Goal: Ask a question: Seek information or help from site administrators or community

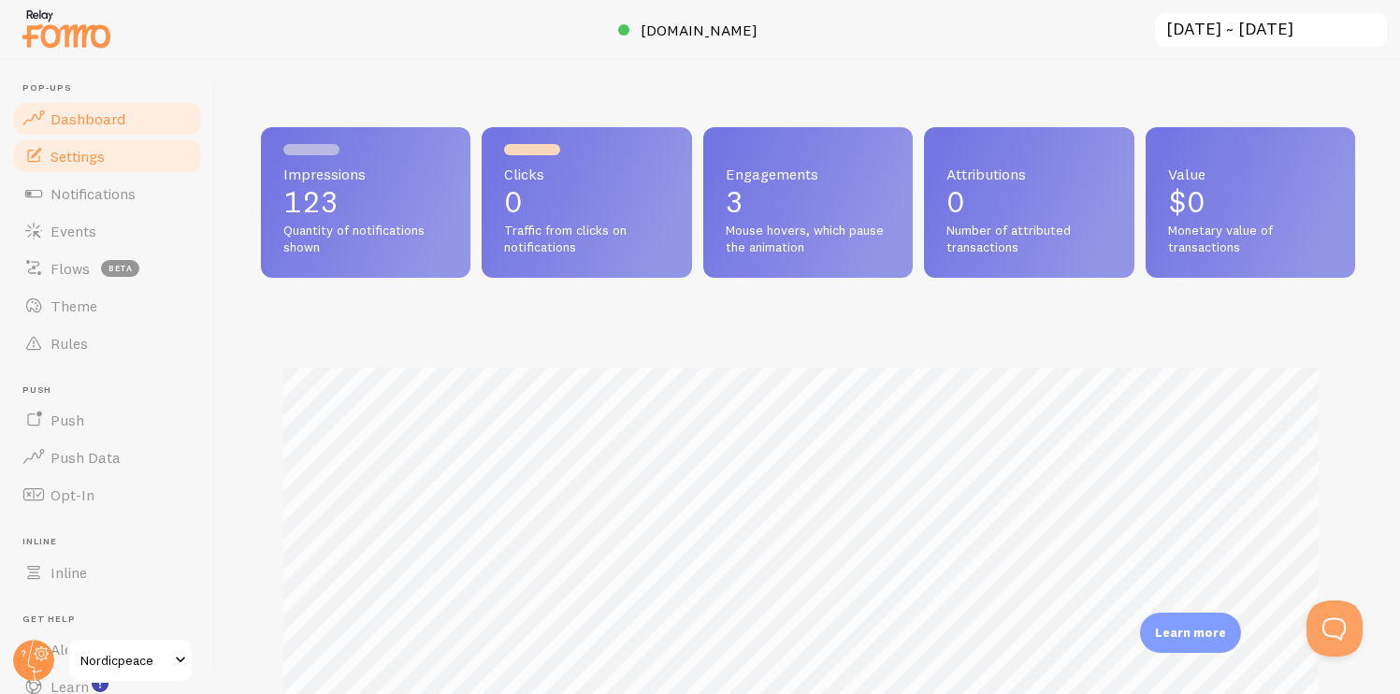
click at [121, 167] on link "Settings" at bounding box center [107, 156] width 193 height 37
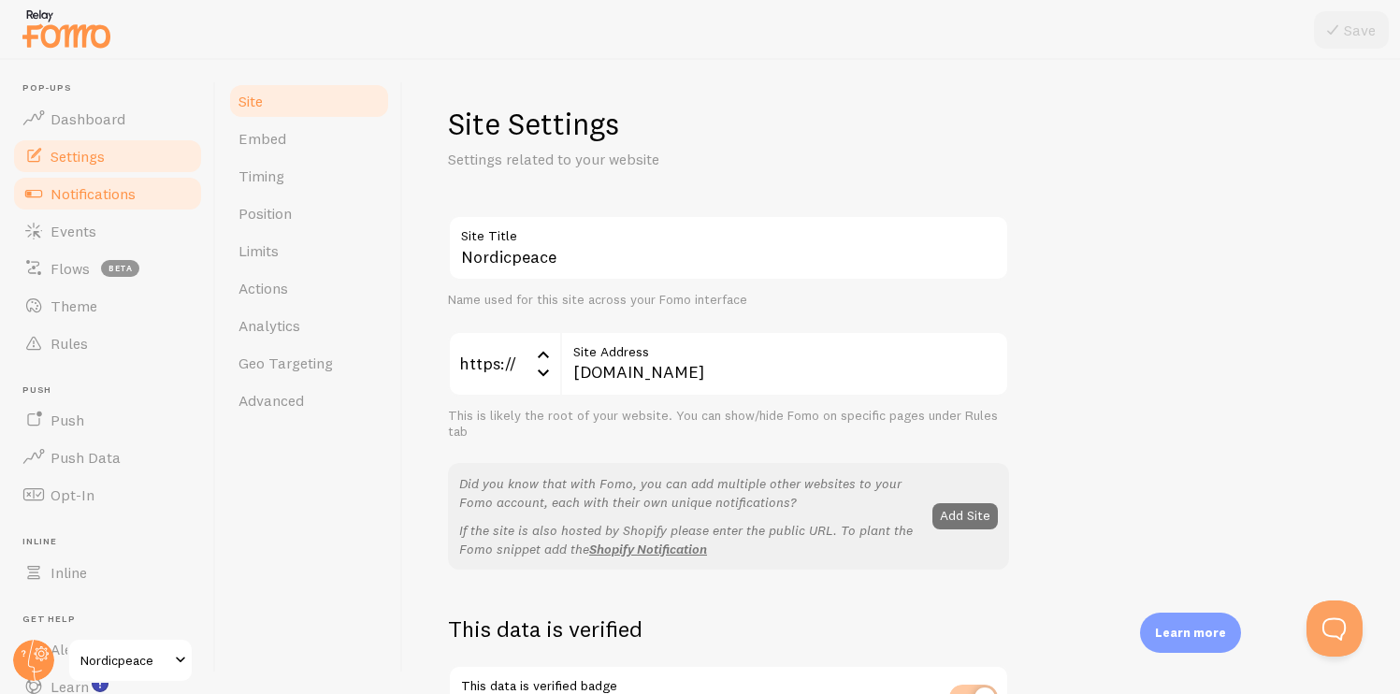
click at [110, 209] on link "Notifications" at bounding box center [107, 193] width 193 height 37
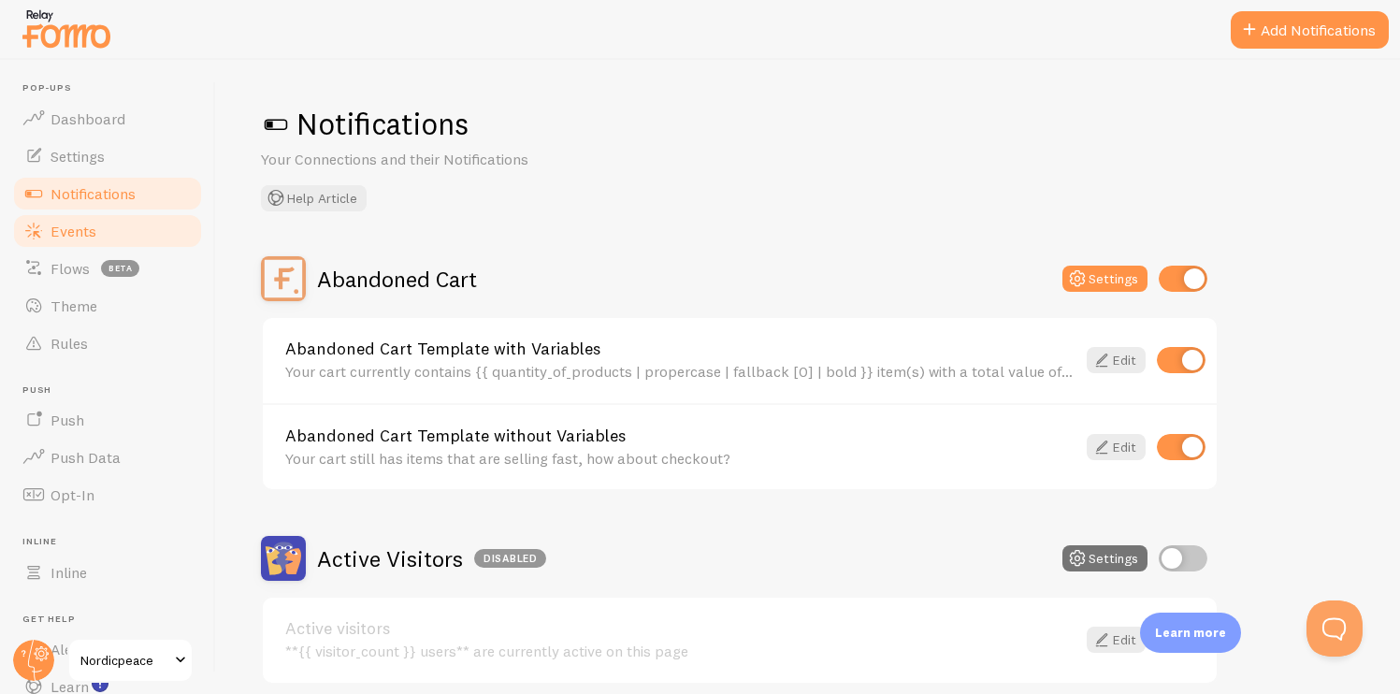
click at [109, 229] on link "Events" at bounding box center [107, 230] width 193 height 37
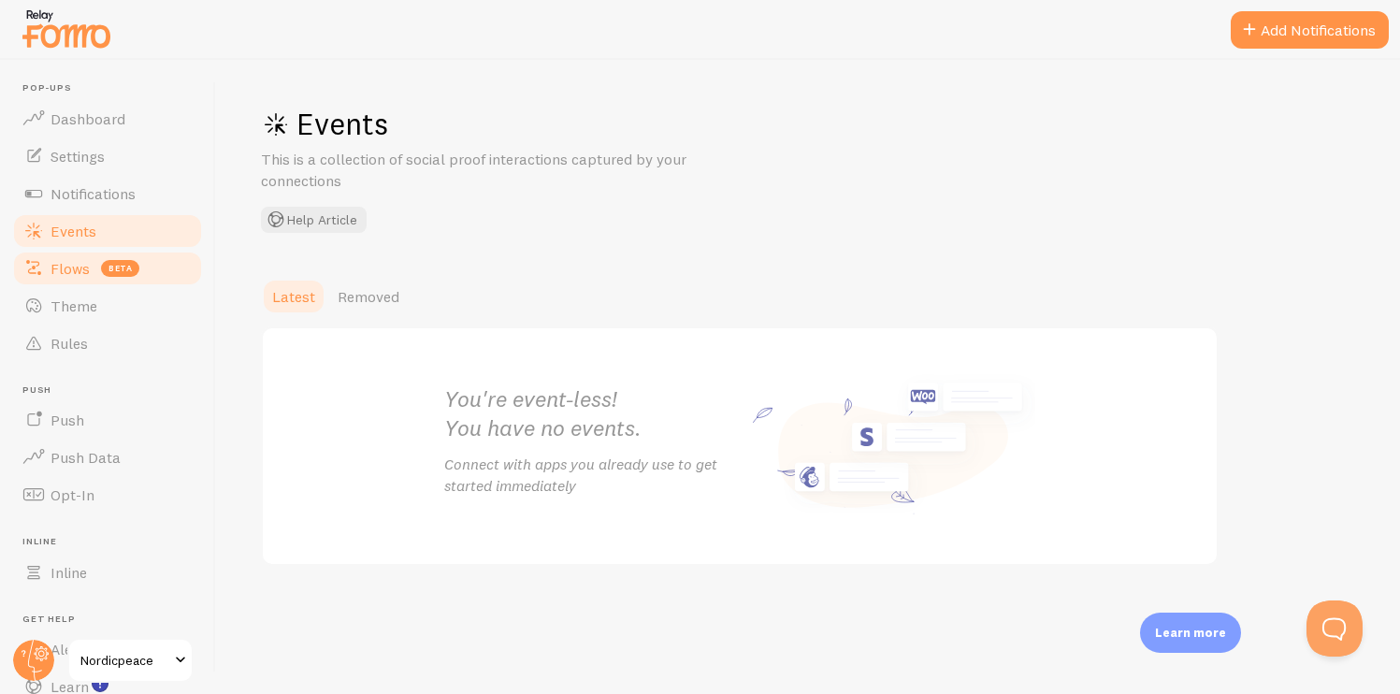
click at [91, 265] on link "Flows beta" at bounding box center [107, 268] width 193 height 37
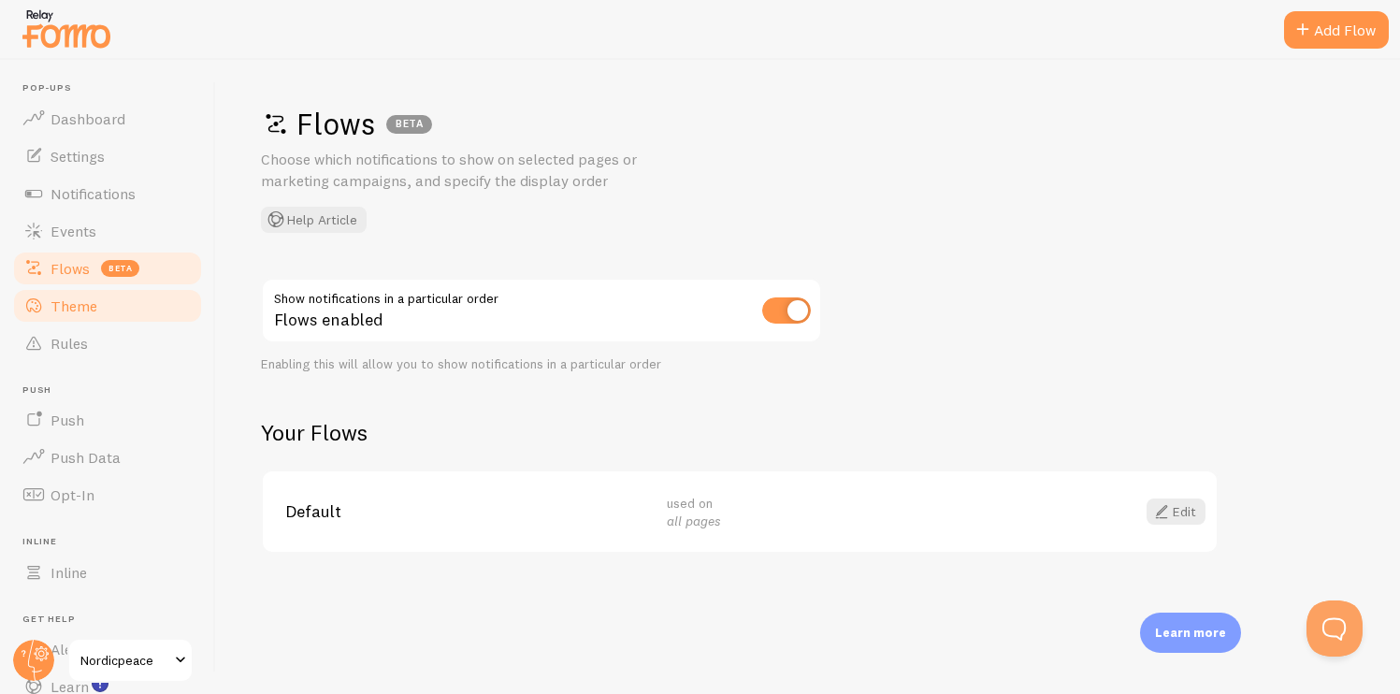
click at [74, 298] on span "Theme" at bounding box center [74, 306] width 47 height 19
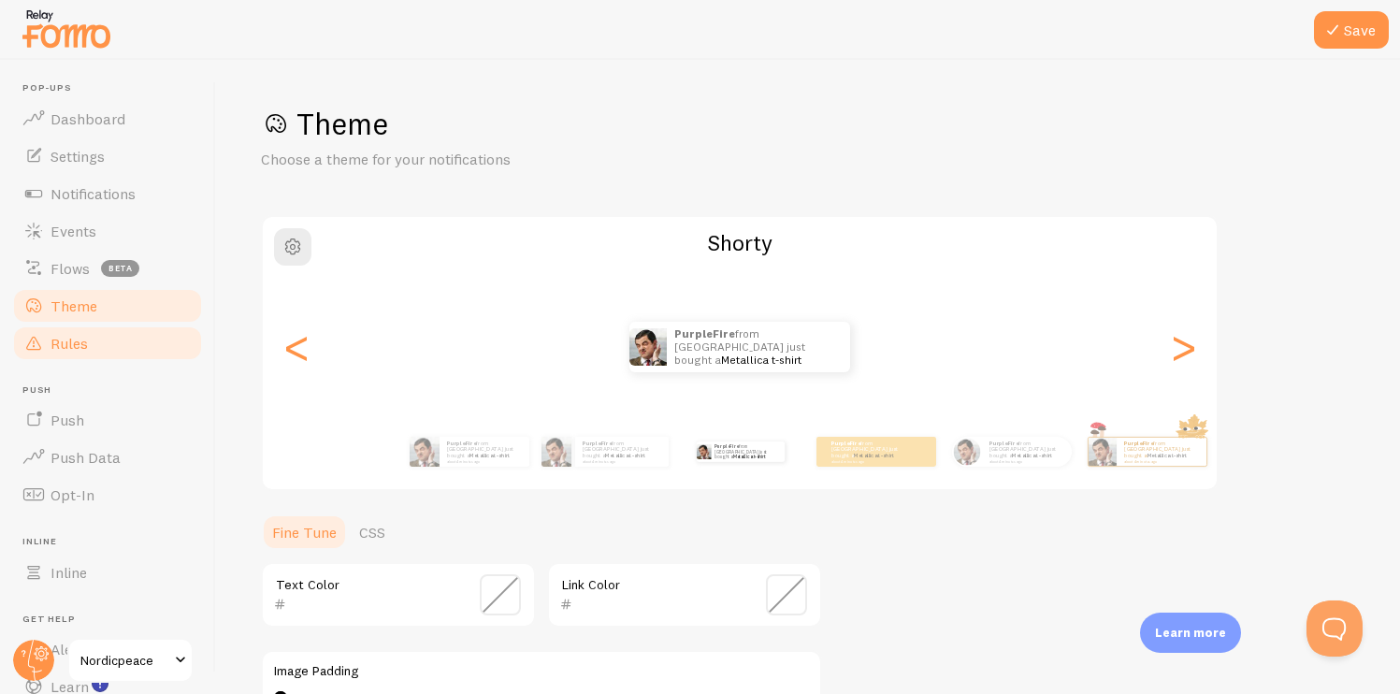
click at [89, 329] on link "Rules" at bounding box center [107, 343] width 193 height 37
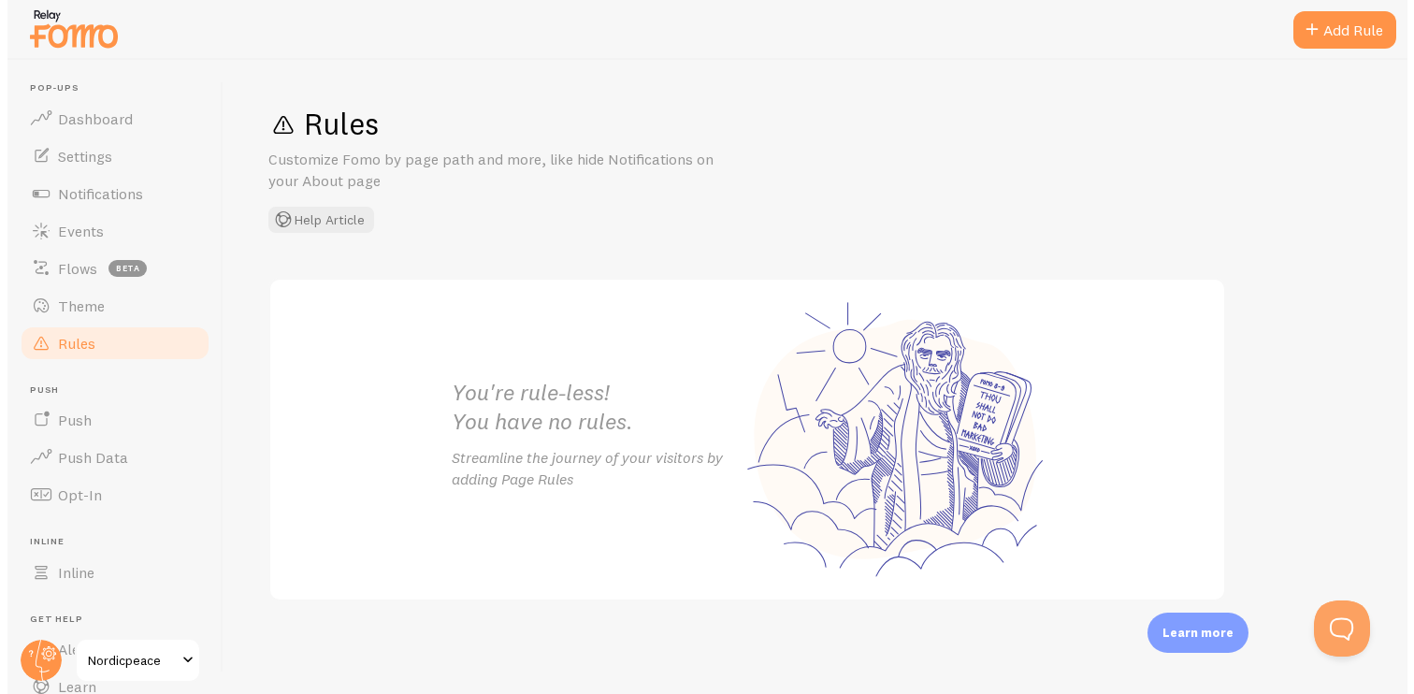
scroll to position [61, 0]
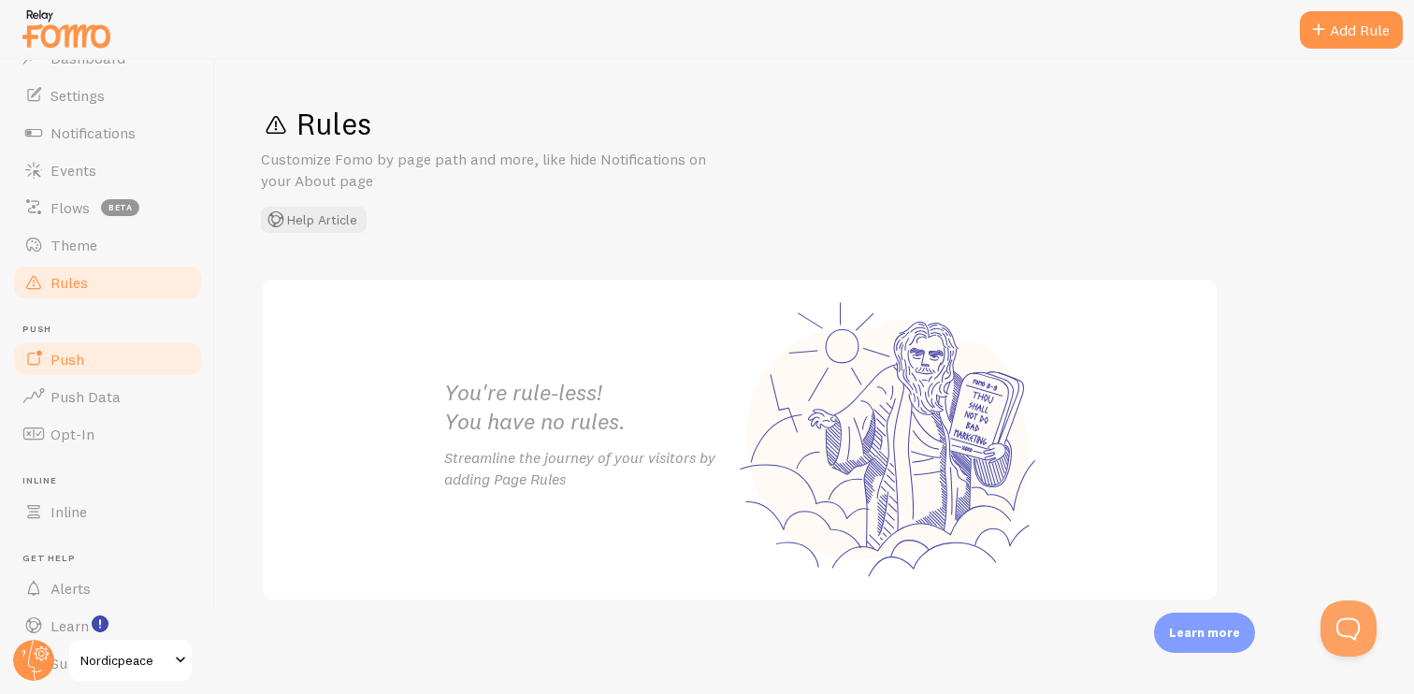
click at [76, 358] on span "Push" at bounding box center [68, 359] width 34 height 19
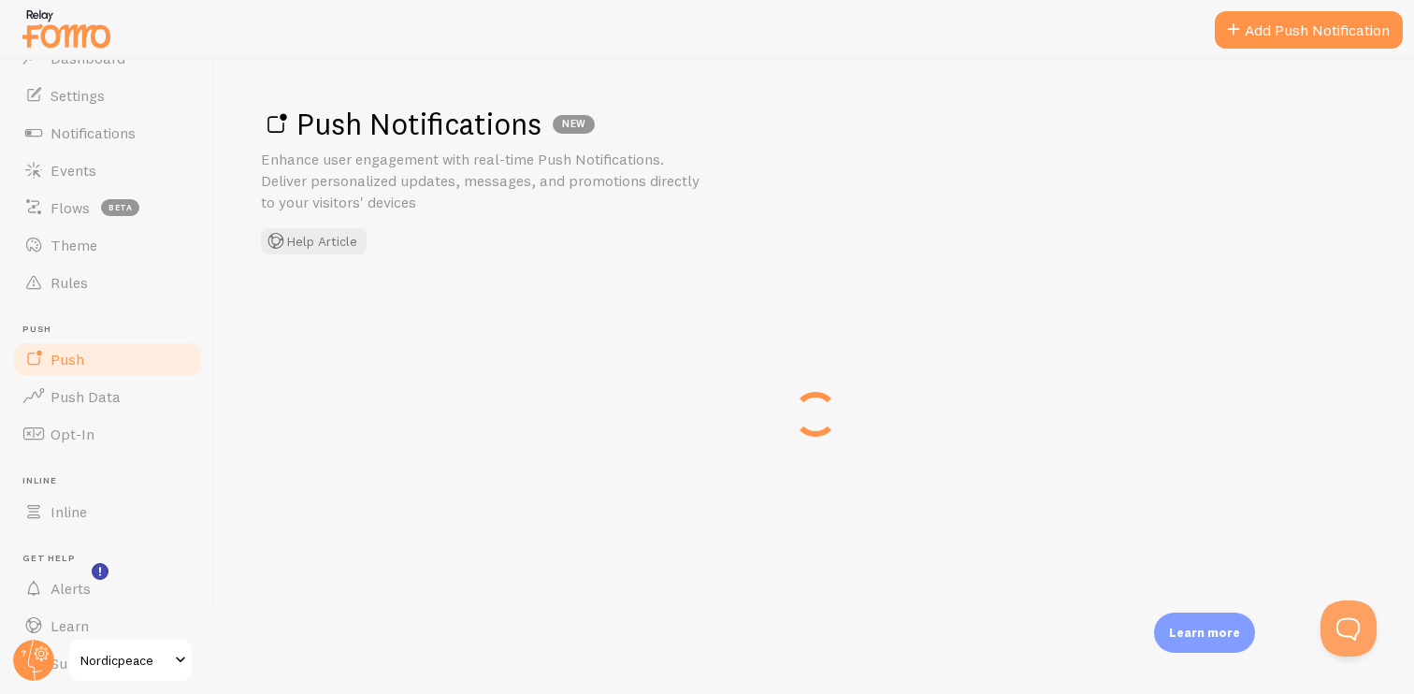
scroll to position [116, 0]
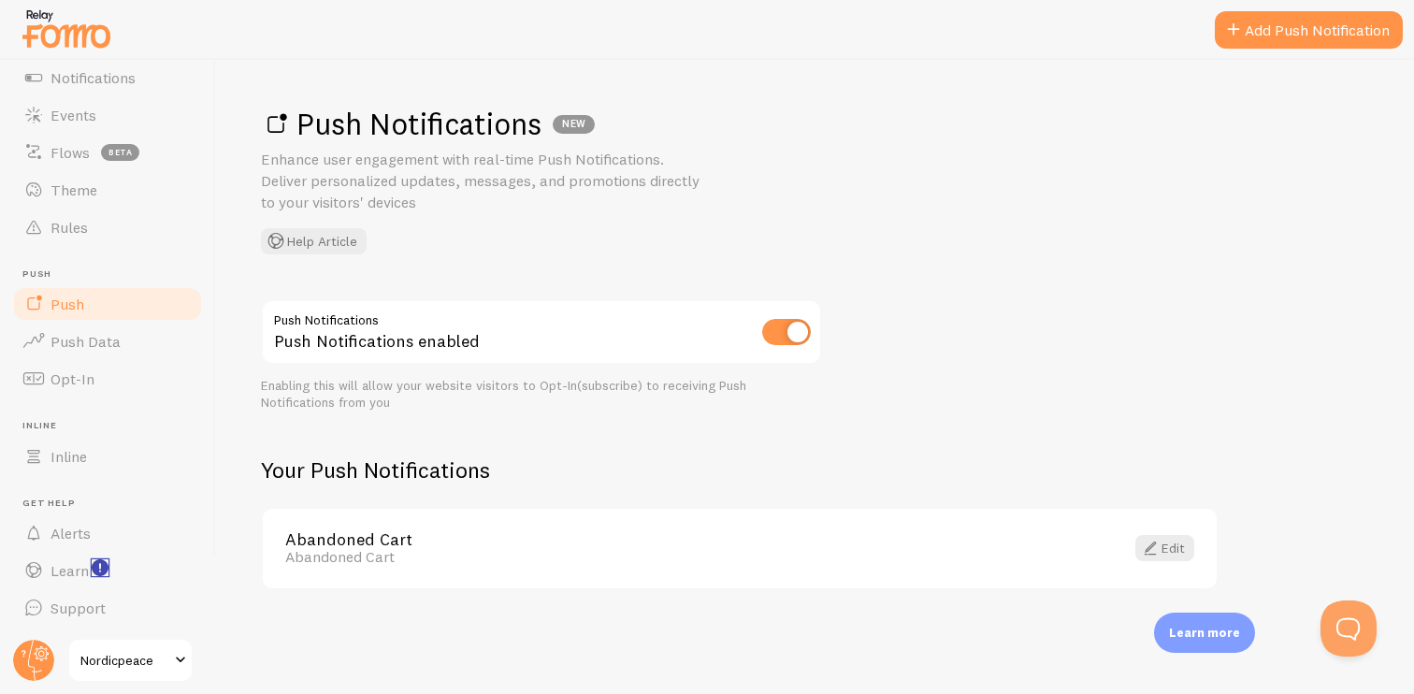
click at [96, 569] on rect "<p>Watch New Feature Tutorials!</p>" at bounding box center [101, 568] width 16 height 16
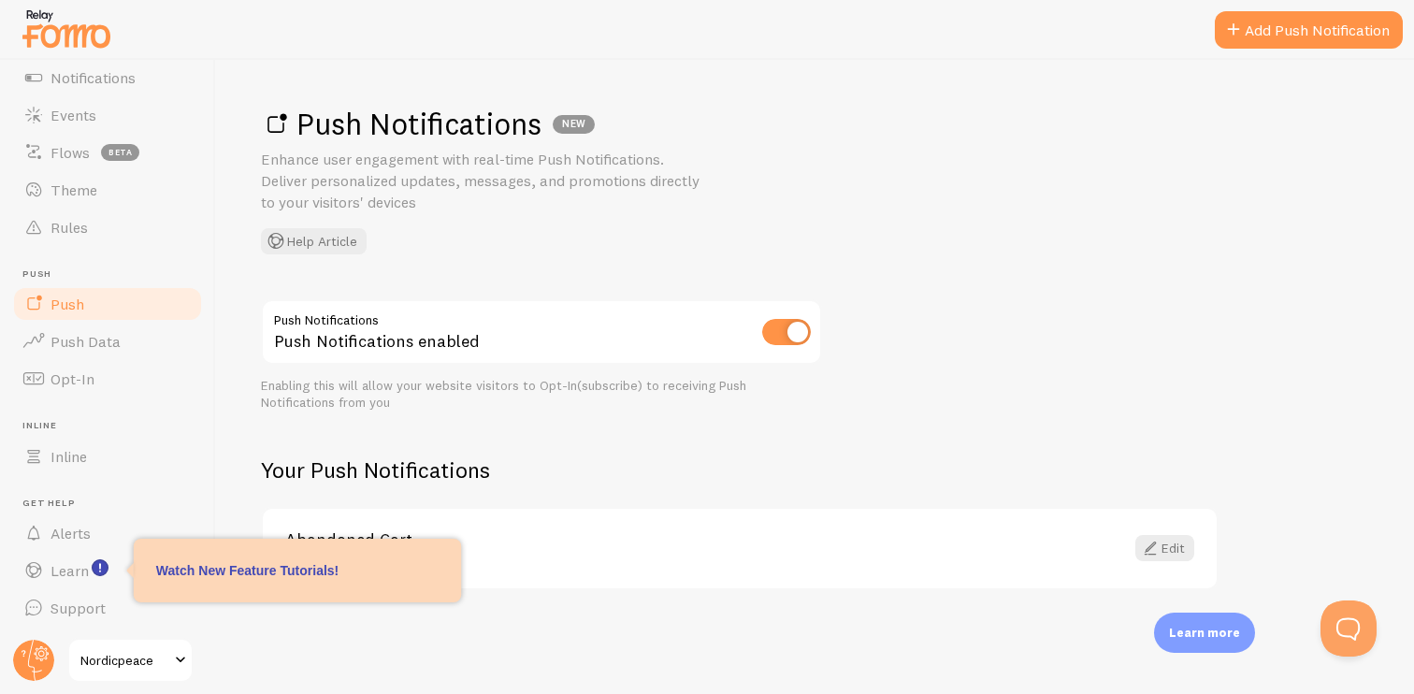
click at [218, 583] on div at bounding box center [297, 591] width 327 height 22
click at [57, 566] on span "Learn" at bounding box center [70, 570] width 38 height 19
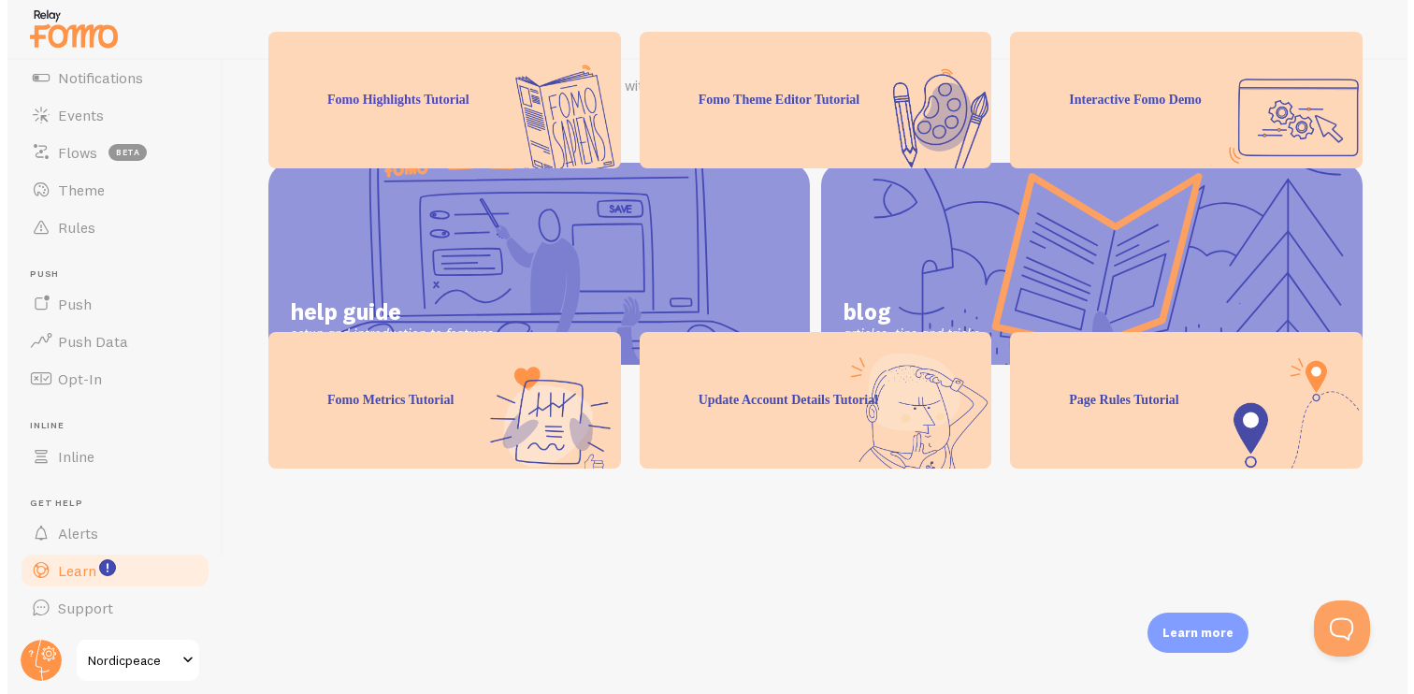
scroll to position [482, 0]
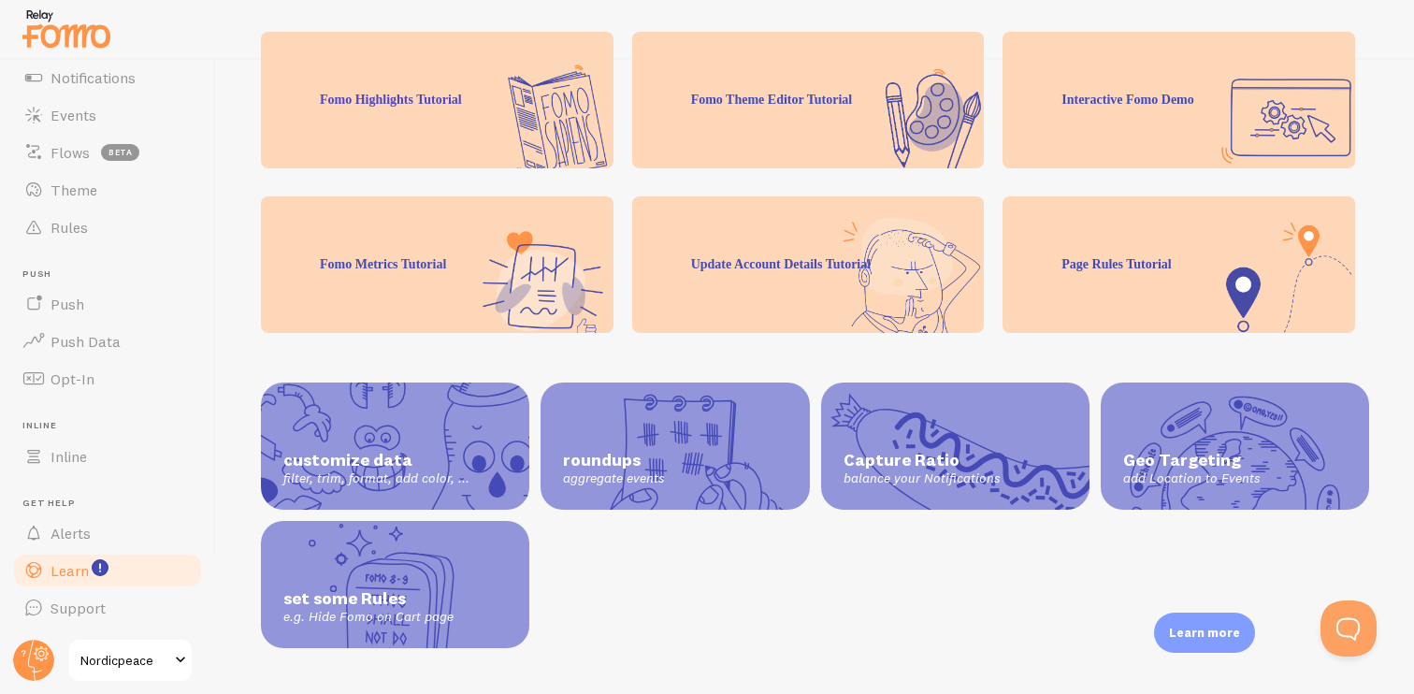
click at [476, 551] on div "set some Rules e.g. Hide Fomo on Cart page" at bounding box center [395, 584] width 268 height 127
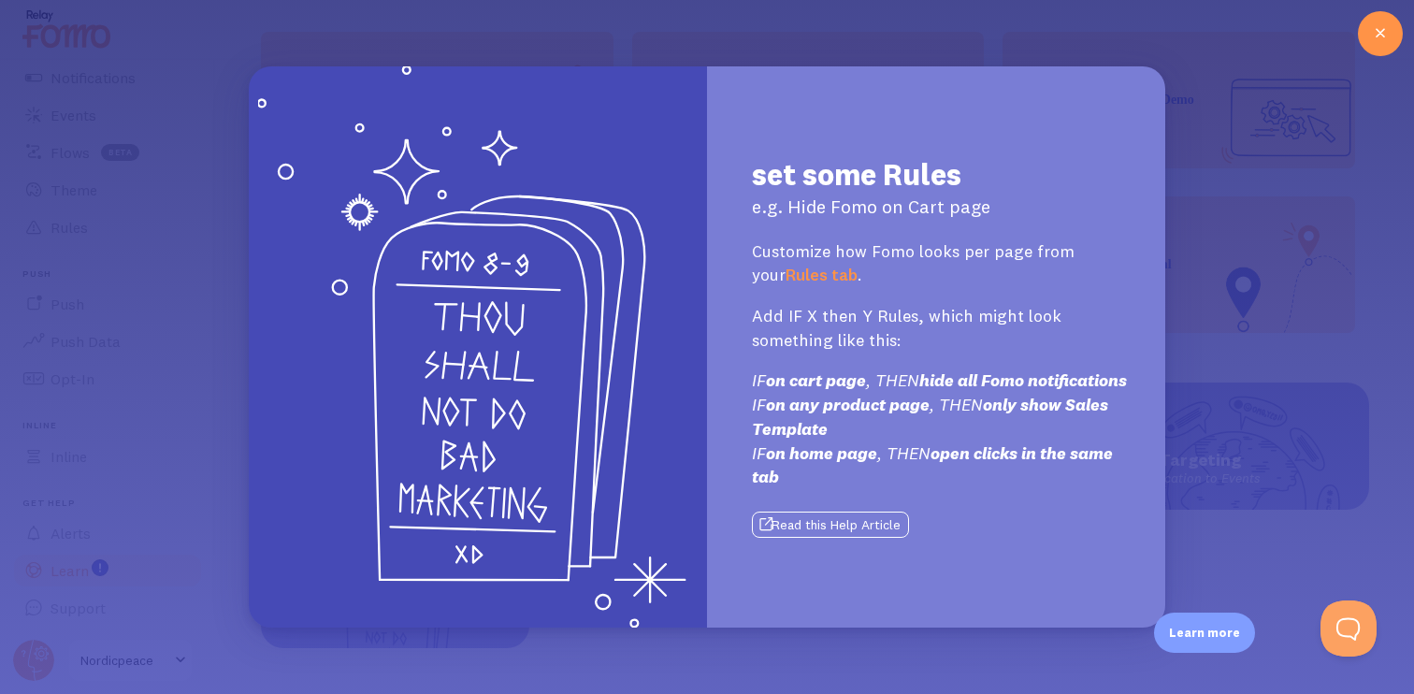
click at [1213, 336] on div "set some Rules e.g. Hide Fomo on Cart page Customize how Fomo looks per page fr…" at bounding box center [707, 347] width 1414 height 694
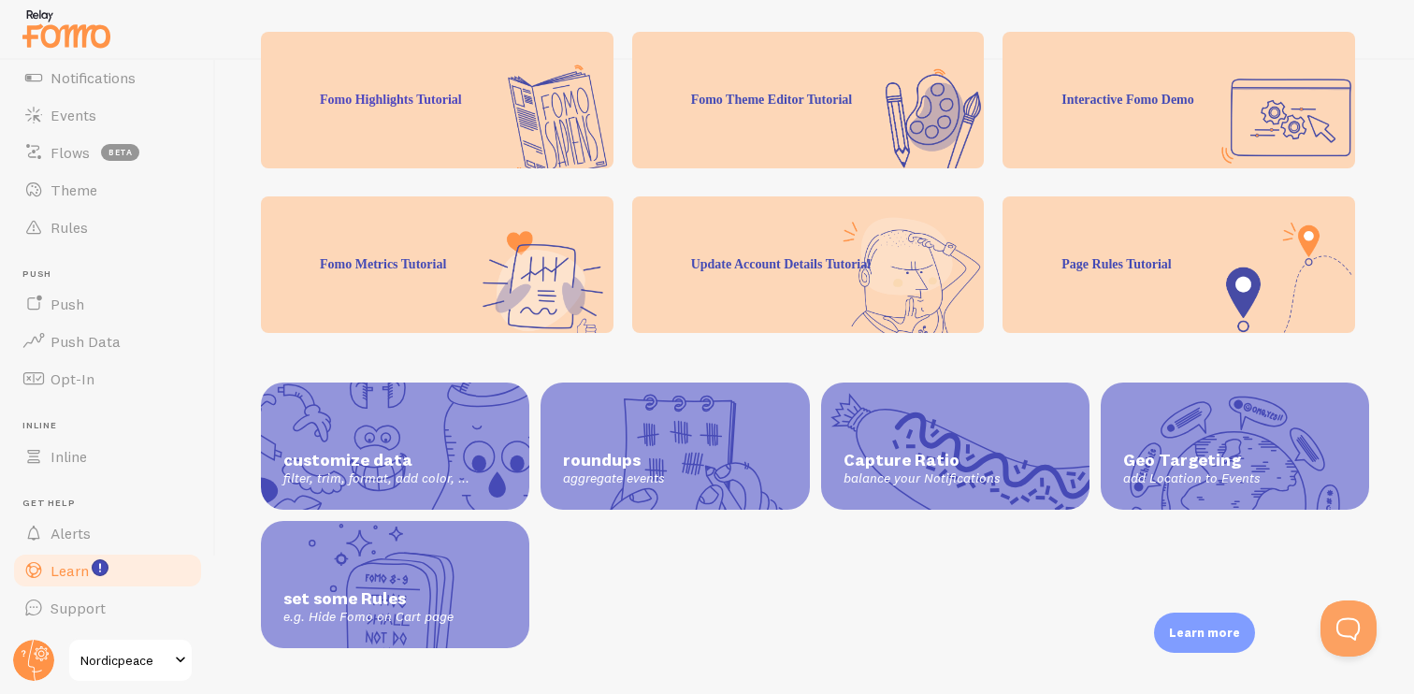
click at [430, 643] on div "Learn Tutorials, videos and help articles to get you familiar with Fomo help gu…" at bounding box center [815, 377] width 1198 height 634
click at [464, 610] on div "set some Rules e.g. Hide Fomo on Cart page" at bounding box center [395, 584] width 268 height 127
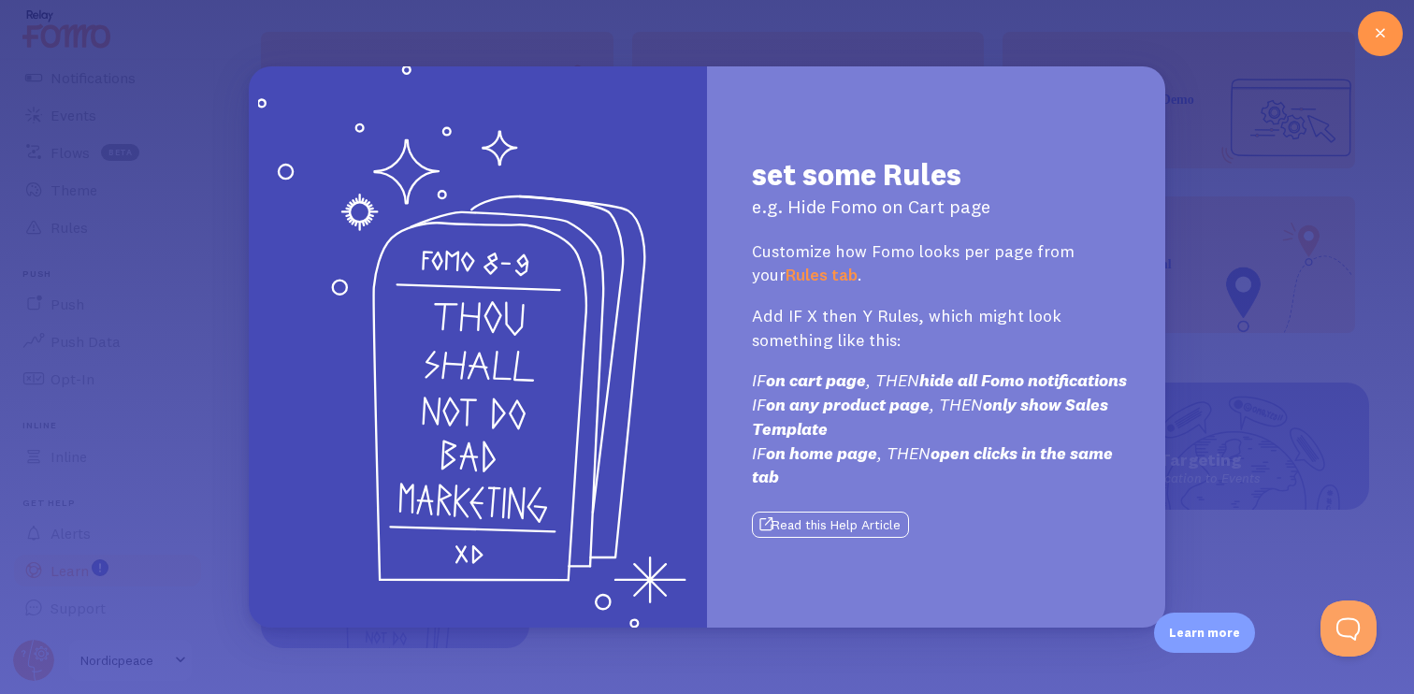
click at [852, 527] on button "Read this Help Article" at bounding box center [830, 525] width 157 height 26
click at [1232, 220] on div "set some Rules e.g. Hide Fomo on Cart page Customize how Fomo looks per page fr…" at bounding box center [707, 347] width 1414 height 694
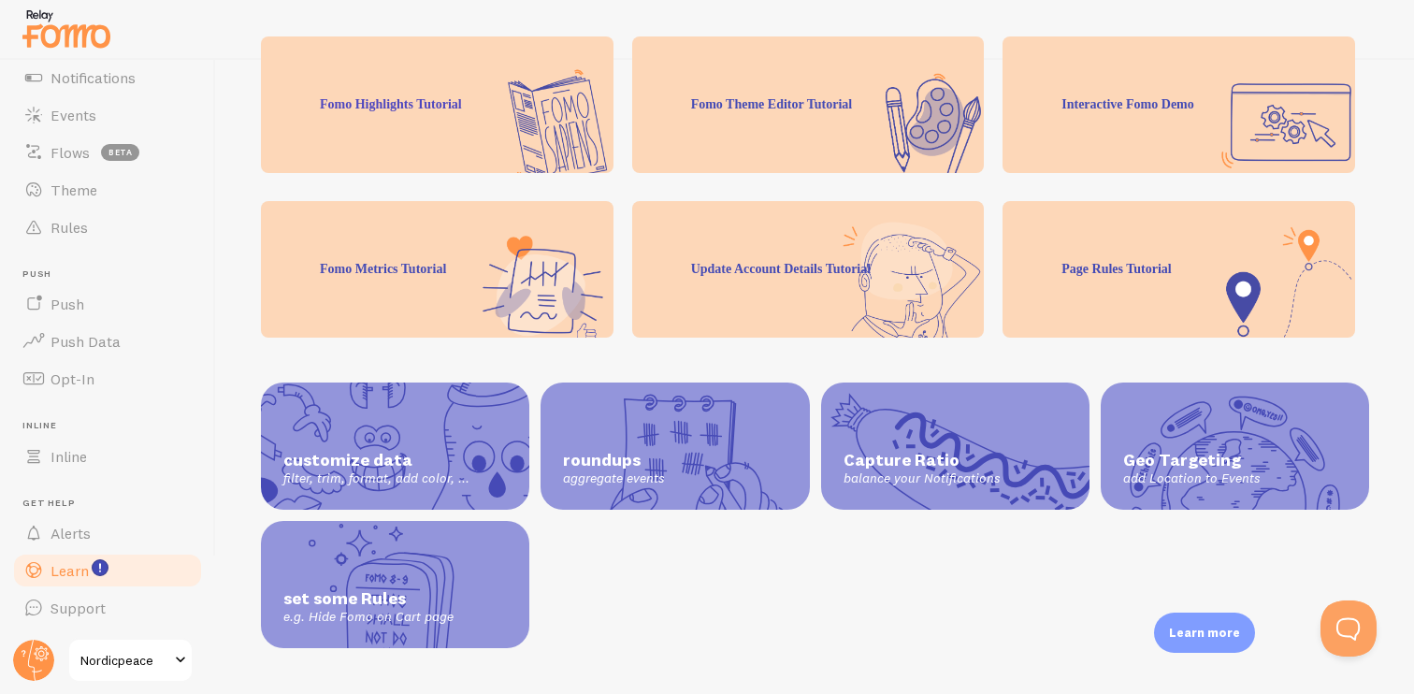
scroll to position [0, 0]
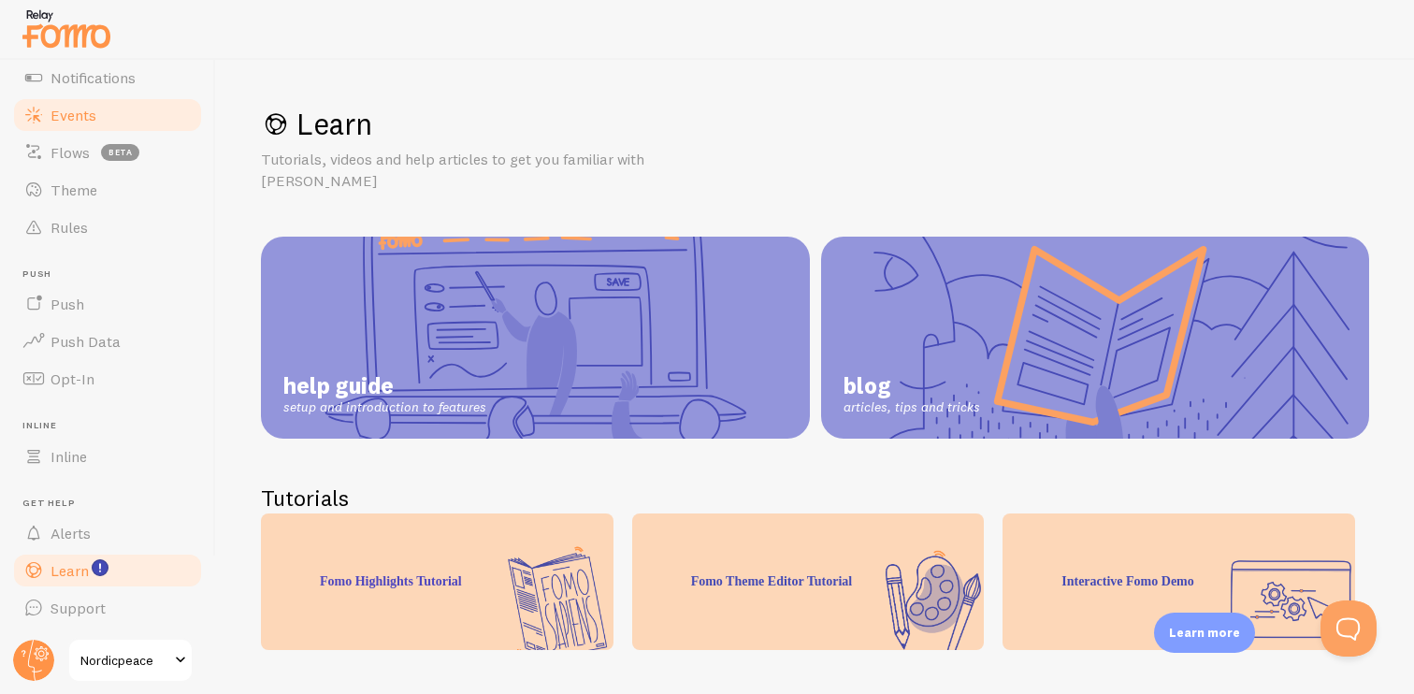
click at [74, 131] on link "Events" at bounding box center [107, 114] width 193 height 37
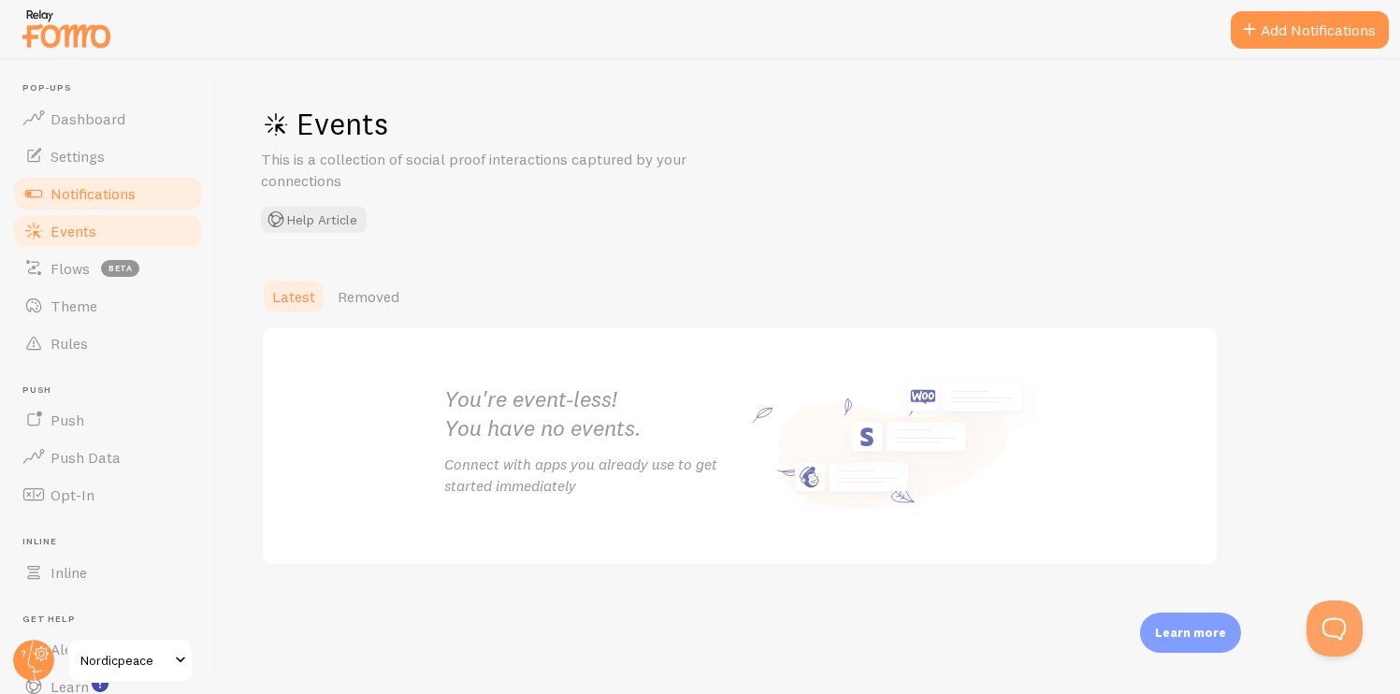
click at [147, 190] on link "Notifications" at bounding box center [107, 193] width 193 height 37
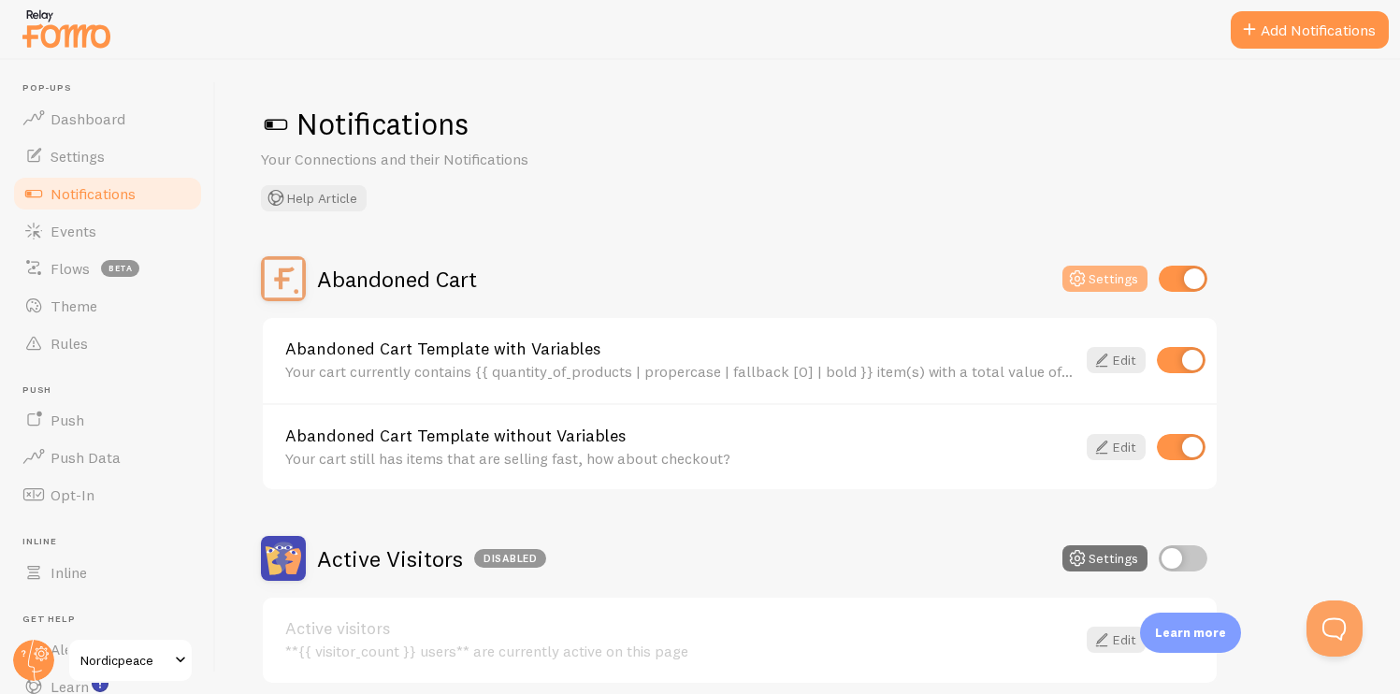
click at [1086, 274] on icon at bounding box center [1077, 279] width 22 height 22
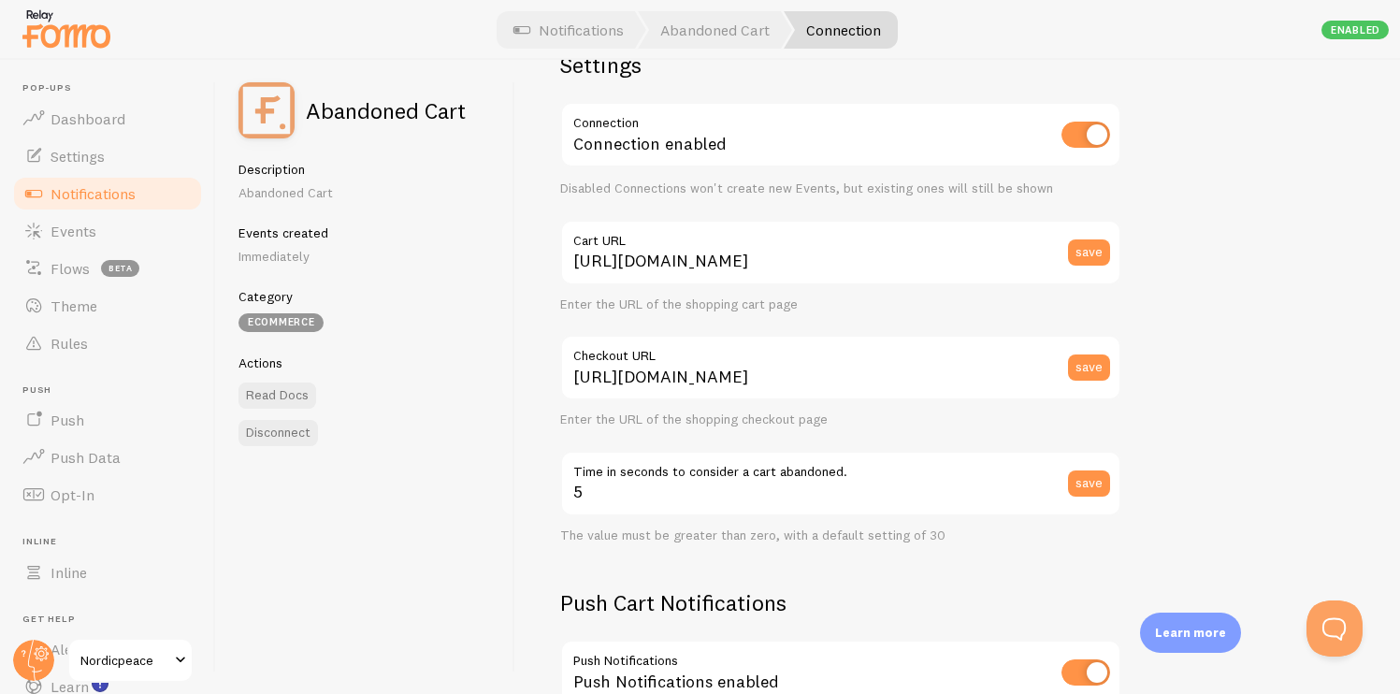
scroll to position [79, 0]
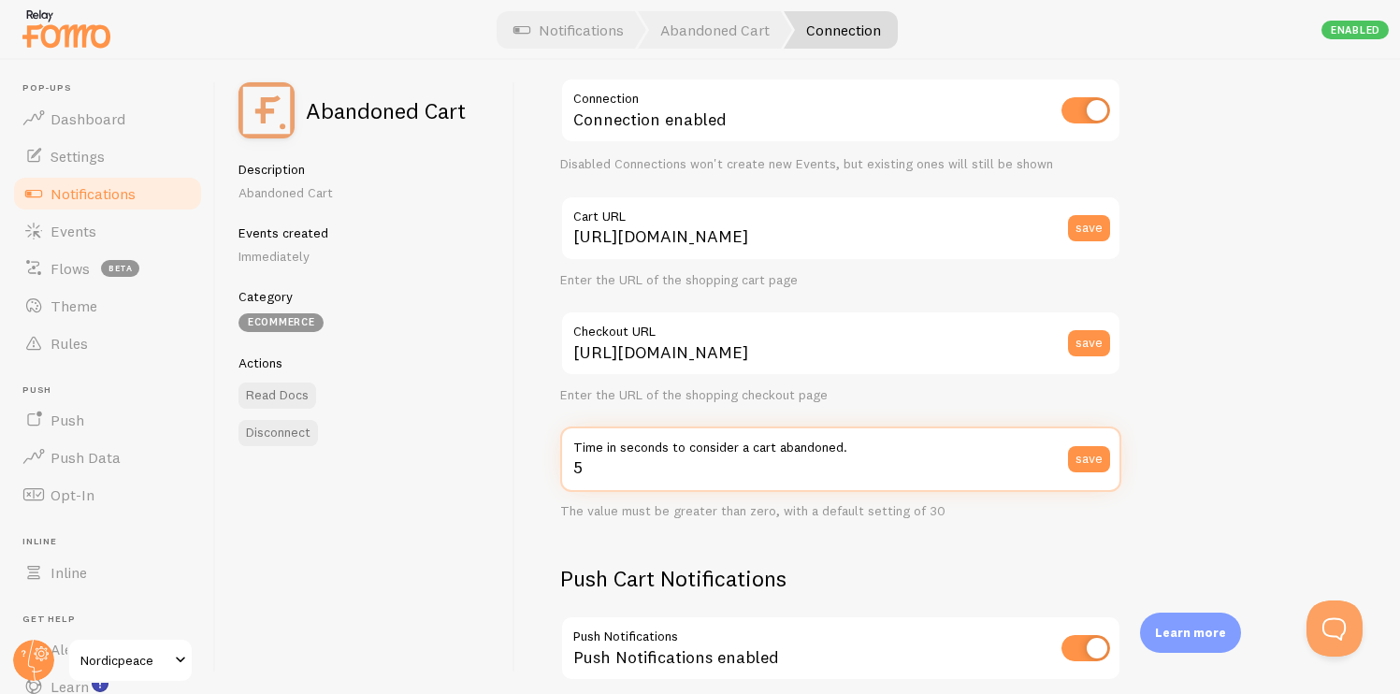
drag, startPoint x: 779, startPoint y: 485, endPoint x: 569, endPoint y: 476, distance: 210.7
click at [569, 476] on input "5" at bounding box center [840, 459] width 561 height 65
click at [630, 461] on input "5" at bounding box center [840, 459] width 561 height 65
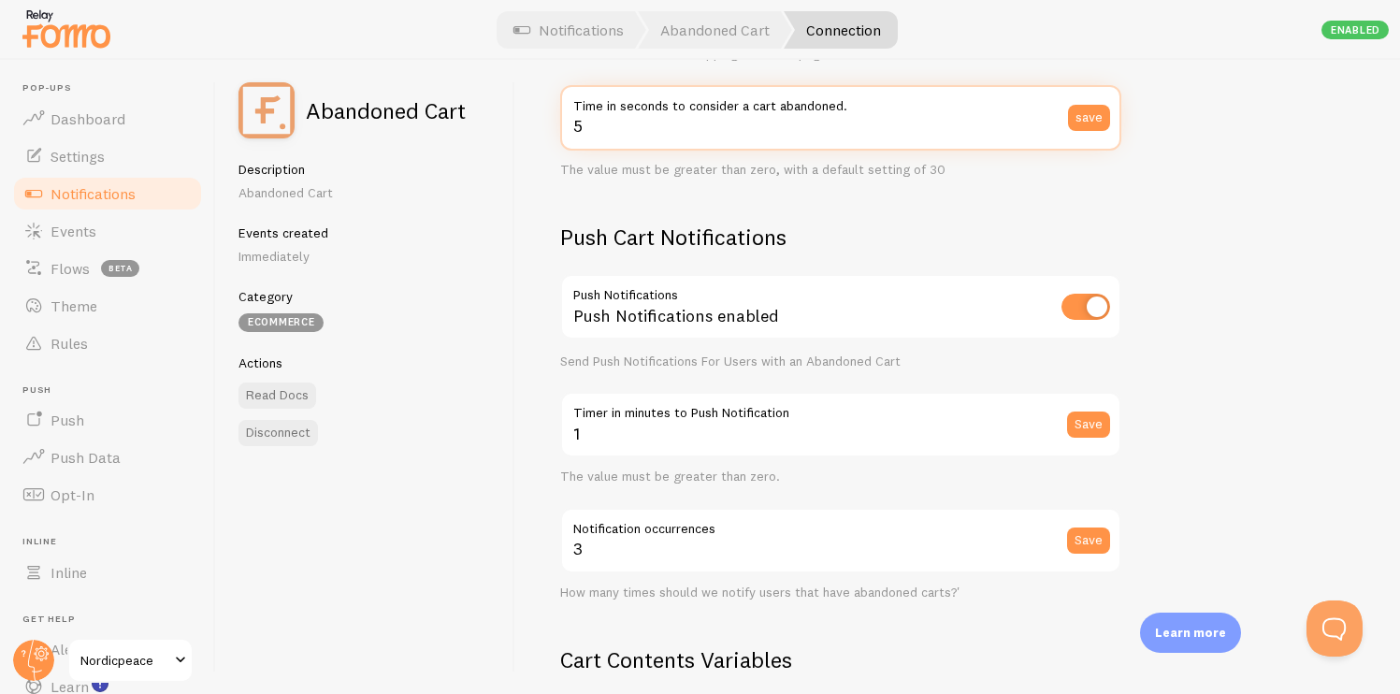
scroll to position [425, 0]
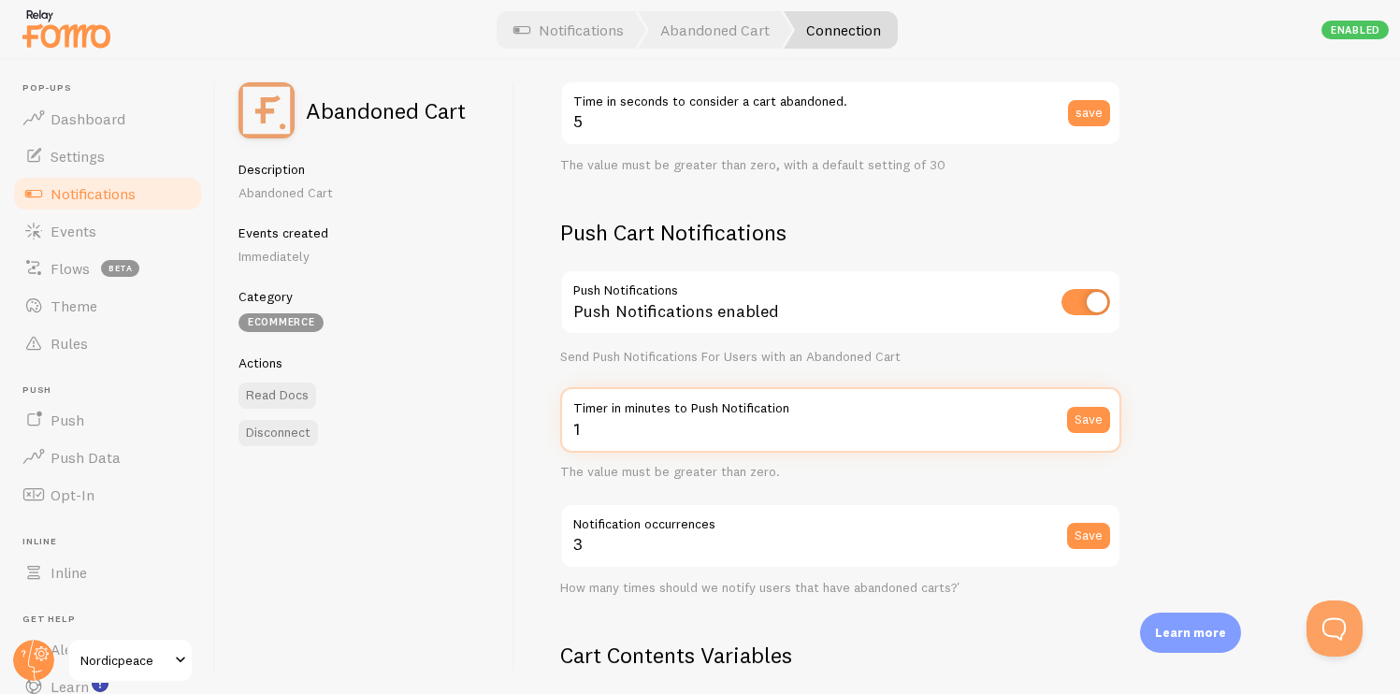
click at [758, 443] on input "1" at bounding box center [840, 419] width 561 height 65
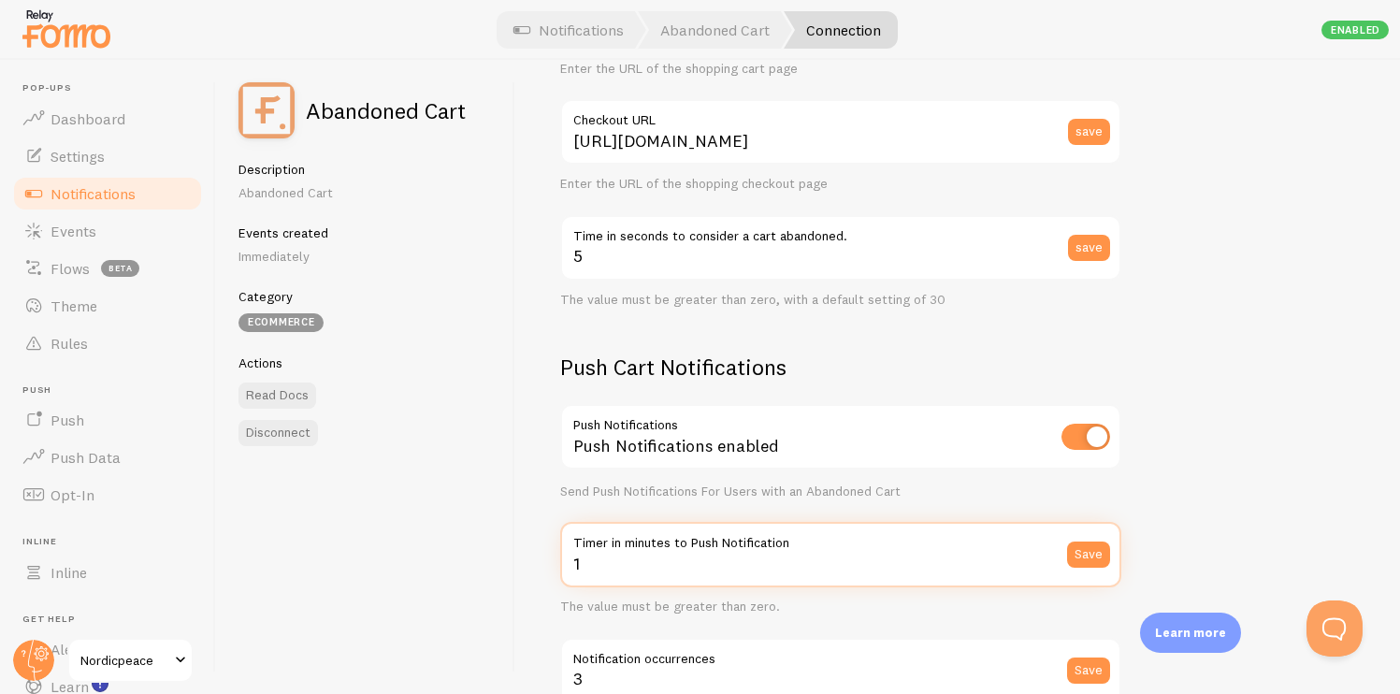
scroll to position [288, 0]
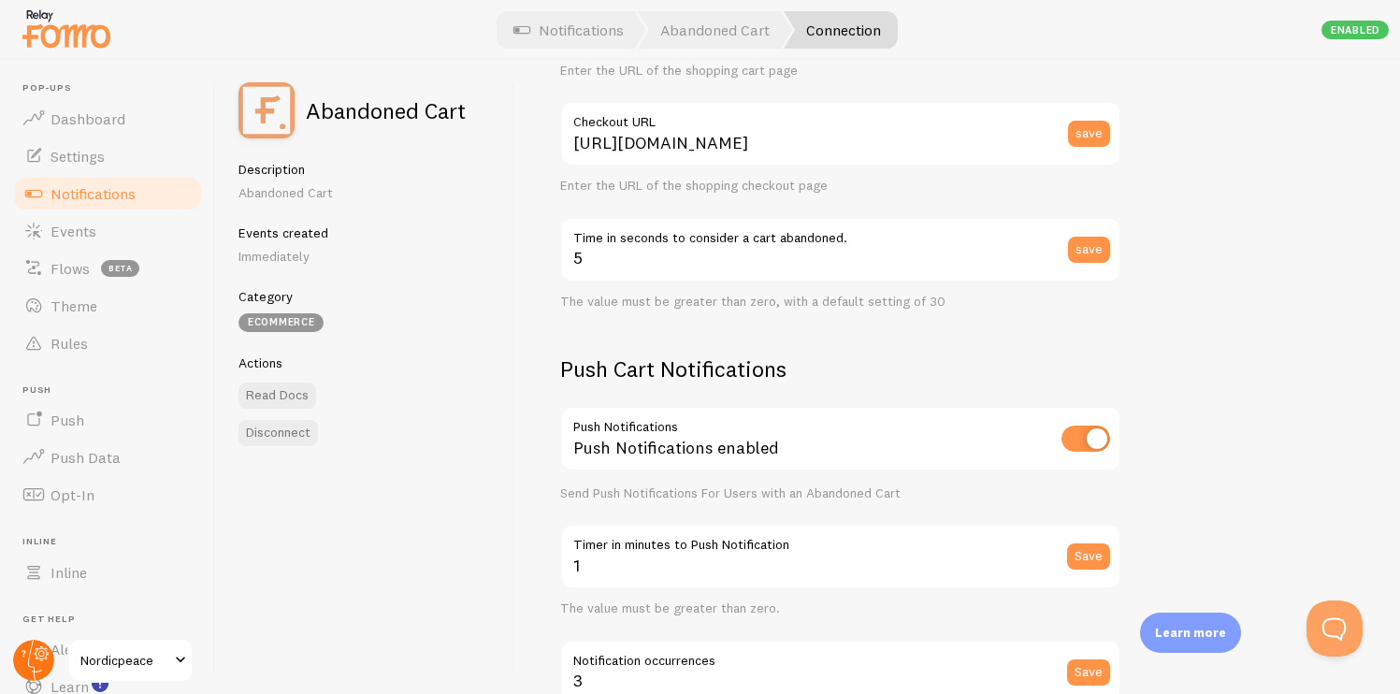
click at [20, 668] on circle at bounding box center [33, 660] width 41 height 41
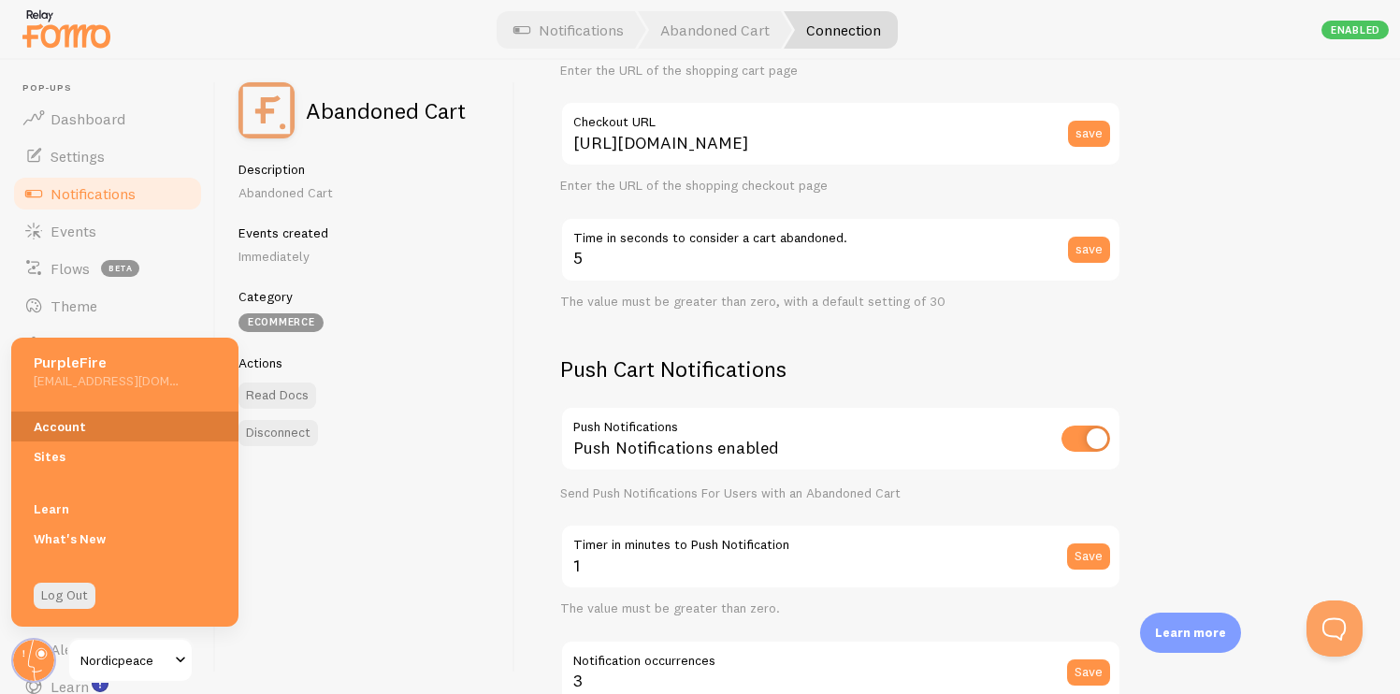
click at [77, 424] on link "Account" at bounding box center [124, 427] width 227 height 30
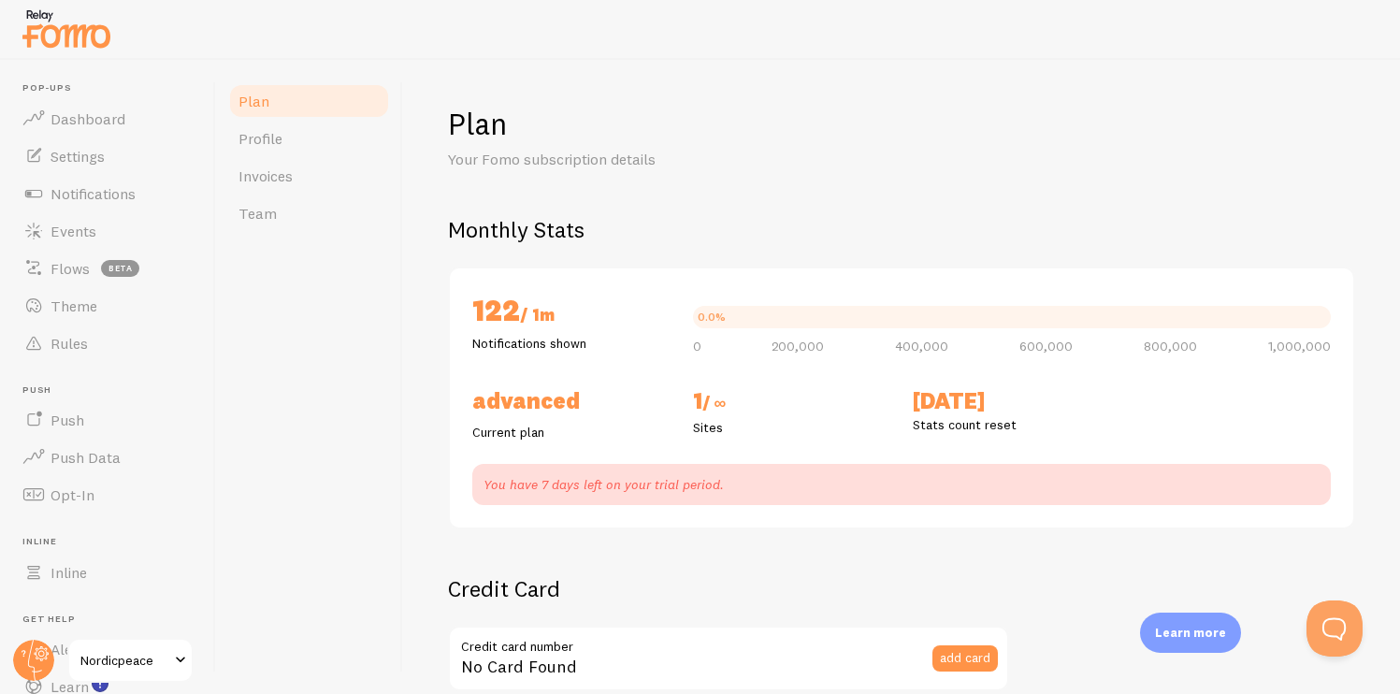
checkbox input "true"
click at [116, 152] on link "Settings" at bounding box center [107, 156] width 193 height 37
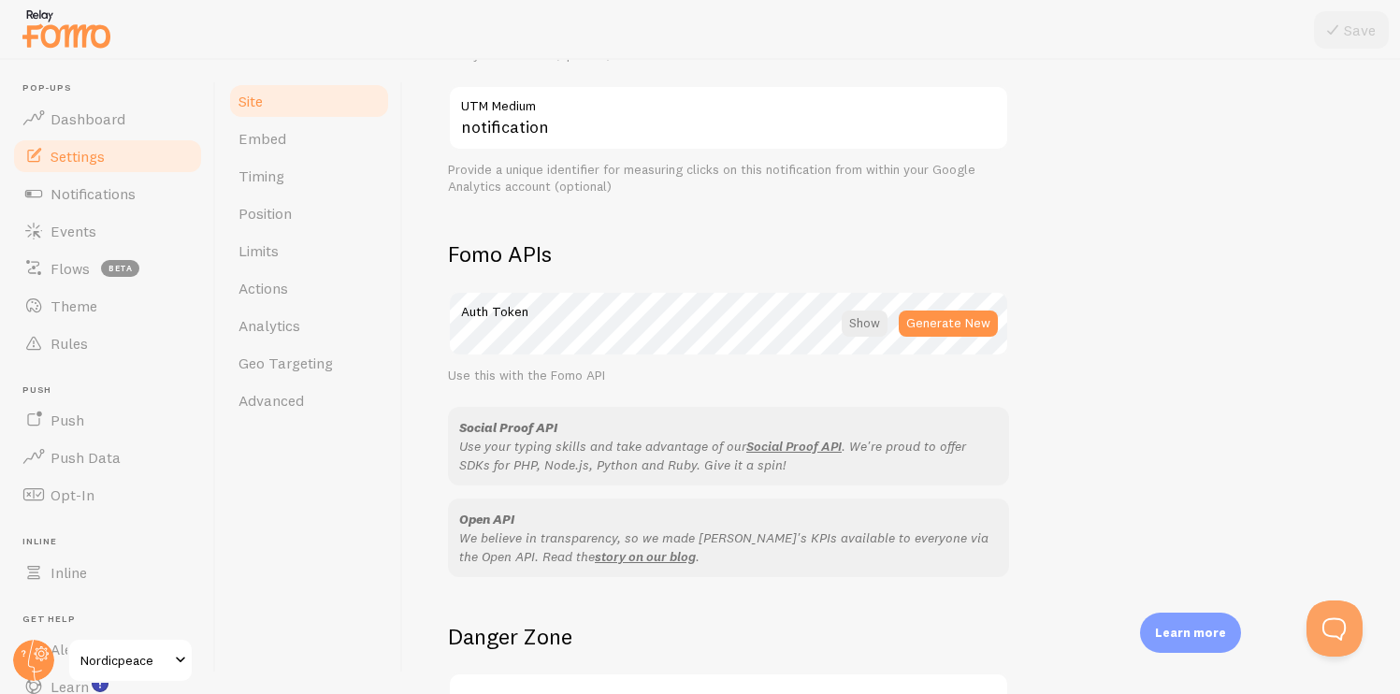
scroll to position [939, 0]
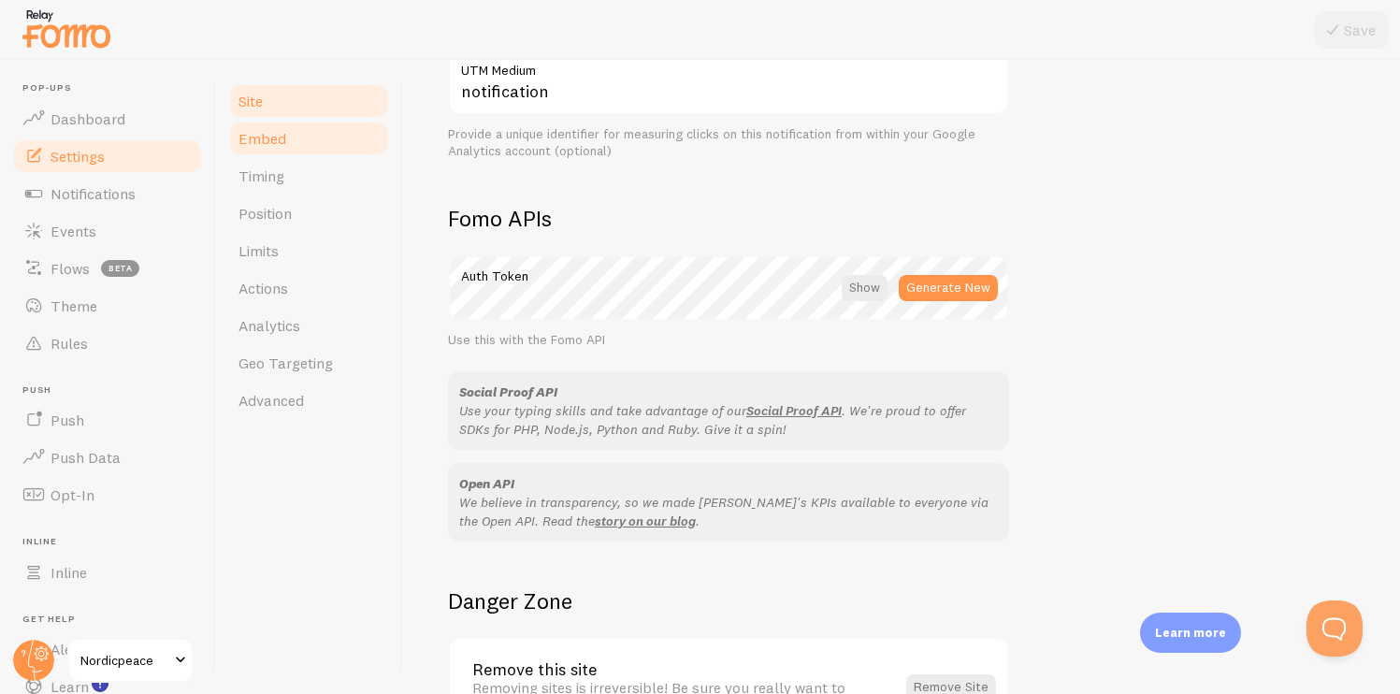
click at [326, 144] on link "Embed" at bounding box center [309, 138] width 164 height 37
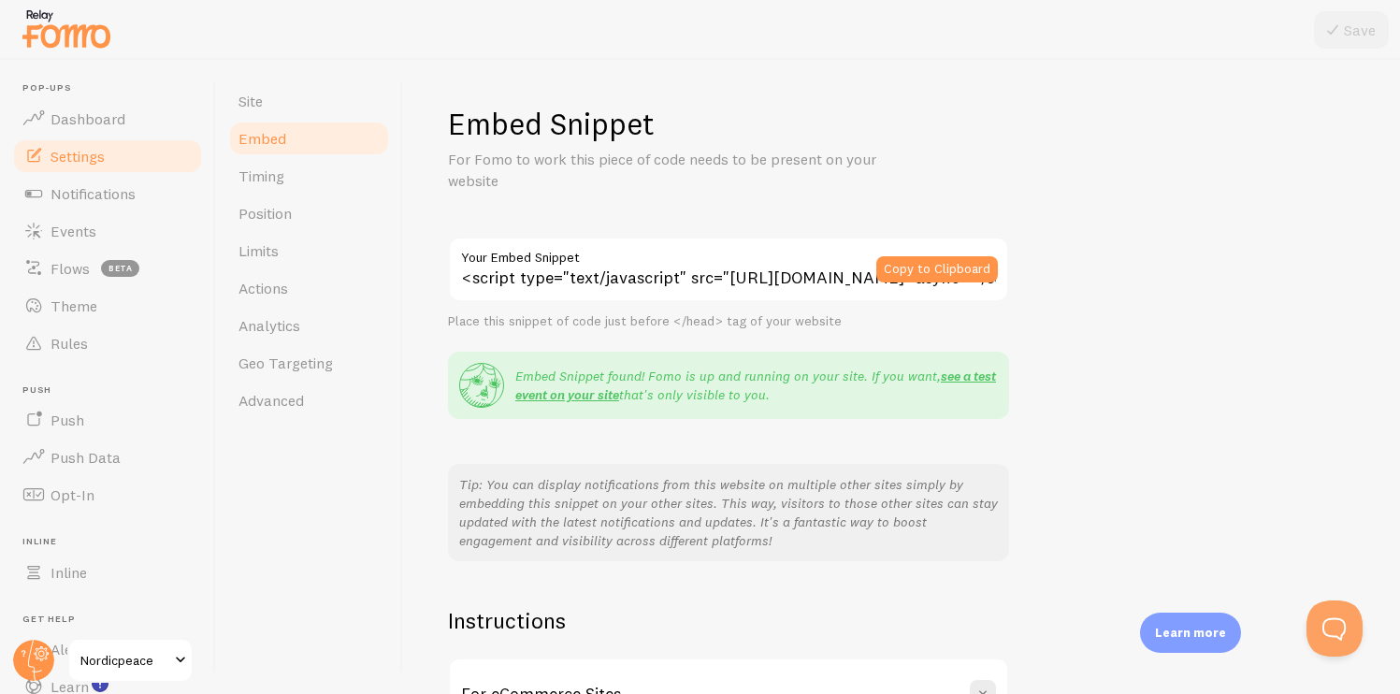
click at [76, 51] on img at bounding box center [67, 29] width 94 height 48
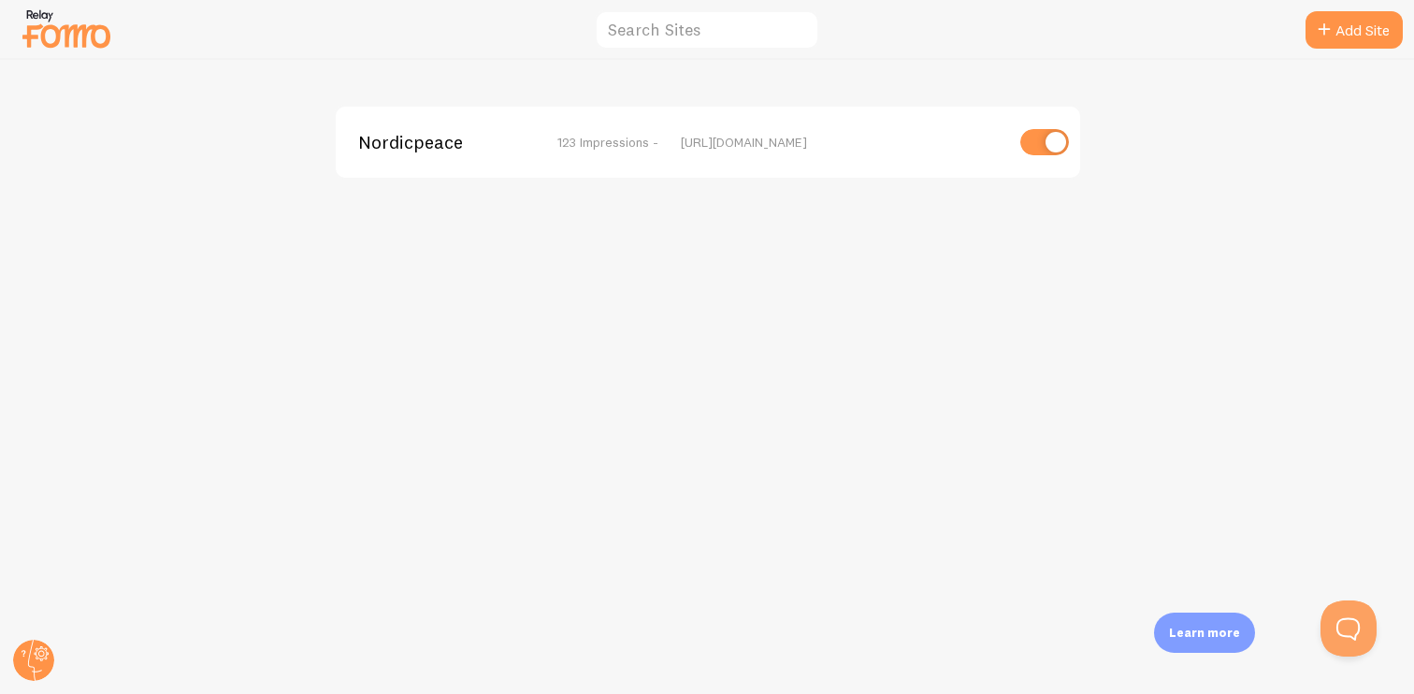
click at [592, 146] on span "123 Impressions -" at bounding box center [607, 142] width 101 height 17
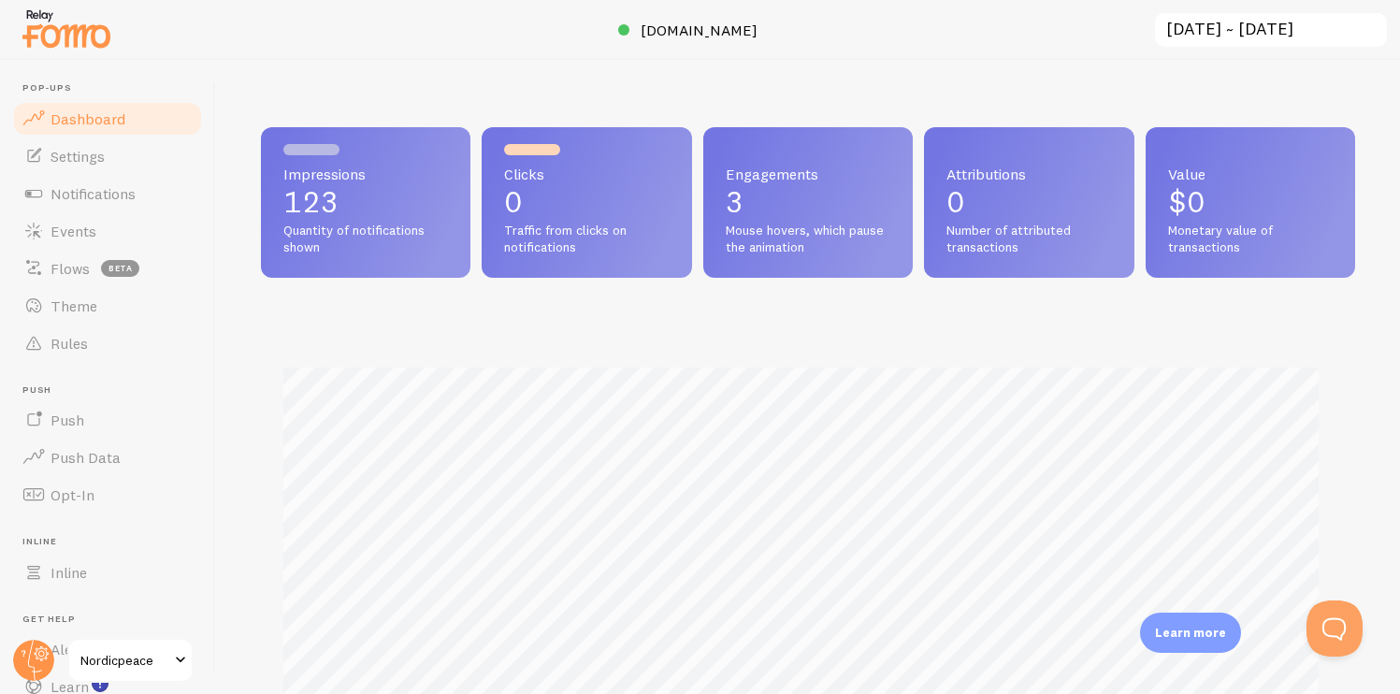
scroll to position [491, 1080]
click at [122, 158] on link "Settings" at bounding box center [107, 156] width 193 height 37
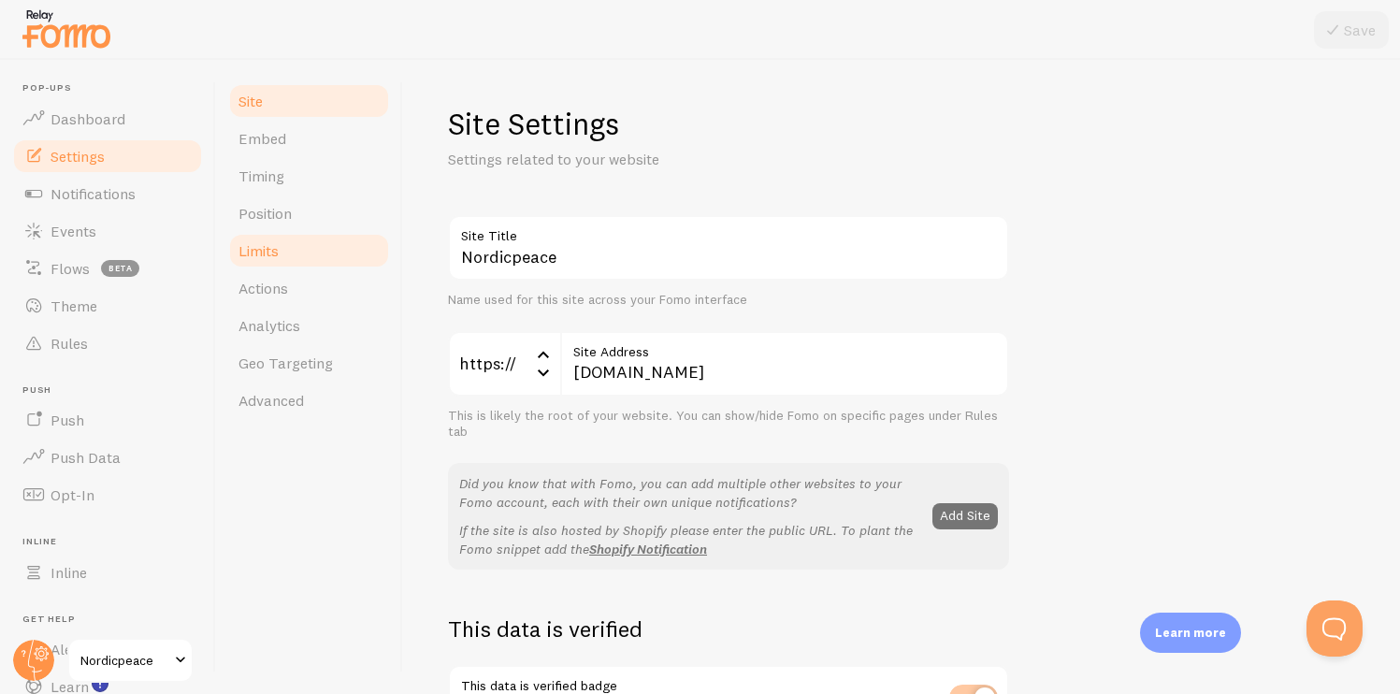
click at [312, 253] on link "Limits" at bounding box center [309, 250] width 164 height 37
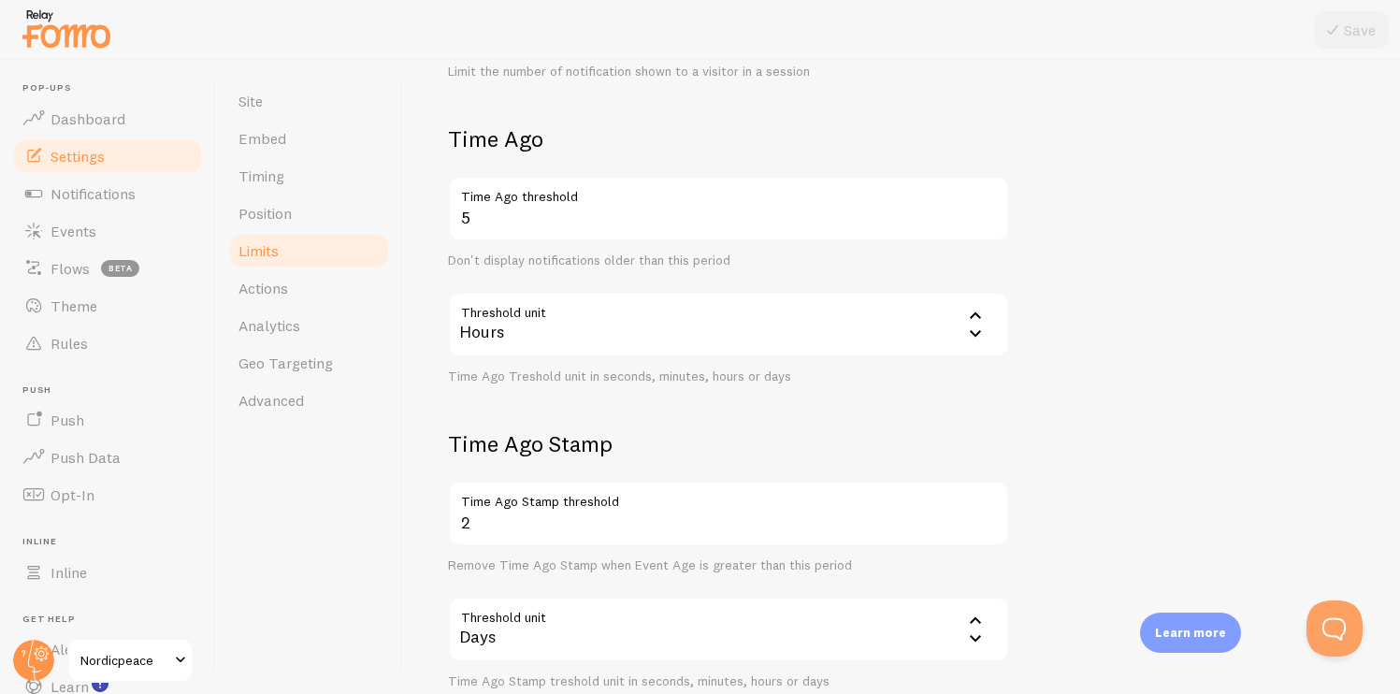
scroll to position [397, 0]
click at [577, 311] on div "Hours" at bounding box center [728, 325] width 561 height 65
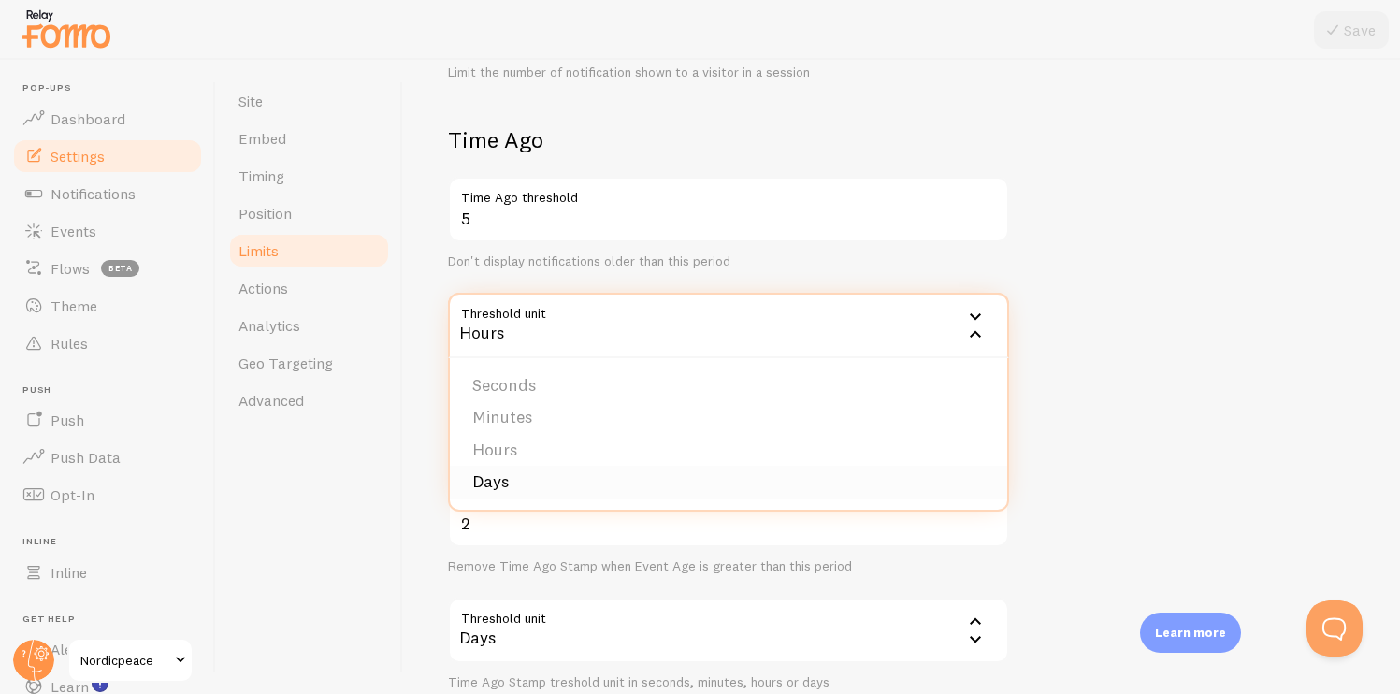
click at [514, 484] on li "Days" at bounding box center [728, 482] width 557 height 33
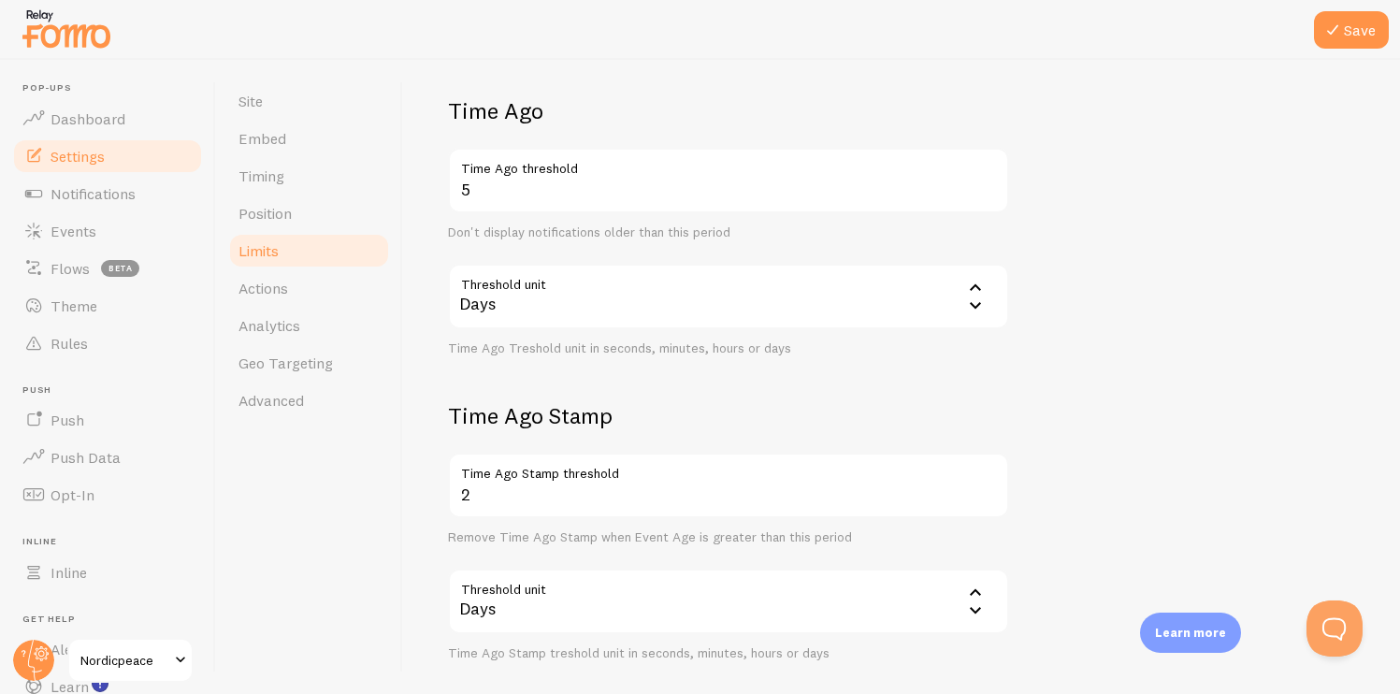
scroll to position [436, 0]
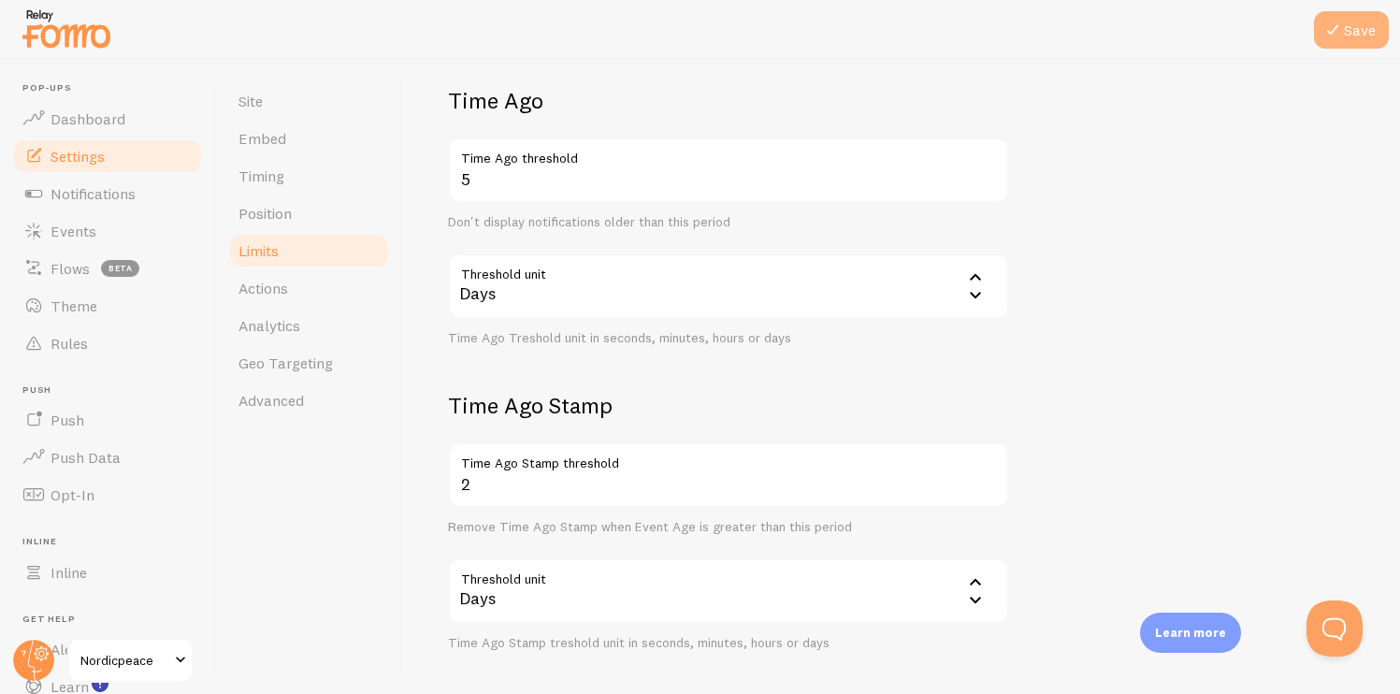
click at [1348, 32] on button "Save" at bounding box center [1351, 29] width 75 height 37
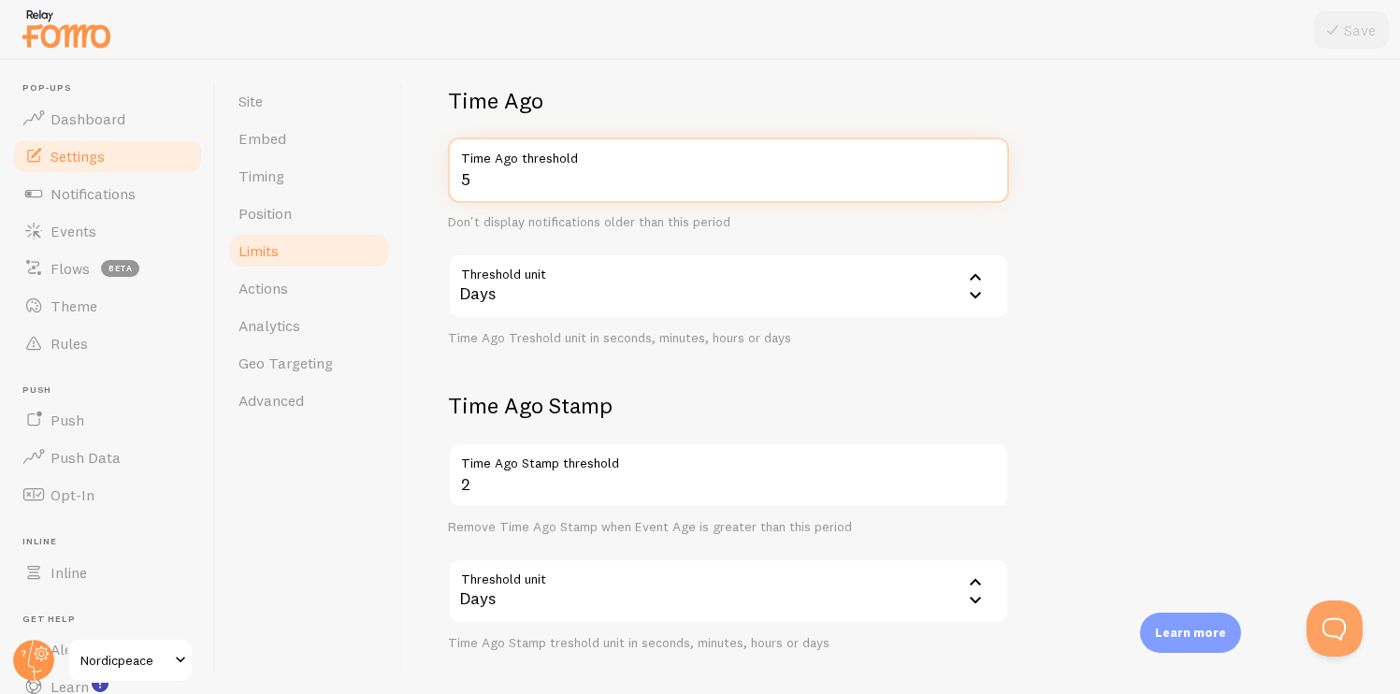
drag, startPoint x: 487, startPoint y: 177, endPoint x: 462, endPoint y: 177, distance: 25.3
click at [462, 177] on input "5" at bounding box center [728, 170] width 561 height 65
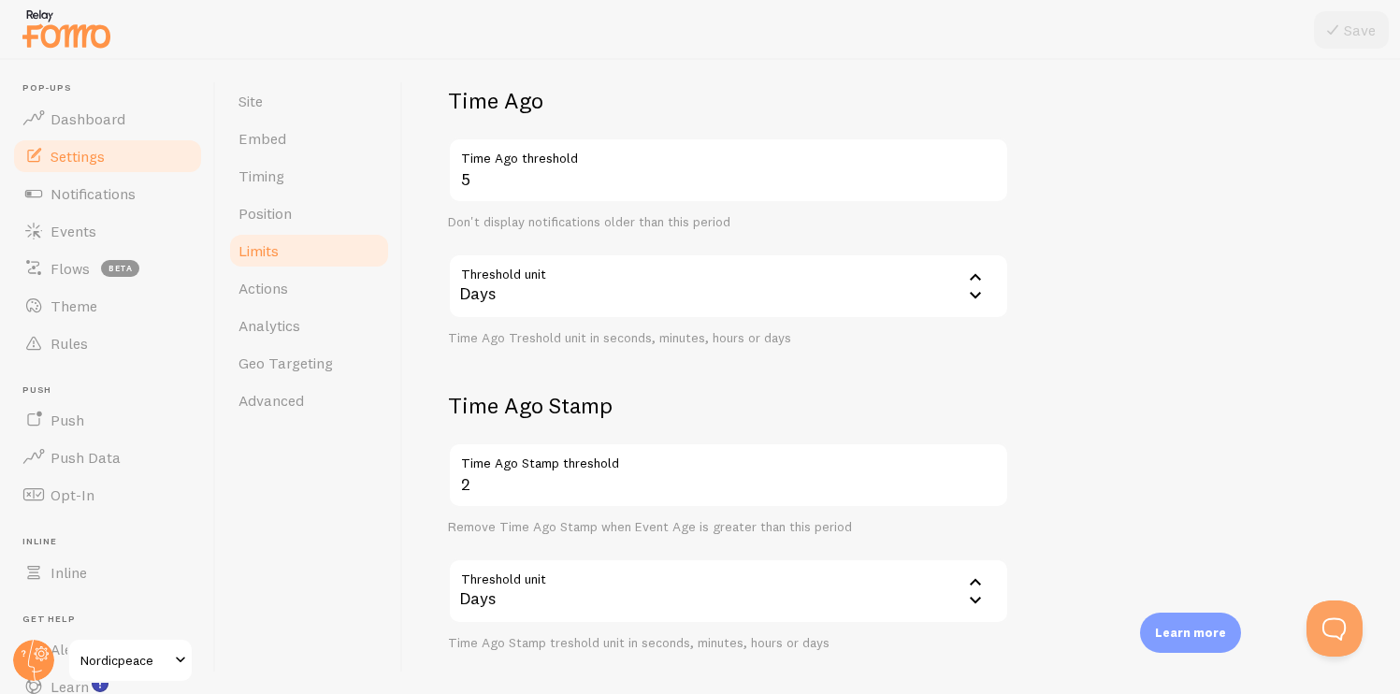
click at [526, 290] on div "Days" at bounding box center [728, 285] width 561 height 65
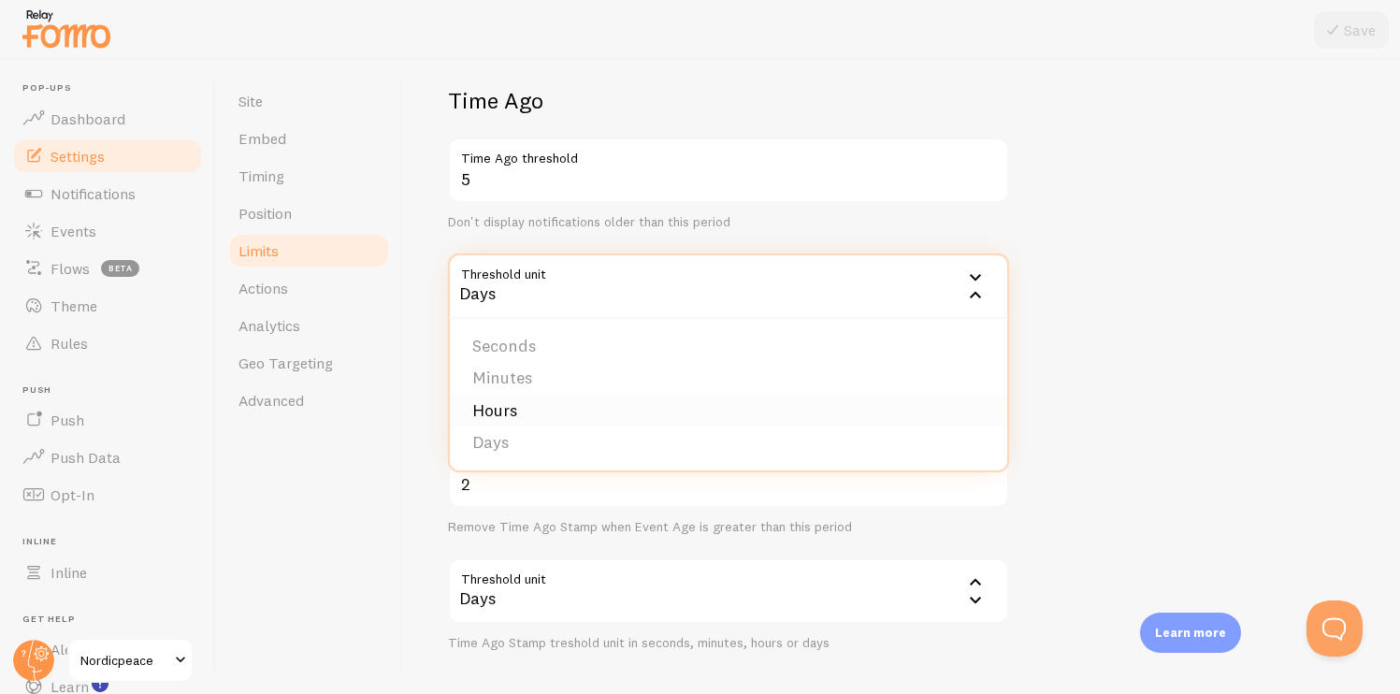
click at [523, 406] on li "Hours" at bounding box center [728, 411] width 557 height 33
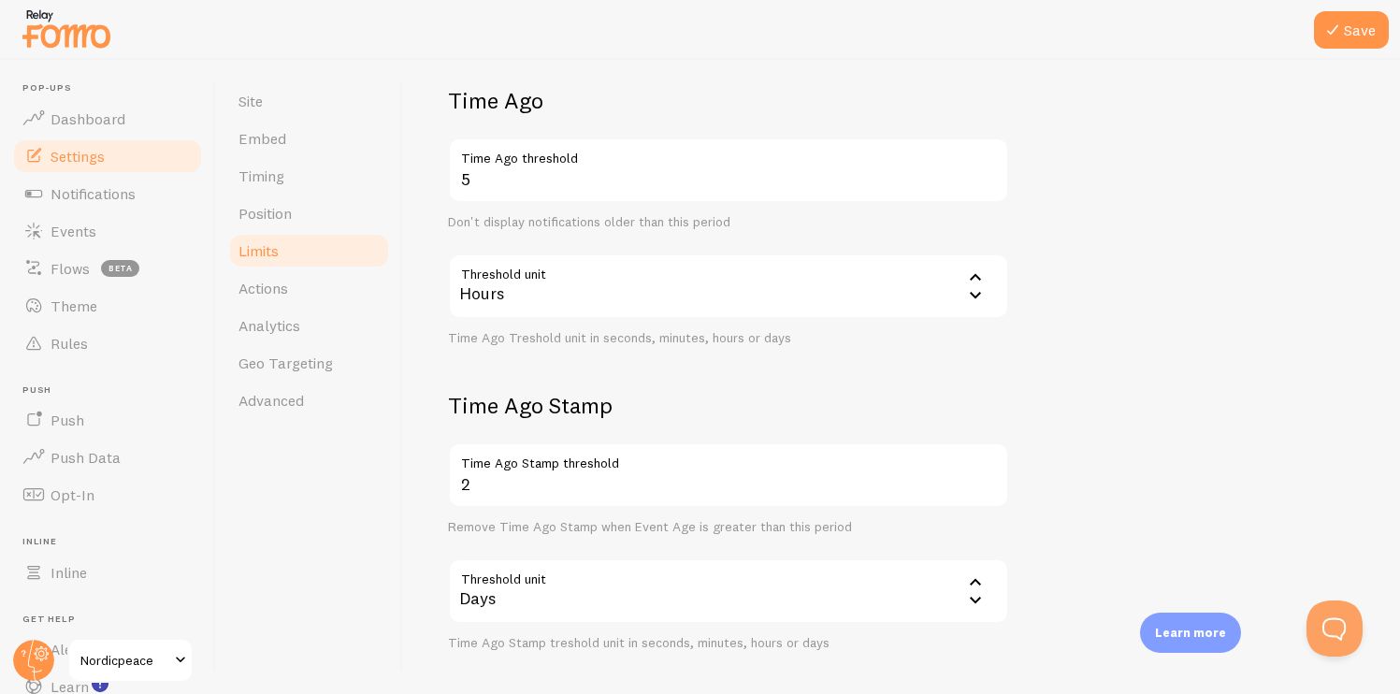
click at [505, 283] on div "Hours" at bounding box center [728, 285] width 561 height 65
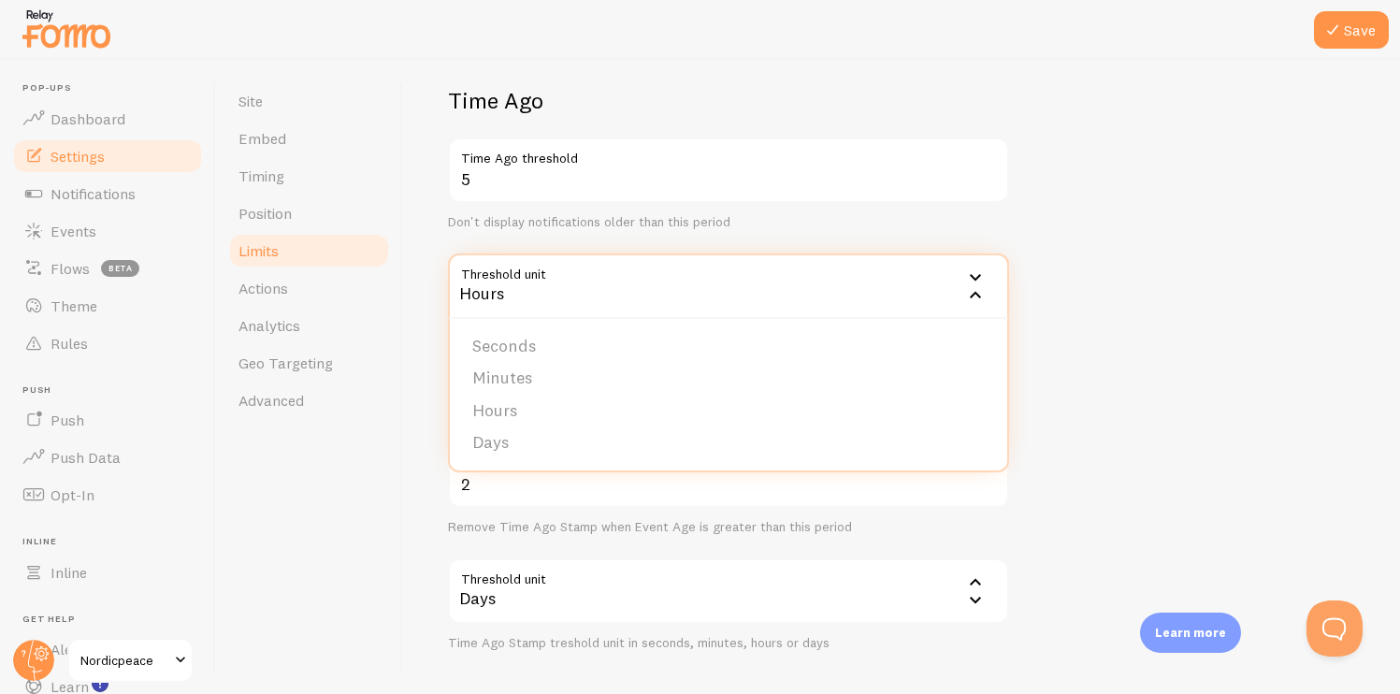
click at [490, 214] on div "Don't display notifications older than this period" at bounding box center [728, 222] width 561 height 17
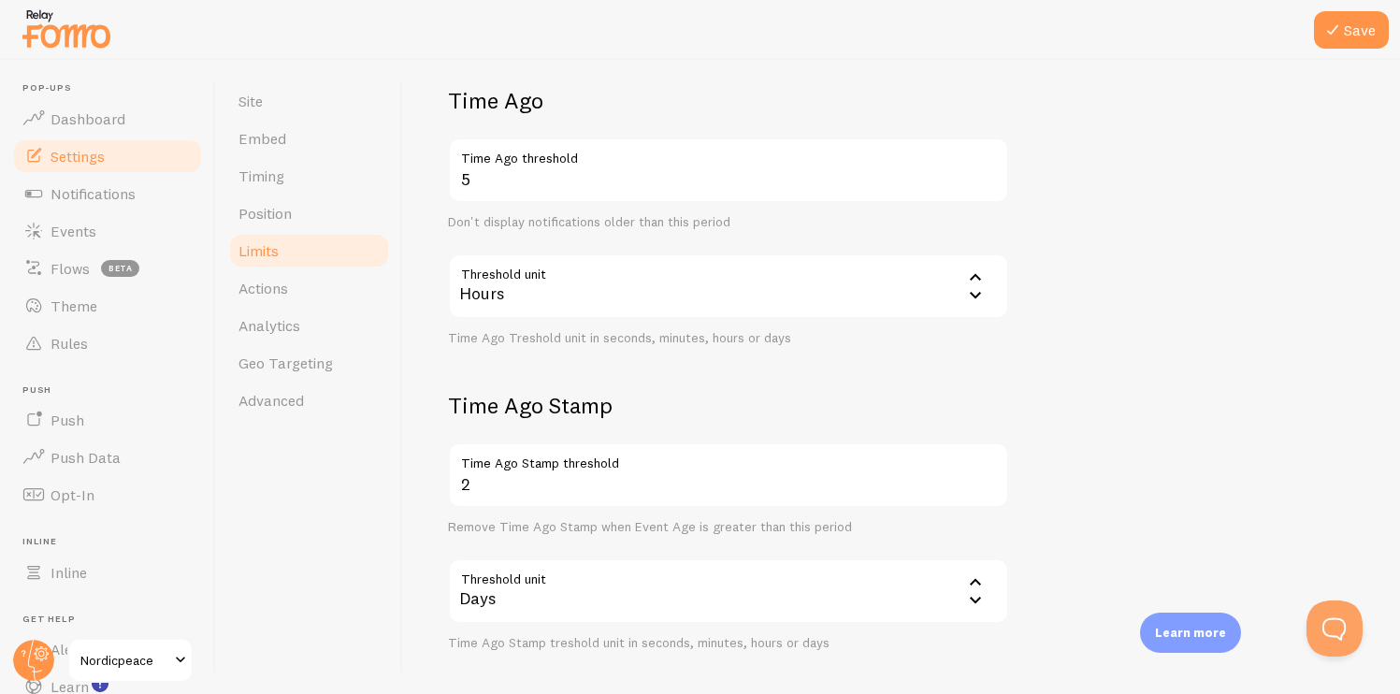
click at [671, 292] on div "Hours" at bounding box center [728, 285] width 561 height 65
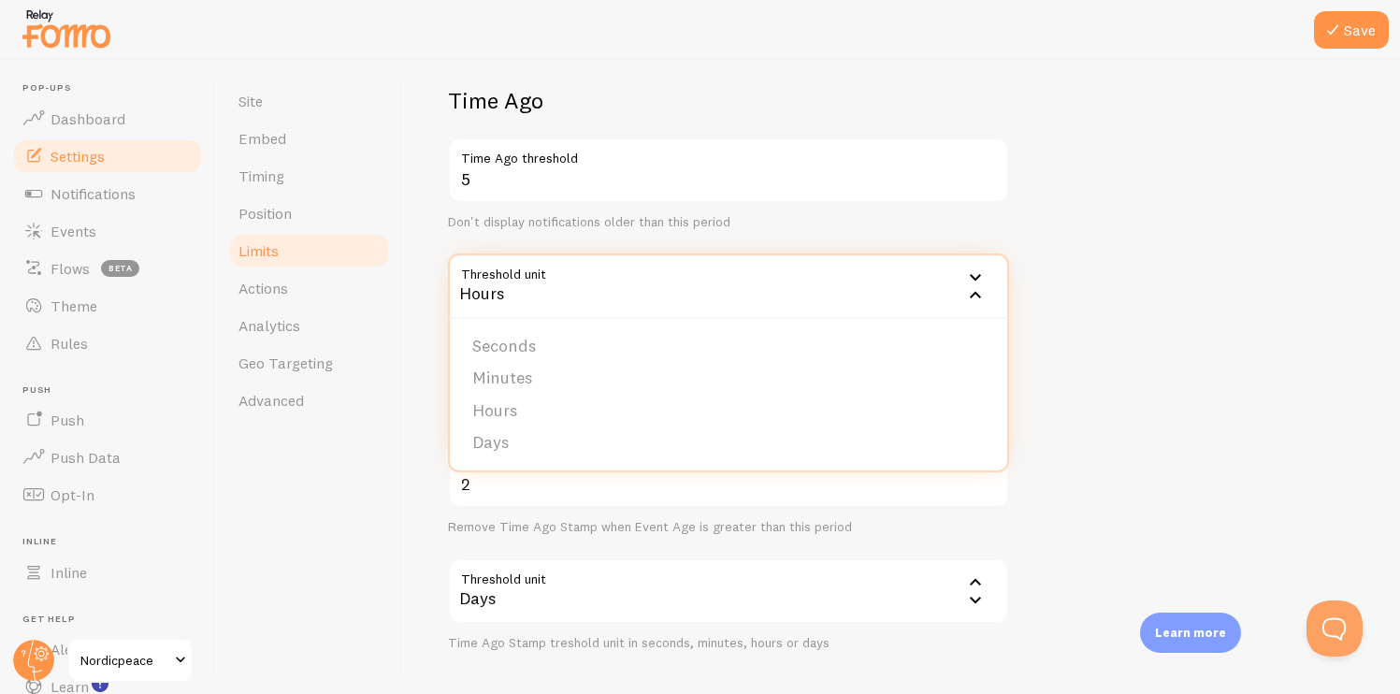
click at [547, 244] on div "5 Time Ago threshold Don't display notifications older than this period Thresho…" at bounding box center [728, 242] width 561 height 209
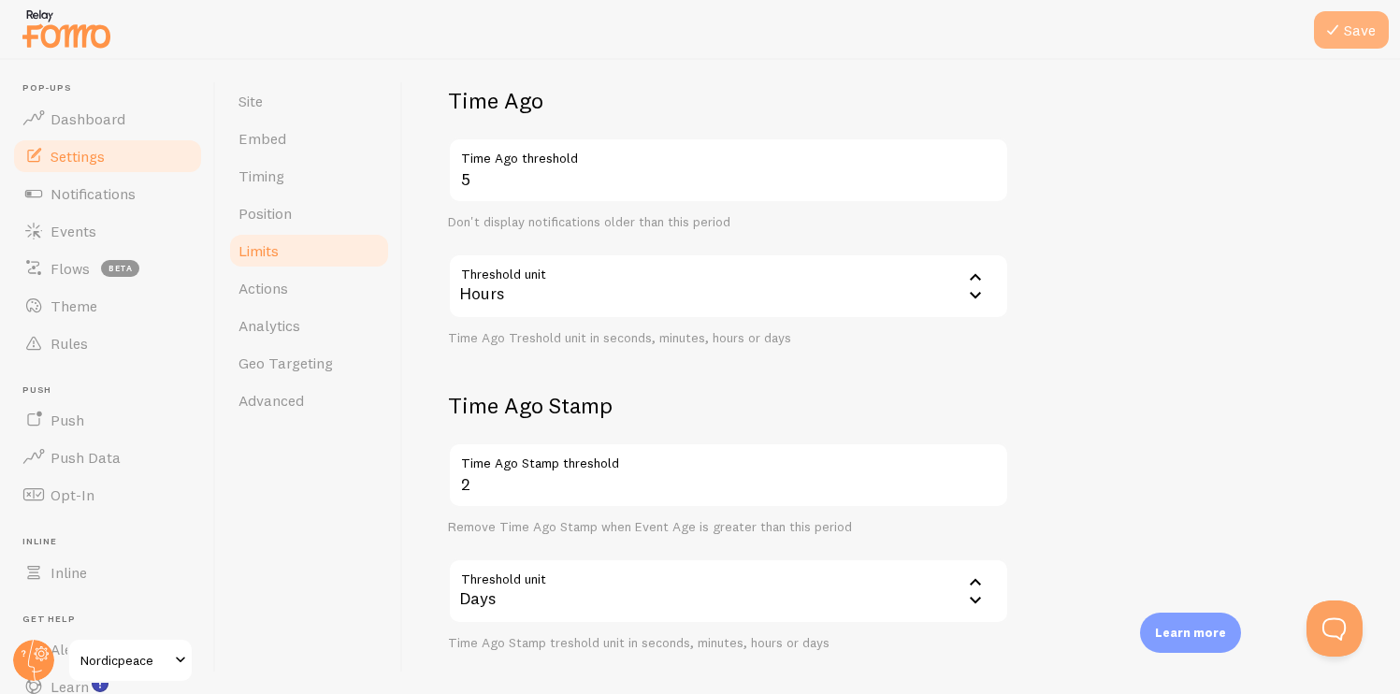
click at [1339, 36] on icon at bounding box center [1333, 30] width 22 height 22
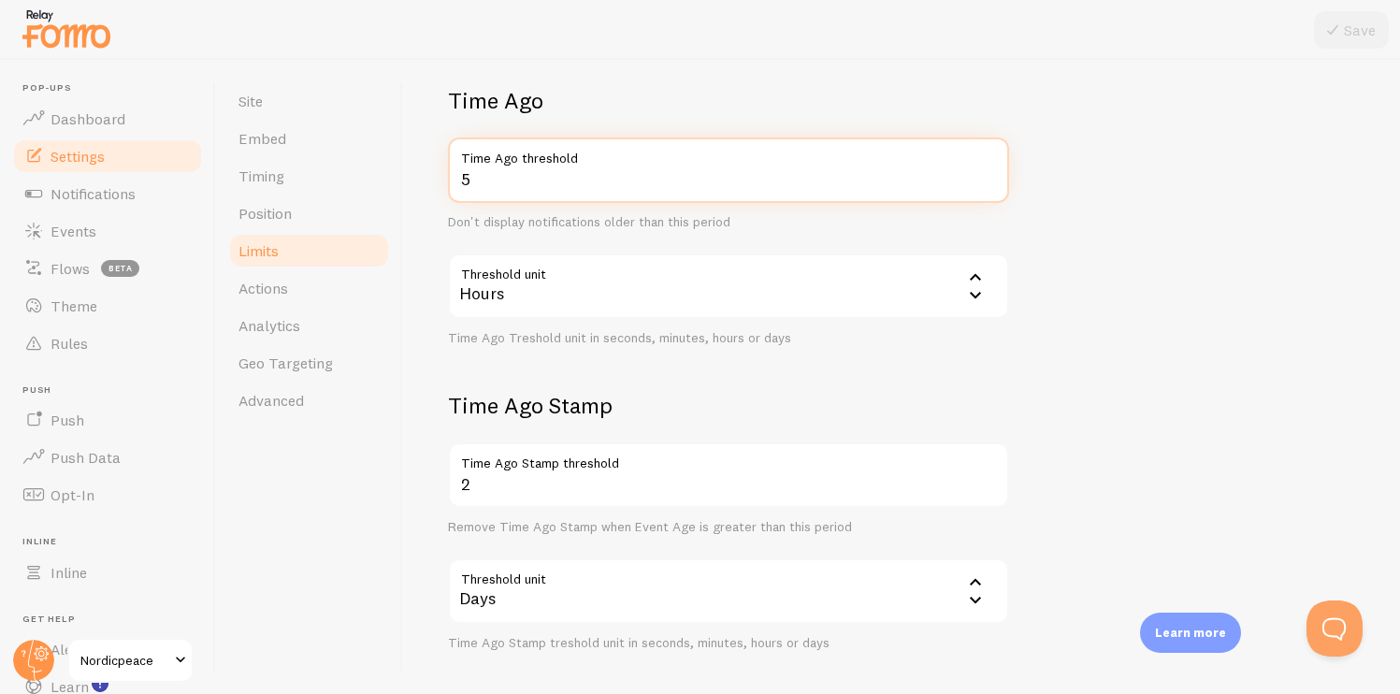
click at [541, 174] on input "5" at bounding box center [728, 170] width 561 height 65
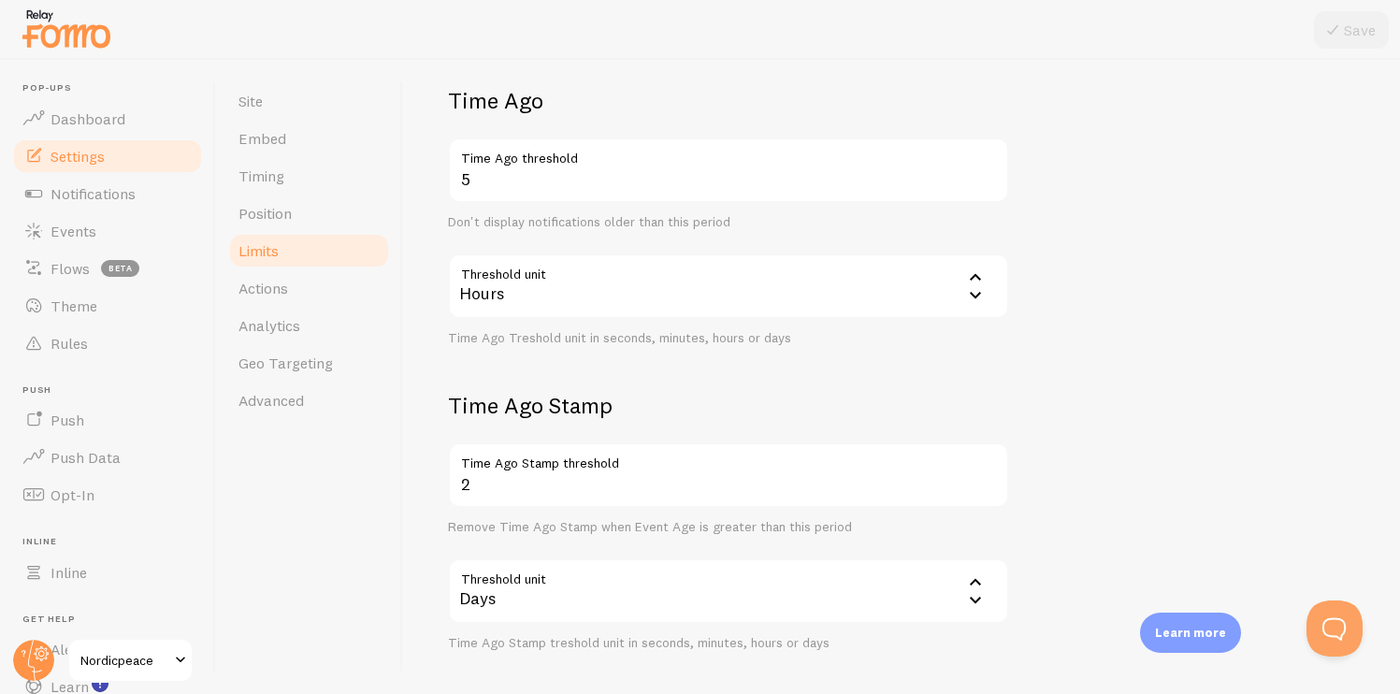
click at [533, 310] on div "Hours" at bounding box center [728, 285] width 561 height 65
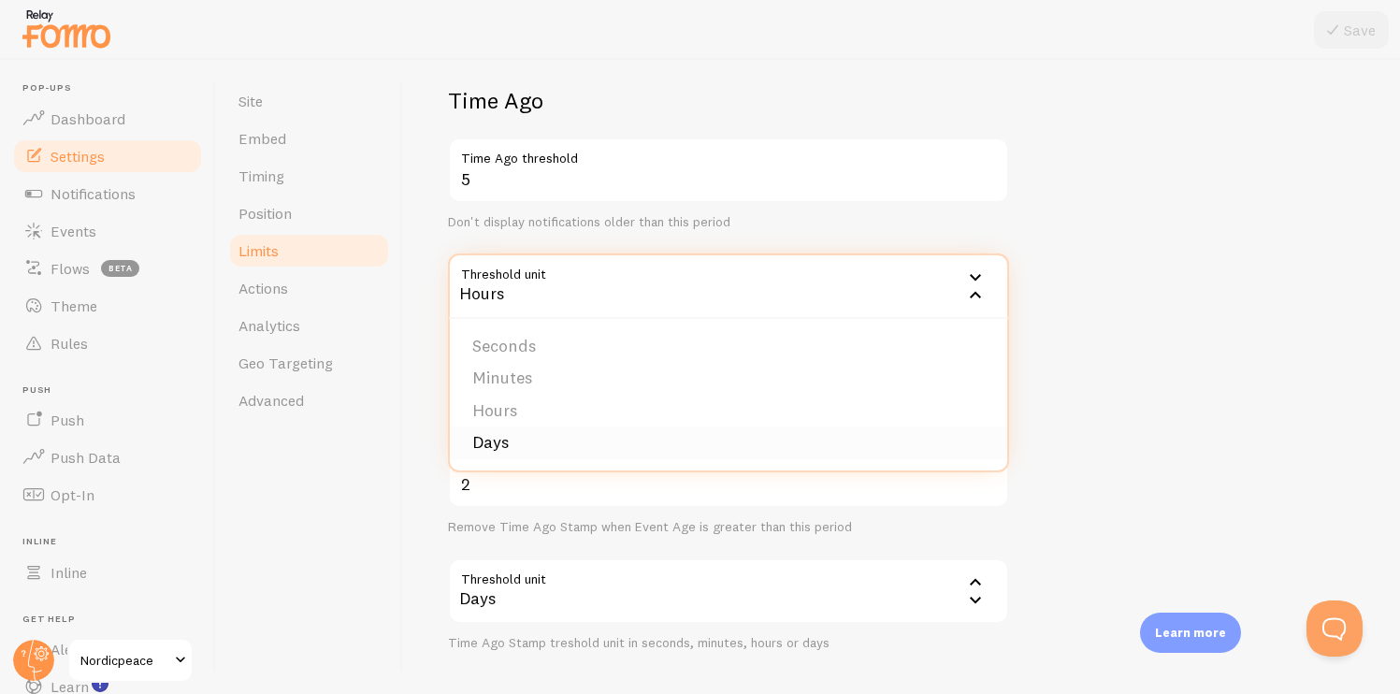
click at [525, 442] on li "Days" at bounding box center [728, 443] width 557 height 33
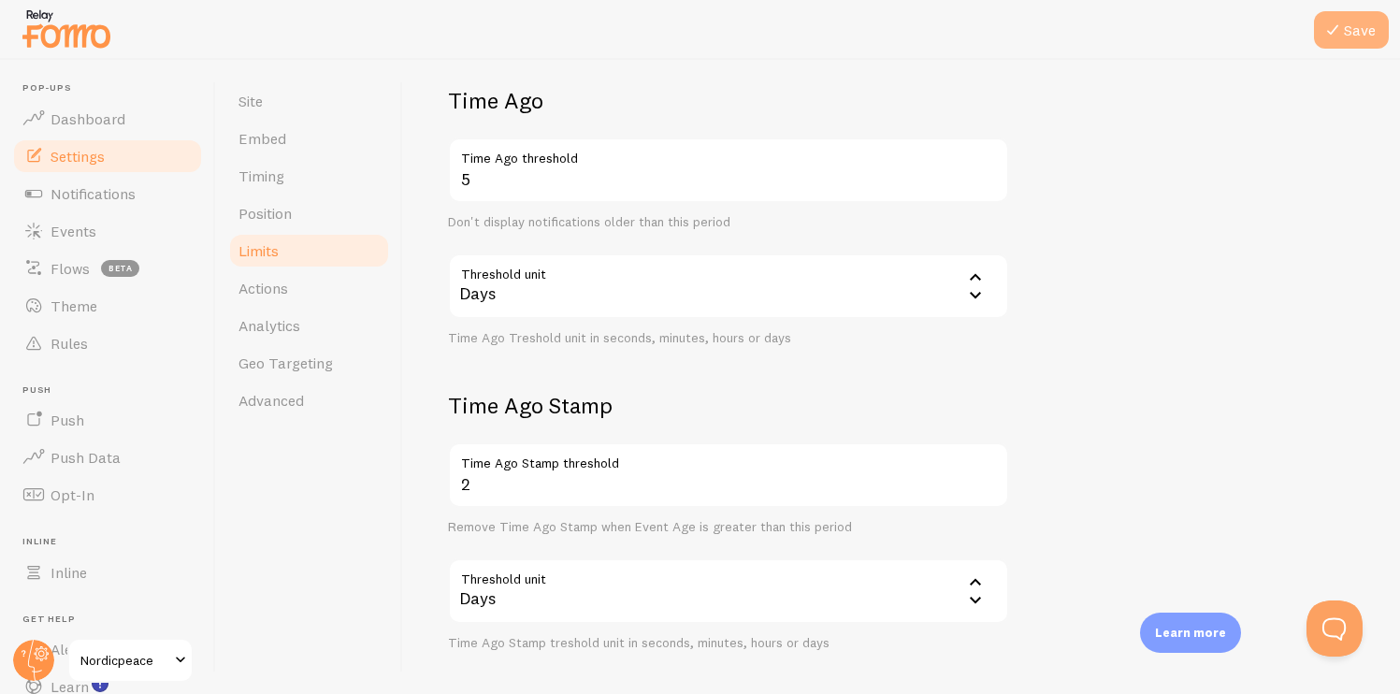
click at [1344, 26] on button "Save" at bounding box center [1351, 29] width 75 height 37
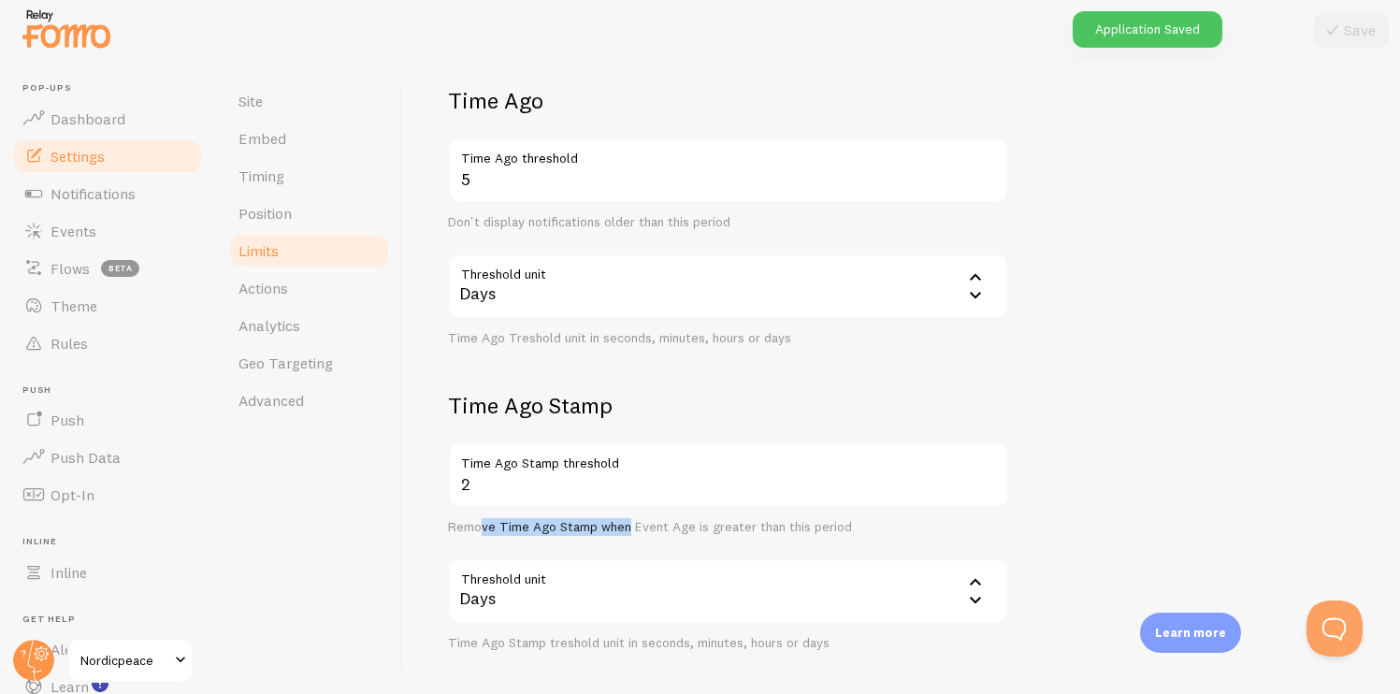
drag, startPoint x: 478, startPoint y: 524, endPoint x: 636, endPoint y: 520, distance: 158.1
click at [636, 520] on div "Remove Time Ago Stamp when Event Age is greater than this period" at bounding box center [728, 527] width 561 height 17
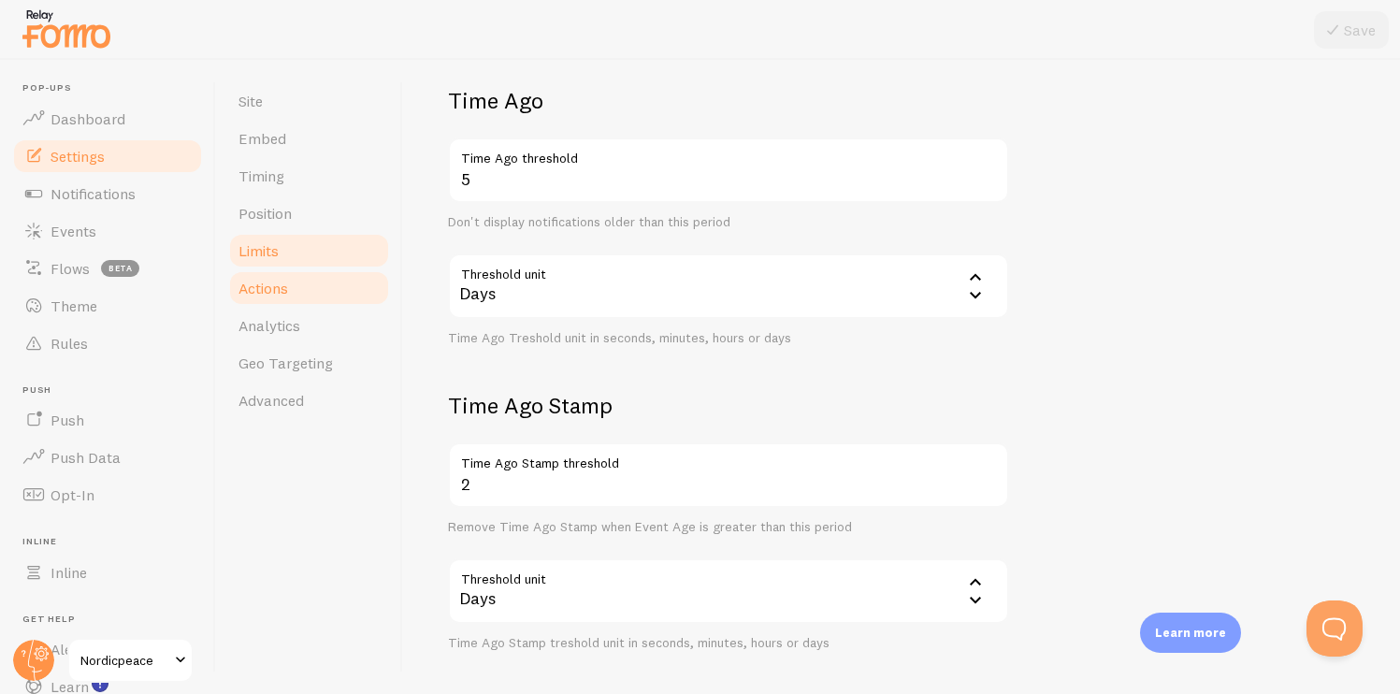
click at [338, 295] on link "Actions" at bounding box center [309, 287] width 164 height 37
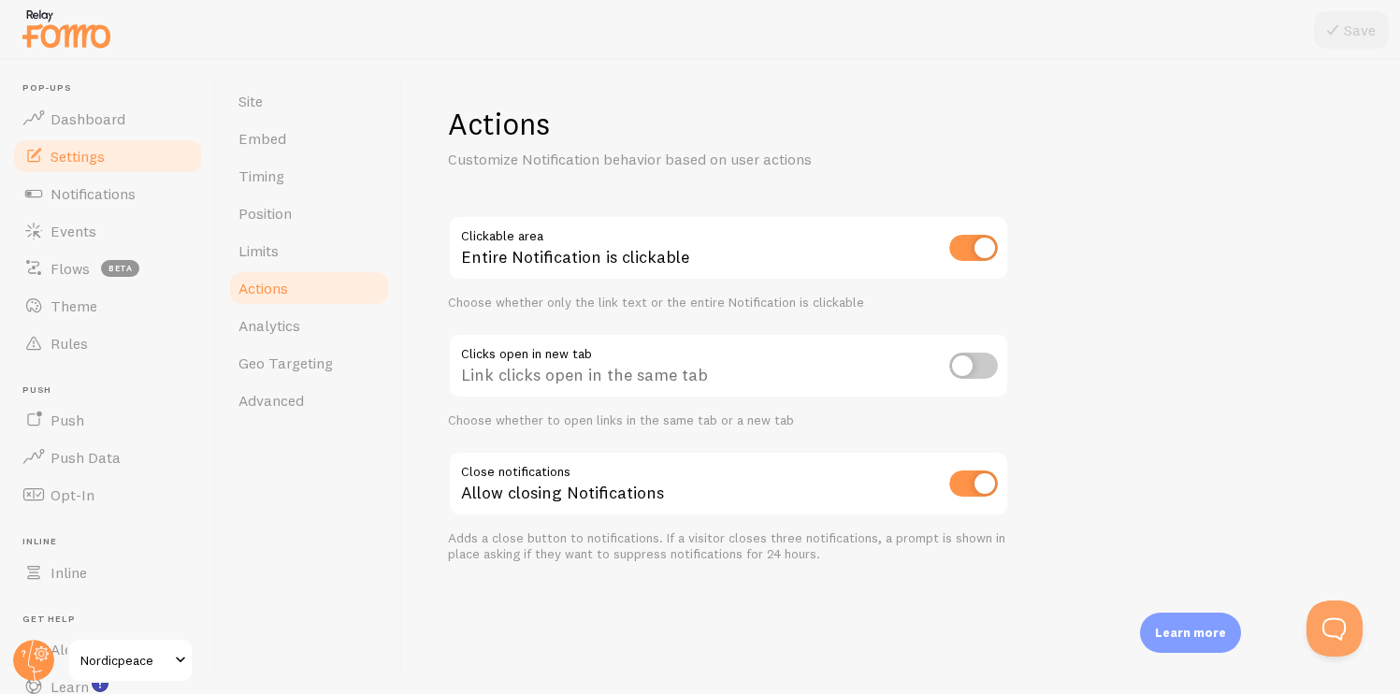
click at [969, 478] on input "checkbox" at bounding box center [973, 484] width 49 height 26
checkbox input "false"
click at [1337, 41] on button "Save" at bounding box center [1351, 29] width 75 height 37
click at [109, 120] on span "Dashboard" at bounding box center [88, 118] width 75 height 19
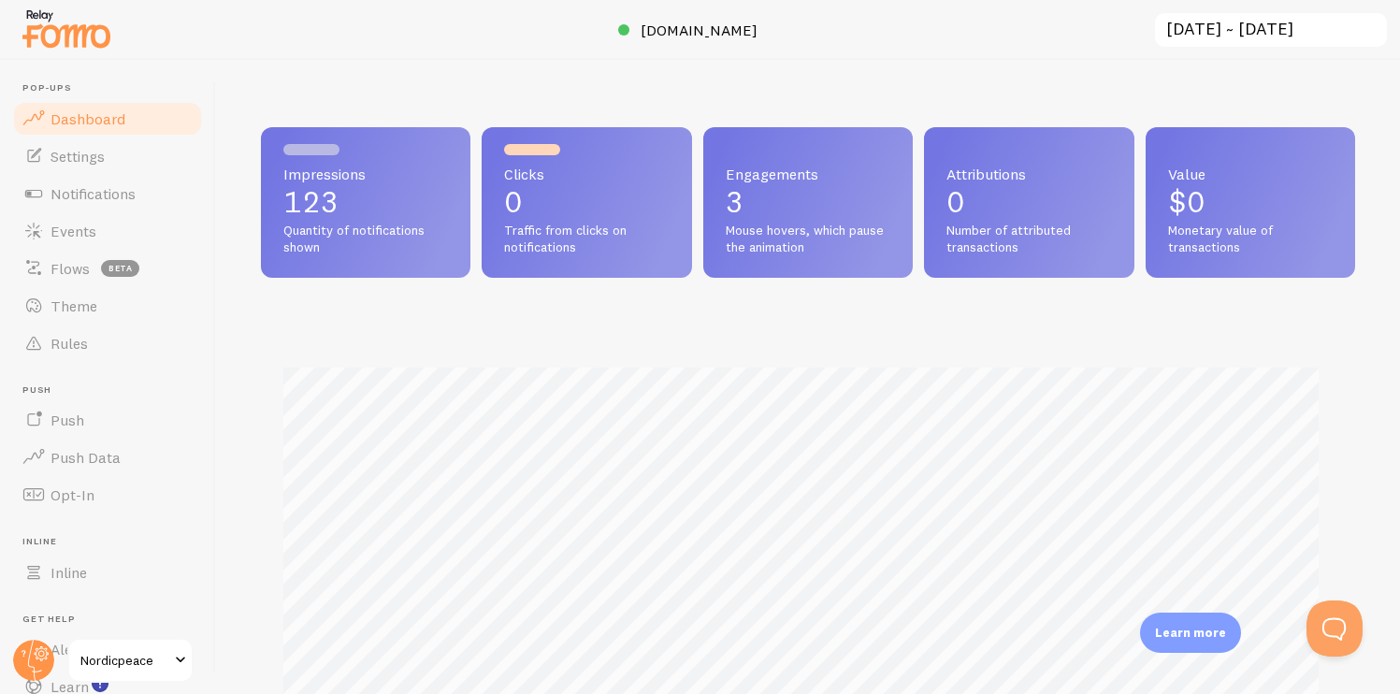
scroll to position [491, 1080]
click at [82, 152] on span "Settings" at bounding box center [78, 156] width 54 height 19
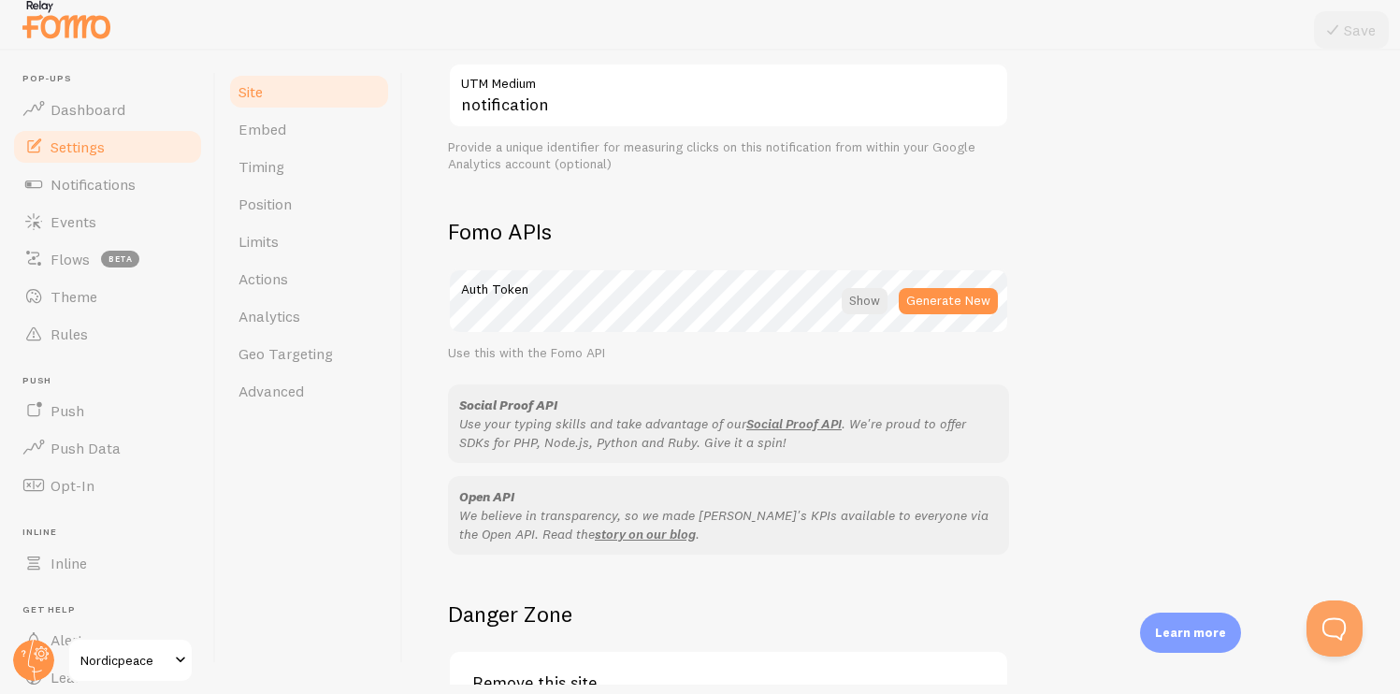
scroll to position [1072, 0]
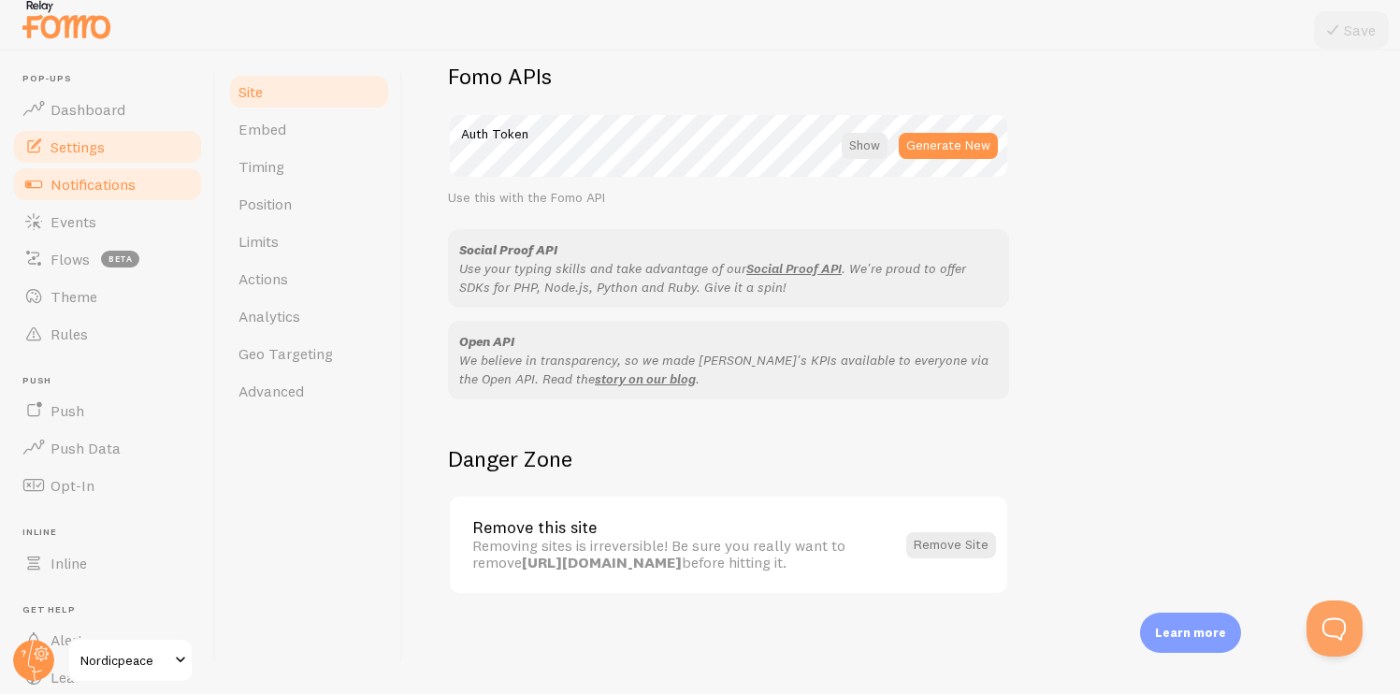
click at [133, 166] on link "Notifications" at bounding box center [107, 184] width 193 height 37
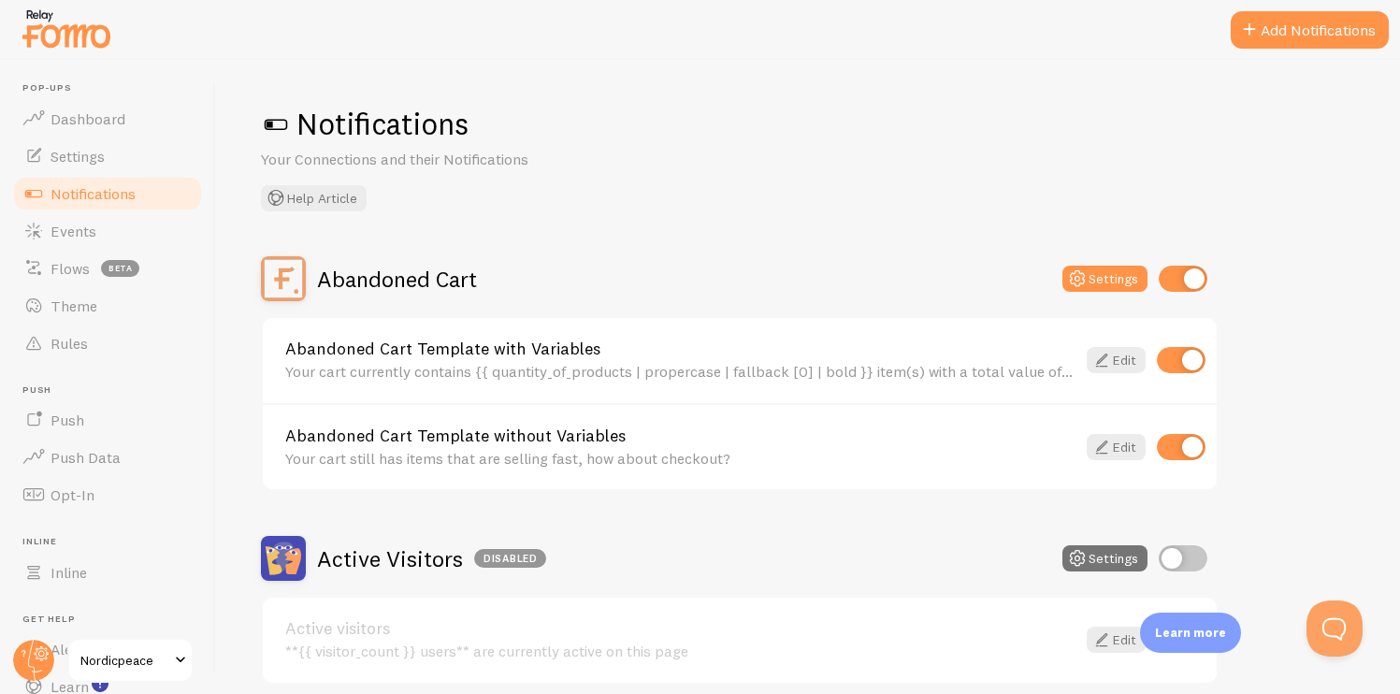
click at [369, 288] on h2 "Abandoned Cart" at bounding box center [397, 279] width 160 height 29
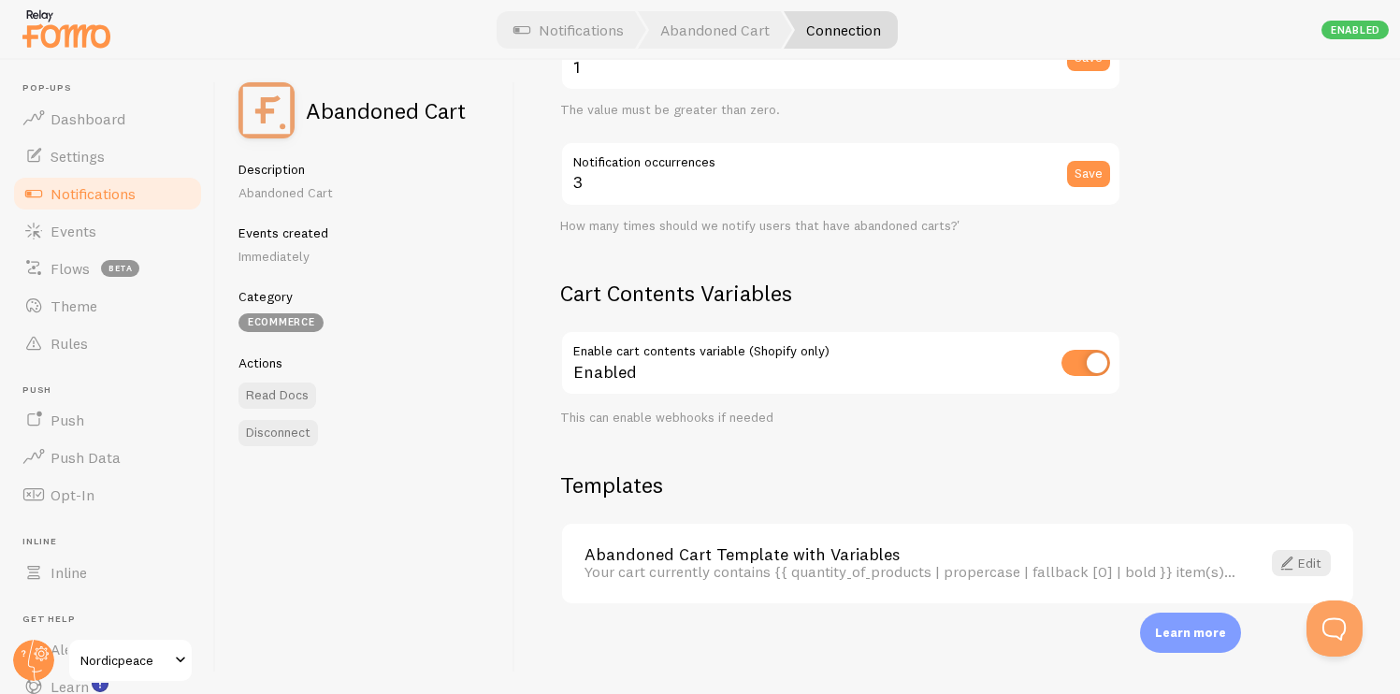
scroll to position [9, 0]
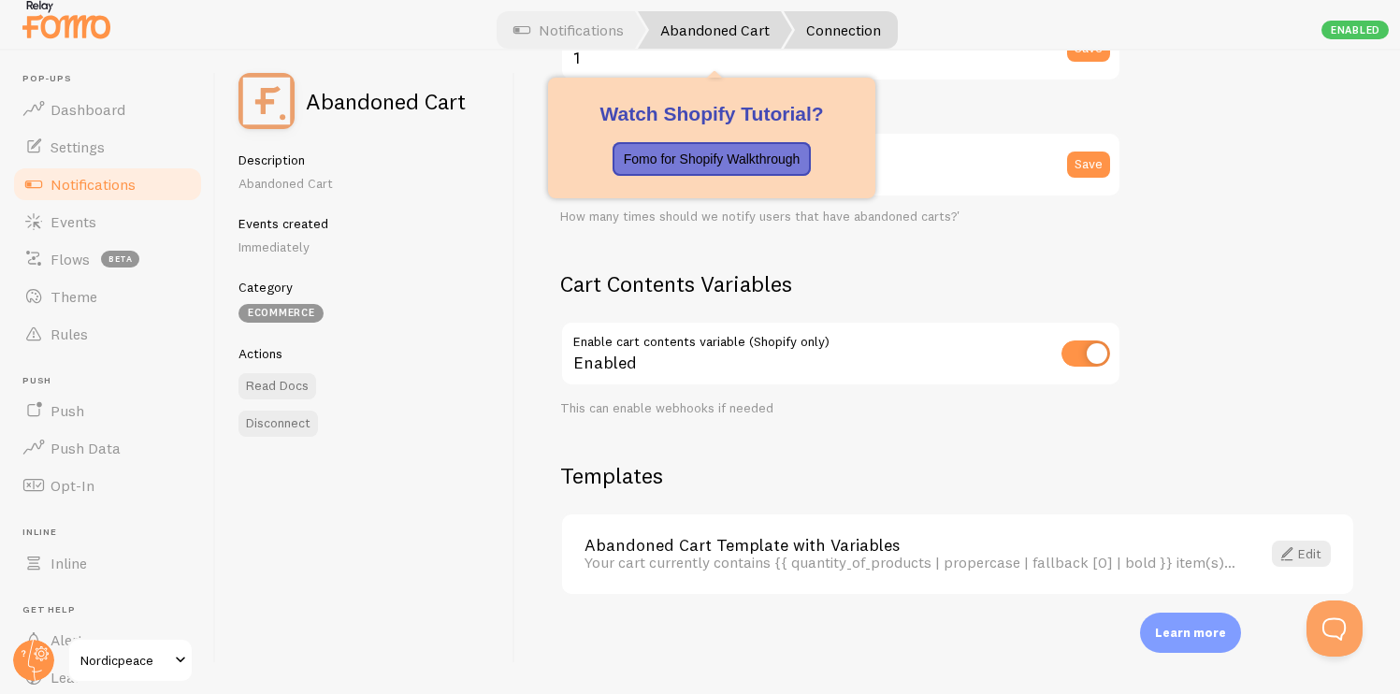
click at [737, 36] on link "Abandoned Cart" at bounding box center [715, 29] width 154 height 37
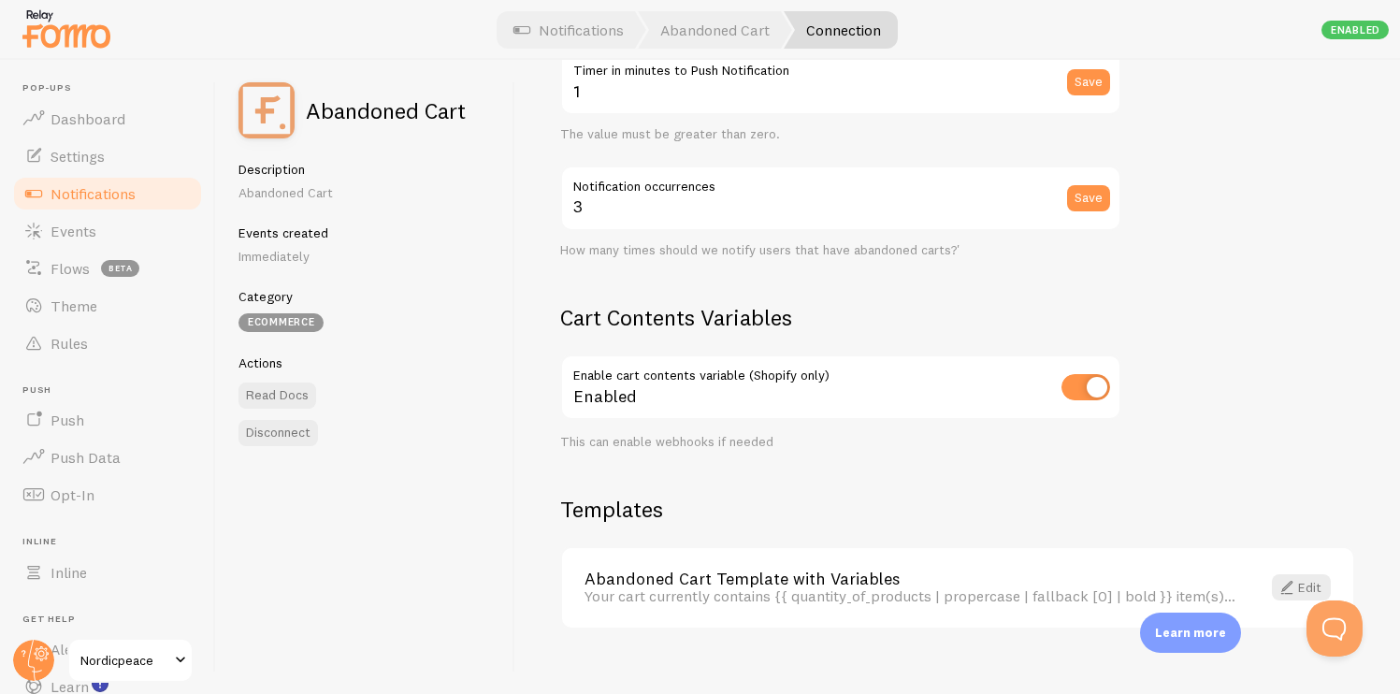
scroll to position [787, 0]
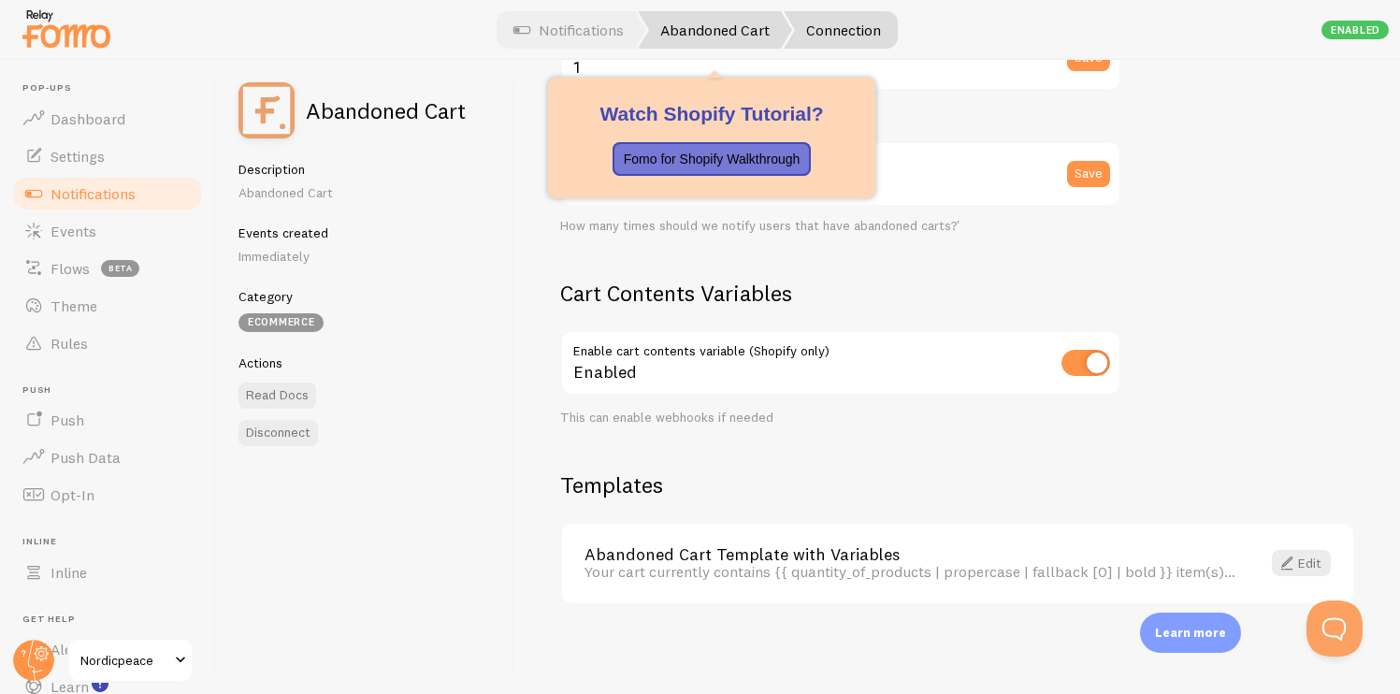
click at [714, 46] on link "Abandoned Cart" at bounding box center [715, 29] width 154 height 37
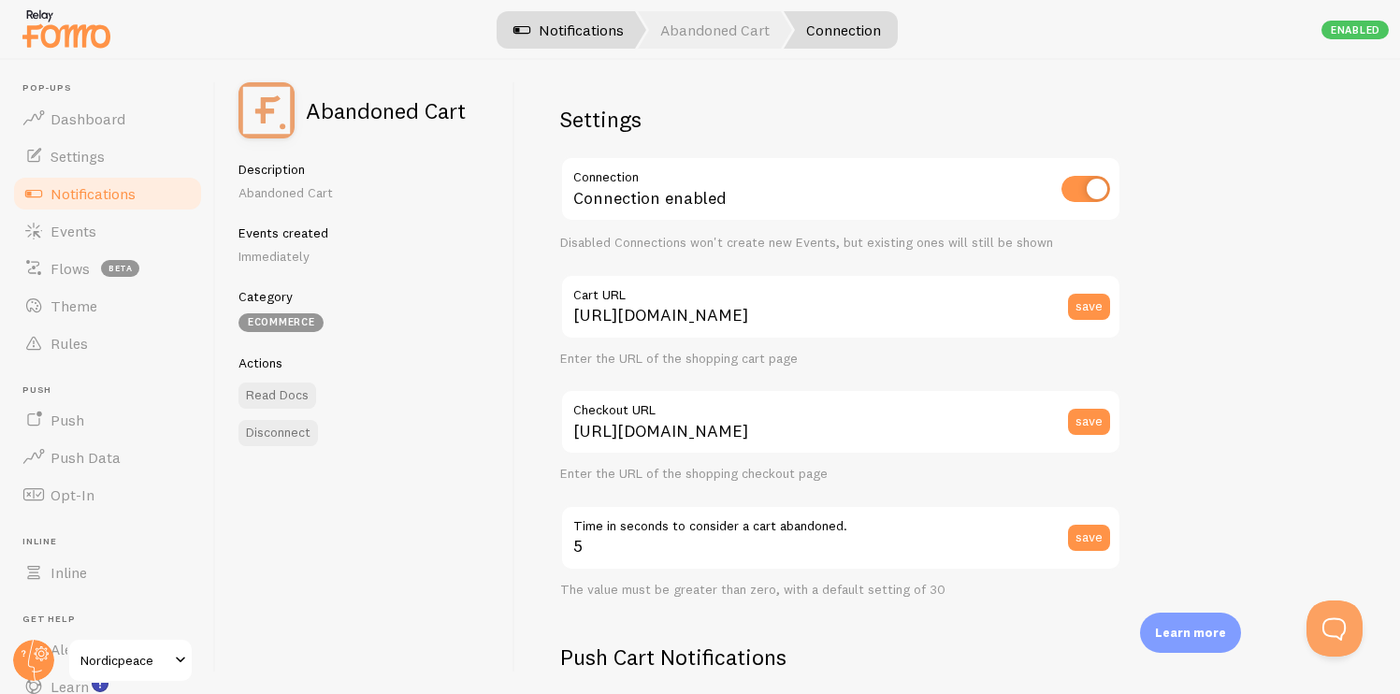
click at [581, 31] on link "Notifications" at bounding box center [568, 29] width 155 height 37
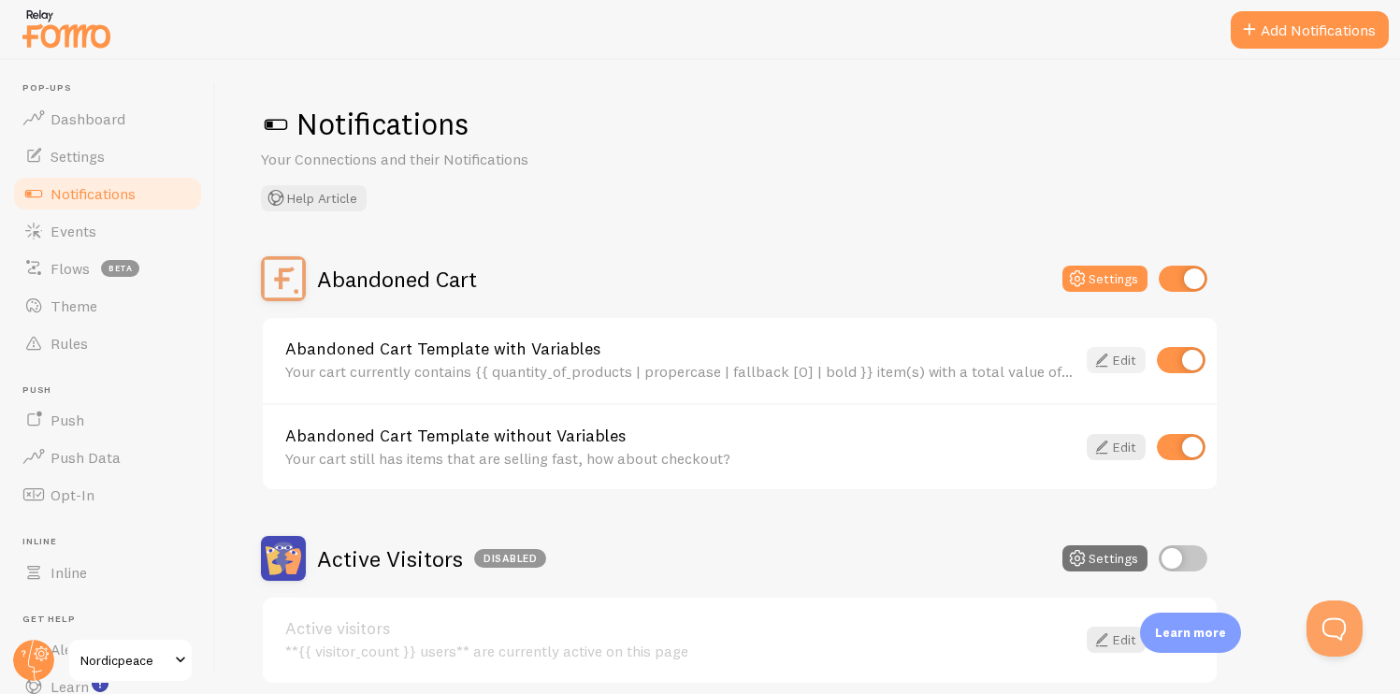
click at [1118, 361] on link "Edit" at bounding box center [1116, 360] width 59 height 26
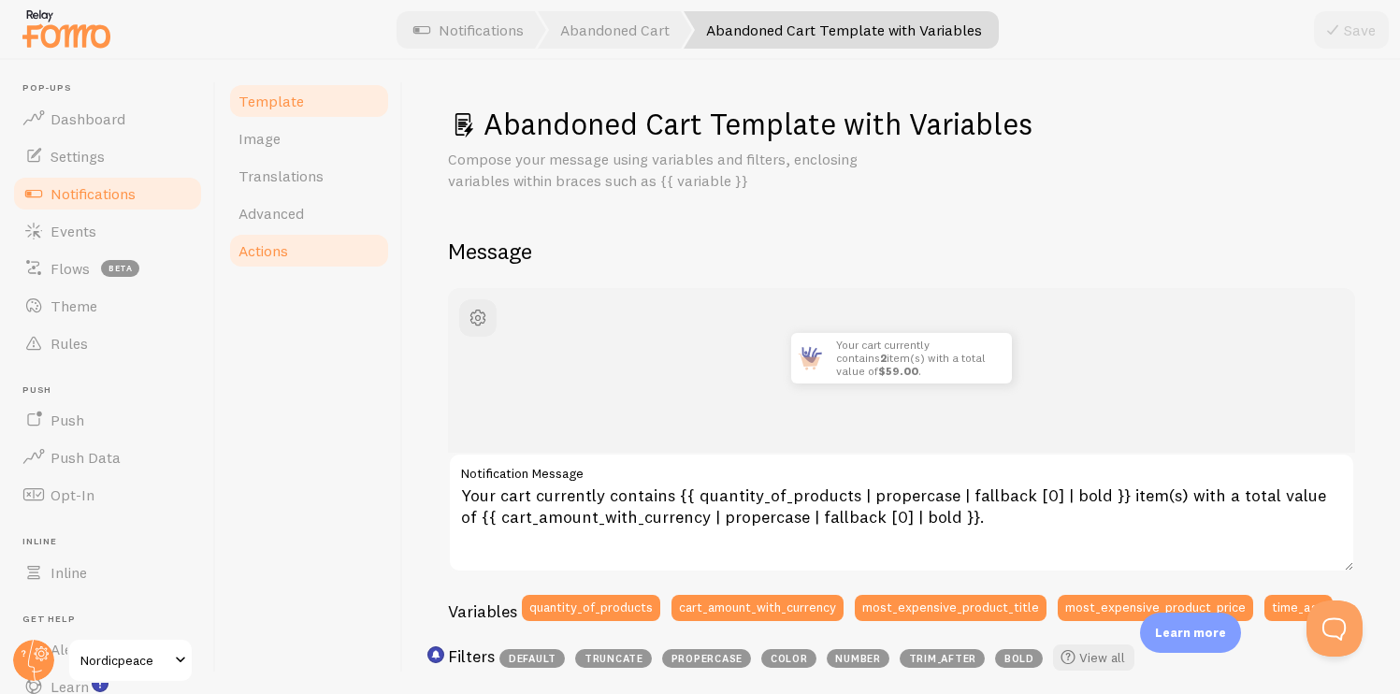
click at [305, 252] on link "Actions" at bounding box center [309, 250] width 164 height 37
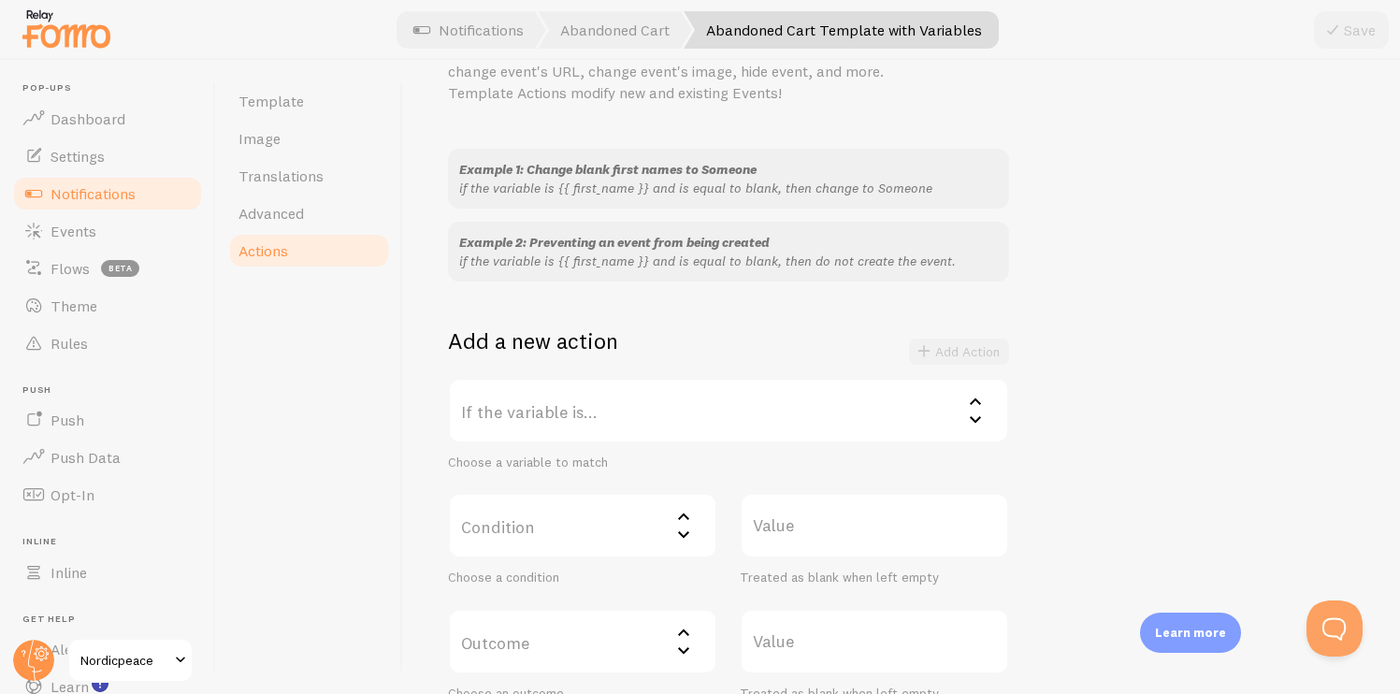
scroll to position [278, 0]
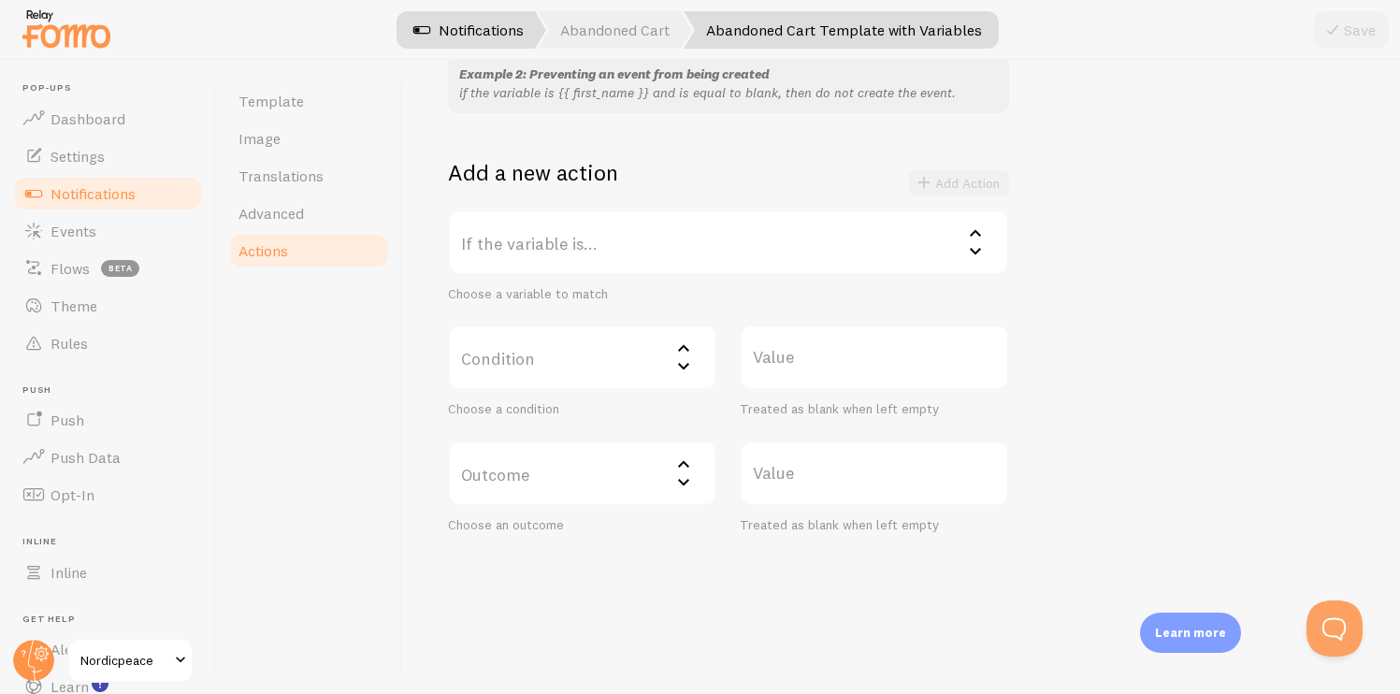
click at [475, 24] on link "Notifications" at bounding box center [468, 29] width 155 height 37
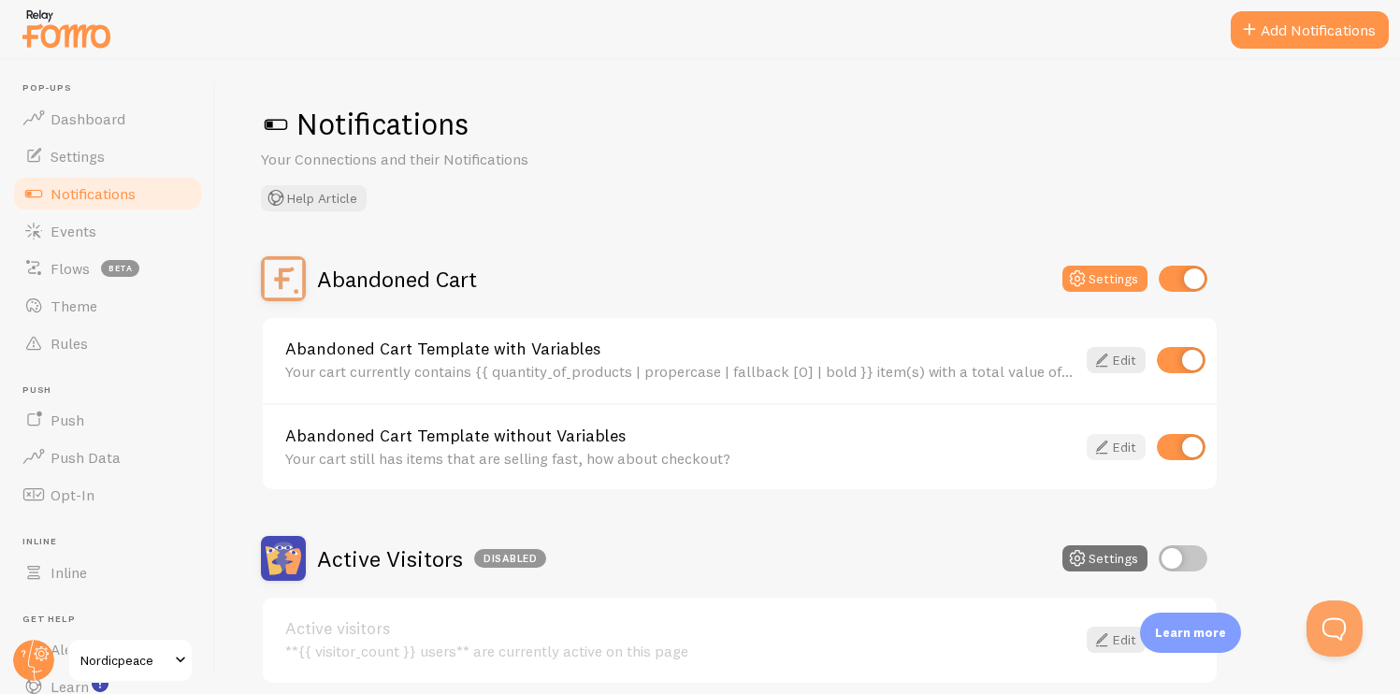
click at [1113, 443] on link "Edit" at bounding box center [1116, 447] width 59 height 26
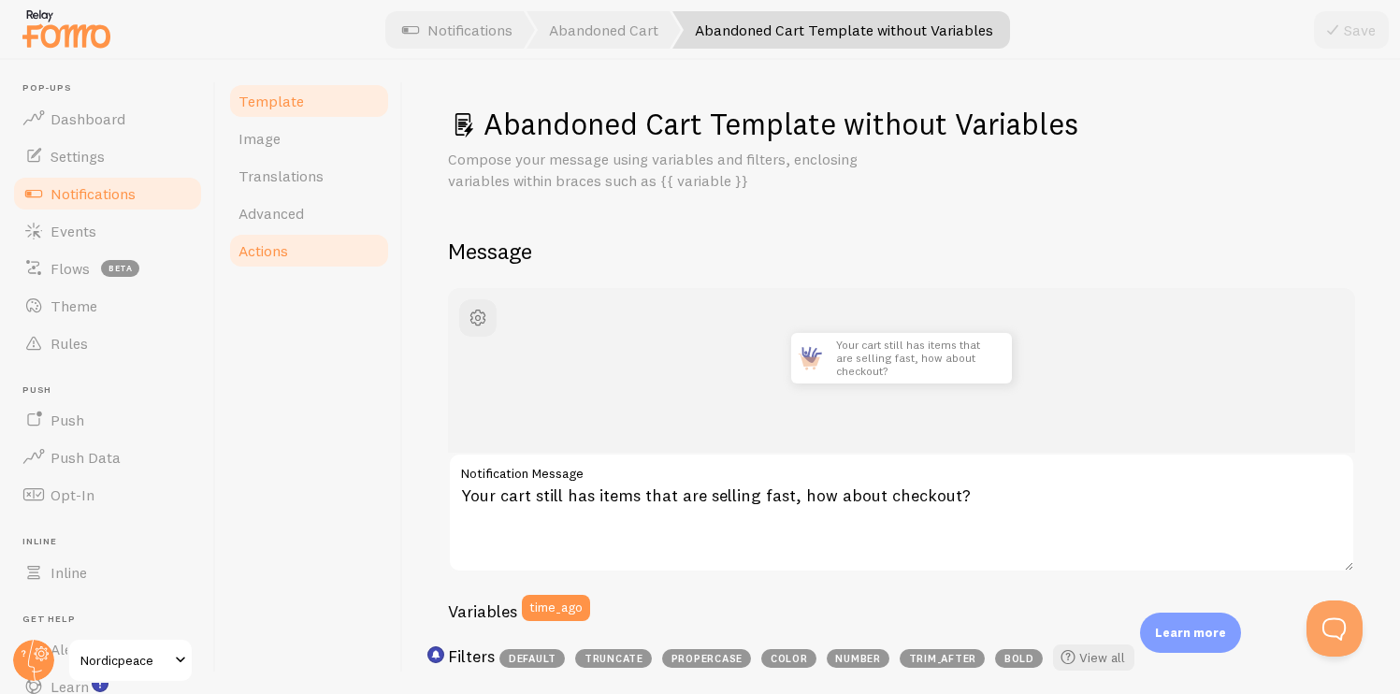
click at [280, 239] on link "Actions" at bounding box center [309, 250] width 164 height 37
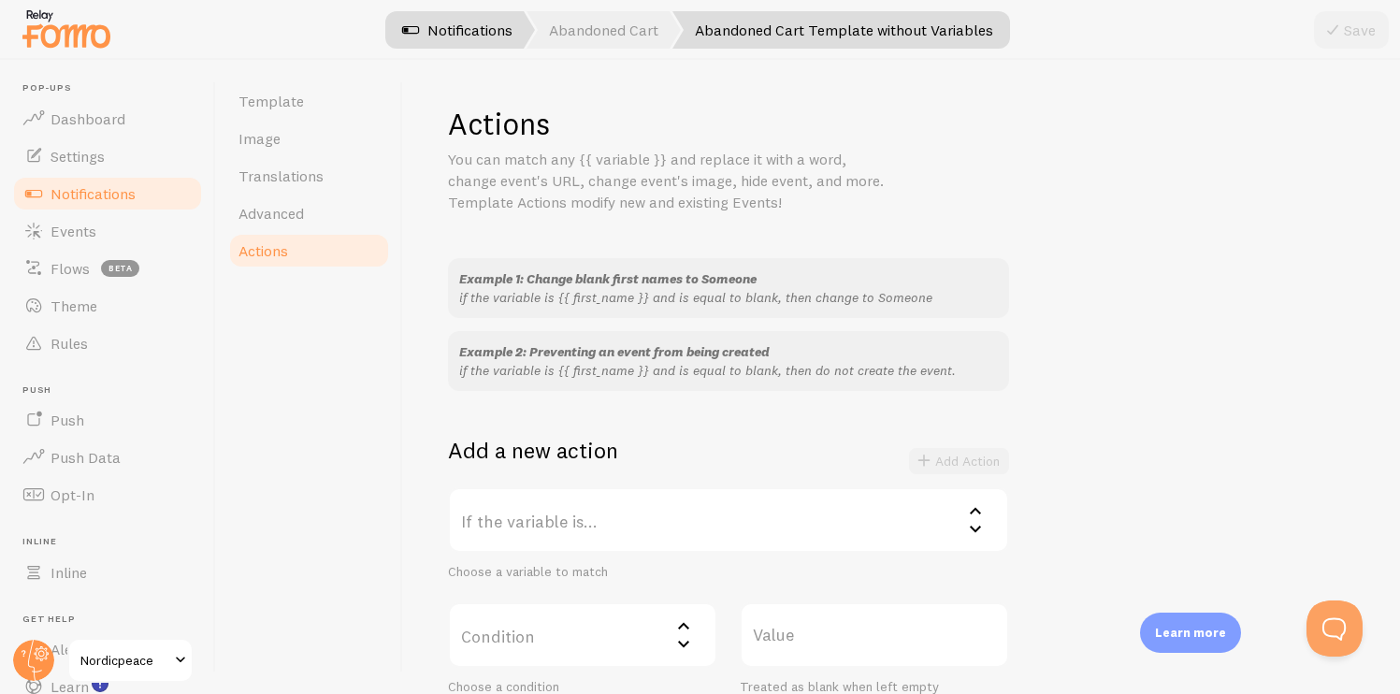
click at [460, 35] on link "Notifications" at bounding box center [457, 29] width 155 height 37
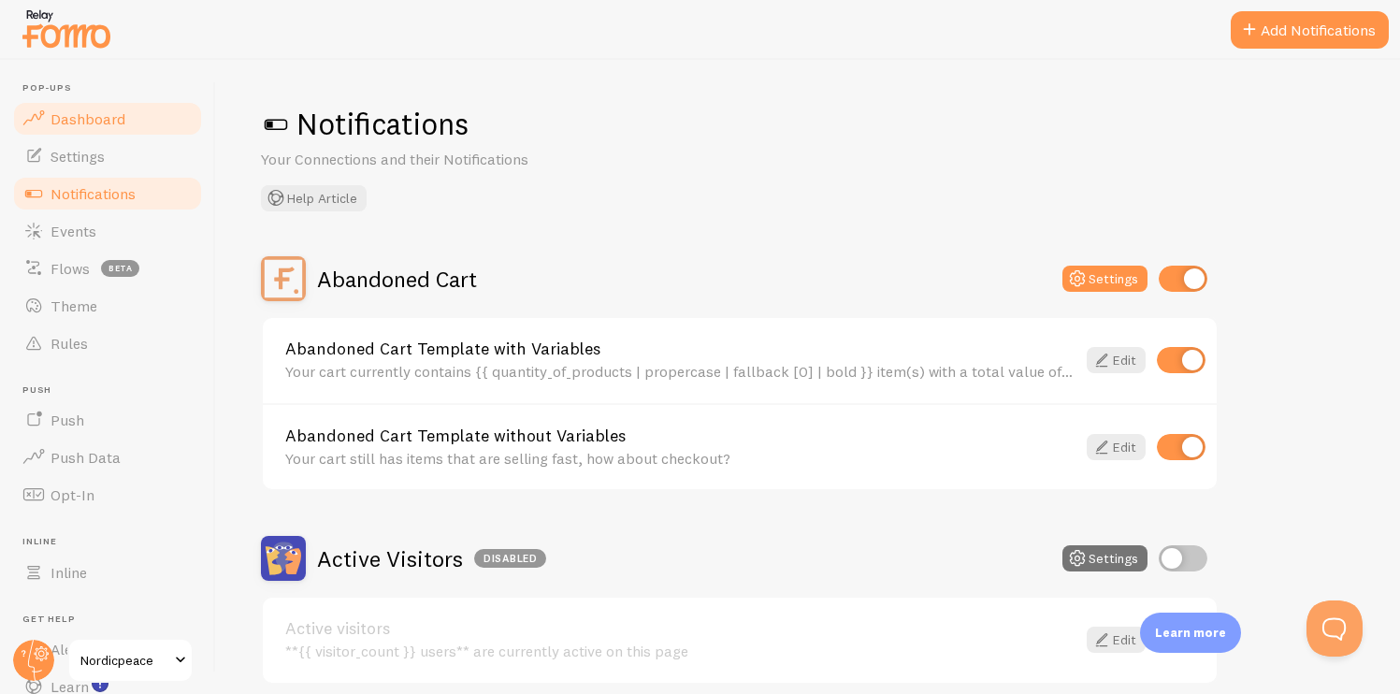
click at [123, 117] on link "Dashboard" at bounding box center [107, 118] width 193 height 37
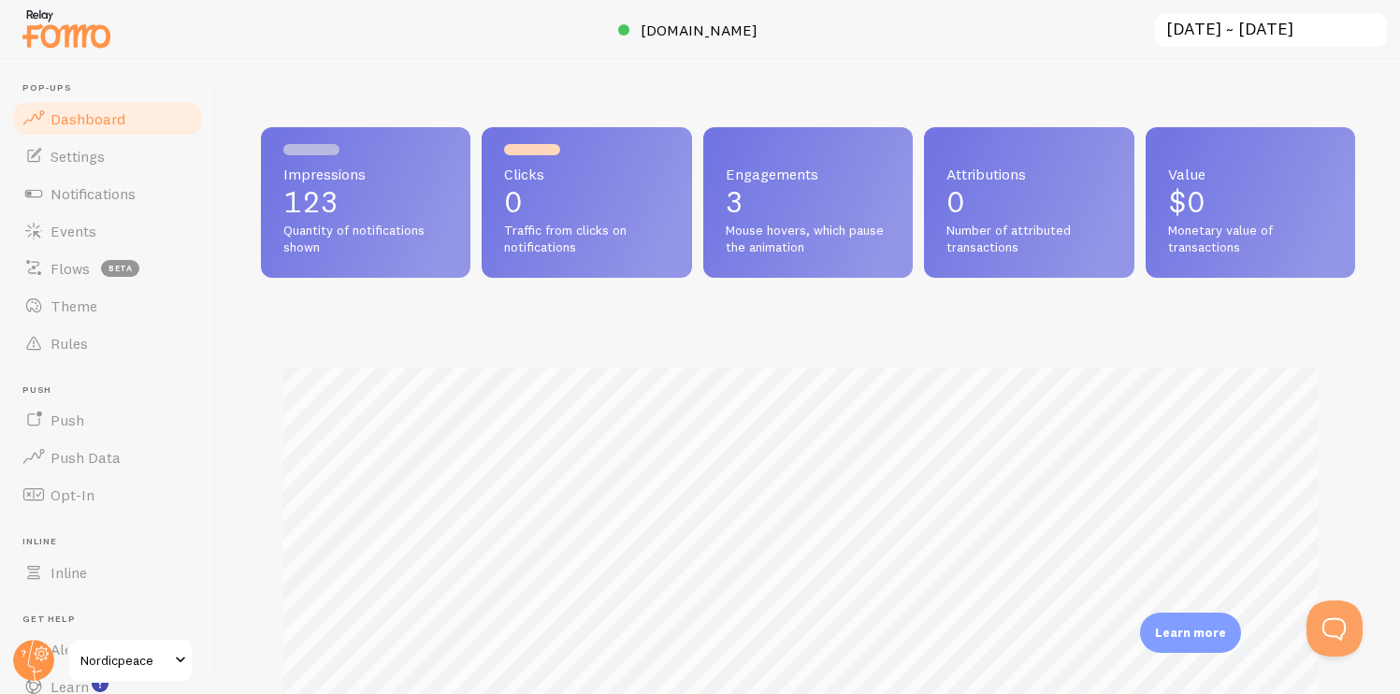
scroll to position [491, 1080]
click at [120, 152] on link "Settings" at bounding box center [107, 156] width 193 height 37
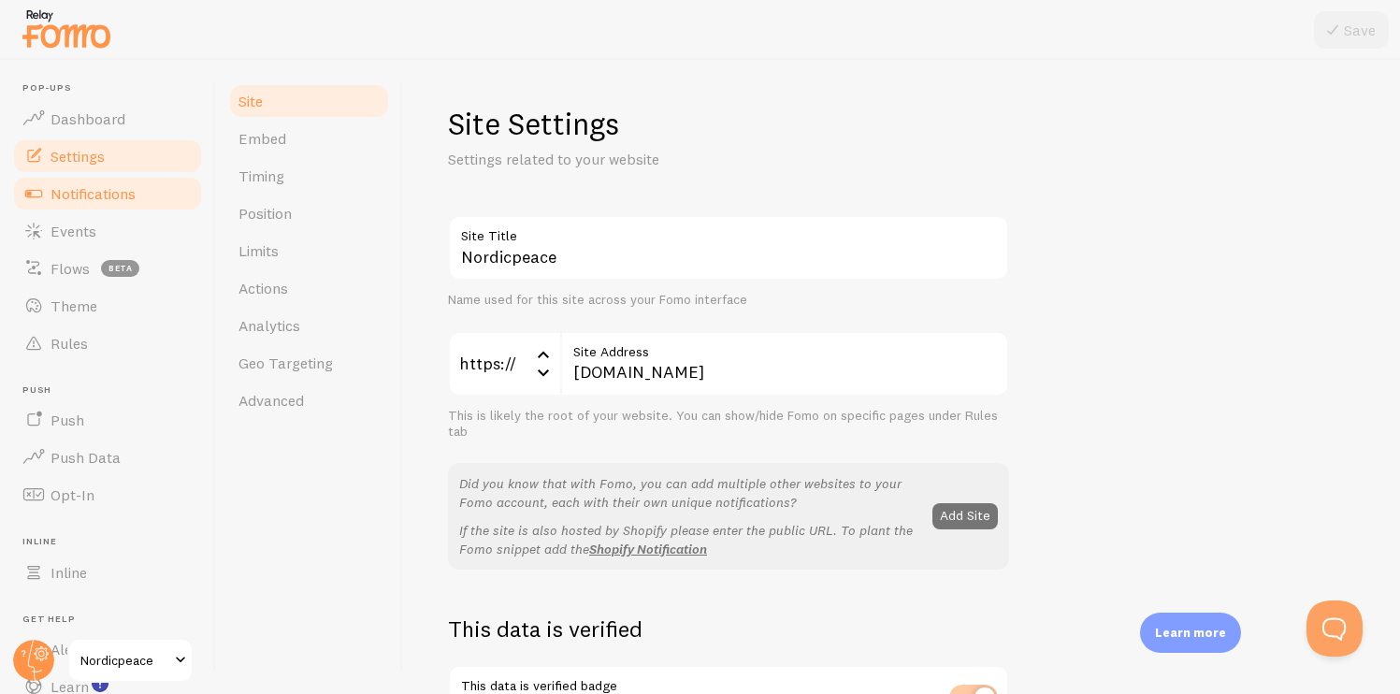
click at [117, 205] on link "Notifications" at bounding box center [107, 193] width 193 height 37
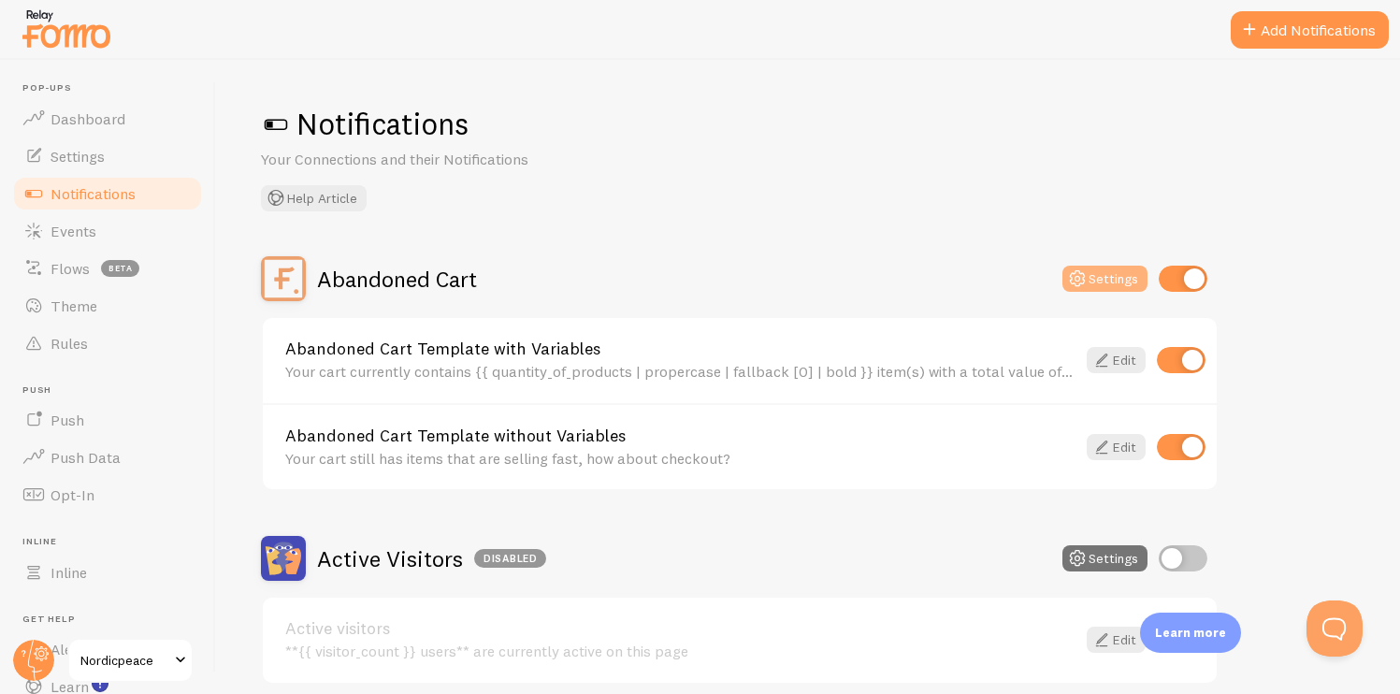
click at [1111, 284] on button "Settings" at bounding box center [1105, 279] width 85 height 26
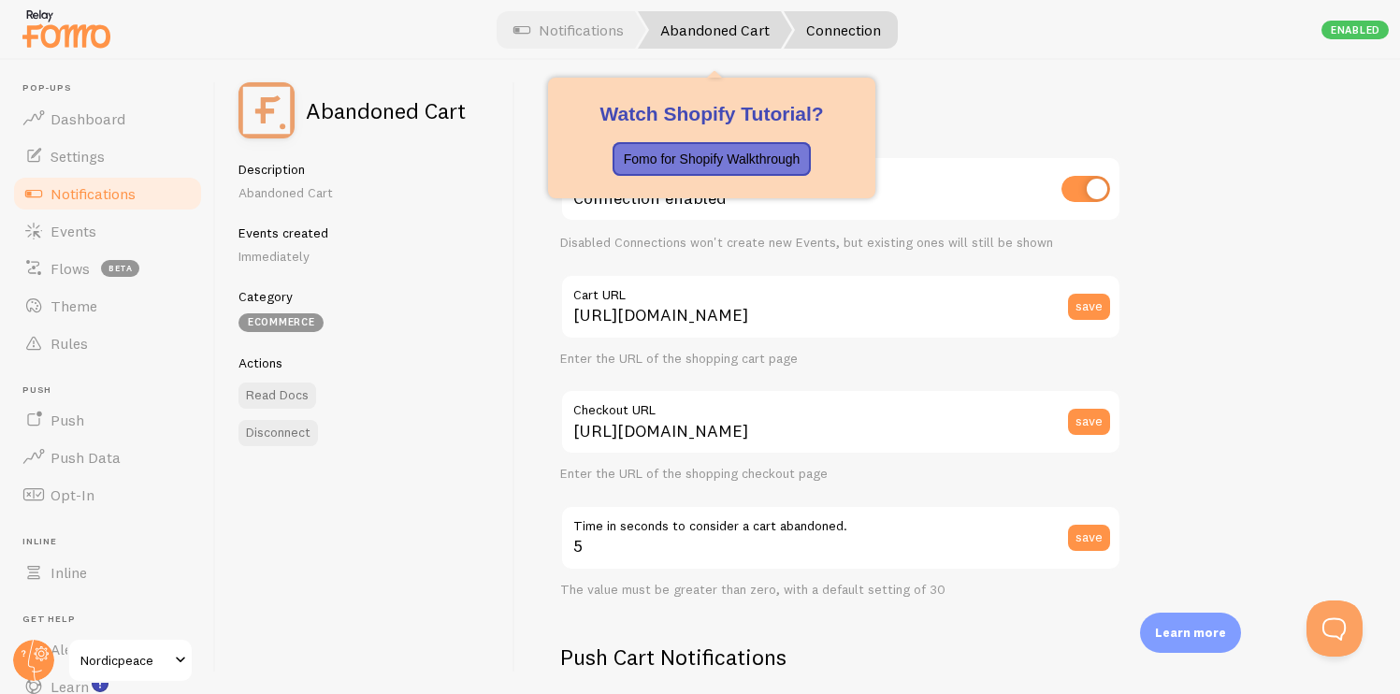
click at [697, 25] on link "Abandoned Cart" at bounding box center [715, 29] width 154 height 37
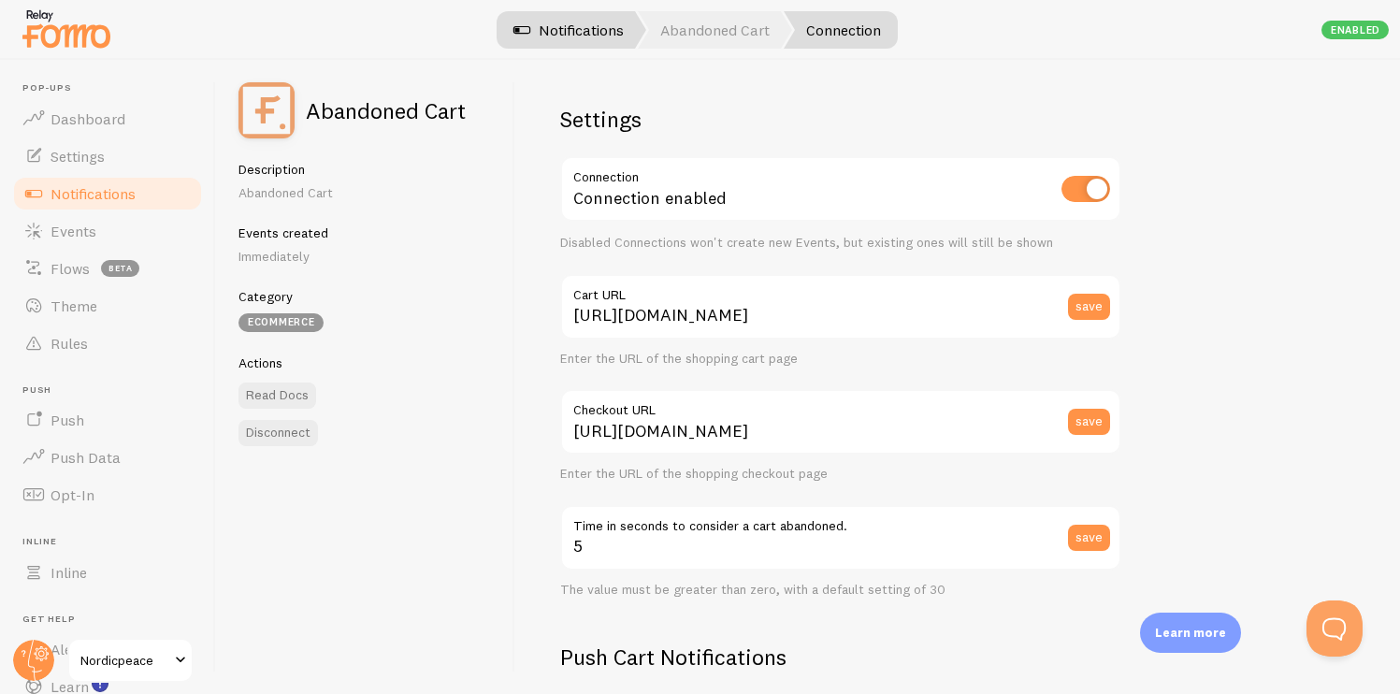
click at [557, 38] on link "Notifications" at bounding box center [568, 29] width 155 height 37
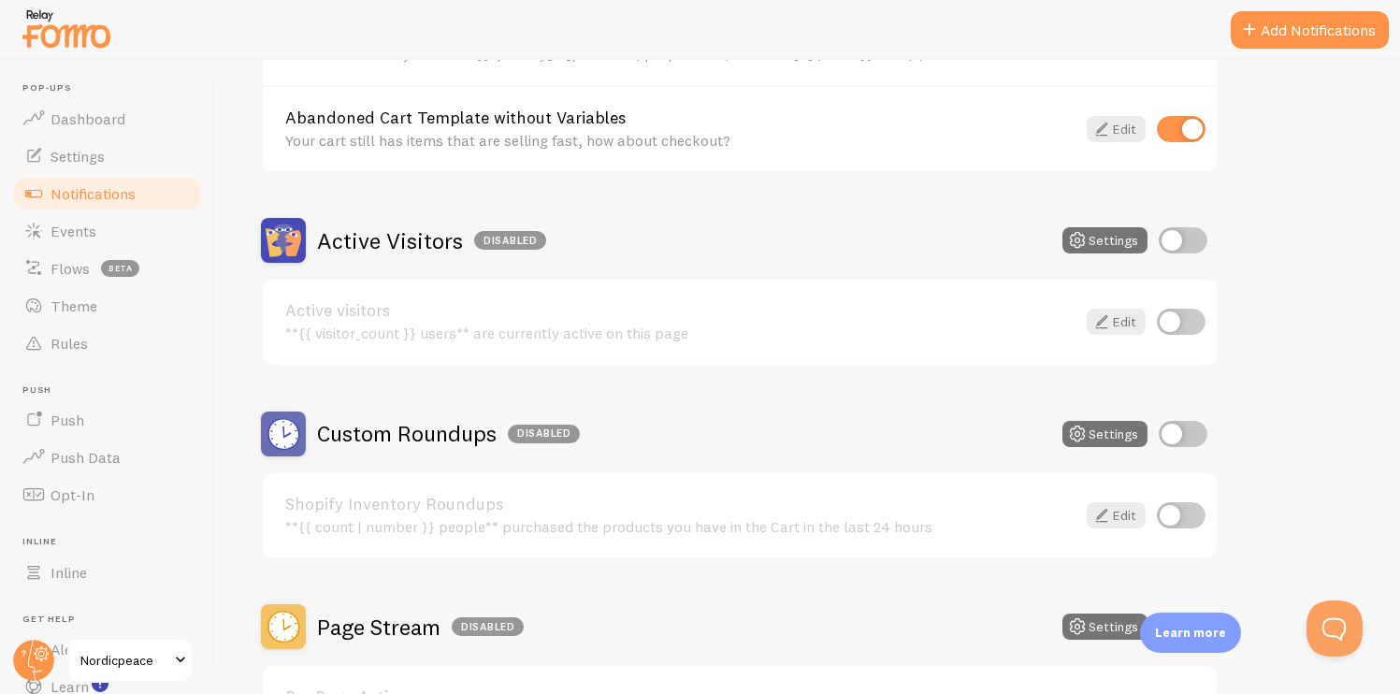
scroll to position [321, 0]
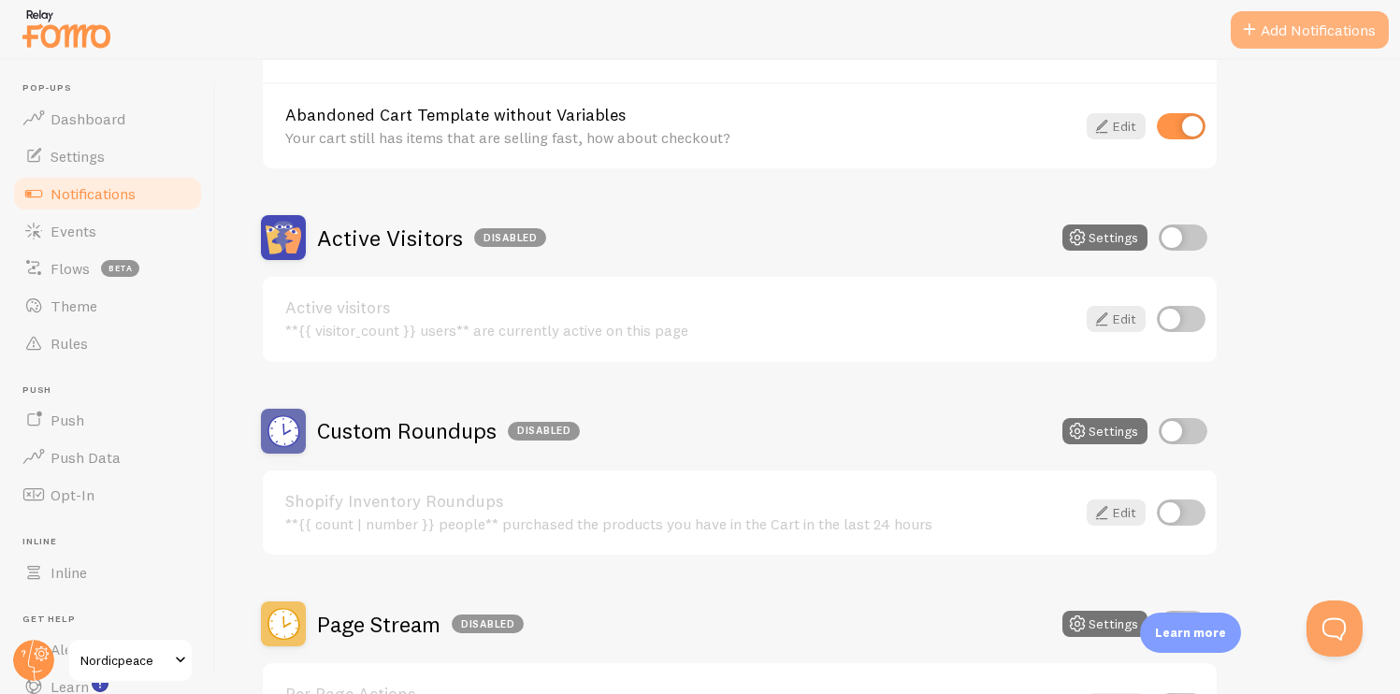
click at [1280, 39] on button "Add Notifications" at bounding box center [1310, 29] width 158 height 37
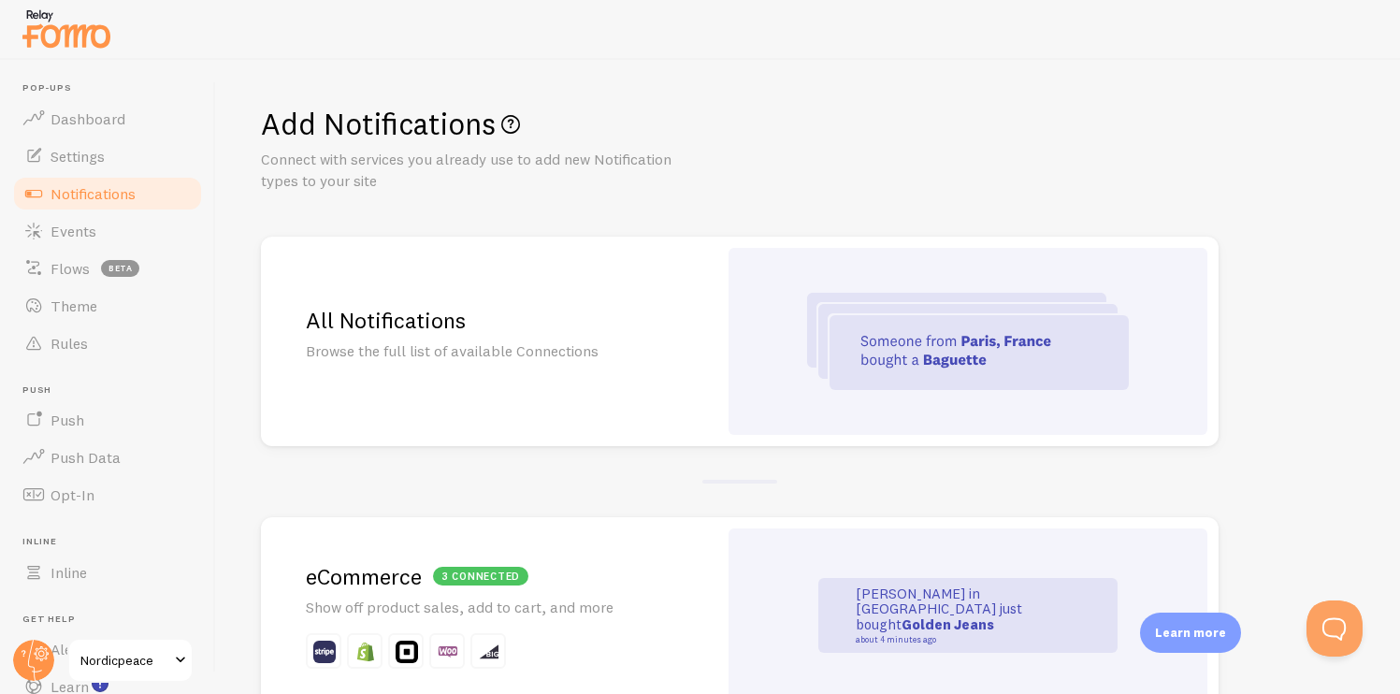
click at [831, 383] on img at bounding box center [968, 341] width 322 height 97
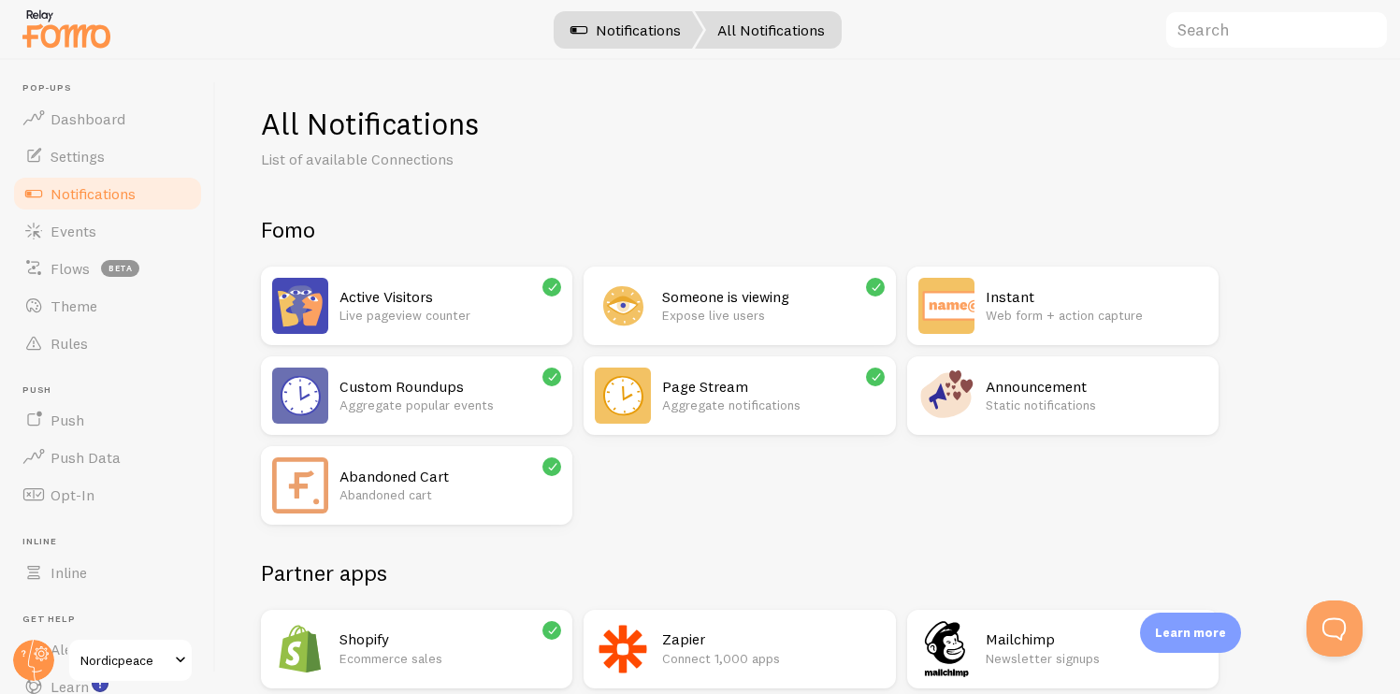
click at [637, 33] on link "Notifications" at bounding box center [625, 29] width 155 height 37
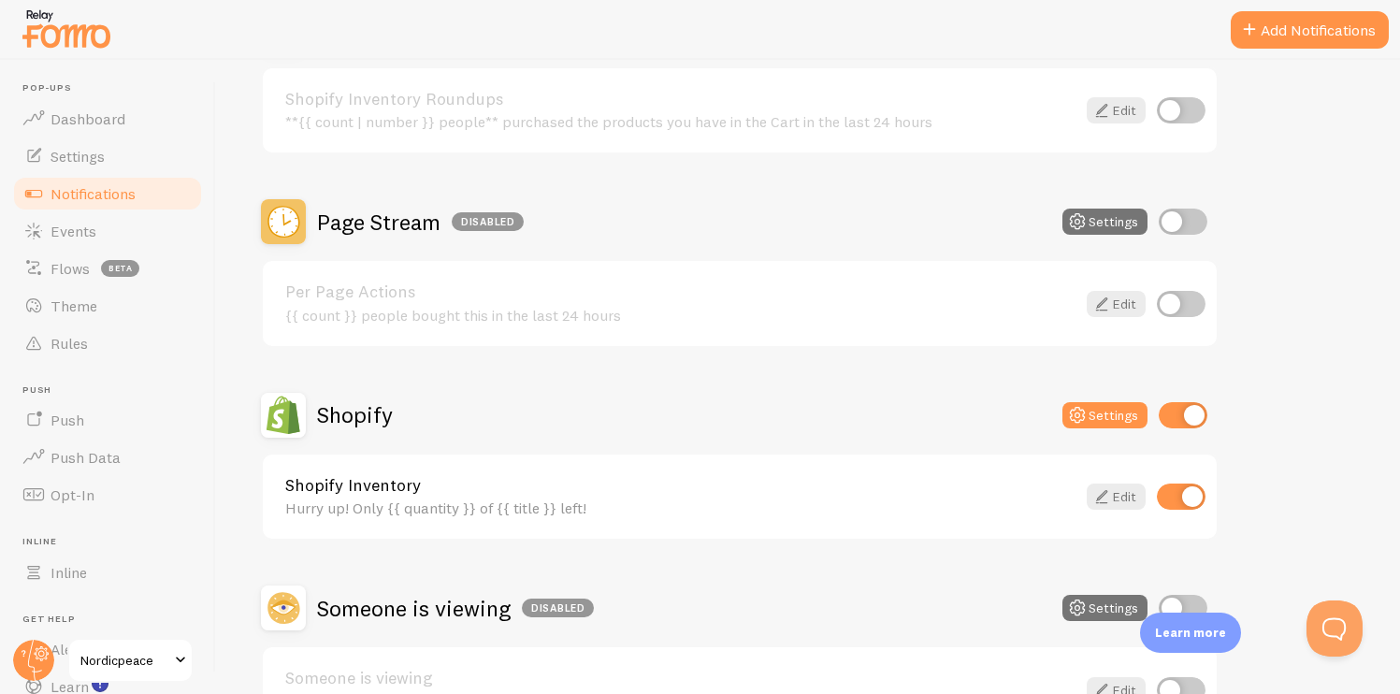
scroll to position [721, 0]
click at [1183, 225] on input "checkbox" at bounding box center [1183, 223] width 49 height 26
checkbox input "true"
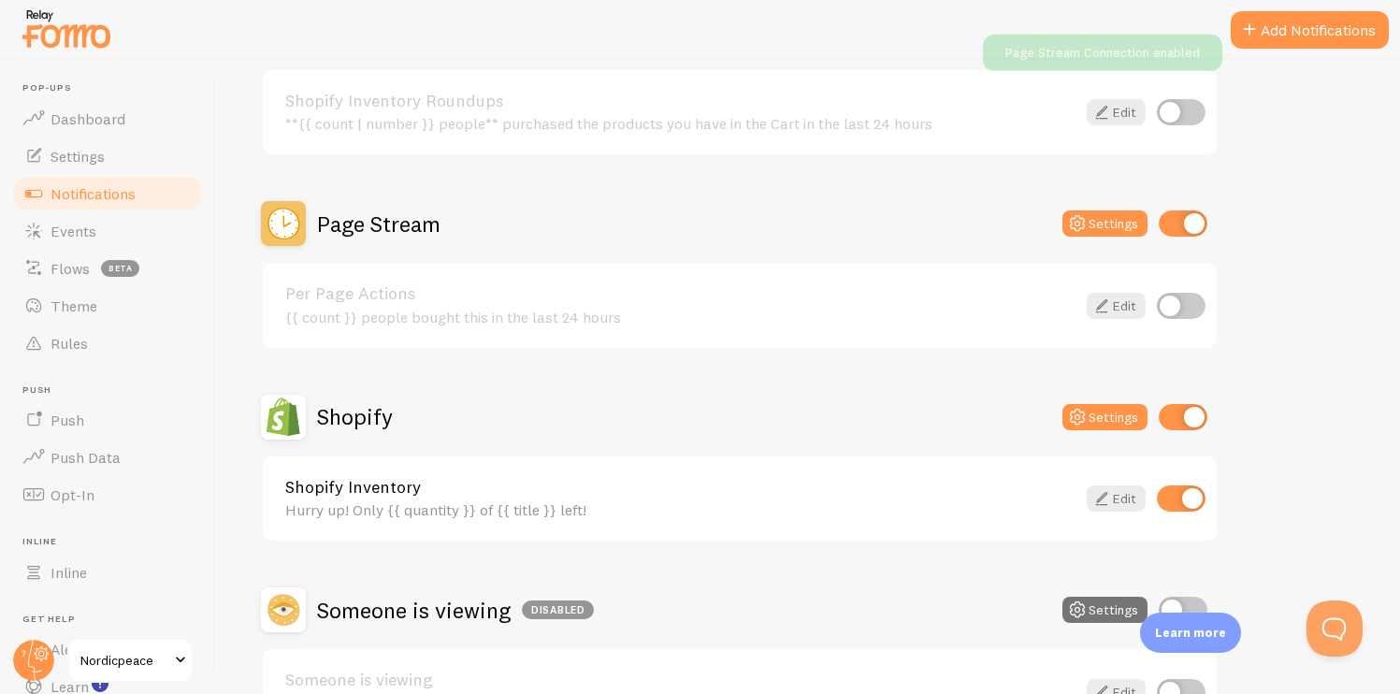
click at [1187, 307] on input "checkbox" at bounding box center [1181, 306] width 49 height 26
checkbox input "true"
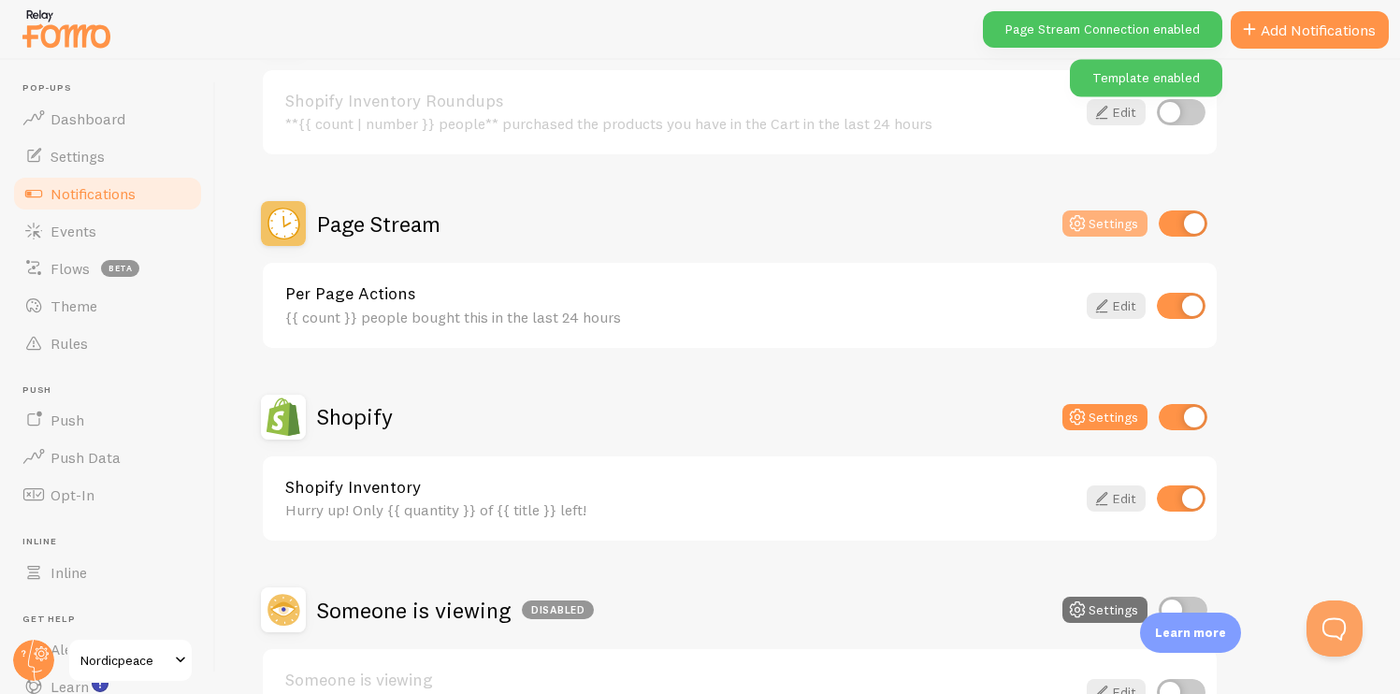
click at [1101, 219] on button "Settings" at bounding box center [1105, 223] width 85 height 26
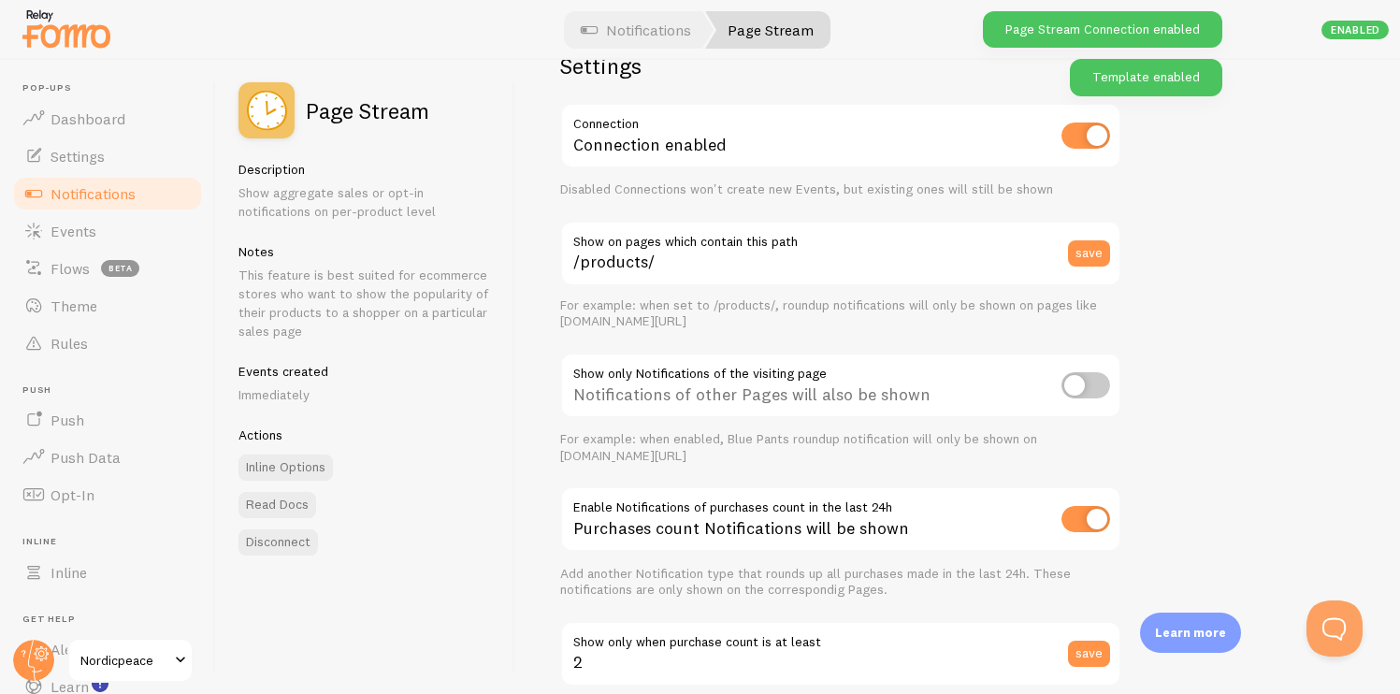
scroll to position [54, 0]
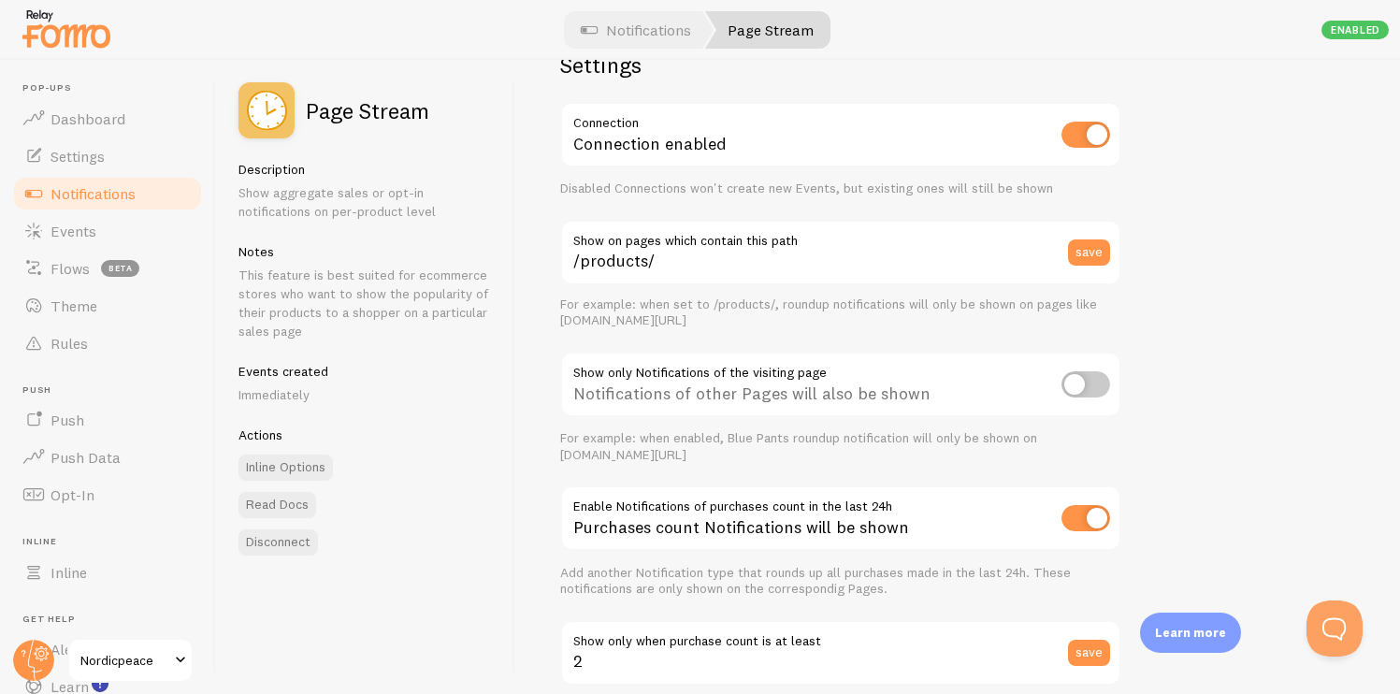
click at [1093, 373] on input "checkbox" at bounding box center [1086, 384] width 49 height 26
checkbox input "true"
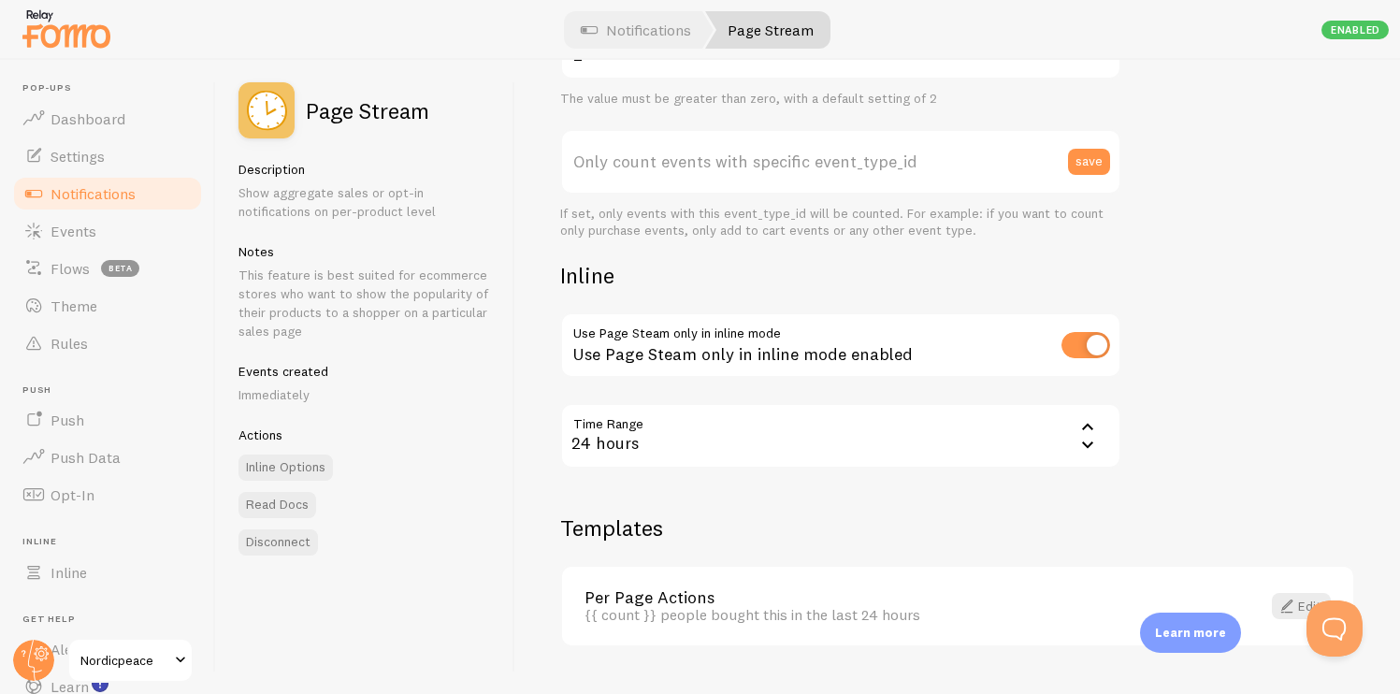
scroll to position [703, 0]
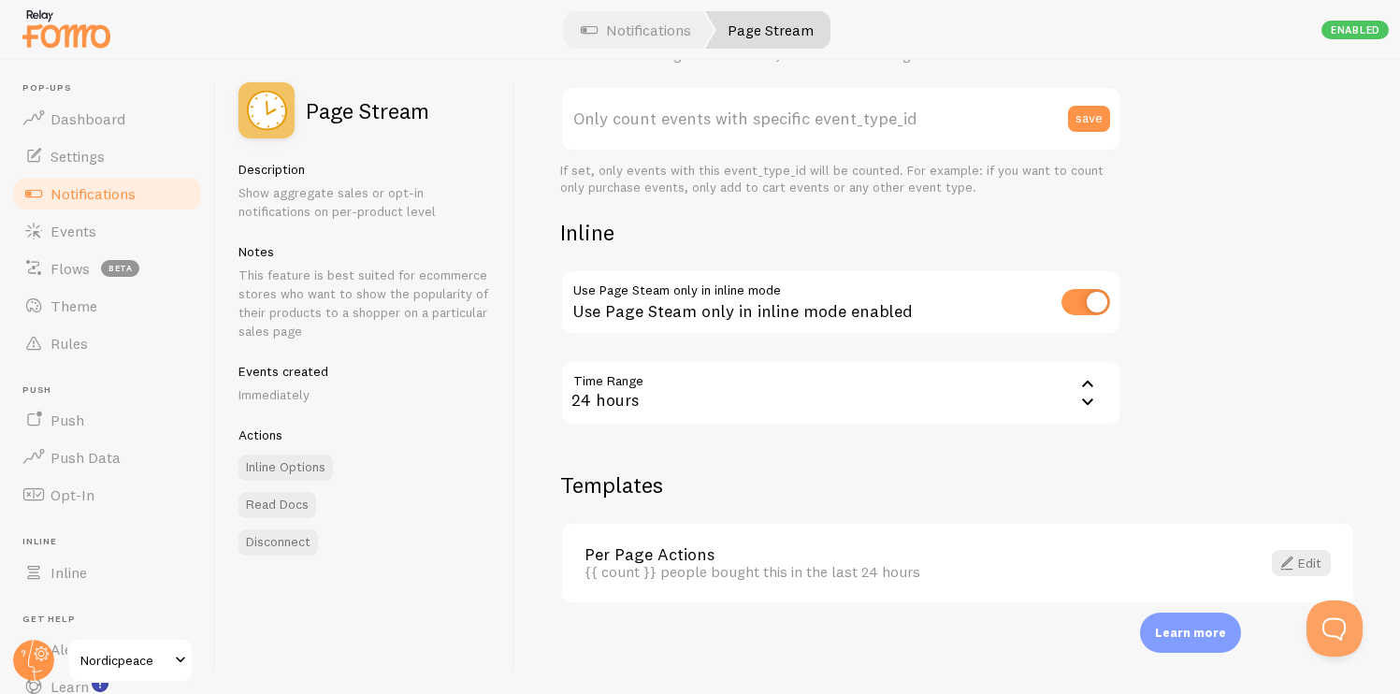
click at [1068, 295] on input "checkbox" at bounding box center [1086, 302] width 49 height 26
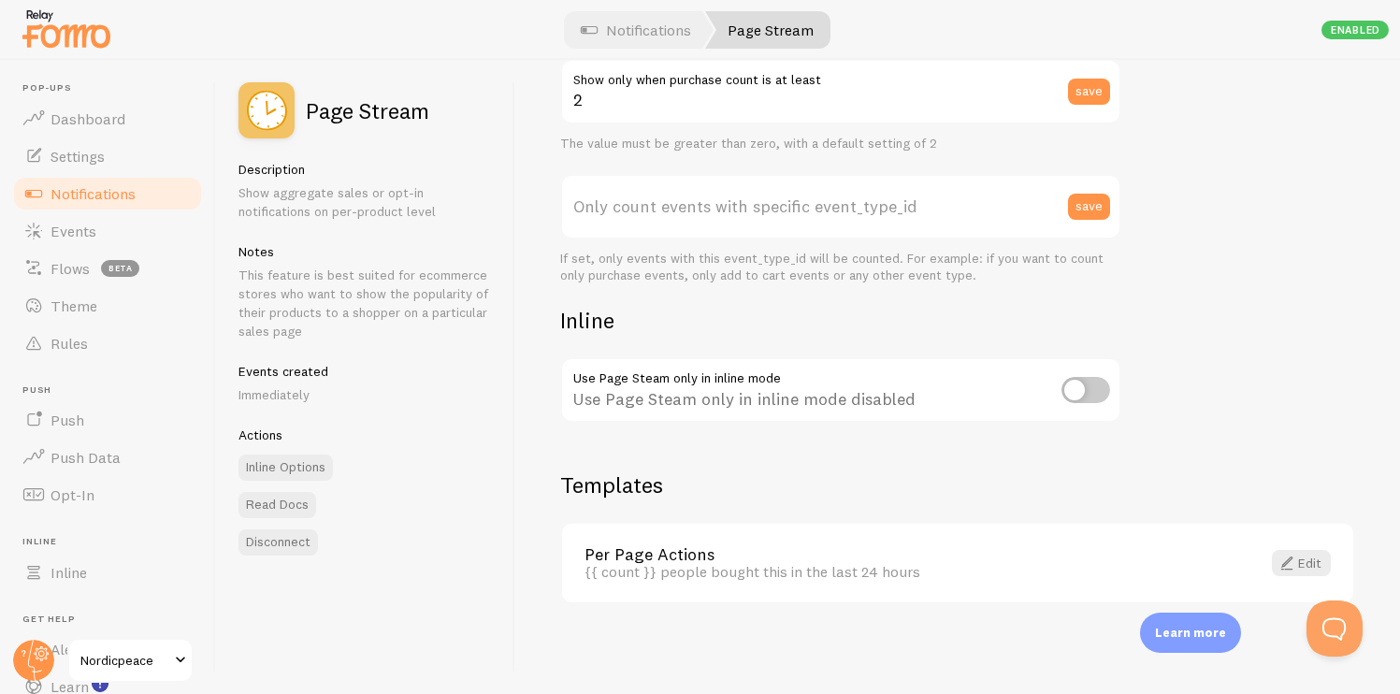
scroll to position [615, 0]
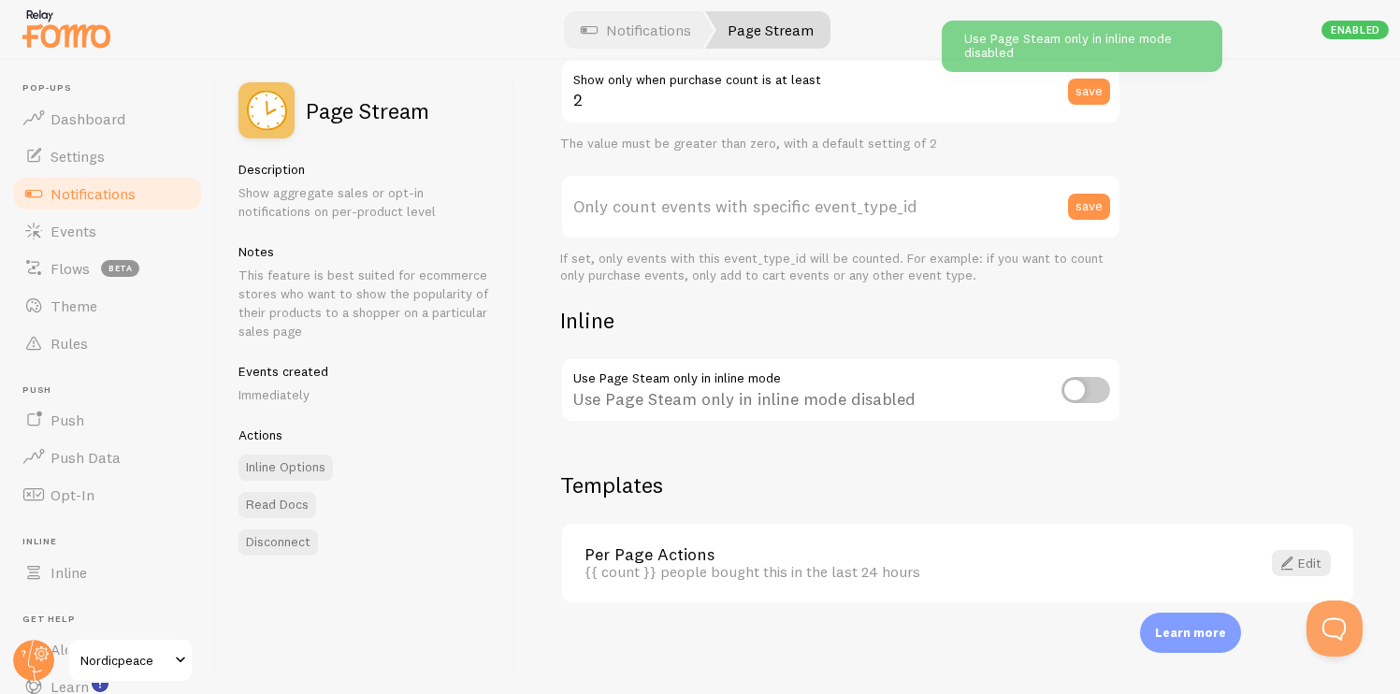
click at [1084, 384] on input "checkbox" at bounding box center [1086, 390] width 49 height 26
checkbox input "true"
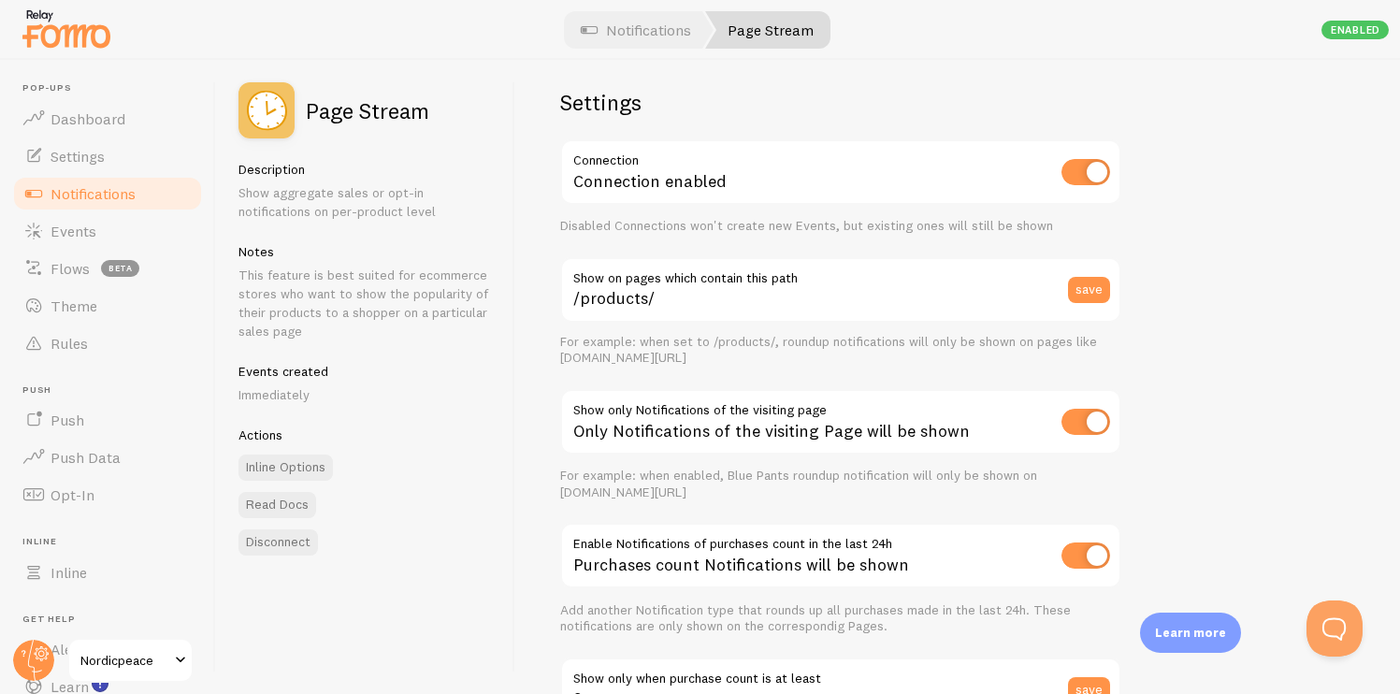
scroll to position [0, 0]
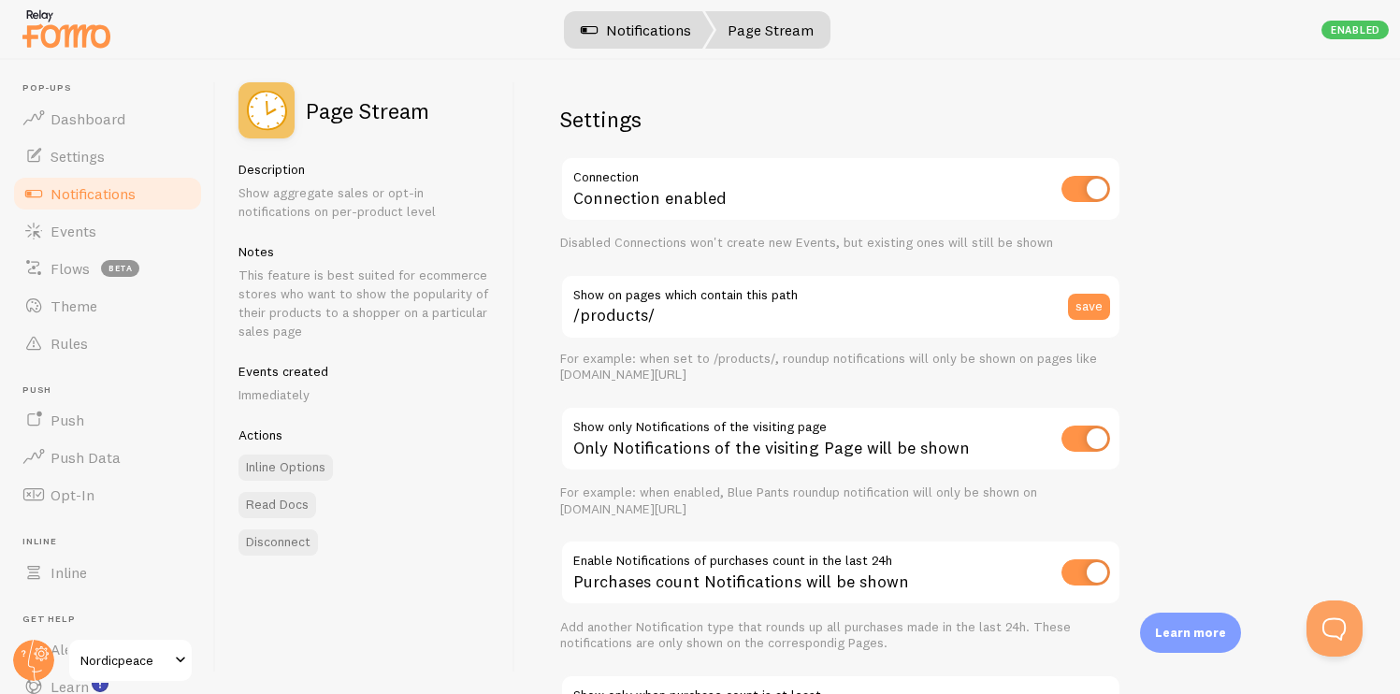
click at [644, 43] on link "Notifications" at bounding box center [635, 29] width 155 height 37
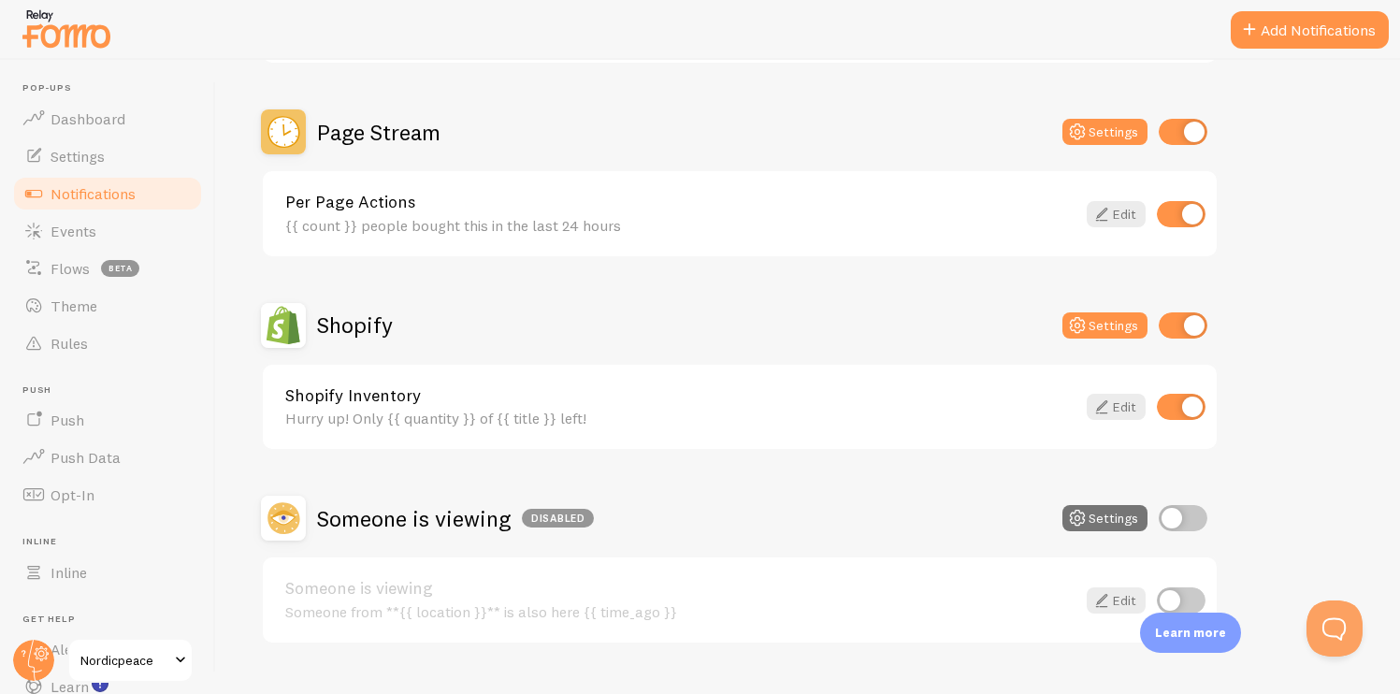
scroll to position [815, 0]
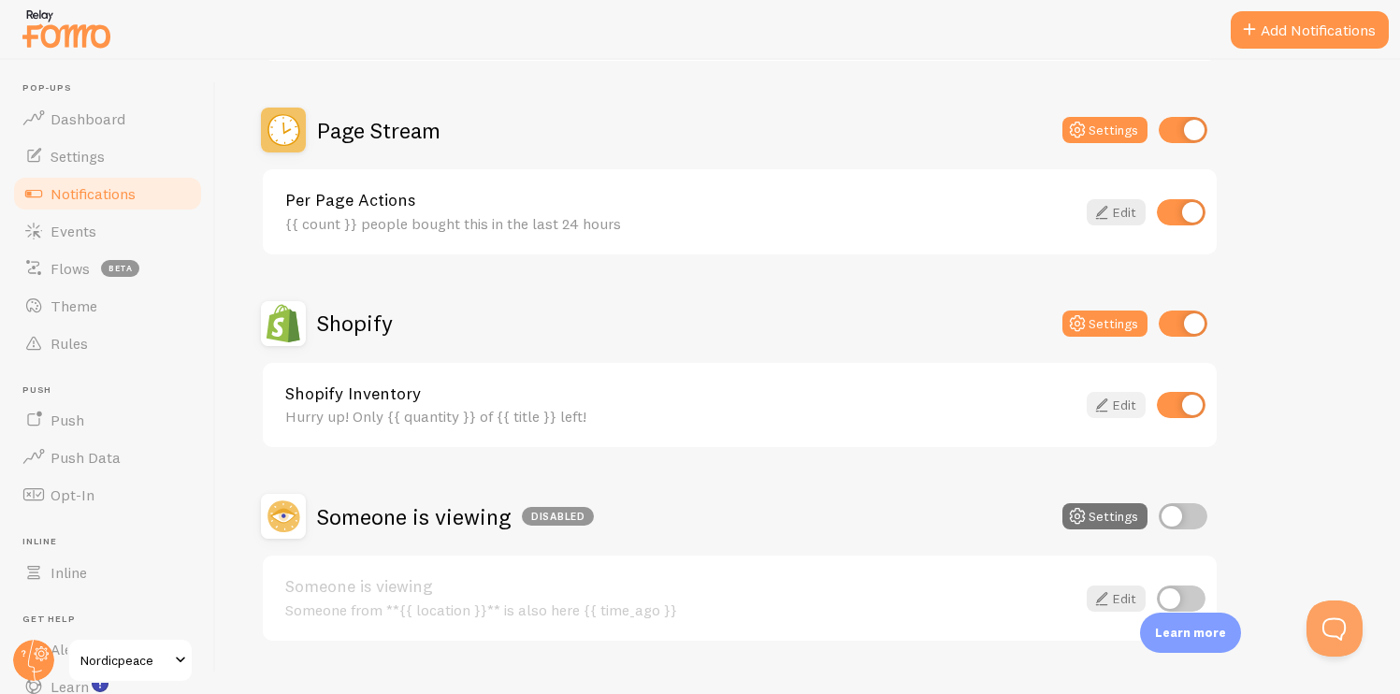
click at [1116, 404] on link "Edit" at bounding box center [1116, 405] width 59 height 26
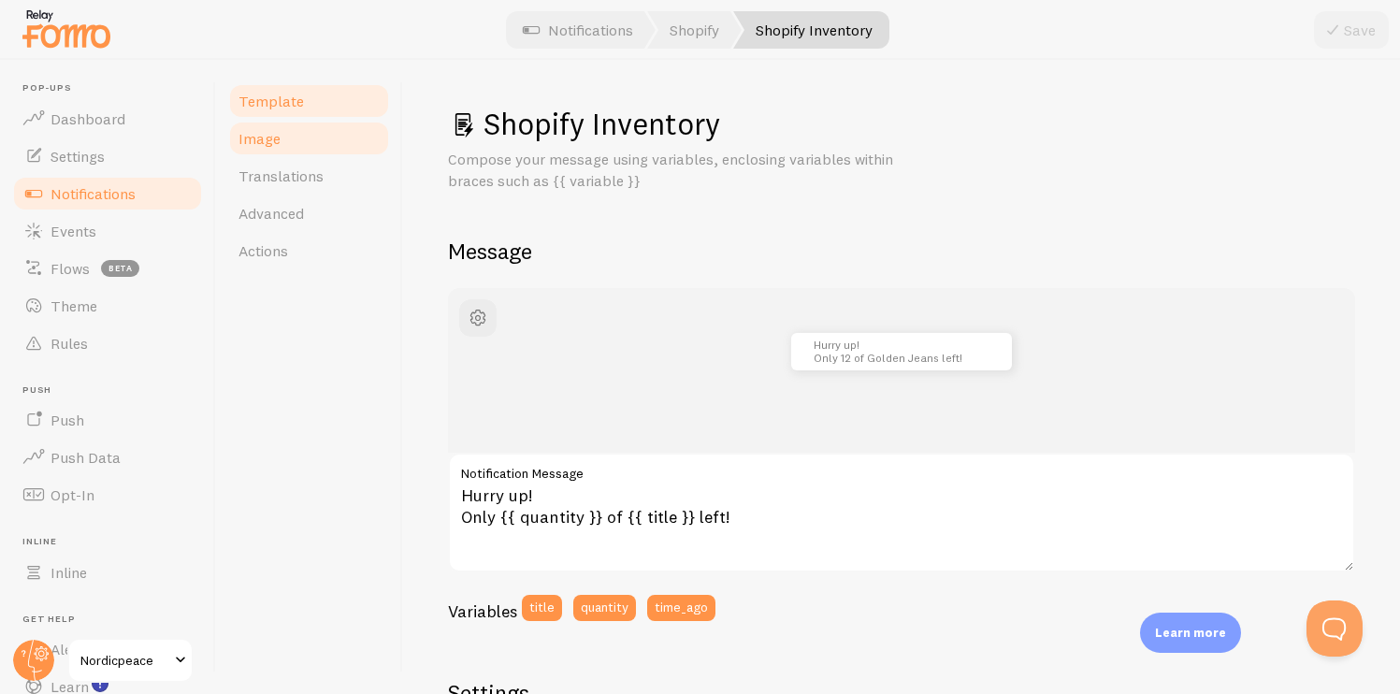
click at [322, 144] on link "Image" at bounding box center [309, 138] width 164 height 37
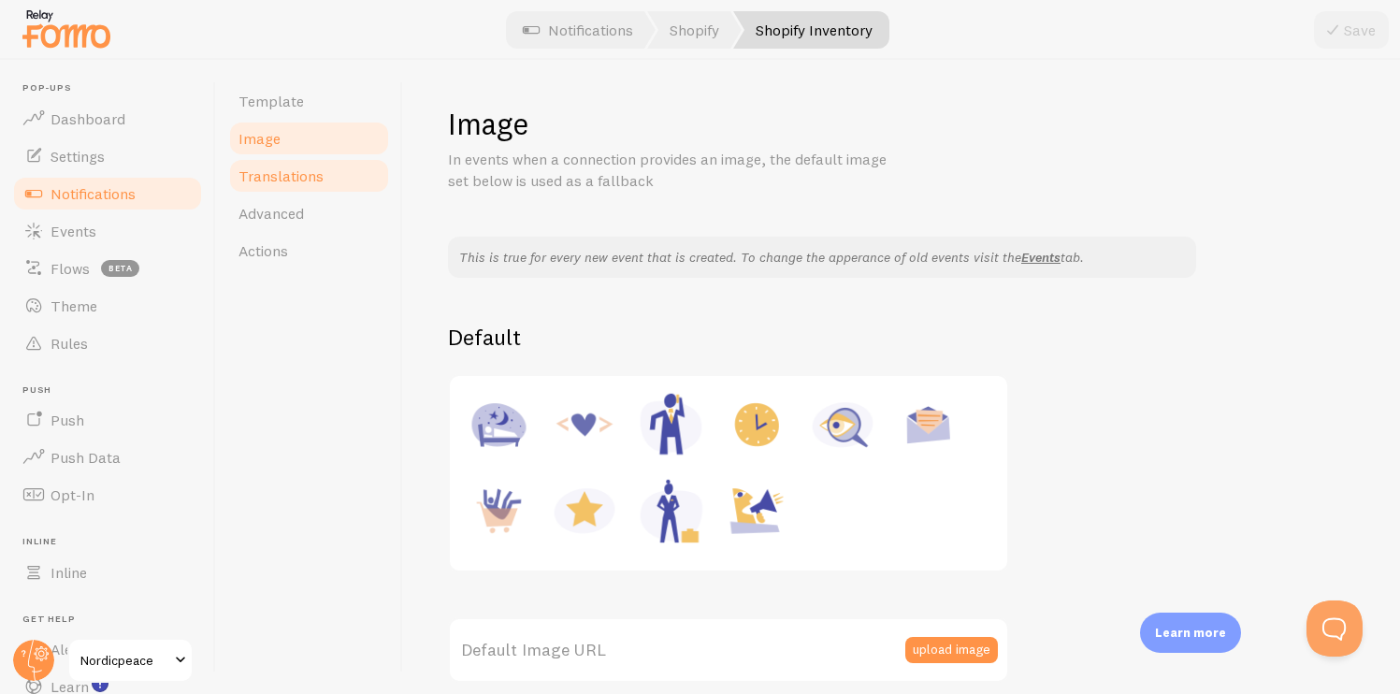
click at [318, 175] on span "Translations" at bounding box center [281, 176] width 85 height 19
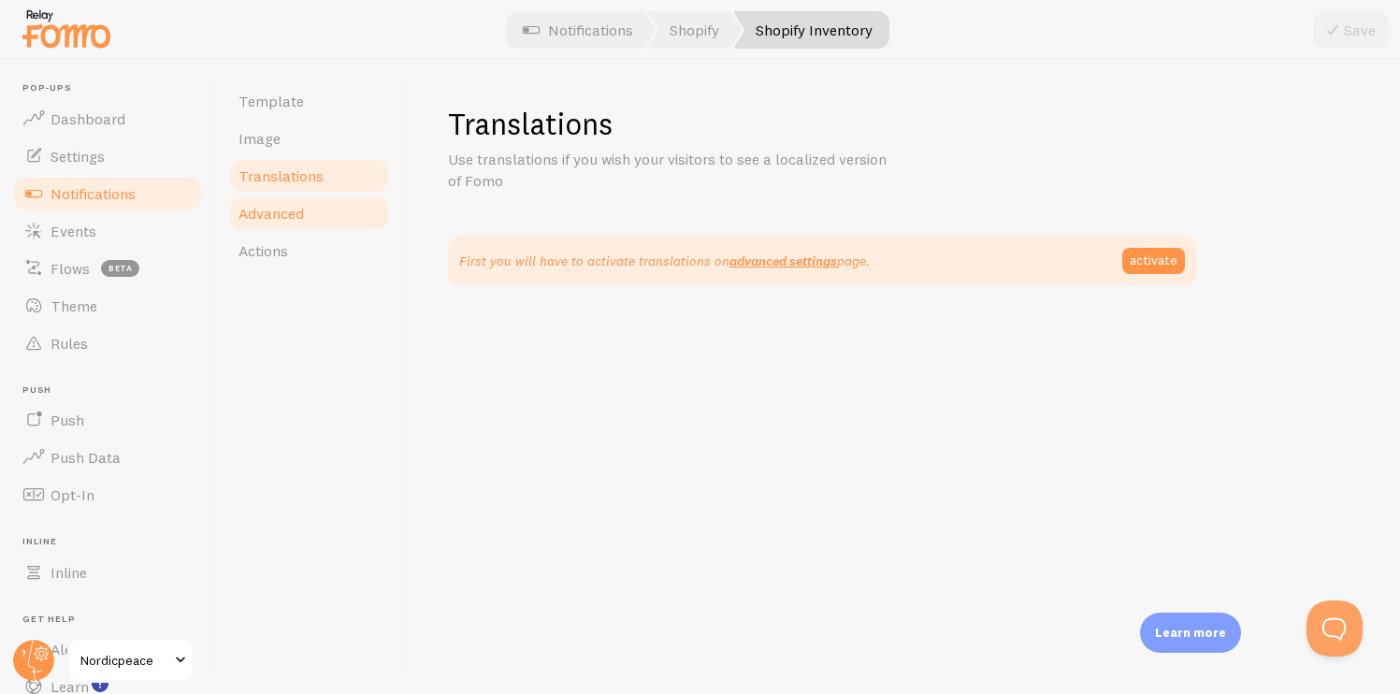
click at [332, 210] on link "Advanced" at bounding box center [309, 213] width 164 height 37
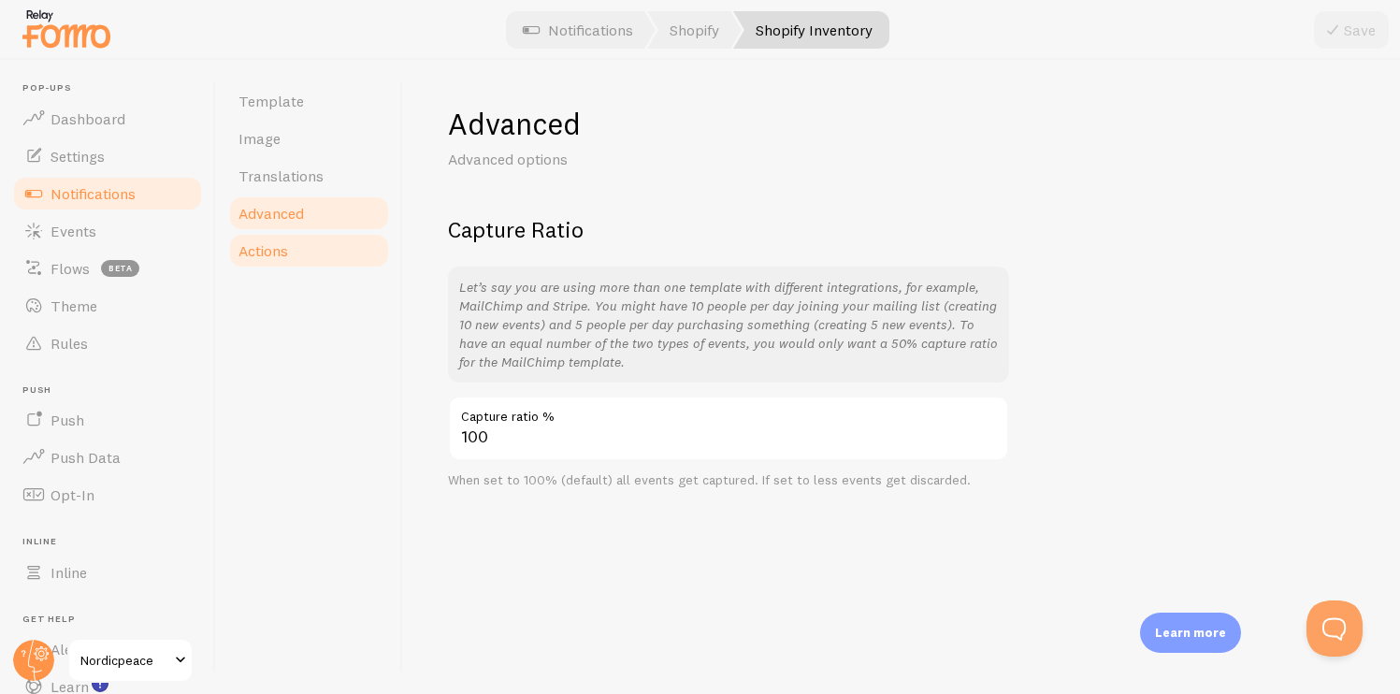
click at [316, 245] on link "Actions" at bounding box center [309, 250] width 164 height 37
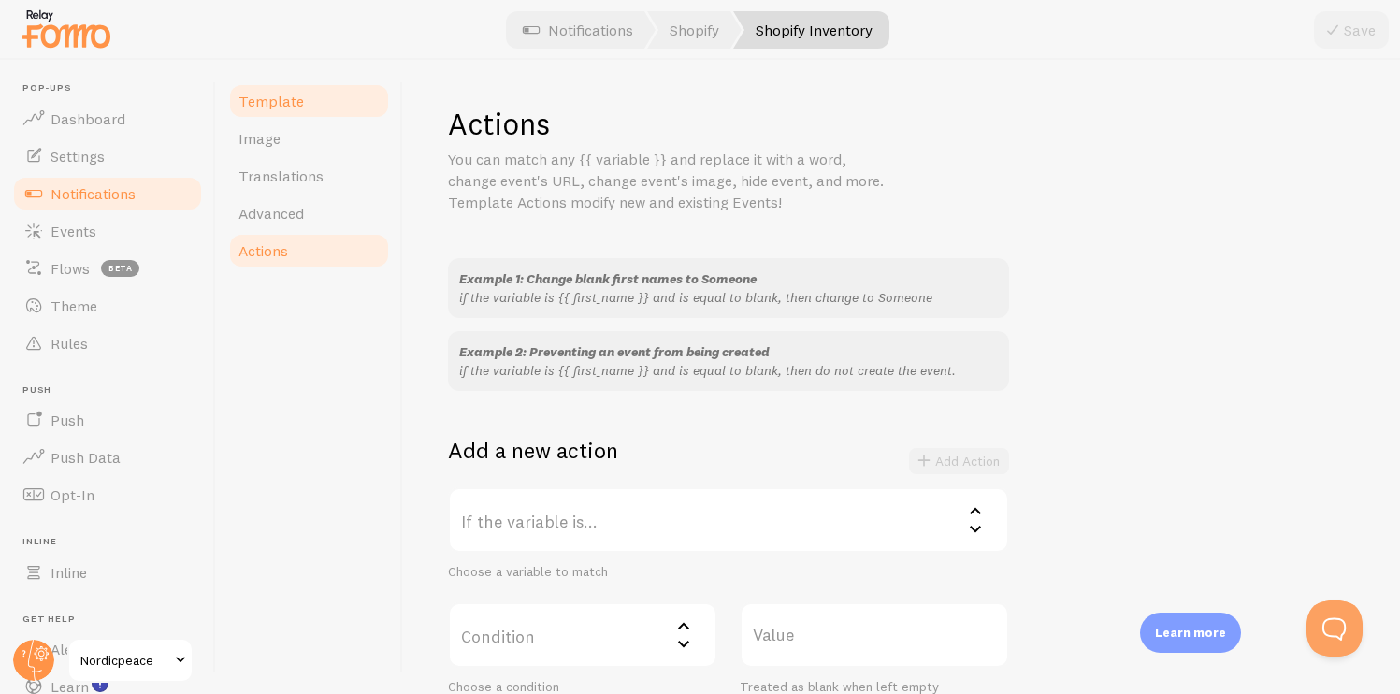
click at [330, 114] on link "Template" at bounding box center [309, 100] width 164 height 37
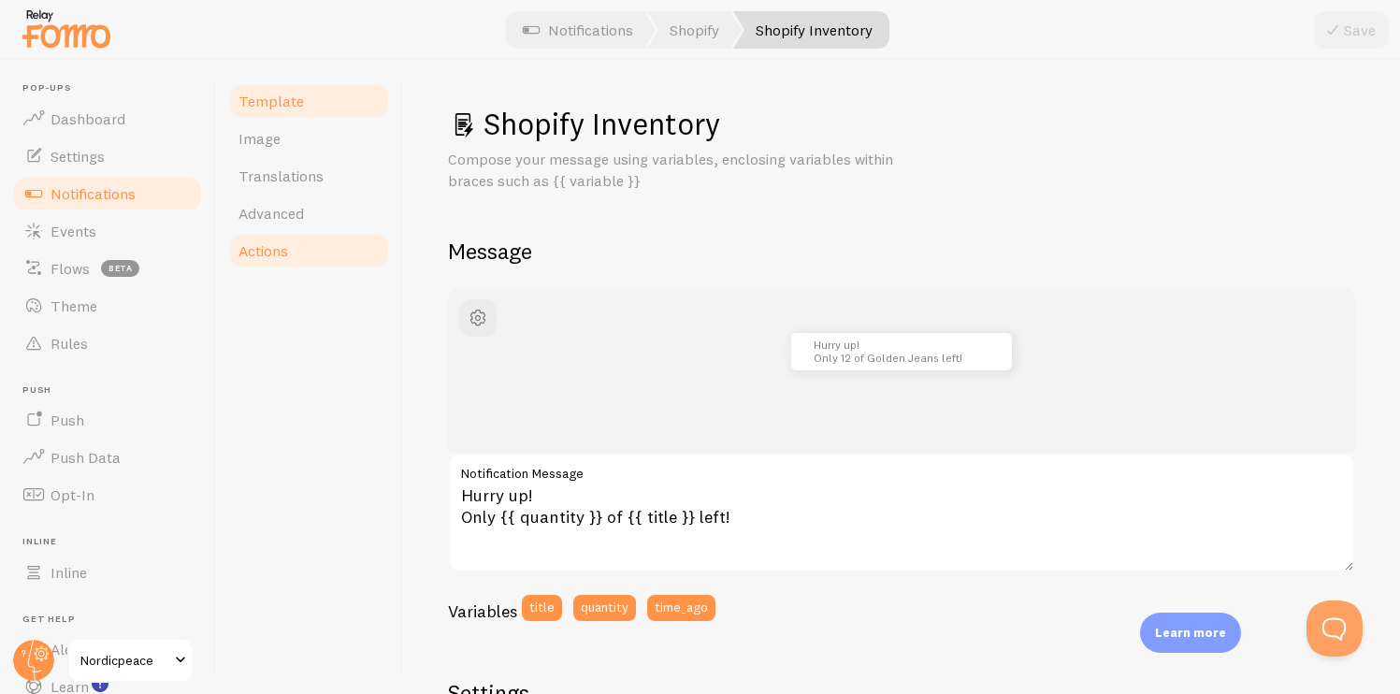
click at [320, 248] on link "Actions" at bounding box center [309, 250] width 164 height 37
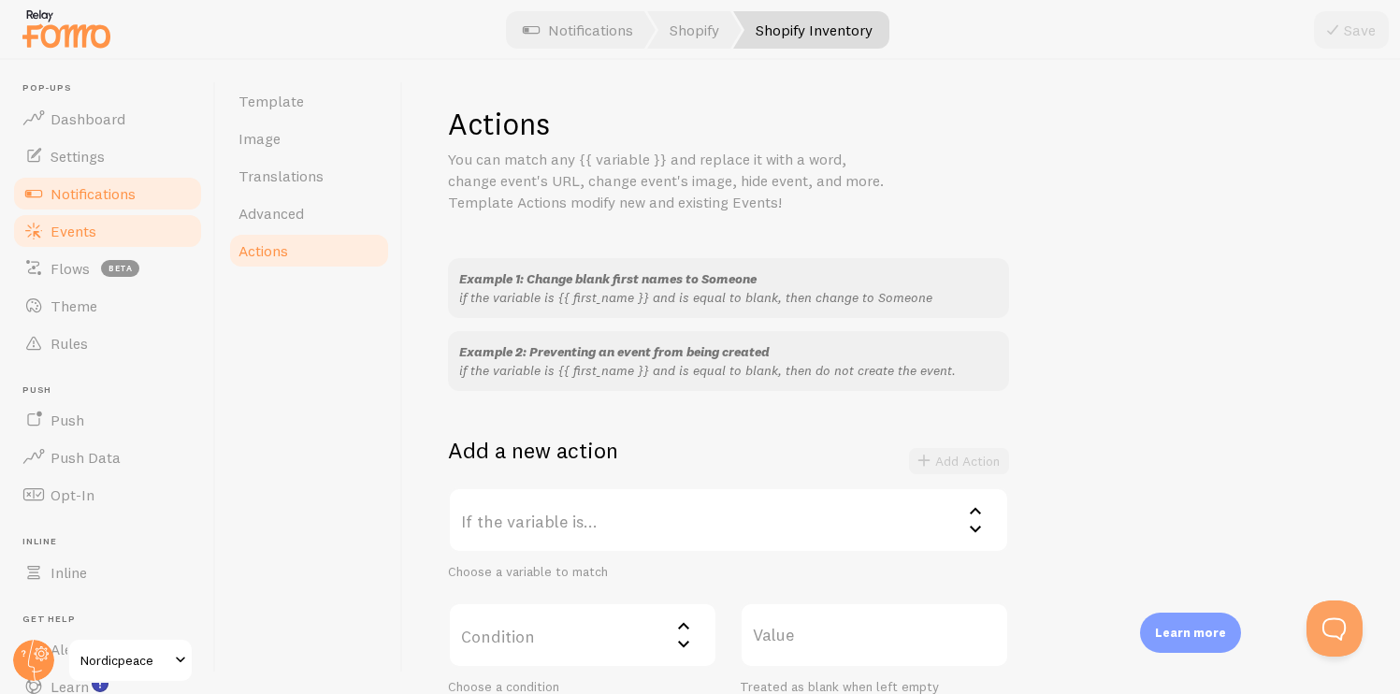
click at [121, 226] on link "Events" at bounding box center [107, 230] width 193 height 37
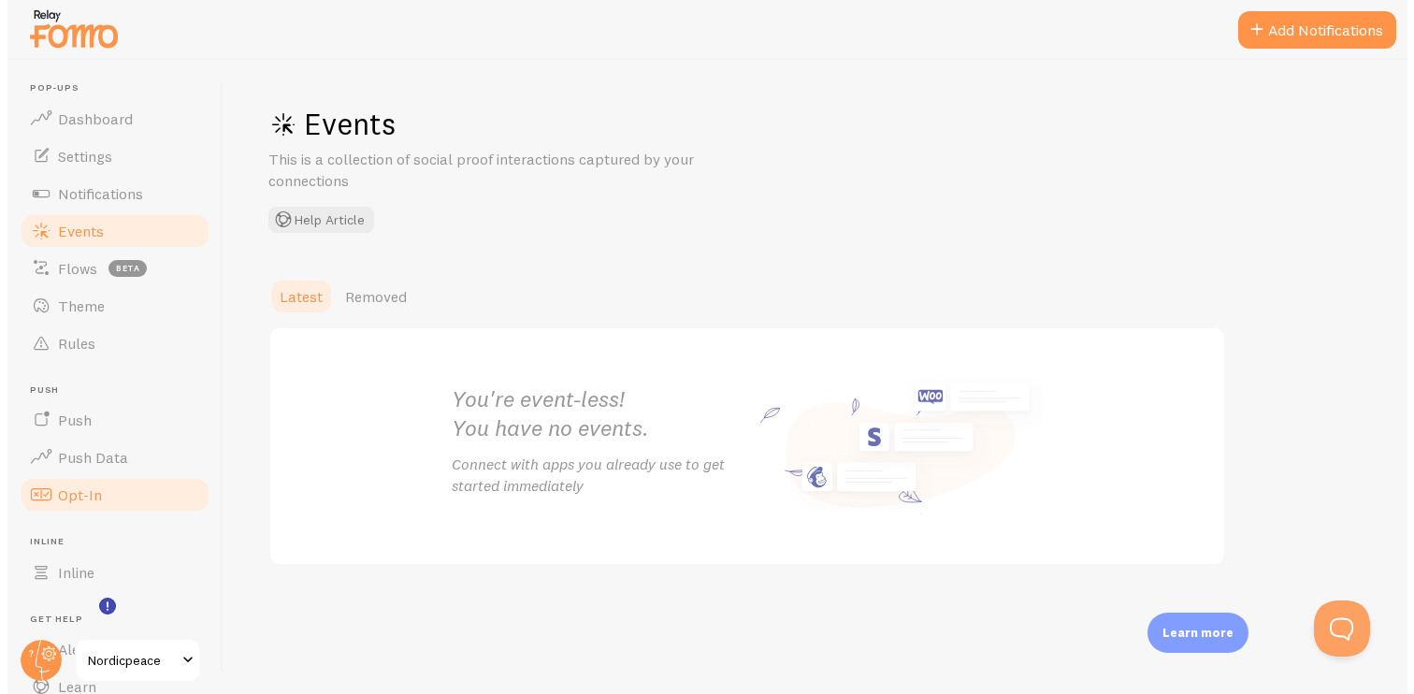
scroll to position [116, 0]
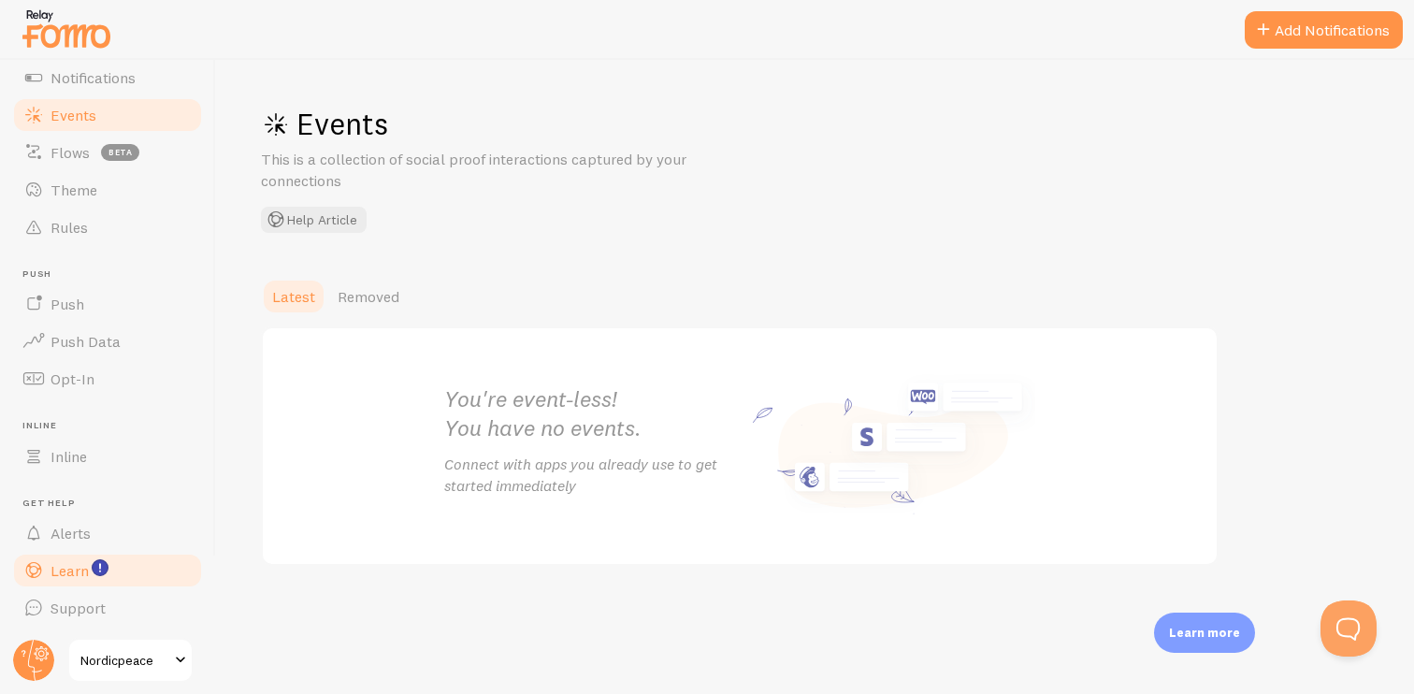
click at [77, 571] on span "Learn" at bounding box center [70, 570] width 38 height 19
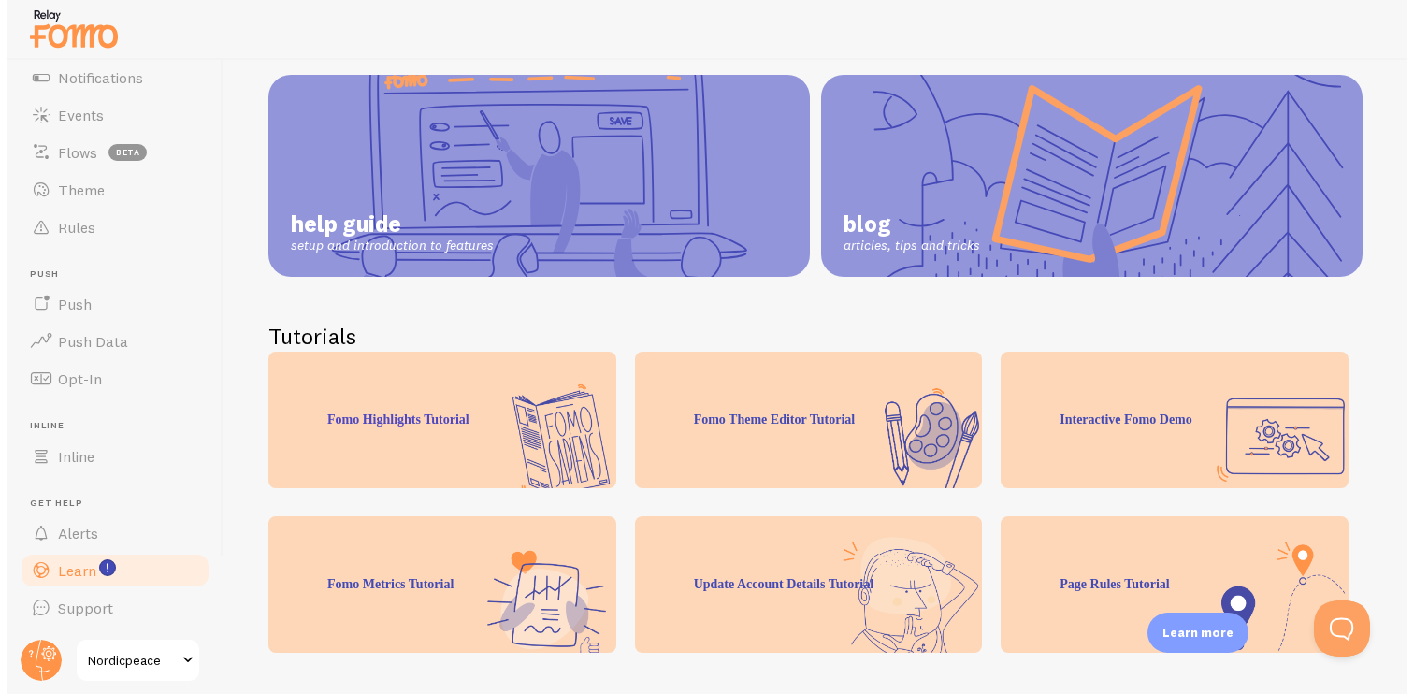
scroll to position [183, 0]
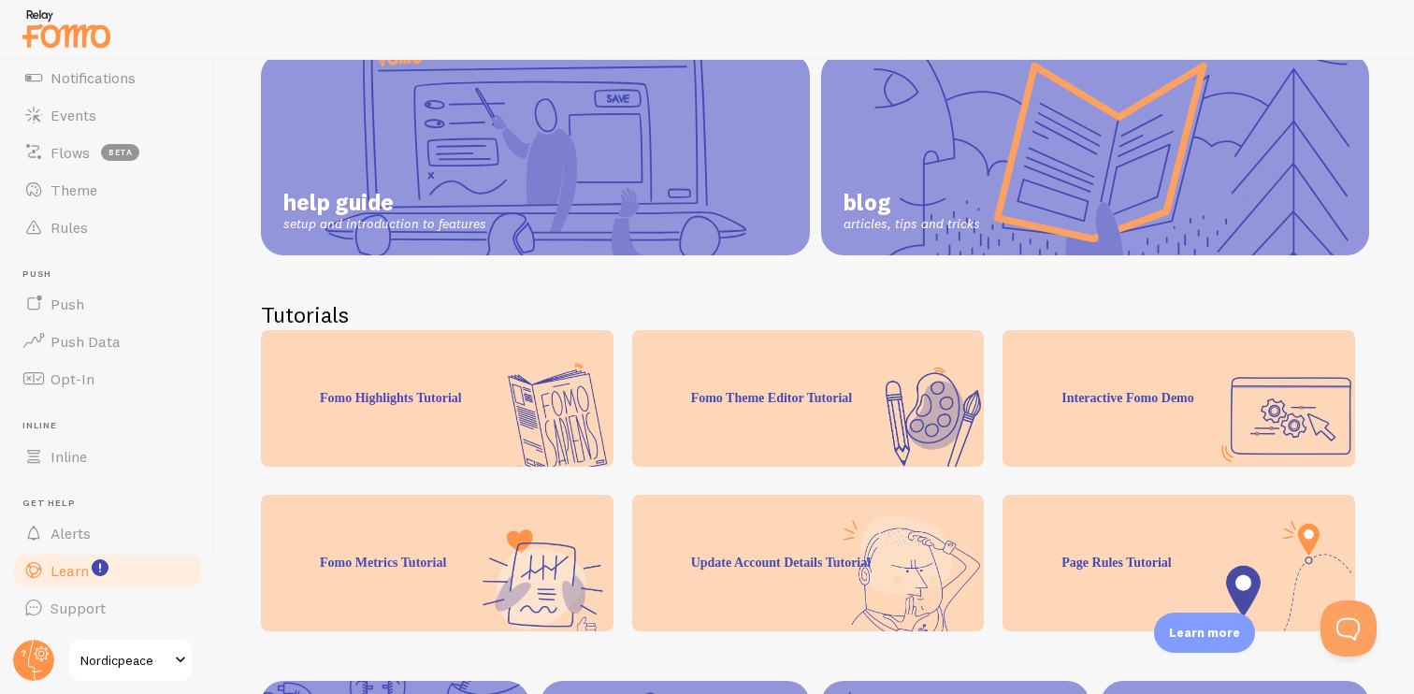
click at [473, 414] on div "Fomo Highlights Tutorial" at bounding box center [437, 398] width 353 height 137
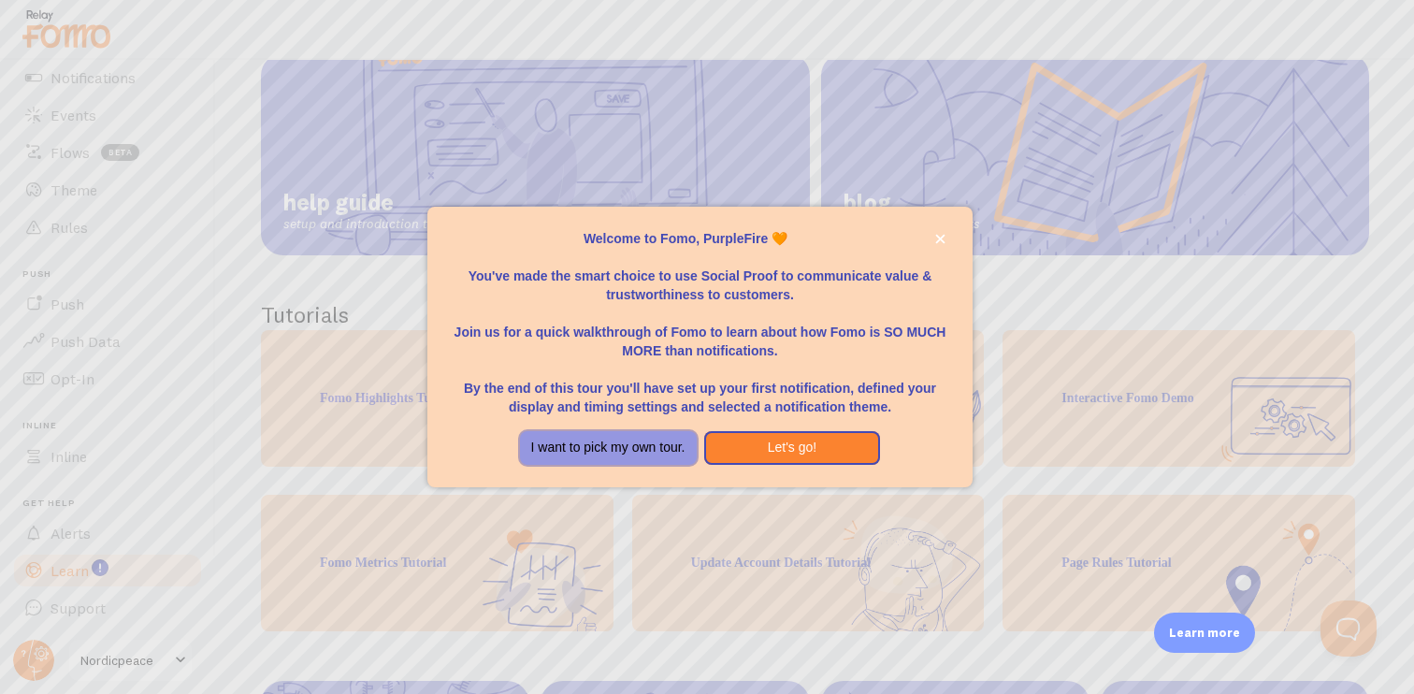
click at [650, 451] on button "I want to pick my own tour." at bounding box center [608, 448] width 177 height 34
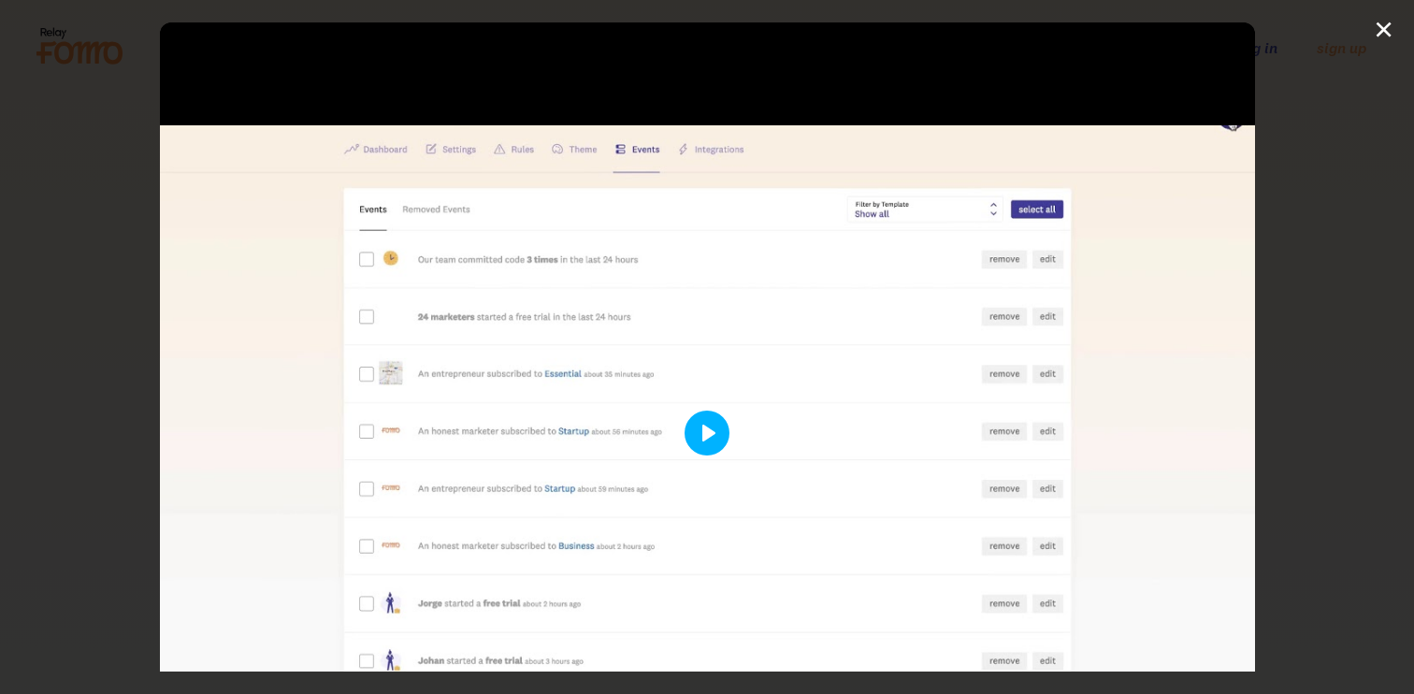
click at [702, 411] on button "Play" at bounding box center [707, 433] width 45 height 45
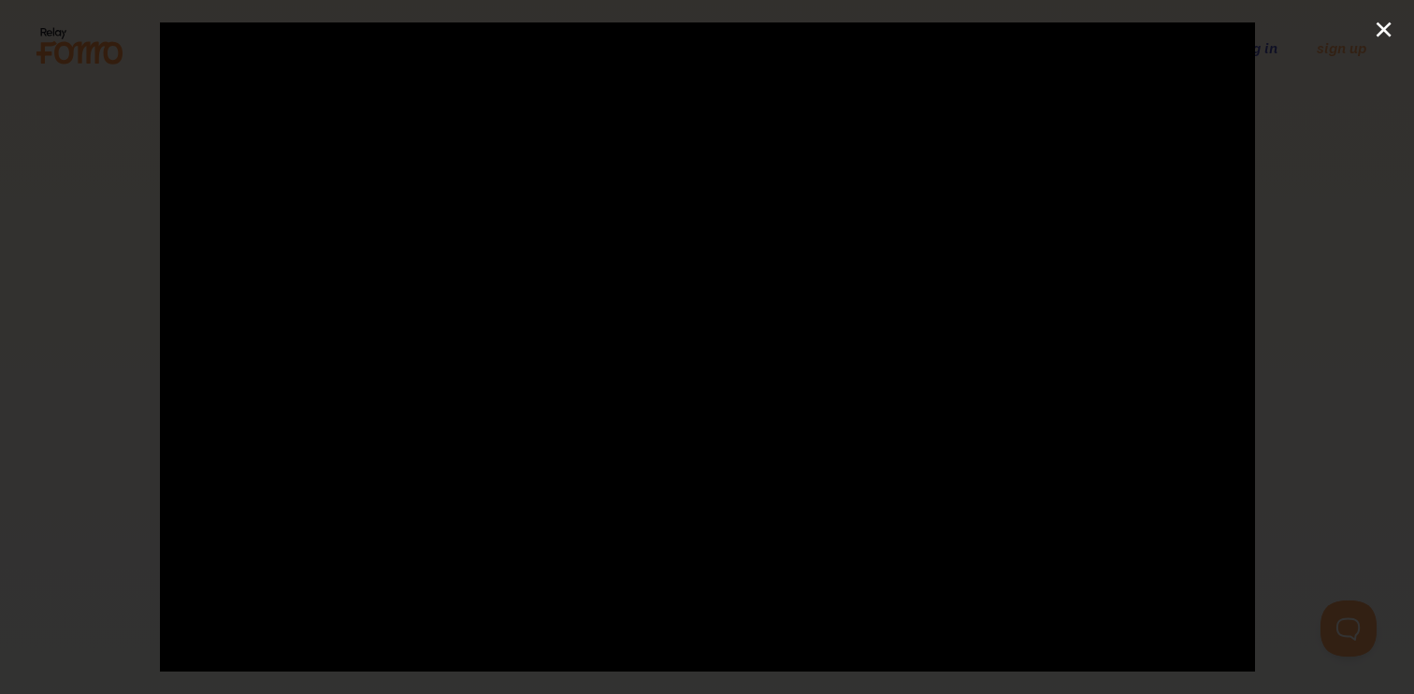
scroll to position [75, 0]
click at [805, 345] on div at bounding box center [707, 358] width 1095 height 821
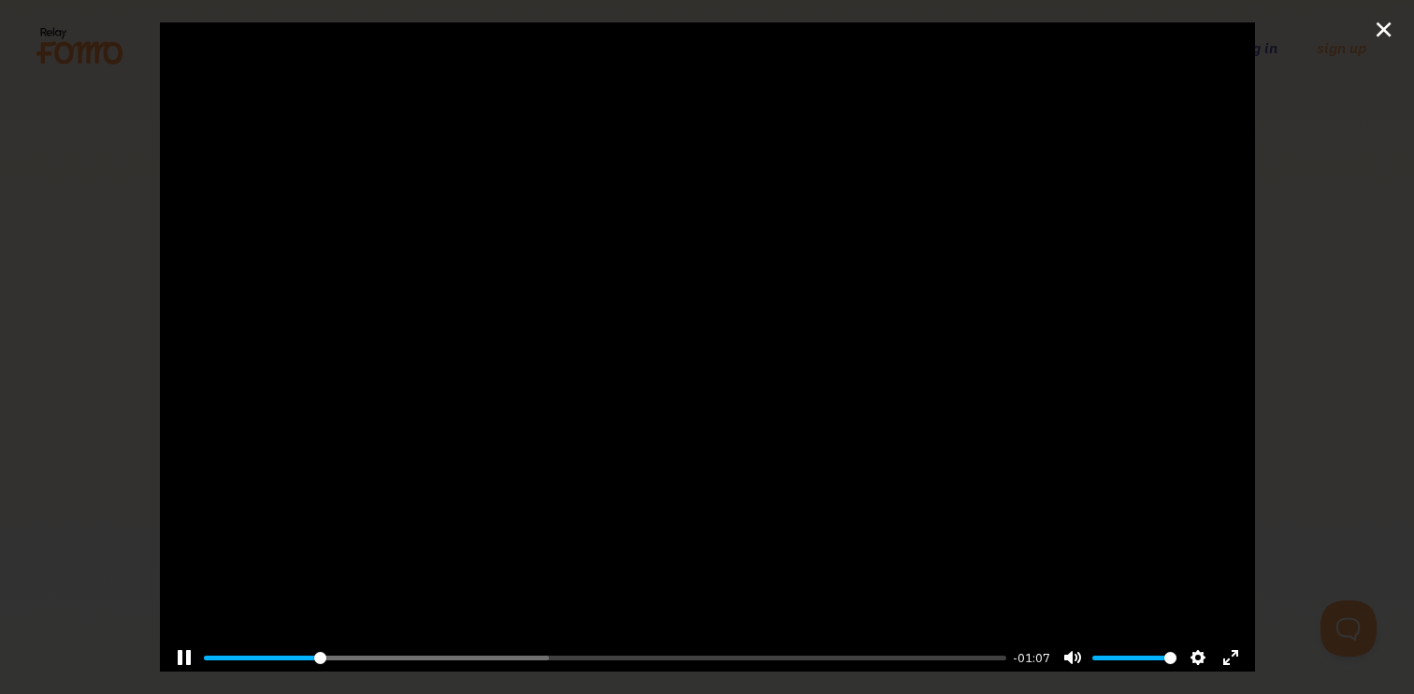
click at [817, 484] on div at bounding box center [707, 271] width 1095 height 821
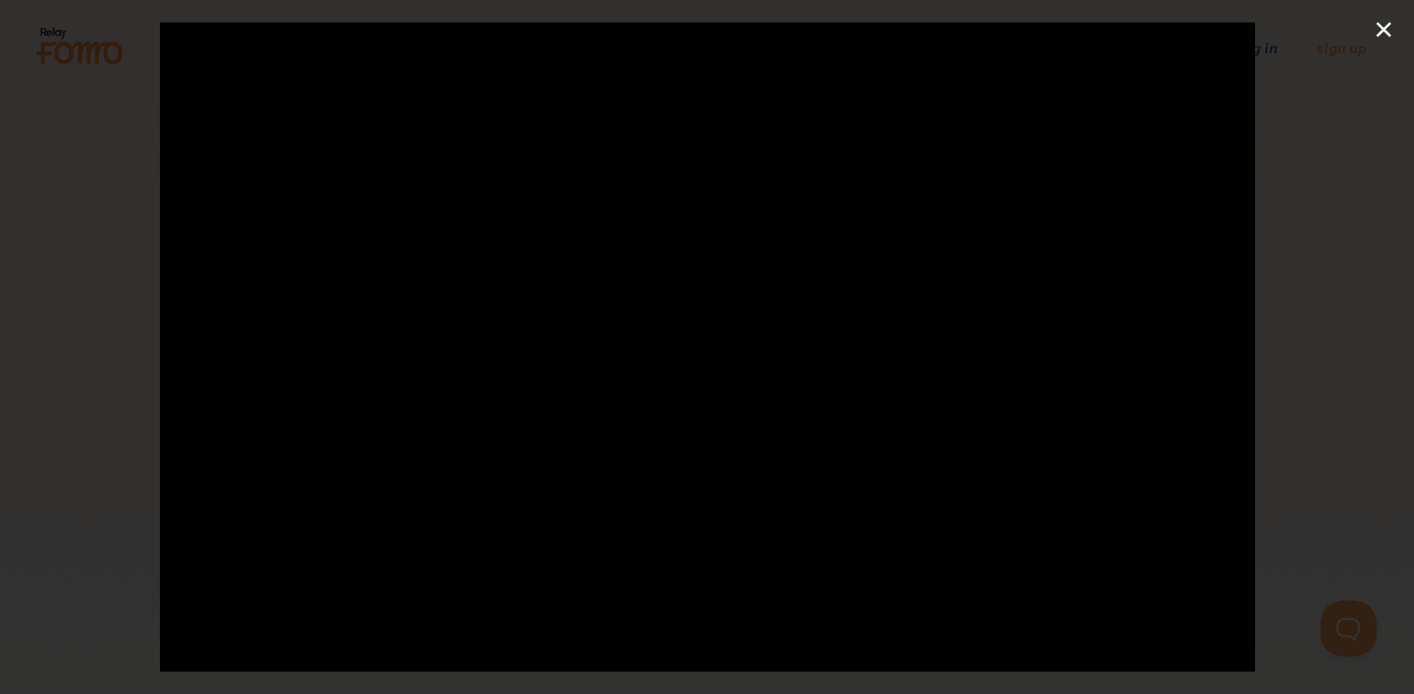
scroll to position [73, 0]
click at [776, 499] on div at bounding box center [707, 359] width 1095 height 821
click at [829, 270] on div at bounding box center [707, 424] width 1095 height 821
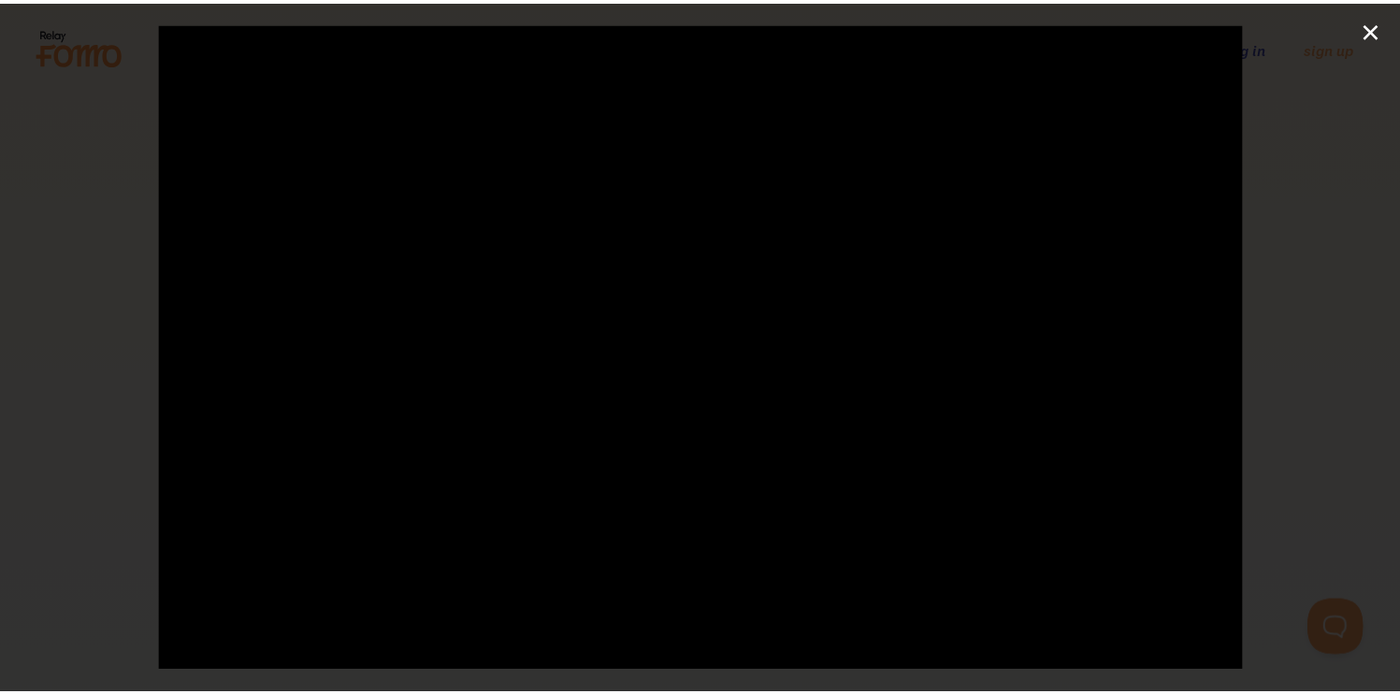
scroll to position [65, 0]
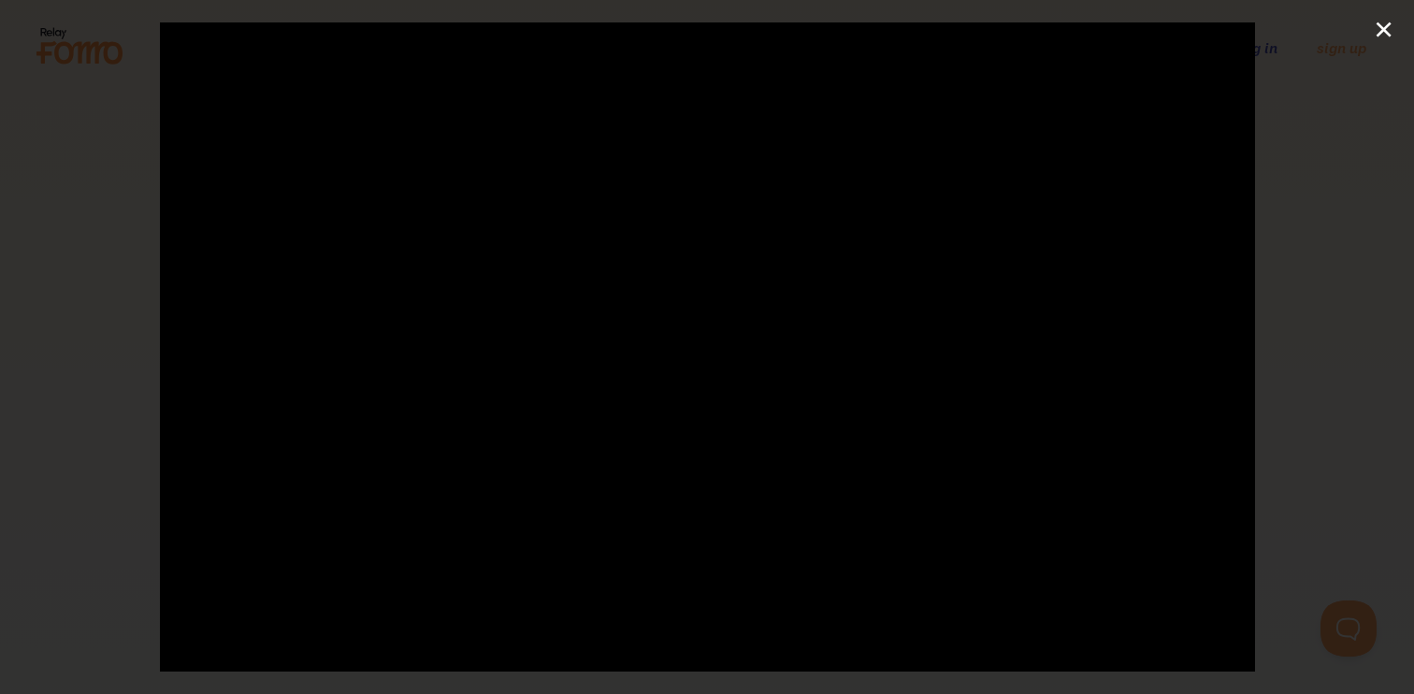
type input "100"
click at [1322, 76] on div "Pause Play % buffered 00:00 00:00 Unmute Mute Disable captions Enable captions …" at bounding box center [707, 347] width 1414 height 694
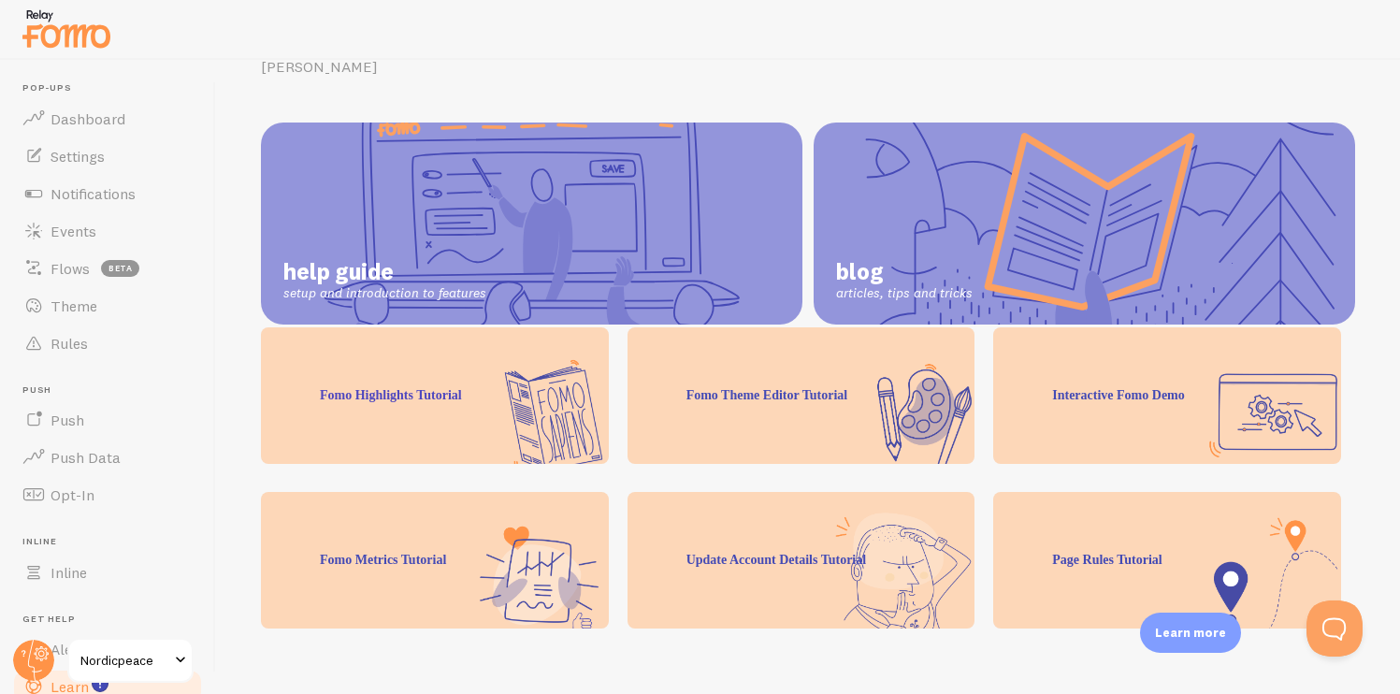
scroll to position [205, 0]
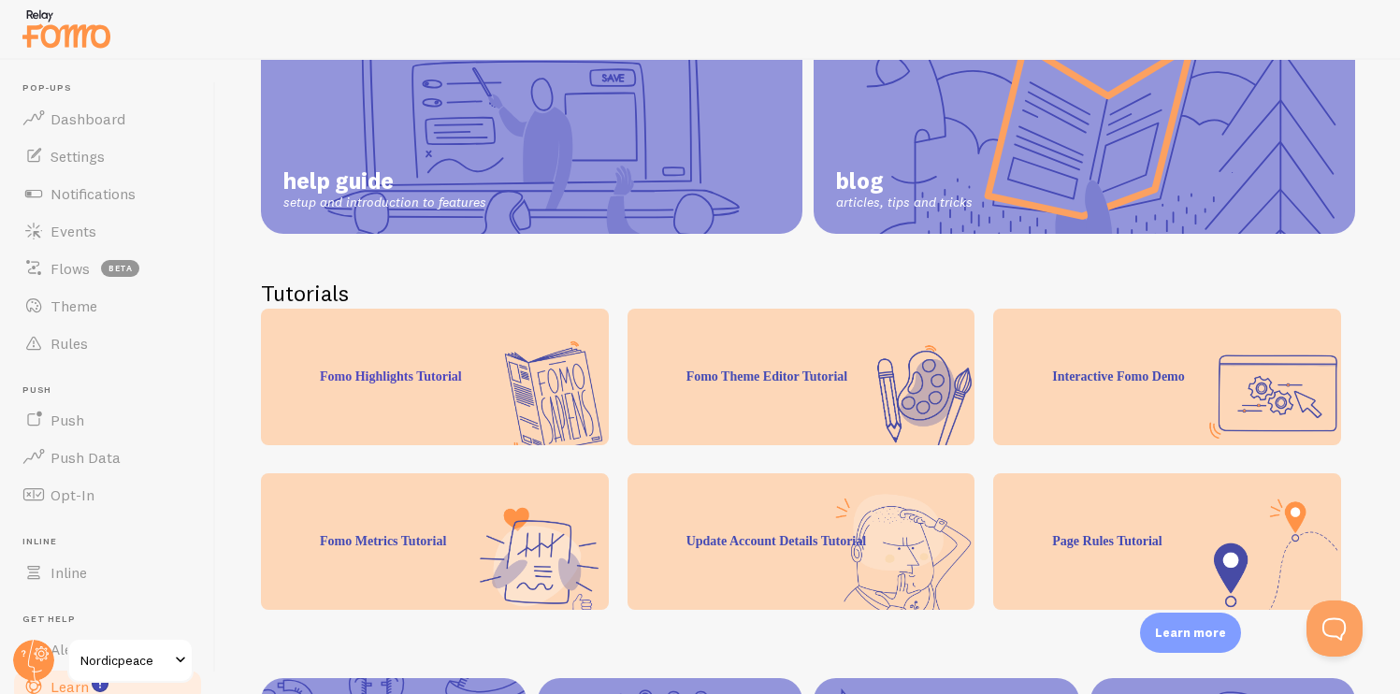
click at [541, 369] on div "Fomo Highlights Tutorial" at bounding box center [435, 377] width 348 height 137
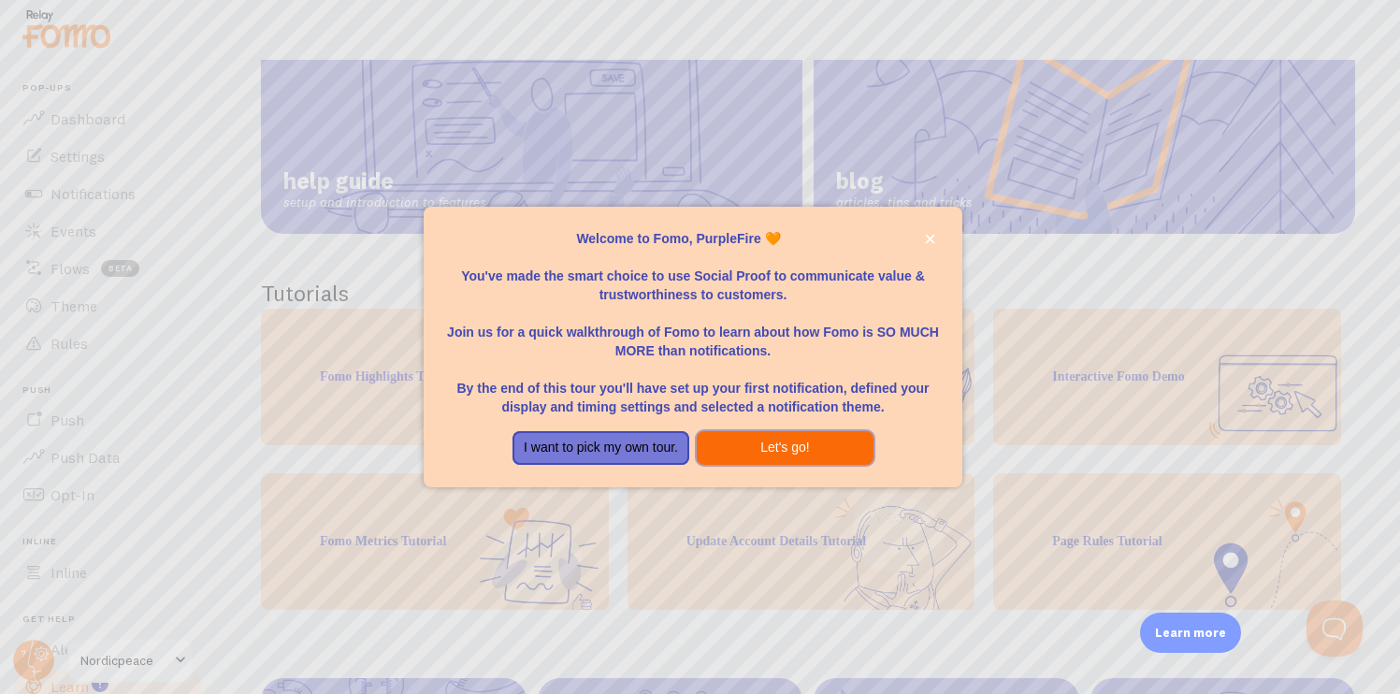
click at [758, 443] on button "Let's go!" at bounding box center [785, 448] width 177 height 34
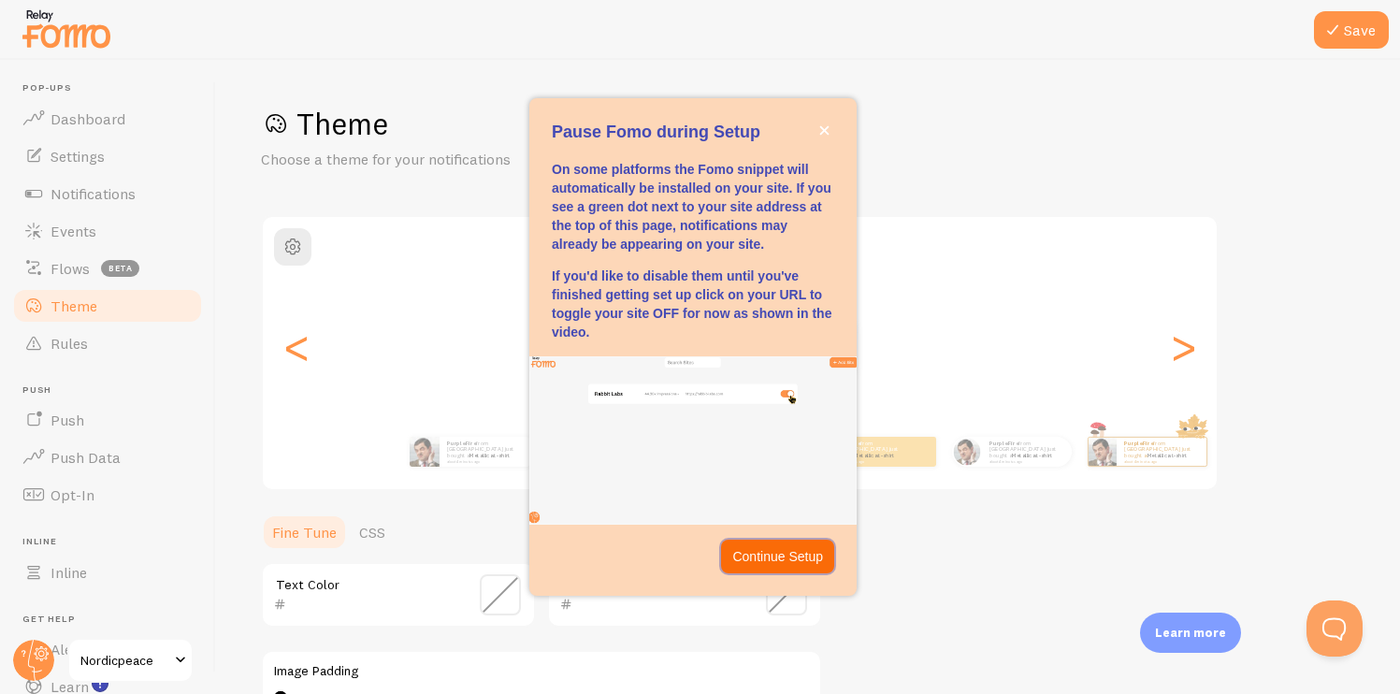
click at [813, 554] on p "Continue Setup" at bounding box center [777, 556] width 91 height 19
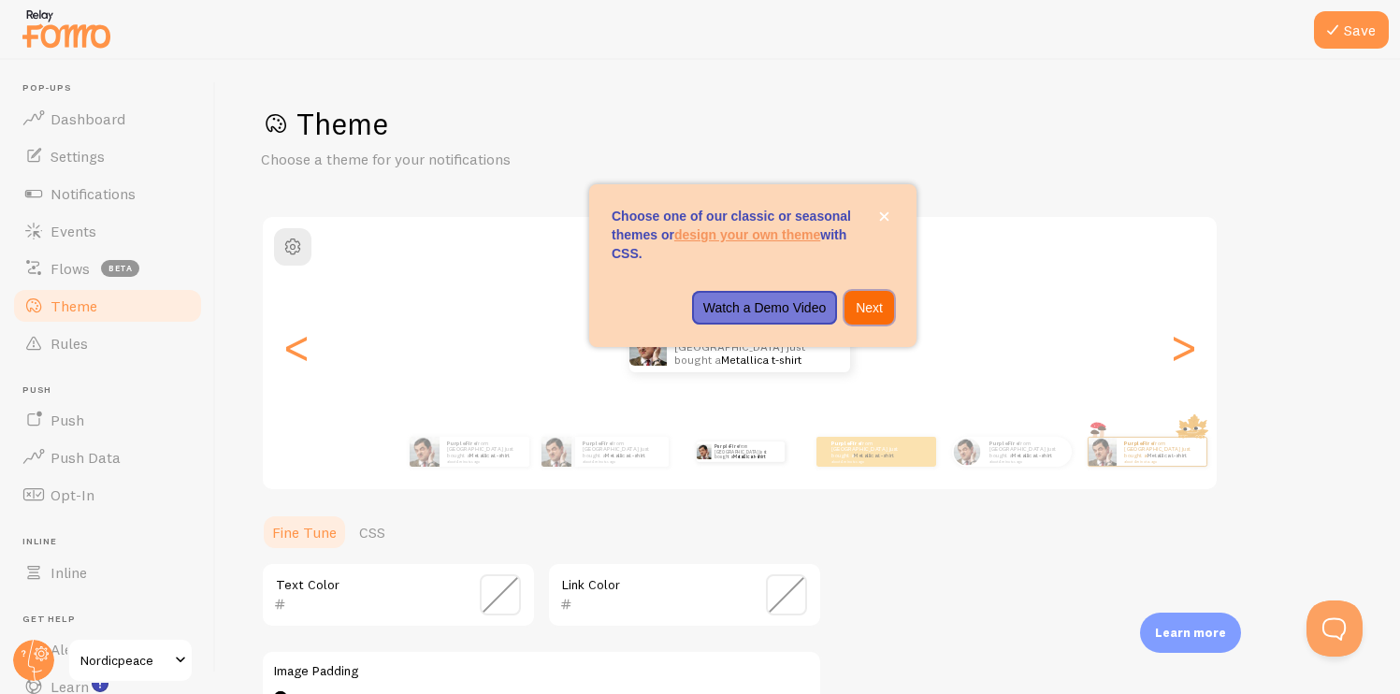
click at [867, 307] on p "Next" at bounding box center [869, 307] width 27 height 19
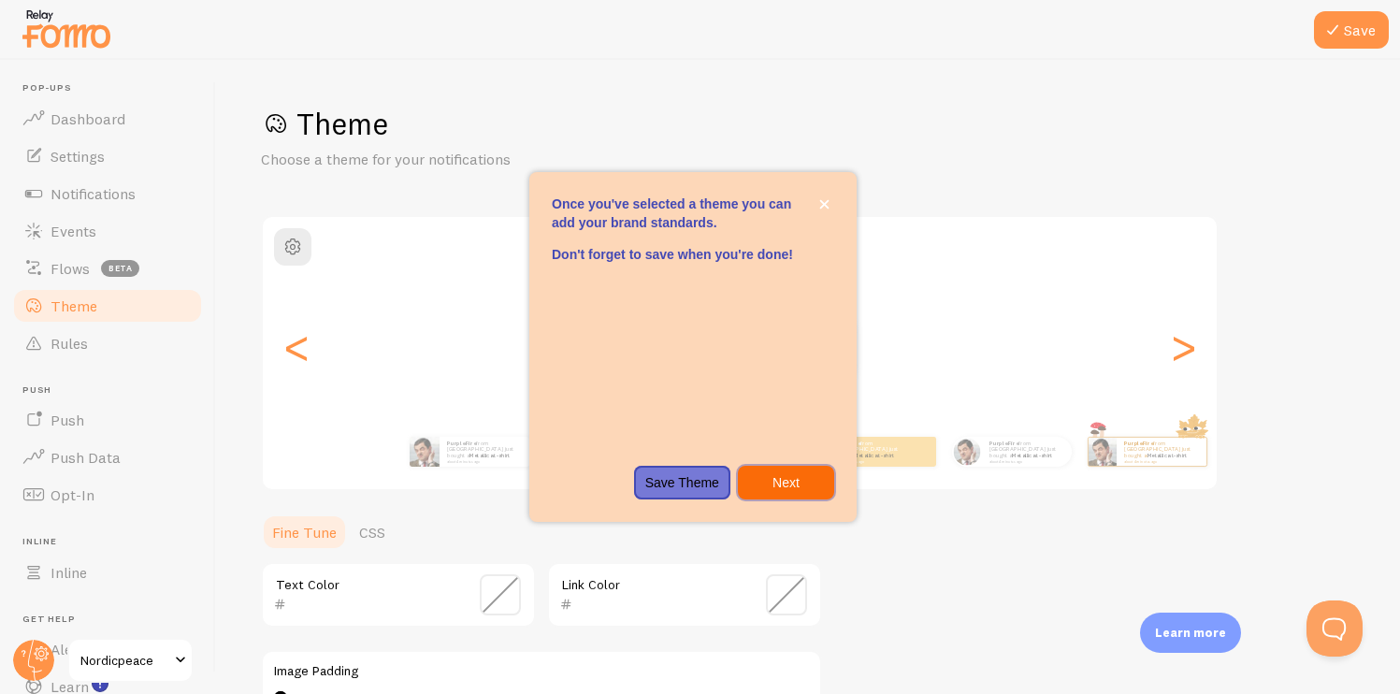
click at [772, 500] on button "Next" at bounding box center [786, 483] width 96 height 34
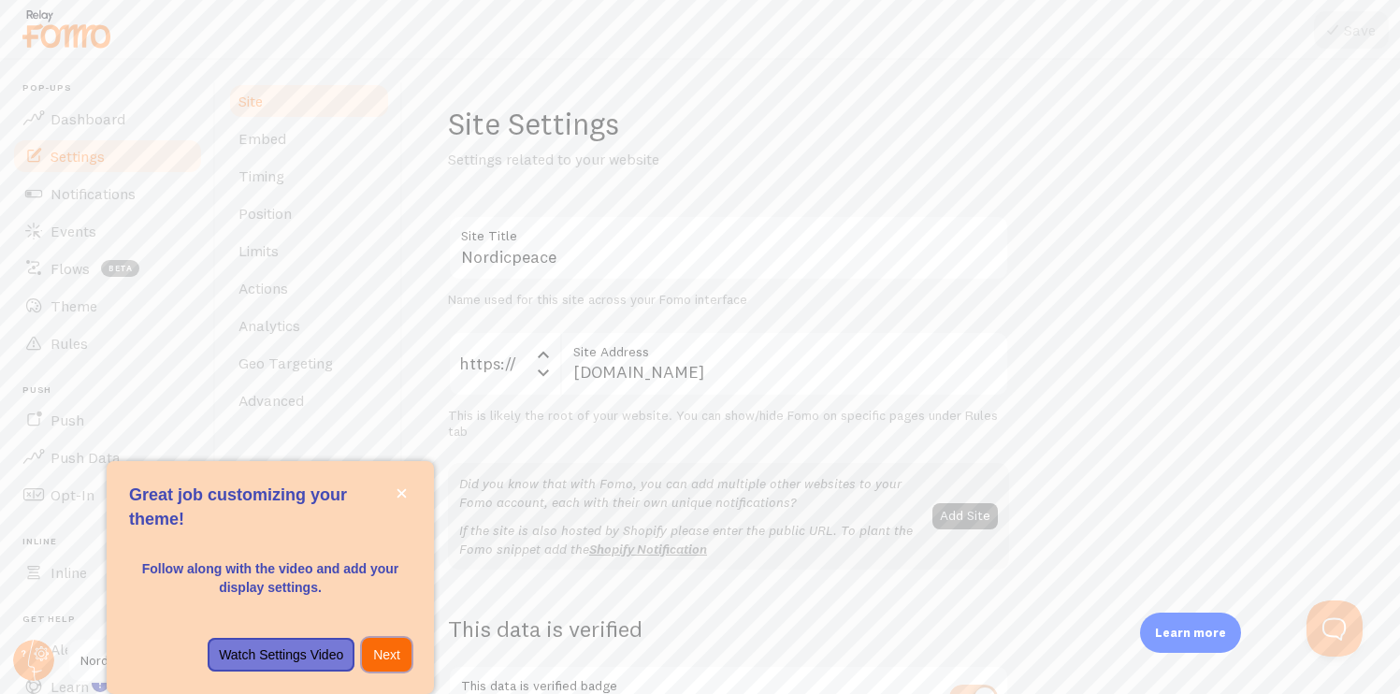
click at [387, 650] on p "Next" at bounding box center [386, 654] width 27 height 19
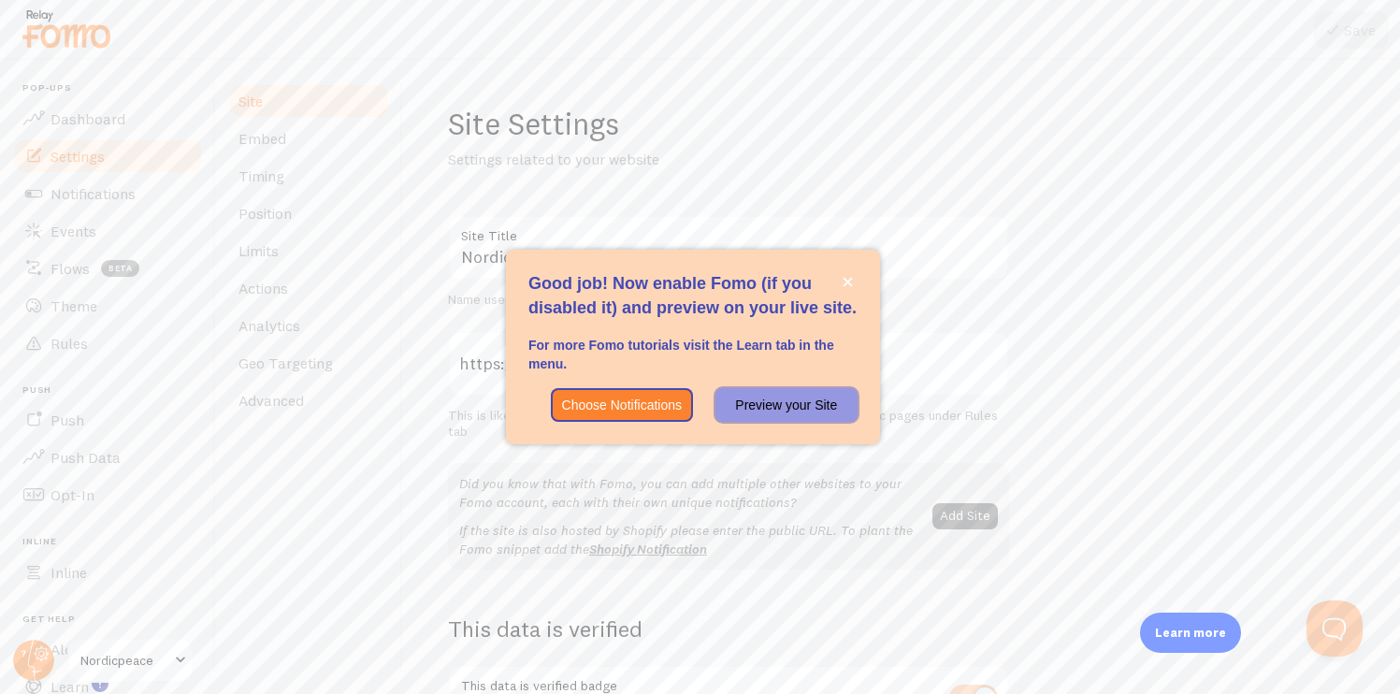
click at [760, 406] on p "Preview your Site" at bounding box center [787, 405] width 120 height 19
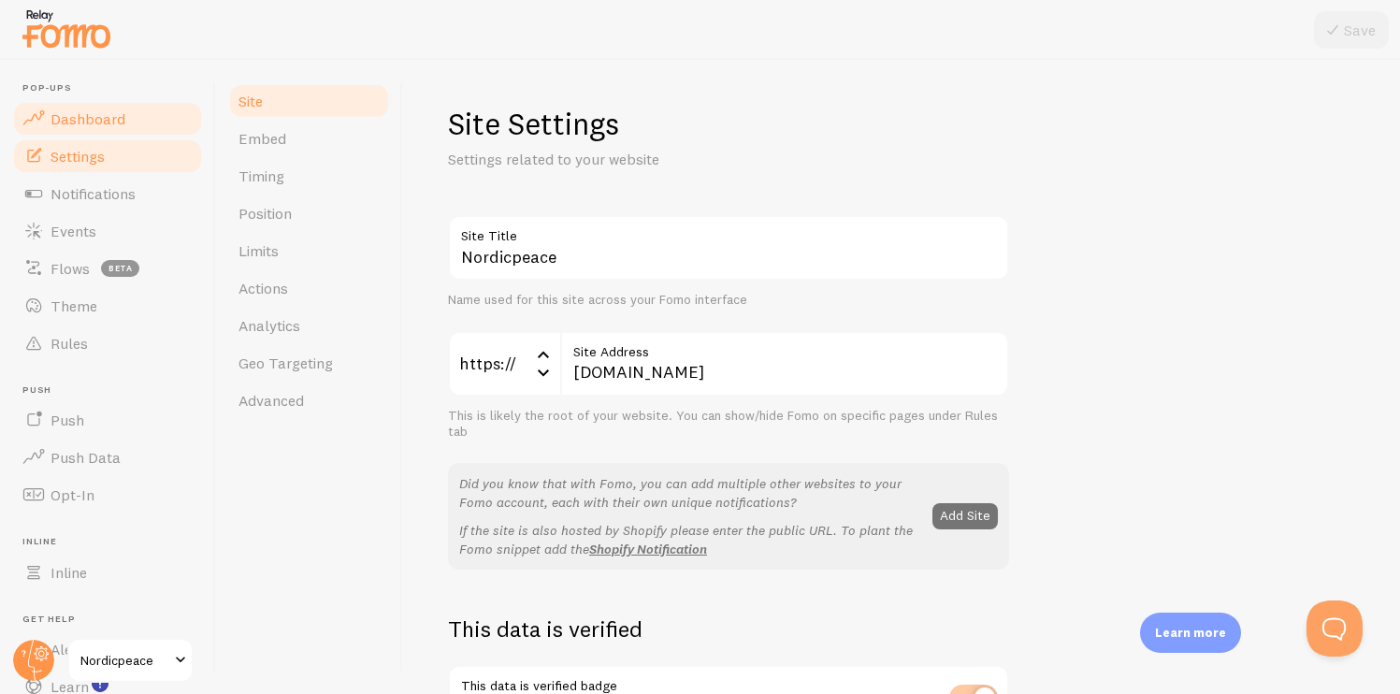
click at [108, 118] on span "Dashboard" at bounding box center [88, 118] width 75 height 19
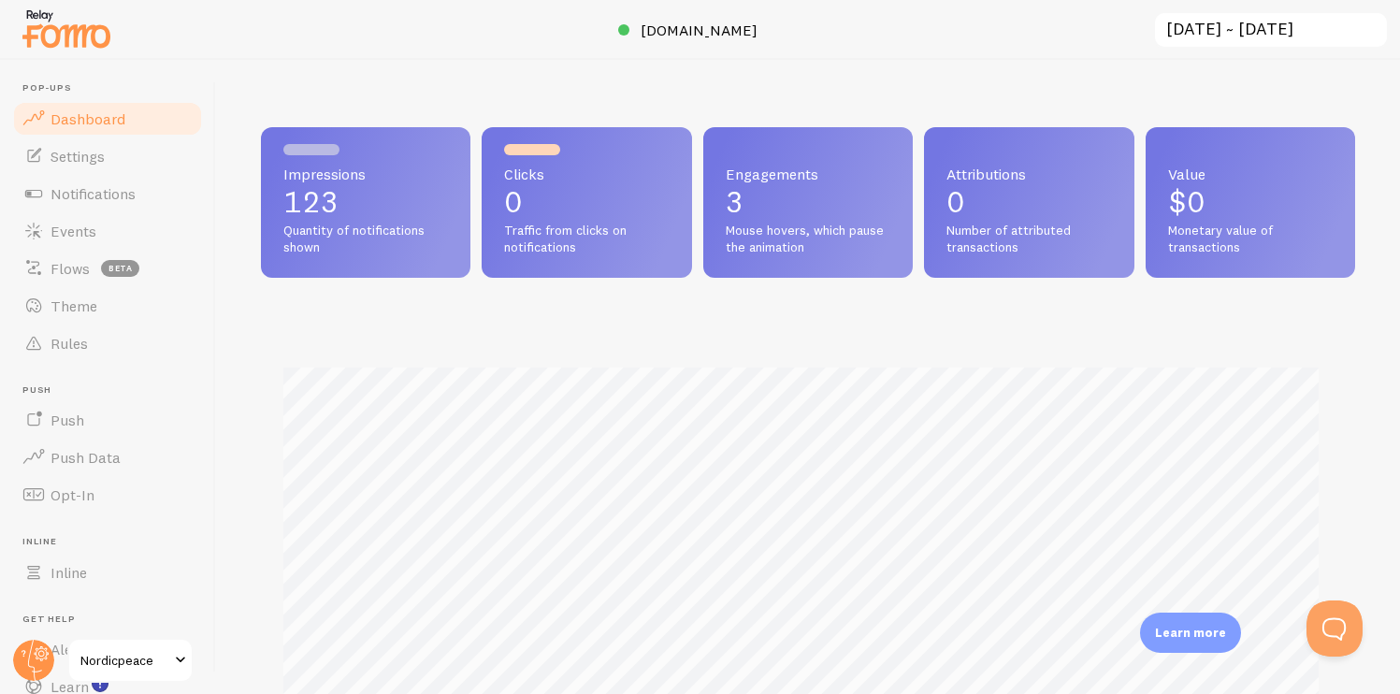
scroll to position [491, 1080]
click at [116, 160] on link "Settings" at bounding box center [107, 156] width 193 height 37
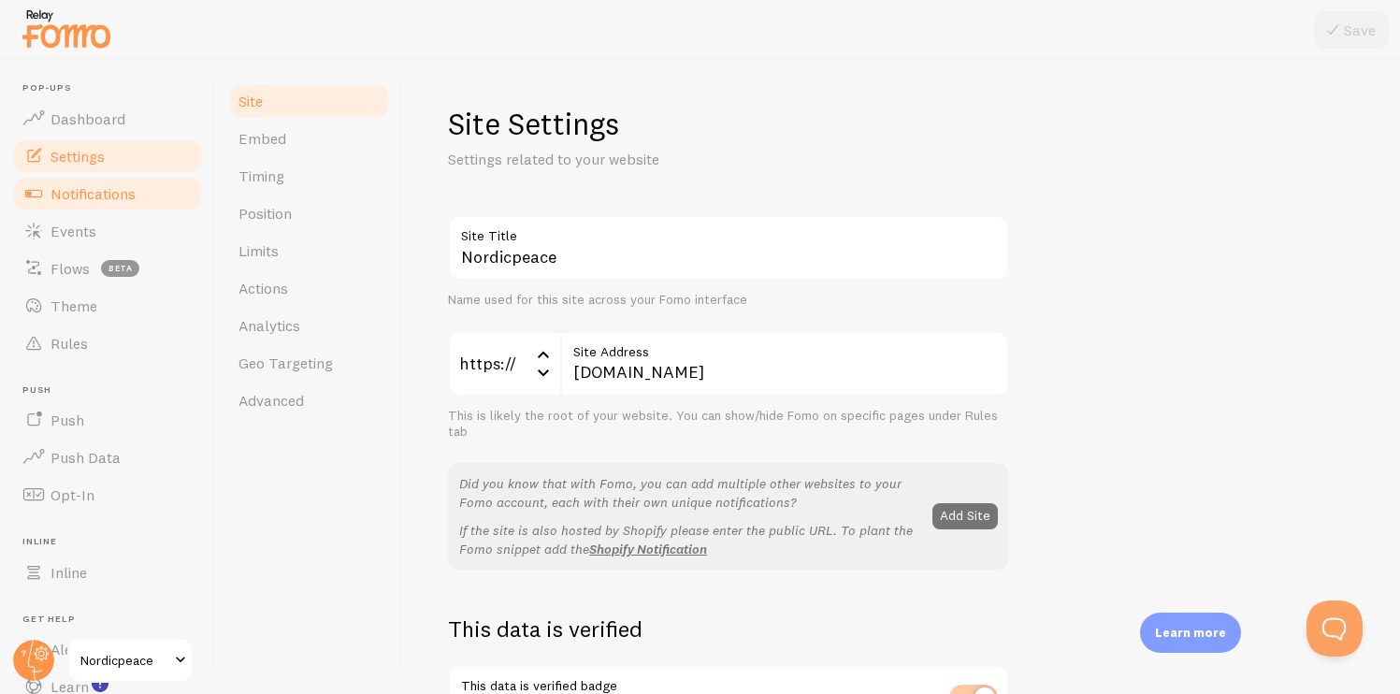
click at [120, 182] on link "Notifications" at bounding box center [107, 193] width 193 height 37
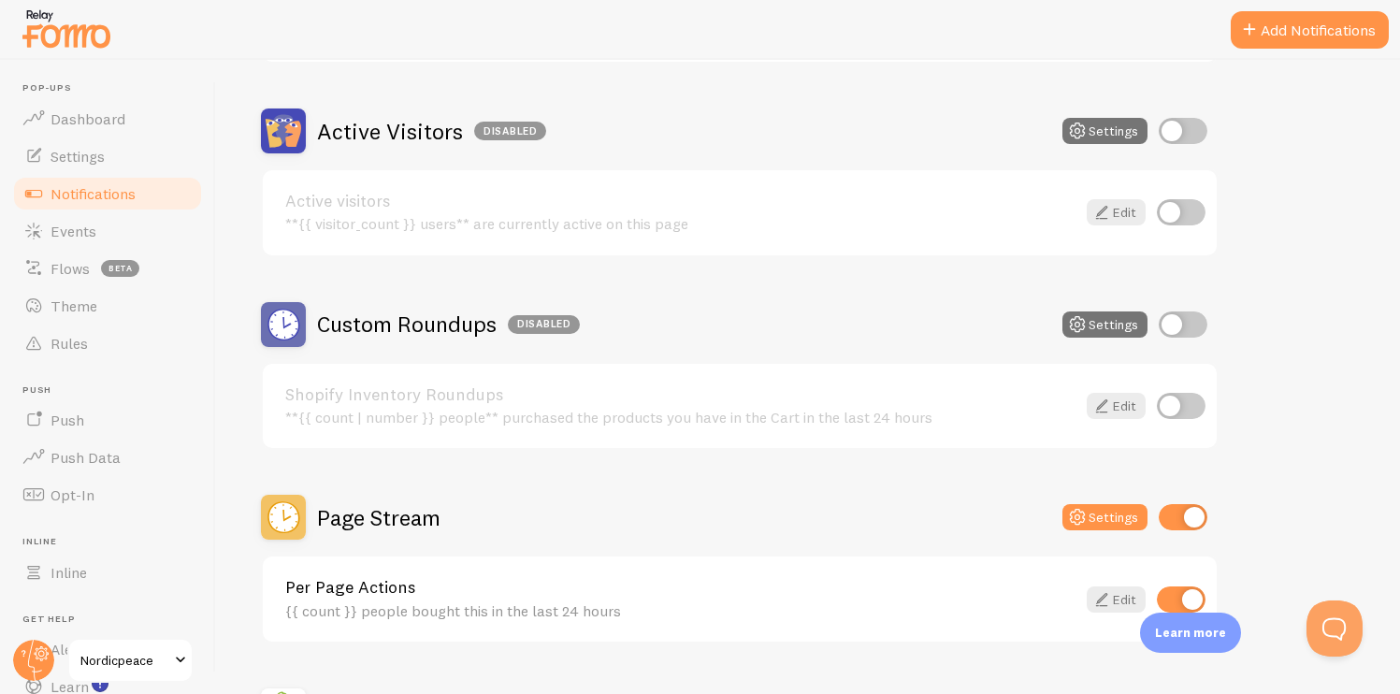
scroll to position [411, 0]
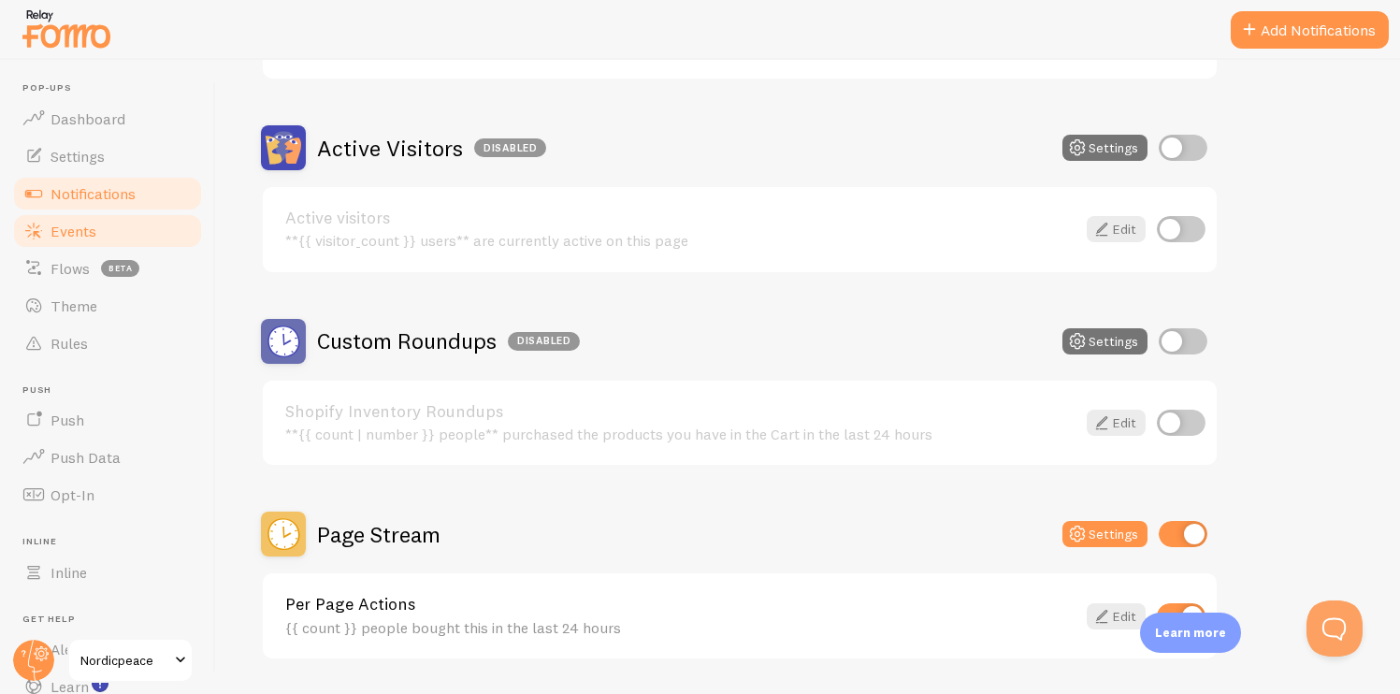
click at [114, 216] on link "Events" at bounding box center [107, 230] width 193 height 37
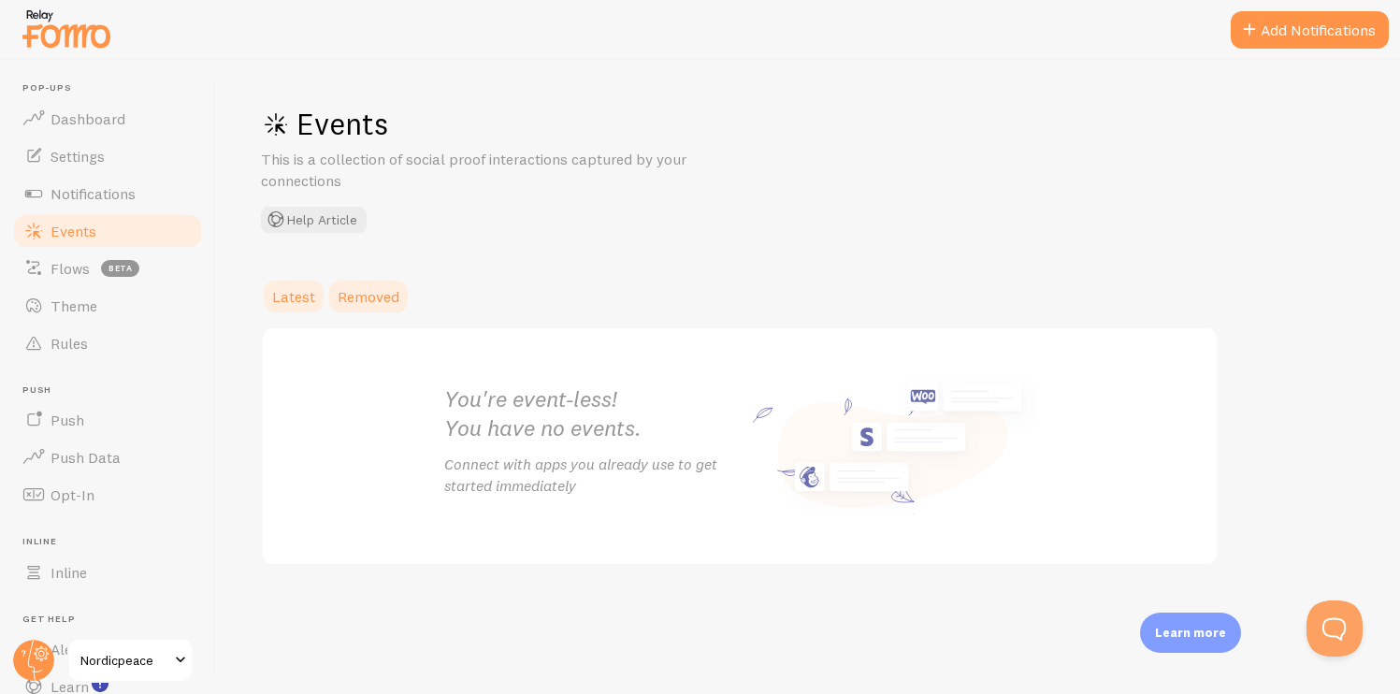
click at [356, 297] on span "Removed" at bounding box center [369, 296] width 62 height 19
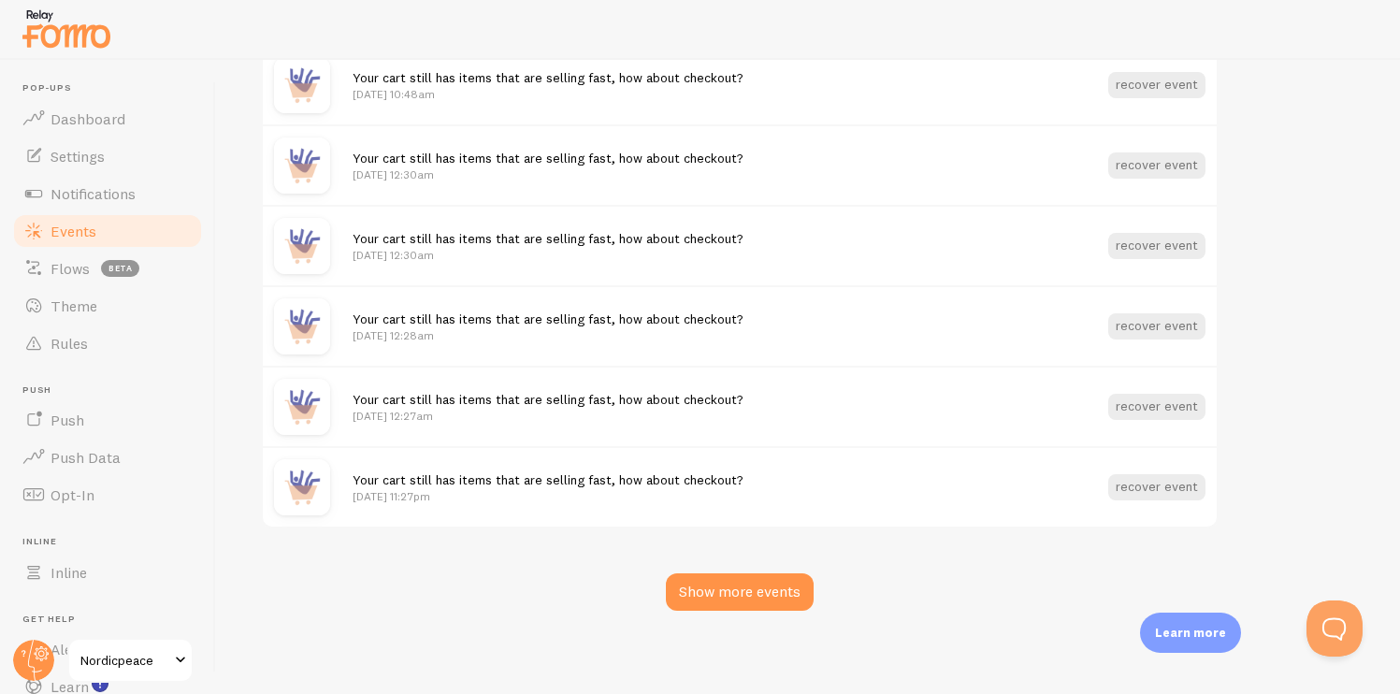
scroll to position [2375, 0]
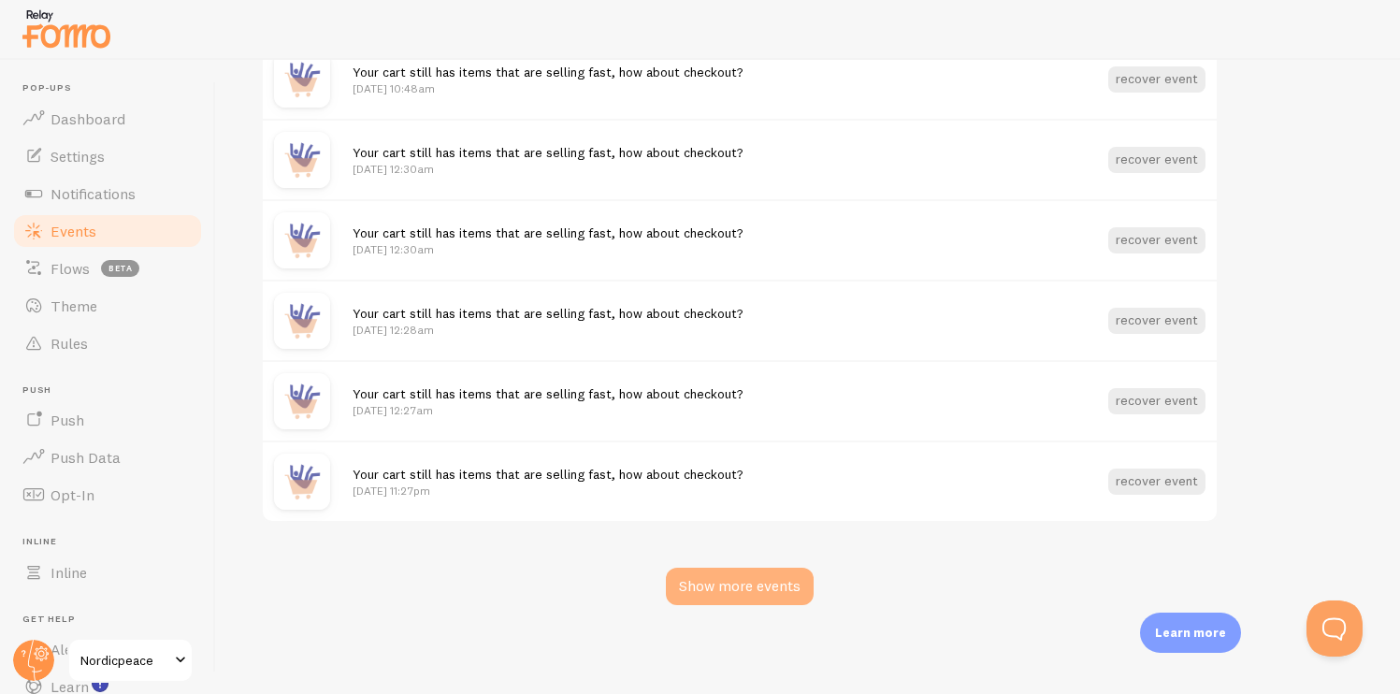
click at [733, 572] on div "Show more events" at bounding box center [740, 586] width 148 height 37
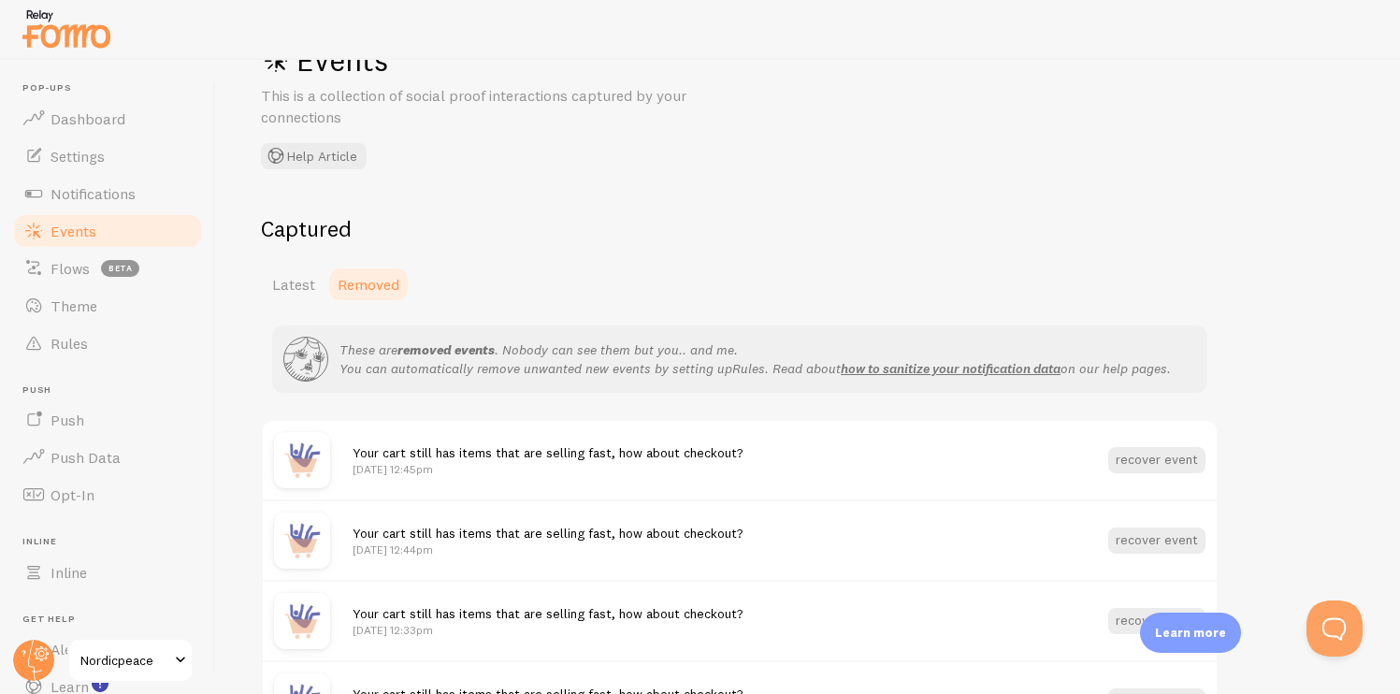
scroll to position [89, 0]
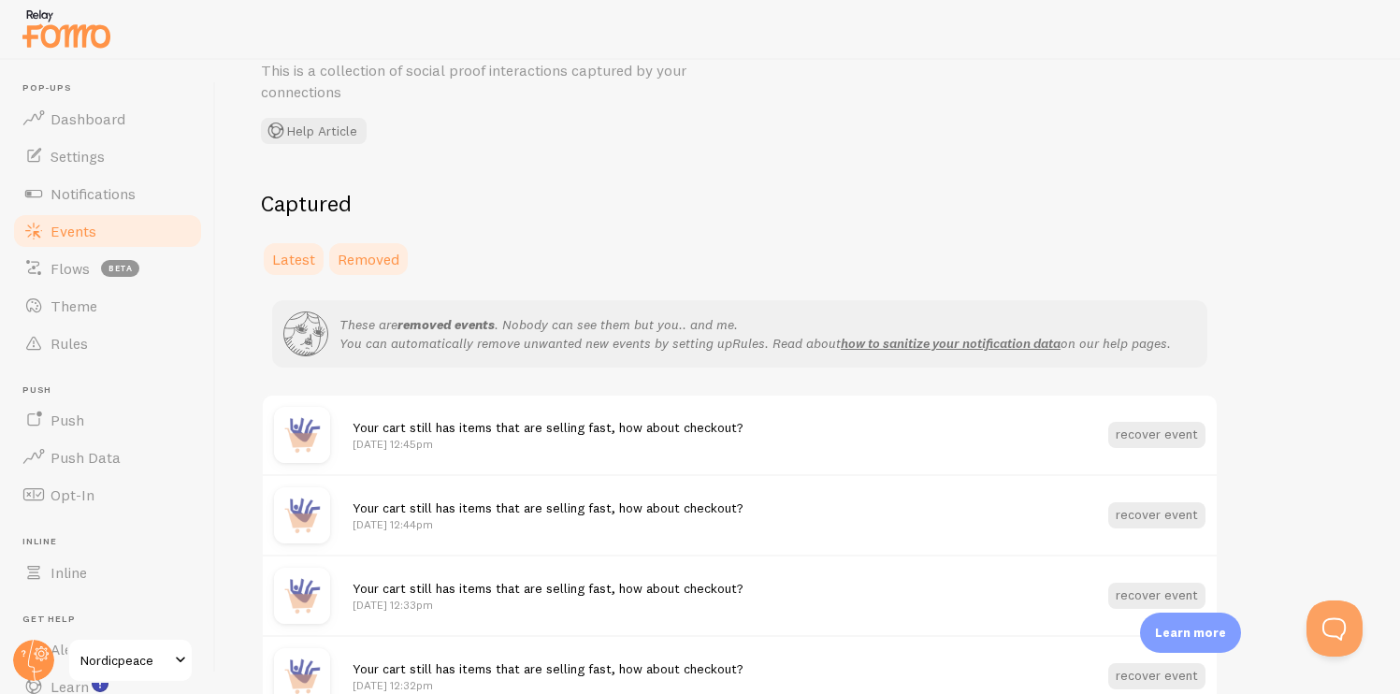
click at [281, 252] on span "Latest" at bounding box center [293, 259] width 43 height 19
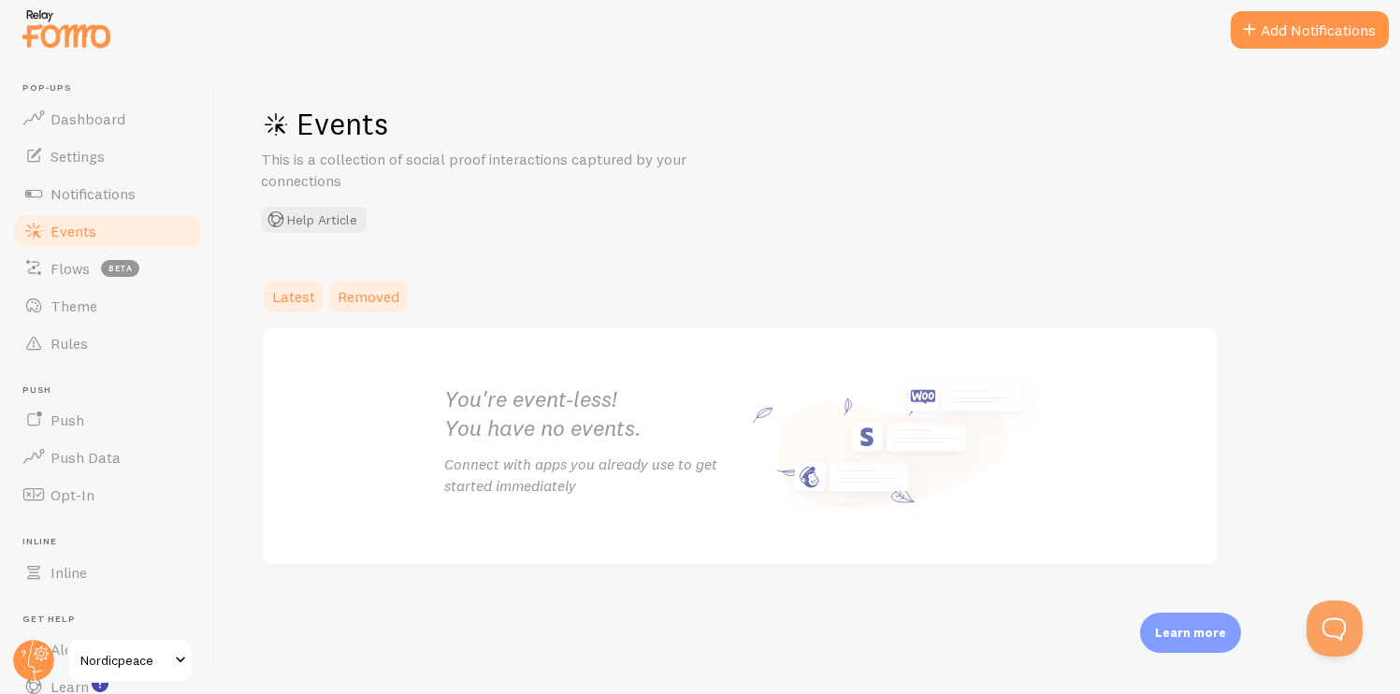
click at [384, 310] on link "Removed" at bounding box center [368, 296] width 84 height 37
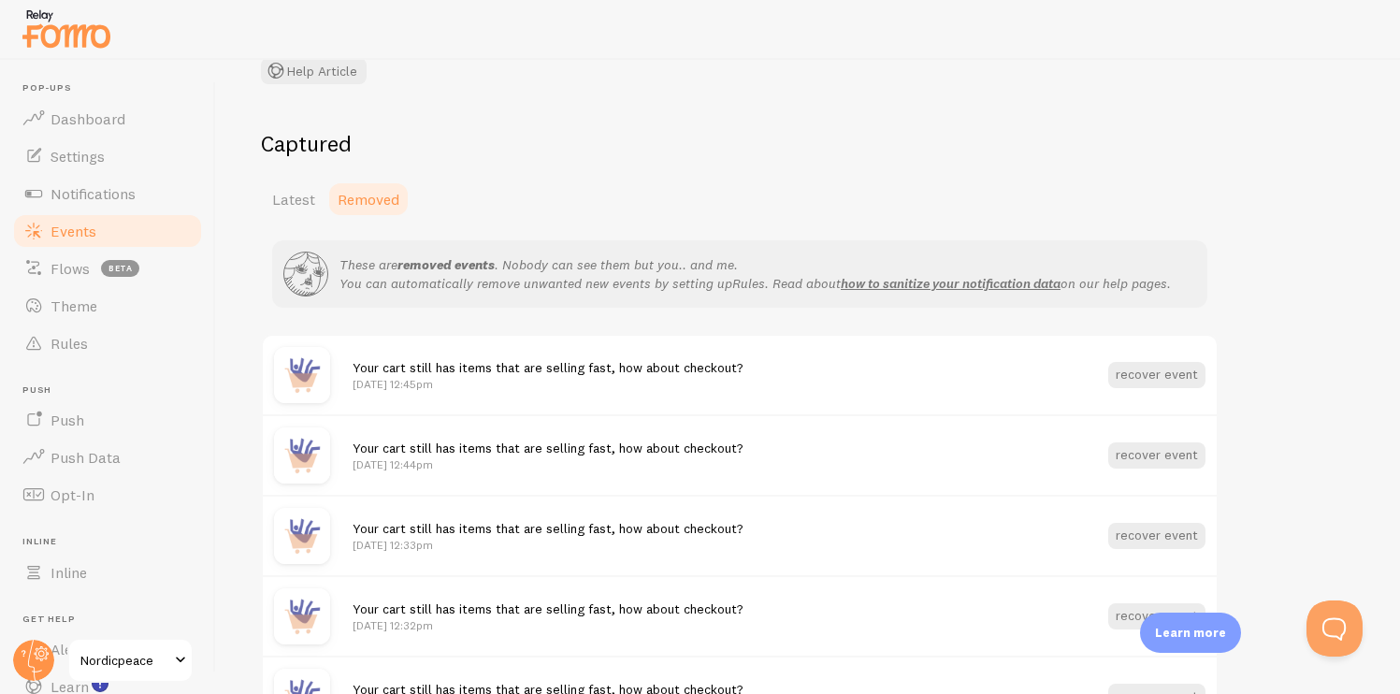
scroll to position [143, 0]
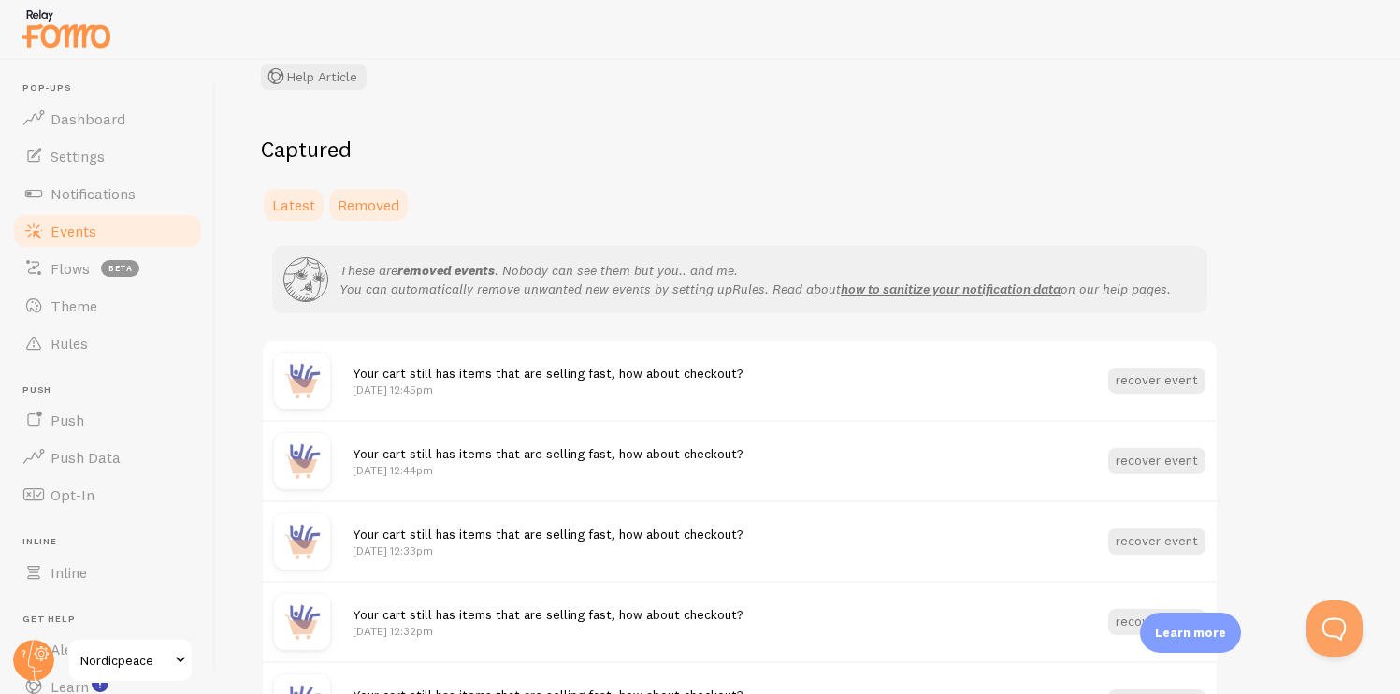
click at [293, 216] on link "Latest" at bounding box center [293, 204] width 65 height 37
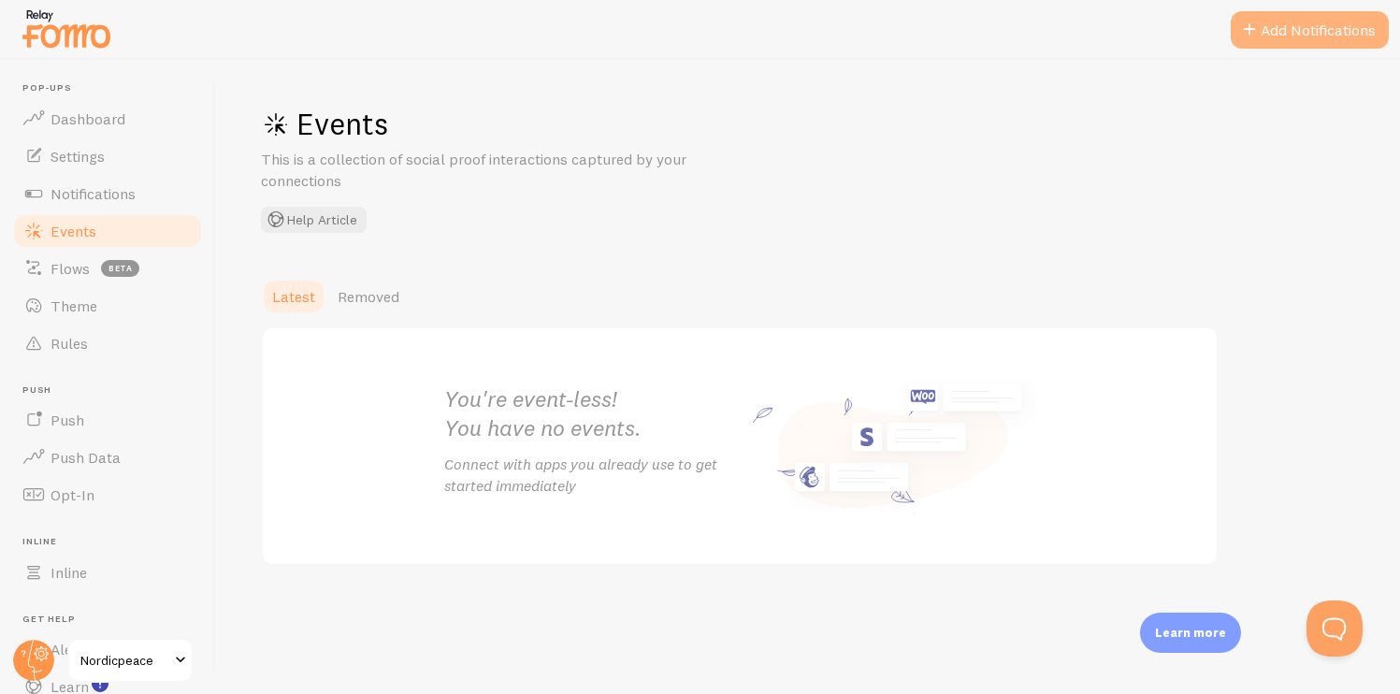
click at [1309, 40] on button "Add Notifications" at bounding box center [1310, 29] width 158 height 37
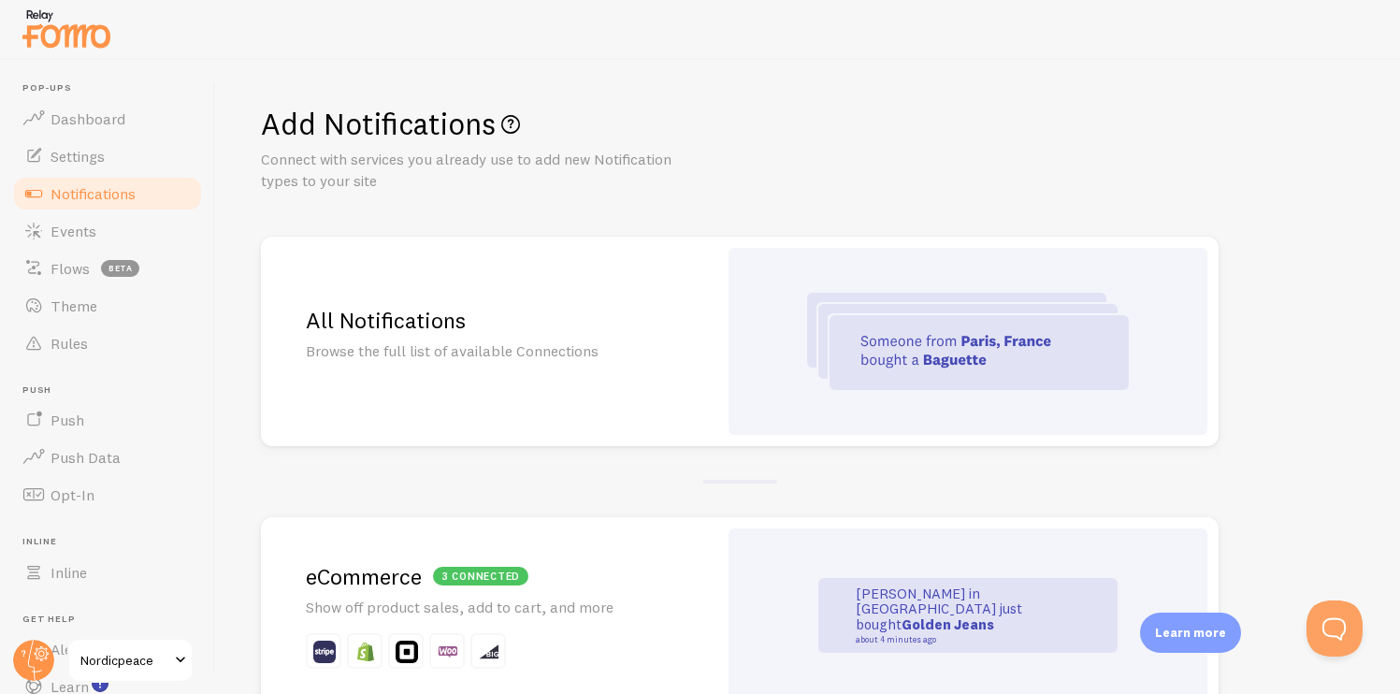
click at [588, 344] on p "Browse the full list of available Connections" at bounding box center [489, 351] width 367 height 22
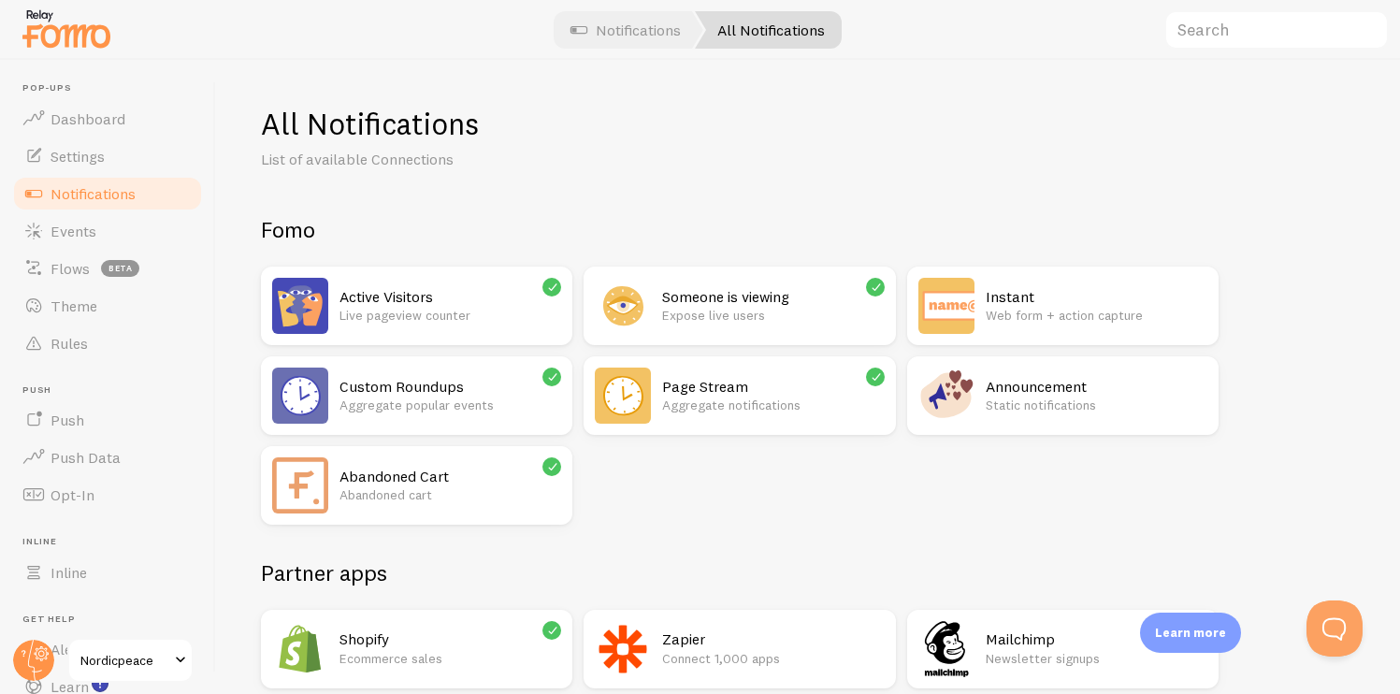
click at [465, 476] on h2 "Abandoned Cart" at bounding box center [451, 477] width 222 height 20
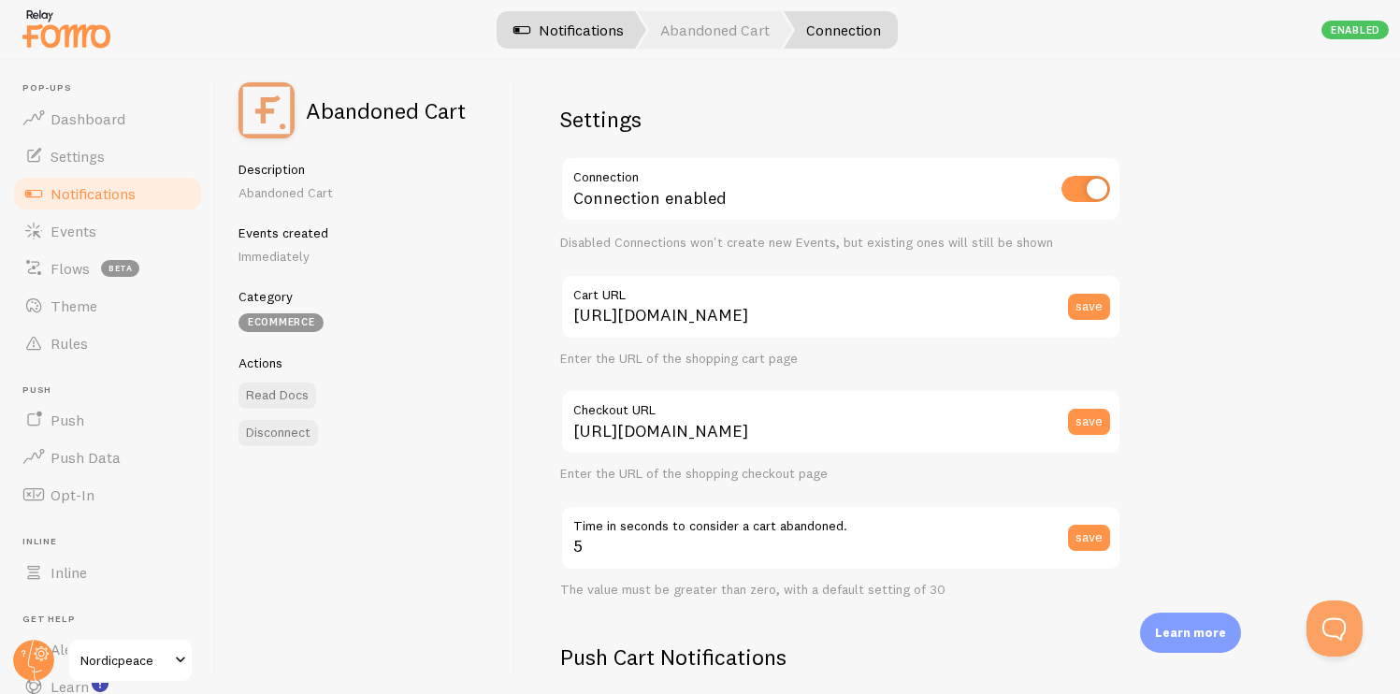
click at [579, 36] on link "Notifications" at bounding box center [568, 29] width 155 height 37
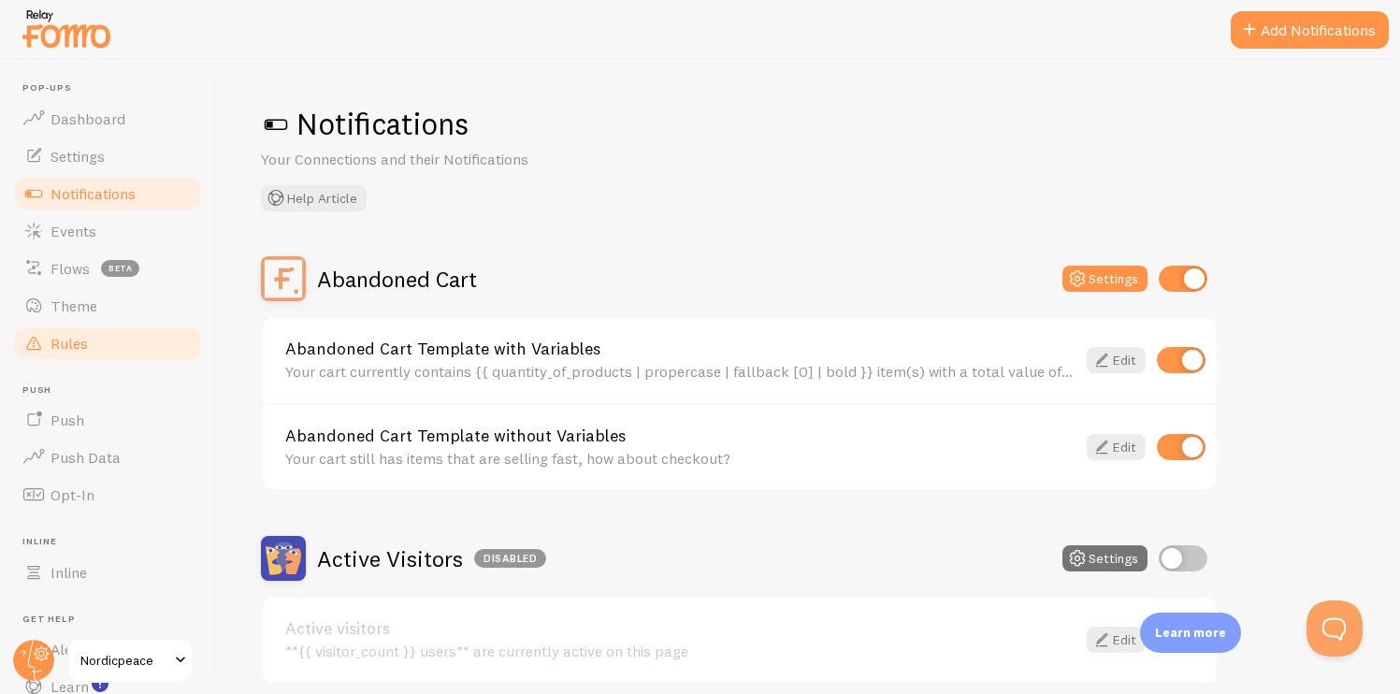
click at [145, 326] on link "Rules" at bounding box center [107, 343] width 193 height 37
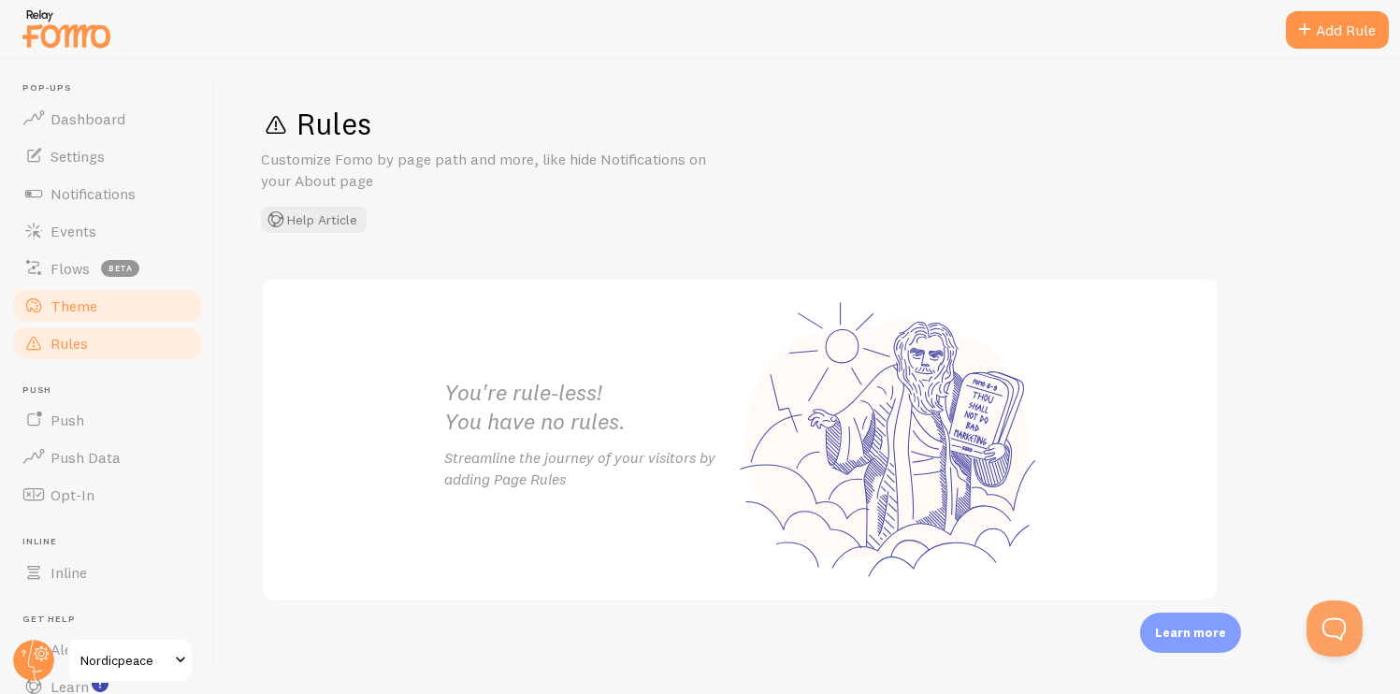
click at [135, 308] on link "Theme" at bounding box center [107, 305] width 193 height 37
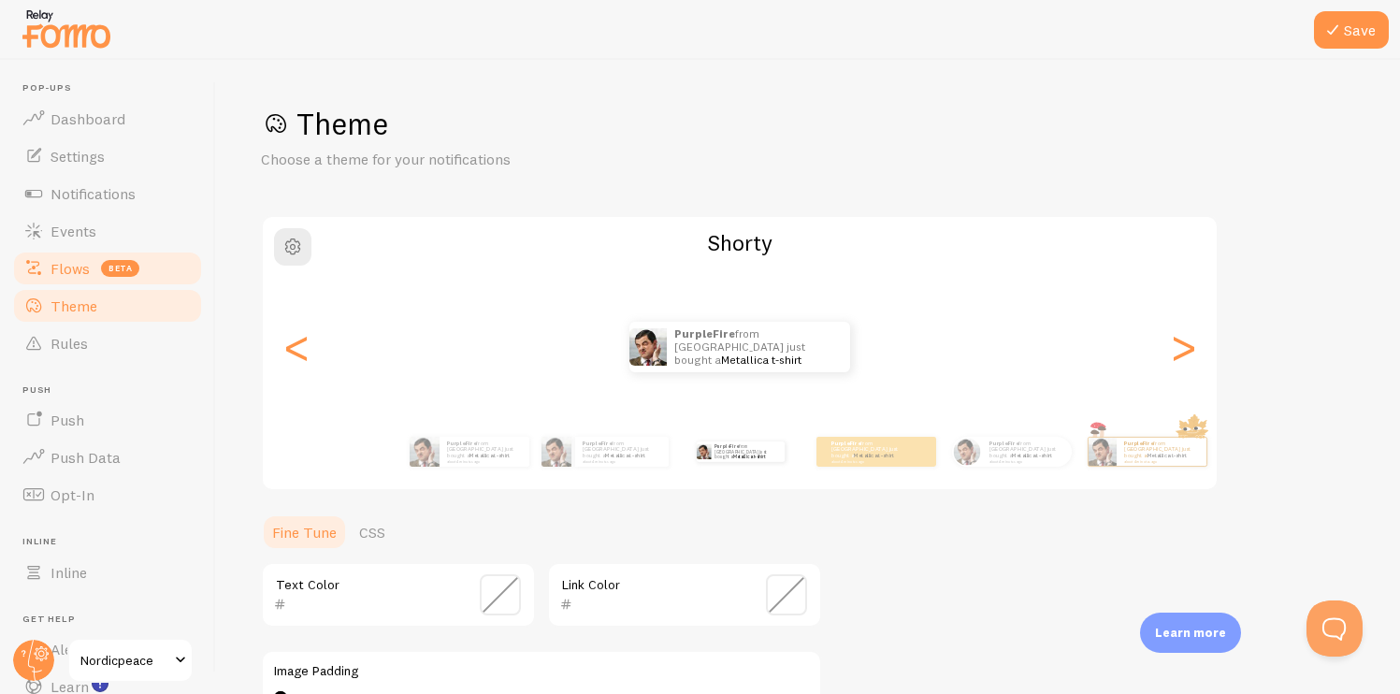
click at [116, 283] on link "Flows beta" at bounding box center [107, 268] width 193 height 37
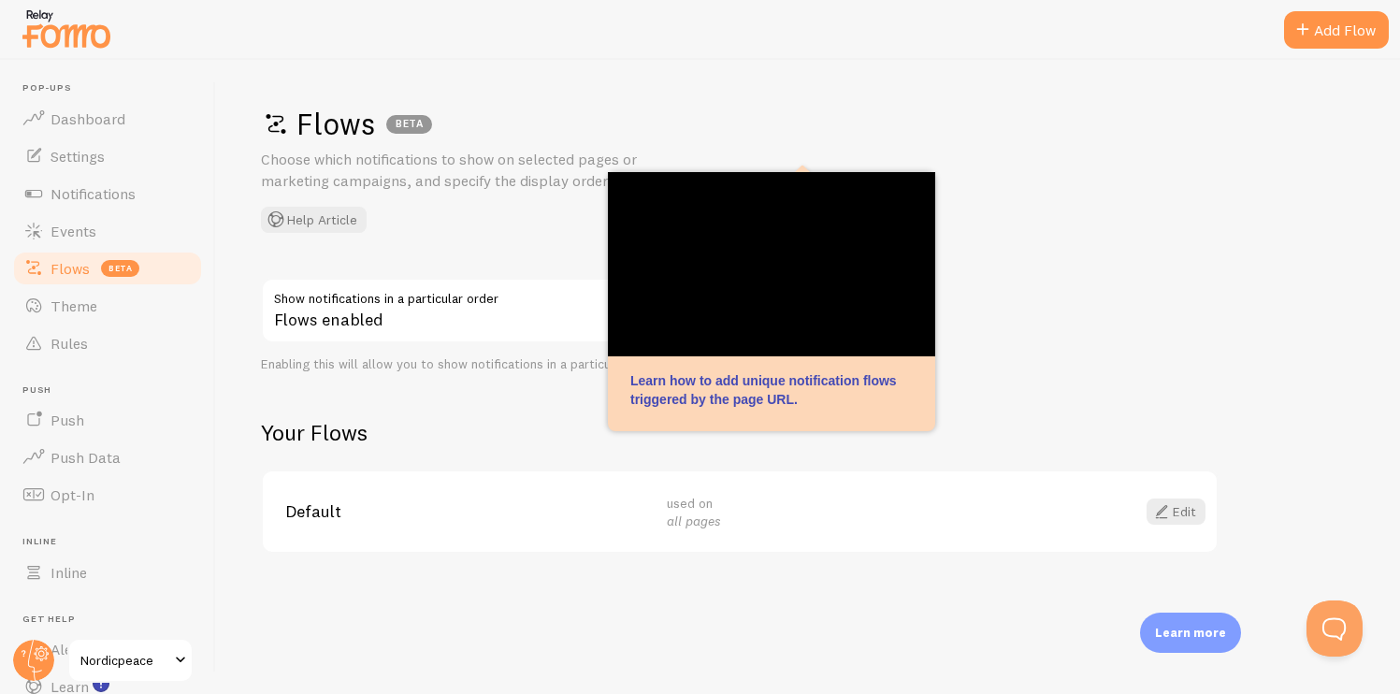
click at [1050, 237] on div "Flows BETA Choose which notifications to show on selected pages or marketing ca…" at bounding box center [808, 377] width 1184 height 634
click at [1050, 238] on div "Flows BETA Choose which notifications to show on selected pages or marketing ca…" at bounding box center [808, 377] width 1184 height 634
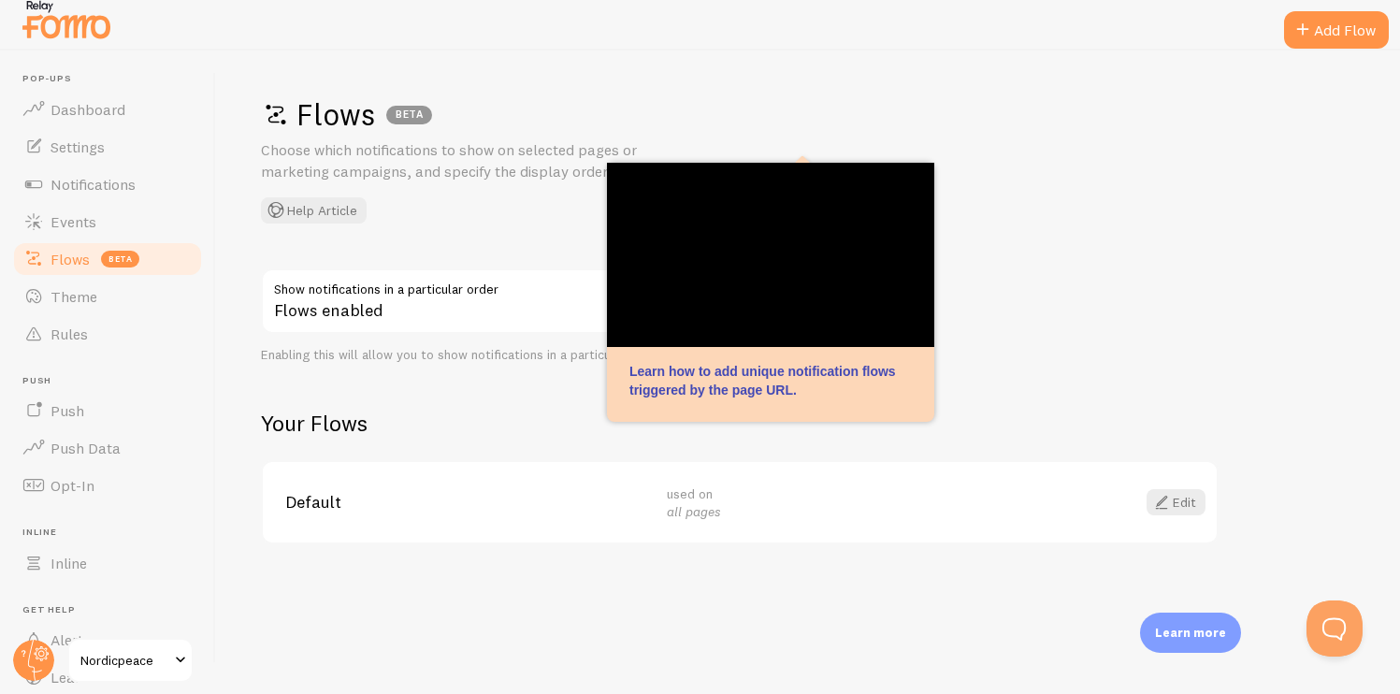
click at [1195, 518] on div "Default used on all pages Edit" at bounding box center [740, 502] width 954 height 81
click at [1185, 513] on link "Edit" at bounding box center [1176, 502] width 59 height 26
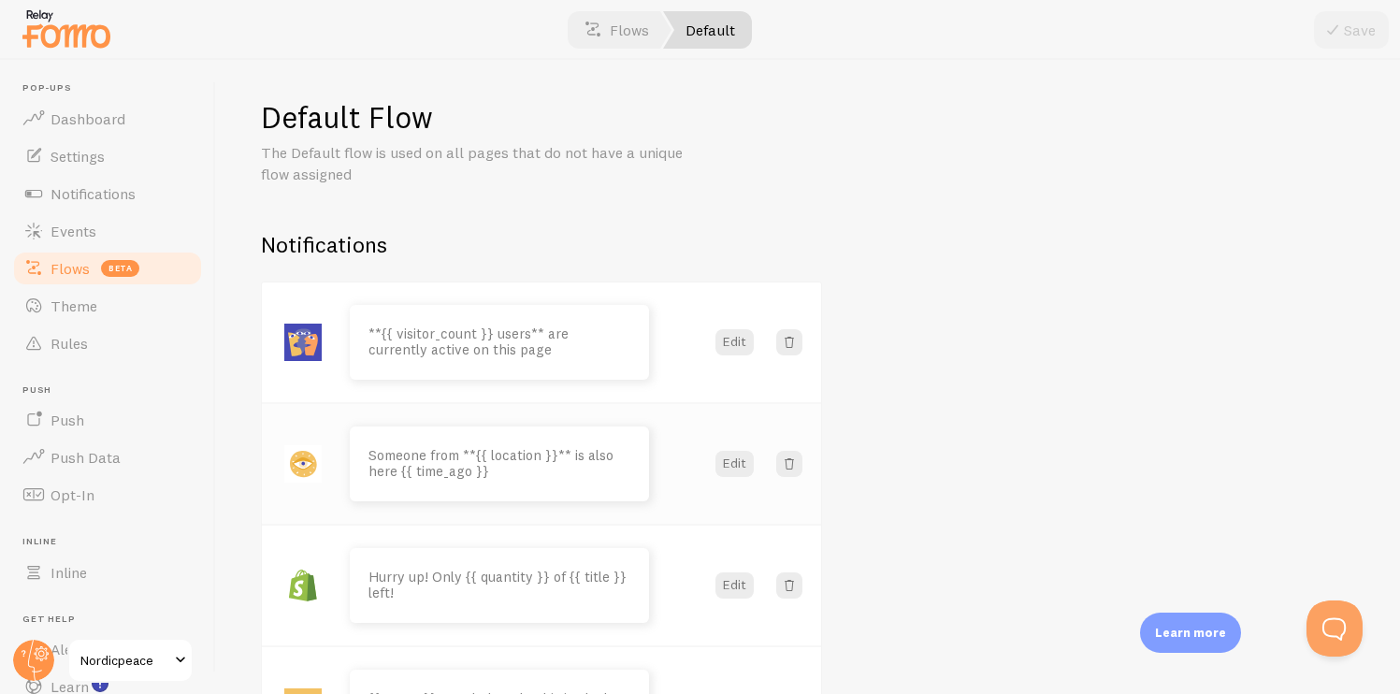
scroll to position [6, 0]
click at [630, 28] on link "Flows" at bounding box center [616, 29] width 109 height 37
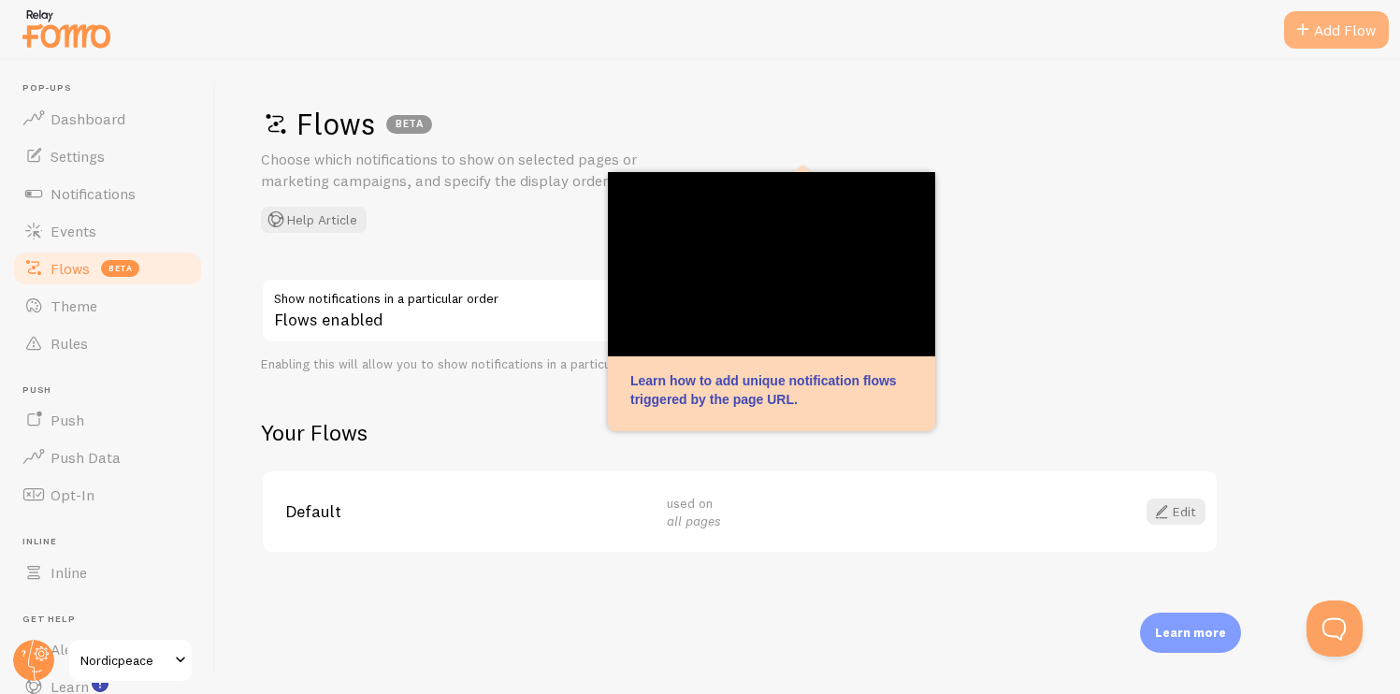
click at [1310, 13] on div "Add Flow" at bounding box center [1336, 29] width 105 height 37
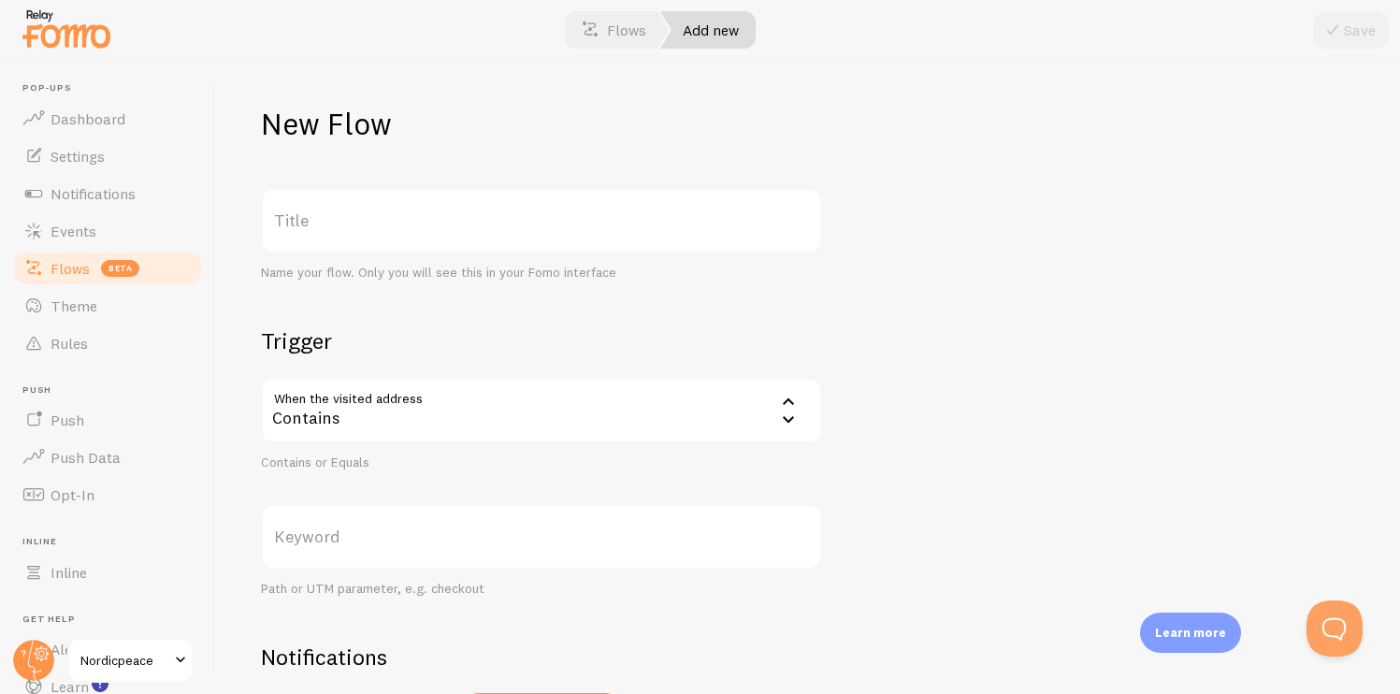
click at [570, 222] on label "Title" at bounding box center [541, 220] width 561 height 65
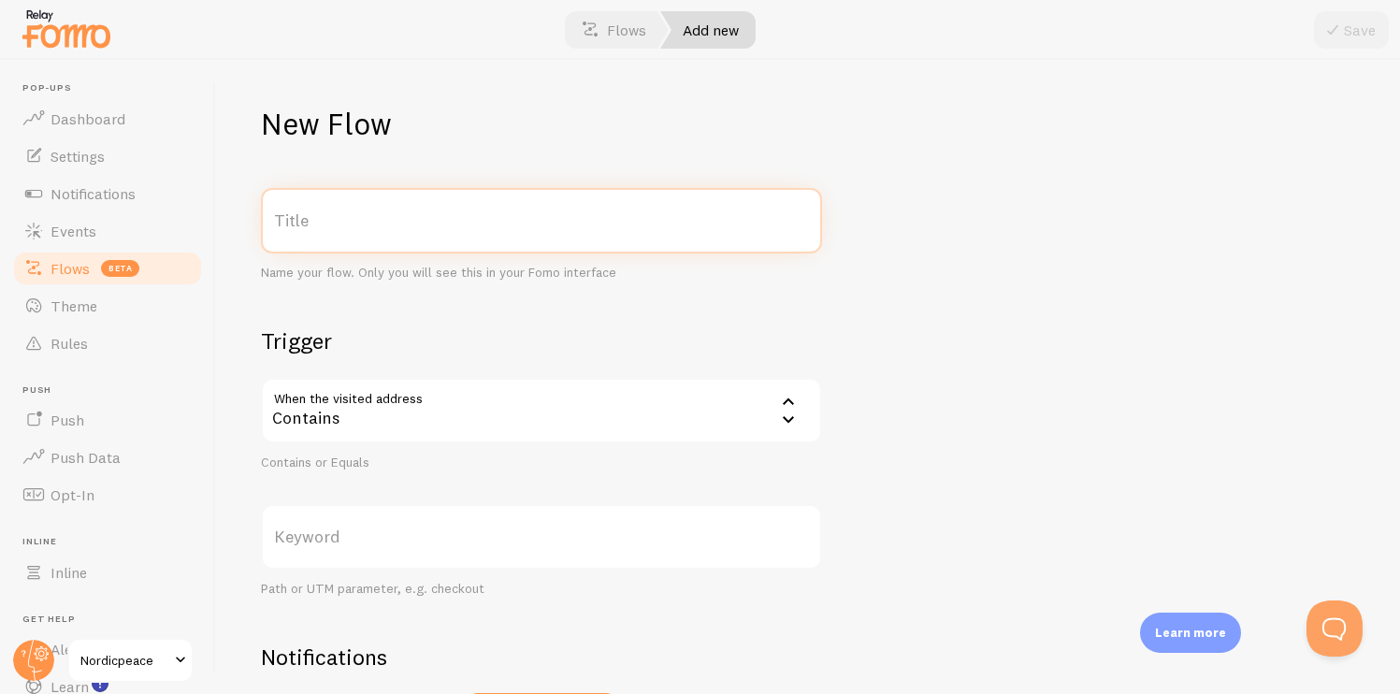
click at [570, 222] on input "Title" at bounding box center [541, 220] width 561 height 65
type input "All pages"
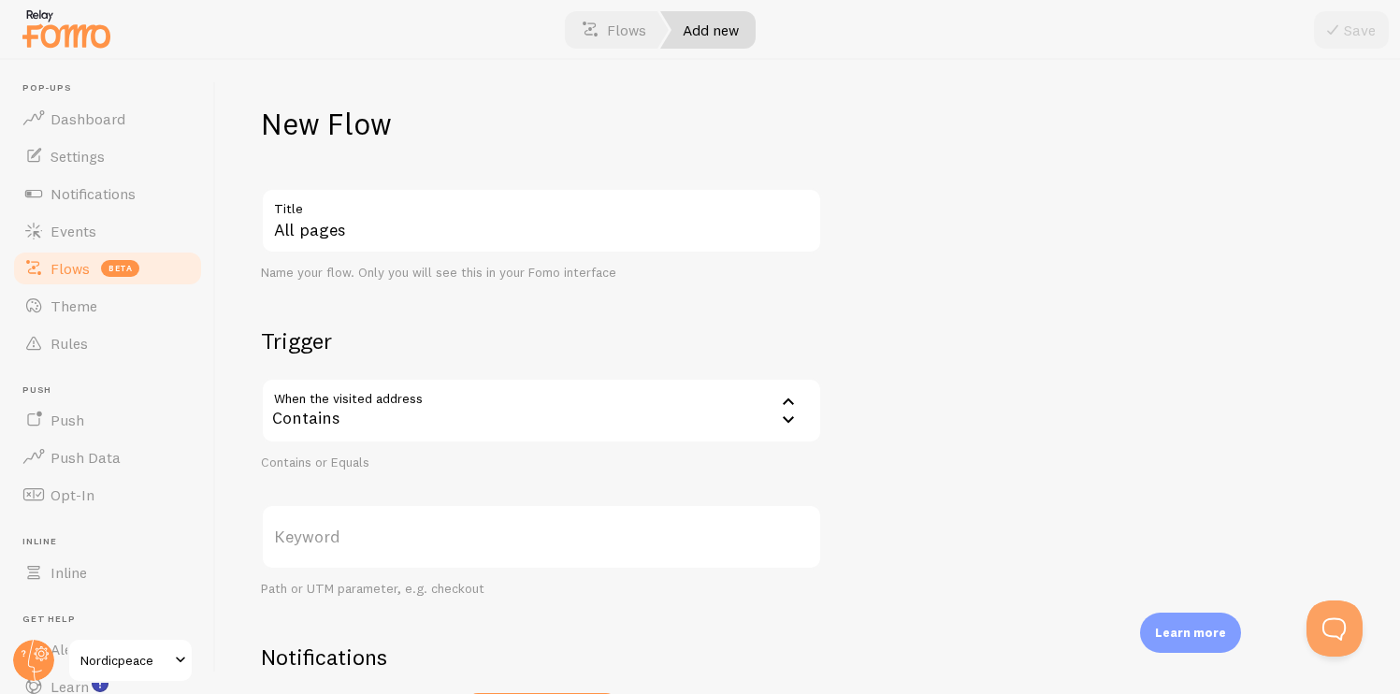
click at [451, 413] on div "Contains" at bounding box center [541, 410] width 561 height 65
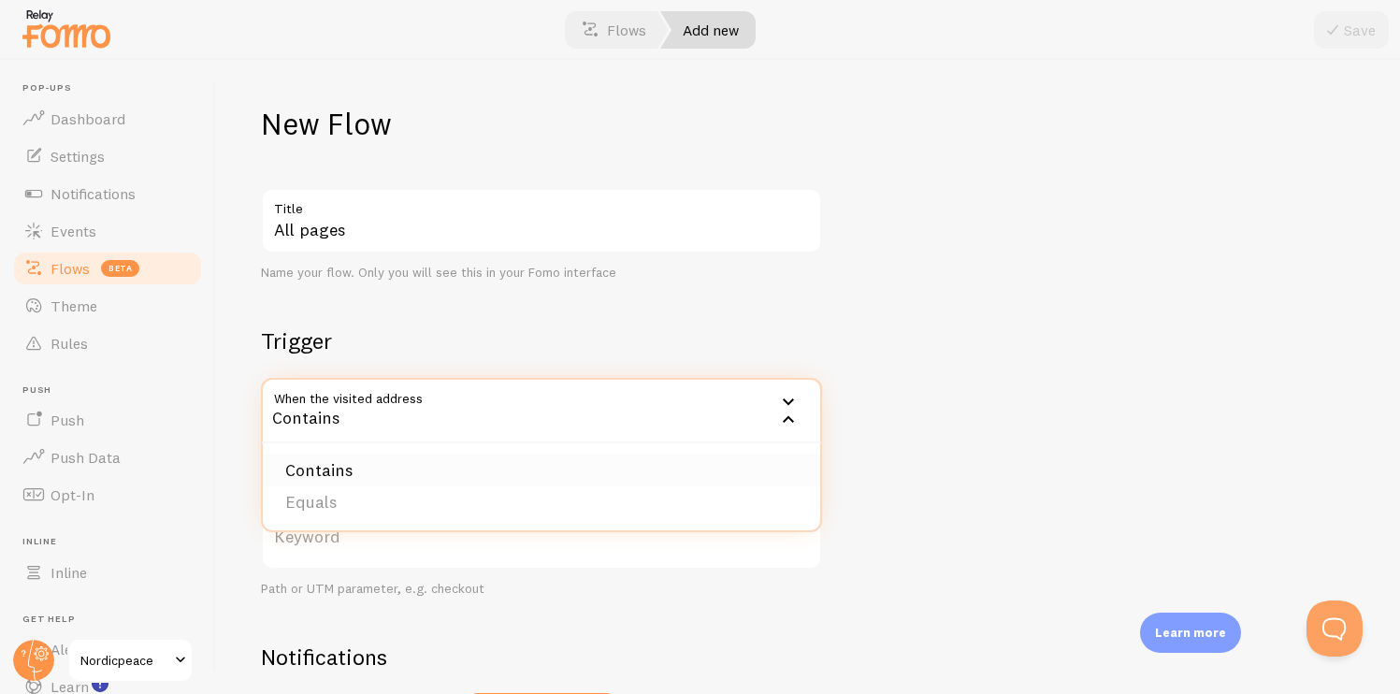
click at [352, 470] on li "Contains" at bounding box center [541, 471] width 557 height 33
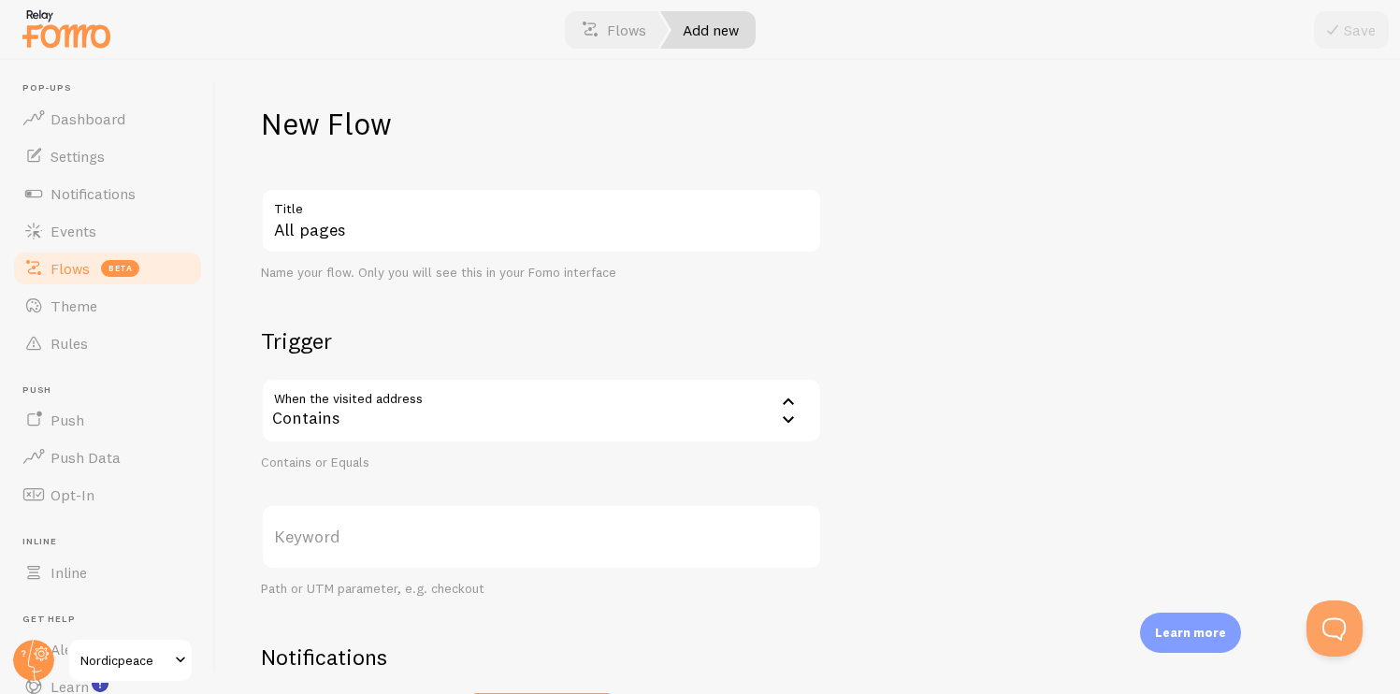
click at [352, 544] on label "Keyword" at bounding box center [541, 536] width 561 height 65
click at [352, 544] on input "Keyword" at bounding box center [541, 536] width 561 height 65
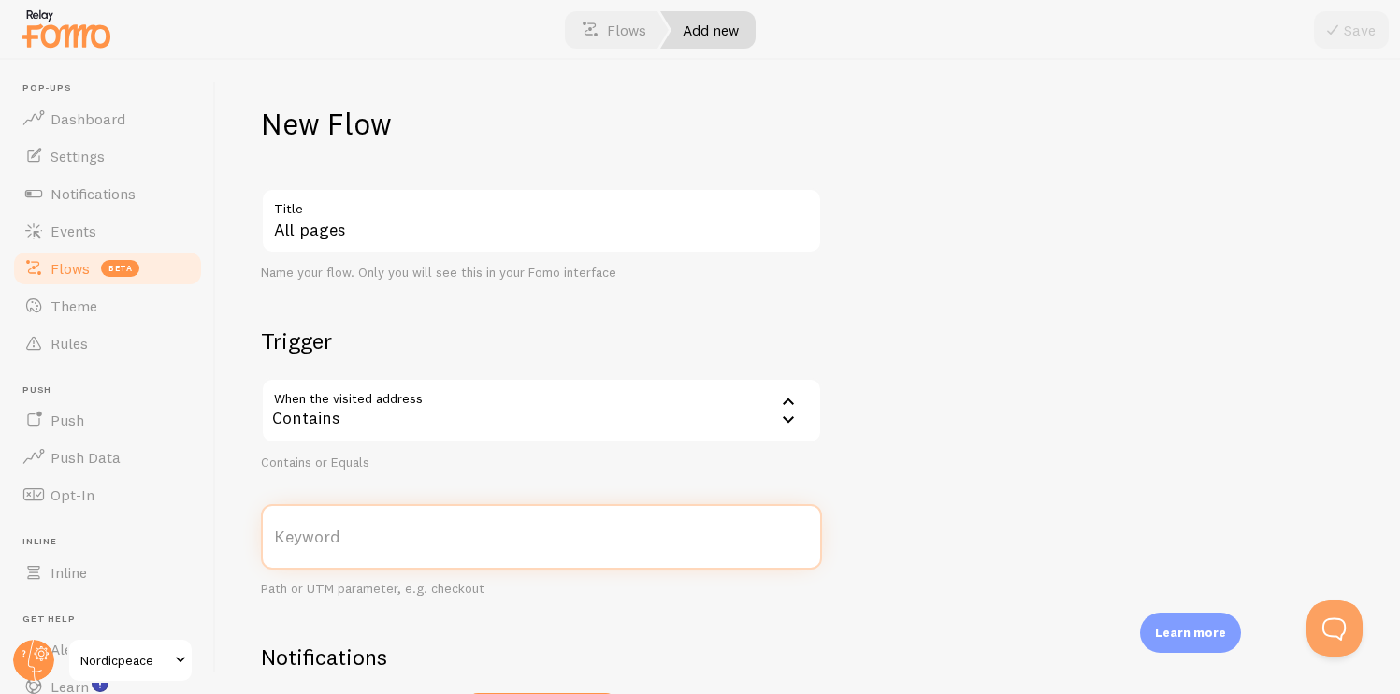
scroll to position [56, 0]
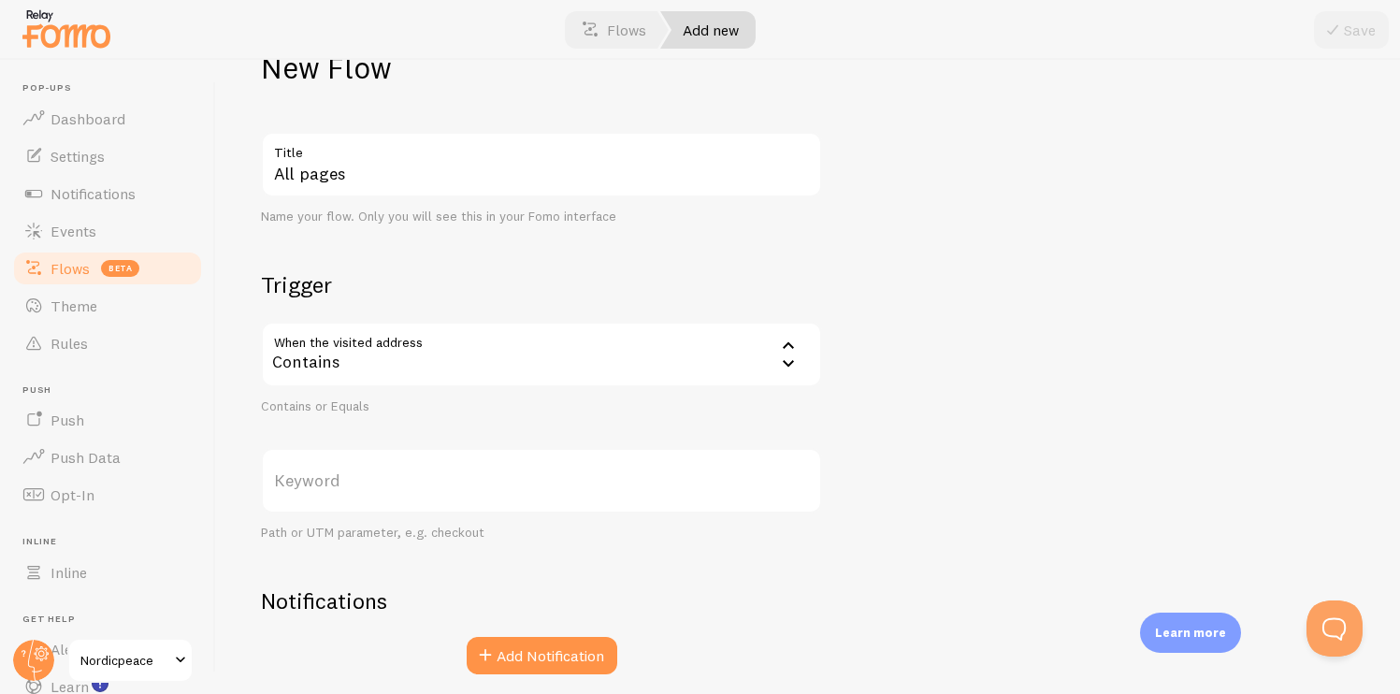
click at [400, 429] on section "Trigger When the visited address contains Contains Contains Equals Contains or …" at bounding box center [541, 405] width 561 height 271
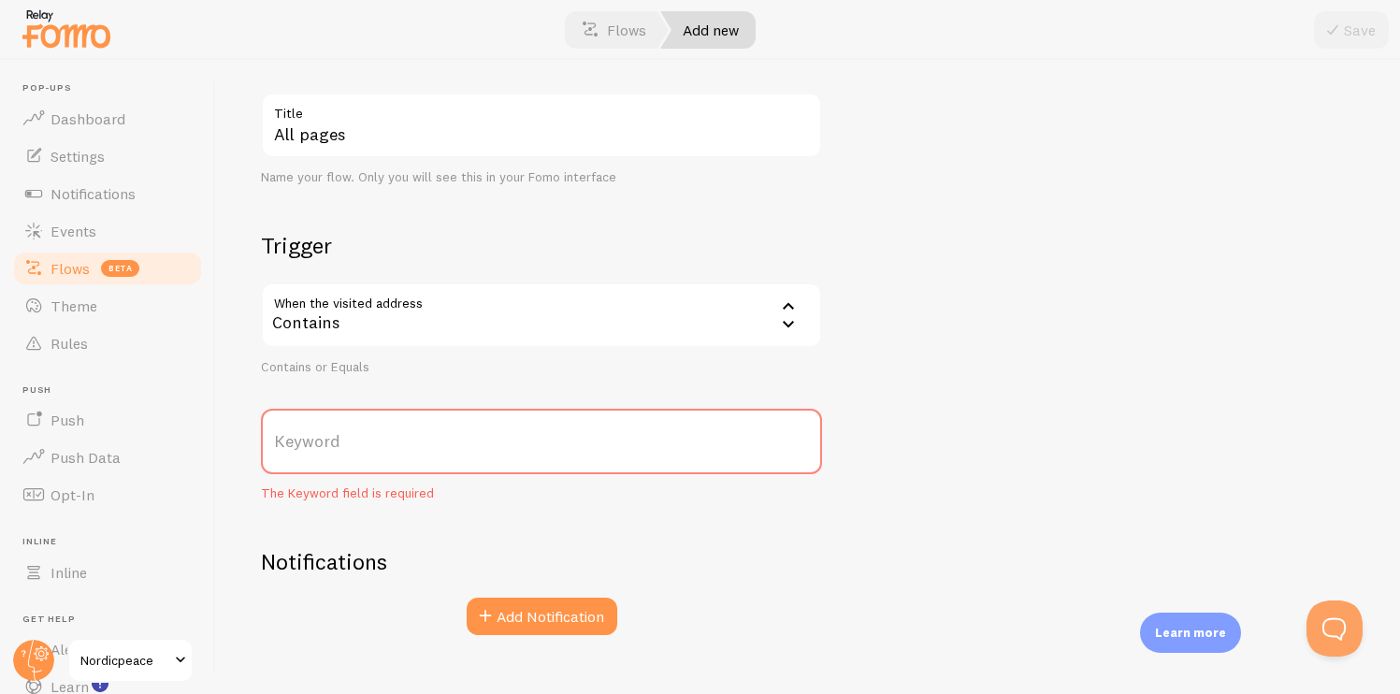
scroll to position [107, 0]
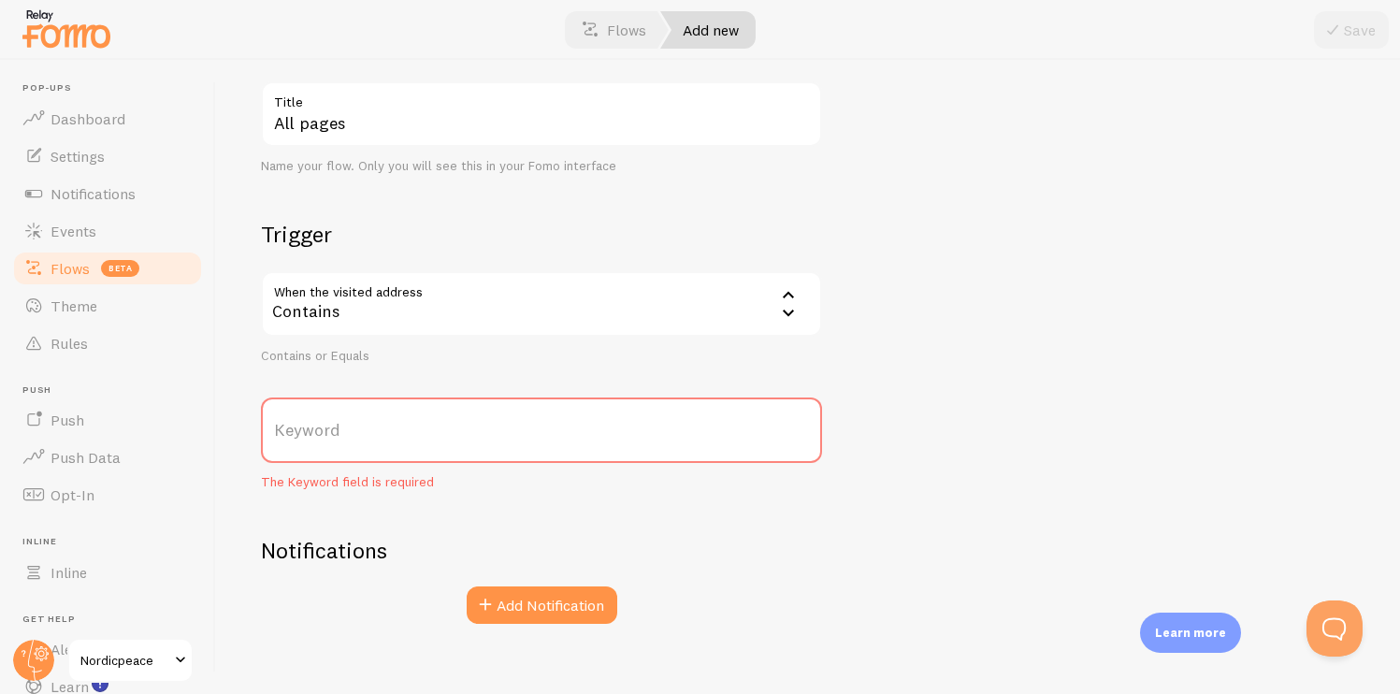
click at [369, 439] on label "Keyword" at bounding box center [541, 430] width 561 height 65
click at [369, 439] on input "Keyword" at bounding box center [541, 430] width 561 height 65
type input "nordicpeace.com"
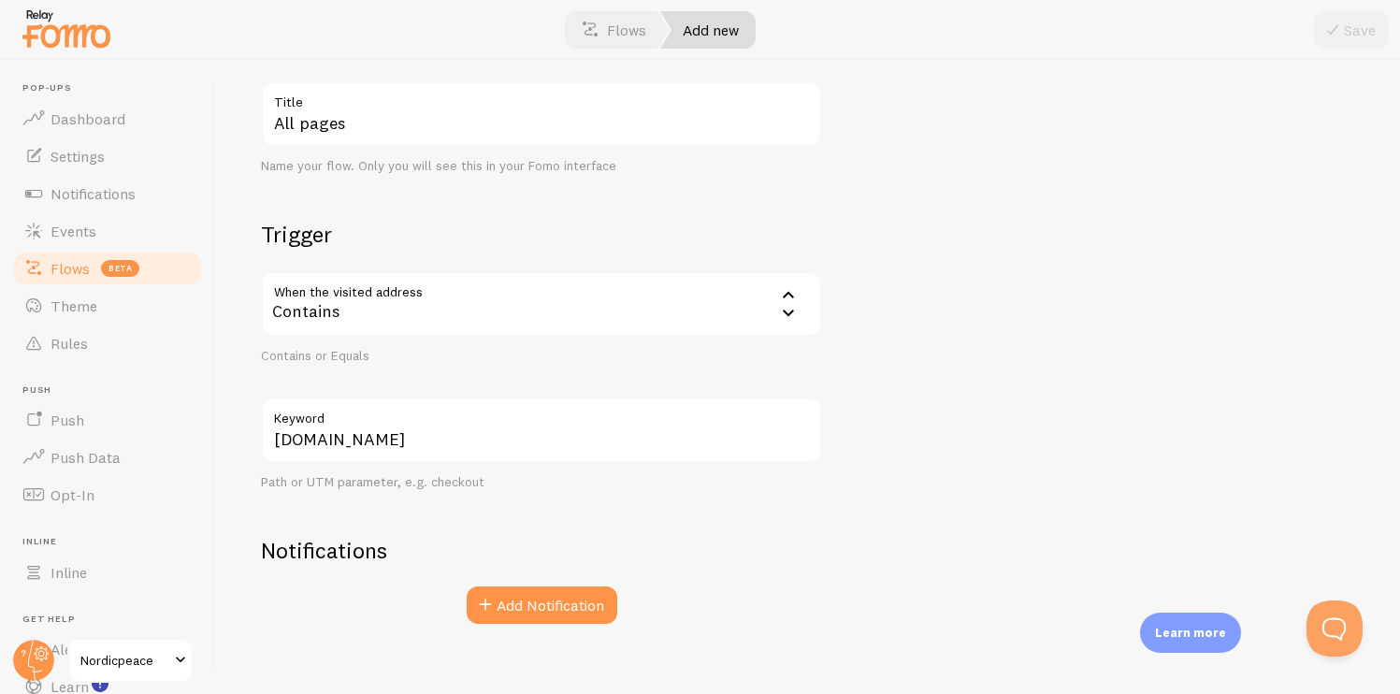
click at [386, 495] on div "All pages Title Name your flow. Only you will see this in your Fomo interface T…" at bounding box center [541, 352] width 561 height 543
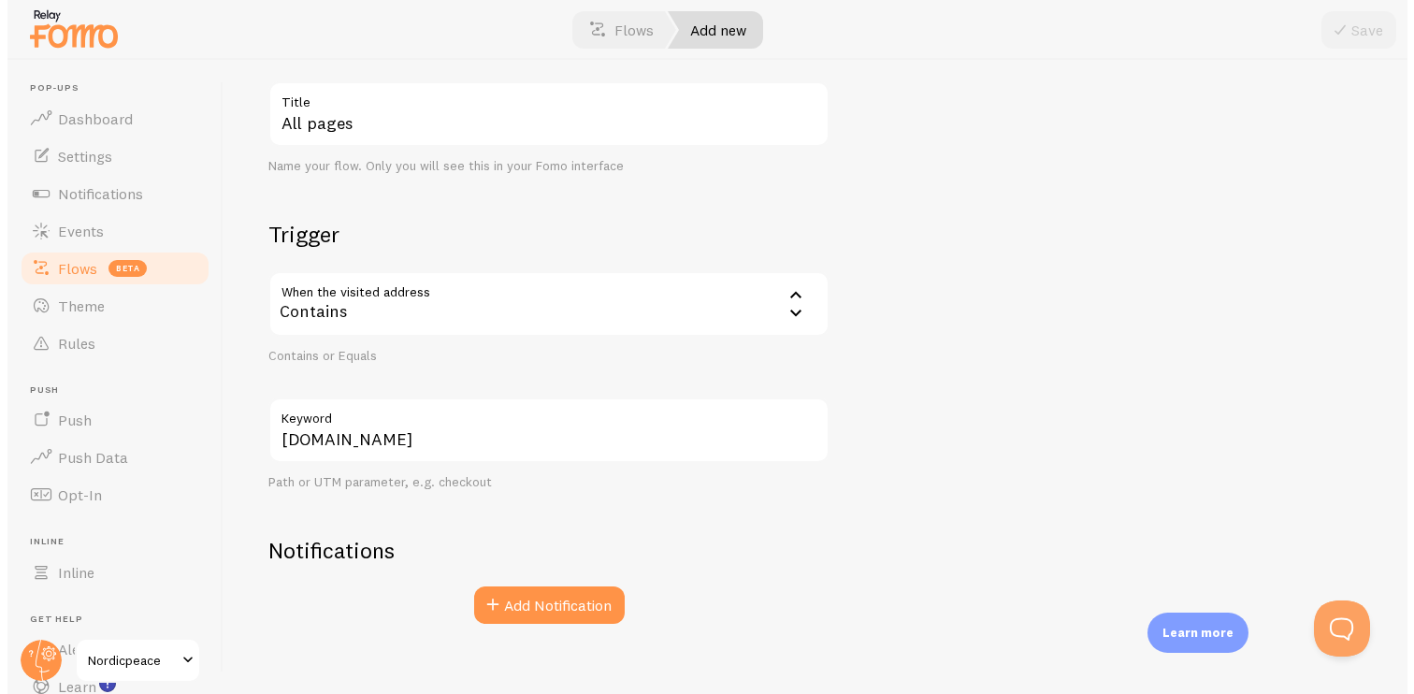
scroll to position [126, 0]
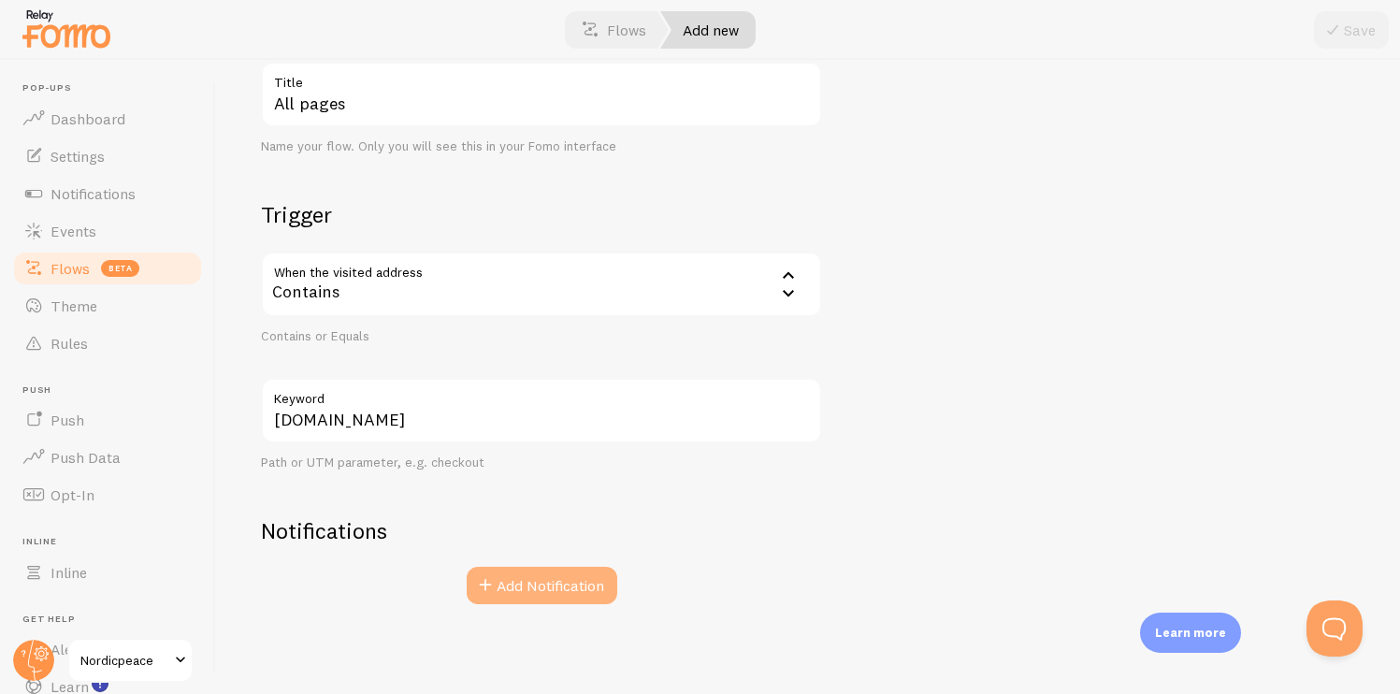
click at [520, 583] on button "Add Notification" at bounding box center [542, 585] width 151 height 37
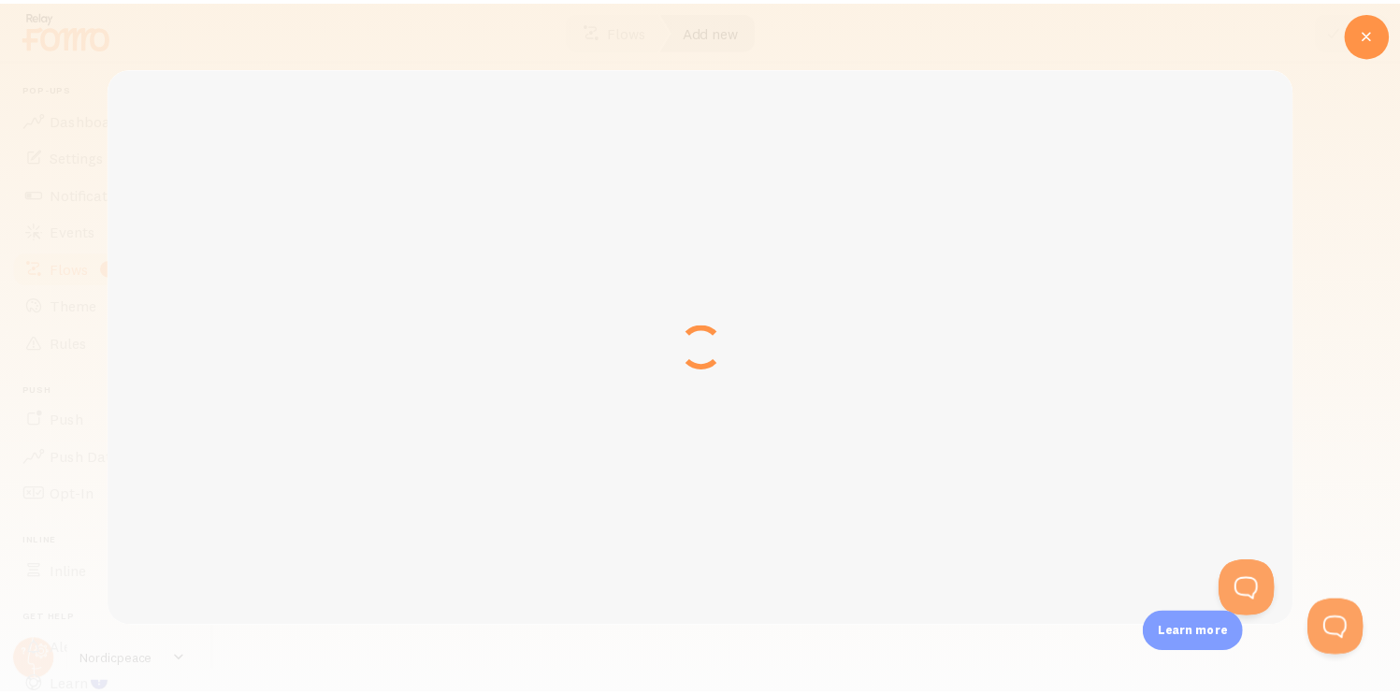
scroll to position [0, 0]
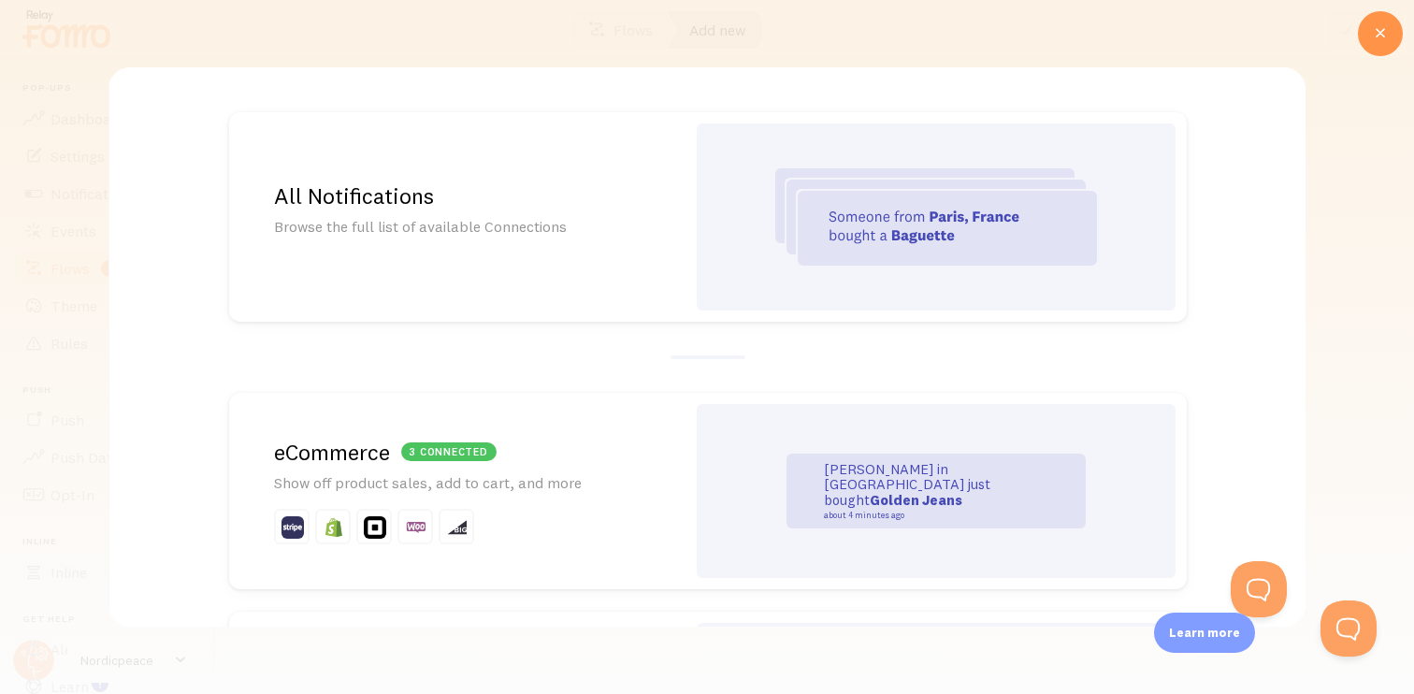
click at [561, 259] on div "All Notifications Browse the full list of available Connections" at bounding box center [457, 217] width 456 height 210
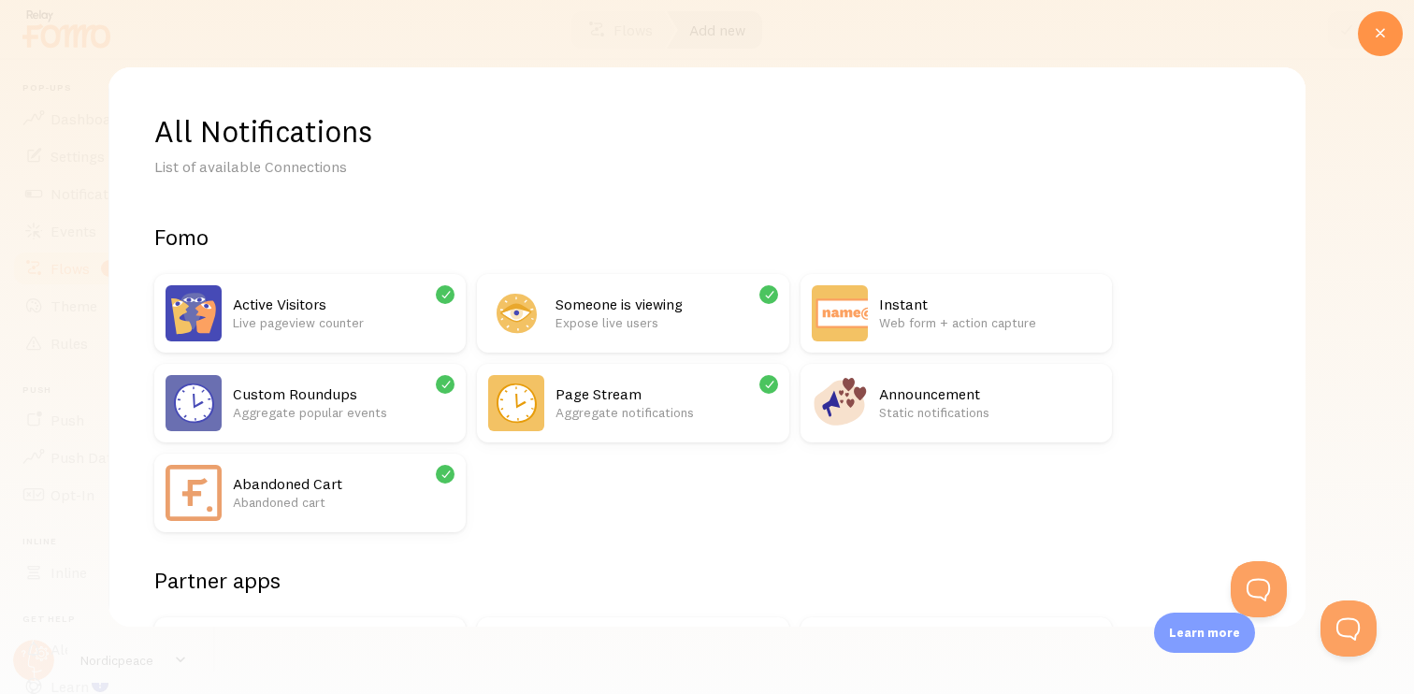
click at [567, 309] on h2 "Someone is viewing" at bounding box center [667, 305] width 222 height 20
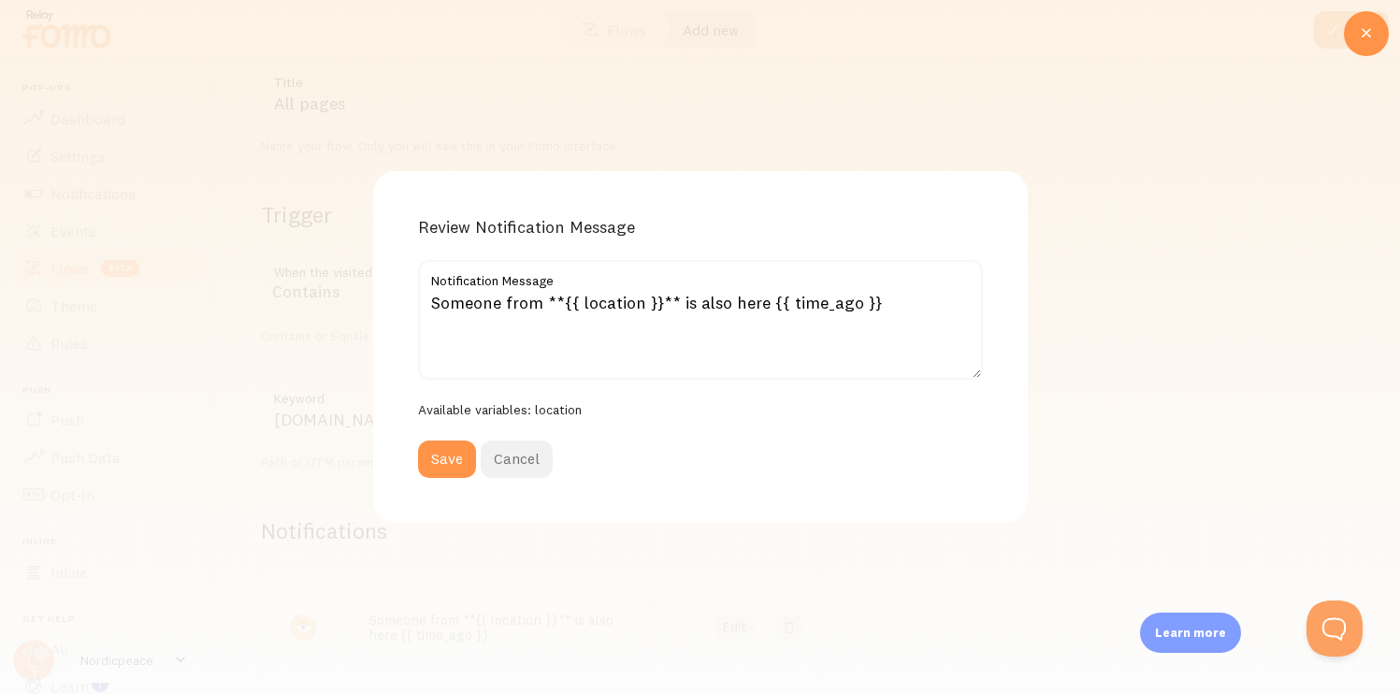
click at [529, 450] on button "Cancel" at bounding box center [517, 459] width 72 height 37
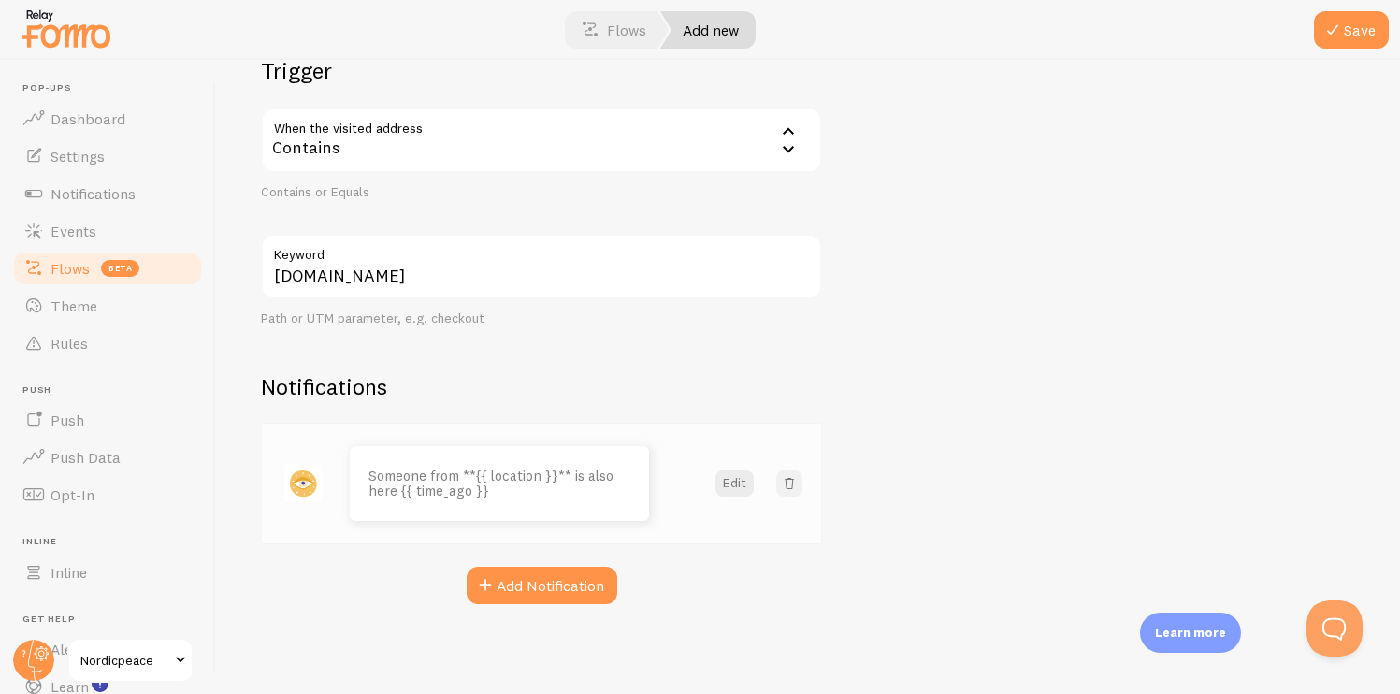
click at [790, 486] on span at bounding box center [789, 483] width 19 height 19
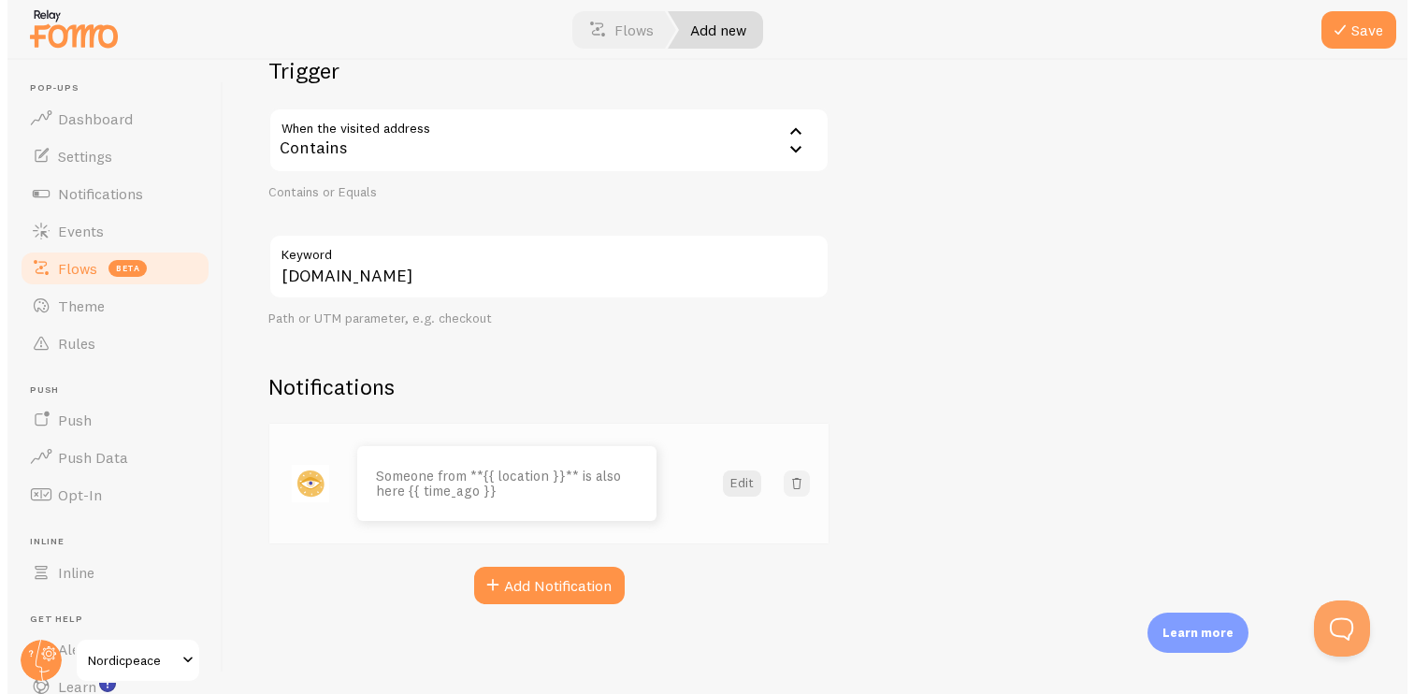
scroll to position [126, 0]
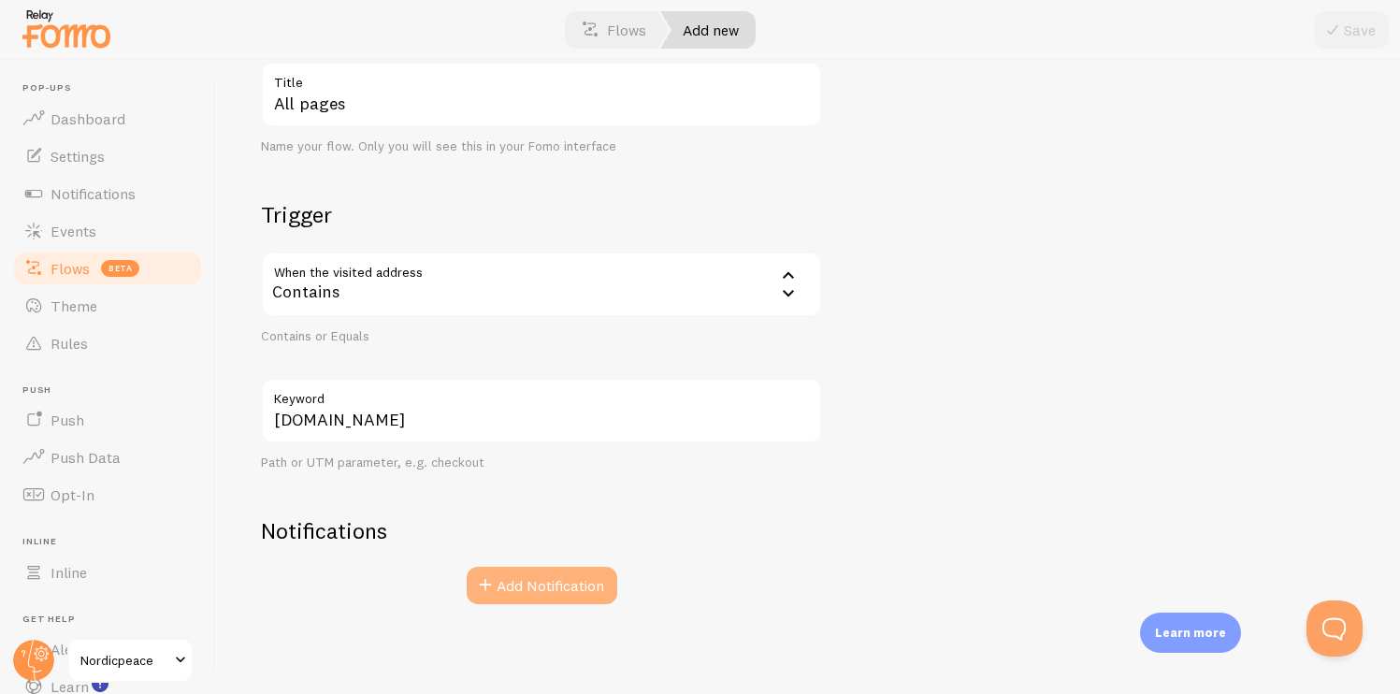
click at [508, 574] on button "Add Notification" at bounding box center [542, 585] width 151 height 37
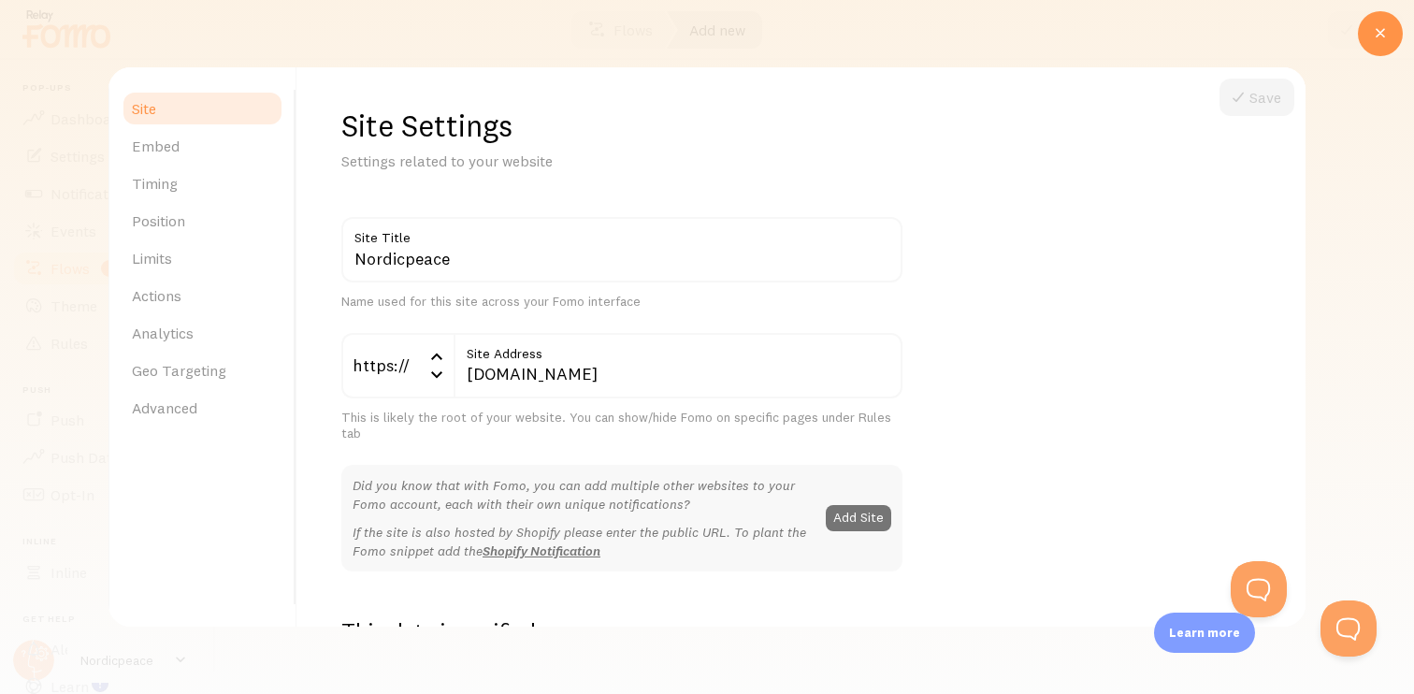
scroll to position [0, 0]
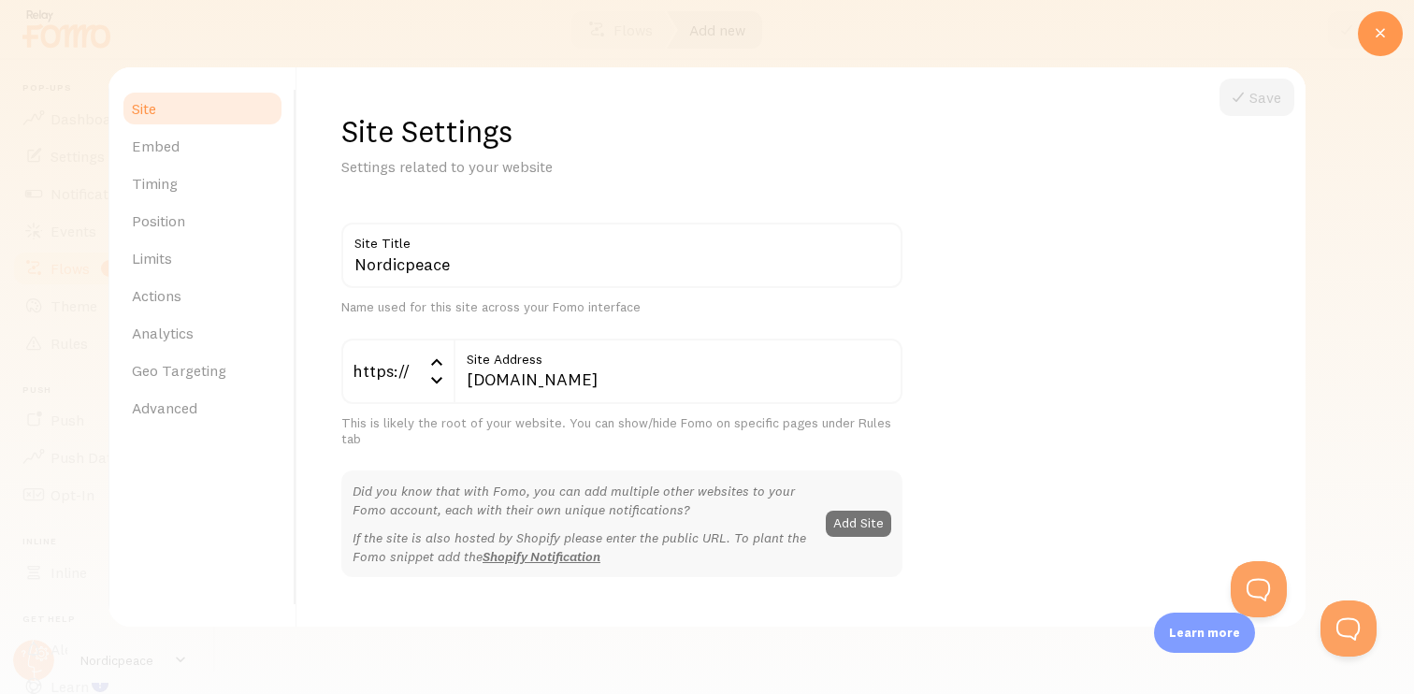
click at [1383, 27] on icon at bounding box center [1380, 33] width 22 height 22
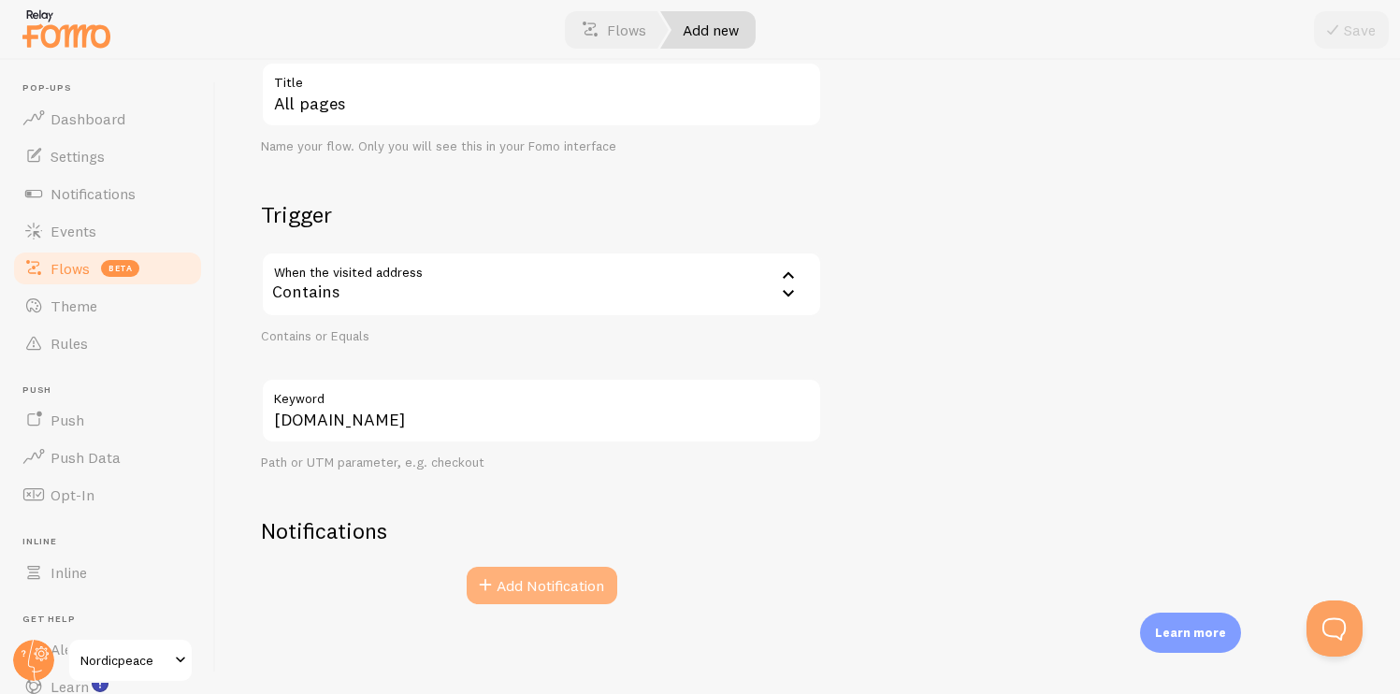
click at [522, 590] on button "Add Notification" at bounding box center [542, 585] width 151 height 37
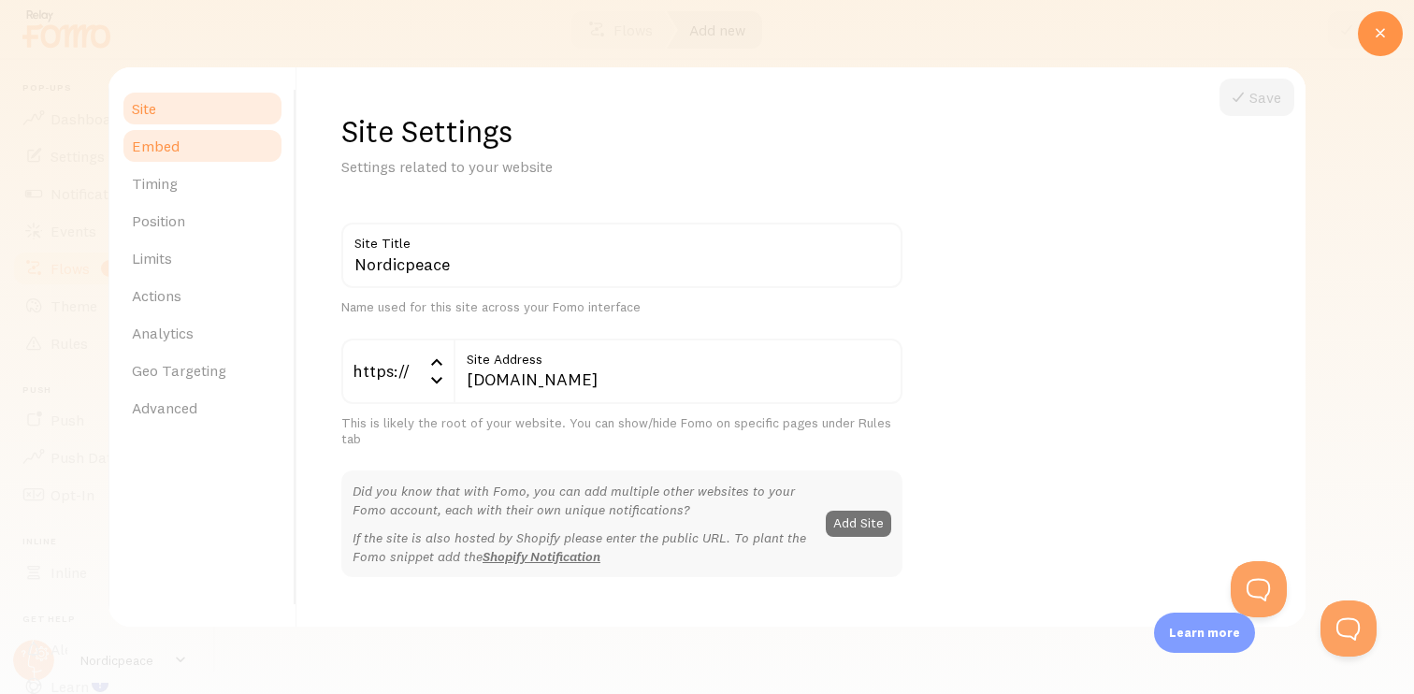
click at [201, 135] on link "Embed" at bounding box center [203, 145] width 164 height 37
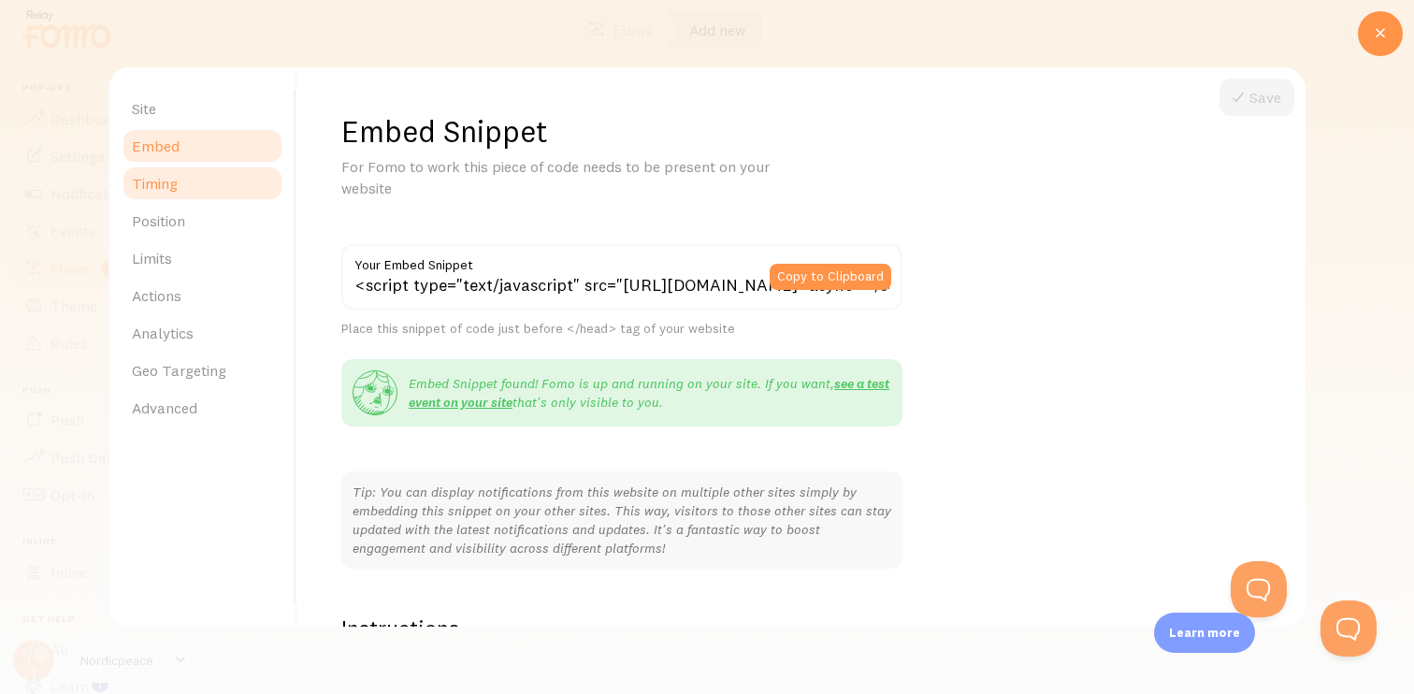
click at [202, 176] on link "Timing" at bounding box center [203, 183] width 164 height 37
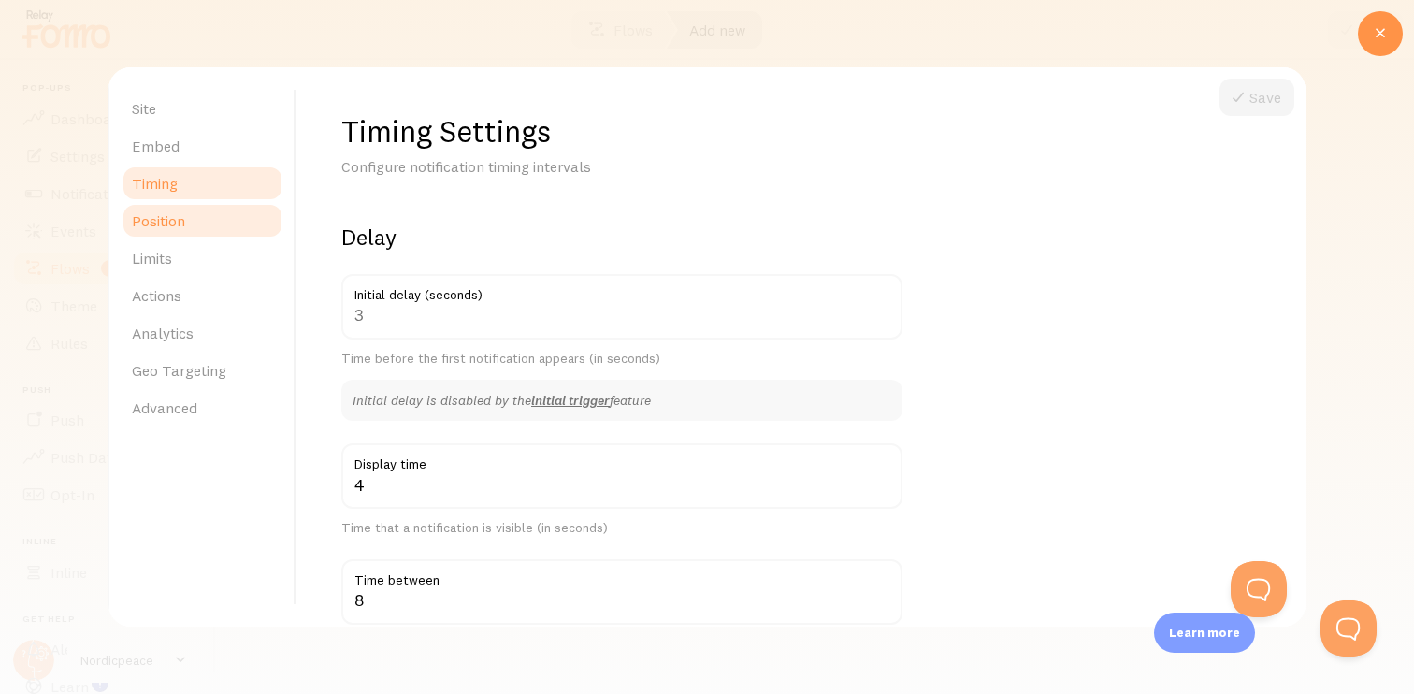
click at [202, 210] on link "Position" at bounding box center [203, 220] width 164 height 37
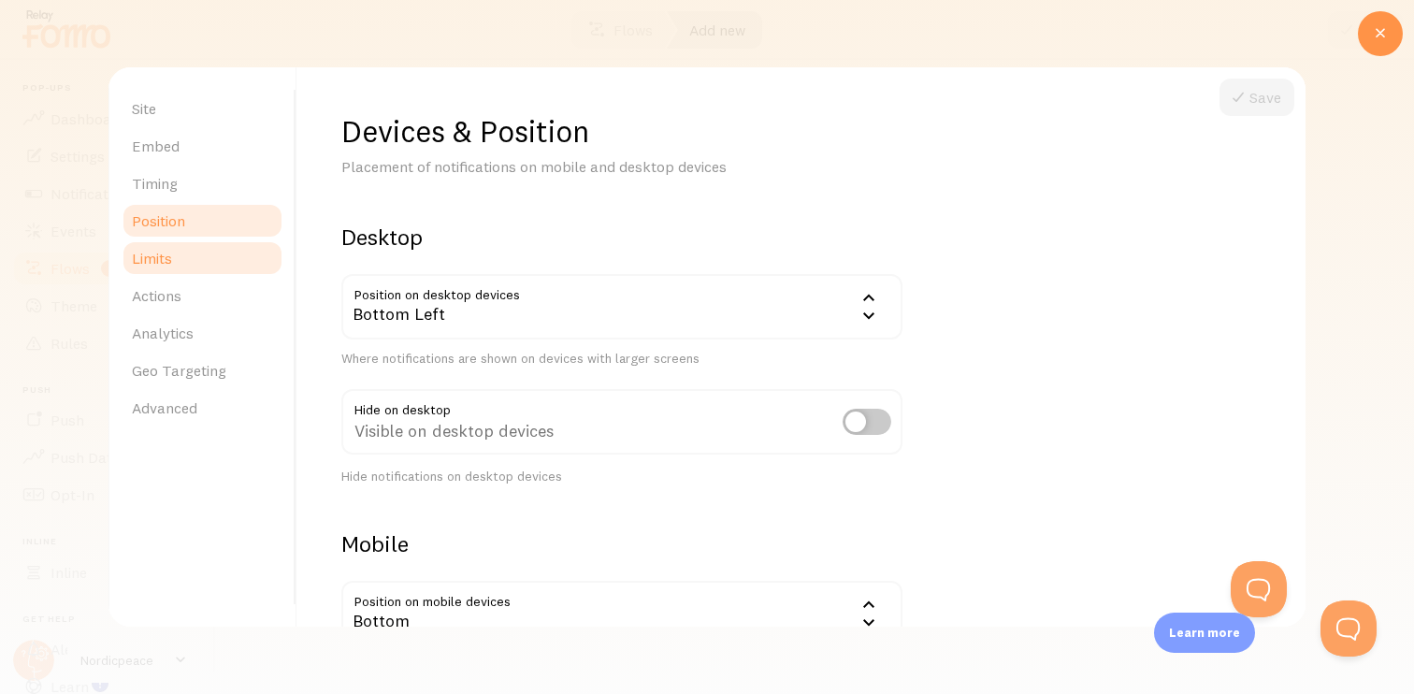
click at [202, 250] on link "Limits" at bounding box center [203, 257] width 164 height 37
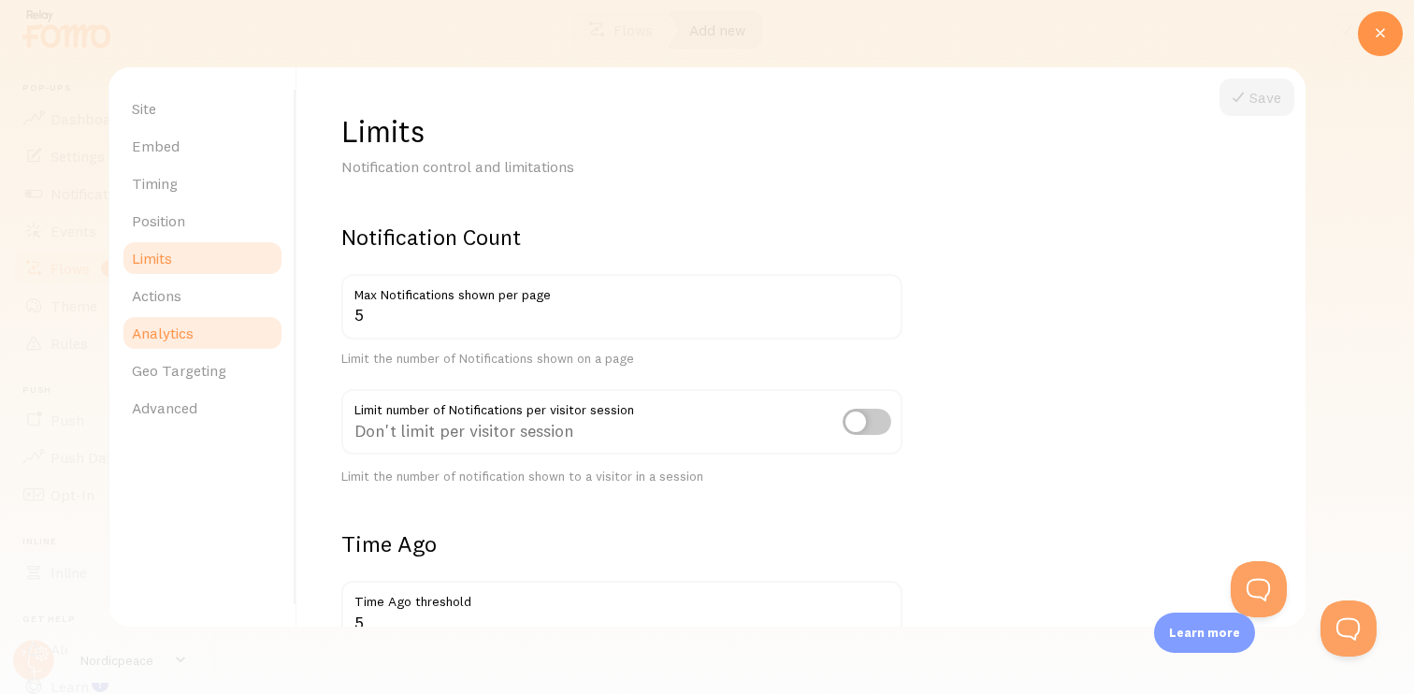
click at [193, 346] on link "Analytics" at bounding box center [203, 332] width 164 height 37
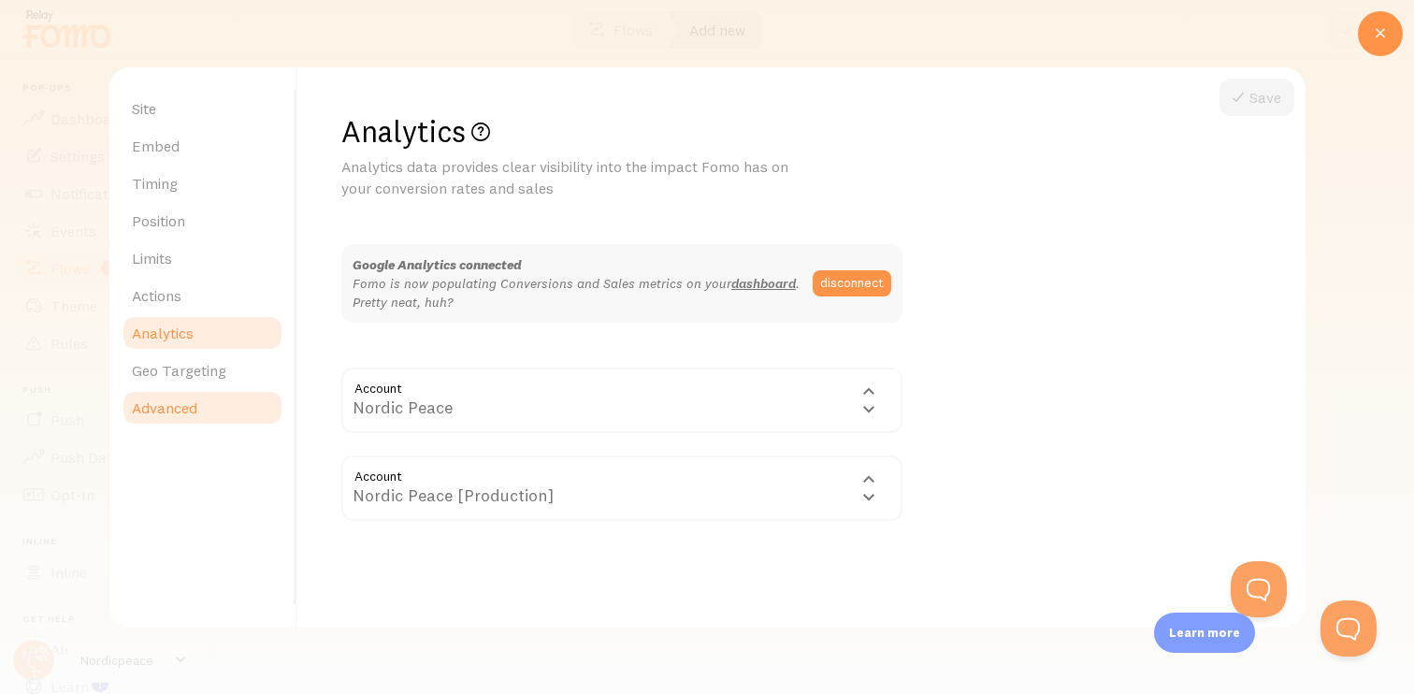
click at [193, 391] on link "Advanced" at bounding box center [203, 407] width 164 height 37
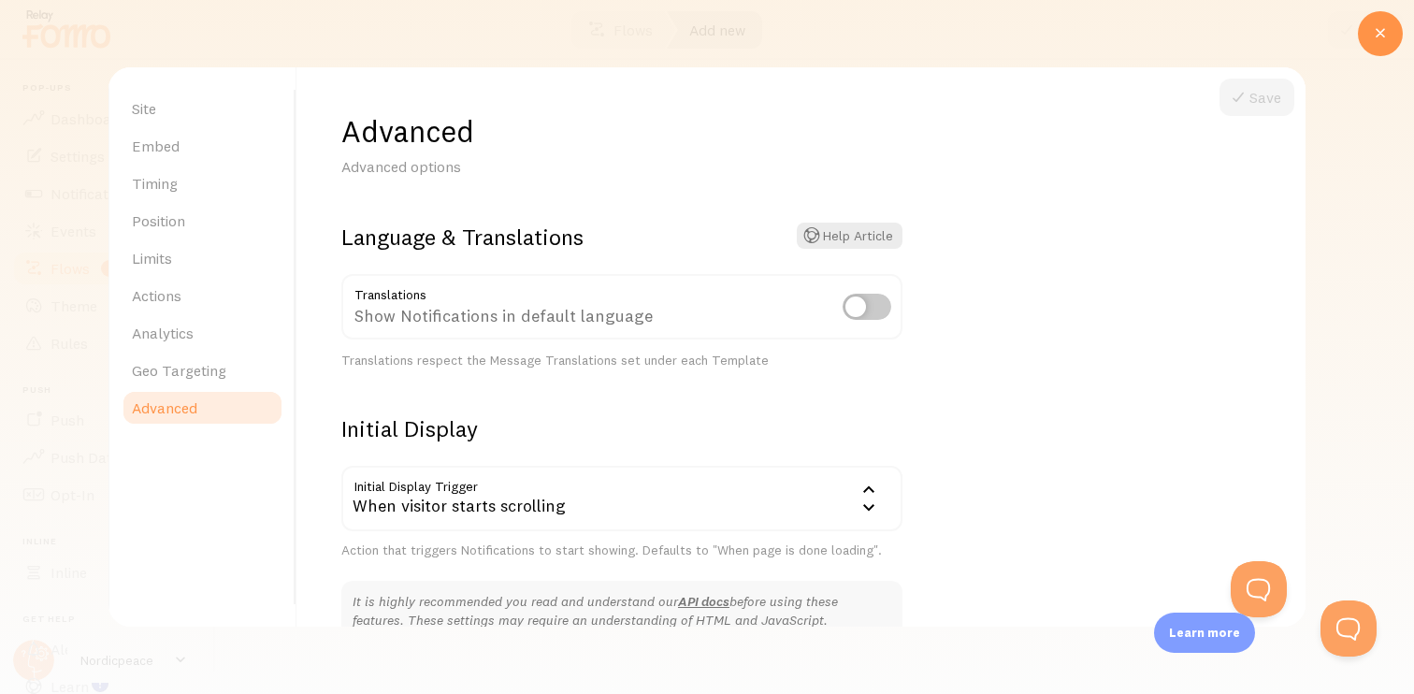
click at [193, 425] on link "Advanced" at bounding box center [203, 407] width 164 height 37
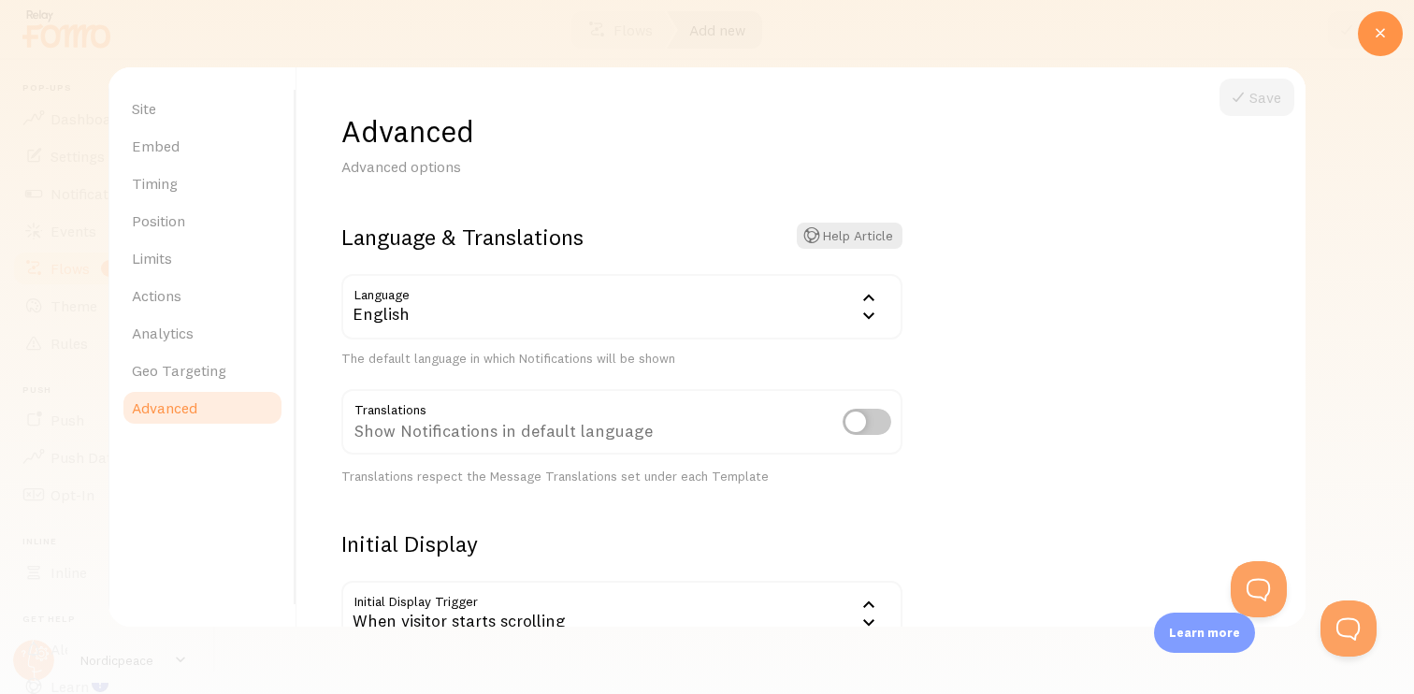
click at [43, 392] on div at bounding box center [707, 347] width 1414 height 694
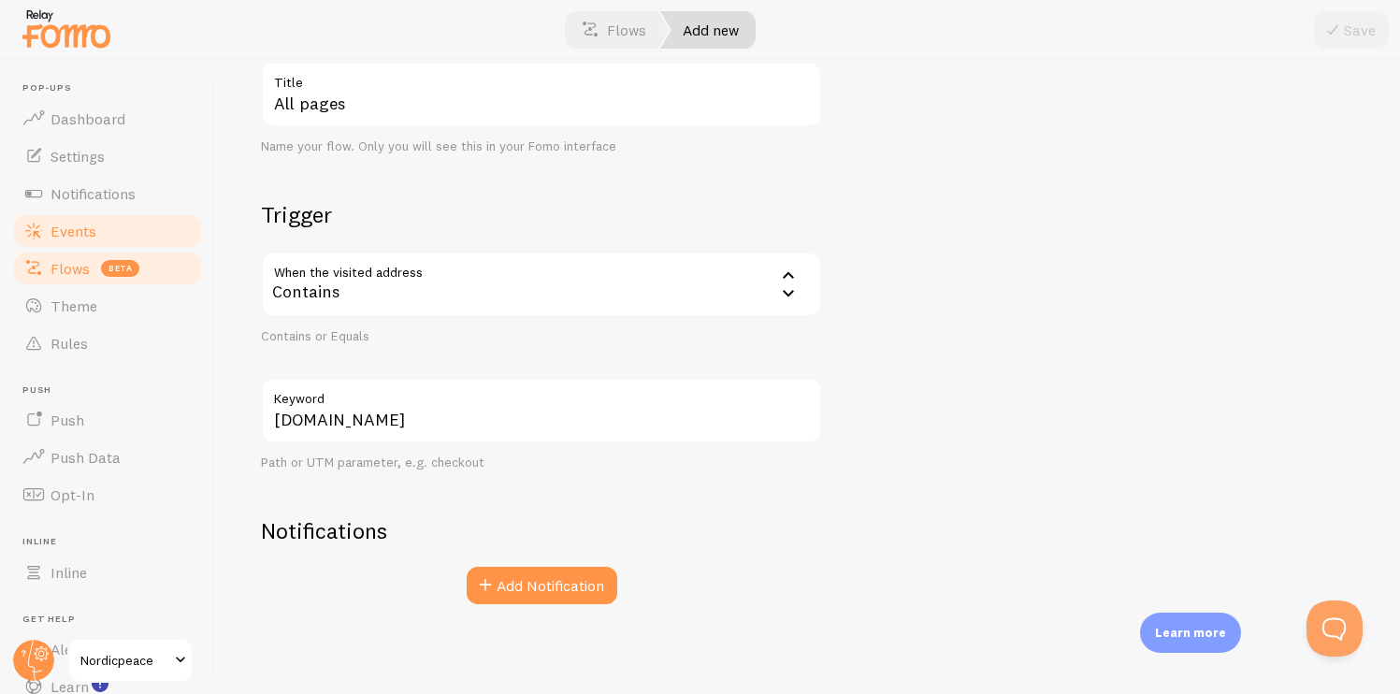
click at [126, 240] on link "Events" at bounding box center [107, 230] width 193 height 37
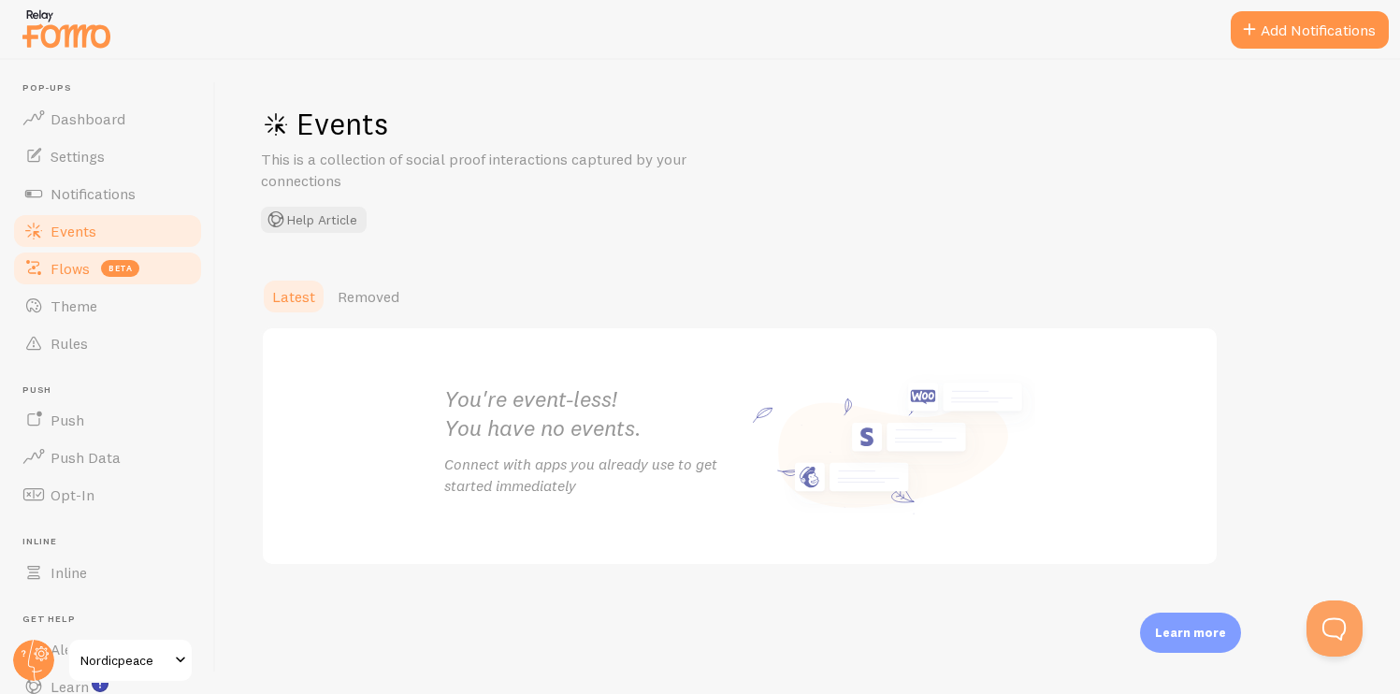
click at [101, 281] on link "Flows beta" at bounding box center [107, 268] width 193 height 37
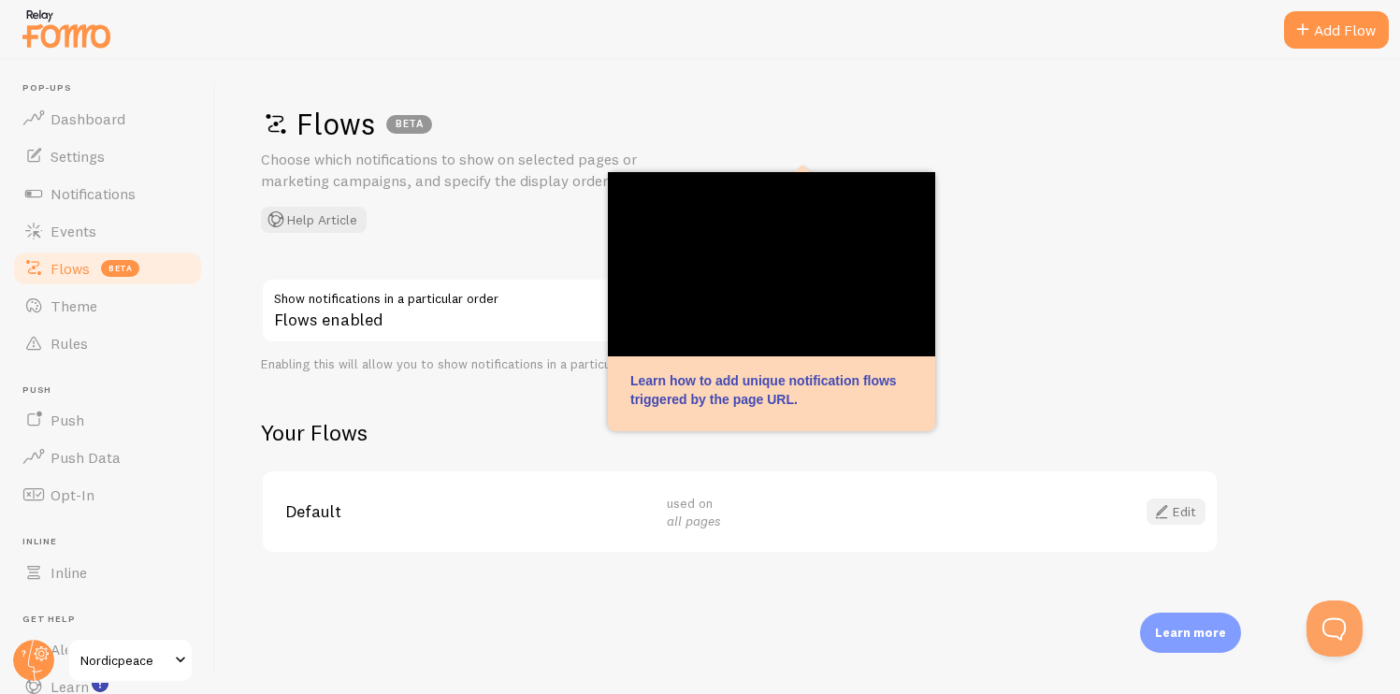
click at [1165, 503] on span at bounding box center [1162, 511] width 22 height 22
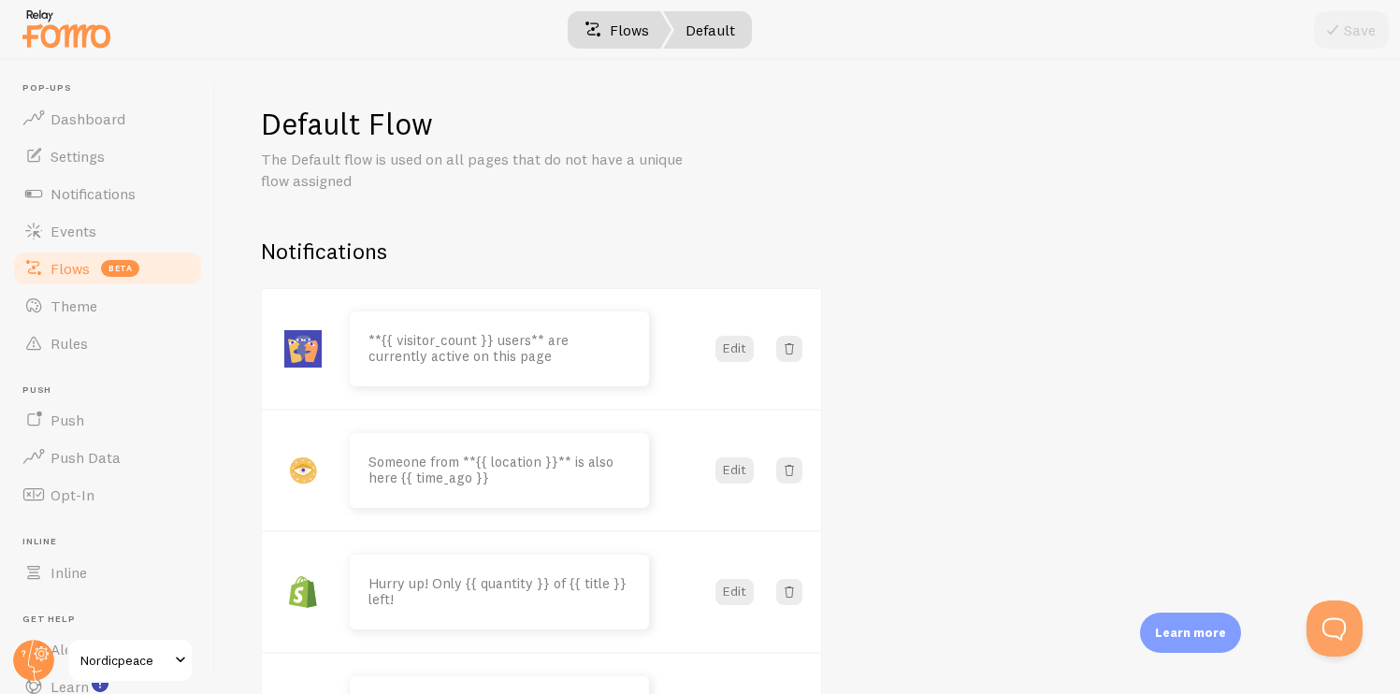
click at [595, 41] on link "Flows" at bounding box center [616, 29] width 109 height 37
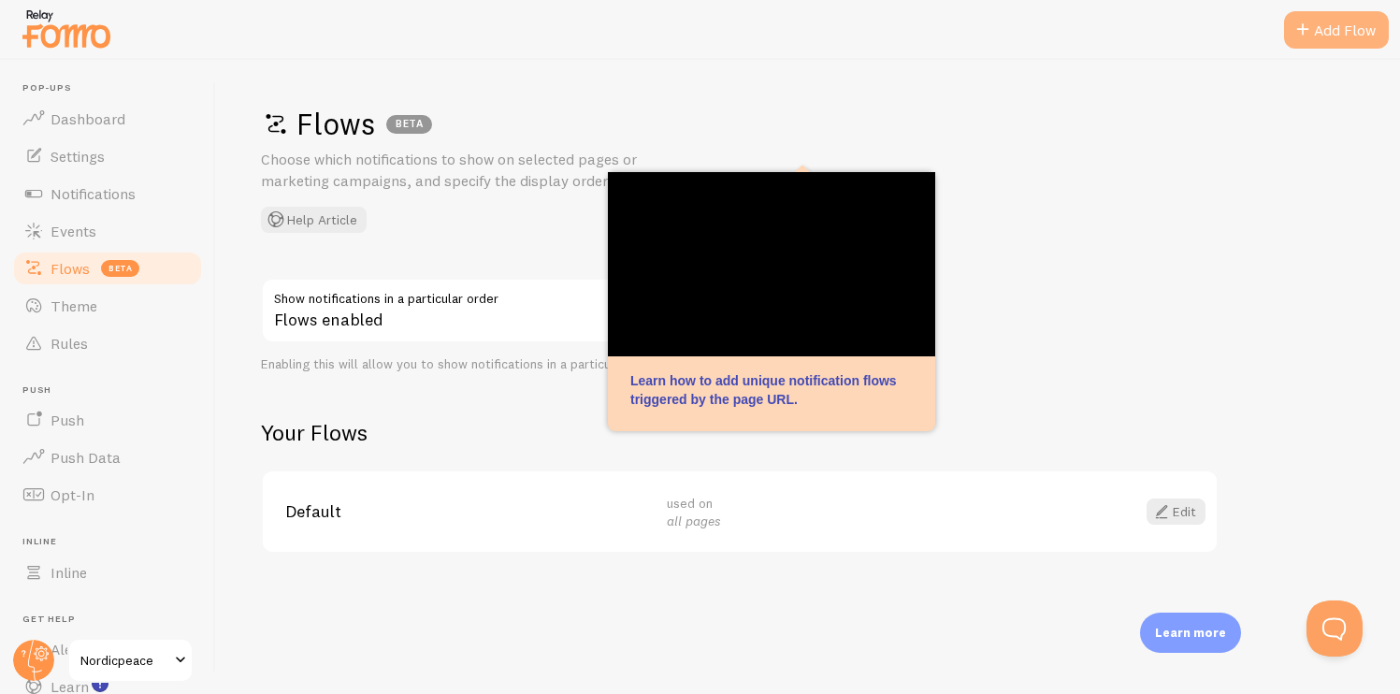
click at [1309, 38] on span at bounding box center [1303, 30] width 22 height 22
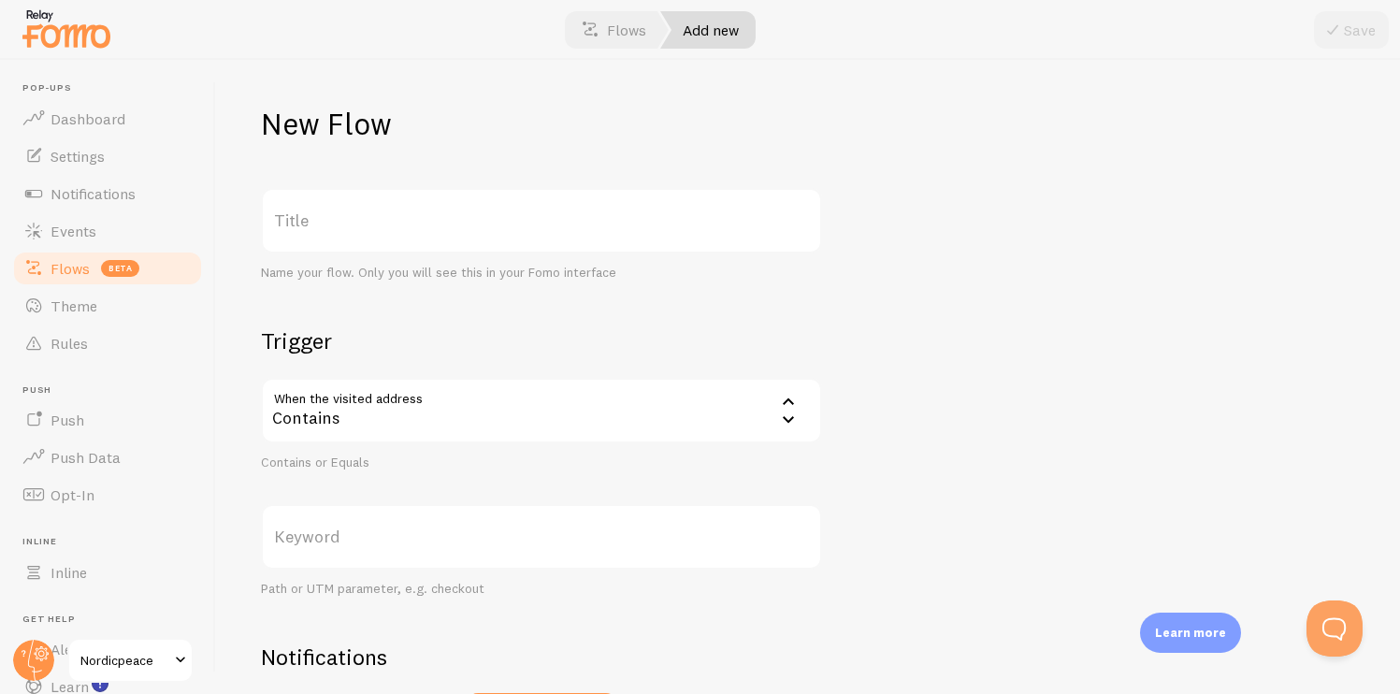
click at [483, 233] on label "Title" at bounding box center [541, 220] width 561 height 65
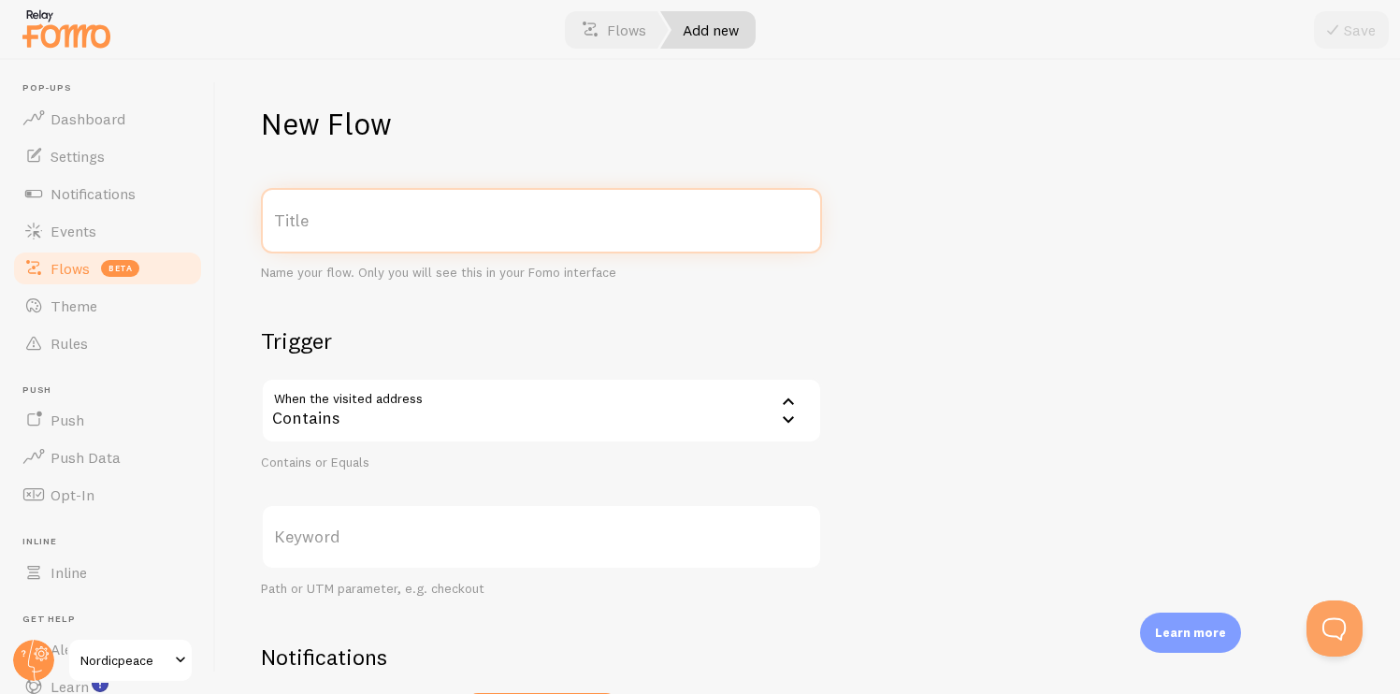
click at [483, 233] on input "Title" at bounding box center [541, 220] width 561 height 65
type input "SW flow"
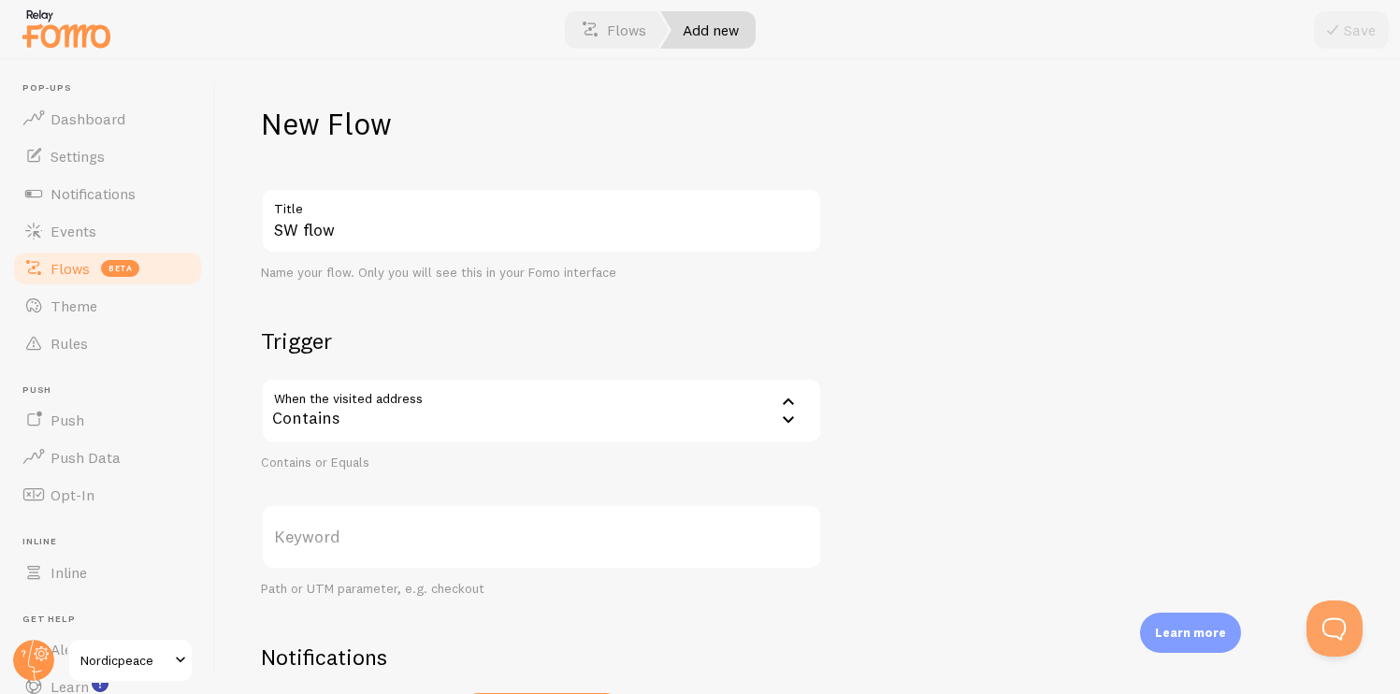
click at [403, 416] on div "Contains" at bounding box center [541, 410] width 561 height 65
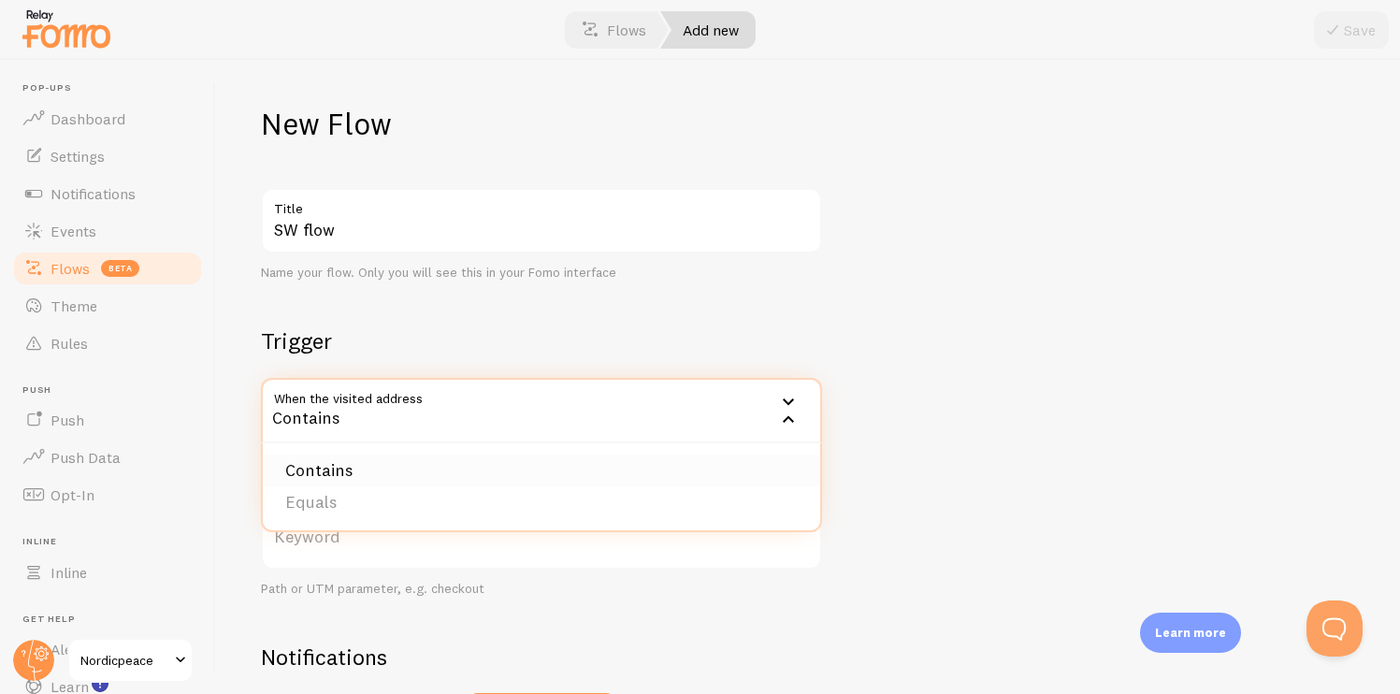
click at [361, 460] on li "Contains" at bounding box center [541, 471] width 557 height 33
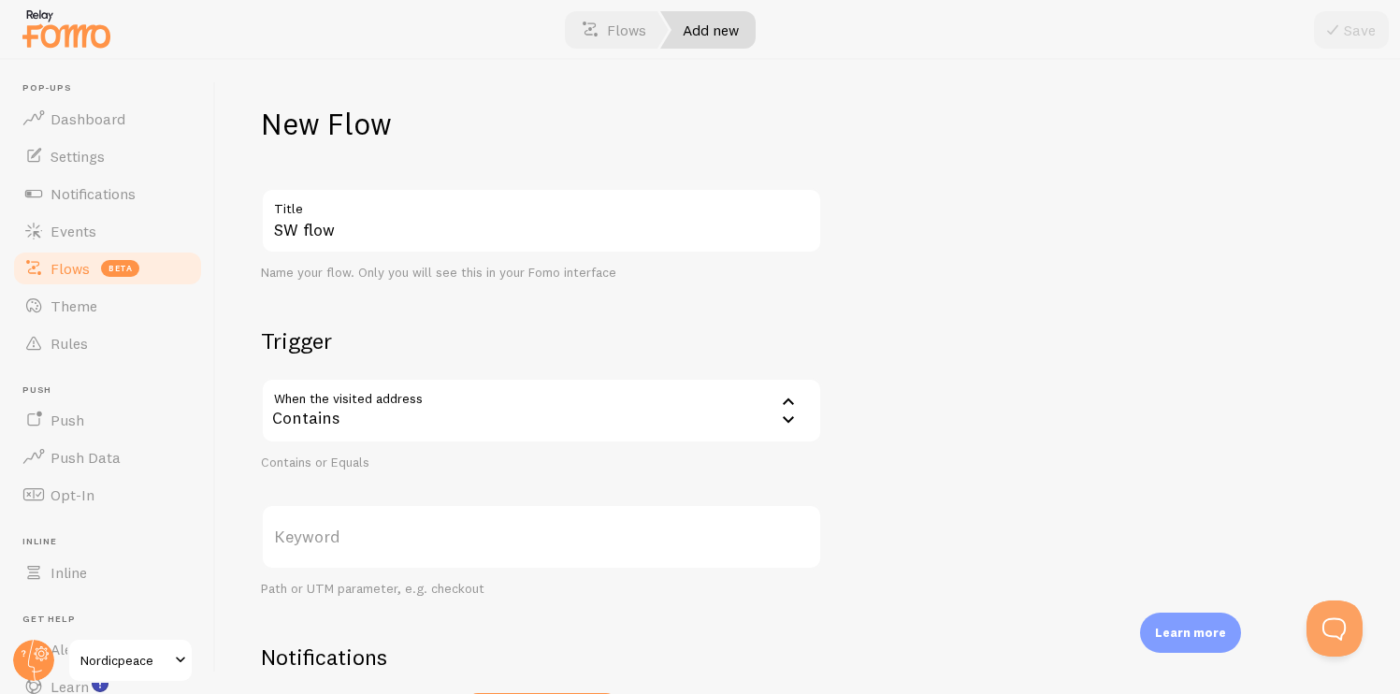
click at [361, 514] on label "Keyword" at bounding box center [541, 536] width 561 height 65
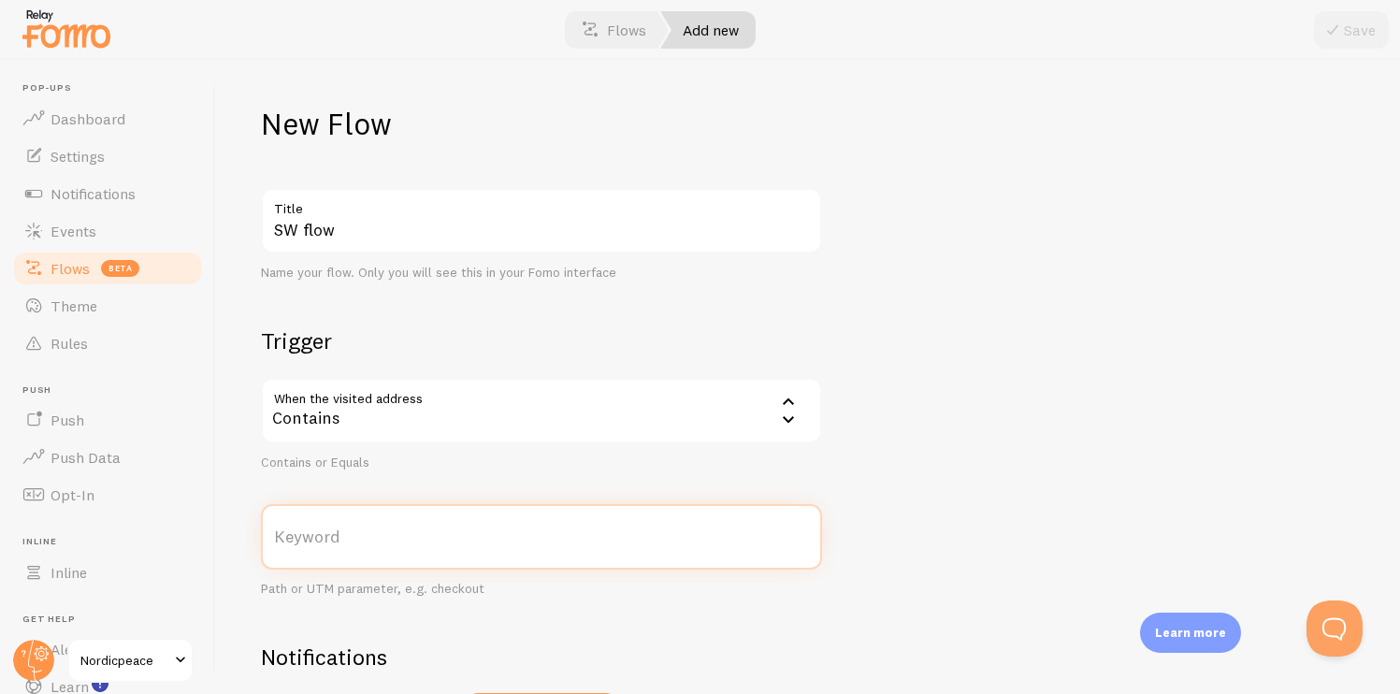
click at [361, 514] on input "Keyword" at bounding box center [541, 536] width 561 height 65
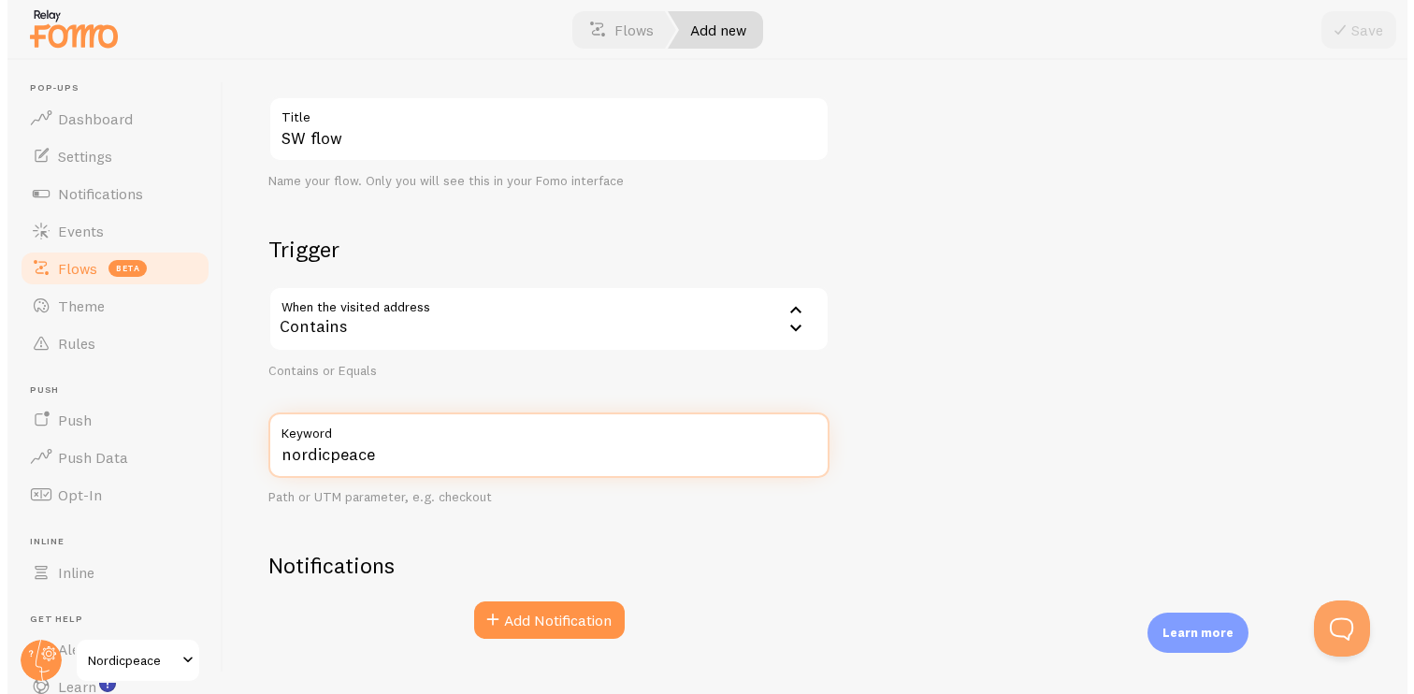
scroll to position [126, 0]
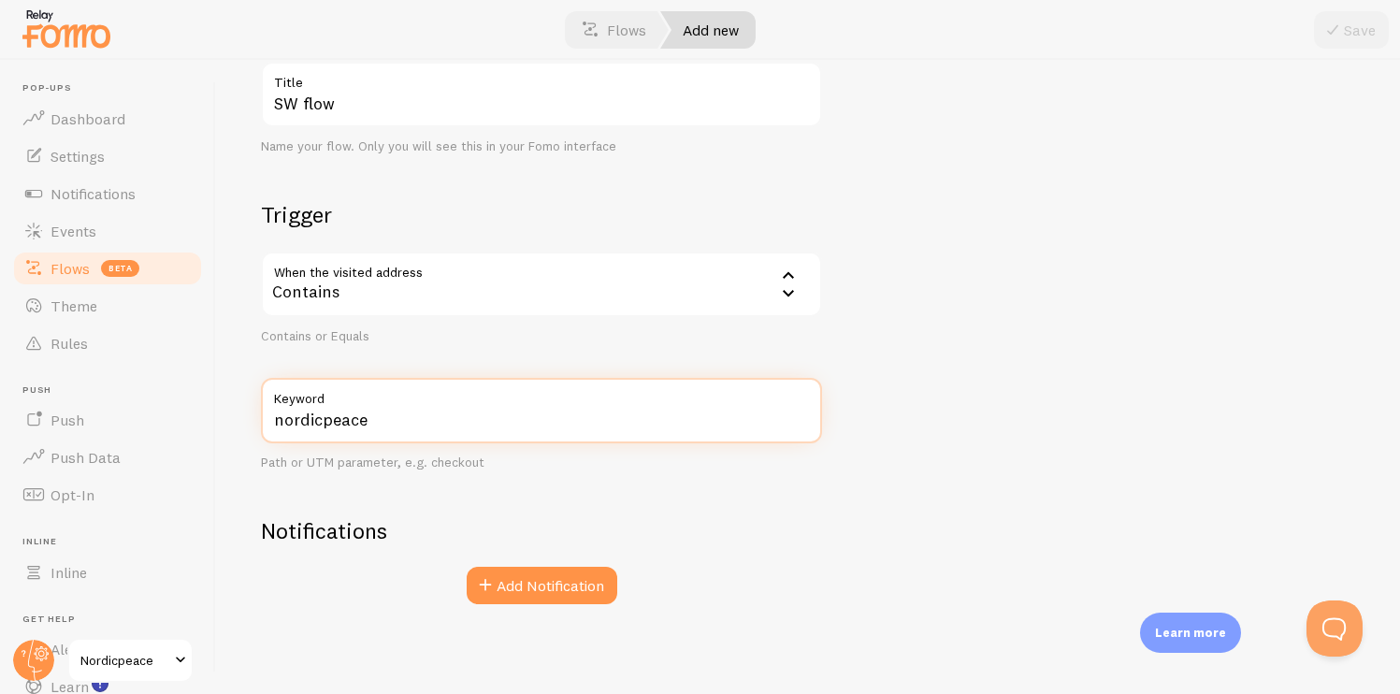
click at [373, 426] on input "nordicpeace" at bounding box center [541, 410] width 561 height 65
type input "/"
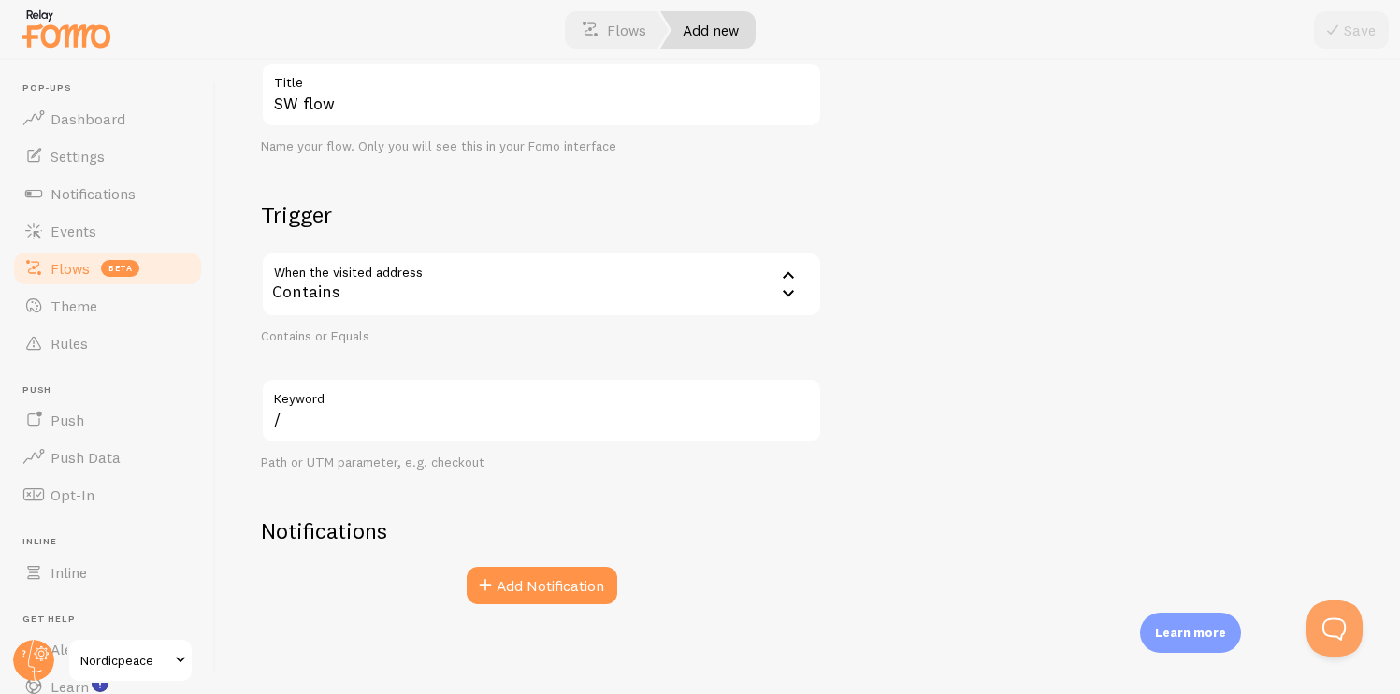
click at [381, 490] on div "SW flow Title Name your flow. Only you will see this in your Fomo interface Tri…" at bounding box center [541, 333] width 561 height 543
click at [515, 578] on button "Add Notification" at bounding box center [542, 585] width 151 height 37
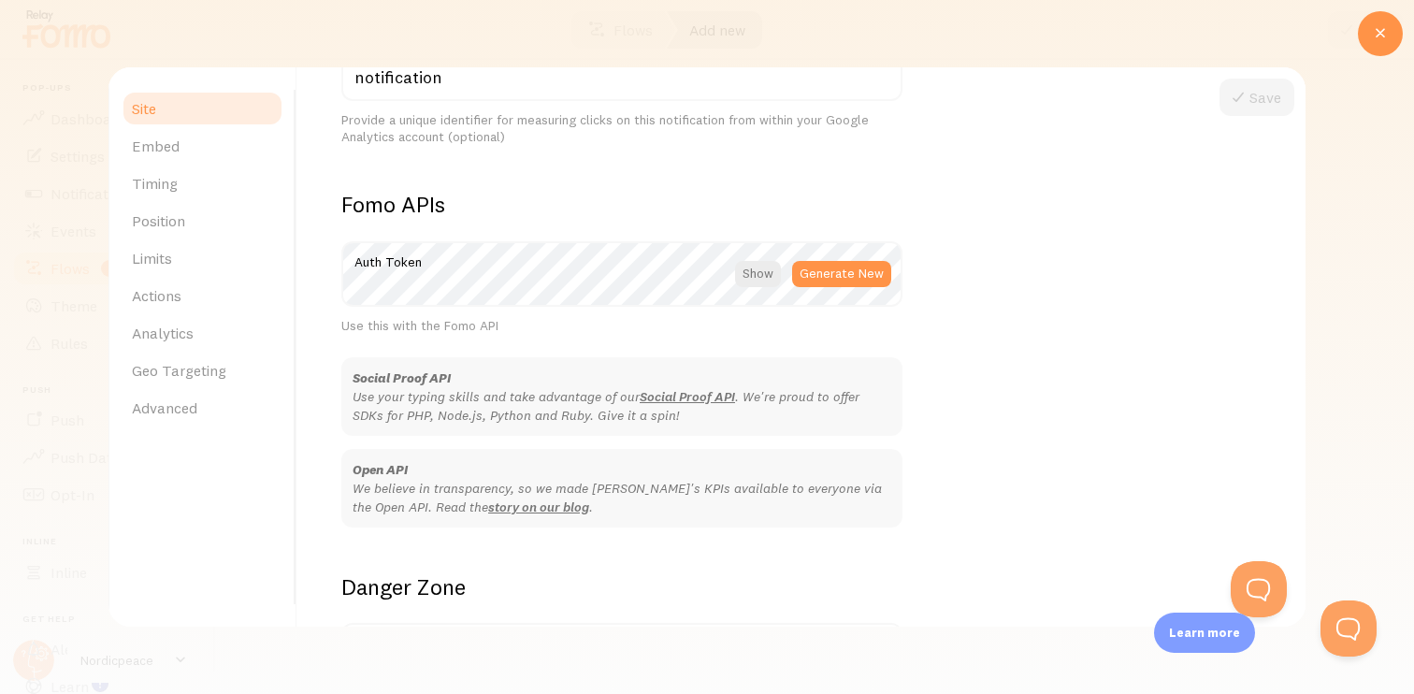
scroll to position [1147, 0]
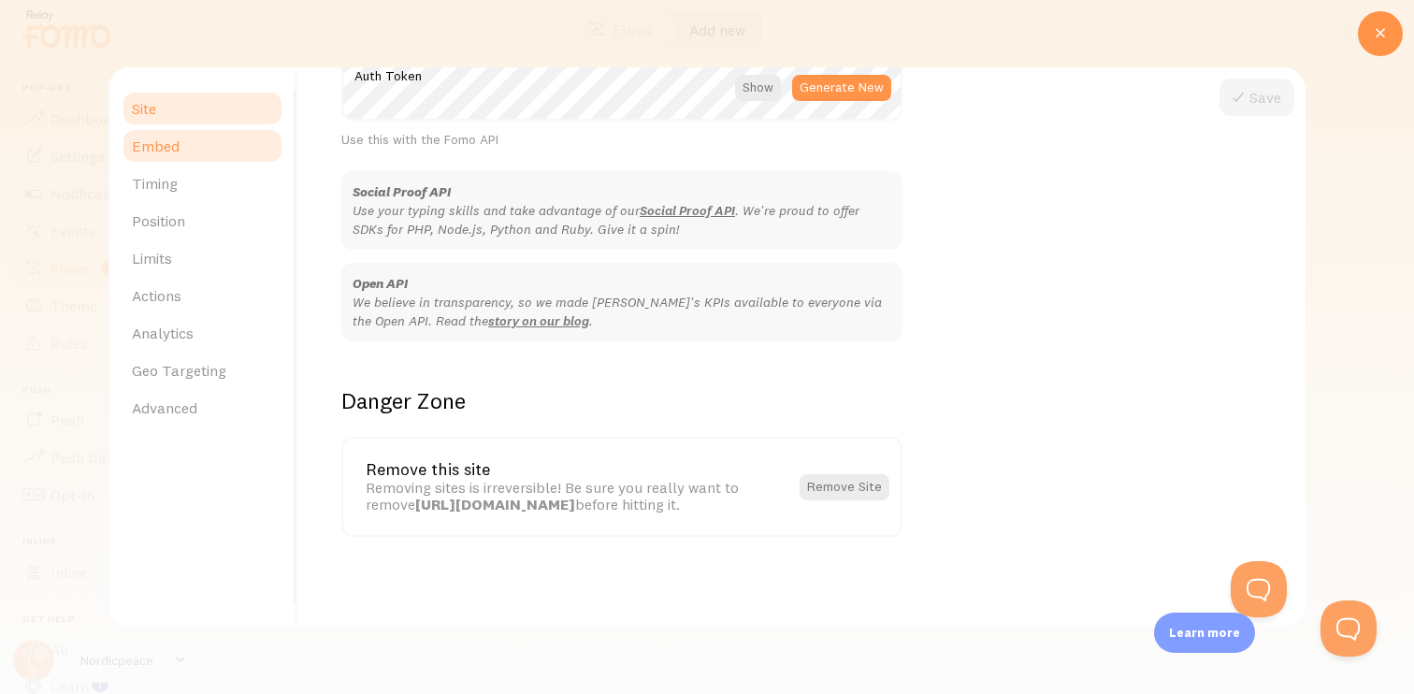
click at [195, 159] on link "Embed" at bounding box center [203, 145] width 164 height 37
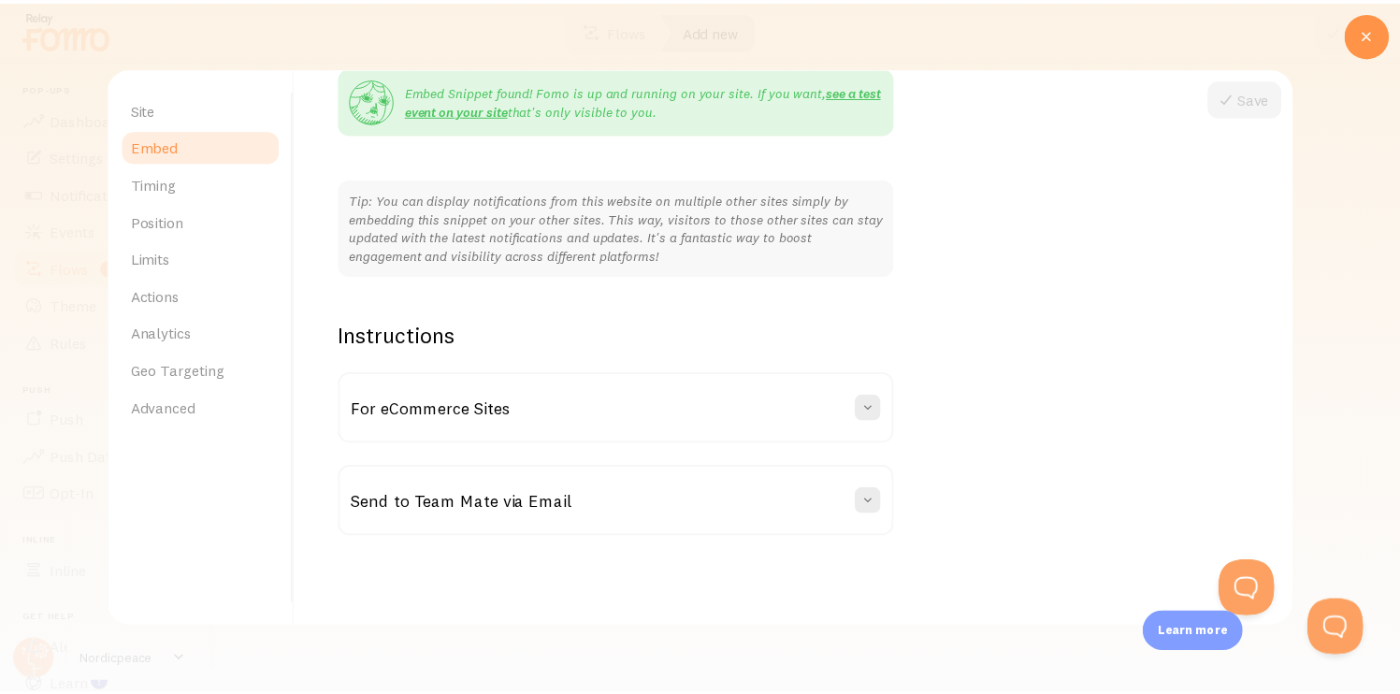
scroll to position [0, 0]
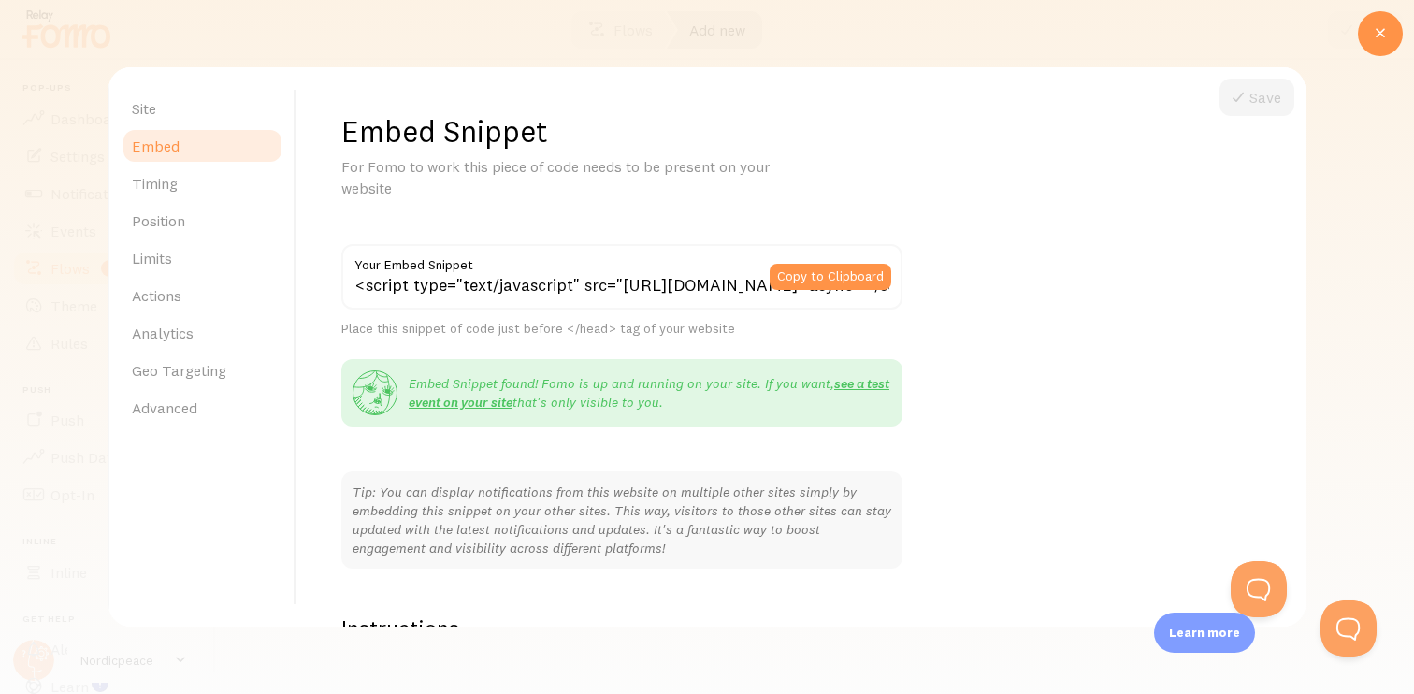
click at [525, 37] on div at bounding box center [707, 347] width 1414 height 694
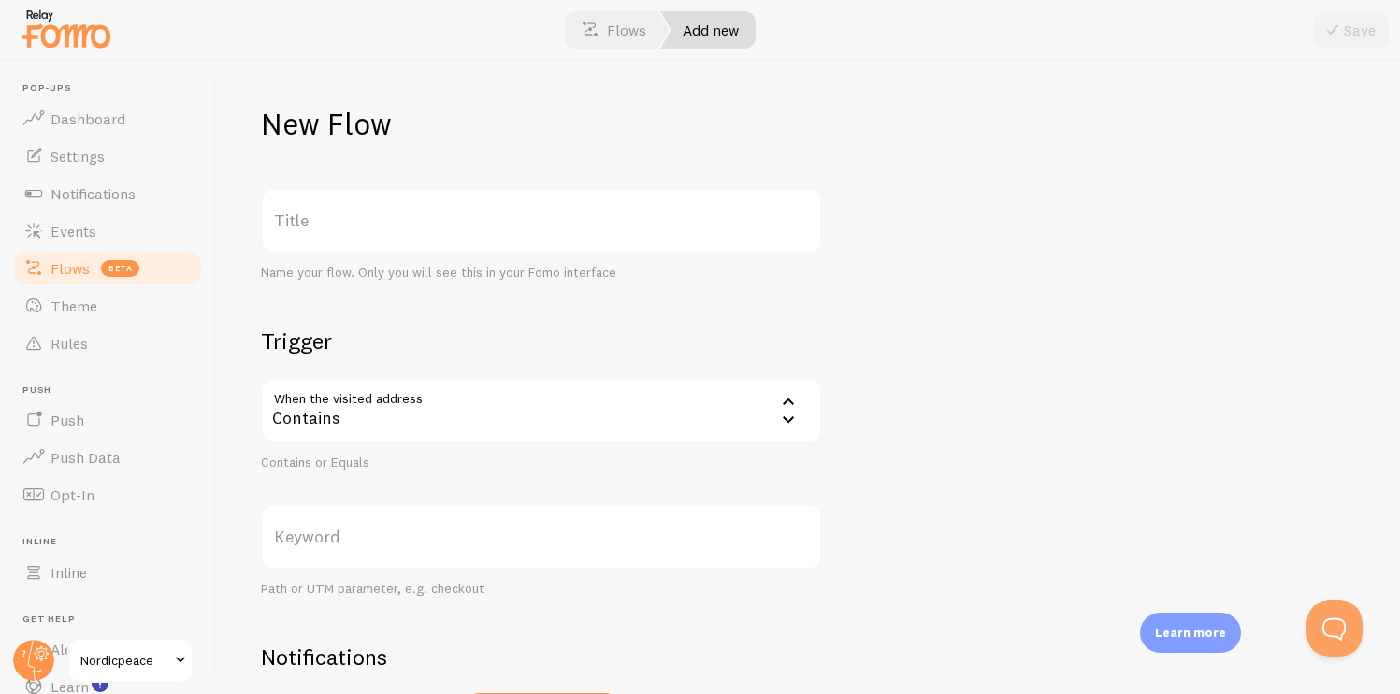
click at [417, 221] on label "Title" at bounding box center [541, 220] width 561 height 65
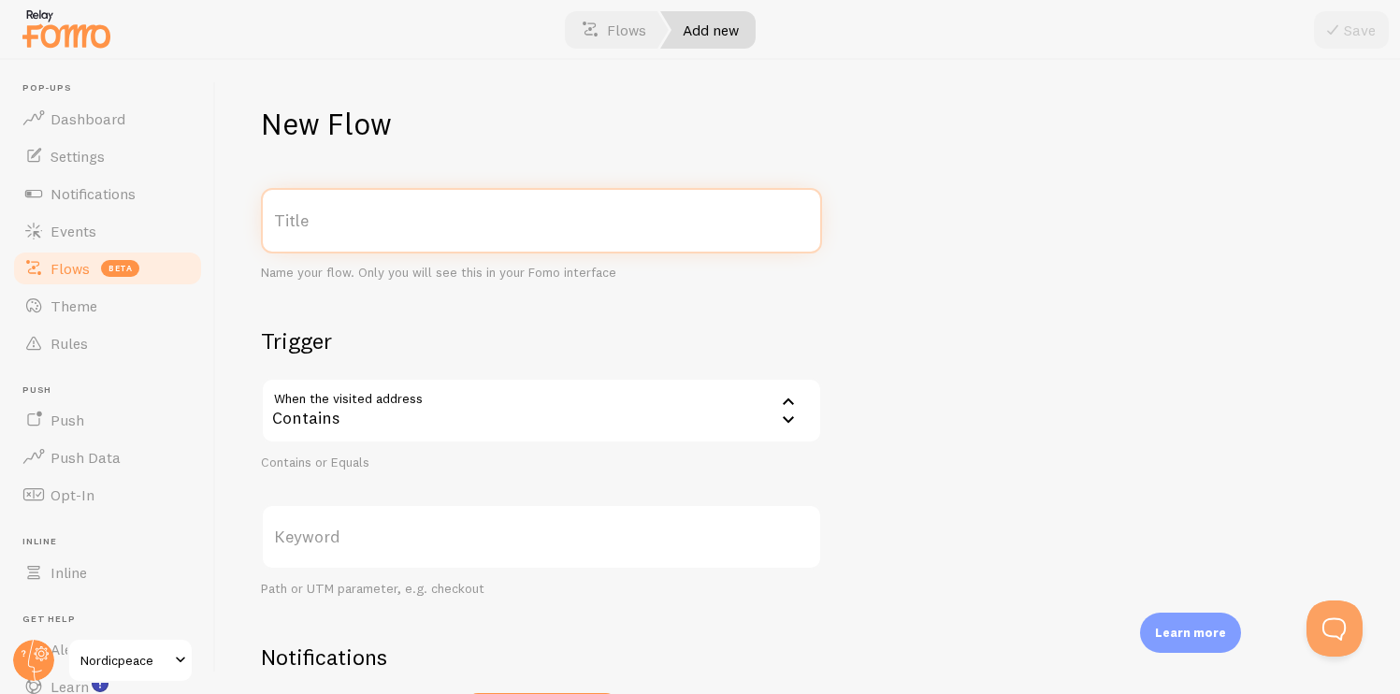
click at [417, 221] on input "Title" at bounding box center [541, 220] width 561 height 65
type input "SW flow"
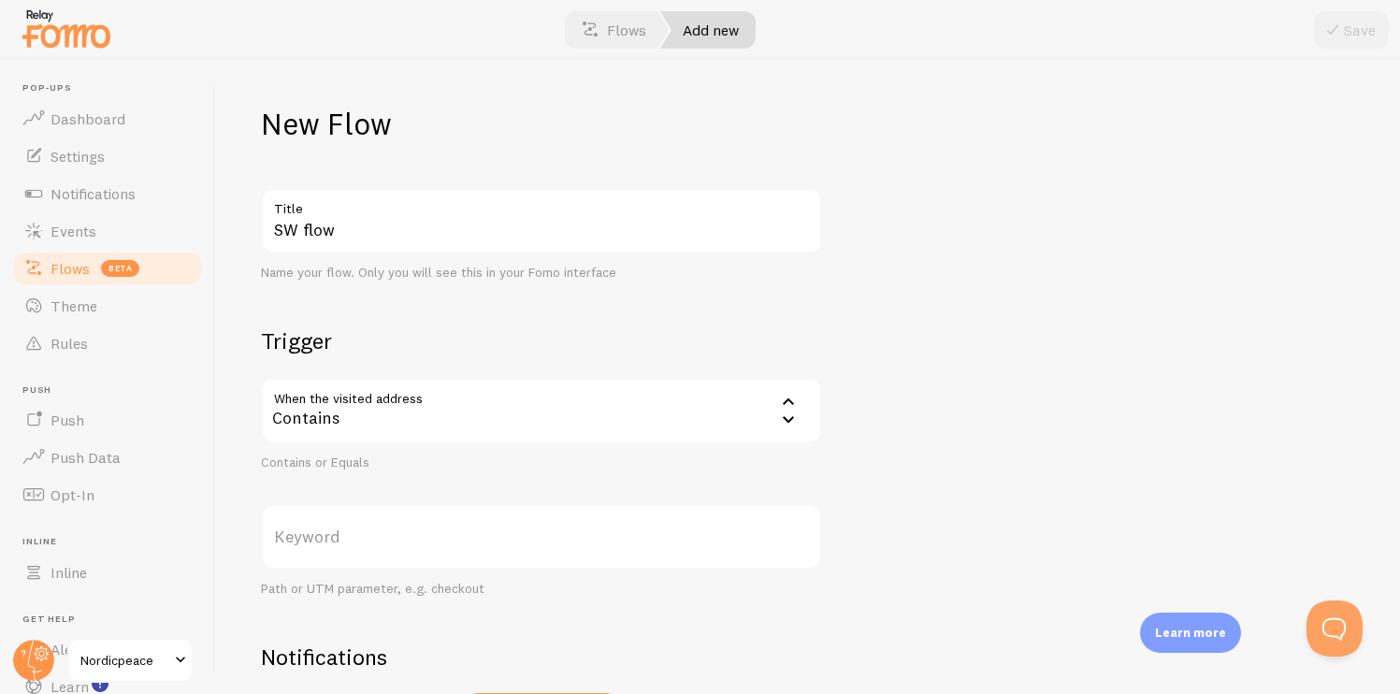
click at [404, 399] on div "Contains" at bounding box center [541, 410] width 561 height 65
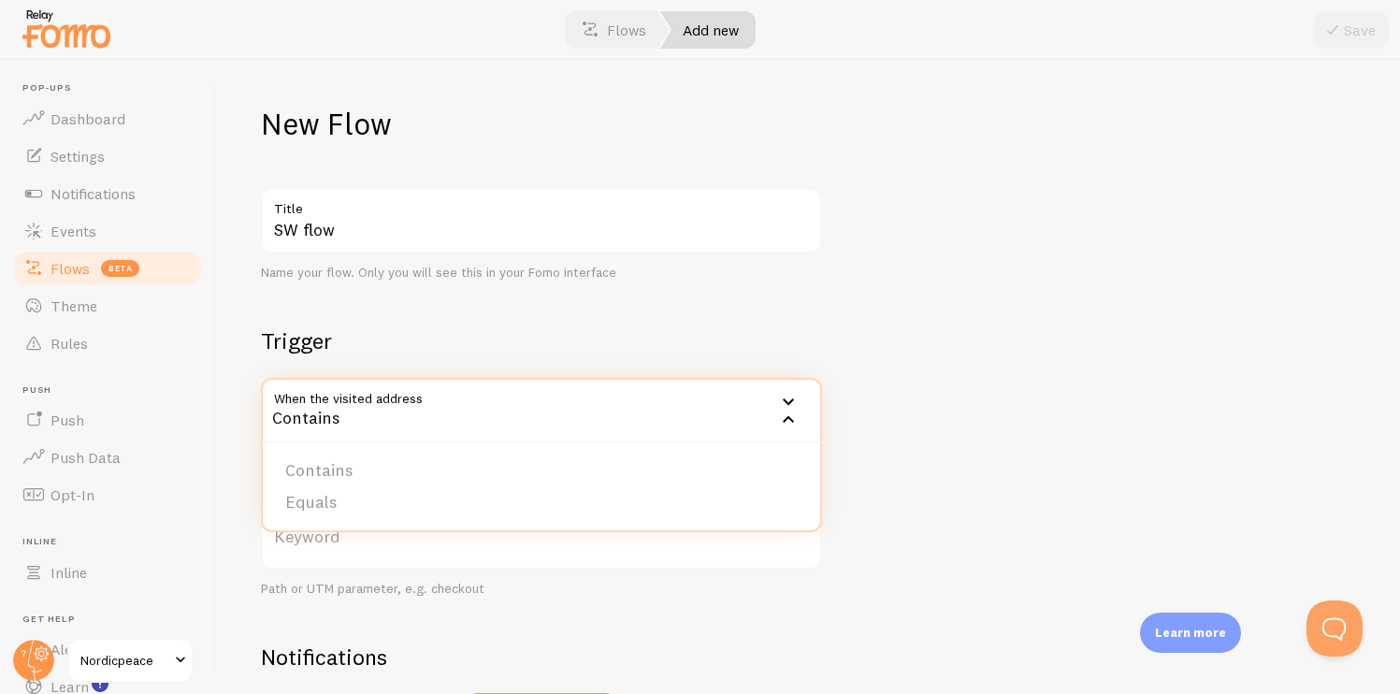
click at [404, 356] on section "Trigger When the visited address contains Contains Contains Equals Contains or …" at bounding box center [541, 461] width 561 height 271
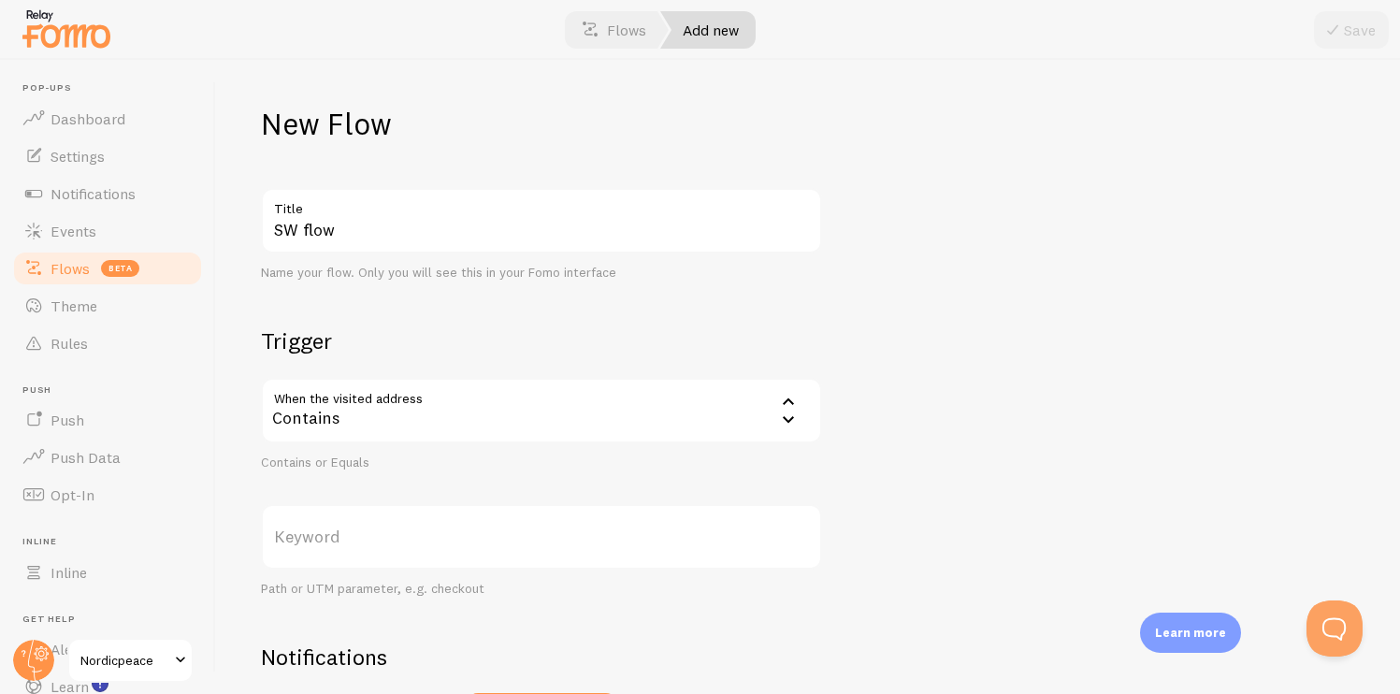
click at [387, 560] on label "Keyword" at bounding box center [541, 536] width 561 height 65
click at [387, 560] on input "Keyword" at bounding box center [541, 536] width 561 height 65
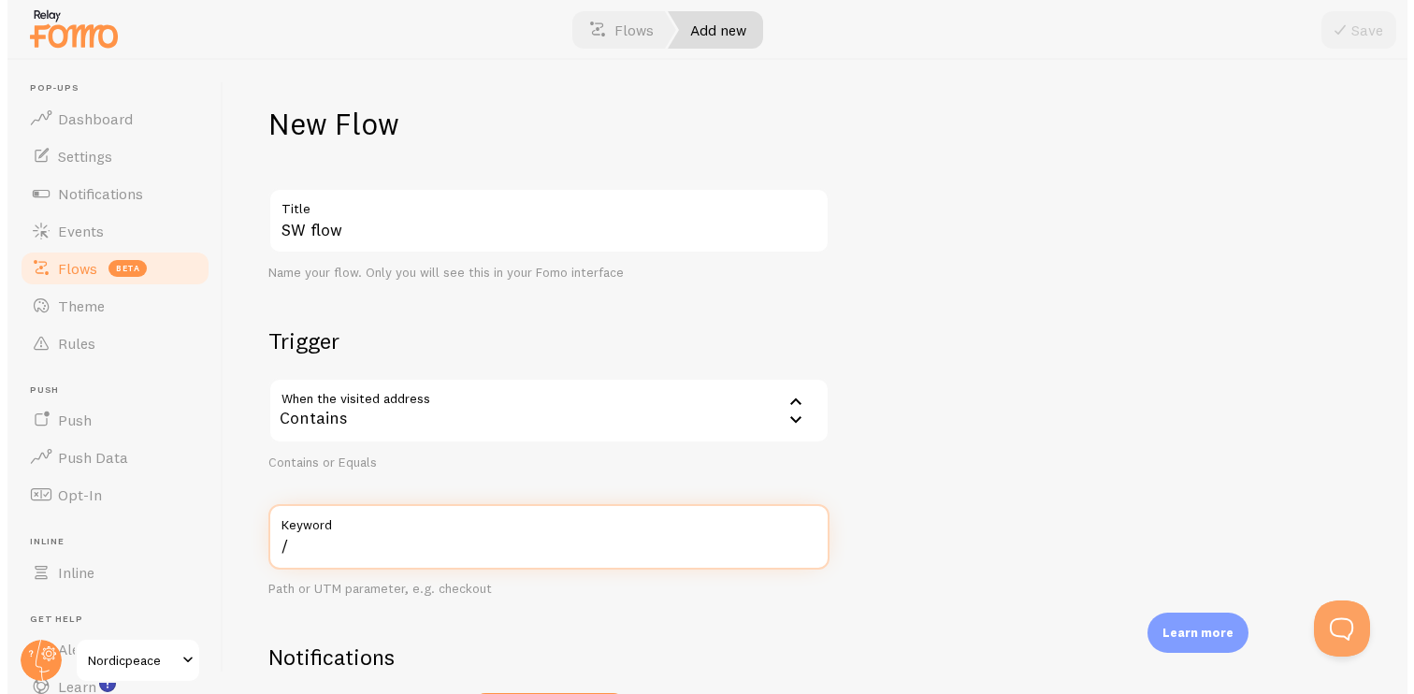
scroll to position [126, 0]
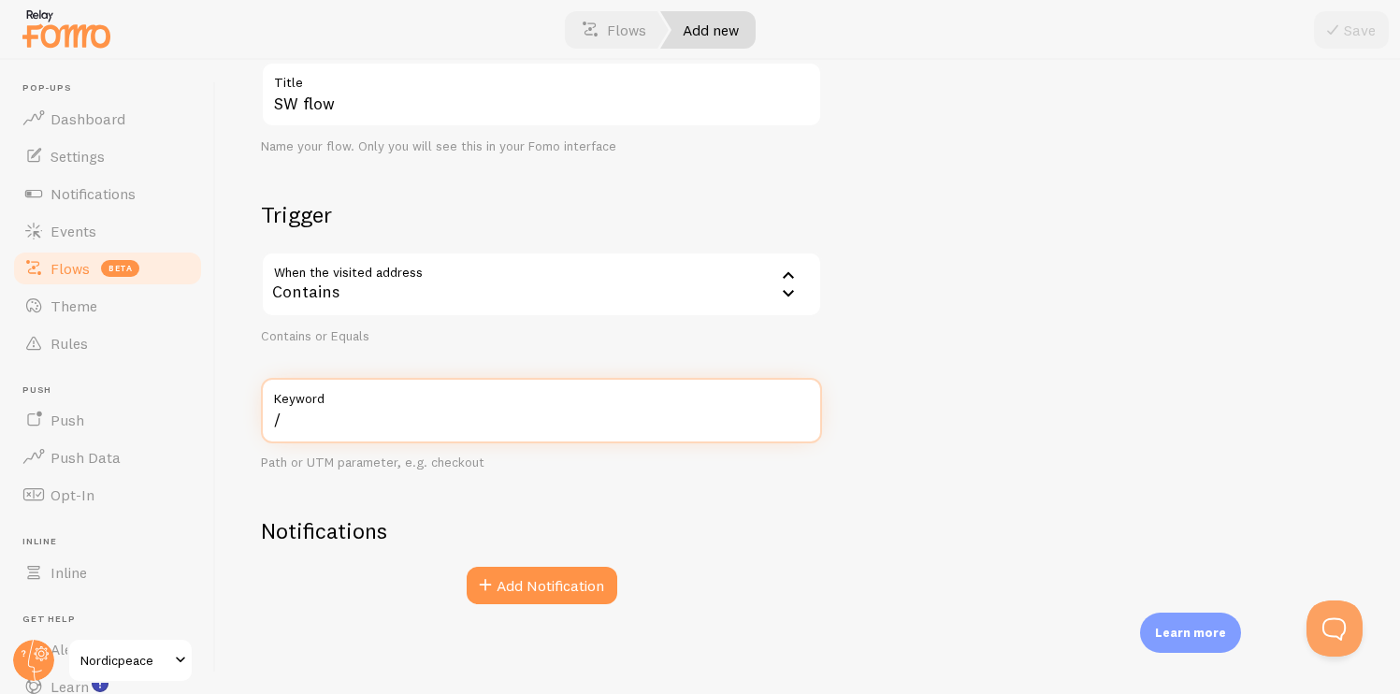
type input "/"
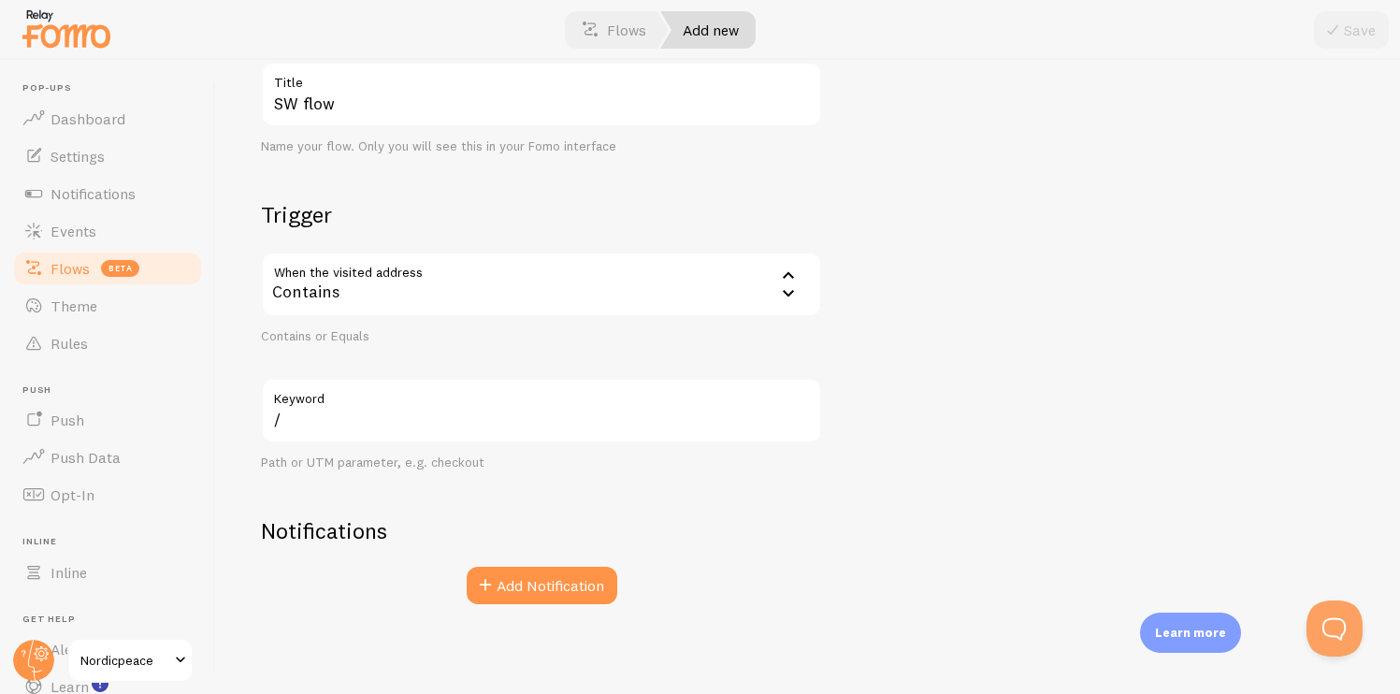
click at [490, 565] on section "Notifications Add Notification" at bounding box center [541, 560] width 561 height 89
click at [490, 585] on icon "button" at bounding box center [485, 585] width 22 height 22
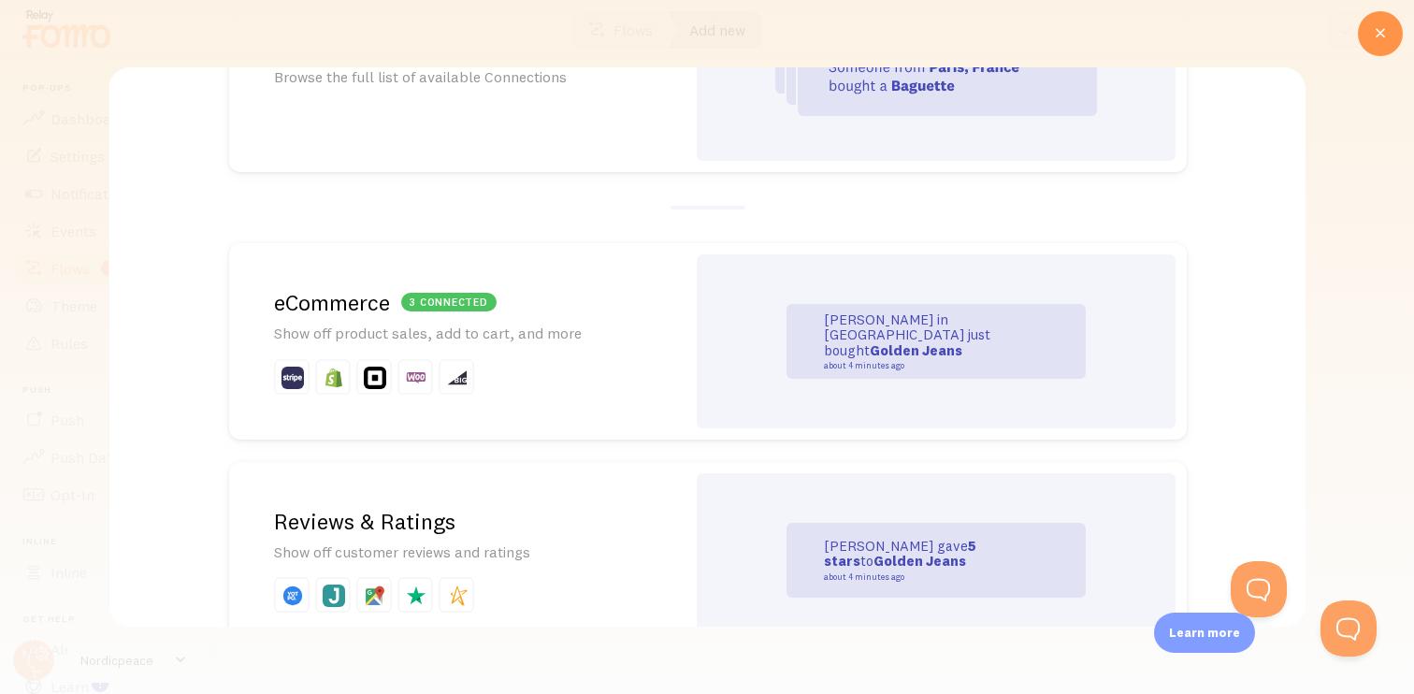
scroll to position [0, 0]
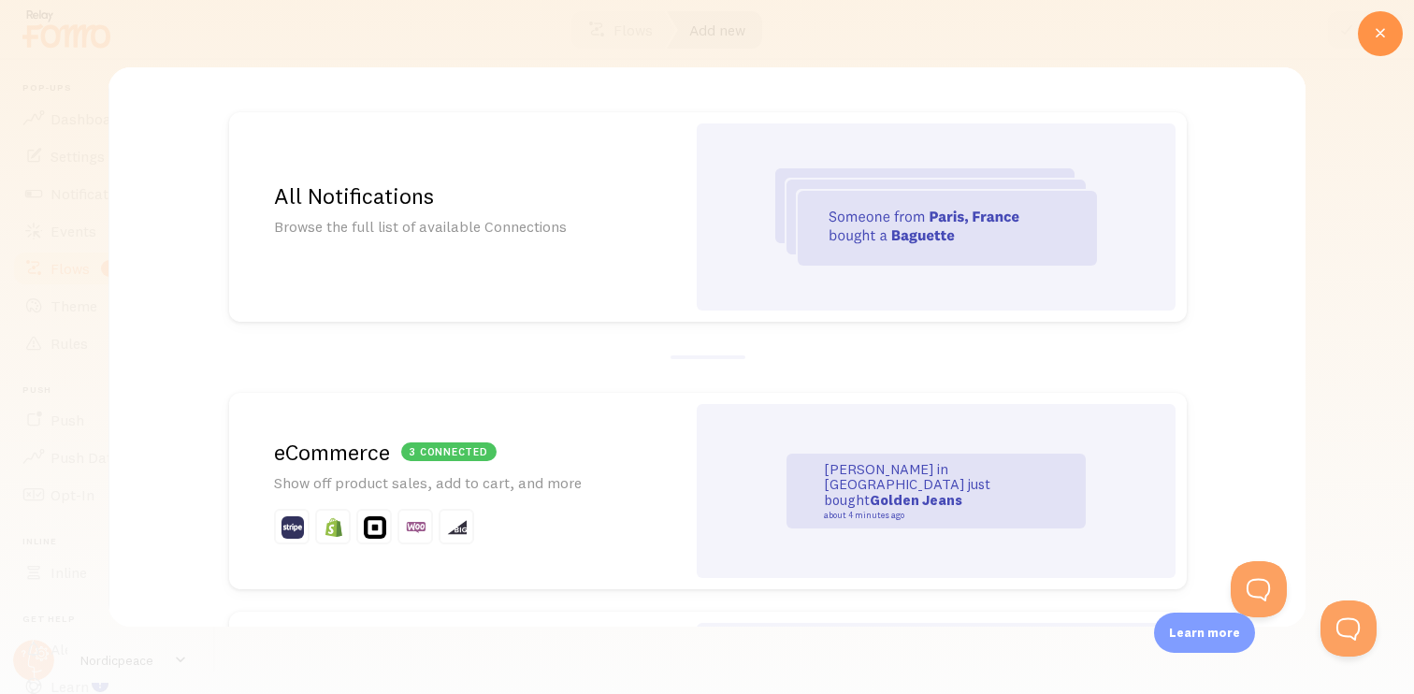
click at [614, 265] on div "All Notifications Browse the full list of available Connections" at bounding box center [457, 217] width 456 height 210
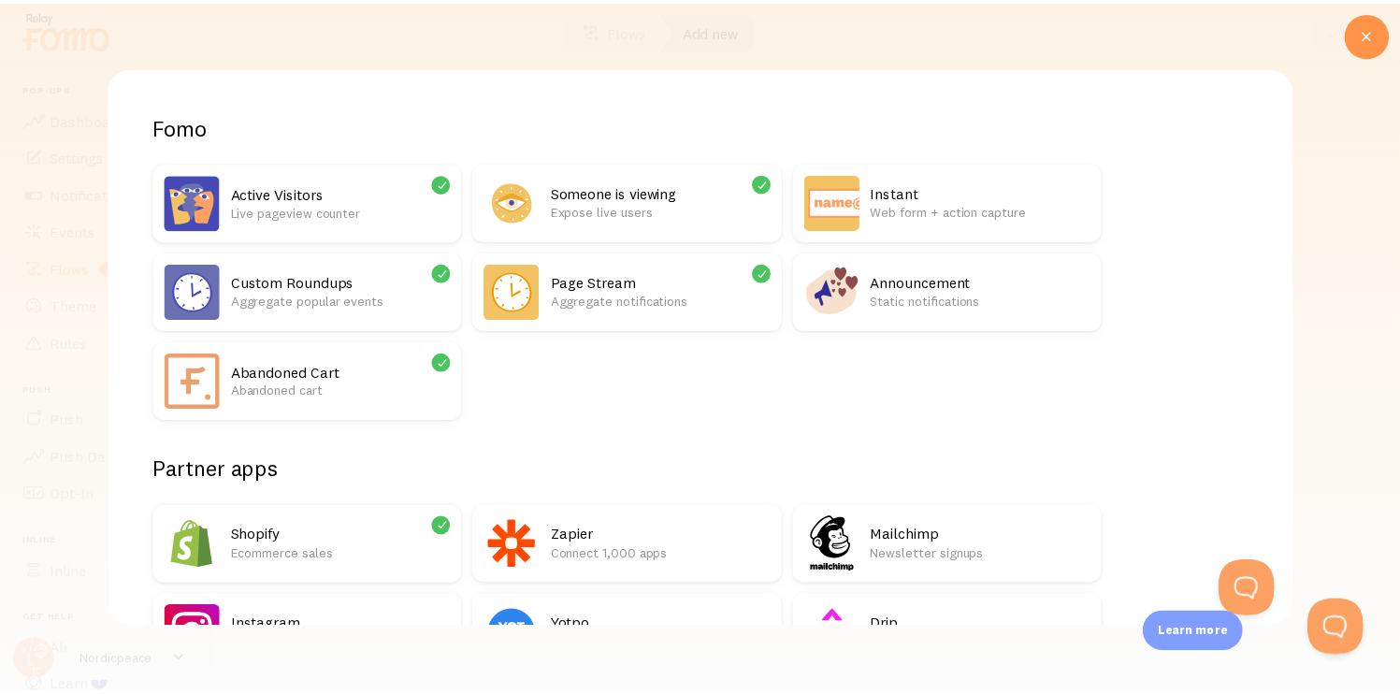
scroll to position [113, 0]
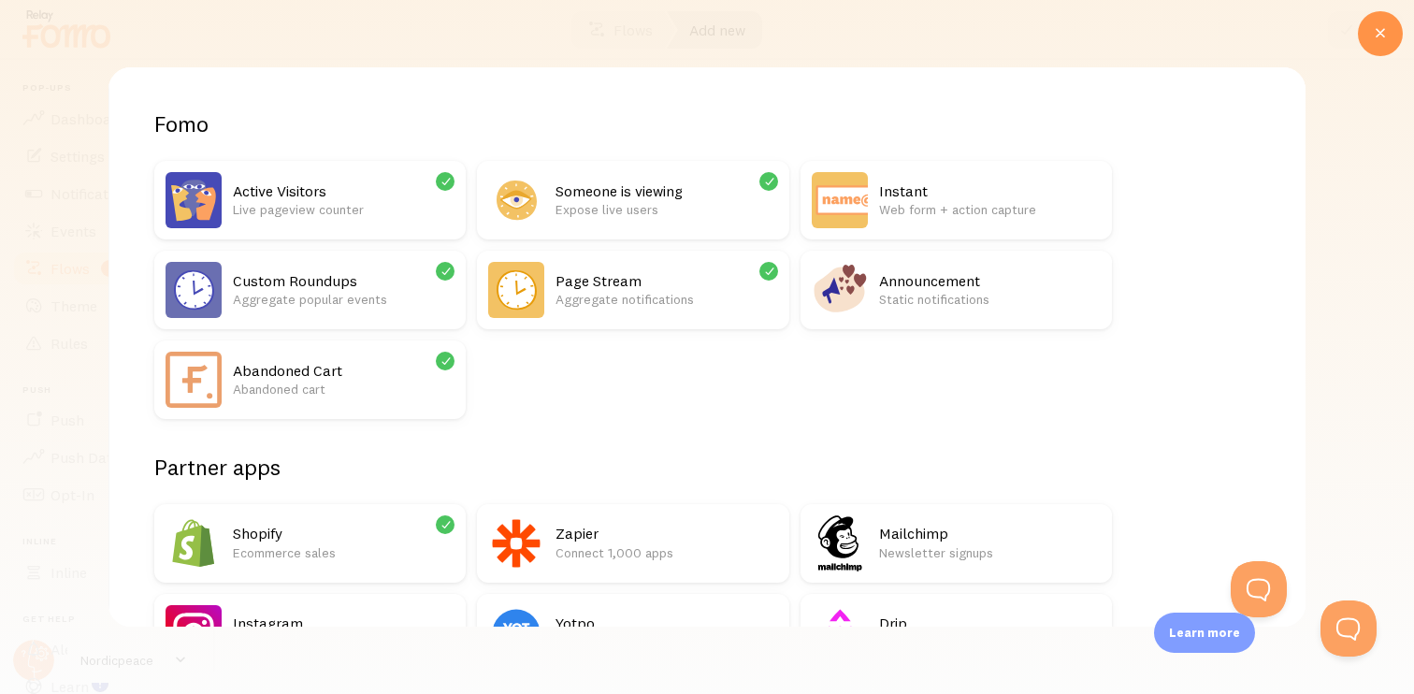
click at [354, 401] on div "Abandoned Cart Abandoned cart" at bounding box center [344, 380] width 222 height 56
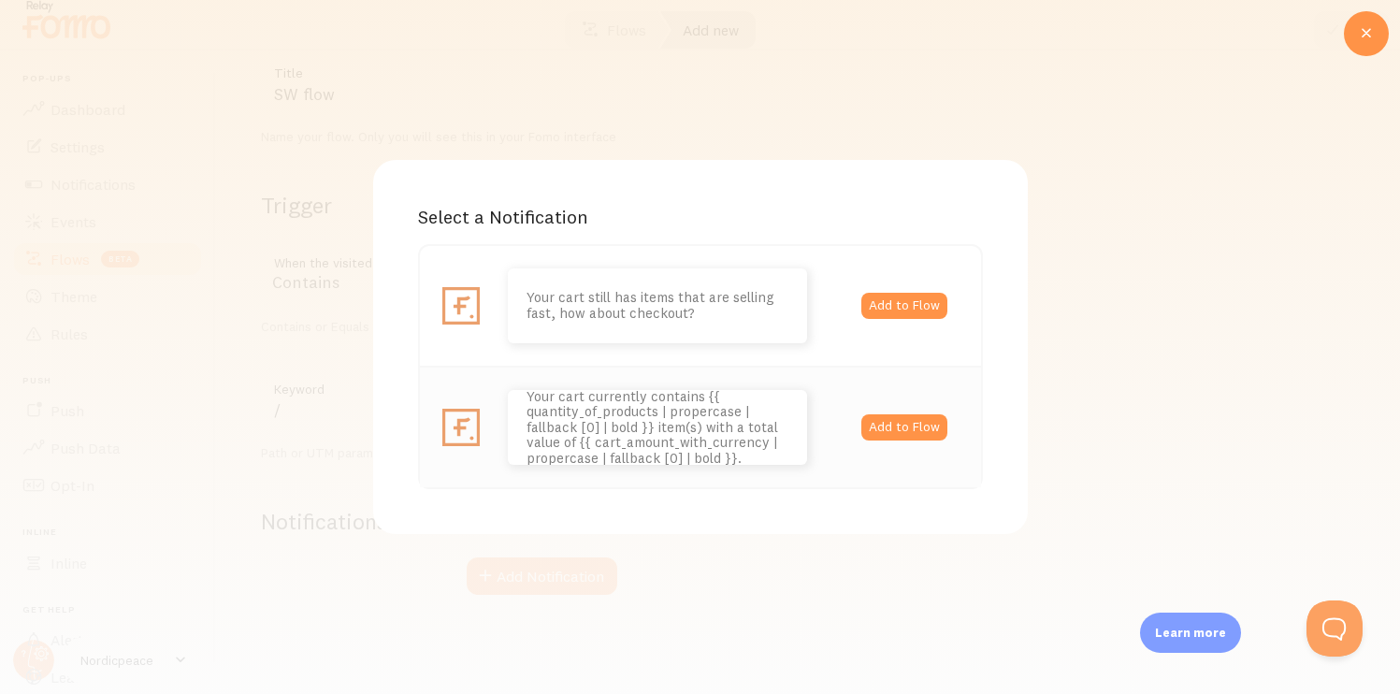
scroll to position [0, 0]
click at [885, 425] on button "Add to Flow" at bounding box center [905, 427] width 86 height 26
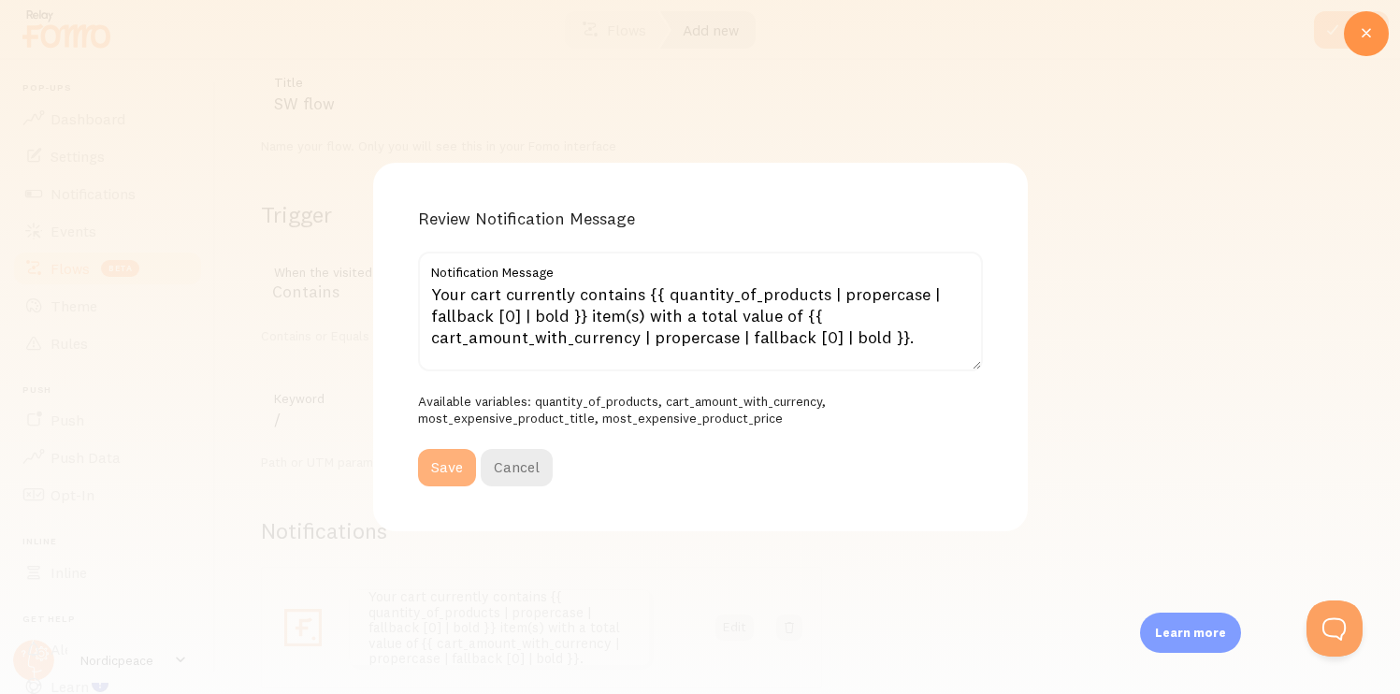
click at [451, 459] on button "Save" at bounding box center [447, 467] width 58 height 37
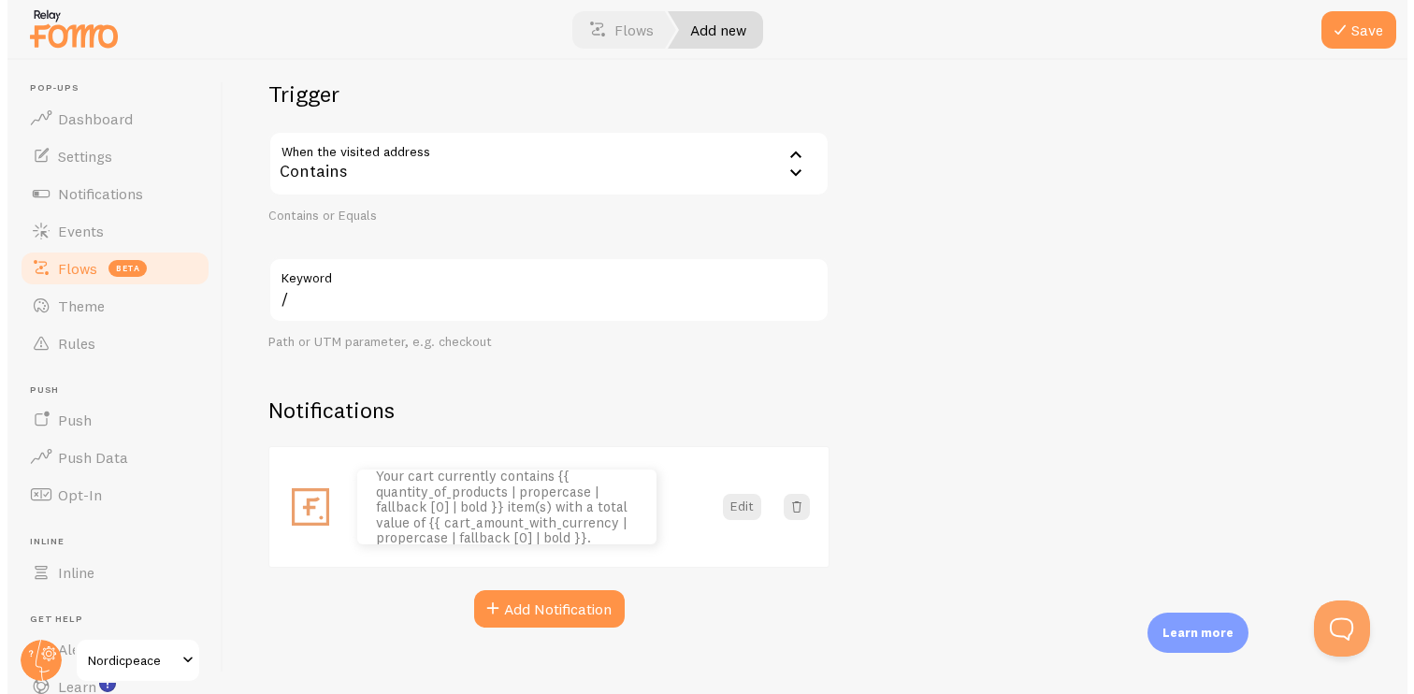
scroll to position [270, 0]
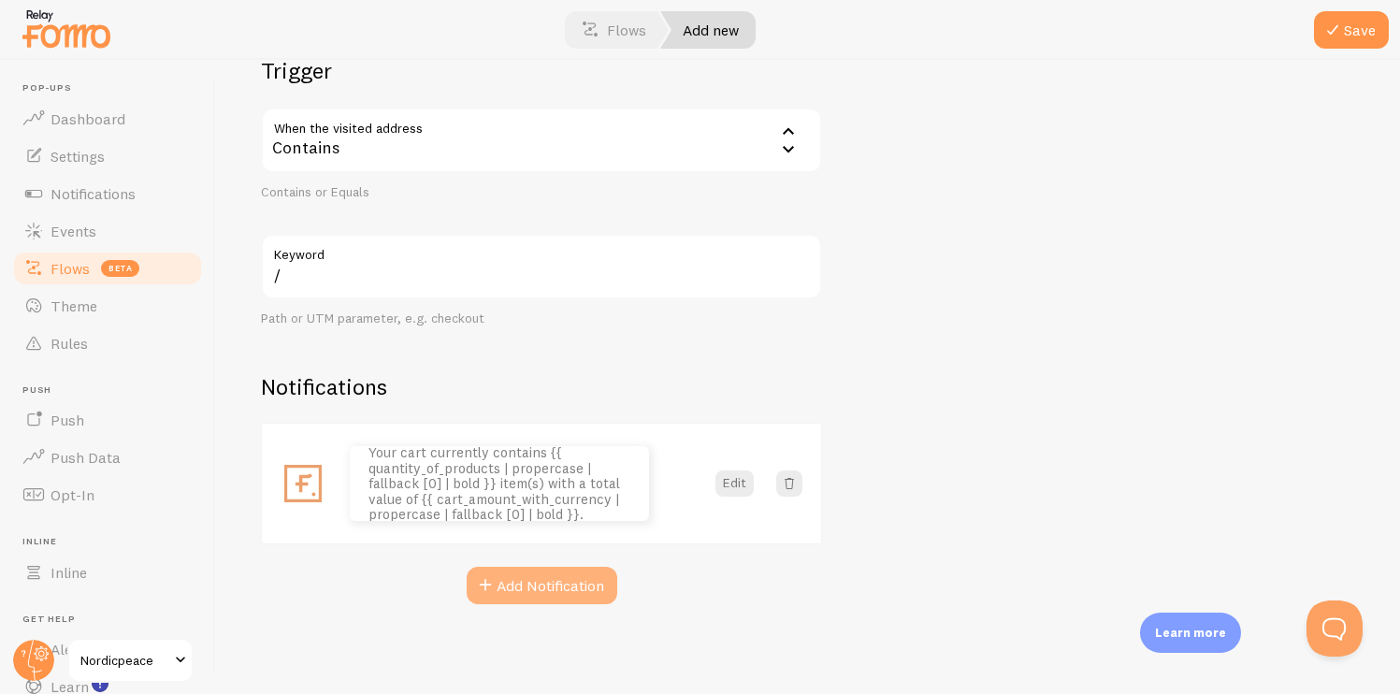
click at [554, 573] on button "Add Notification" at bounding box center [542, 585] width 151 height 37
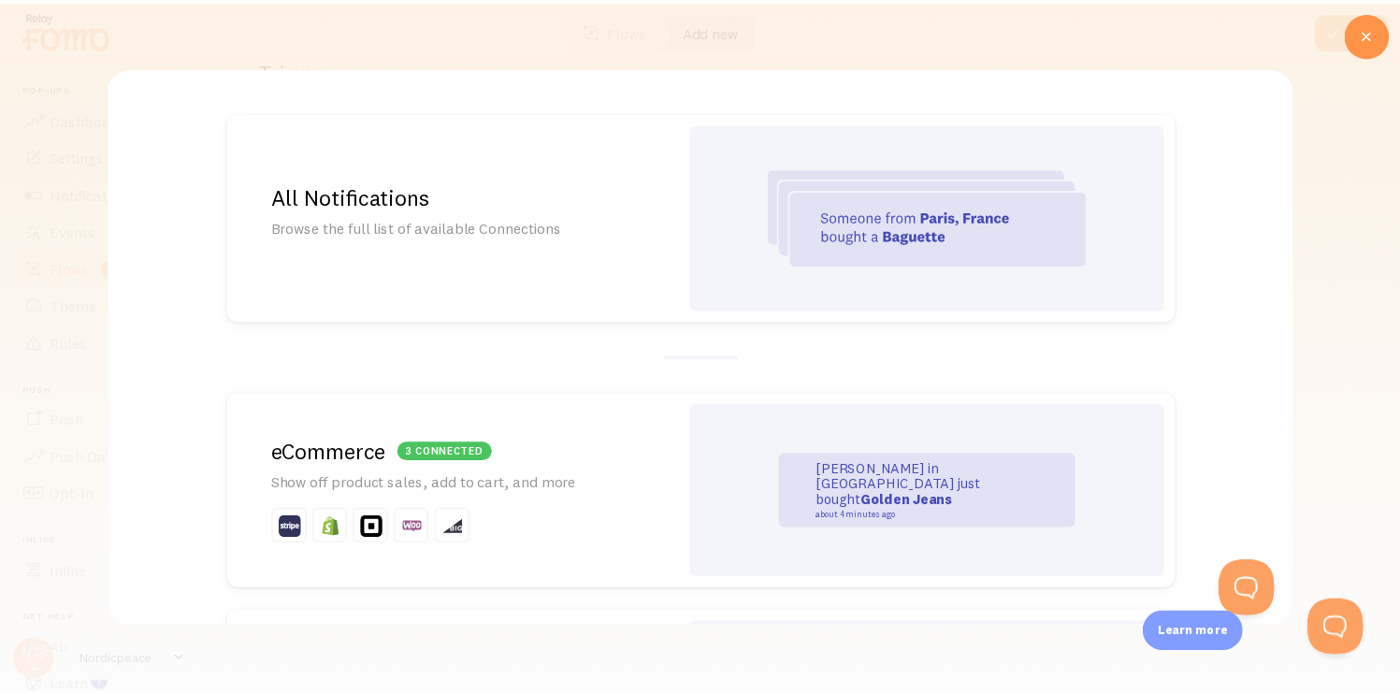
scroll to position [0, 0]
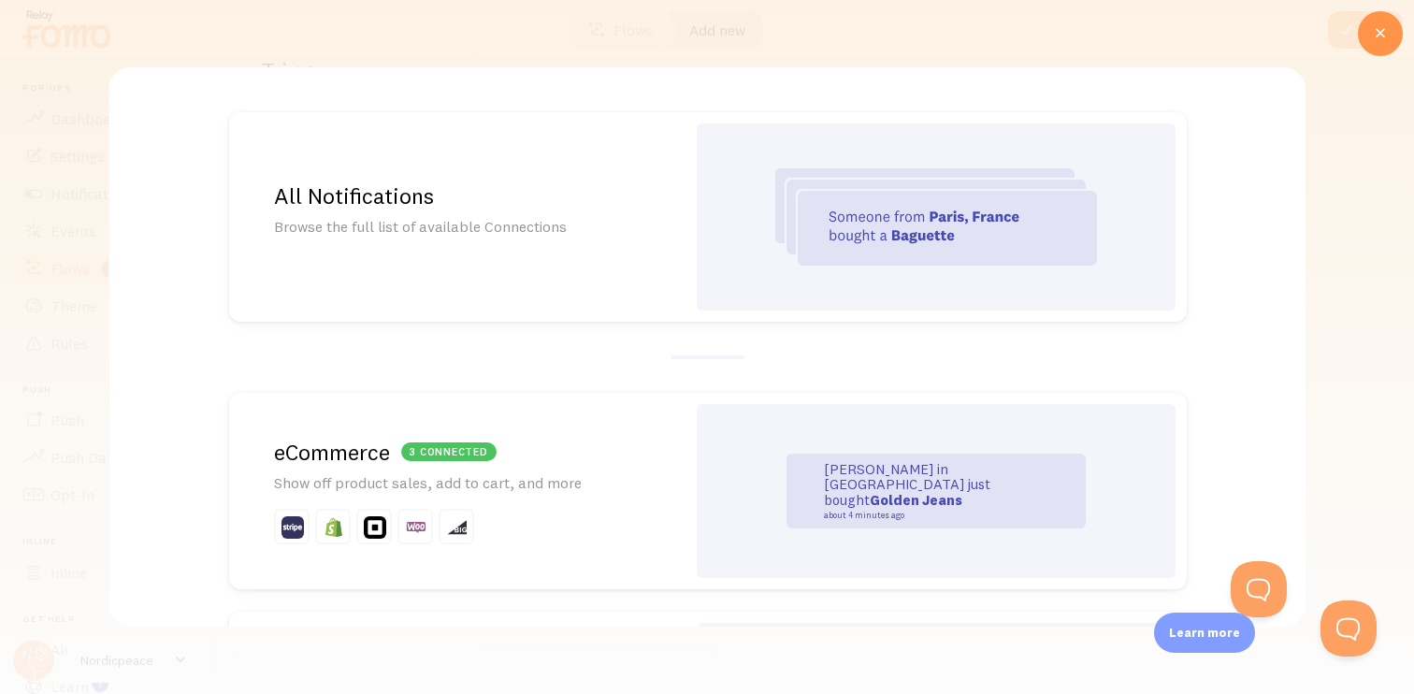
click at [564, 436] on div "3 connected eCommerce Show off product sales, add to cart, and more" at bounding box center [457, 491] width 456 height 196
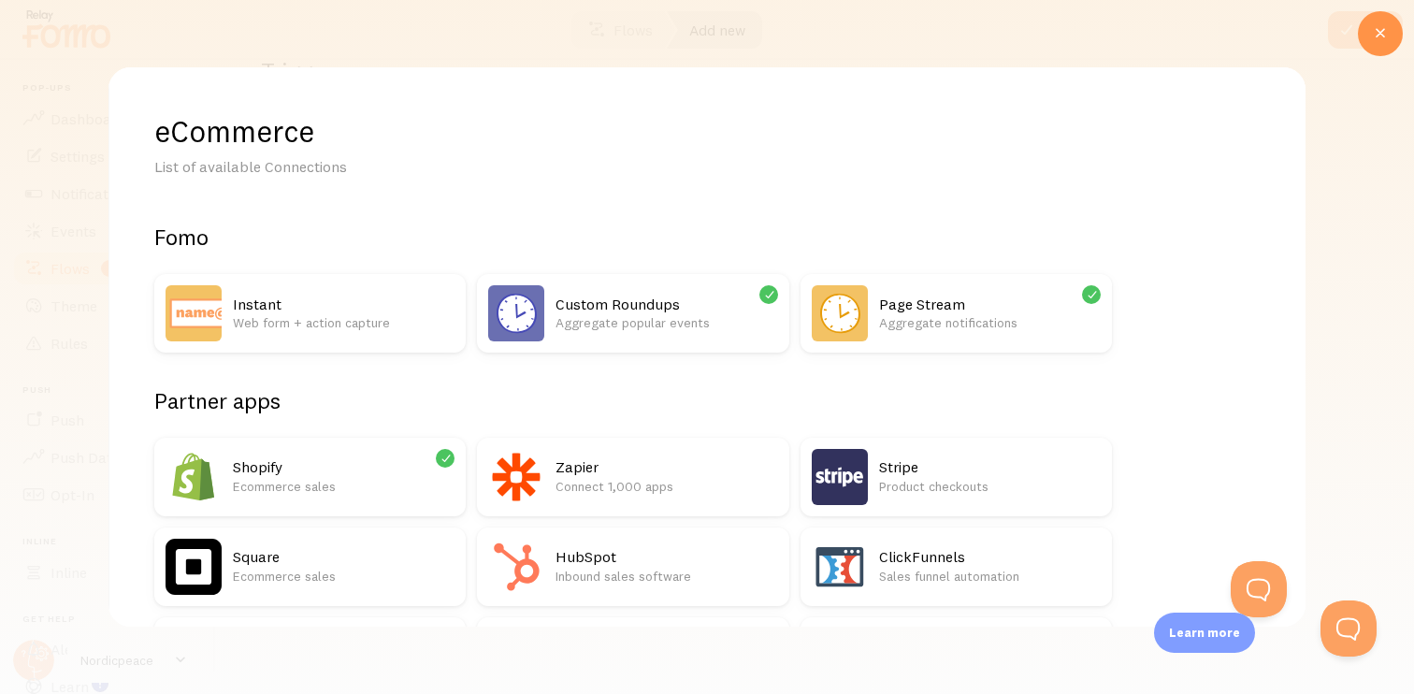
click at [381, 477] on p "Ecommerce sales" at bounding box center [344, 486] width 222 height 19
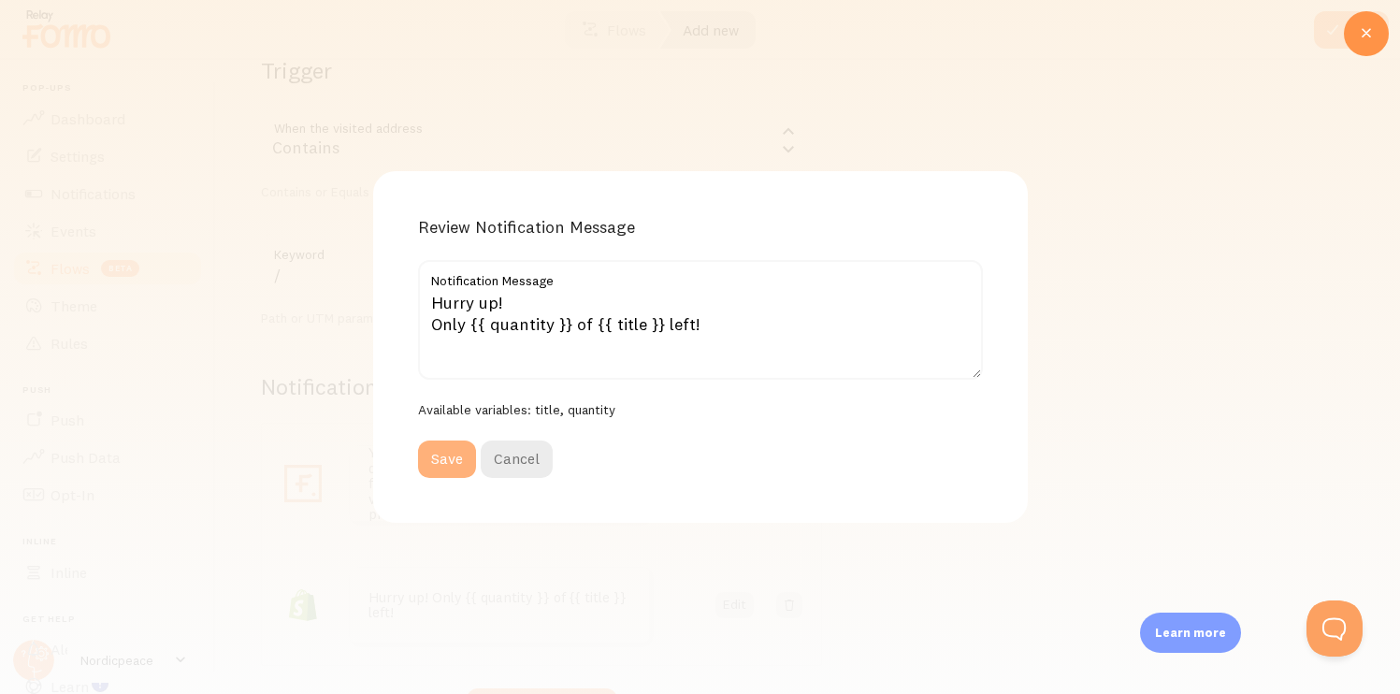
click at [441, 458] on button "Save" at bounding box center [447, 459] width 58 height 37
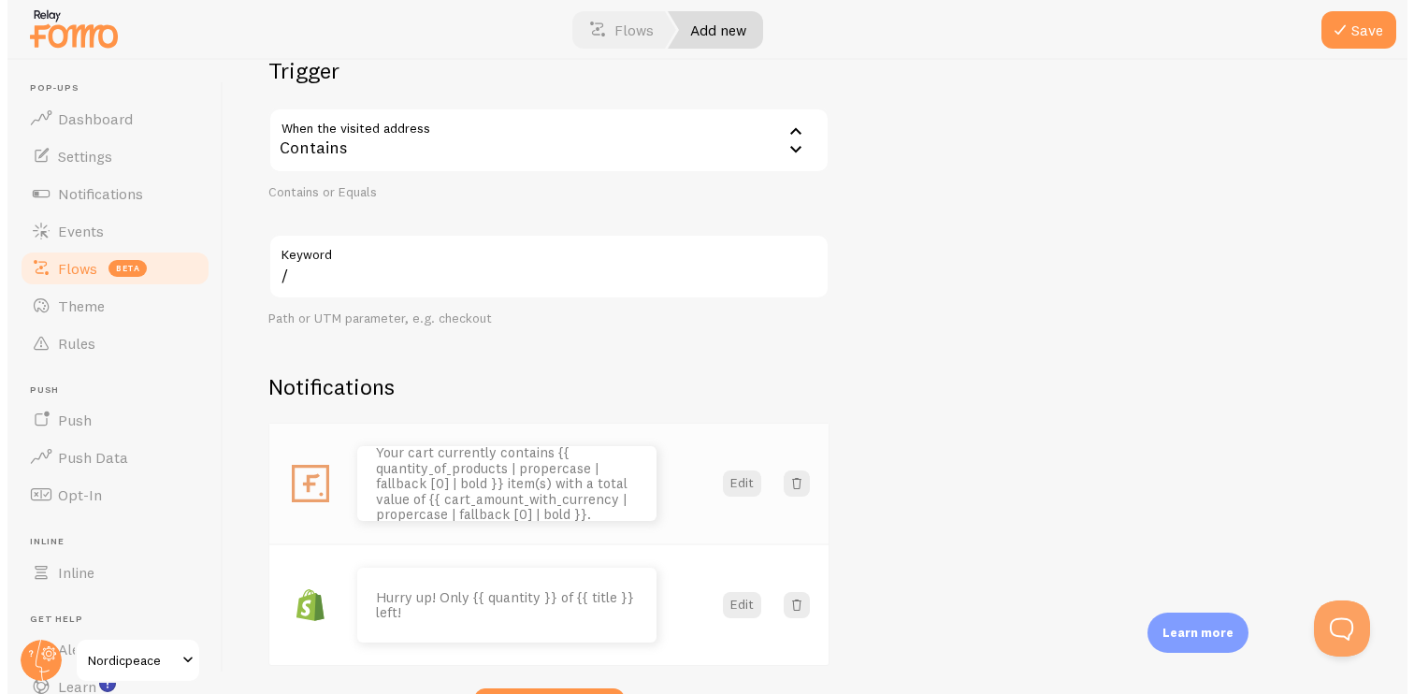
scroll to position [392, 0]
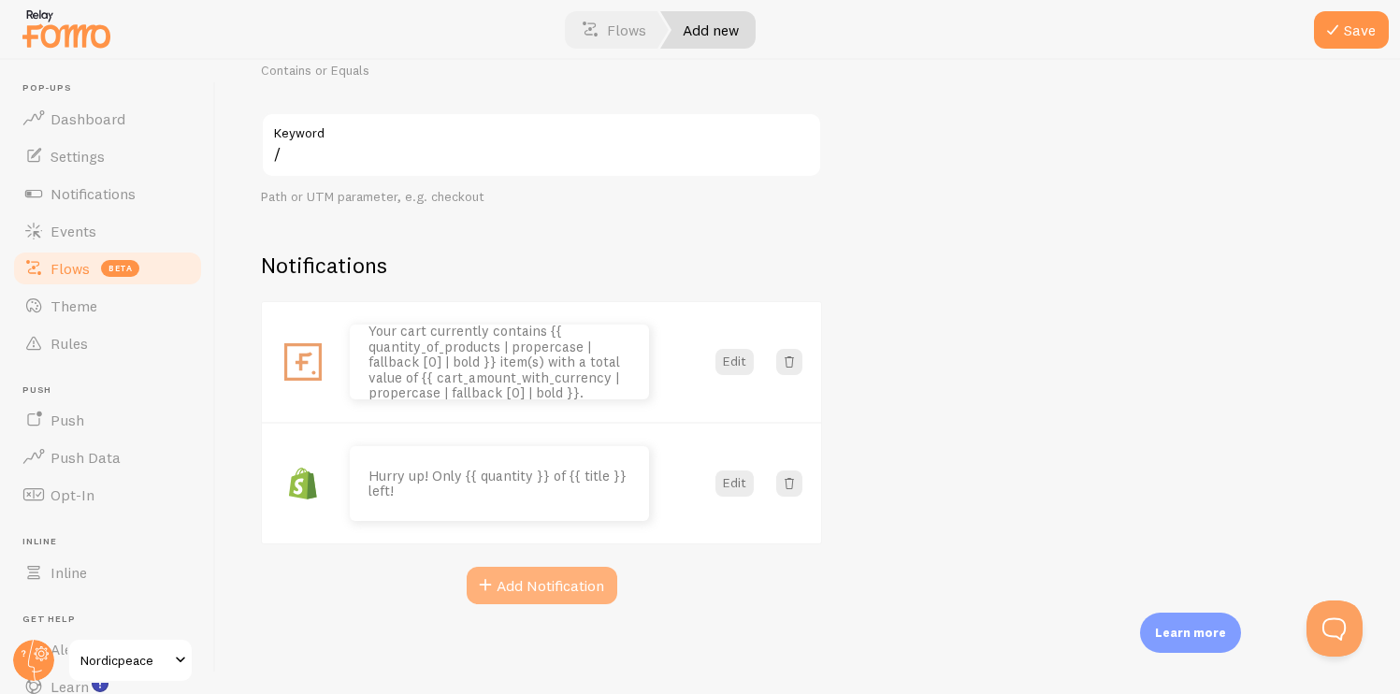
click at [548, 590] on button "Add Notification" at bounding box center [542, 585] width 151 height 37
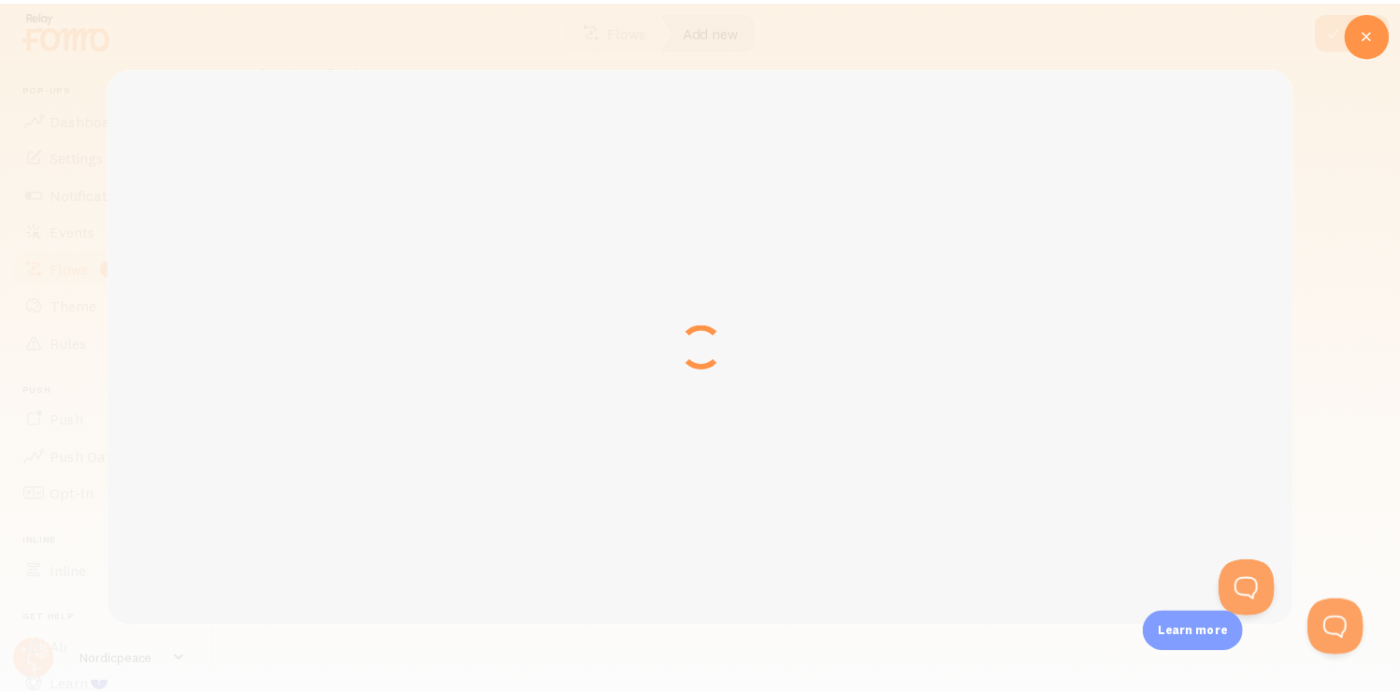
scroll to position [0, 0]
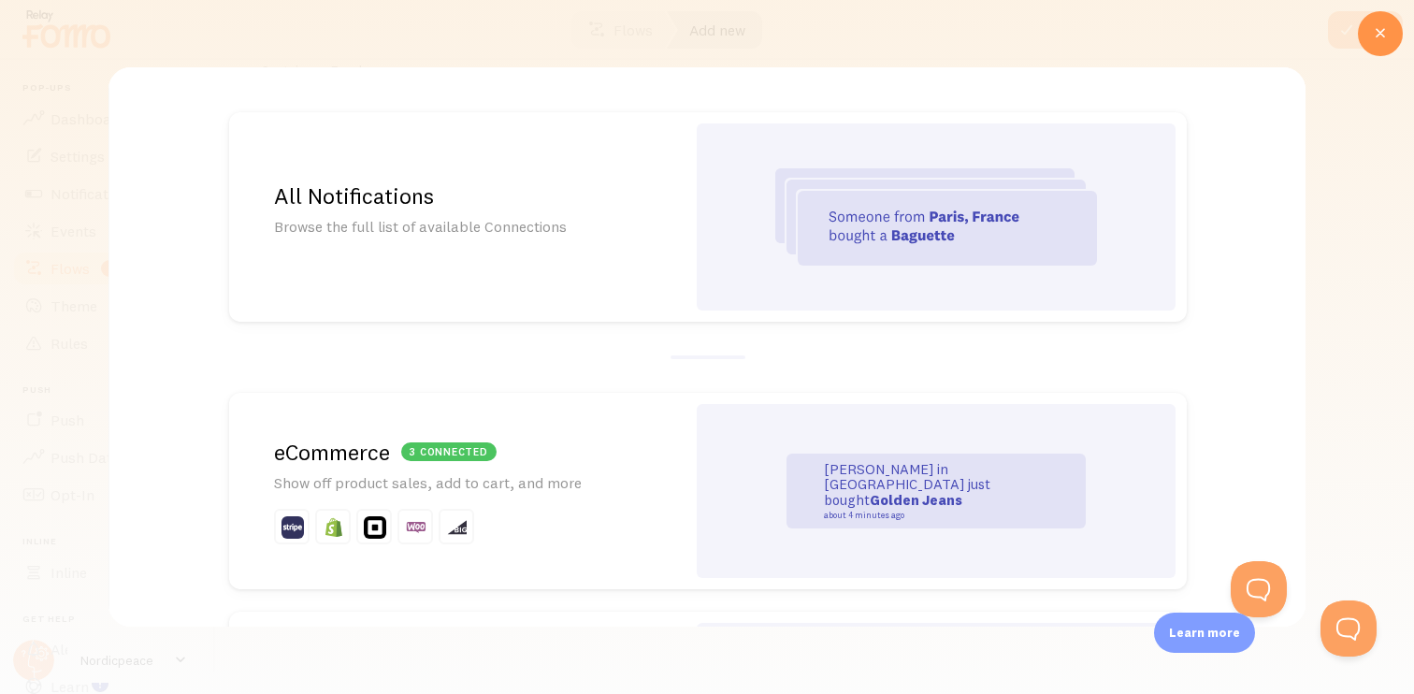
click at [524, 443] on h2 "3 connected eCommerce" at bounding box center [457, 452] width 367 height 29
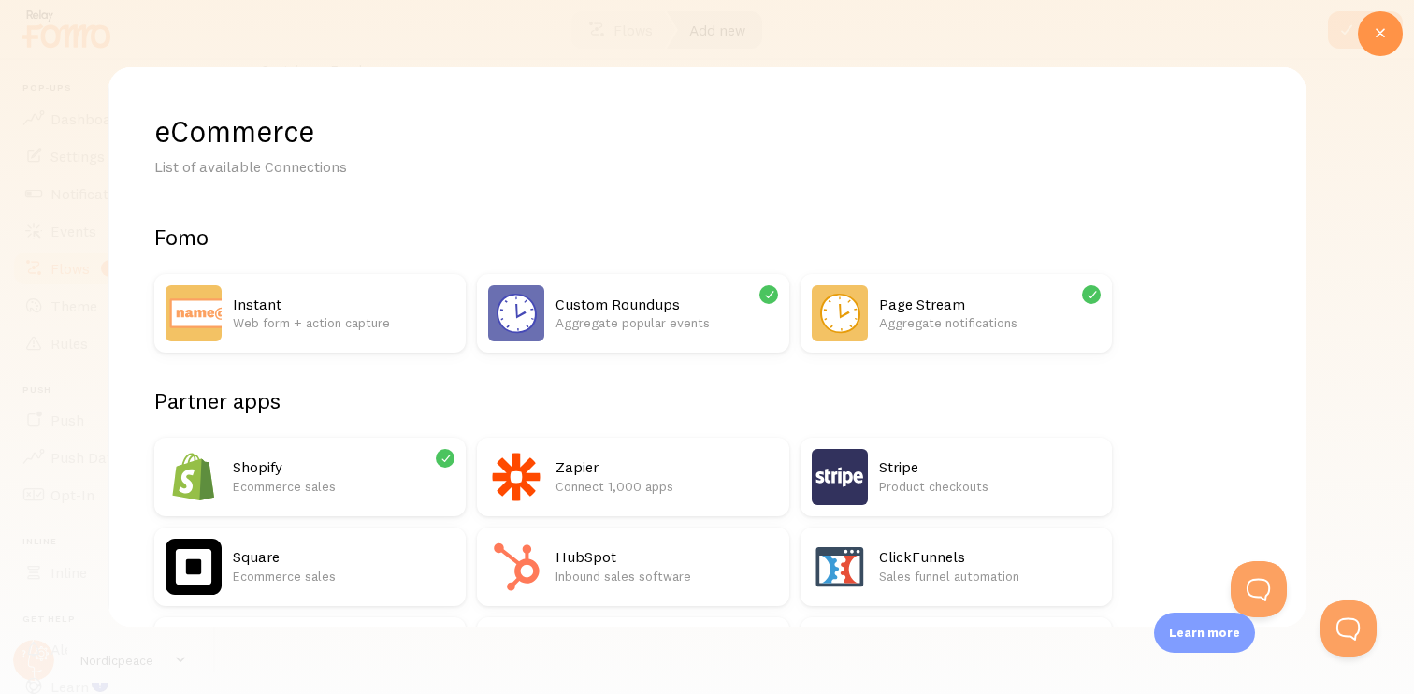
click at [601, 314] on p "Aggregate popular events" at bounding box center [667, 322] width 222 height 19
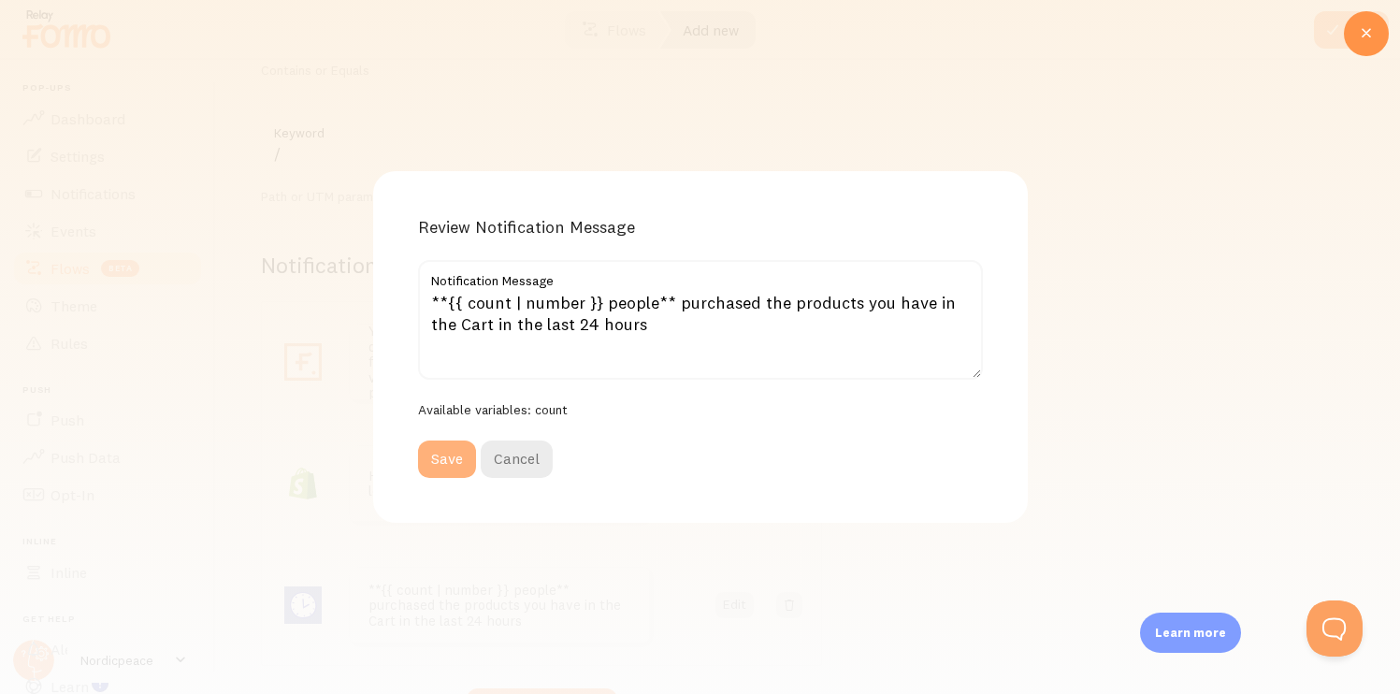
click at [439, 471] on button "Save" at bounding box center [447, 459] width 58 height 37
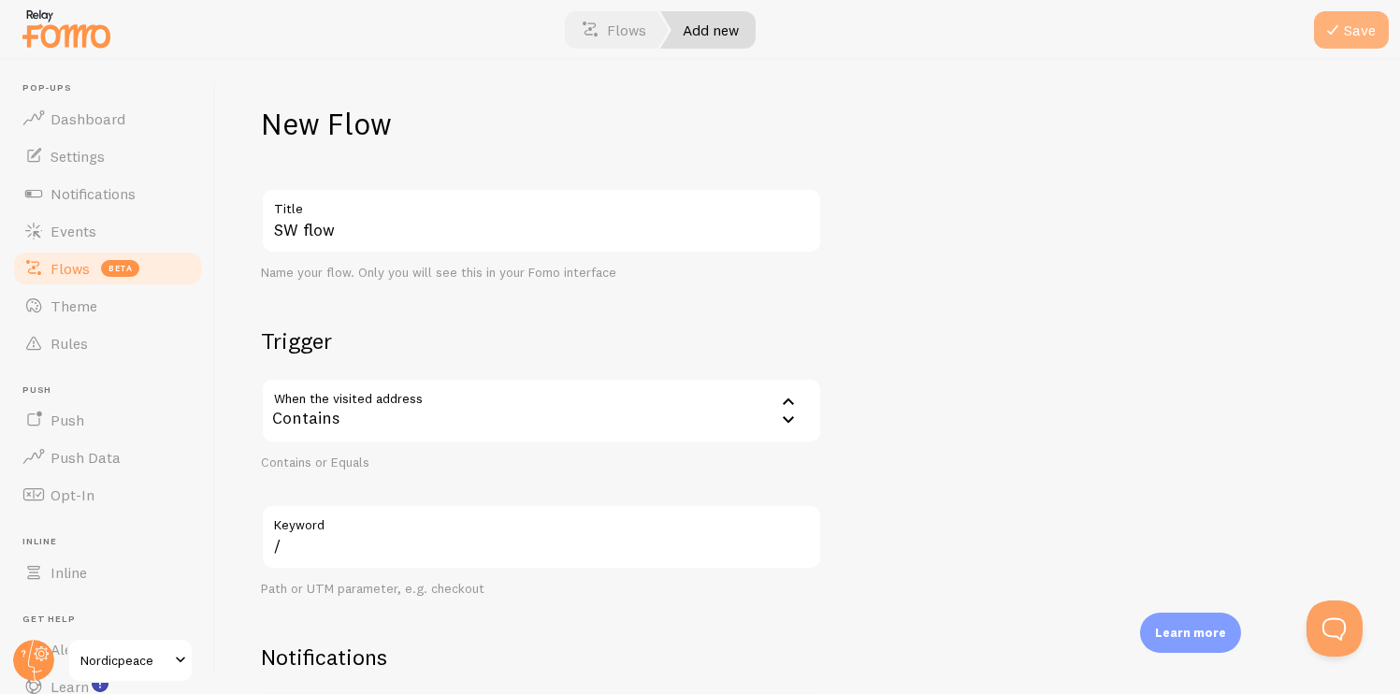
click at [1351, 35] on button "Save" at bounding box center [1351, 29] width 75 height 37
click at [606, 25] on link "Flows" at bounding box center [613, 29] width 109 height 37
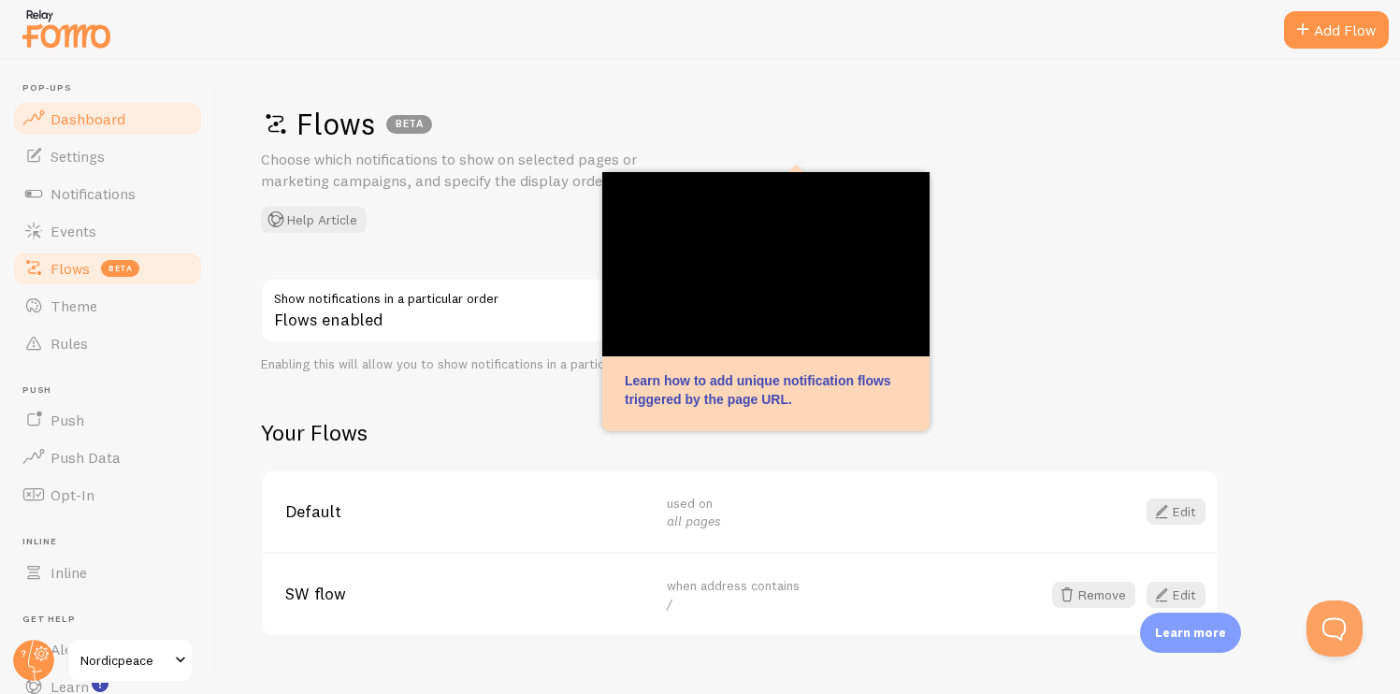
click at [126, 121] on link "Dashboard" at bounding box center [107, 118] width 193 height 37
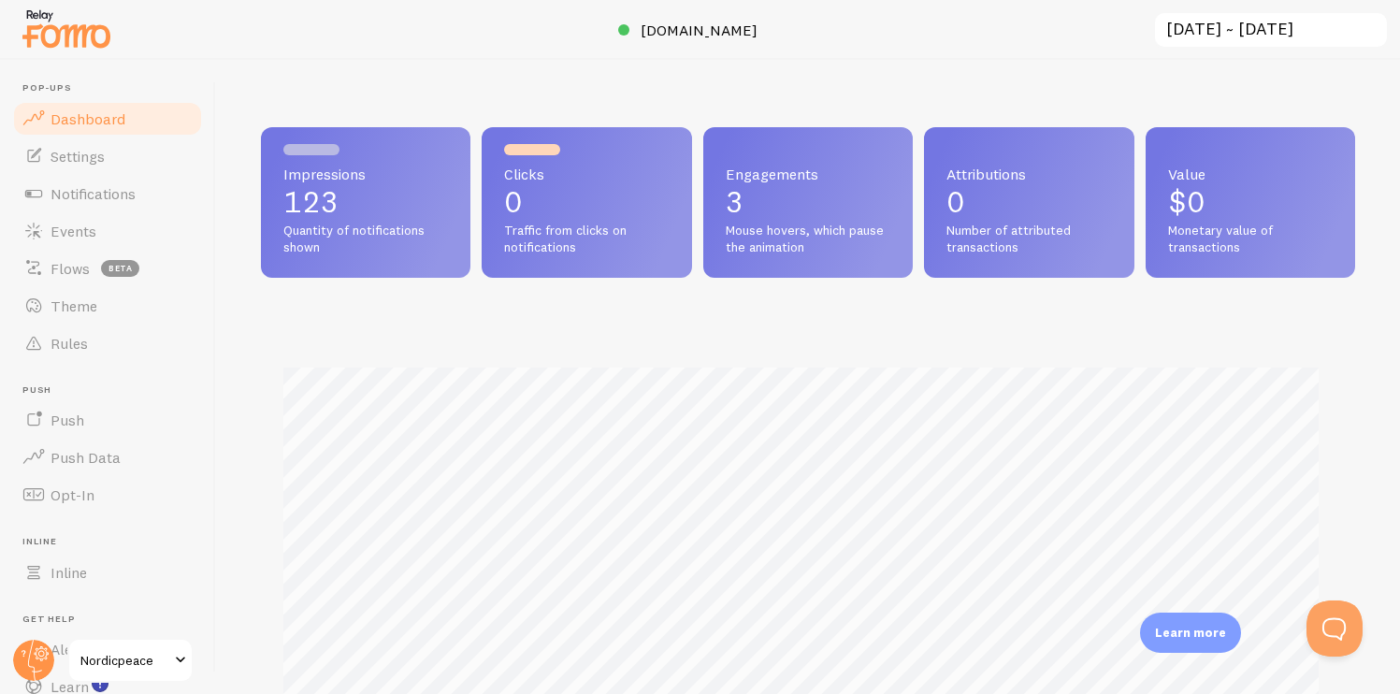
scroll to position [491, 1080]
click at [82, 267] on span "Flows" at bounding box center [70, 268] width 39 height 19
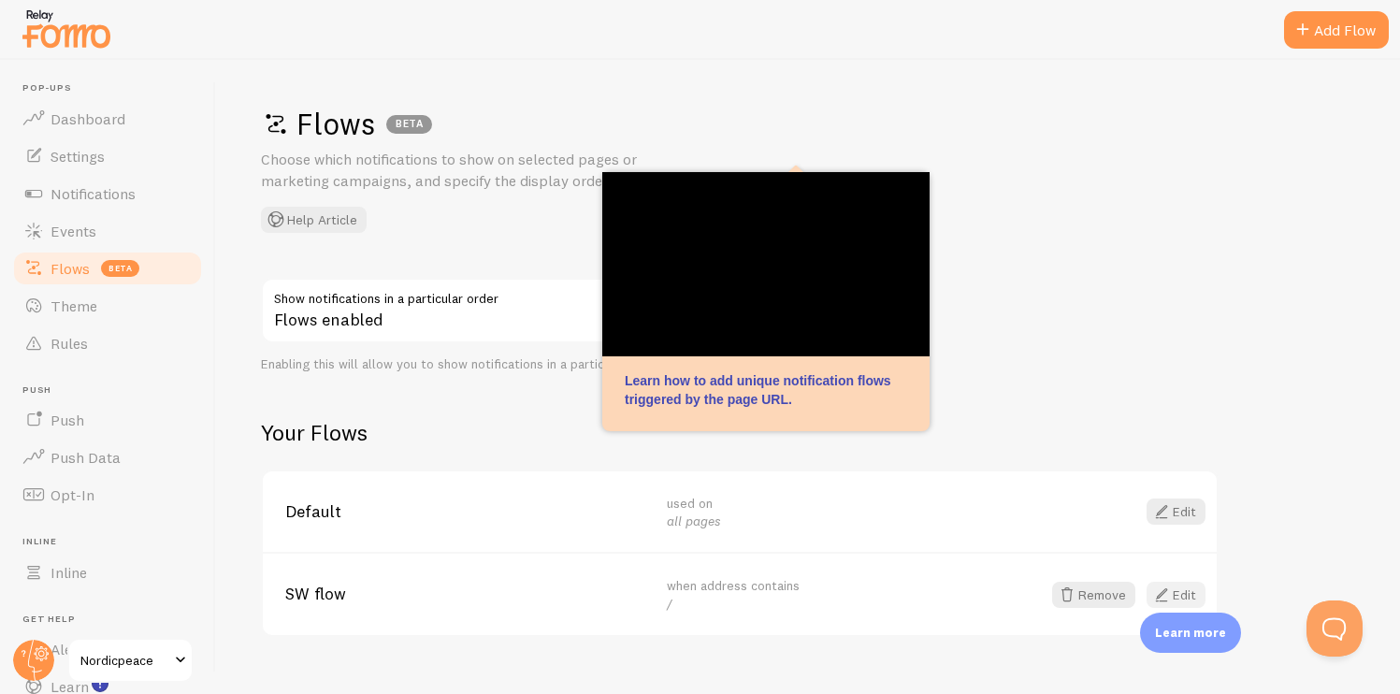
click at [1170, 591] on span at bounding box center [1162, 595] width 22 height 22
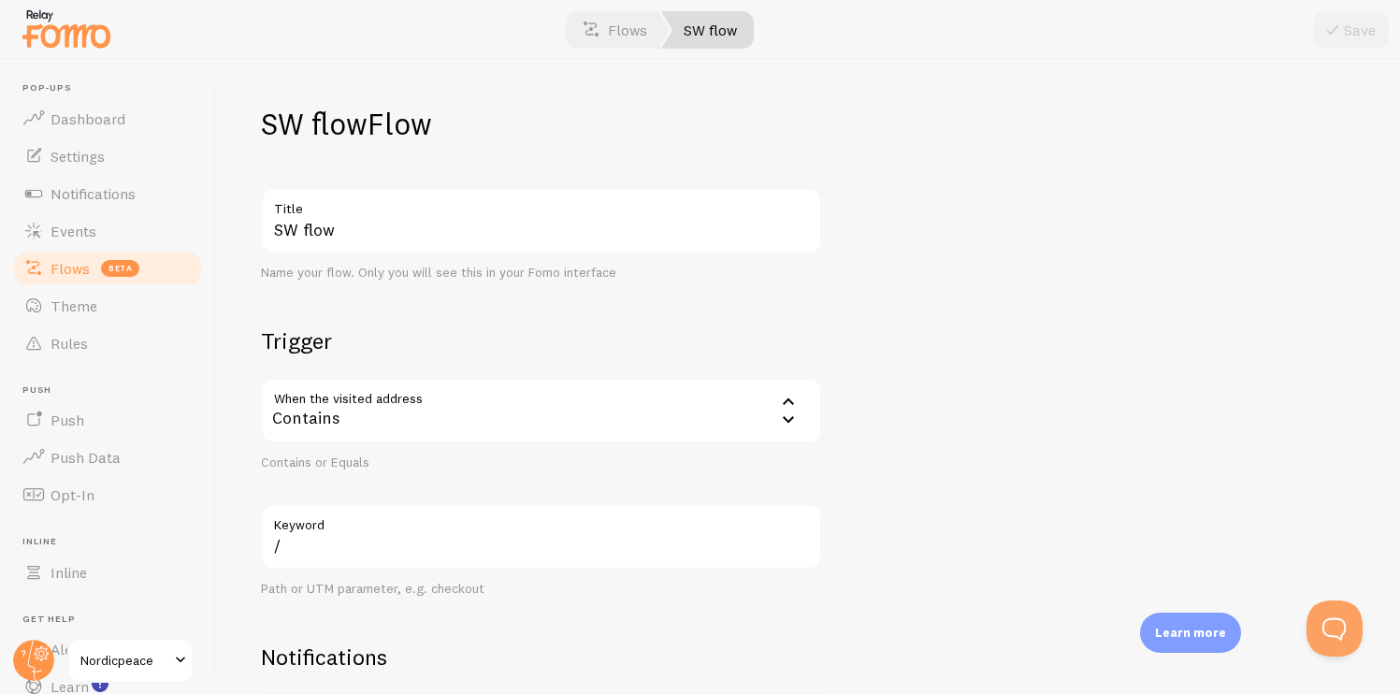
click at [442, 513] on label "Keyword" at bounding box center [541, 520] width 561 height 32
click at [442, 513] on input "/" at bounding box center [541, 536] width 561 height 65
click at [442, 534] on label "Keyword" at bounding box center [541, 520] width 561 height 32
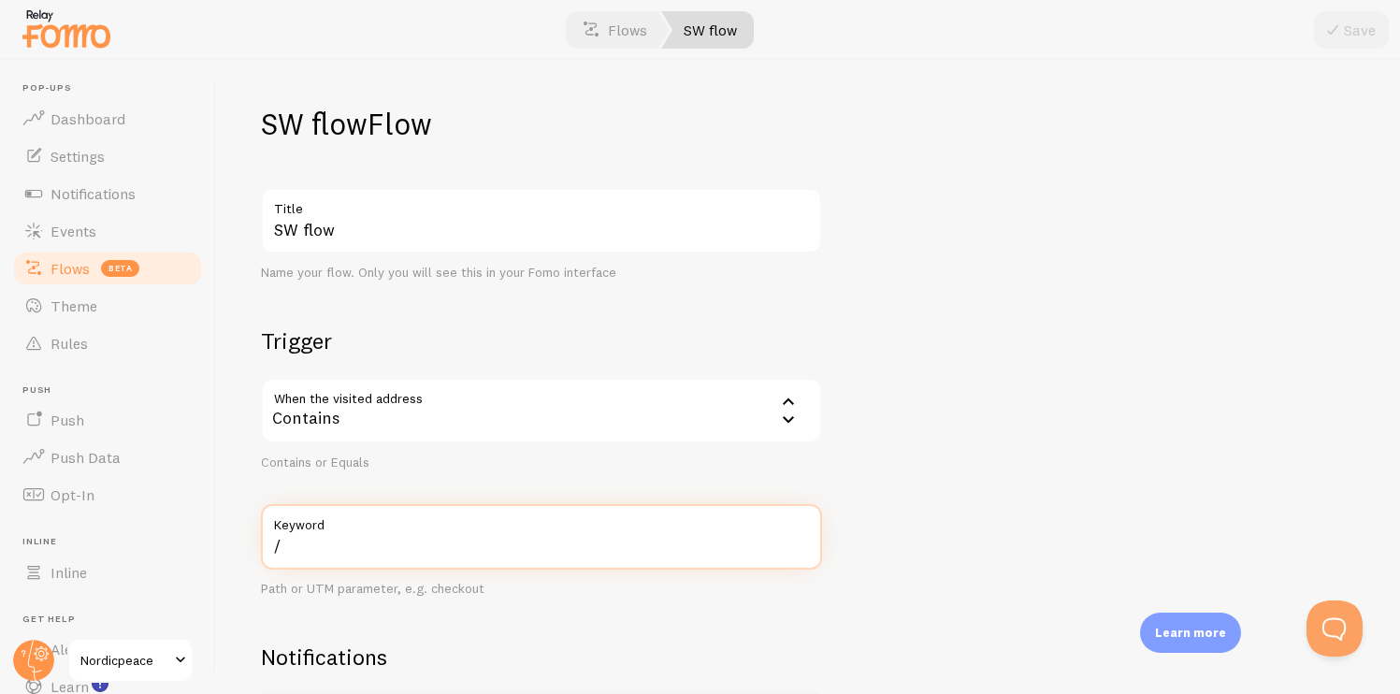
click at [442, 534] on input "/" at bounding box center [541, 536] width 561 height 65
type input "nordicpeace"
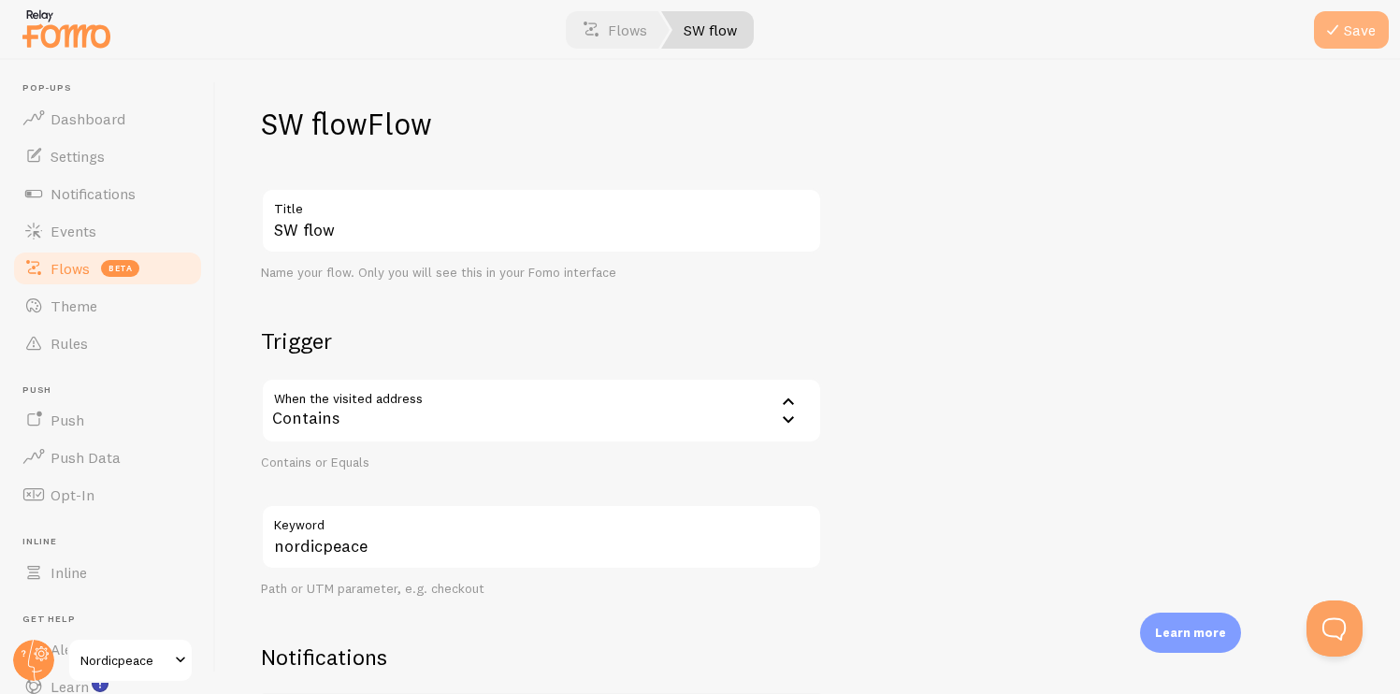
click at [1370, 31] on button "Save" at bounding box center [1351, 29] width 75 height 37
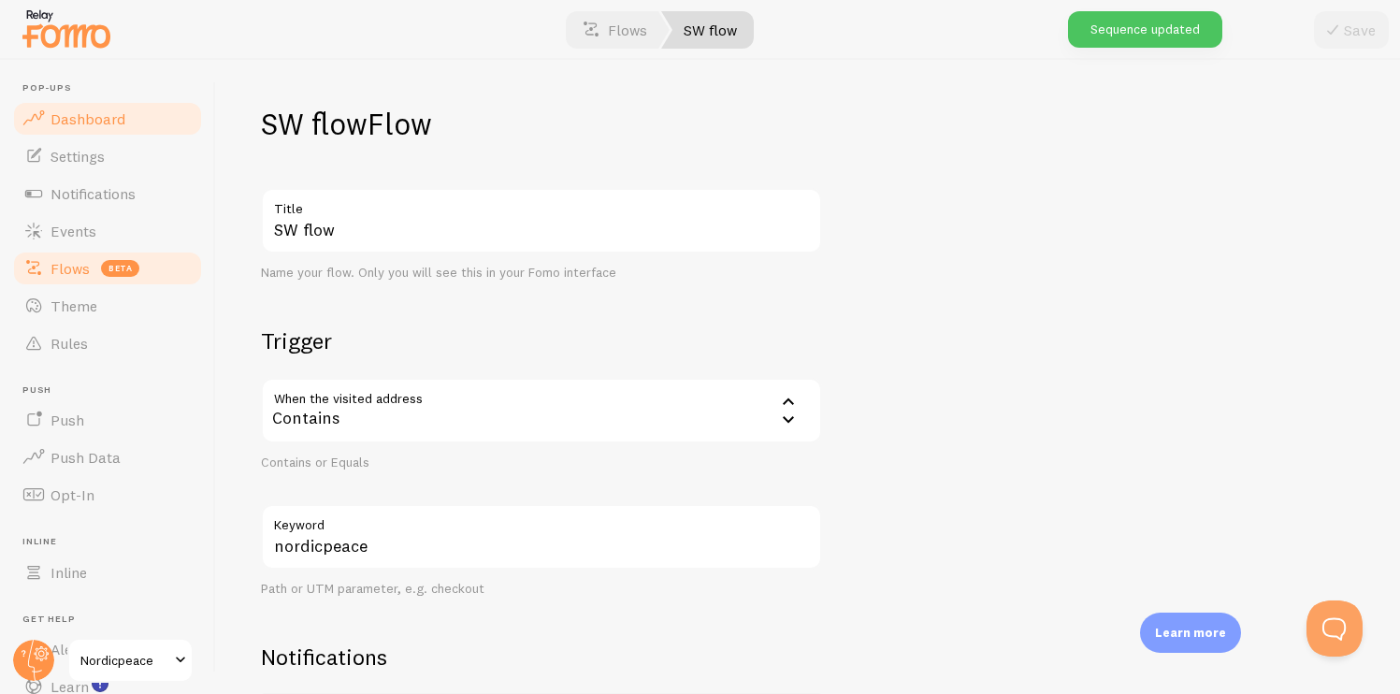
click at [112, 103] on link "Dashboard" at bounding box center [107, 118] width 193 height 37
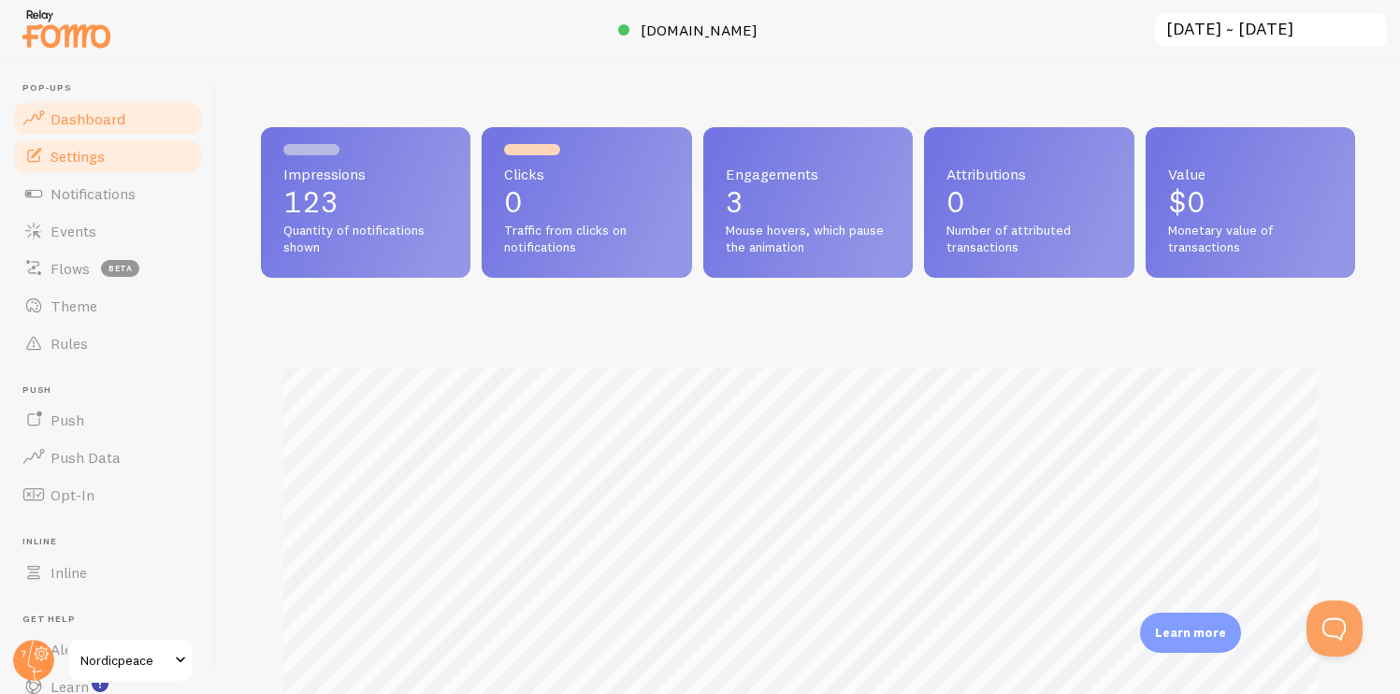
scroll to position [491, 1080]
click at [113, 164] on link "Settings" at bounding box center [107, 156] width 193 height 37
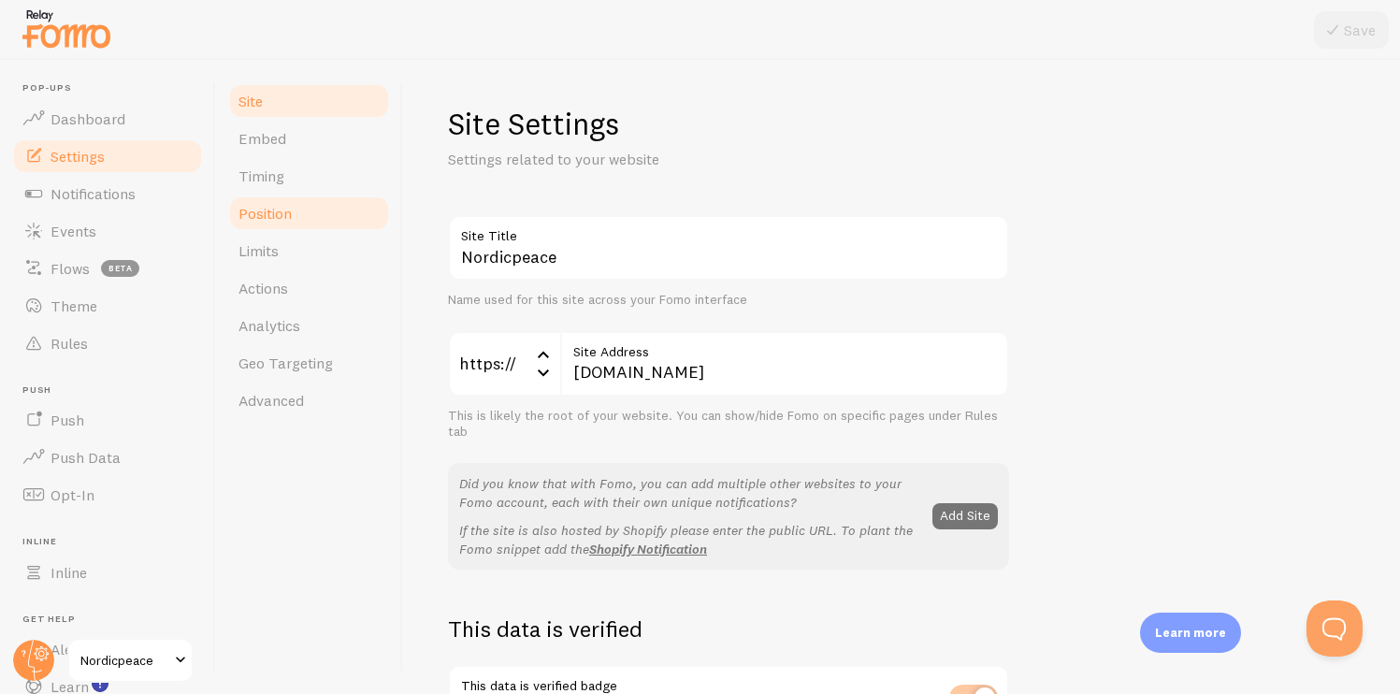
click at [290, 217] on span "Position" at bounding box center [265, 213] width 53 height 19
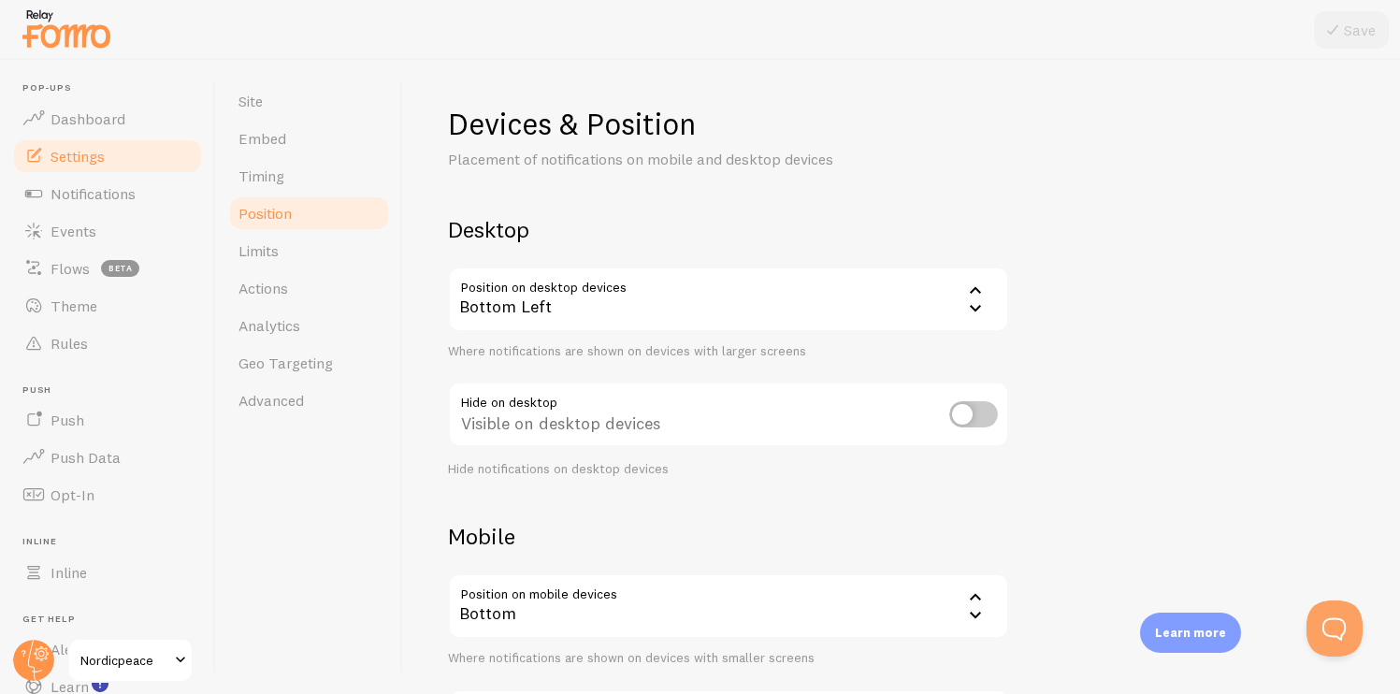
click at [630, 246] on div "Desktop Position on desktop devices bottom_left Bottom Left Bottom Left Bottom …" at bounding box center [728, 346] width 561 height 262
click at [630, 300] on div "Bottom Left" at bounding box center [728, 299] width 561 height 65
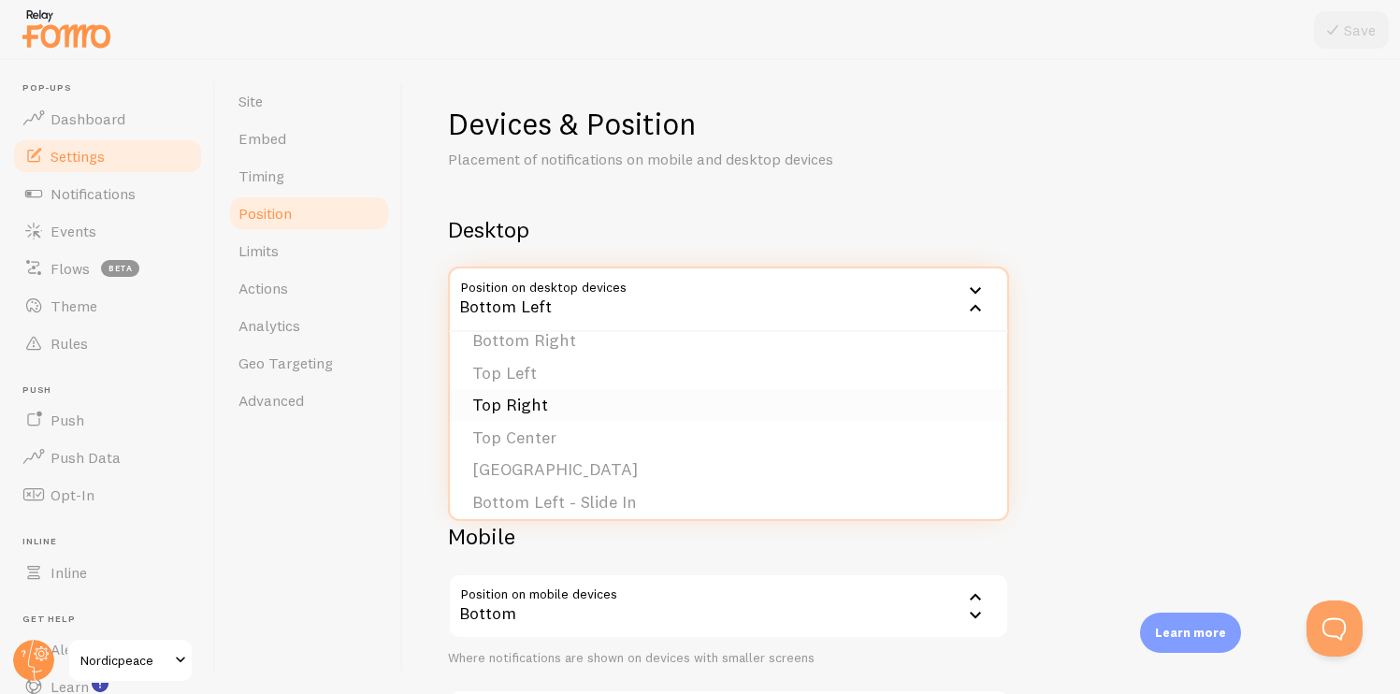
scroll to position [51, 0]
click at [570, 396] on li "Top Right" at bounding box center [728, 404] width 557 height 33
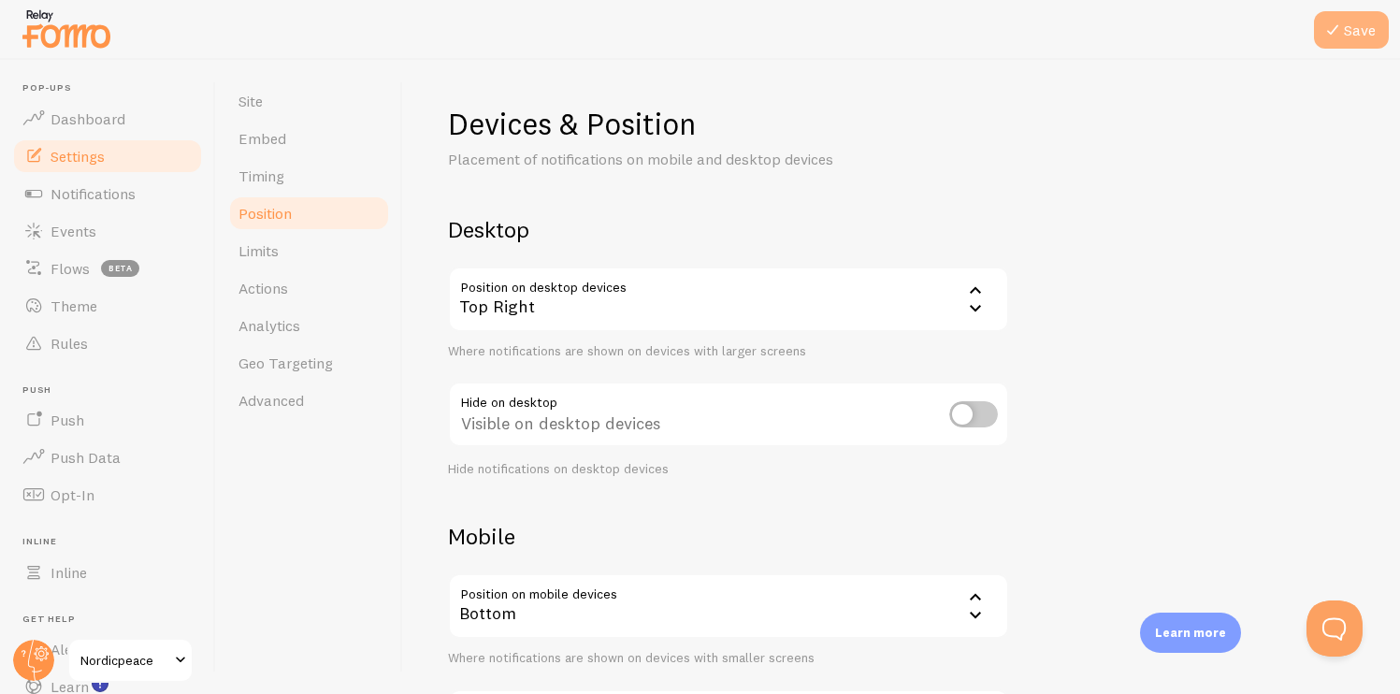
click at [1360, 24] on button "Save" at bounding box center [1351, 29] width 75 height 37
click at [141, 125] on link "Dashboard" at bounding box center [107, 118] width 193 height 37
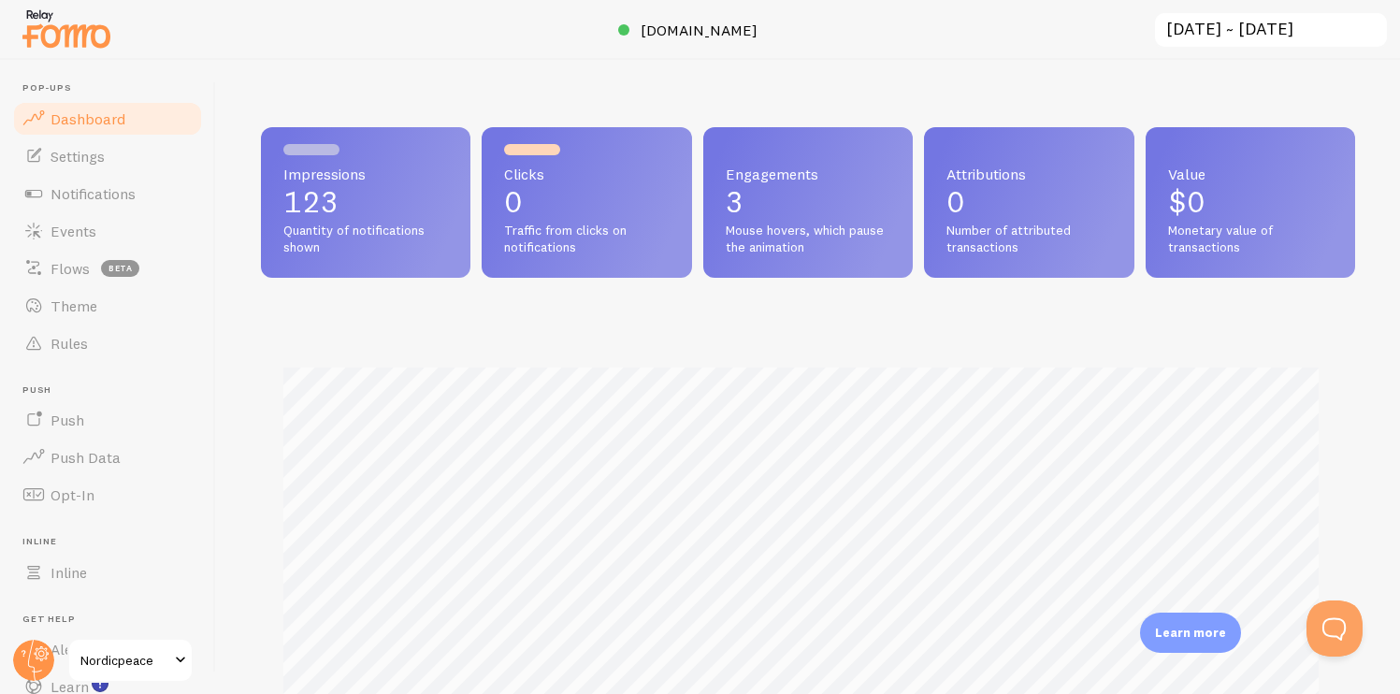
scroll to position [491, 1080]
click at [74, 167] on link "Settings" at bounding box center [107, 156] width 193 height 37
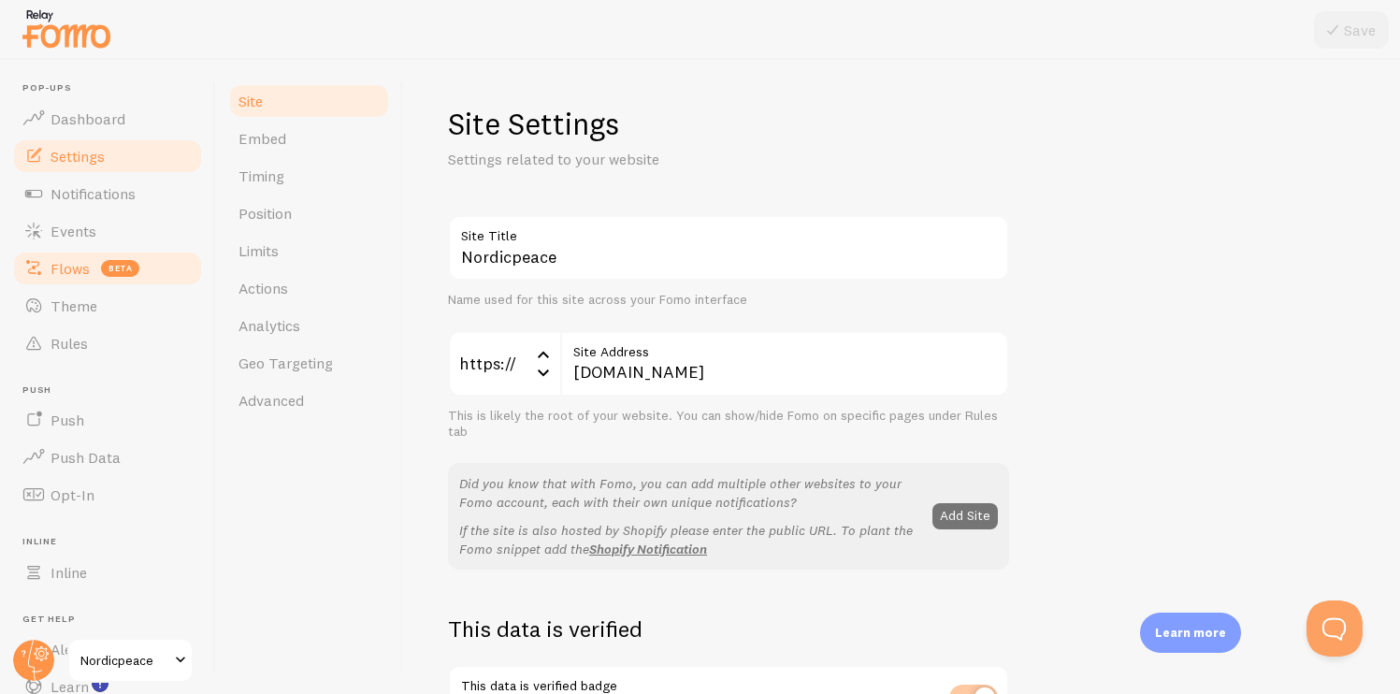
click at [74, 271] on span "Flows" at bounding box center [70, 268] width 39 height 19
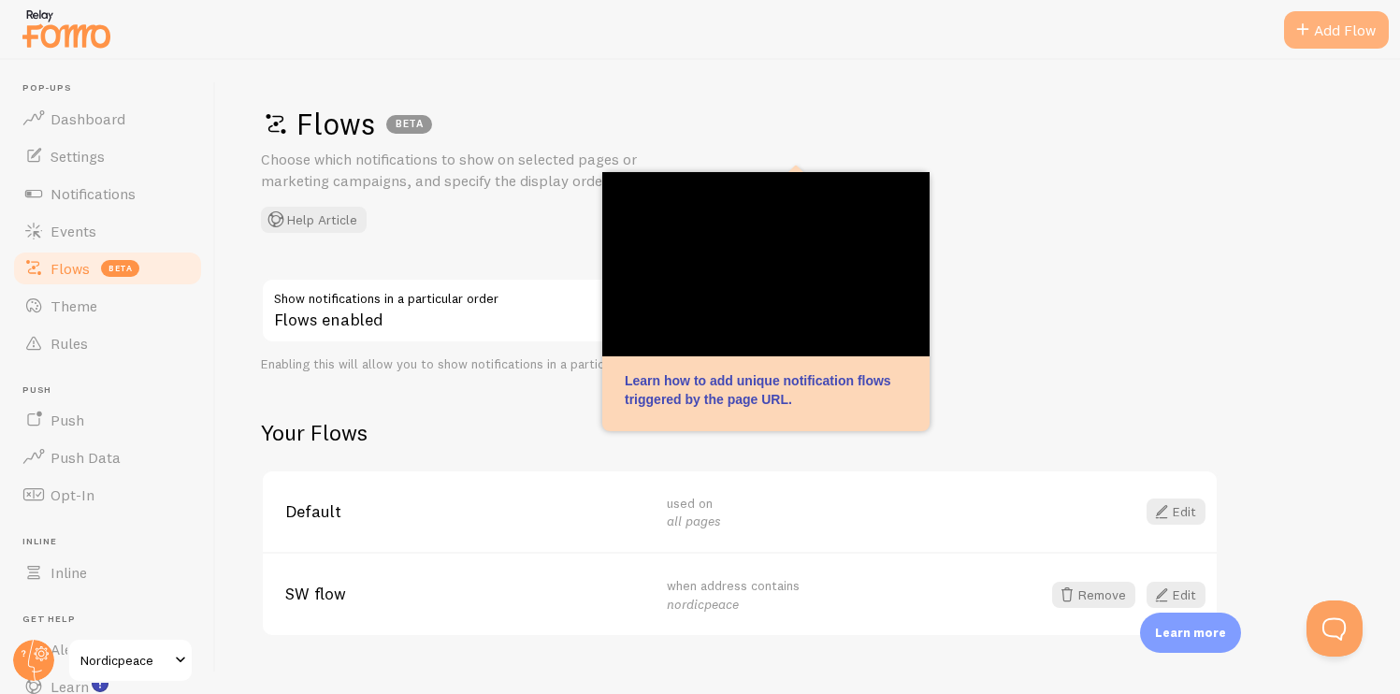
click at [1326, 36] on div "Add Flow" at bounding box center [1336, 29] width 105 height 37
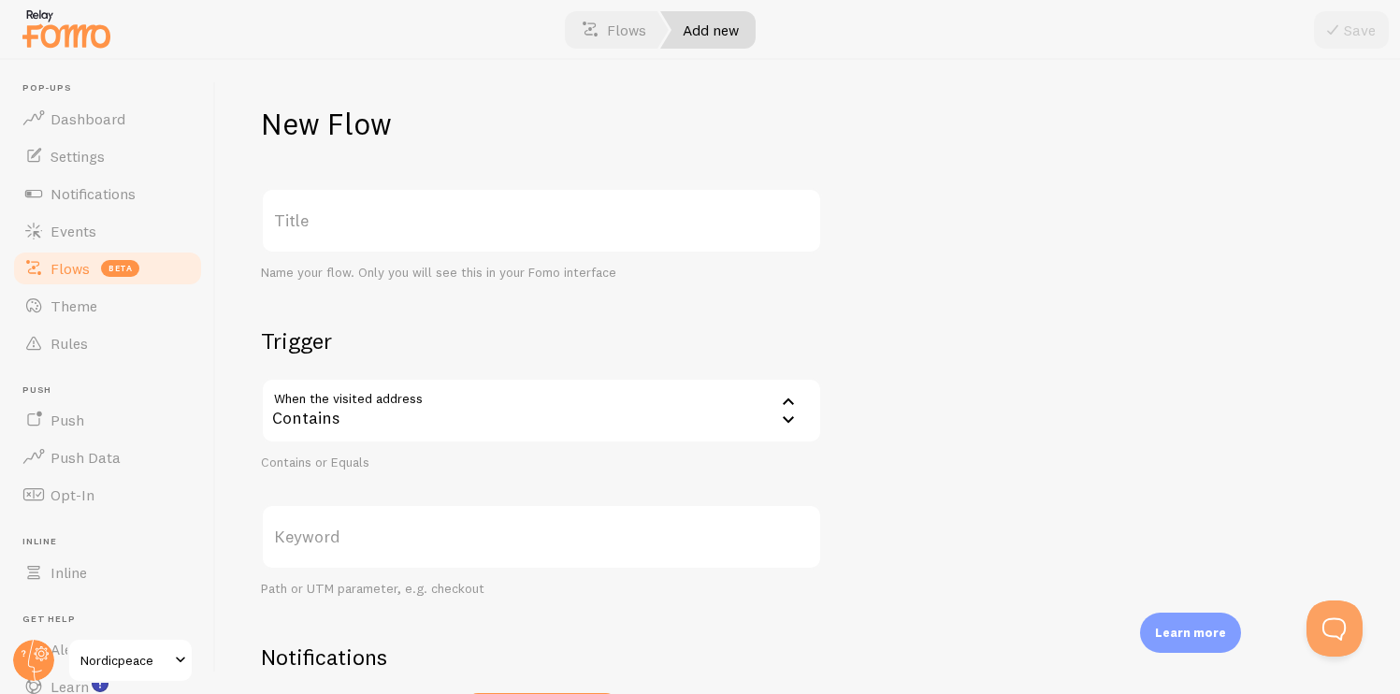
click at [504, 239] on label "Title" at bounding box center [541, 220] width 561 height 65
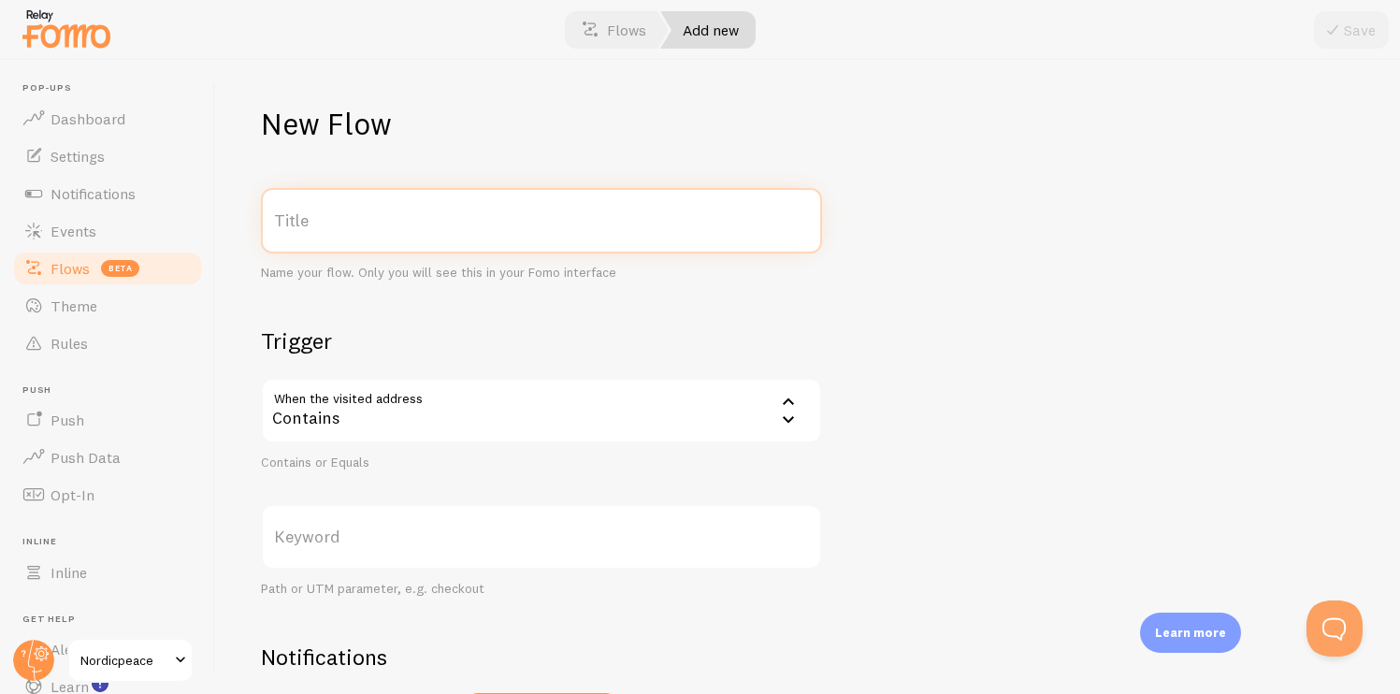
click at [504, 239] on input "Title" at bounding box center [541, 220] width 561 height 65
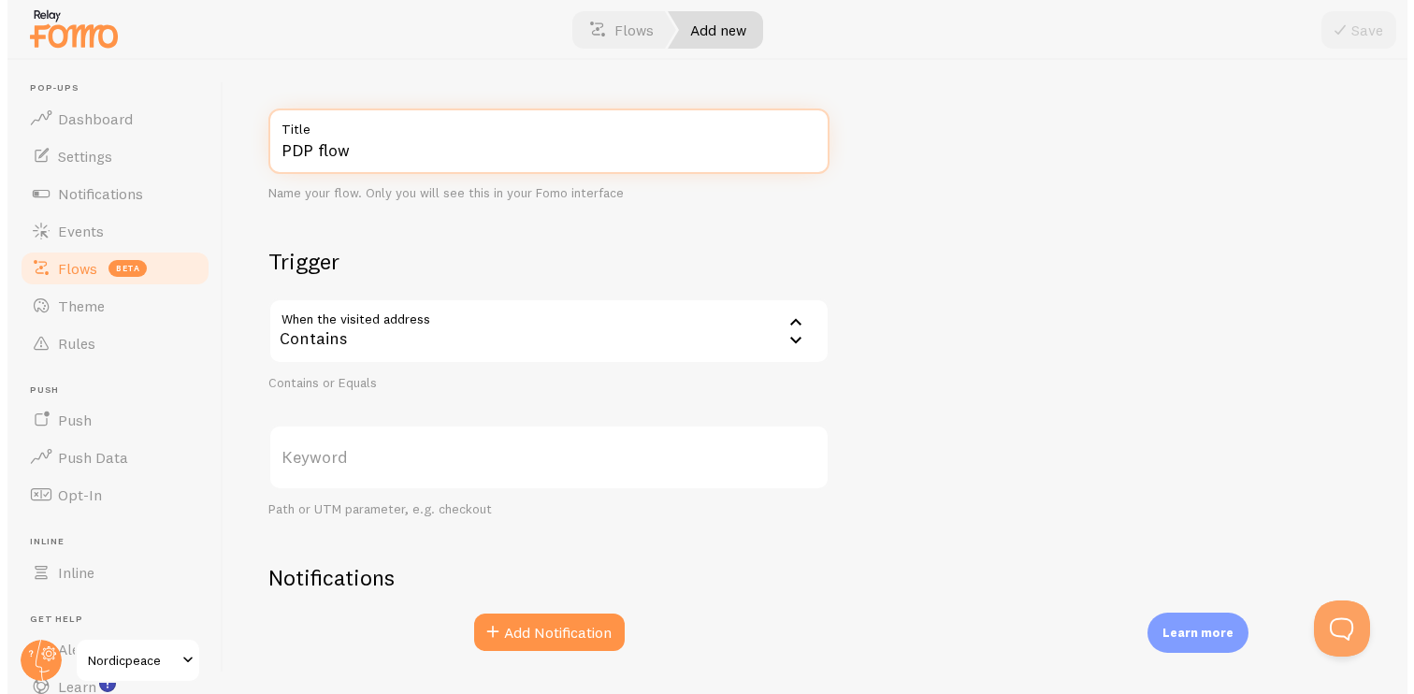
scroll to position [95, 0]
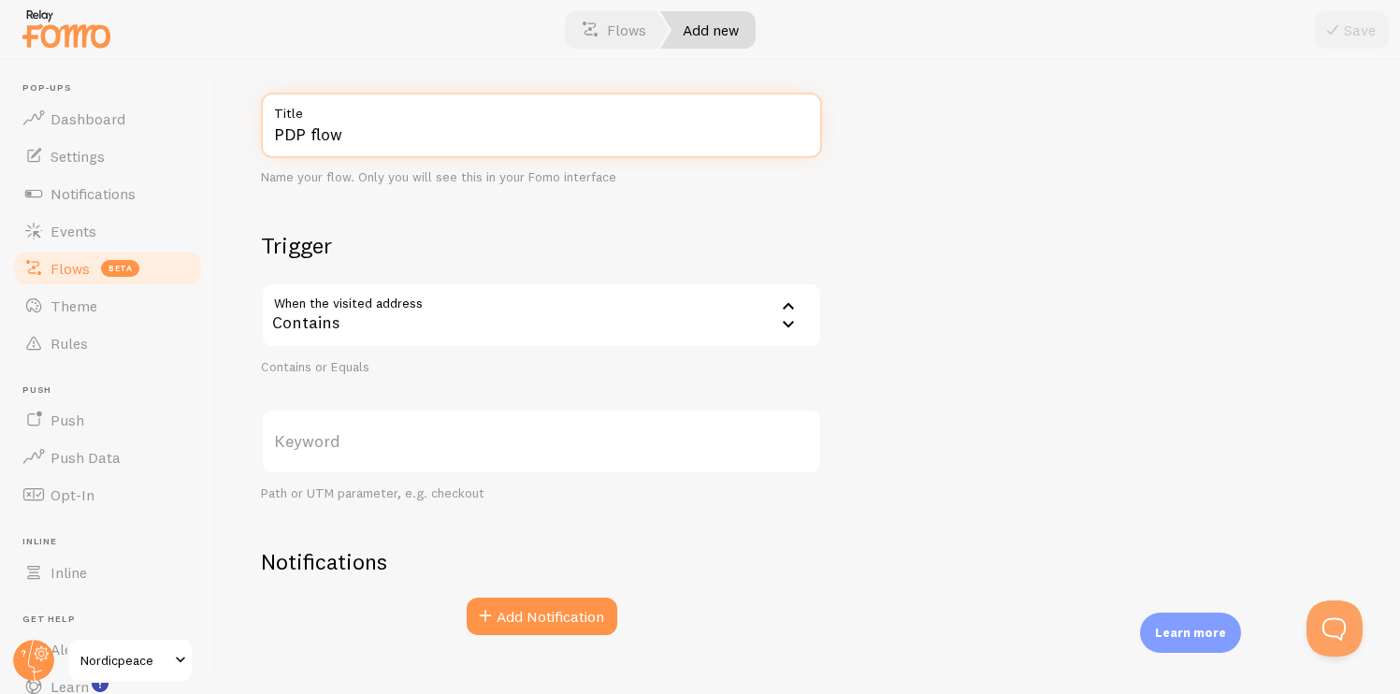
type input "PDP flow"
click at [494, 451] on label "Keyword" at bounding box center [541, 441] width 561 height 65
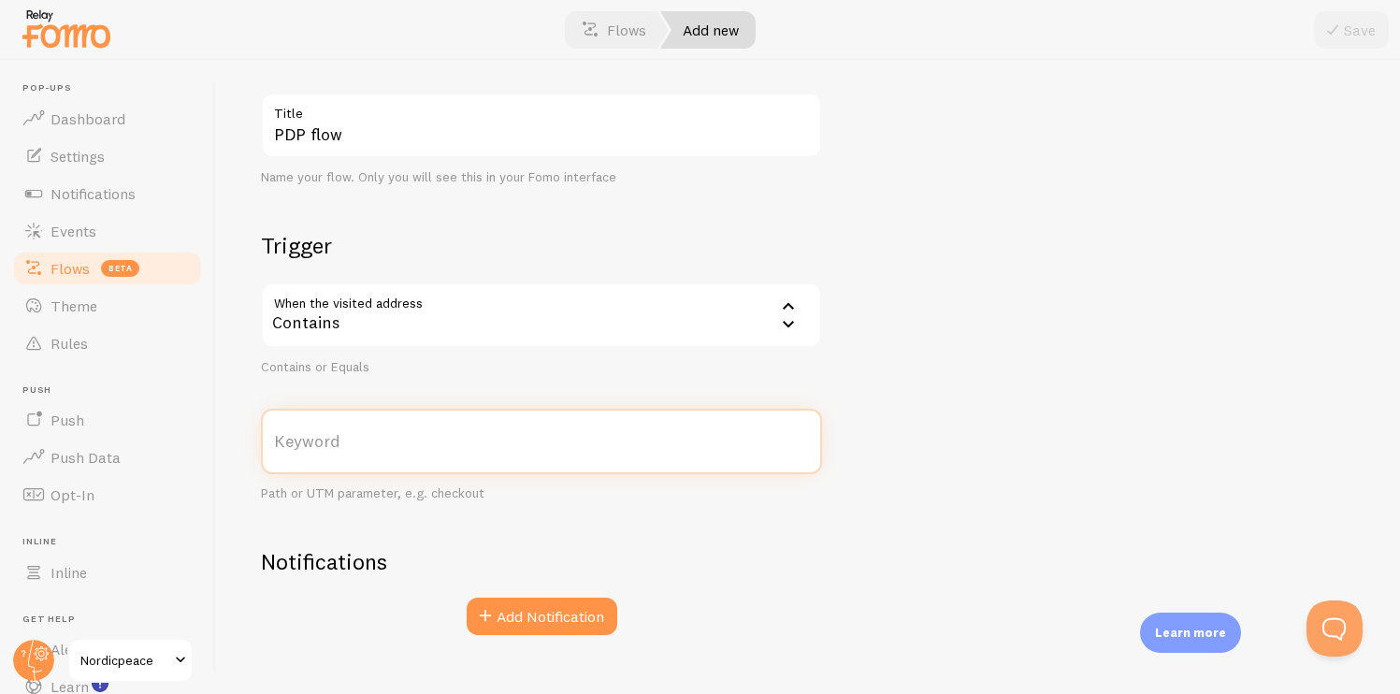
click at [494, 451] on input "Keyword" at bounding box center [541, 441] width 561 height 65
type input "/products/"
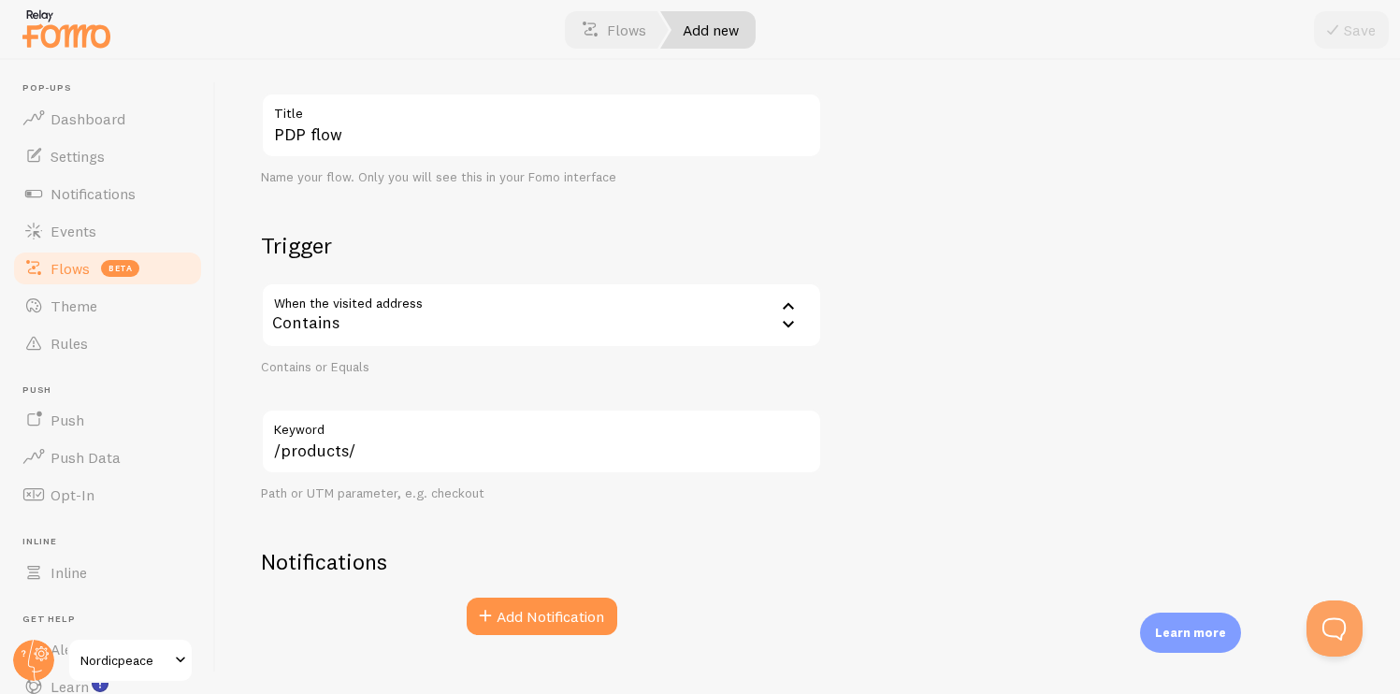
click at [578, 590] on section "Notifications Add Notification" at bounding box center [541, 591] width 561 height 89
click at [563, 606] on button "Add Notification" at bounding box center [542, 616] width 151 height 37
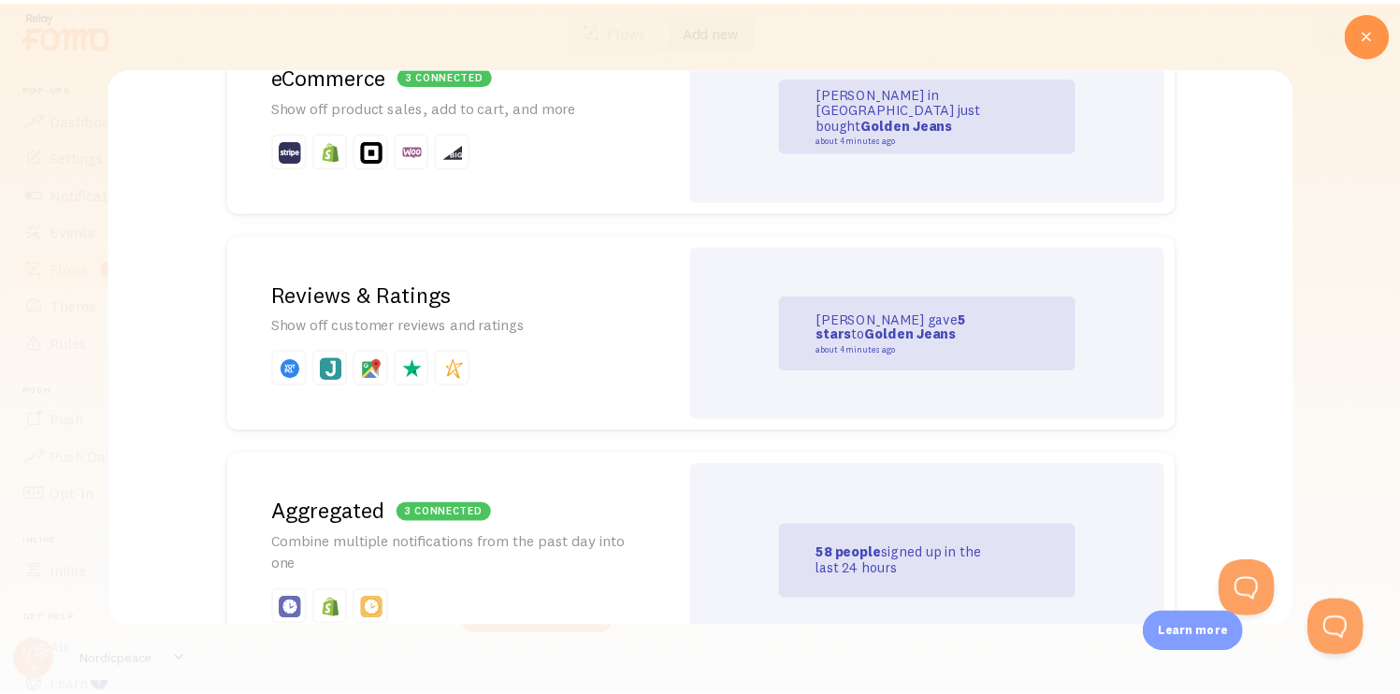
scroll to position [0, 0]
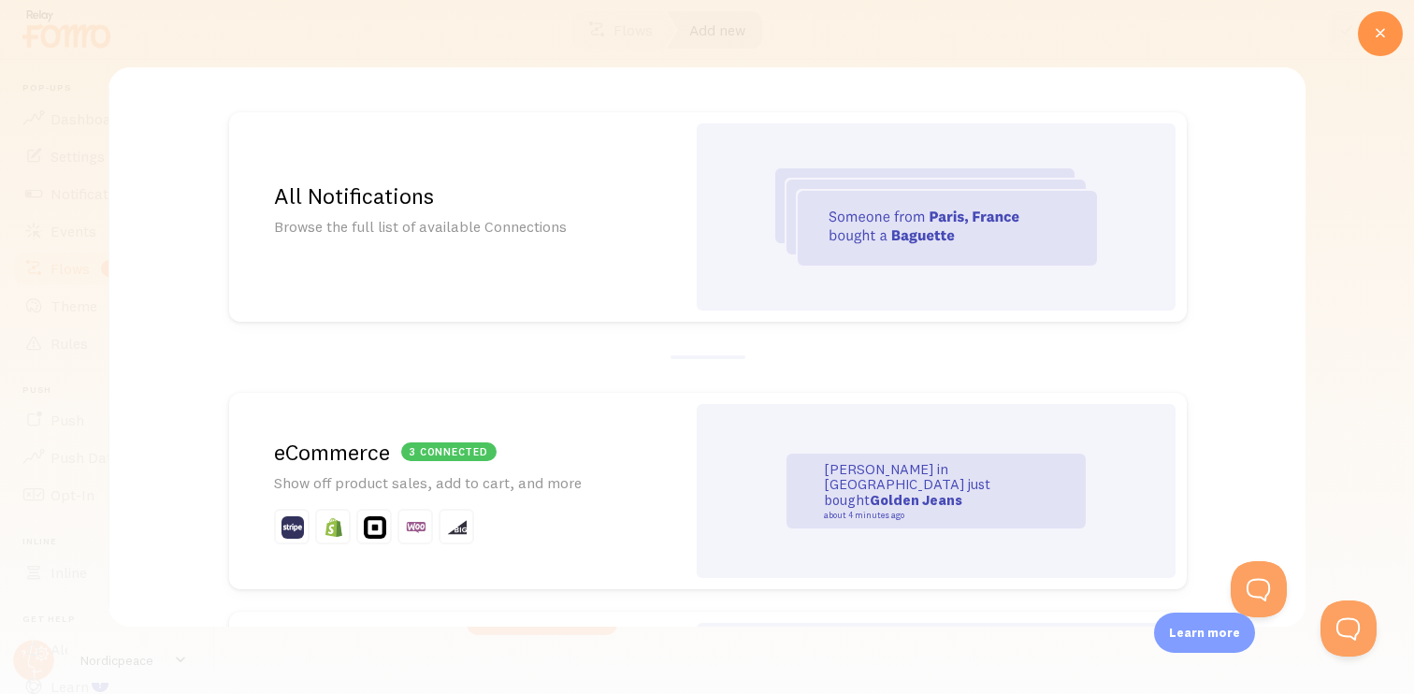
click at [650, 261] on div "All Notifications Browse the full list of available Connections" at bounding box center [457, 217] width 456 height 210
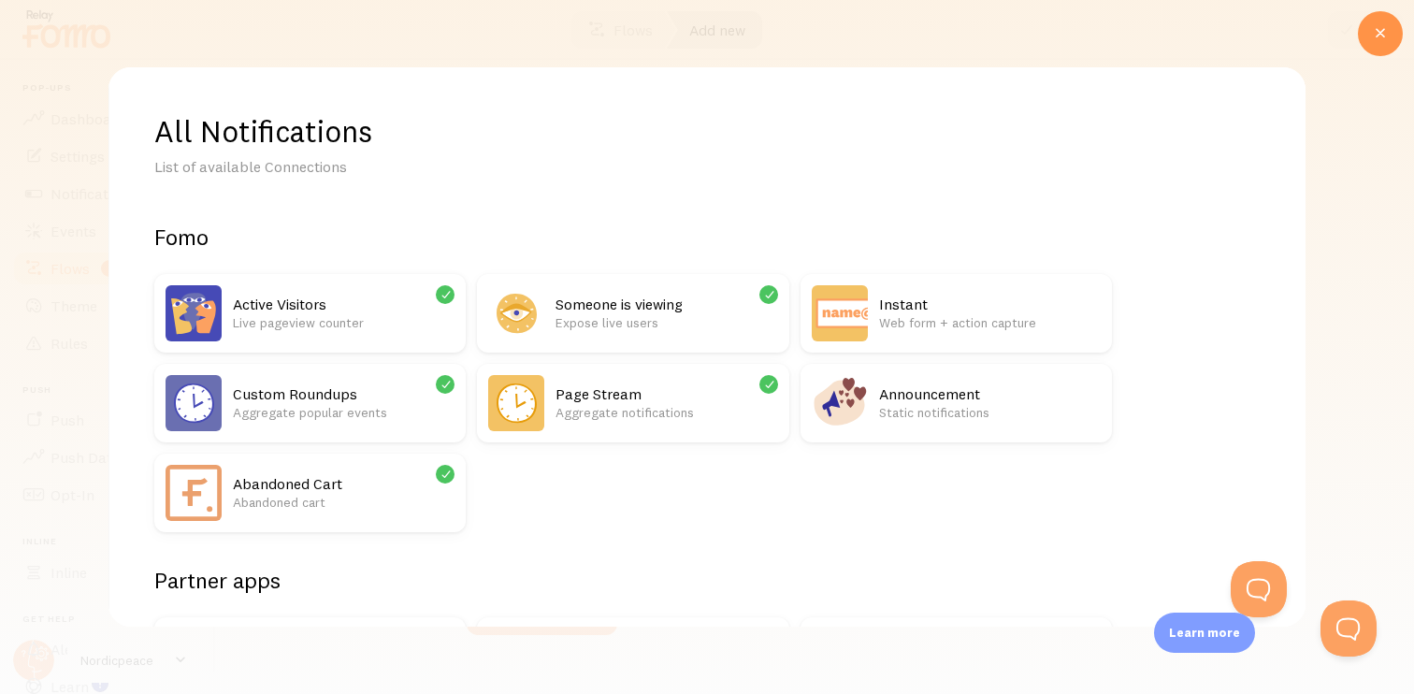
click at [319, 336] on div "Active Visitors Live pageview counter" at bounding box center [344, 313] width 222 height 56
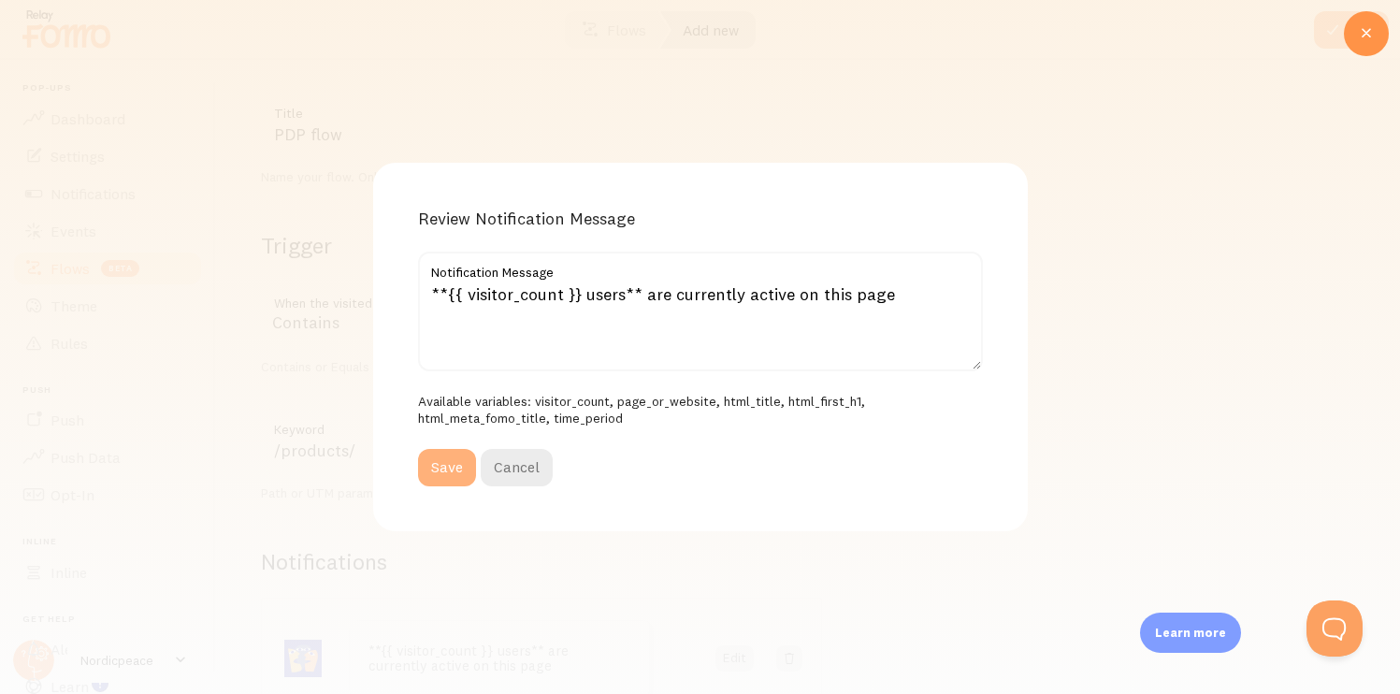
click at [450, 462] on button "Save" at bounding box center [447, 467] width 58 height 37
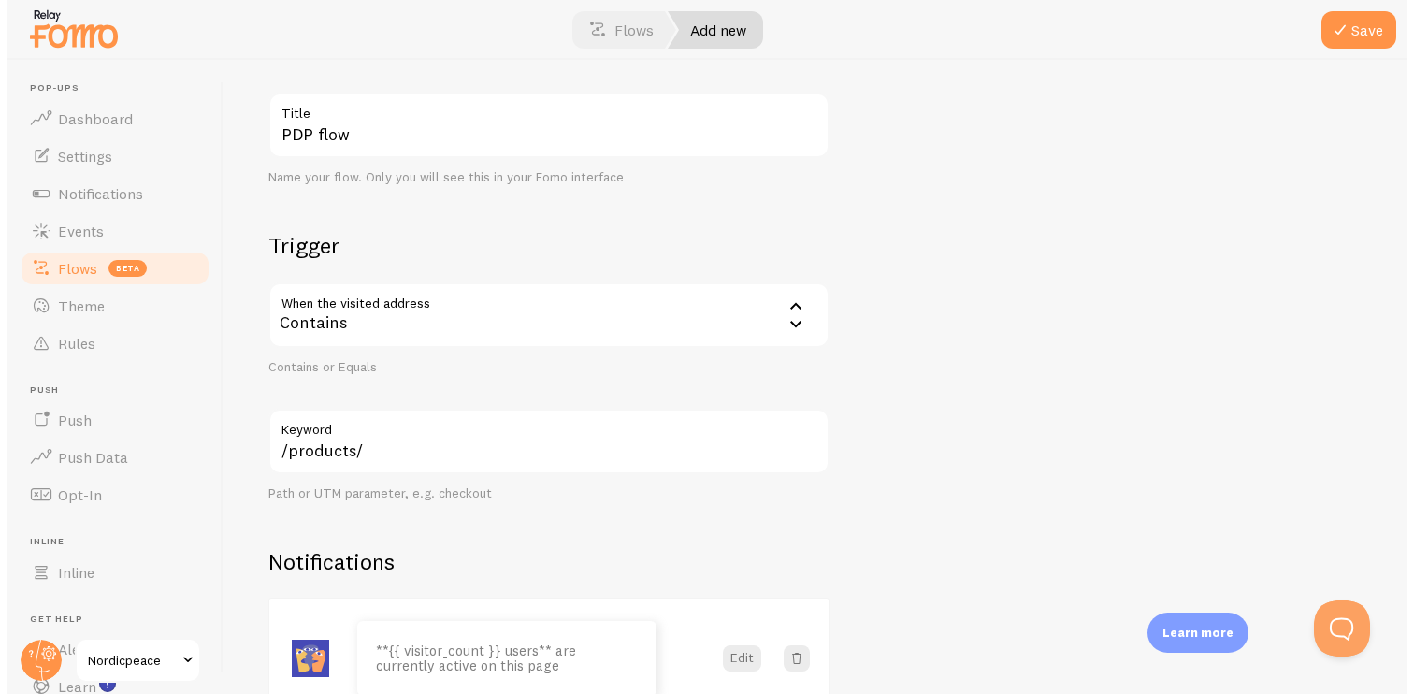
scroll to position [270, 0]
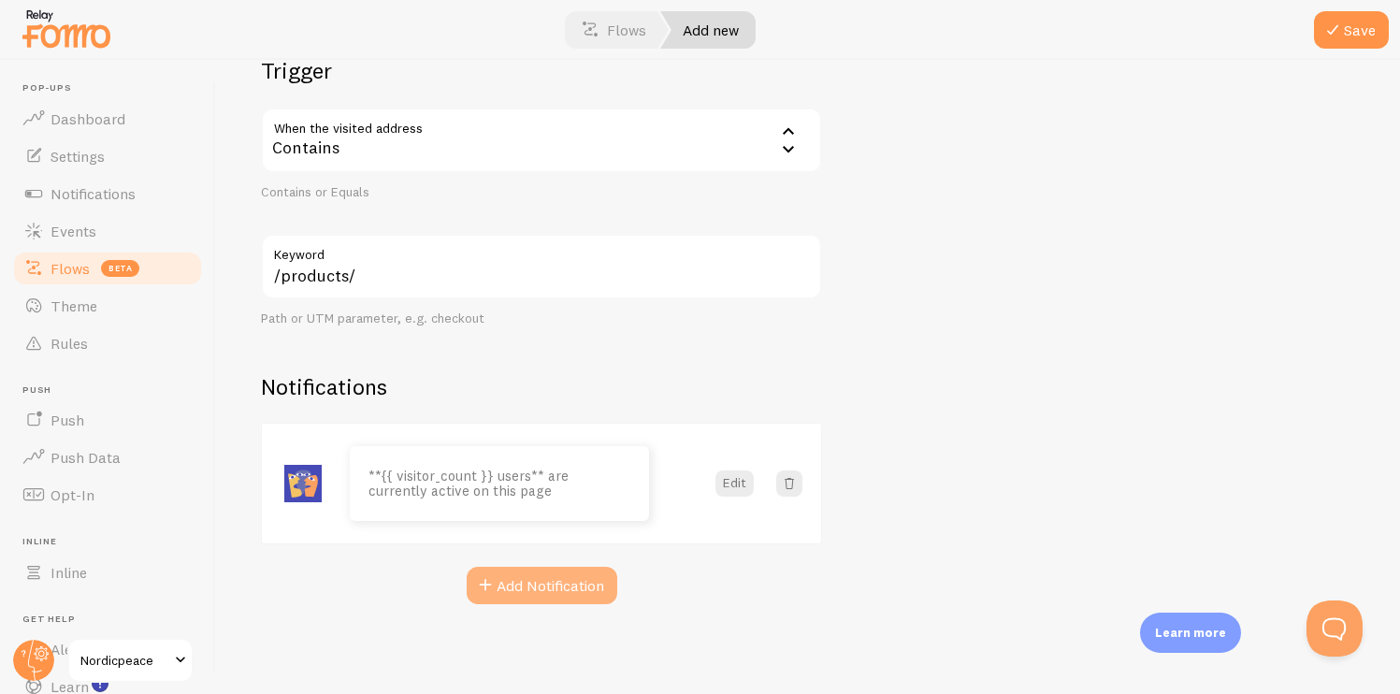
click at [563, 580] on button "Add Notification" at bounding box center [542, 585] width 151 height 37
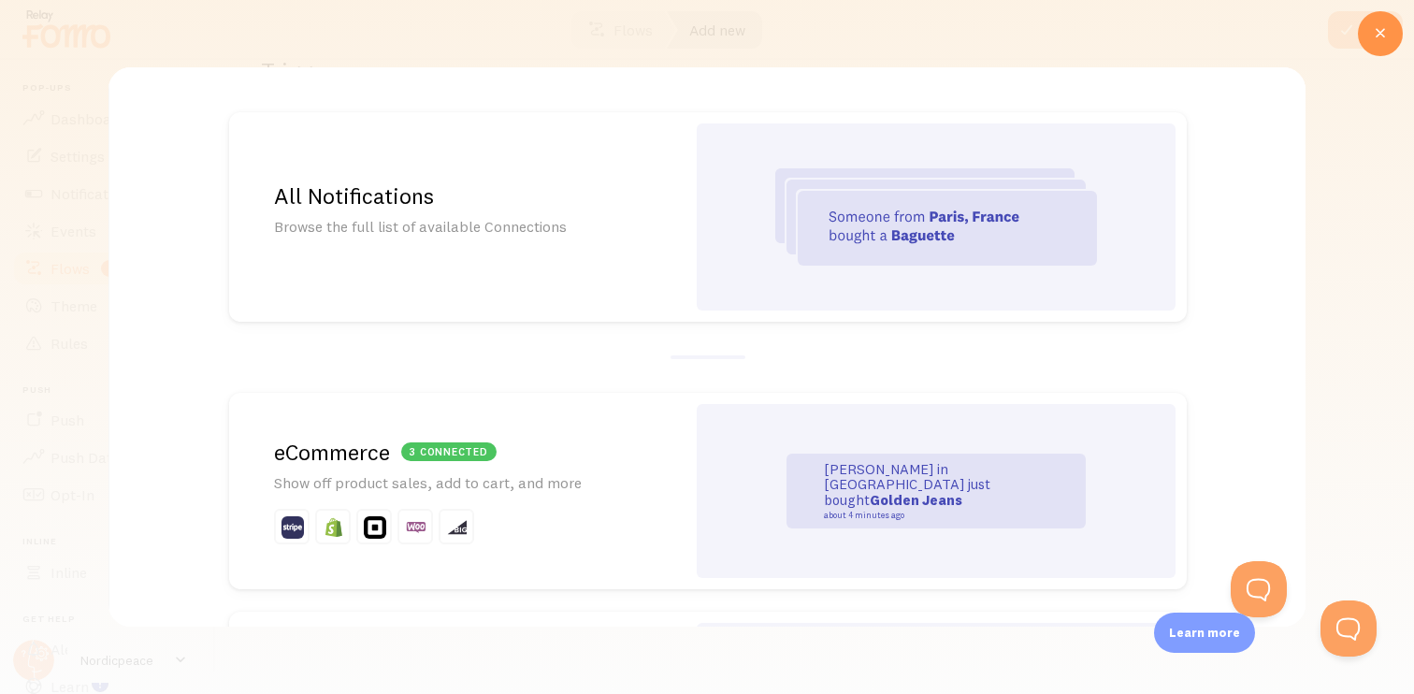
scroll to position [0, 0]
click at [601, 223] on p "Browse the full list of available Connections" at bounding box center [457, 227] width 367 height 22
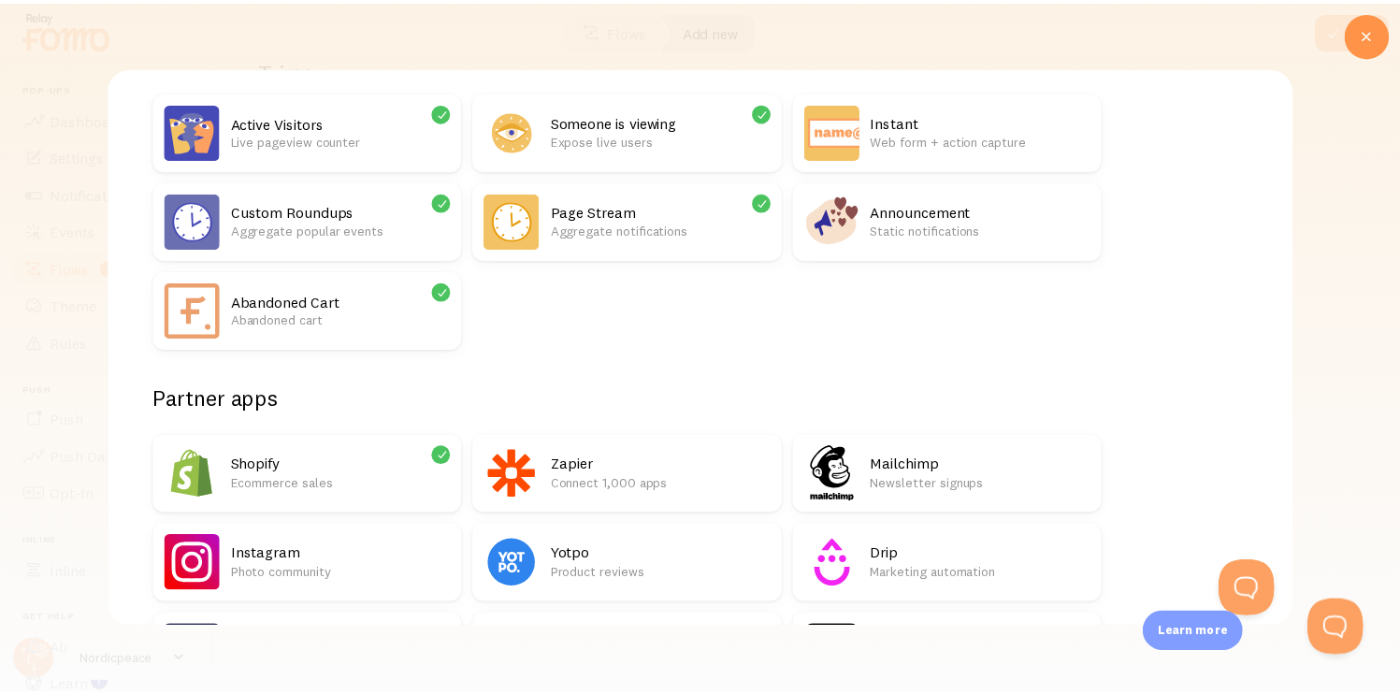
scroll to position [187, 0]
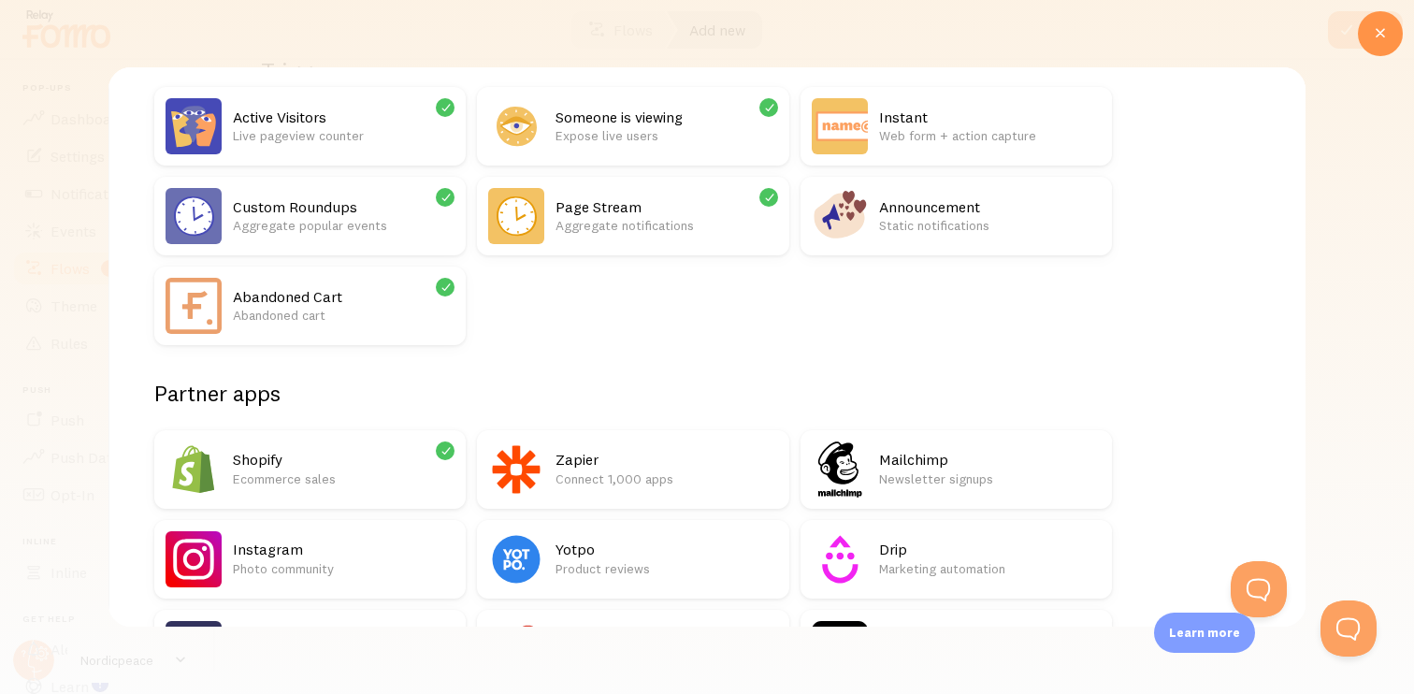
click at [319, 497] on div "Shopify Ecommerce sales" at bounding box center [344, 470] width 222 height 56
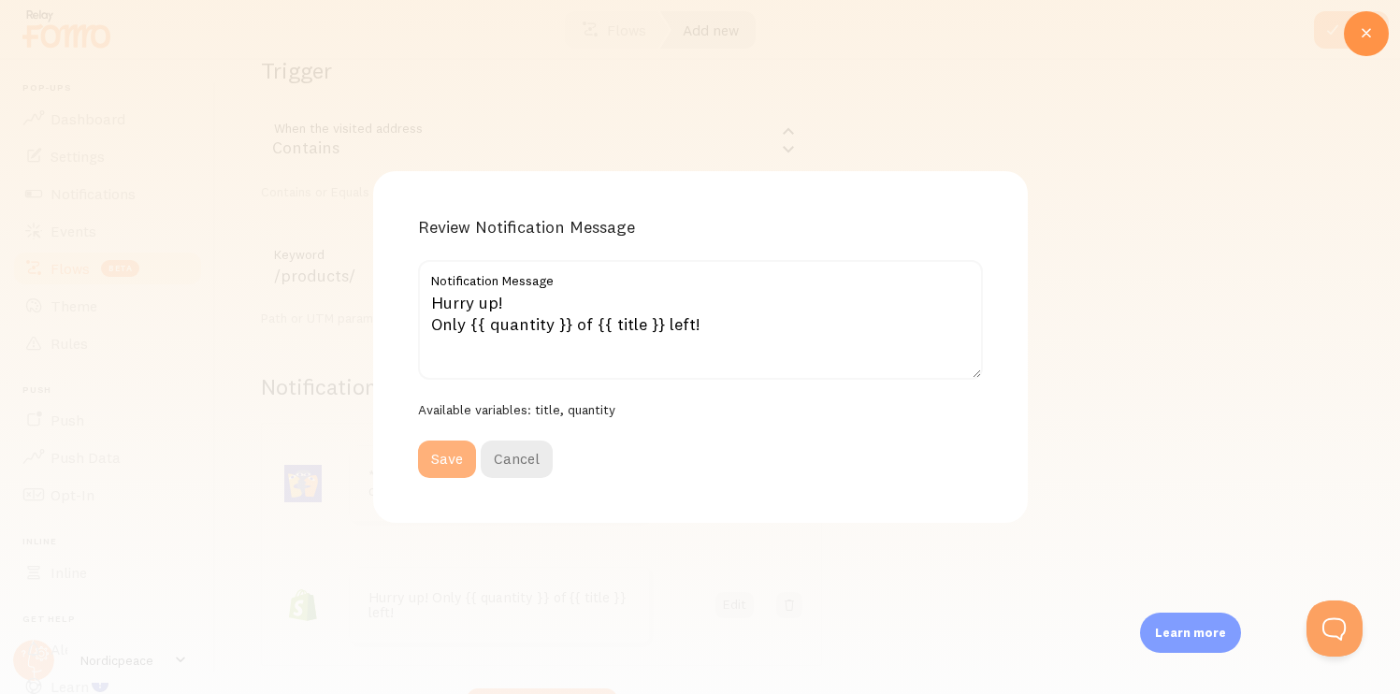
click at [442, 466] on button "Save" at bounding box center [447, 459] width 58 height 37
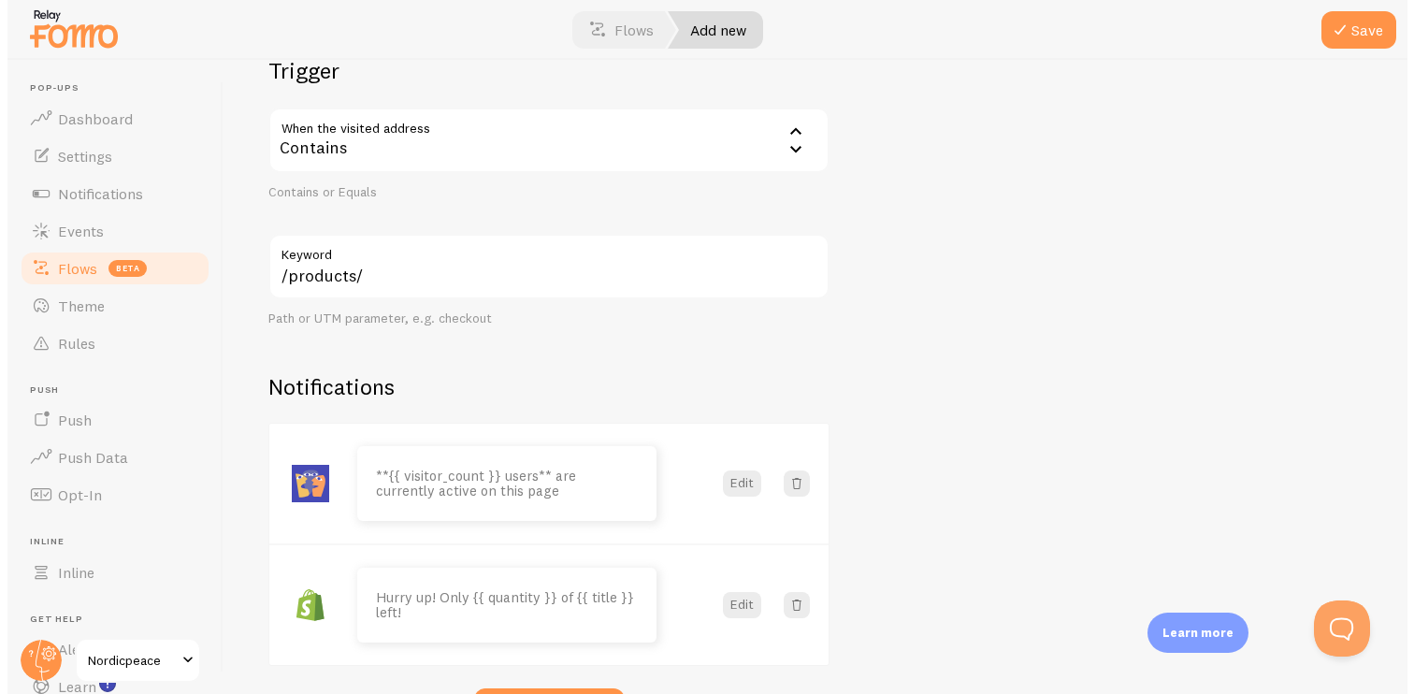
scroll to position [392, 0]
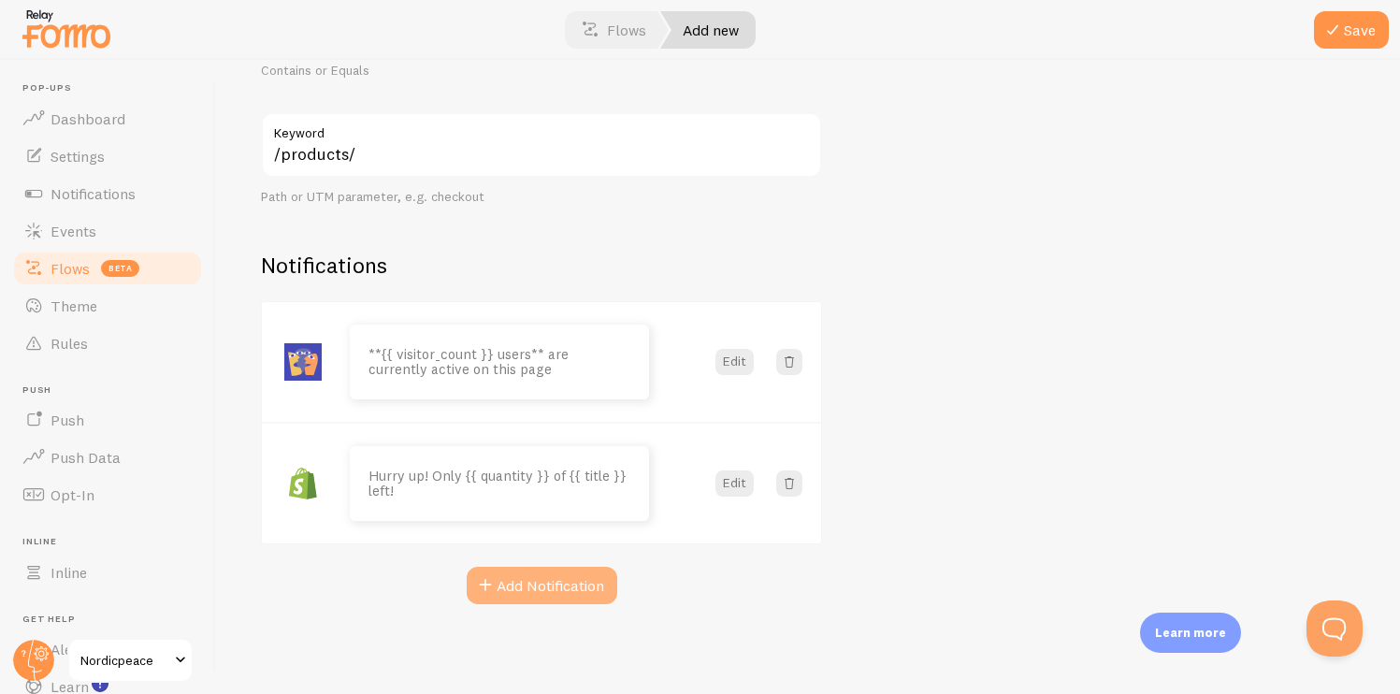
click at [612, 581] on button "Add Notification" at bounding box center [542, 585] width 151 height 37
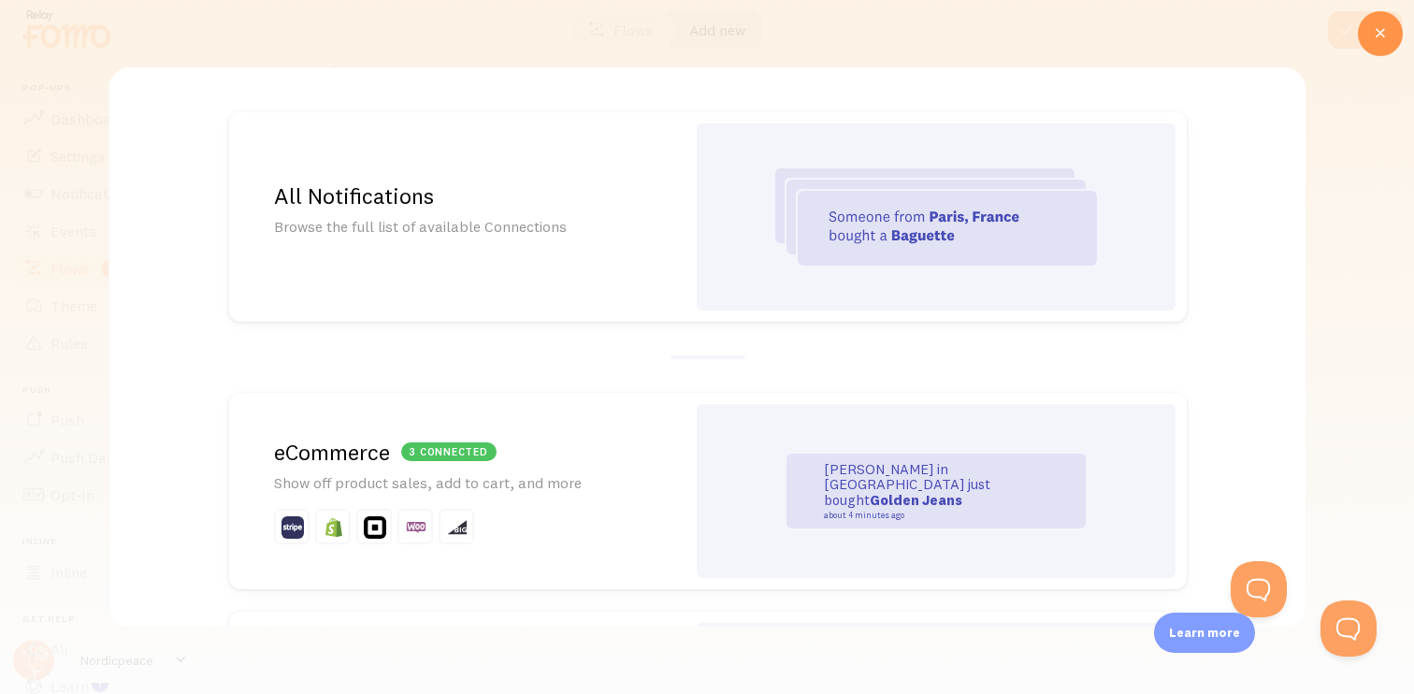
scroll to position [0, 0]
click at [604, 256] on div "All Notifications Browse the full list of available Connections" at bounding box center [457, 217] width 456 height 210
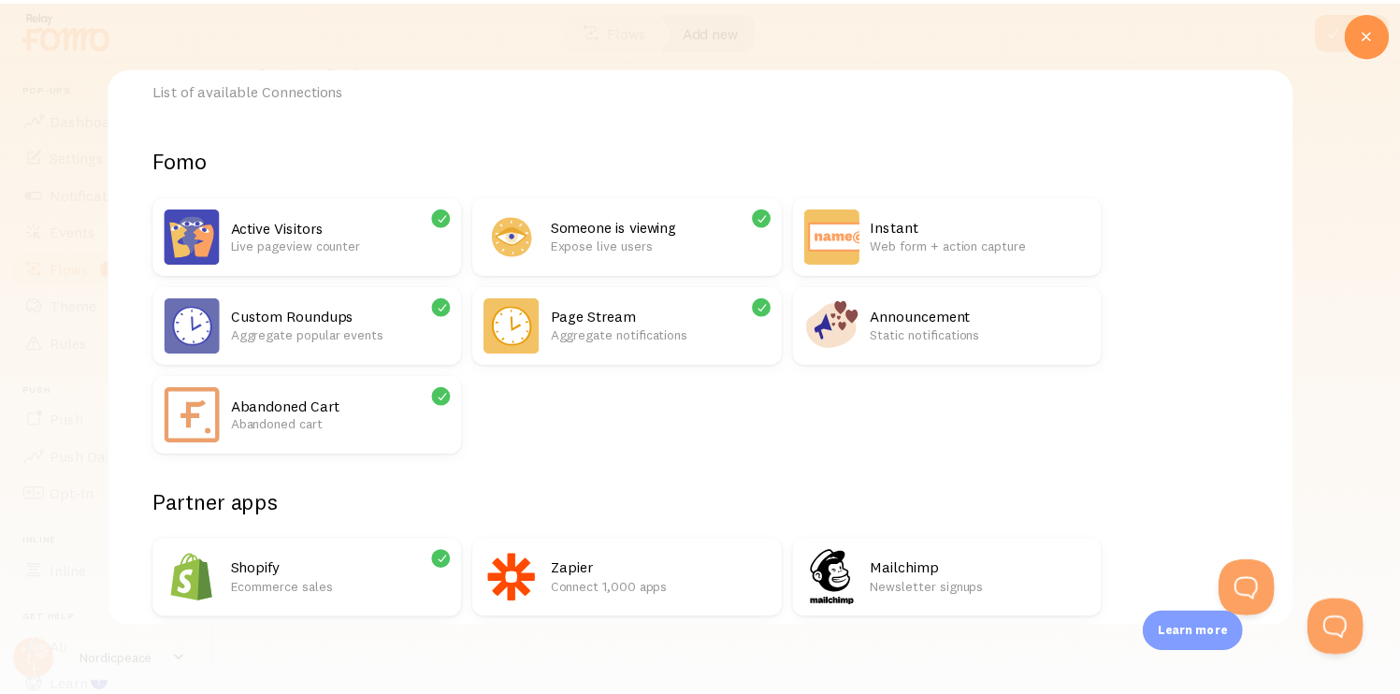
scroll to position [94, 0]
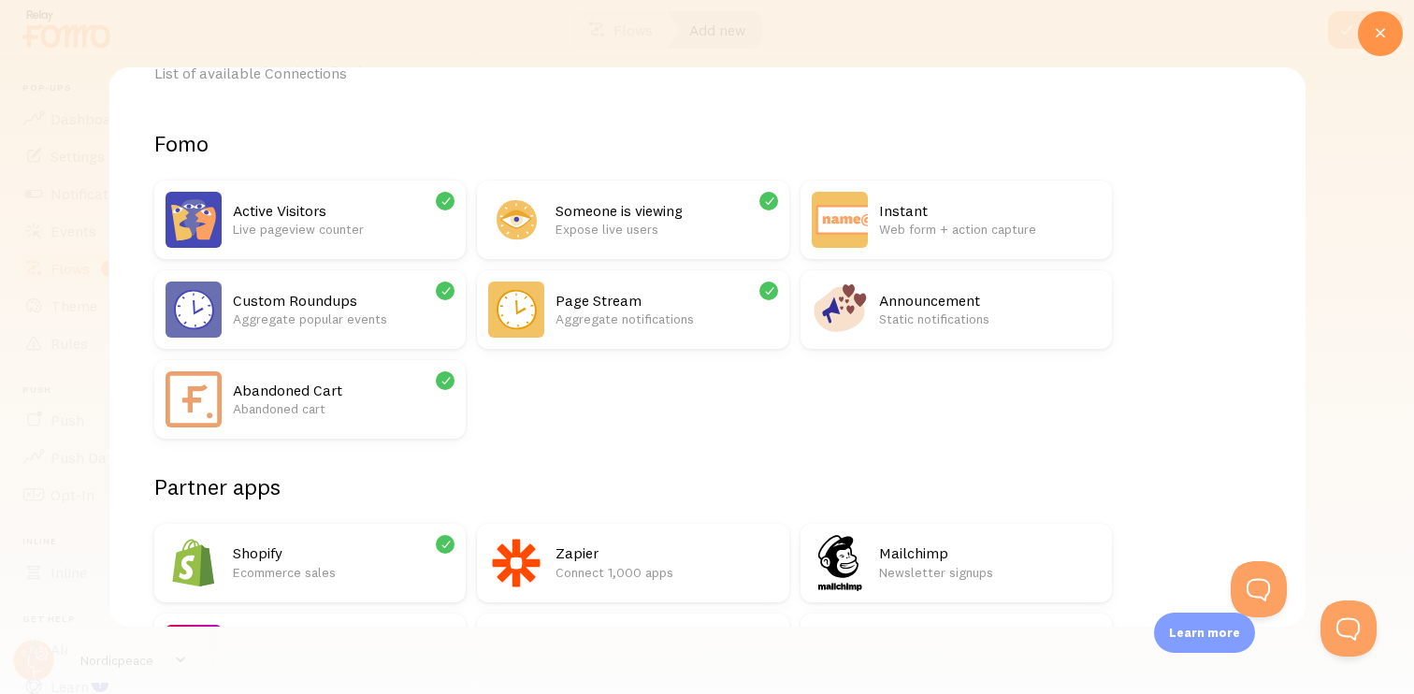
click at [632, 311] on p "Aggregate notifications" at bounding box center [667, 319] width 222 height 19
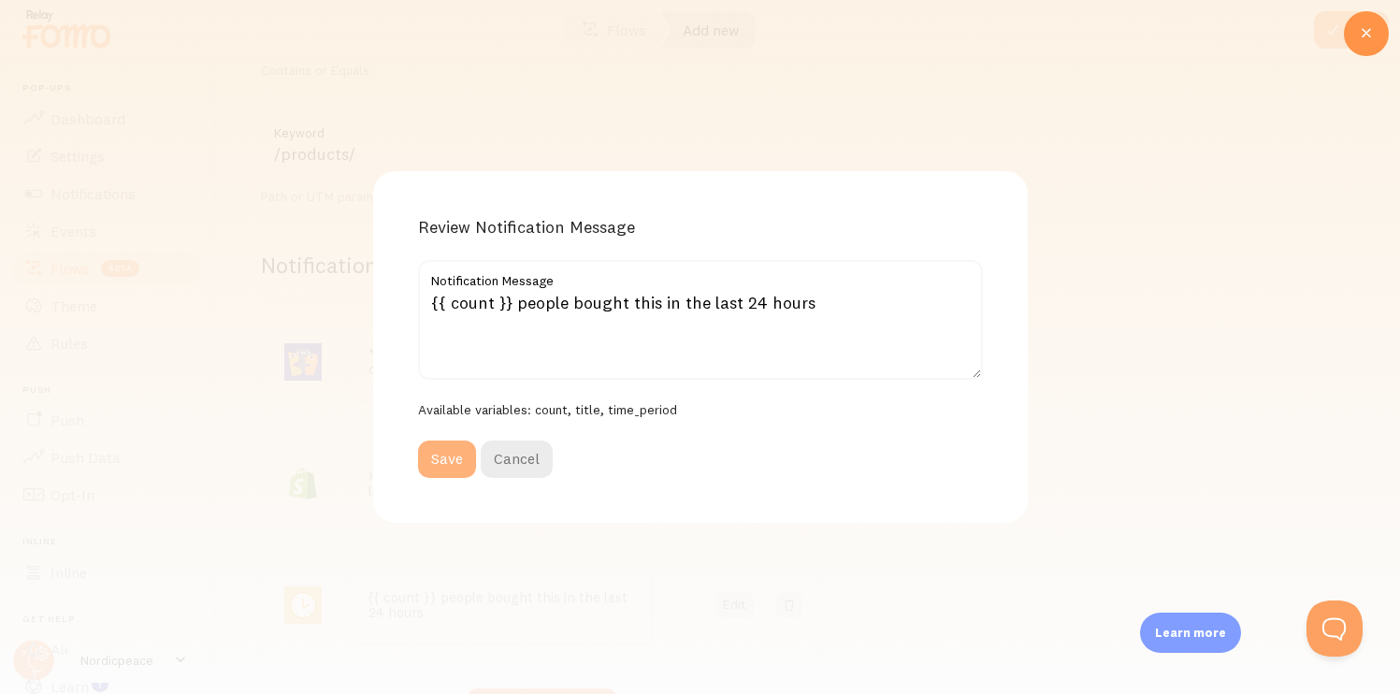
click at [443, 453] on button "Save" at bounding box center [447, 459] width 58 height 37
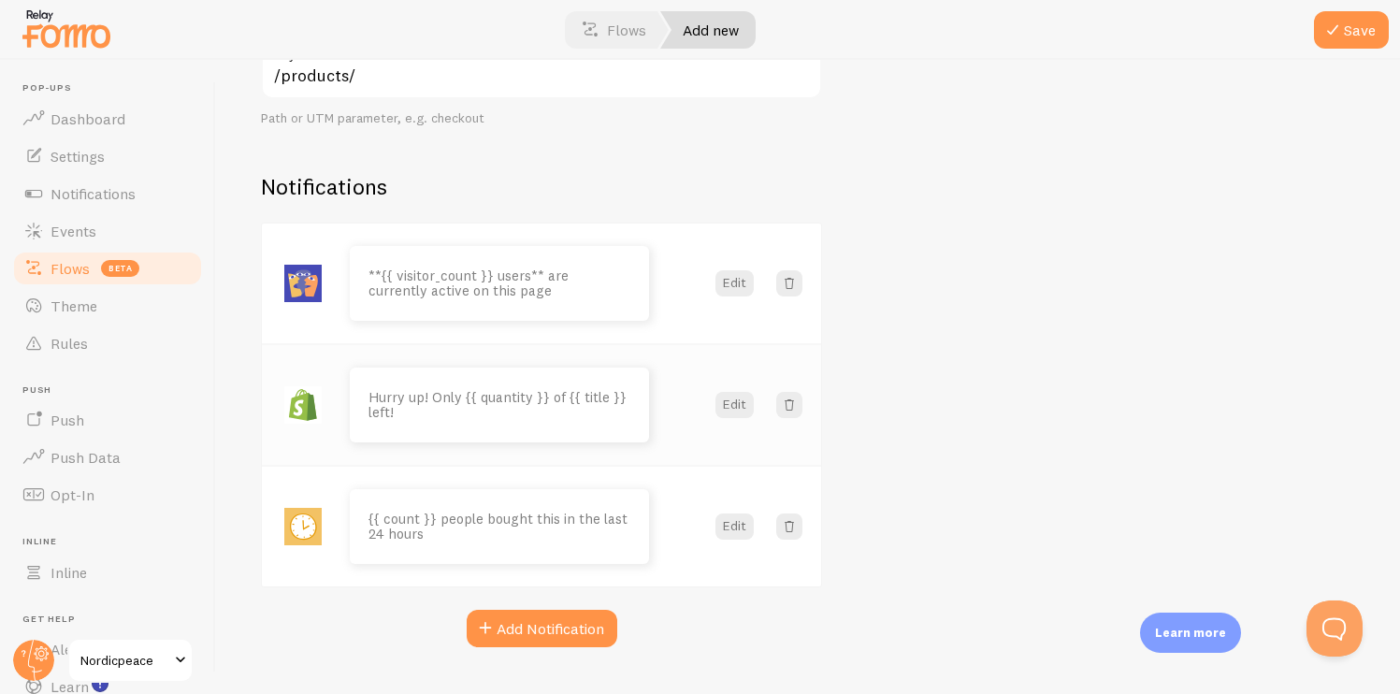
scroll to position [462, 0]
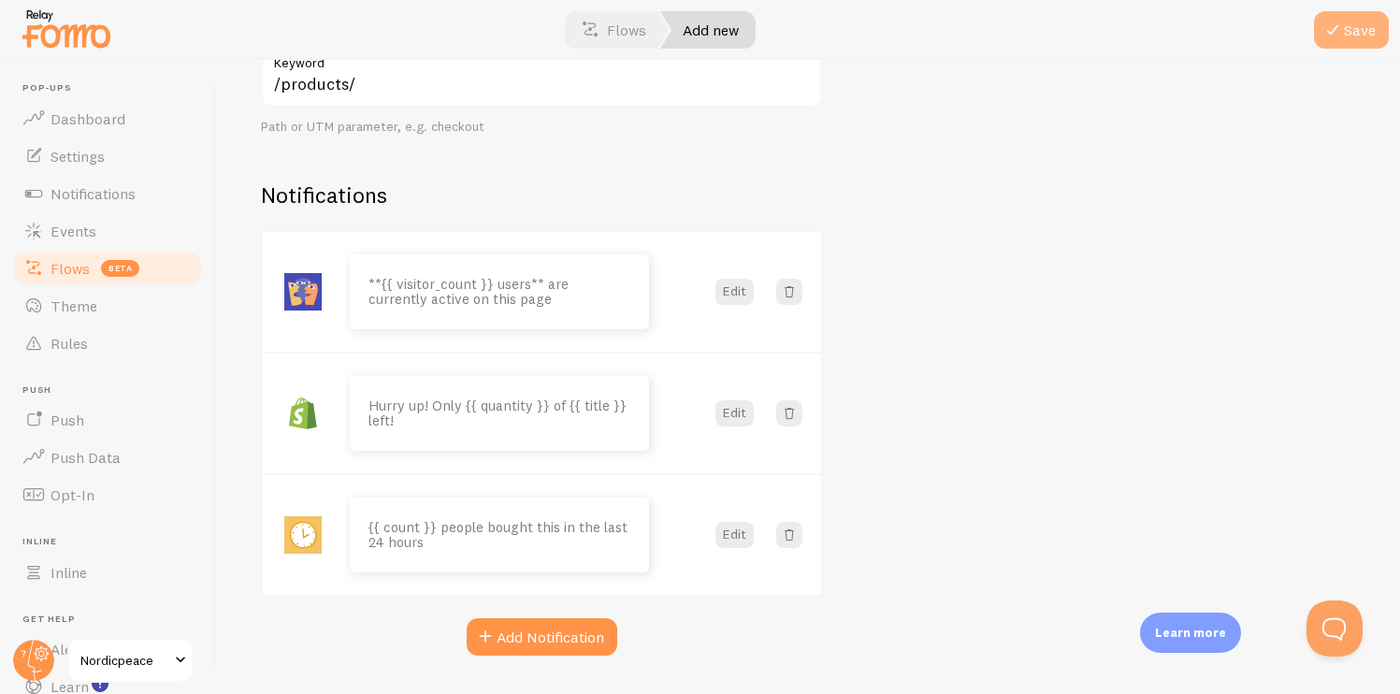
click at [1354, 36] on button "Save" at bounding box center [1351, 29] width 75 height 37
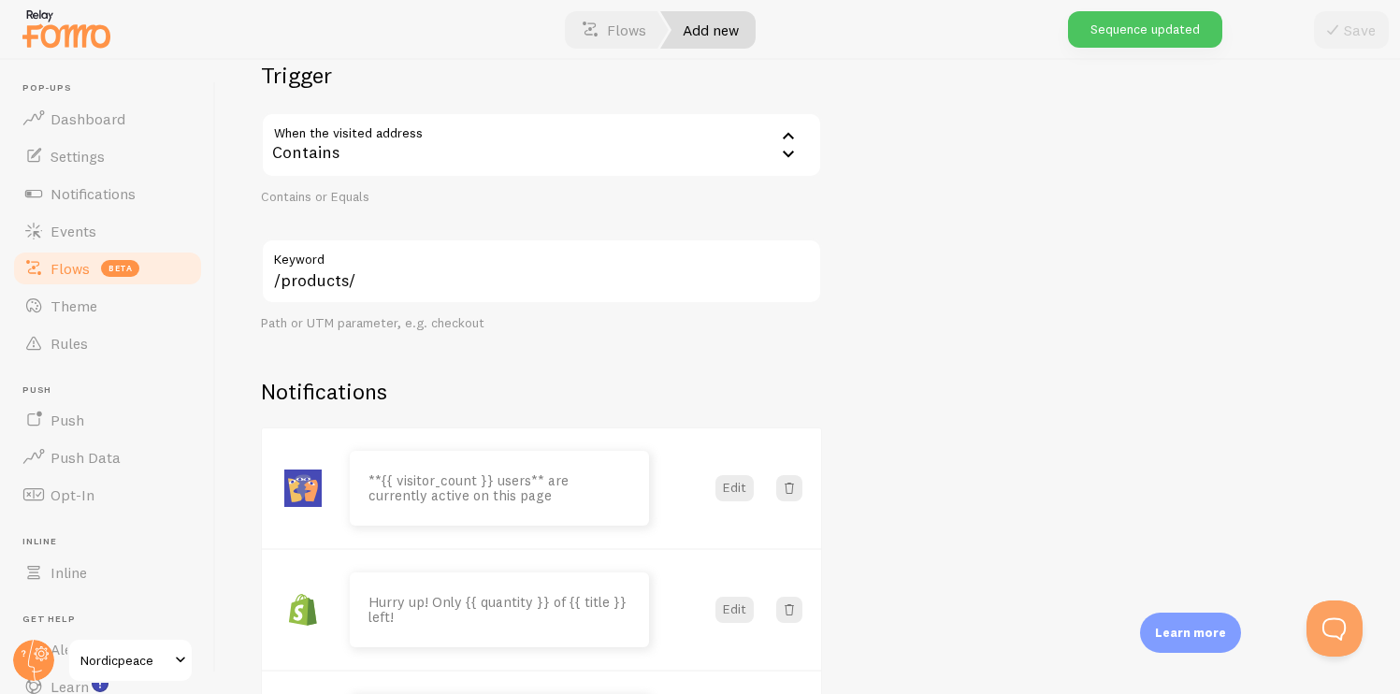
scroll to position [0, 0]
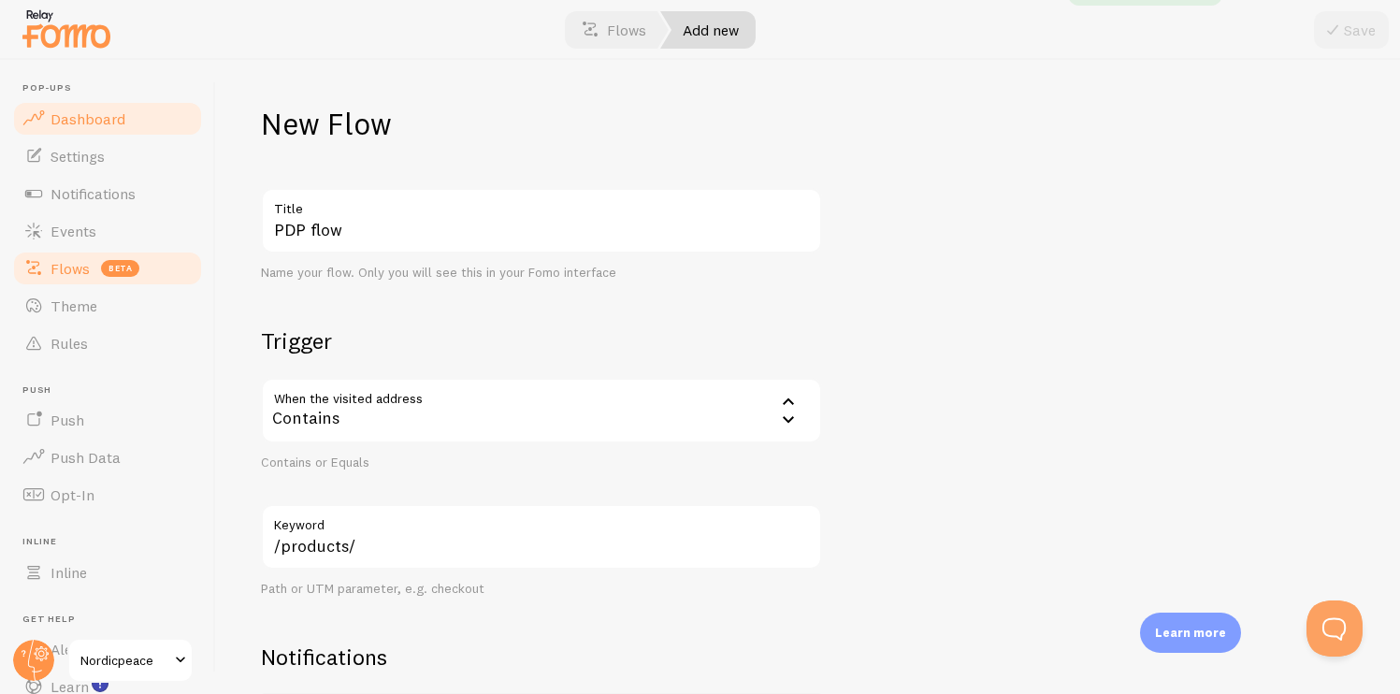
click at [174, 120] on link "Dashboard" at bounding box center [107, 118] width 193 height 37
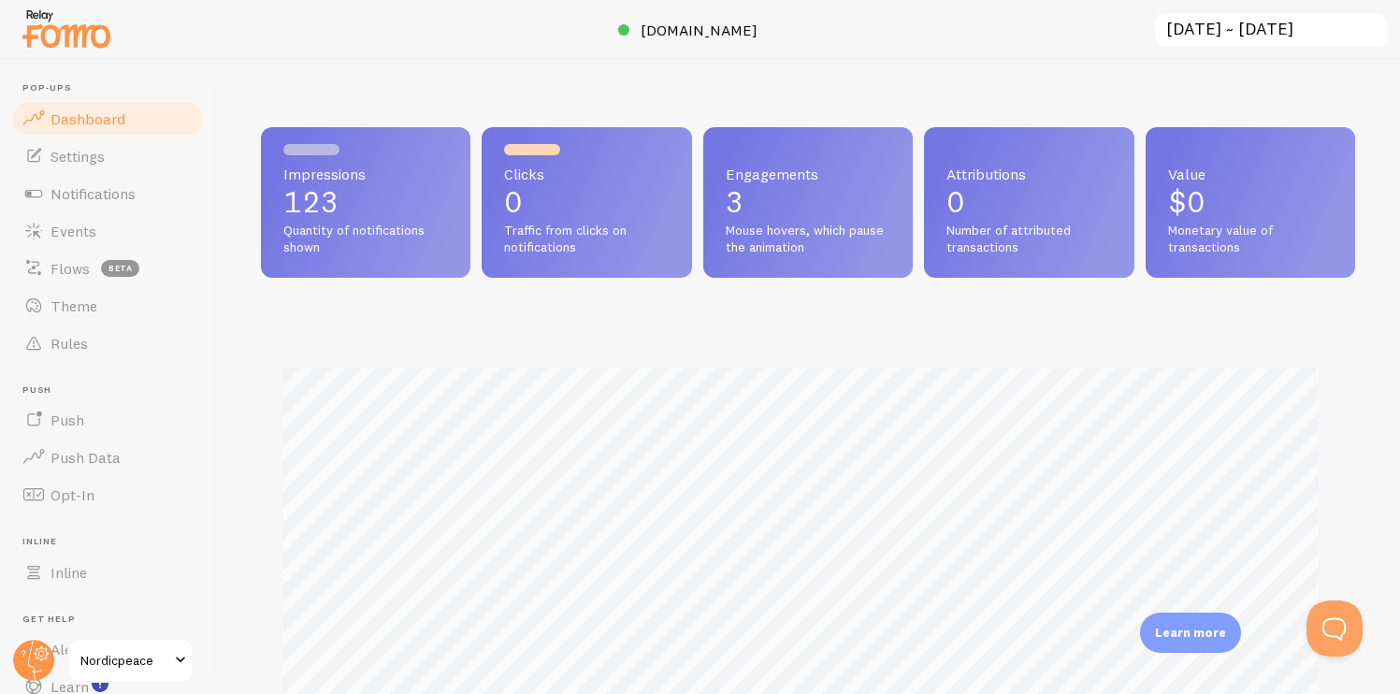
scroll to position [491, 1080]
click at [119, 159] on link "Settings" at bounding box center [107, 156] width 193 height 37
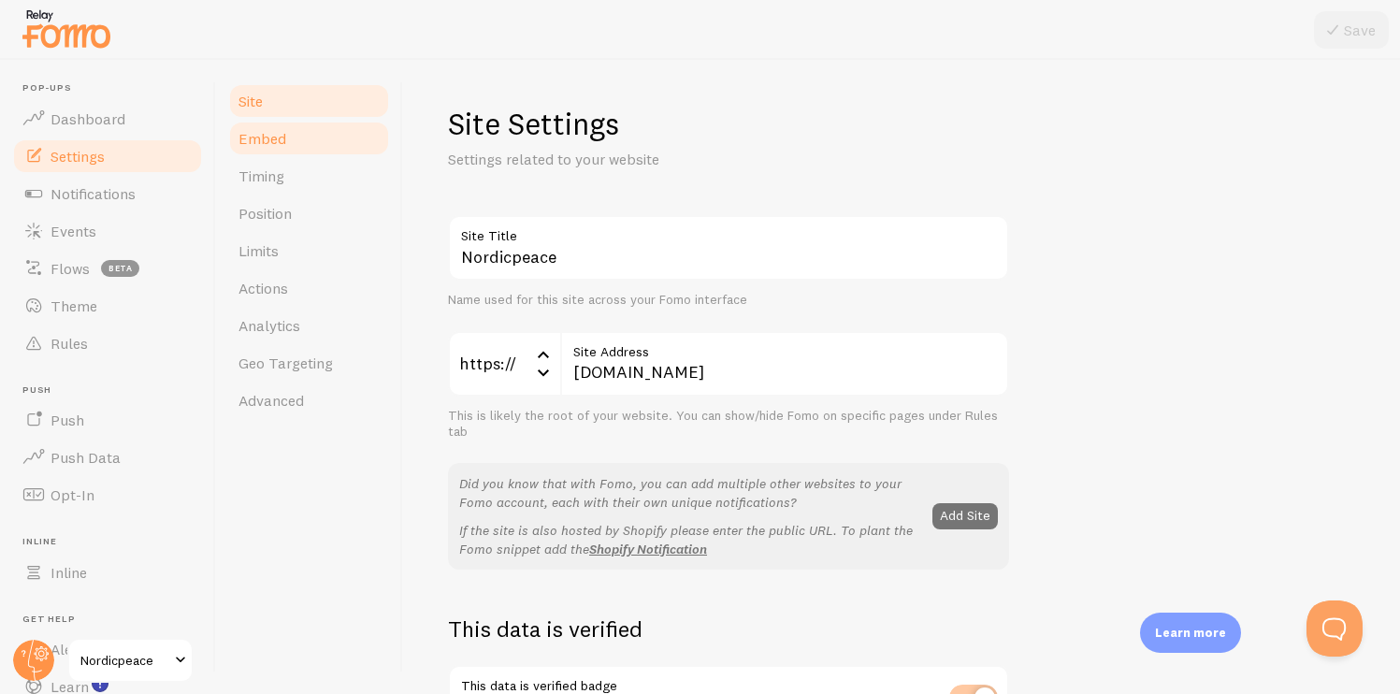
click at [335, 146] on link "Embed" at bounding box center [309, 138] width 164 height 37
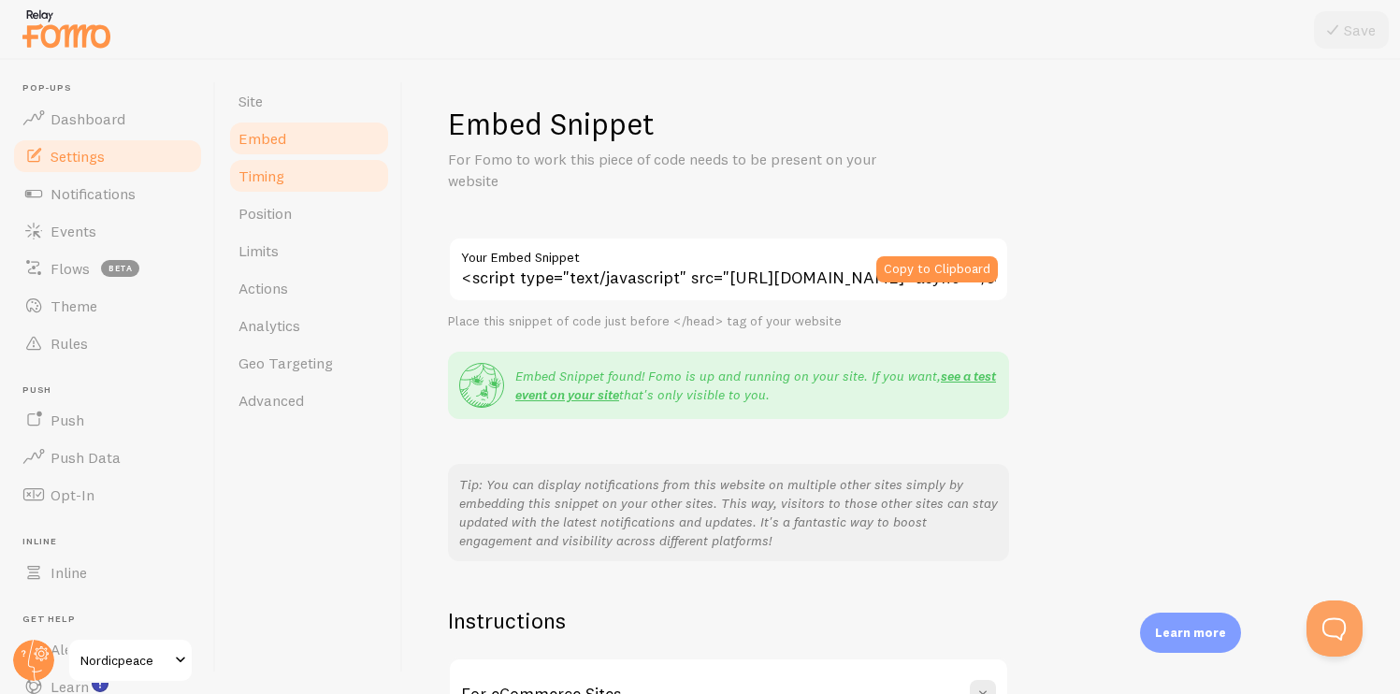
click at [285, 170] on link "Timing" at bounding box center [309, 175] width 164 height 37
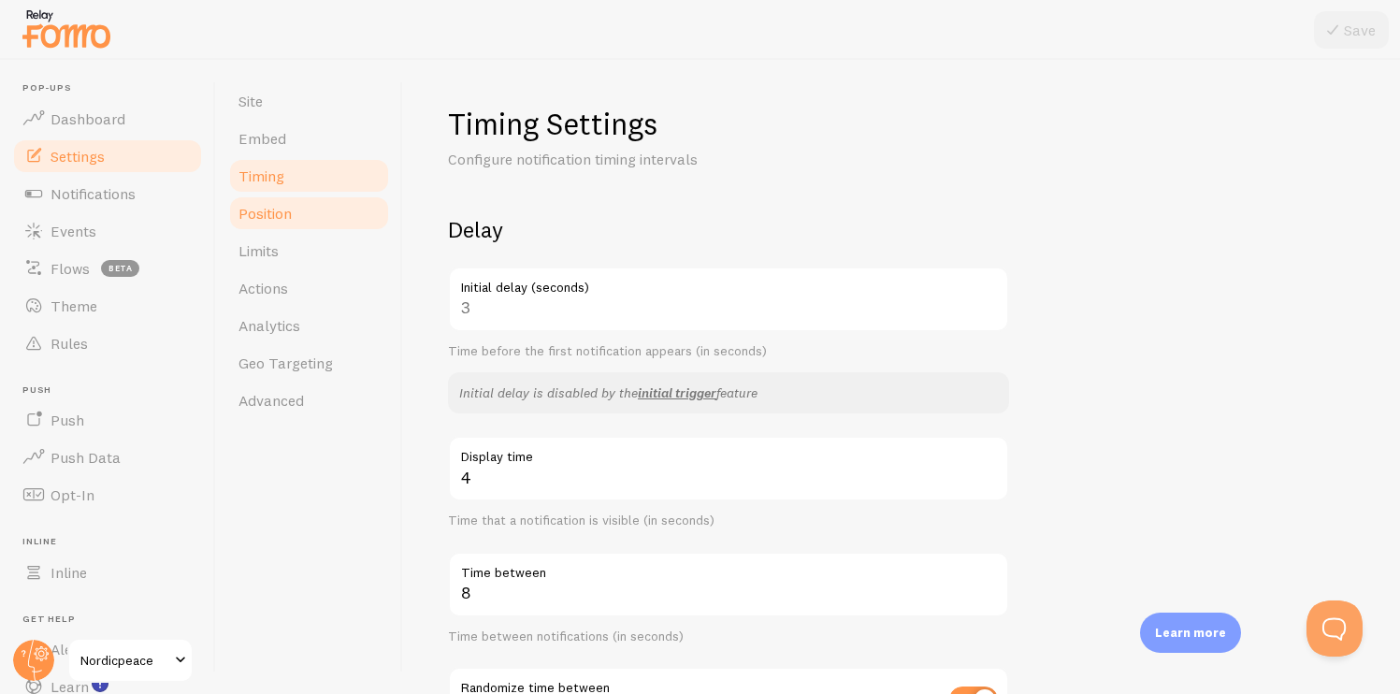
click at [268, 206] on span "Position" at bounding box center [265, 213] width 53 height 19
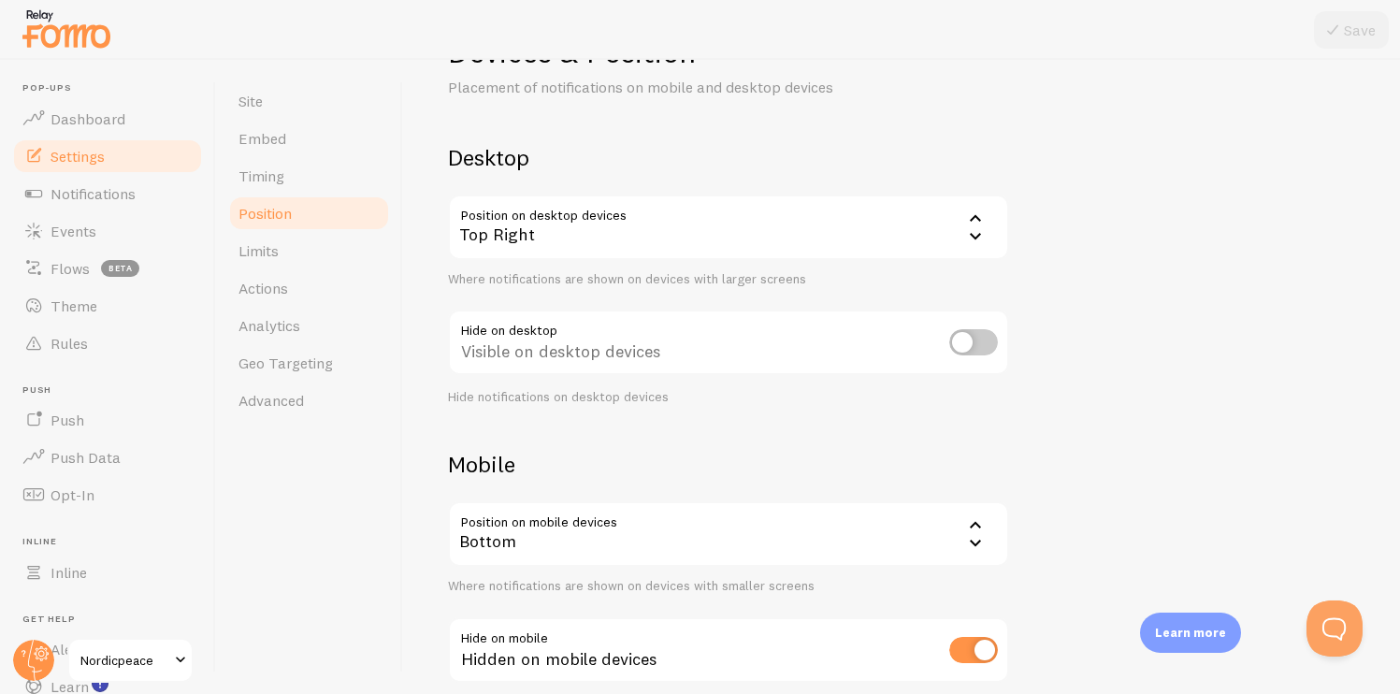
scroll to position [180, 0]
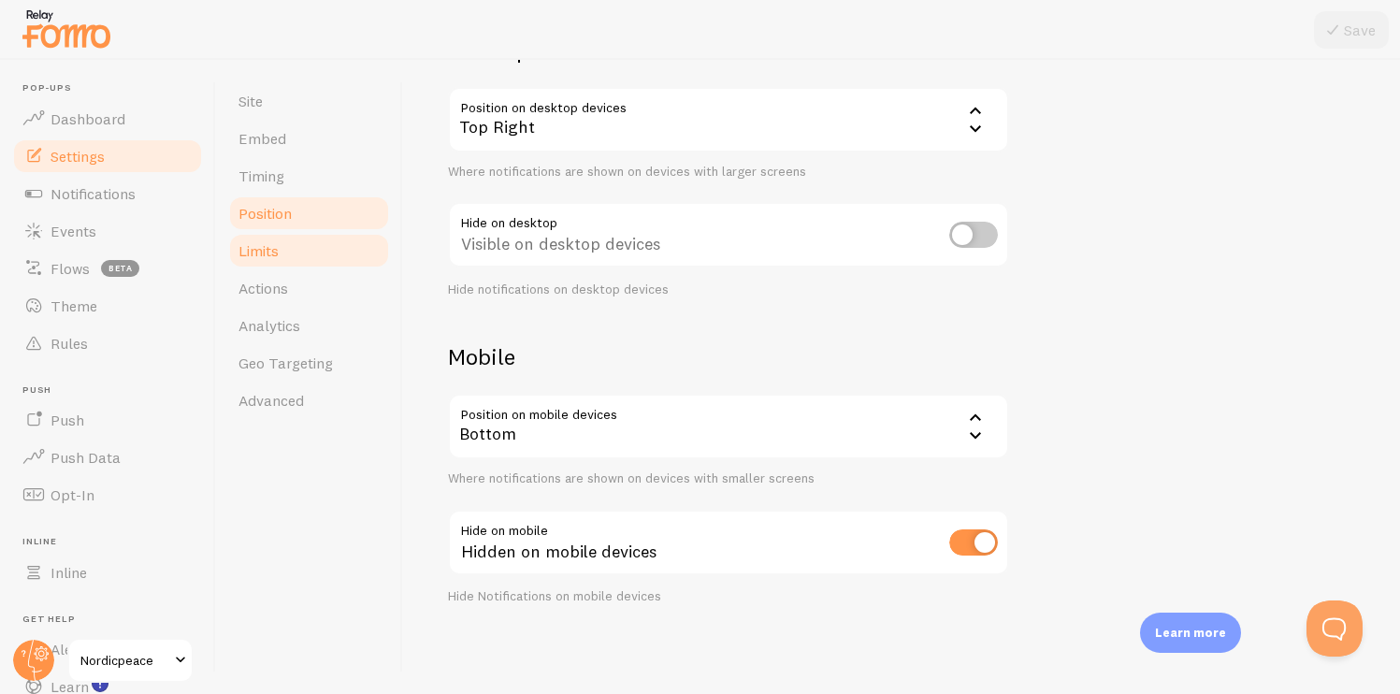
click at [312, 238] on link "Limits" at bounding box center [309, 250] width 164 height 37
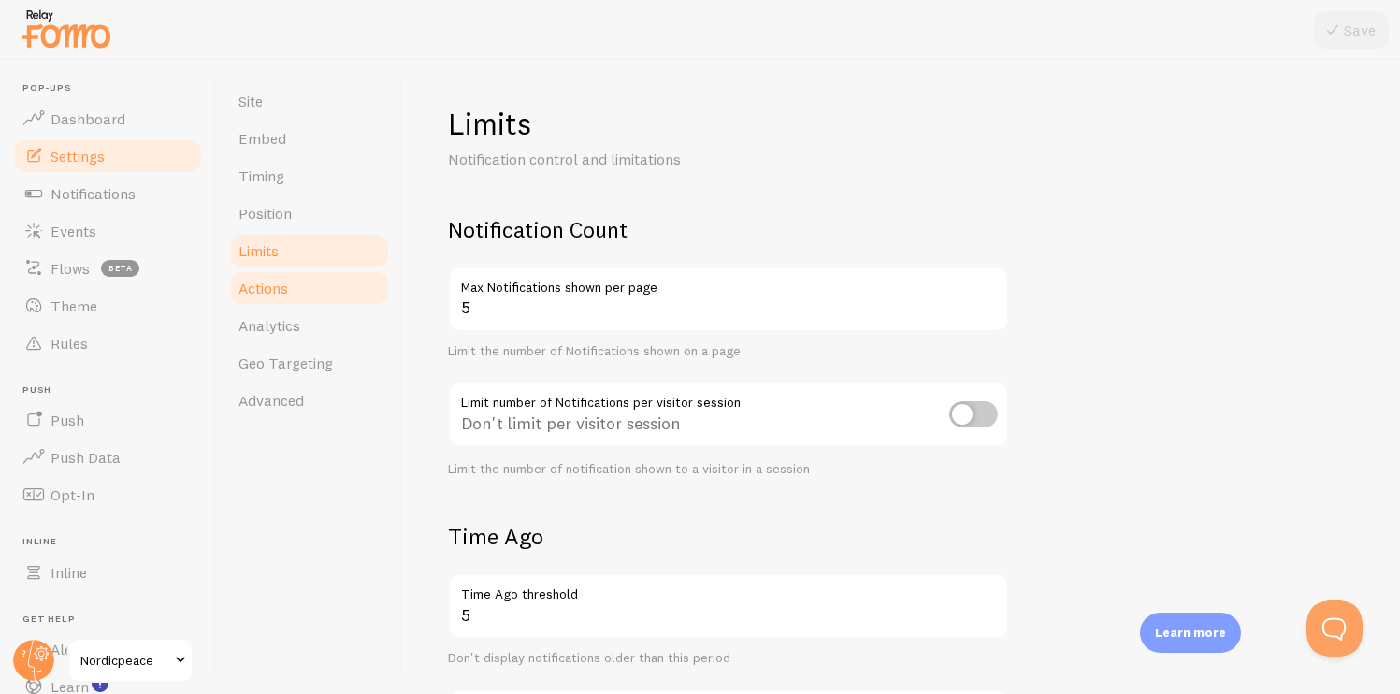
click at [292, 282] on link "Actions" at bounding box center [309, 287] width 164 height 37
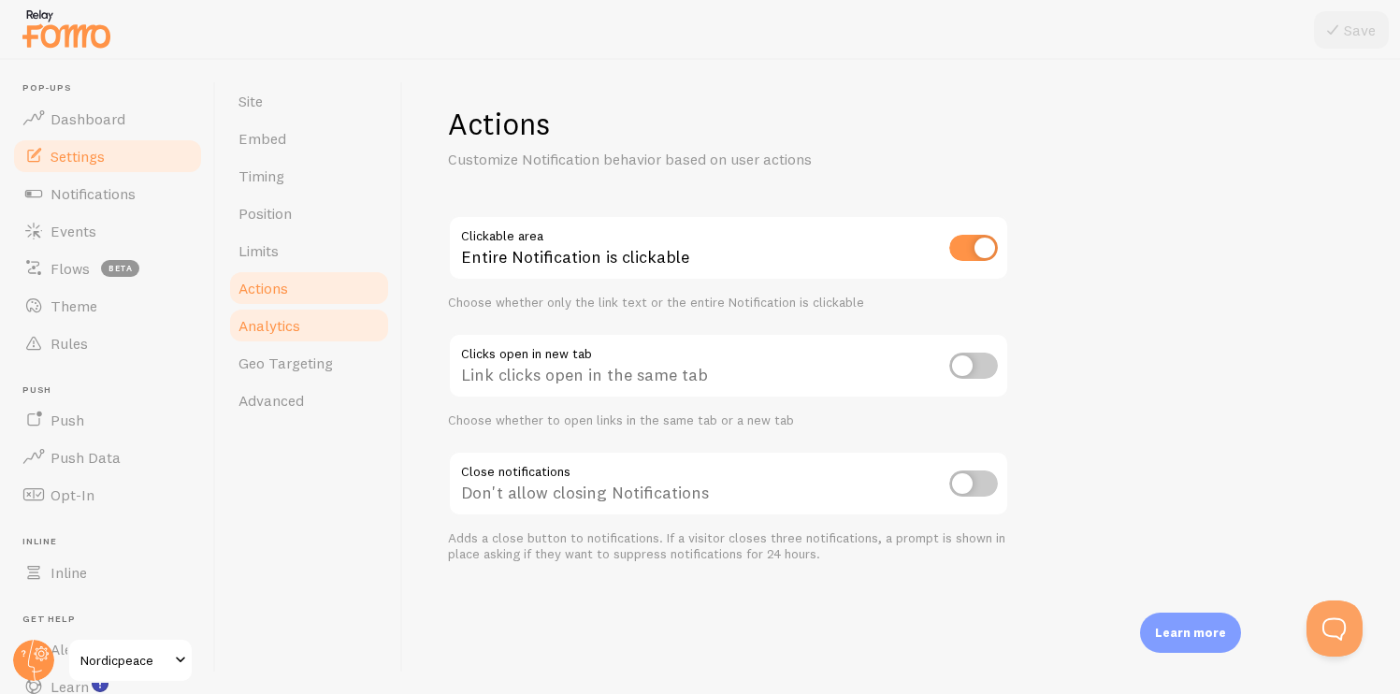
click at [268, 314] on link "Analytics" at bounding box center [309, 325] width 164 height 37
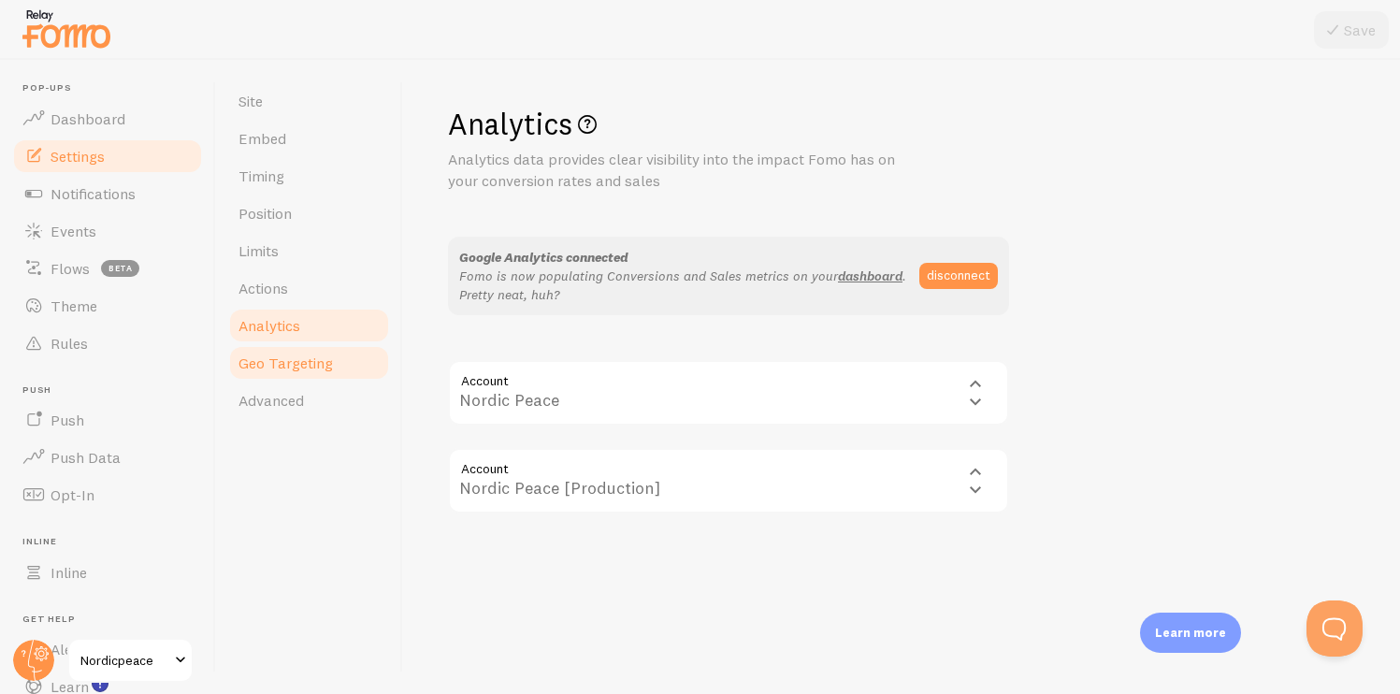
click at [295, 364] on span "Geo Targeting" at bounding box center [286, 363] width 94 height 19
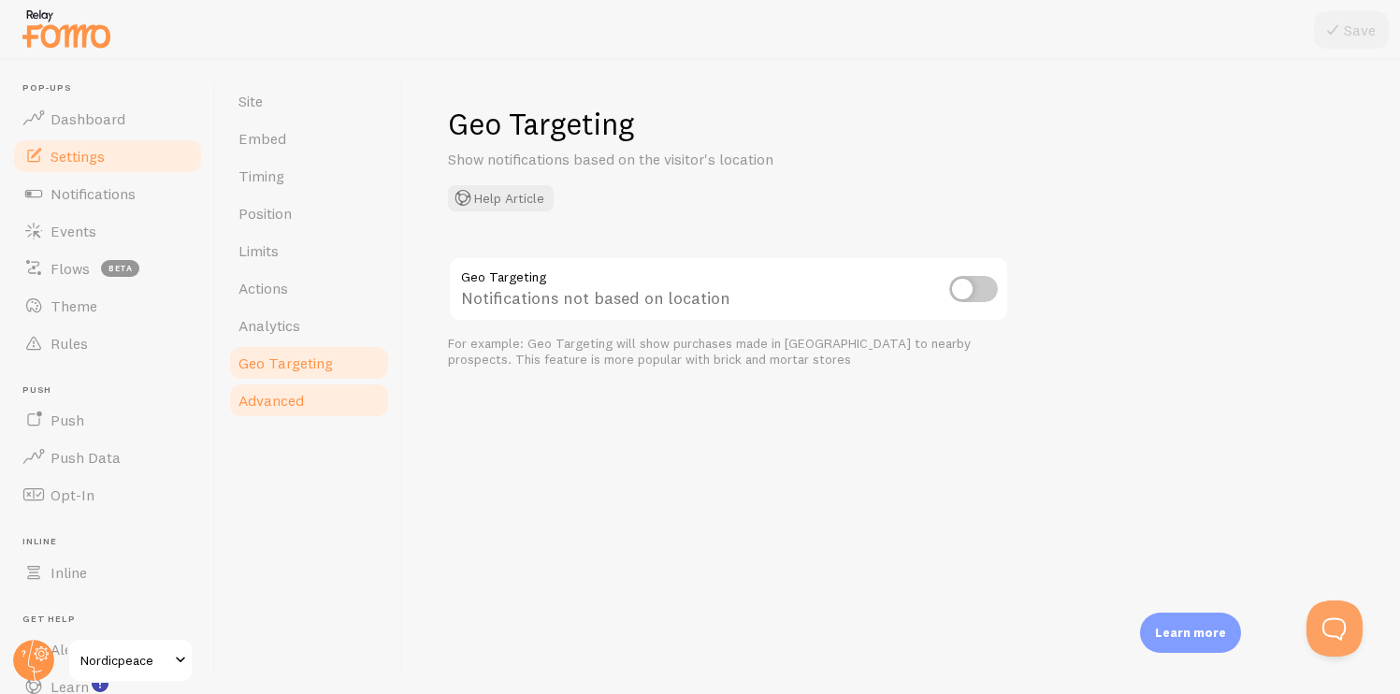
click at [316, 399] on link "Advanced" at bounding box center [309, 400] width 164 height 37
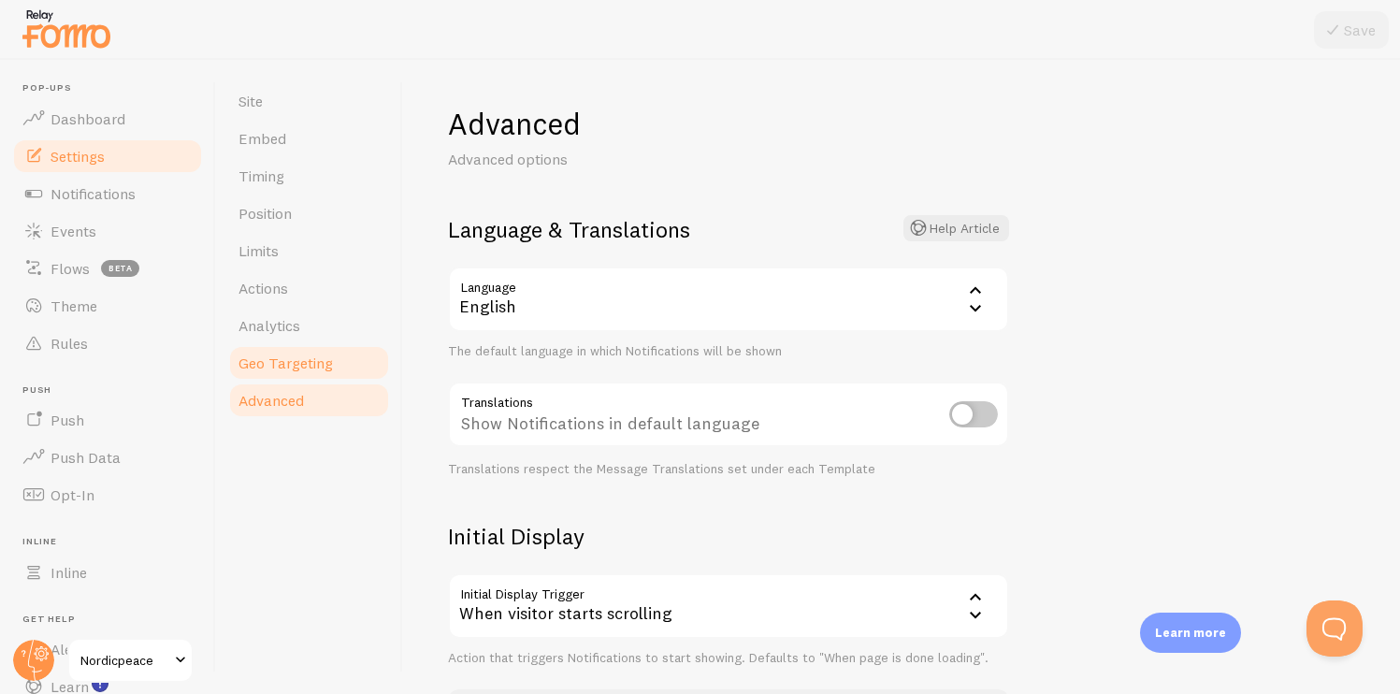
click at [320, 357] on span "Geo Targeting" at bounding box center [286, 363] width 94 height 19
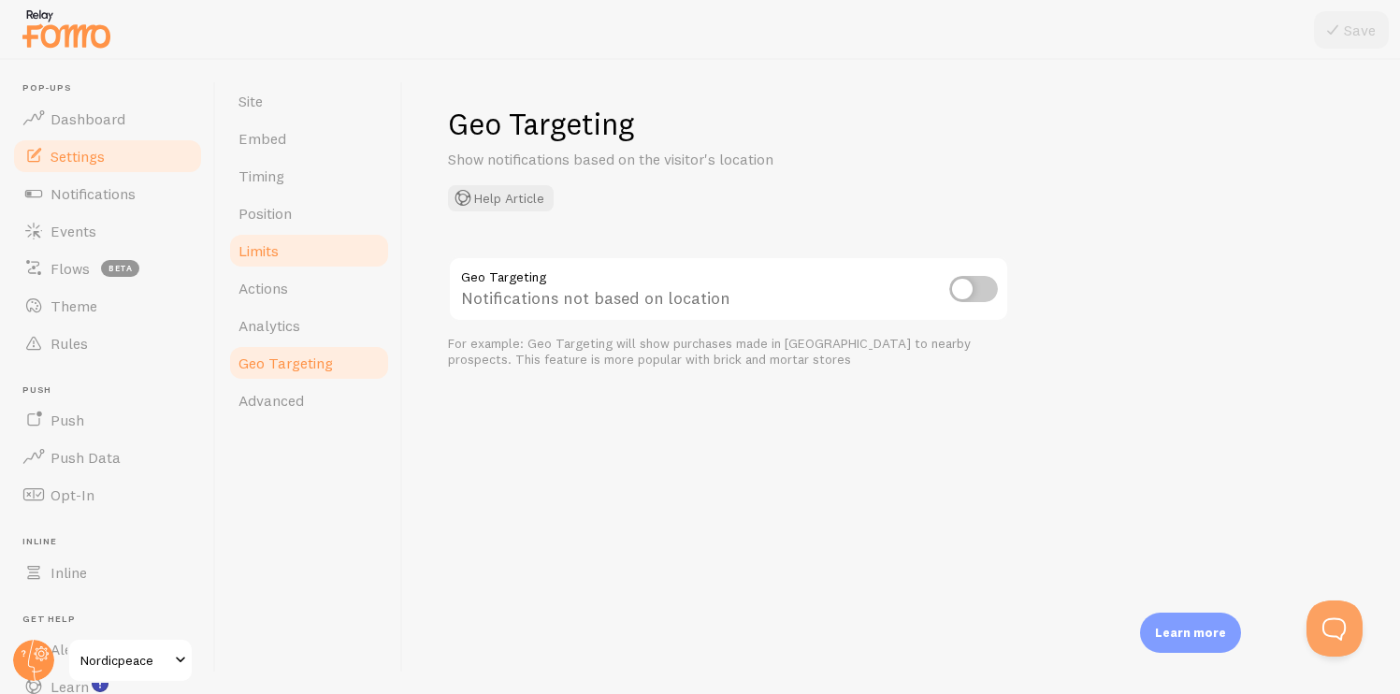
click at [310, 238] on link "Limits" at bounding box center [309, 250] width 164 height 37
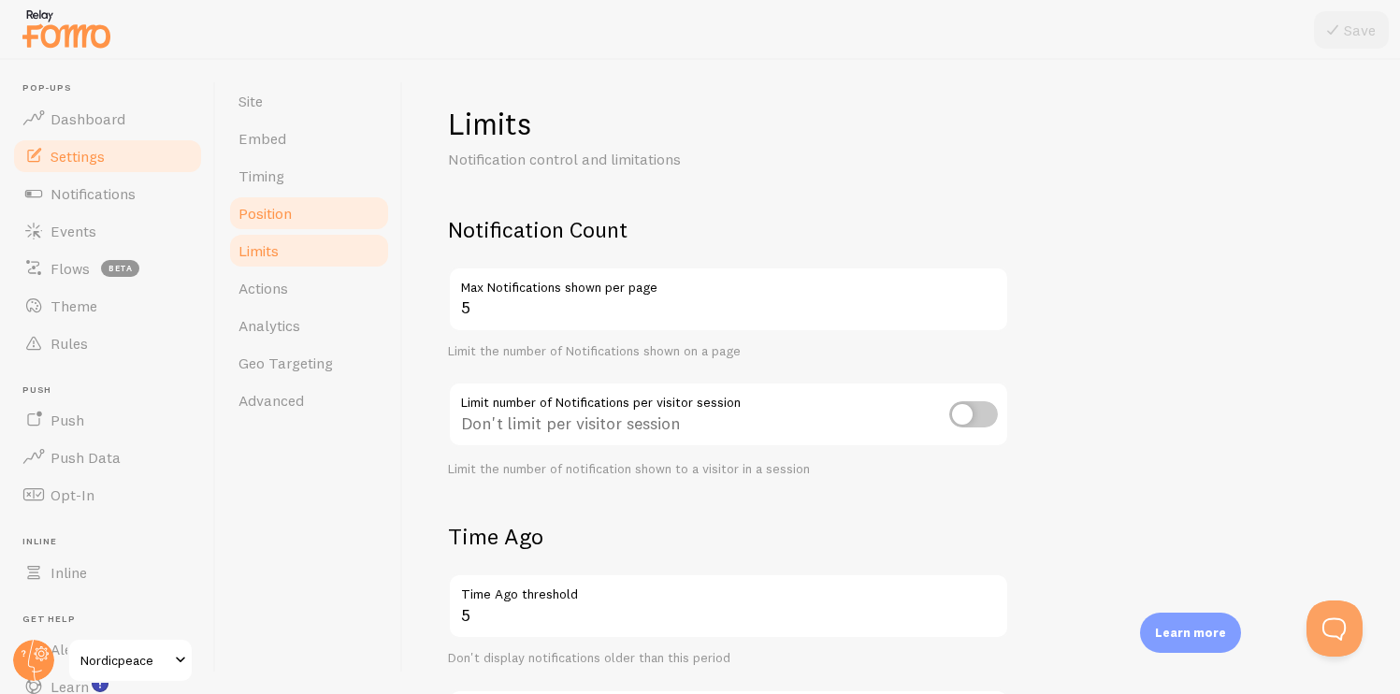
click at [310, 205] on link "Position" at bounding box center [309, 213] width 164 height 37
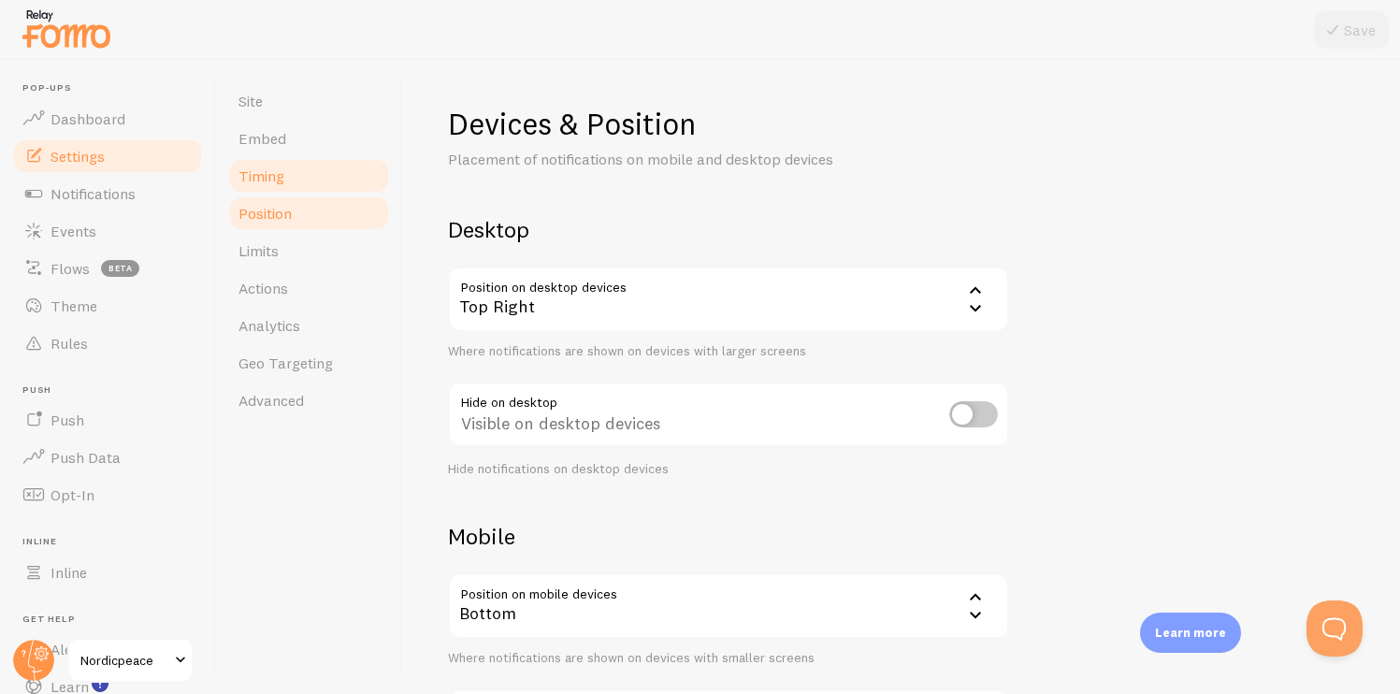
click at [304, 173] on link "Timing" at bounding box center [309, 175] width 164 height 37
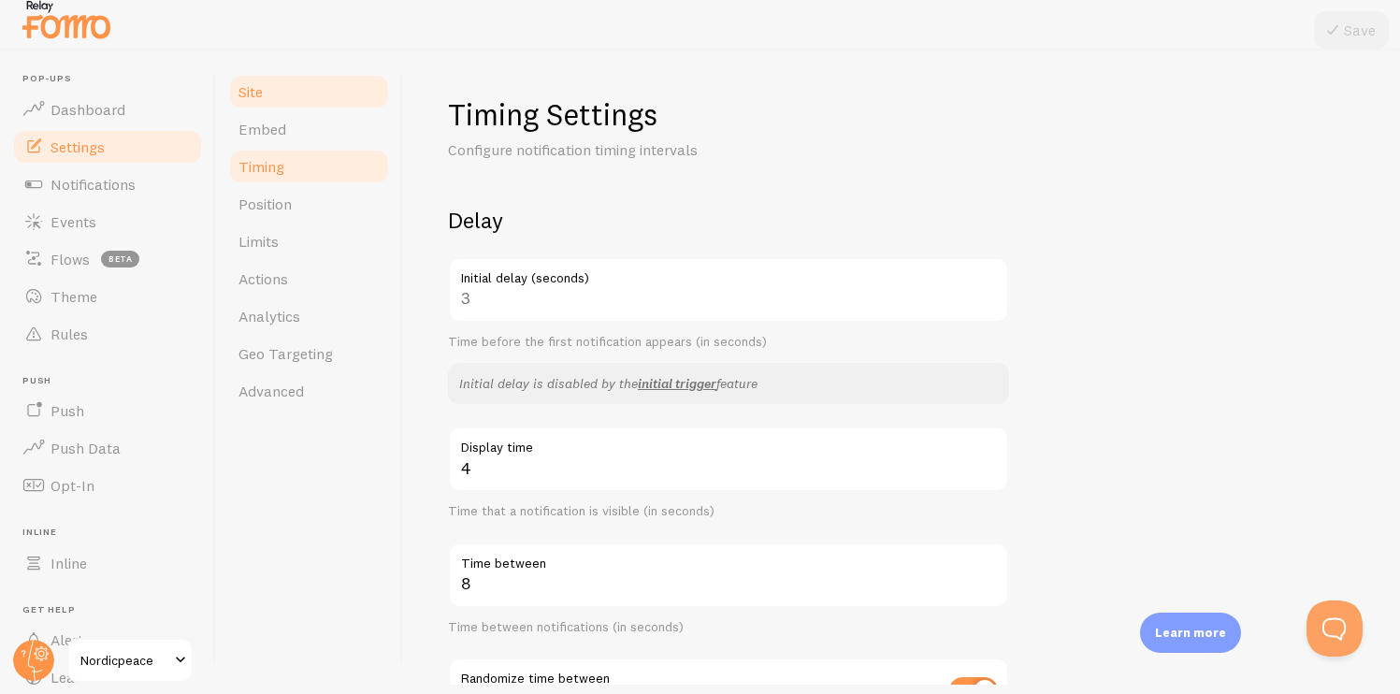
click at [310, 104] on link "Site" at bounding box center [309, 91] width 164 height 37
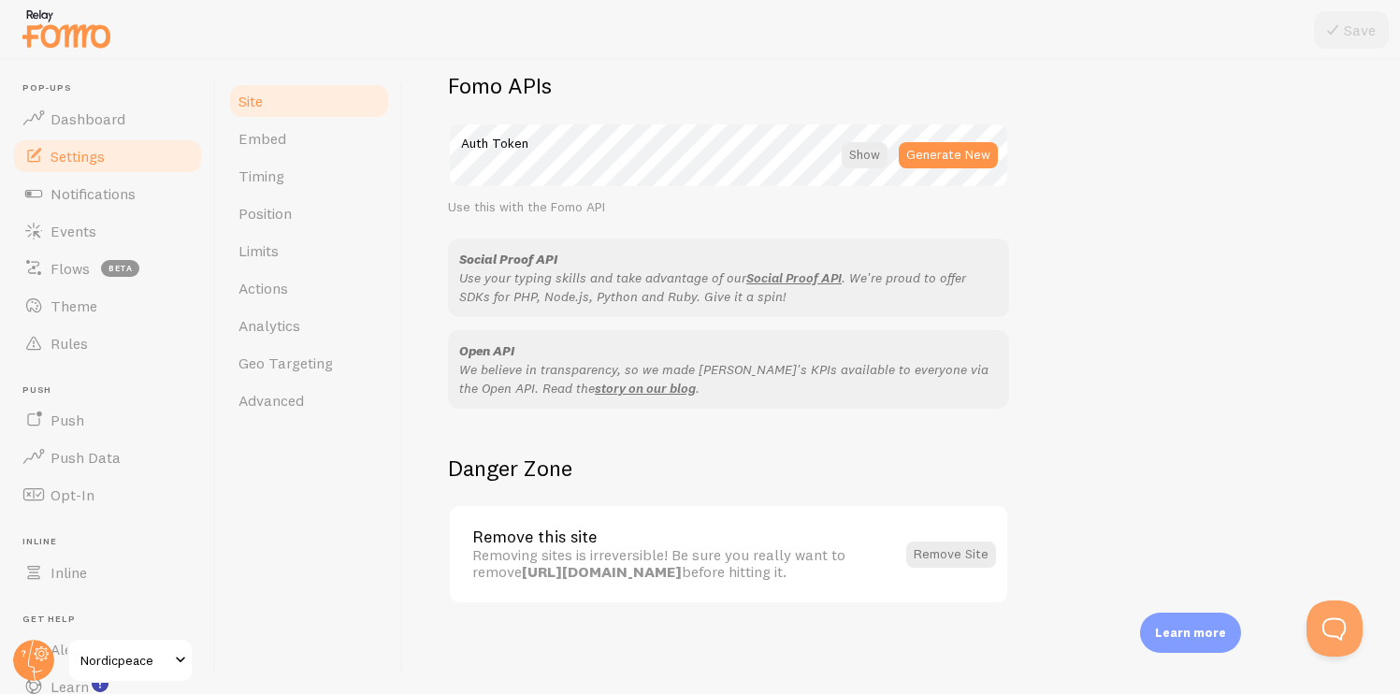
scroll to position [9, 0]
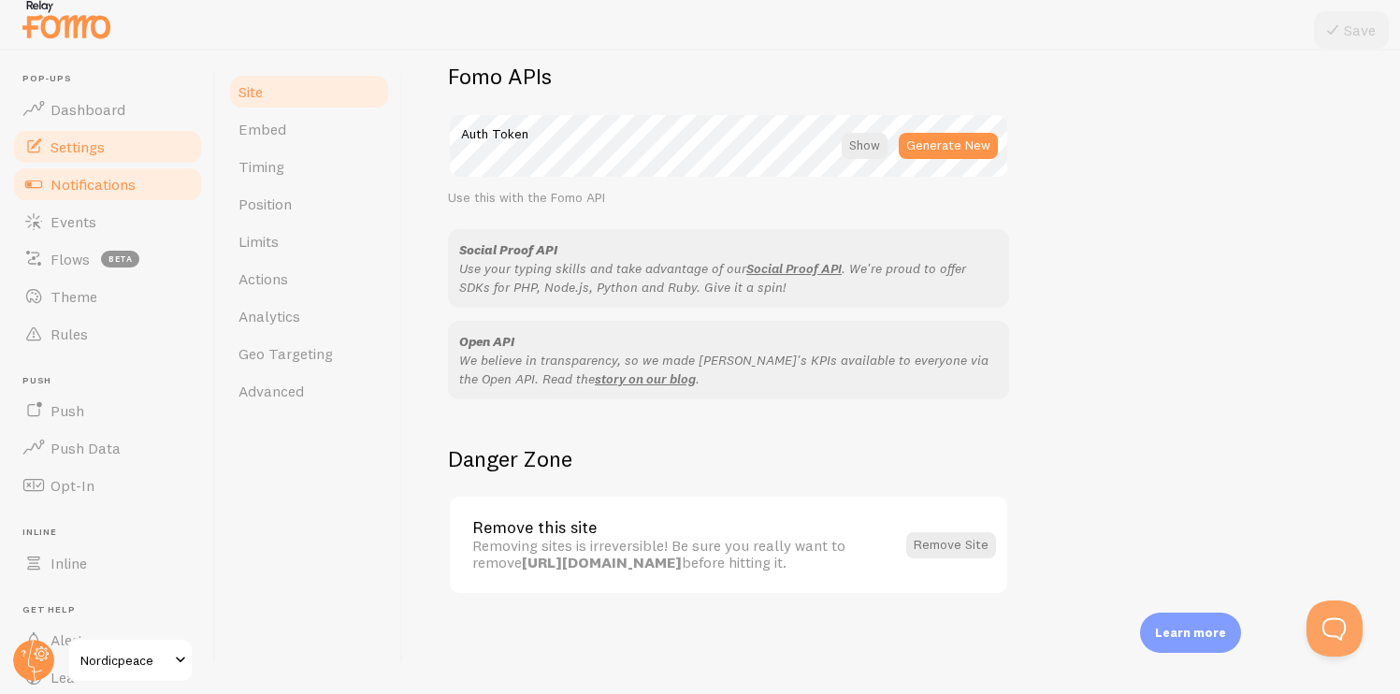
click at [102, 178] on span "Notifications" at bounding box center [93, 184] width 85 height 19
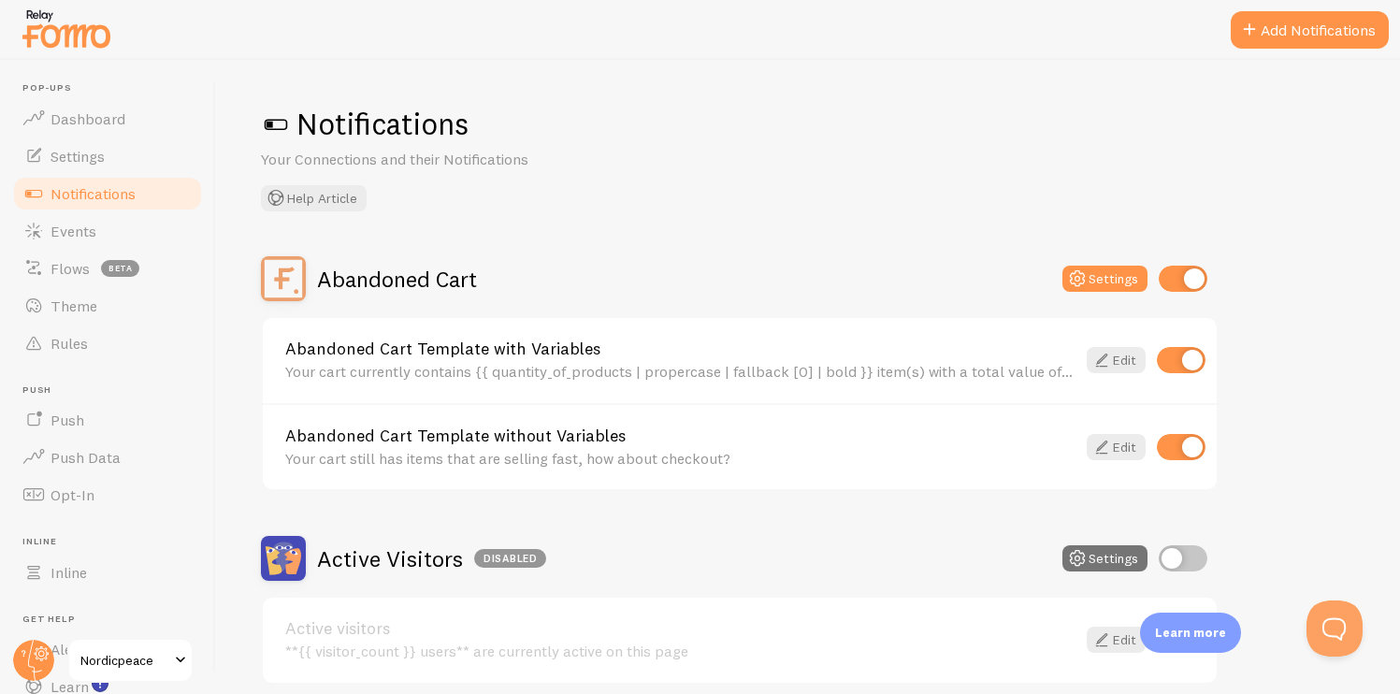
click at [97, 94] on li "Pop-ups Dashboard" at bounding box center [107, 109] width 193 height 55
click at [97, 114] on span "Dashboard" at bounding box center [88, 118] width 75 height 19
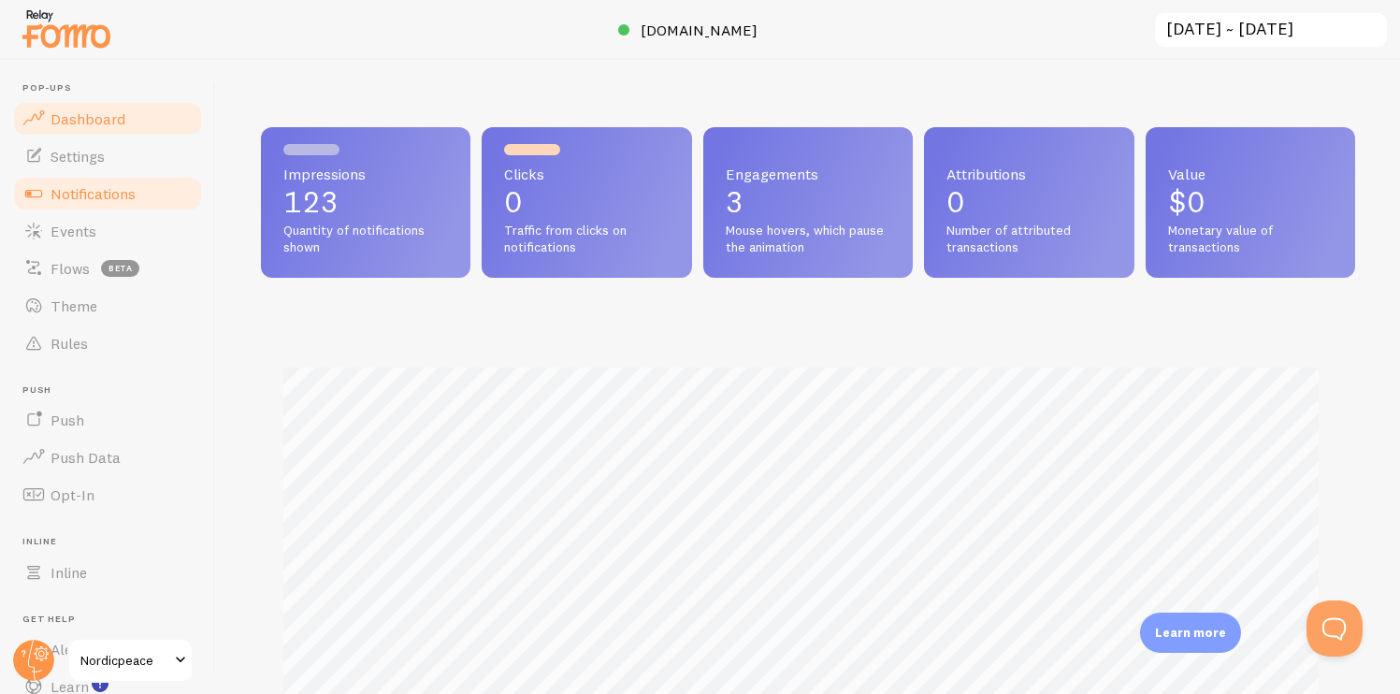
scroll to position [491, 1080]
click at [108, 202] on link "Notifications" at bounding box center [107, 193] width 193 height 37
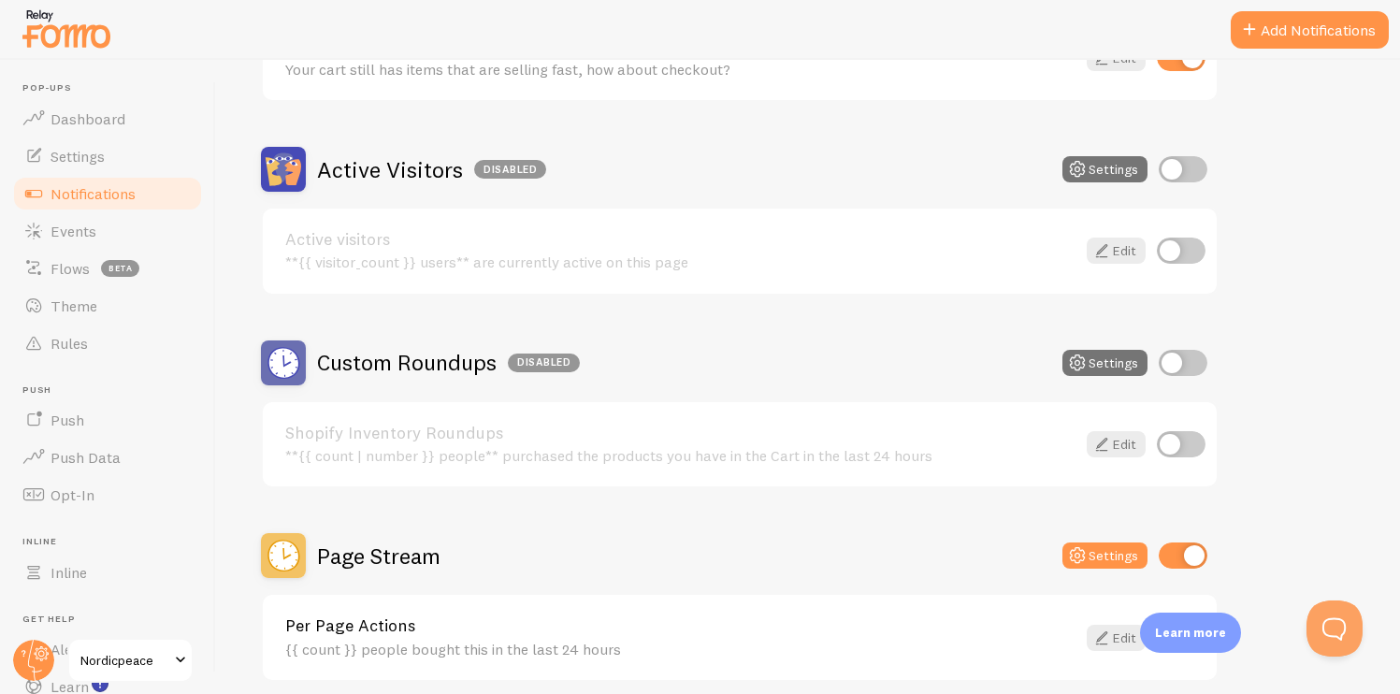
scroll to position [391, 0]
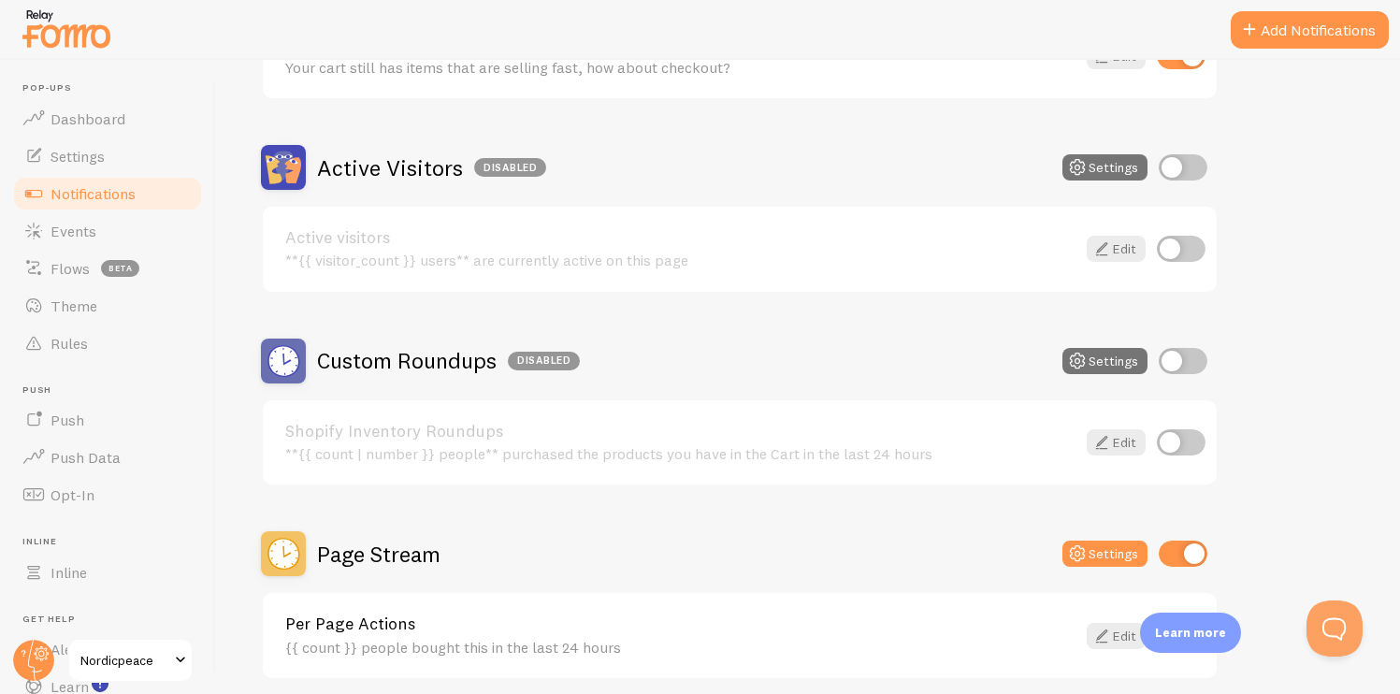
click at [1178, 165] on input "checkbox" at bounding box center [1183, 167] width 49 height 26
checkbox input "true"
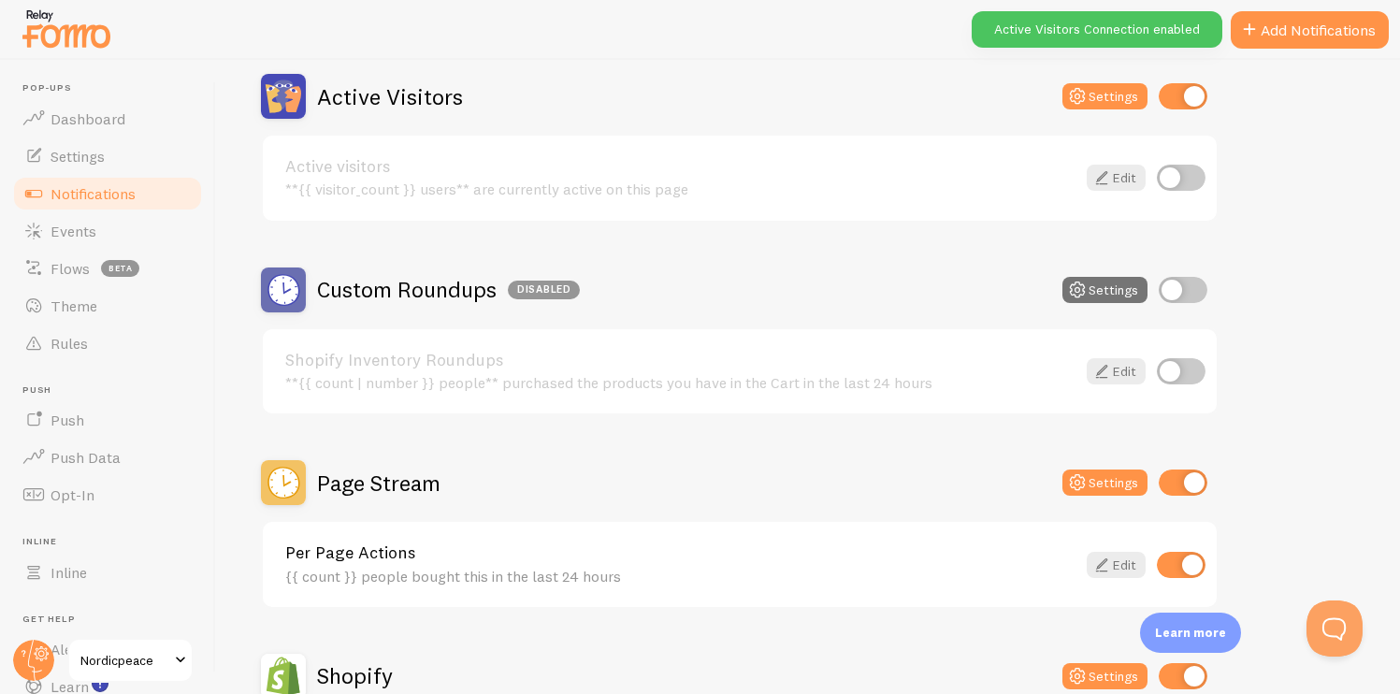
scroll to position [463, 0]
click at [1188, 186] on input "checkbox" at bounding box center [1181, 177] width 49 height 26
checkbox input "true"
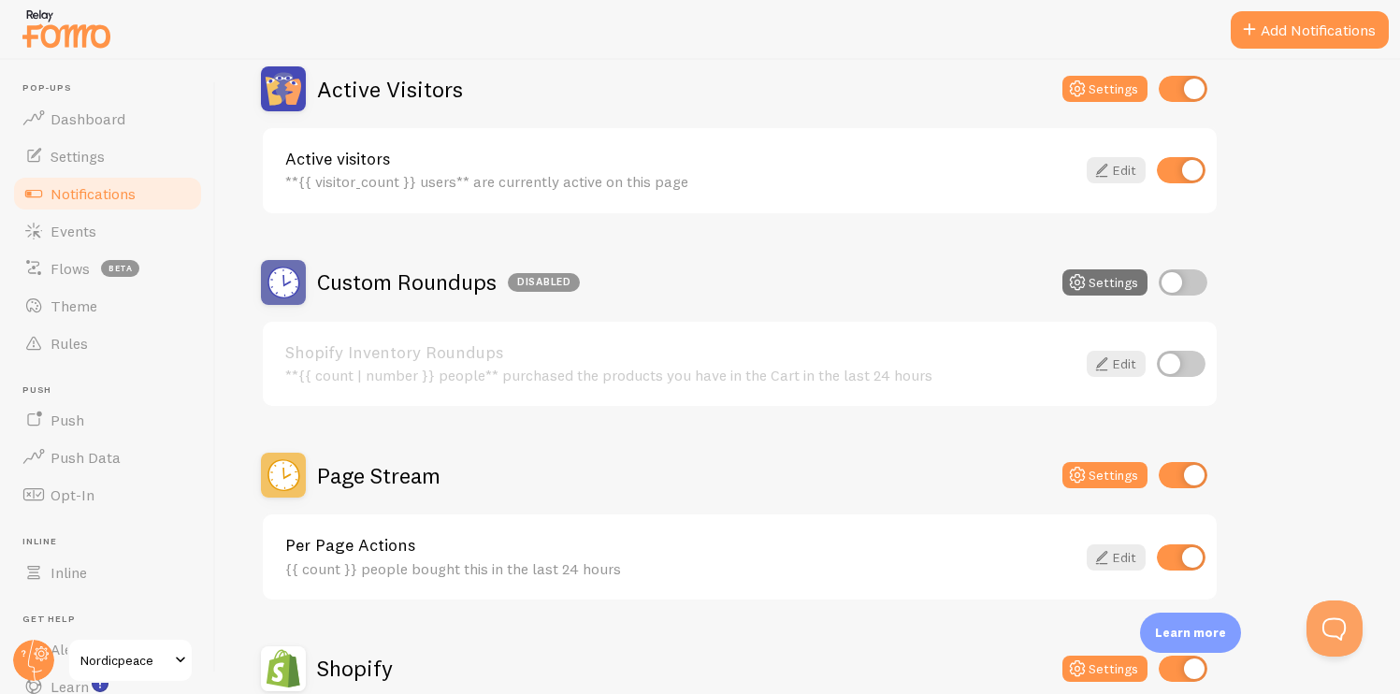
scroll to position [446, 0]
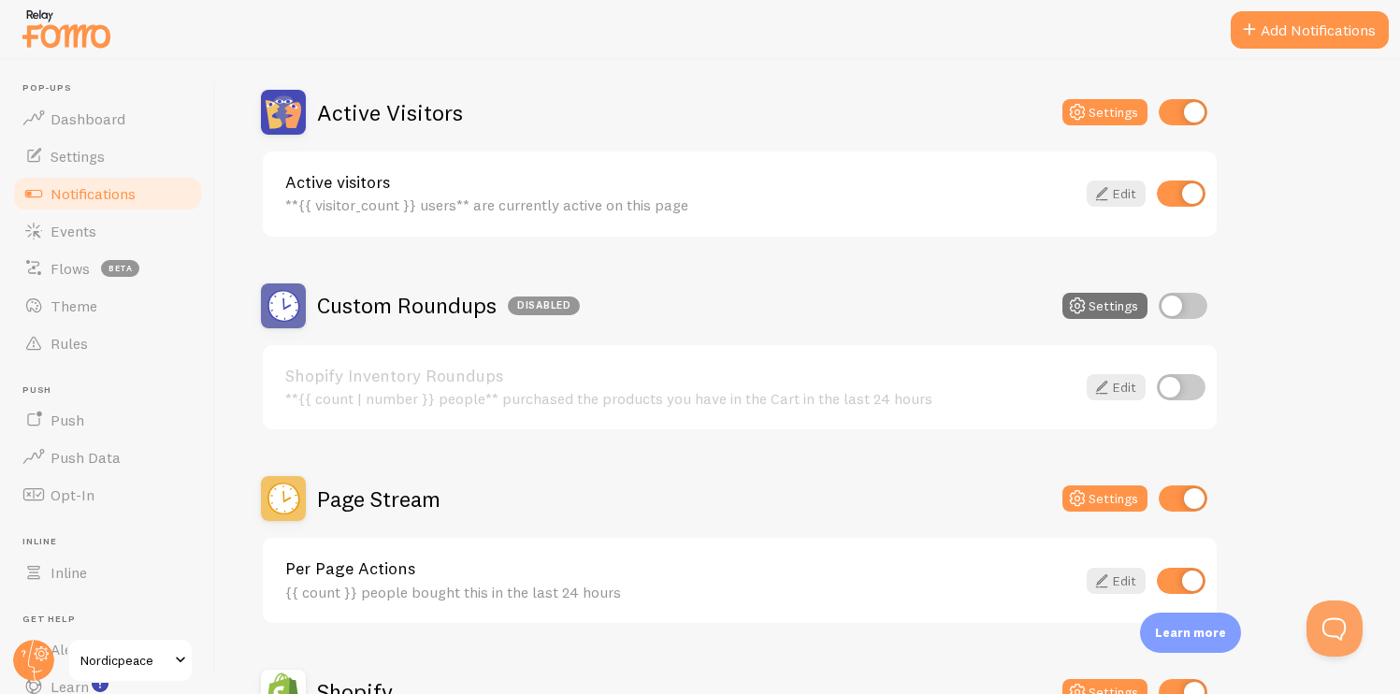
click at [1186, 312] on input "checkbox" at bounding box center [1183, 306] width 49 height 26
checkbox input "true"
click at [1187, 396] on input "checkbox" at bounding box center [1181, 387] width 49 height 26
checkbox input "true"
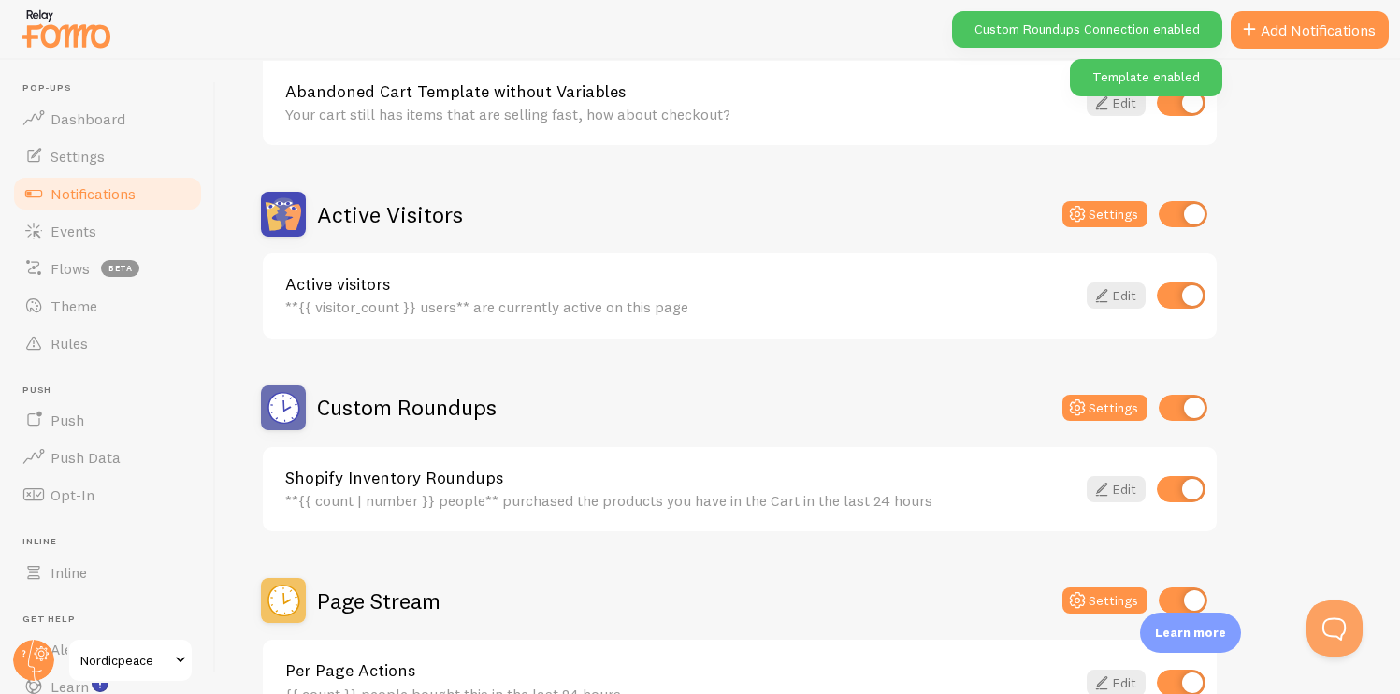
scroll to position [0, 0]
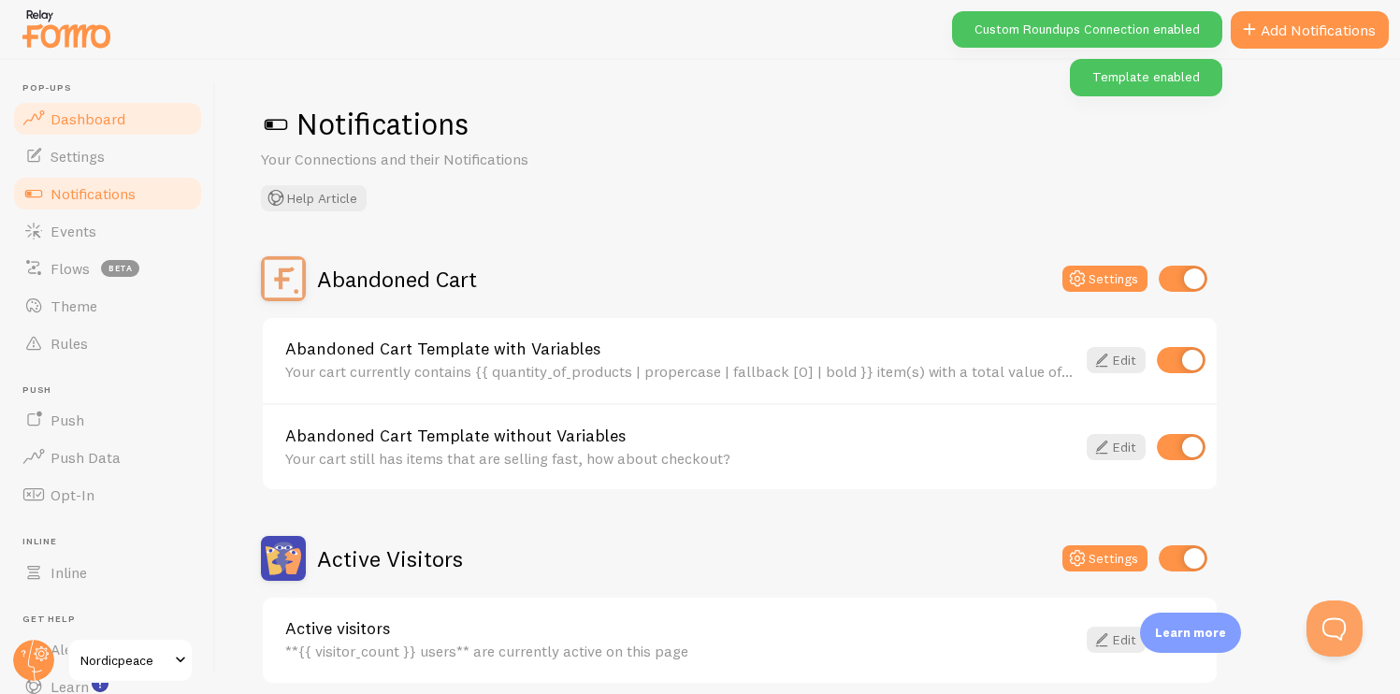
click at [127, 100] on link "Dashboard" at bounding box center [107, 118] width 193 height 37
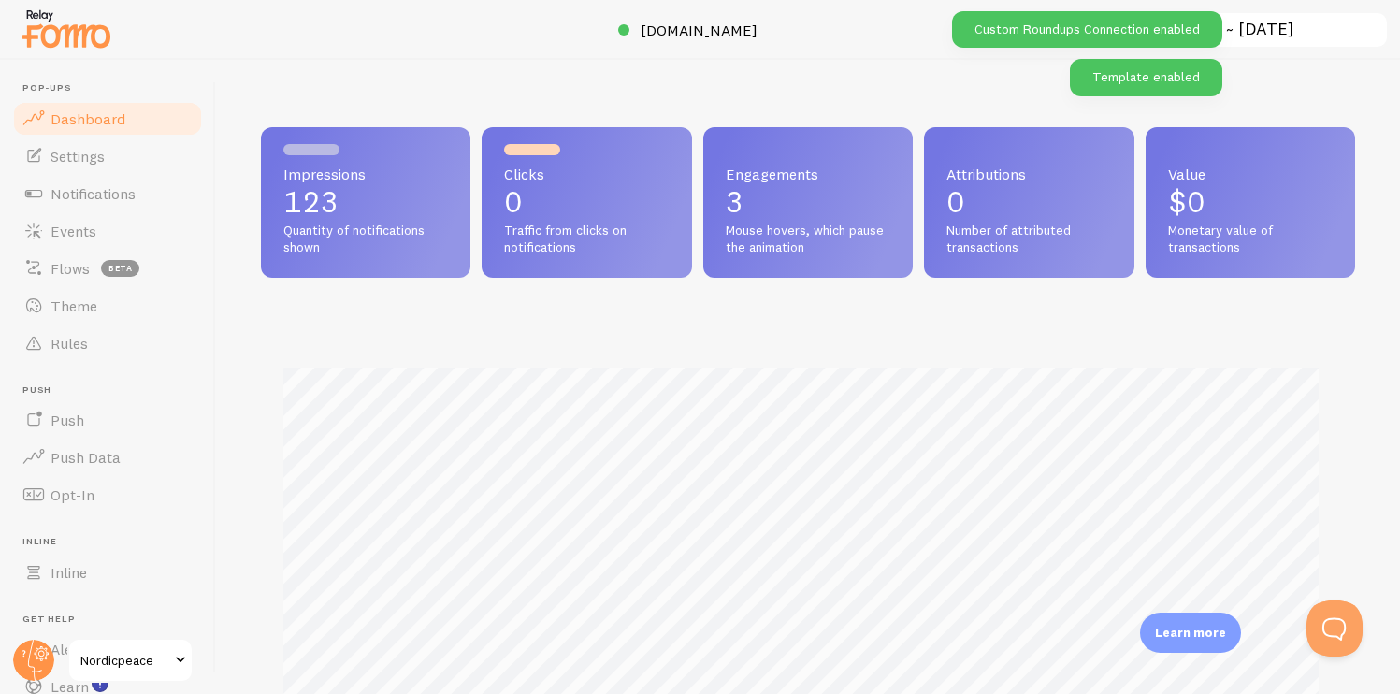
scroll to position [491, 1080]
click at [96, 312] on link "Theme" at bounding box center [107, 305] width 193 height 37
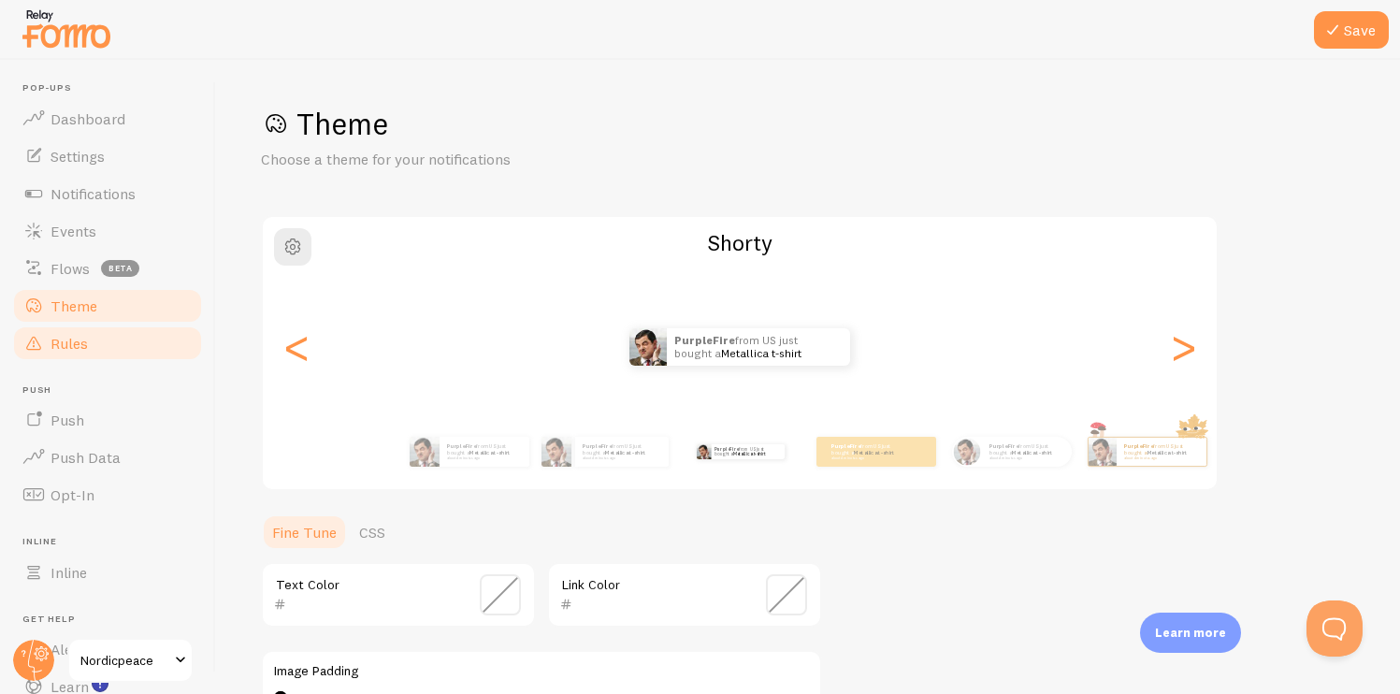
click at [96, 342] on link "Rules" at bounding box center [107, 343] width 193 height 37
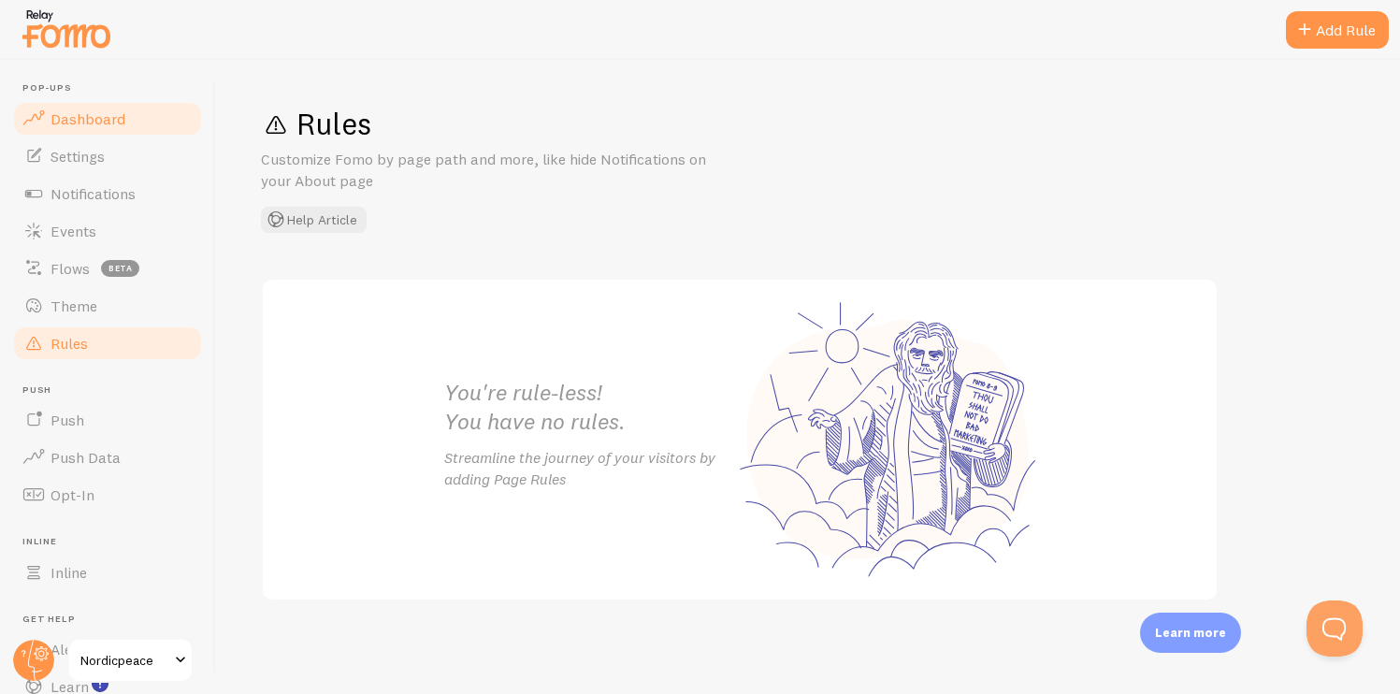
click at [94, 132] on link "Dashboard" at bounding box center [107, 118] width 193 height 37
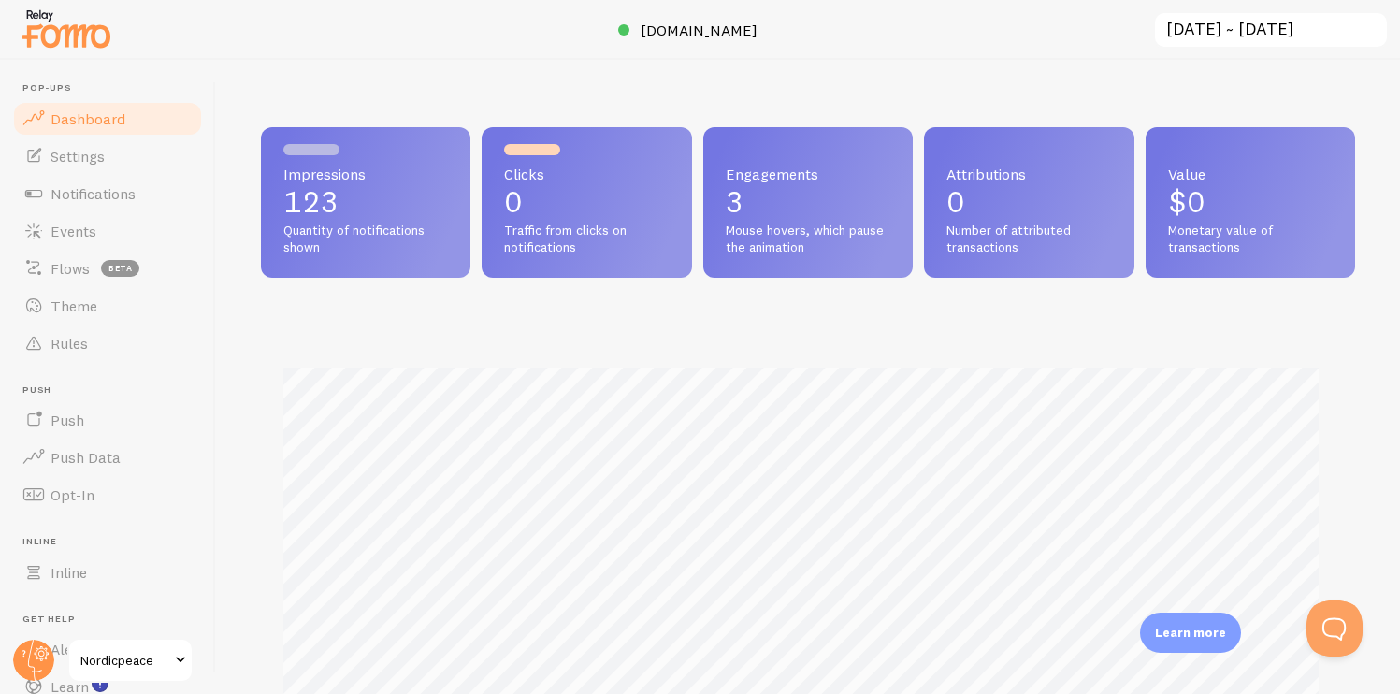
scroll to position [491, 1080]
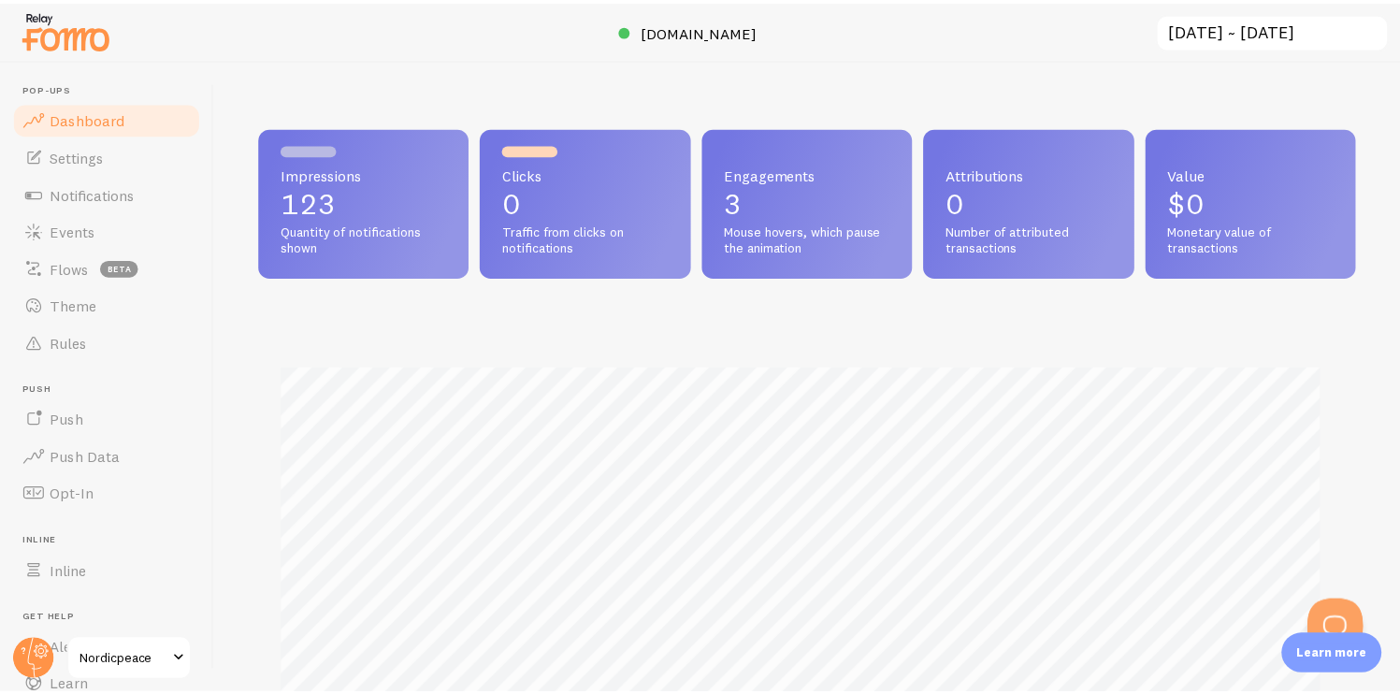
scroll to position [934908, 934319]
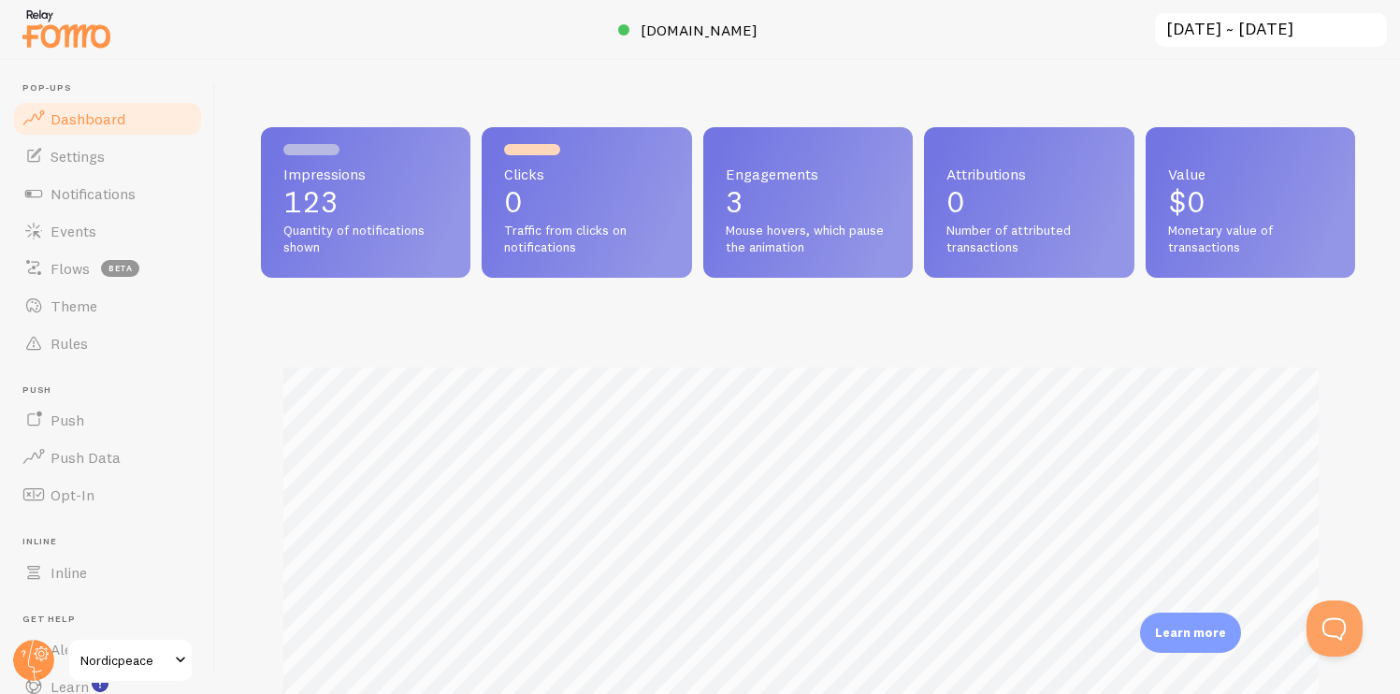
click at [1280, 31] on input "[DATE] ~ [DATE]" at bounding box center [1271, 30] width 236 height 38
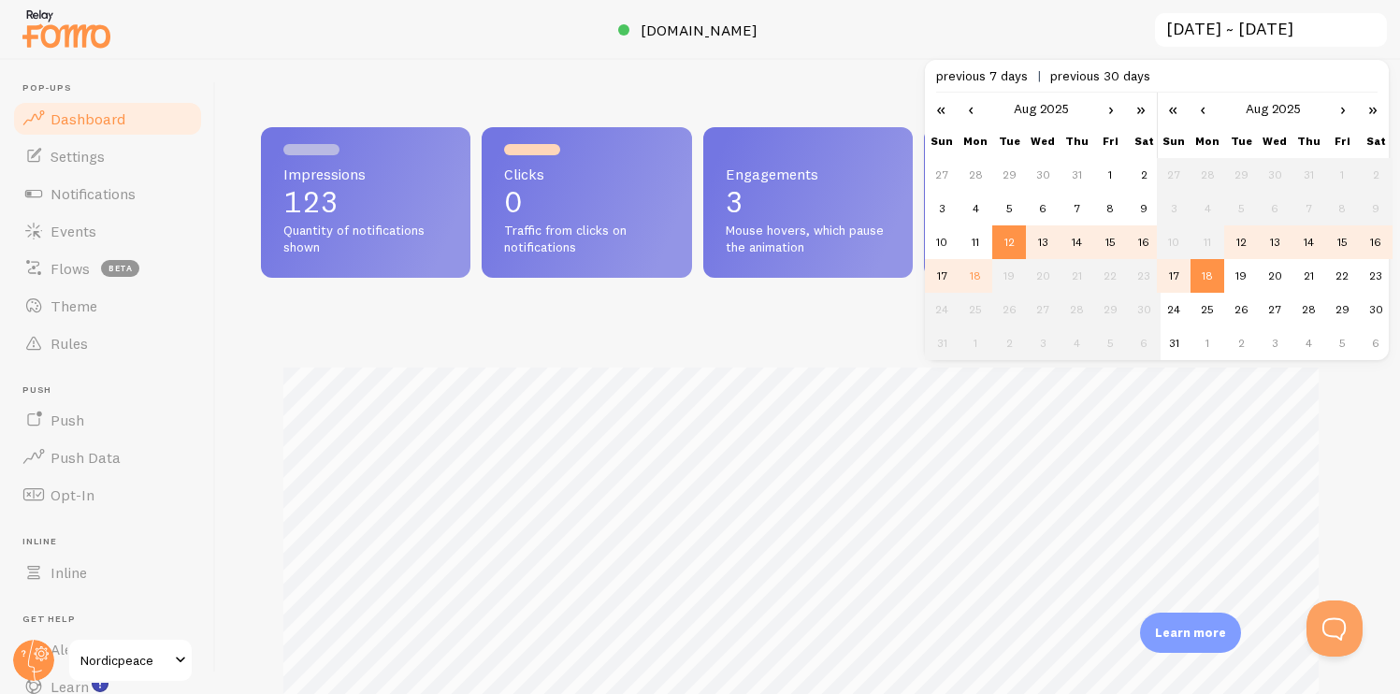
click at [1211, 281] on td "18" at bounding box center [1208, 276] width 34 height 34
click at [1216, 279] on td "18" at bounding box center [1208, 276] width 34 height 34
click at [1091, 33] on div at bounding box center [700, 30] width 1400 height 60
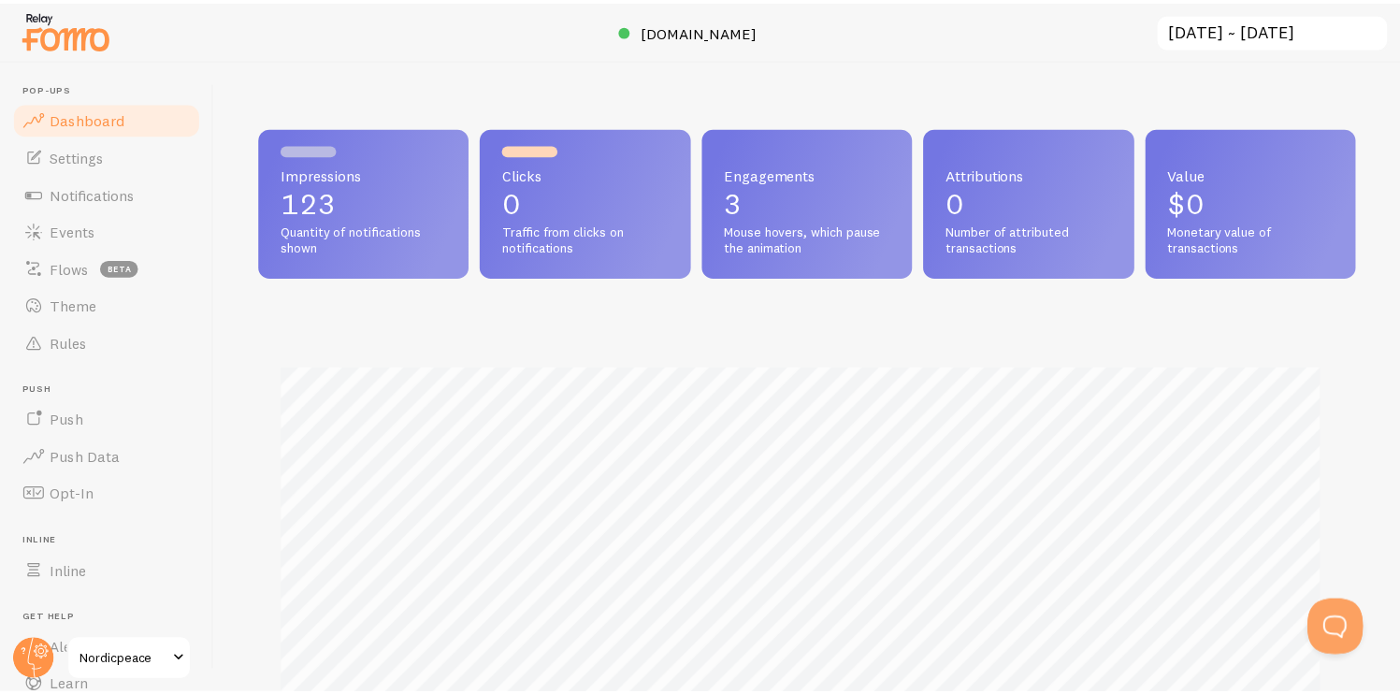
scroll to position [491, 1080]
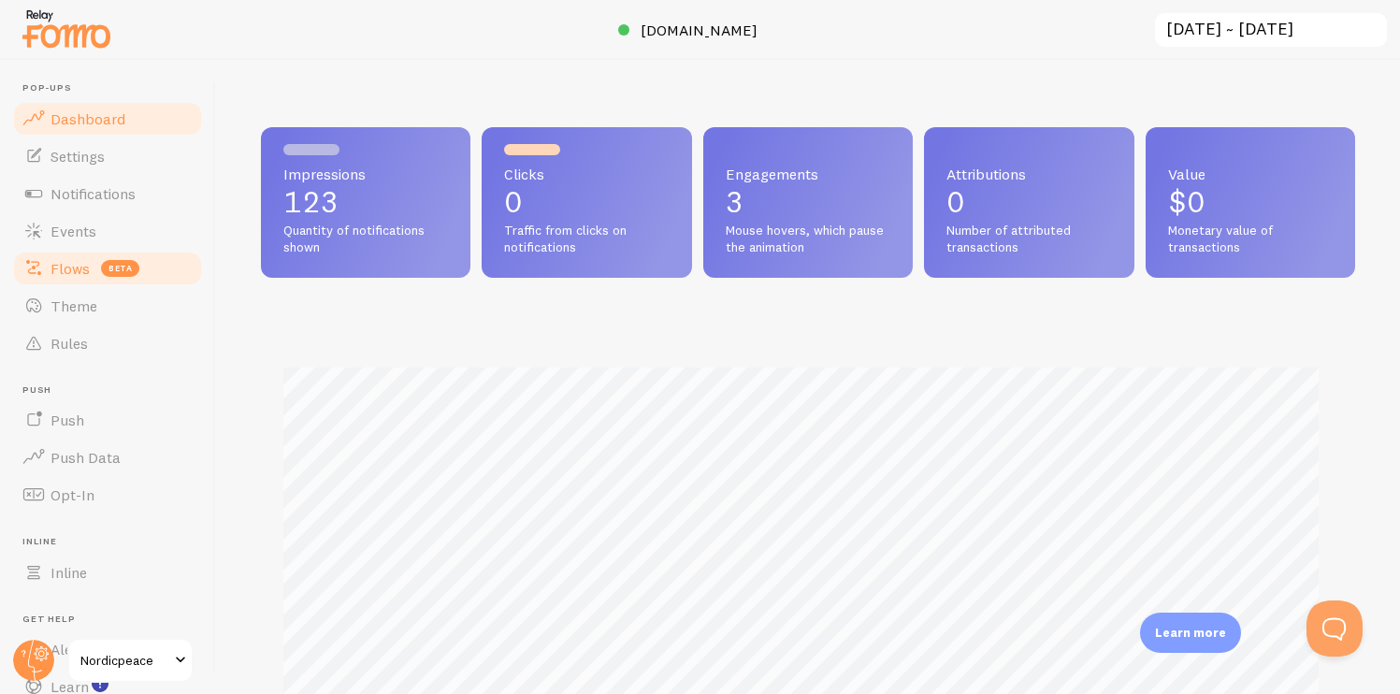
click at [69, 267] on span "Flows" at bounding box center [70, 268] width 39 height 19
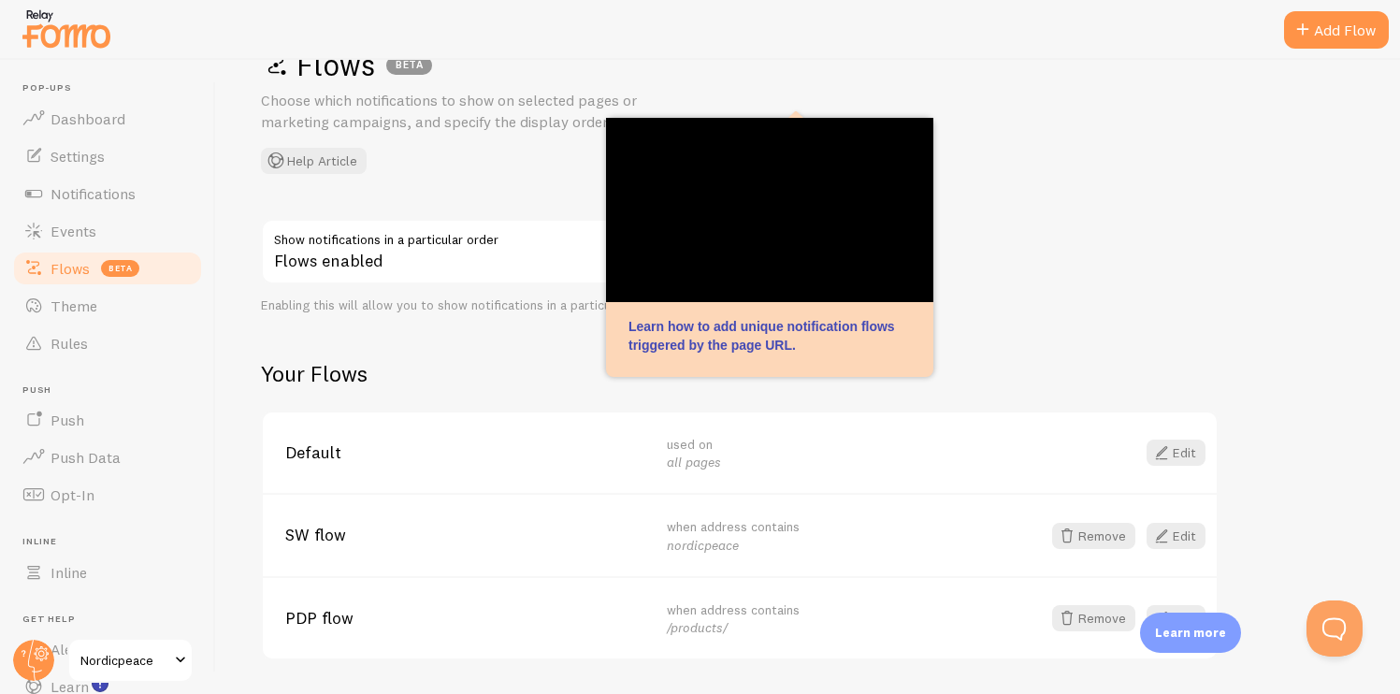
scroll to position [63, 0]
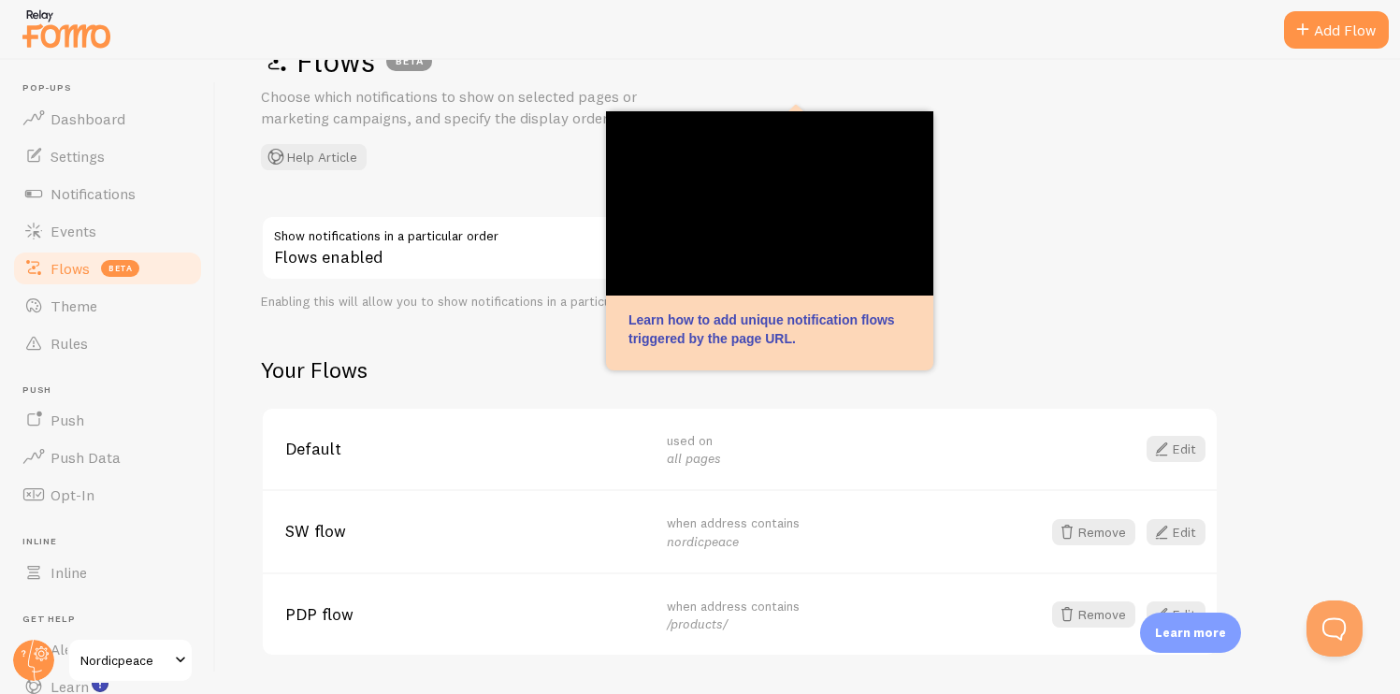
click at [454, 263] on div "Flows enabled" at bounding box center [541, 249] width 561 height 68
click at [456, 257] on div "Flows enabled" at bounding box center [541, 249] width 561 height 68
click at [70, 273] on span "Flows" at bounding box center [70, 268] width 39 height 19
click at [114, 278] on link "Flows beta" at bounding box center [107, 268] width 193 height 37
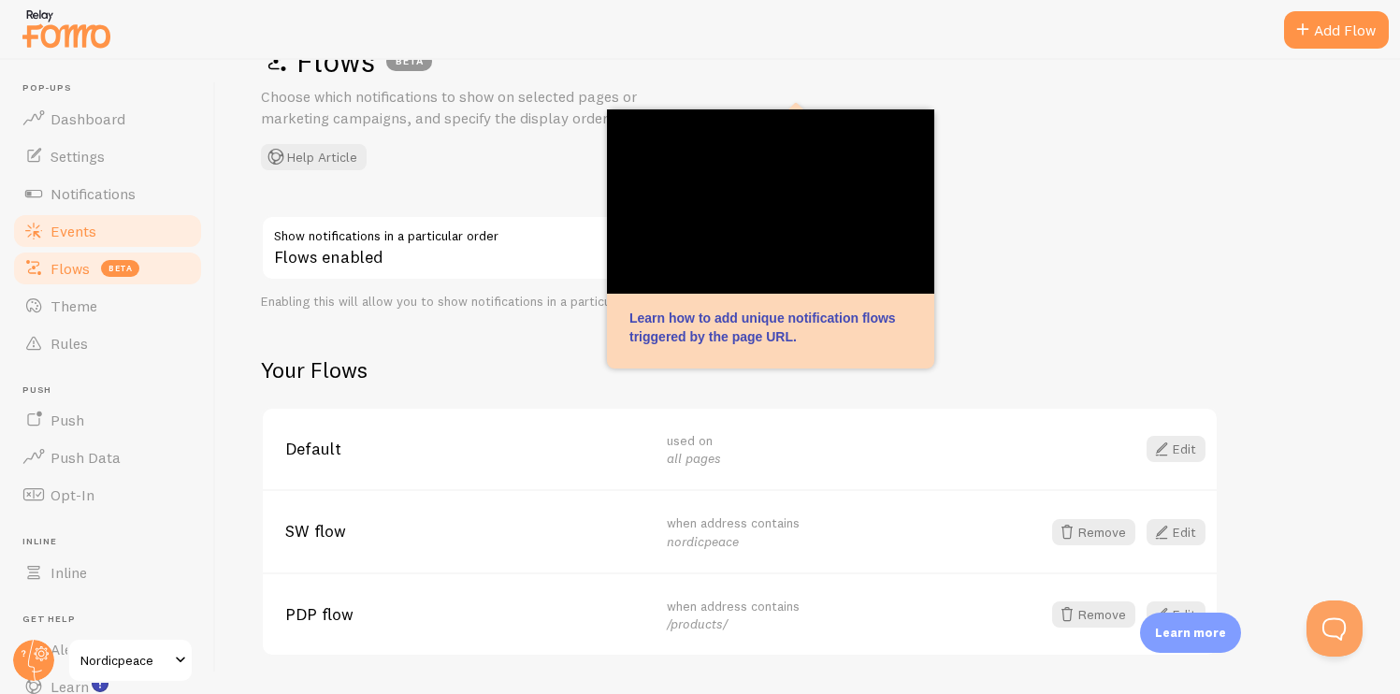
click at [90, 241] on link "Events" at bounding box center [107, 230] width 193 height 37
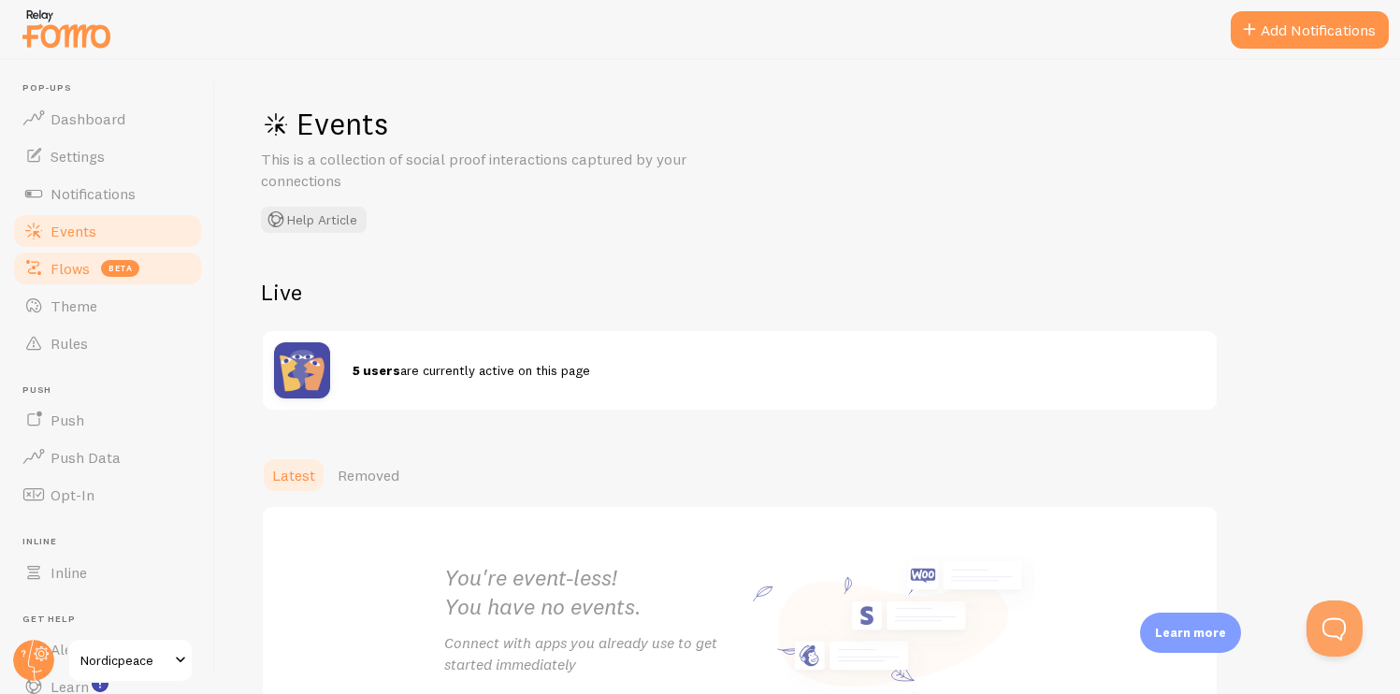
click at [90, 273] on link "Flows beta" at bounding box center [107, 268] width 193 height 37
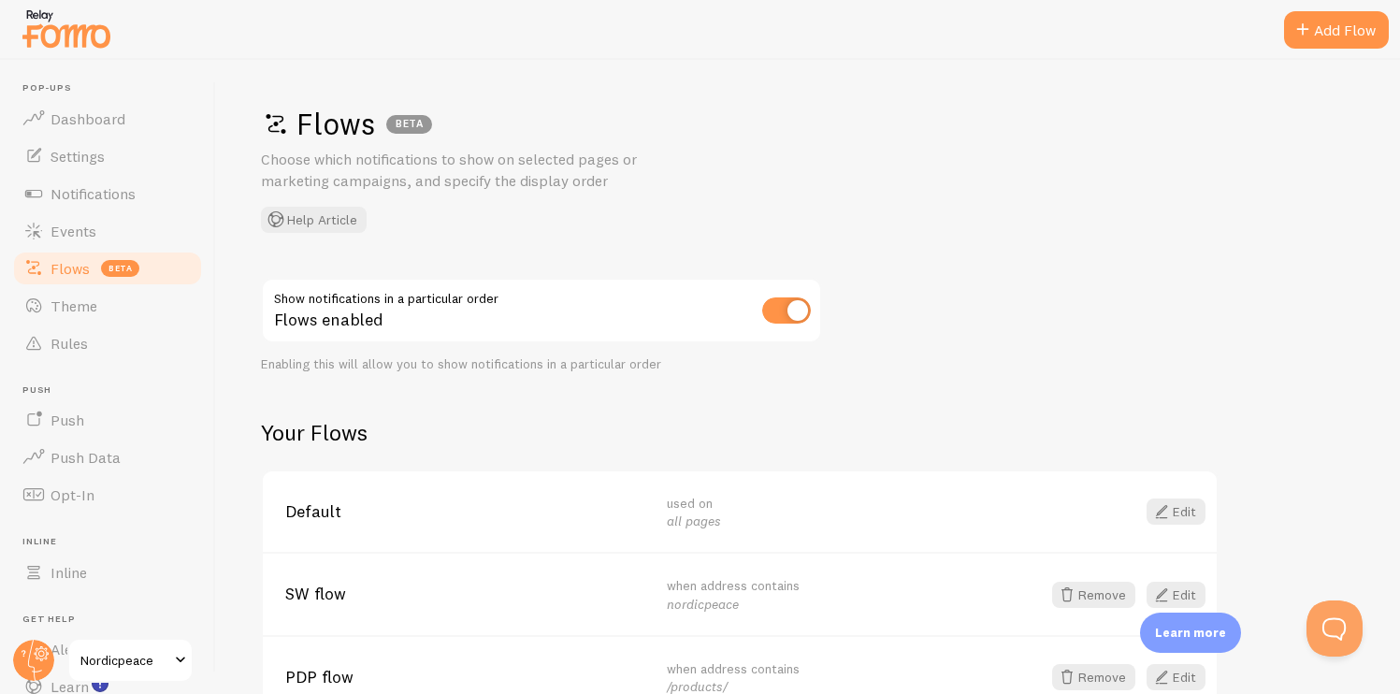
click at [783, 307] on input "checkbox" at bounding box center [786, 310] width 49 height 26
checkbox input "false"
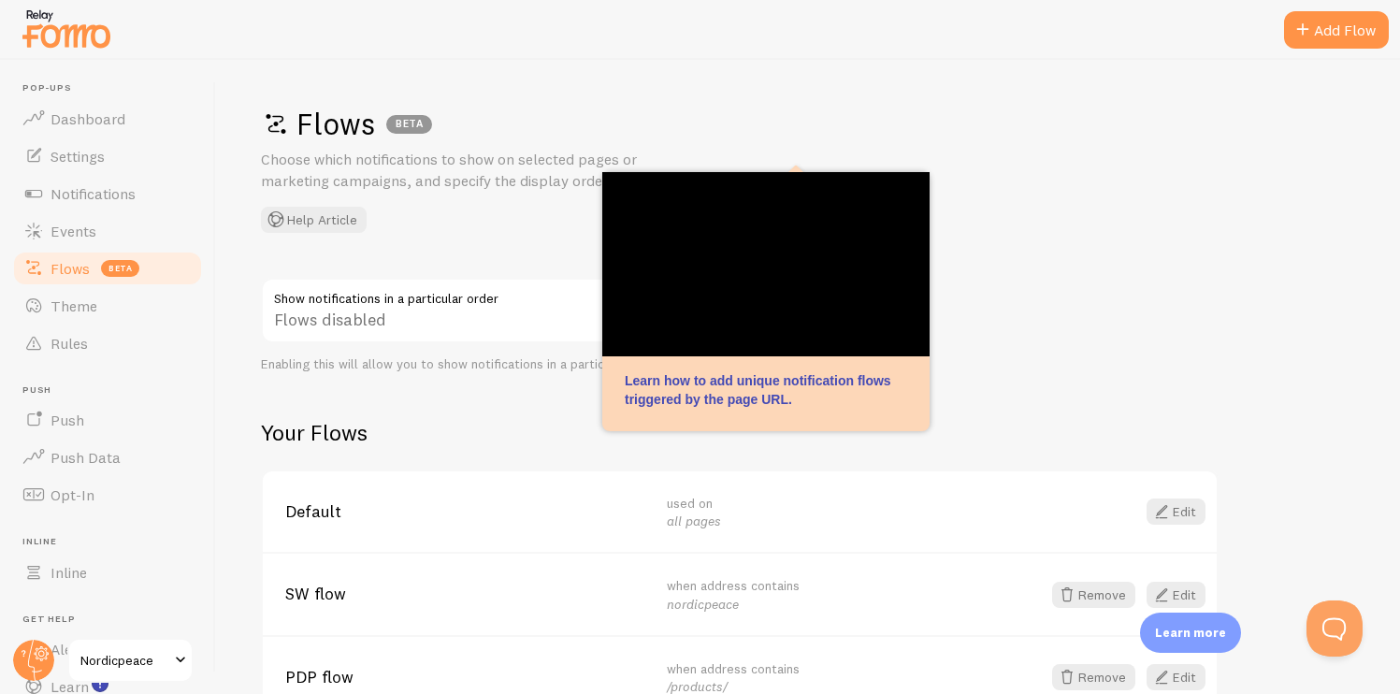
click at [1013, 211] on div "Flows BETA Choose which notifications to show on selected pages or marketing ca…" at bounding box center [808, 169] width 1094 height 128
click at [28, 108] on span at bounding box center [33, 119] width 22 height 22
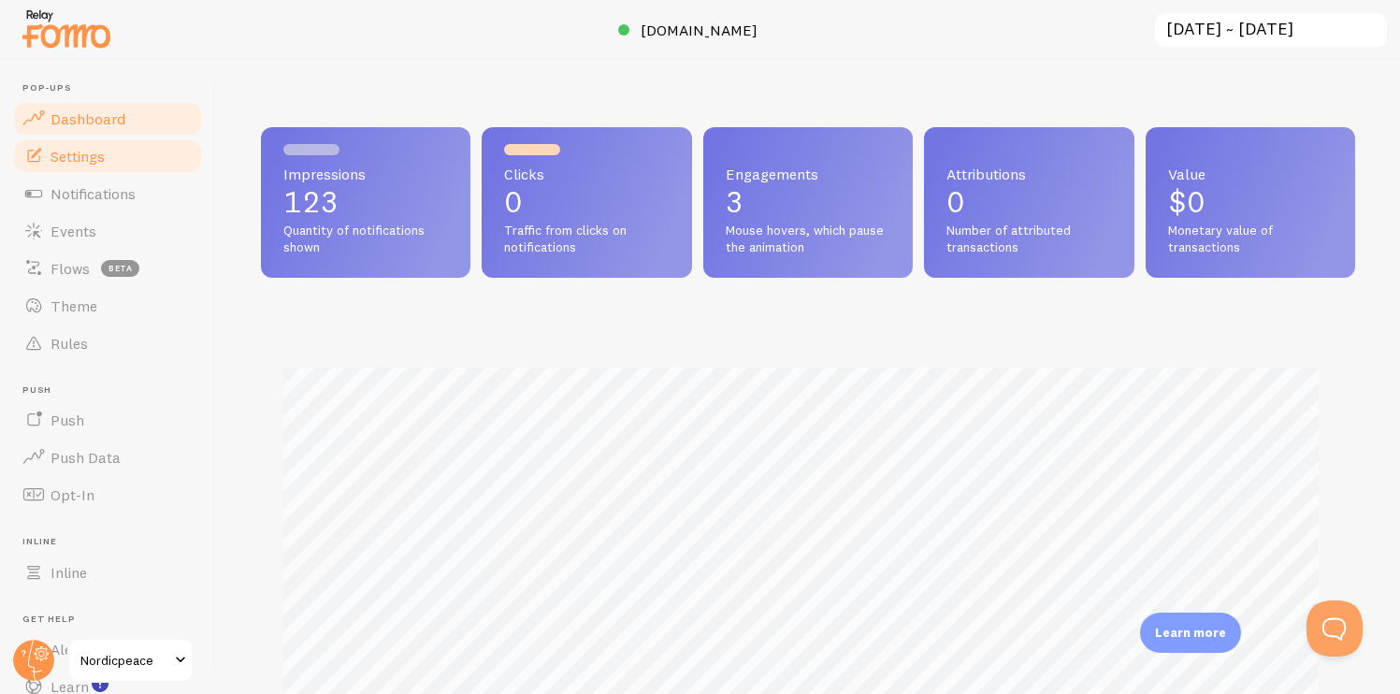
scroll to position [491, 1080]
click at [77, 162] on span "Settings" at bounding box center [78, 156] width 54 height 19
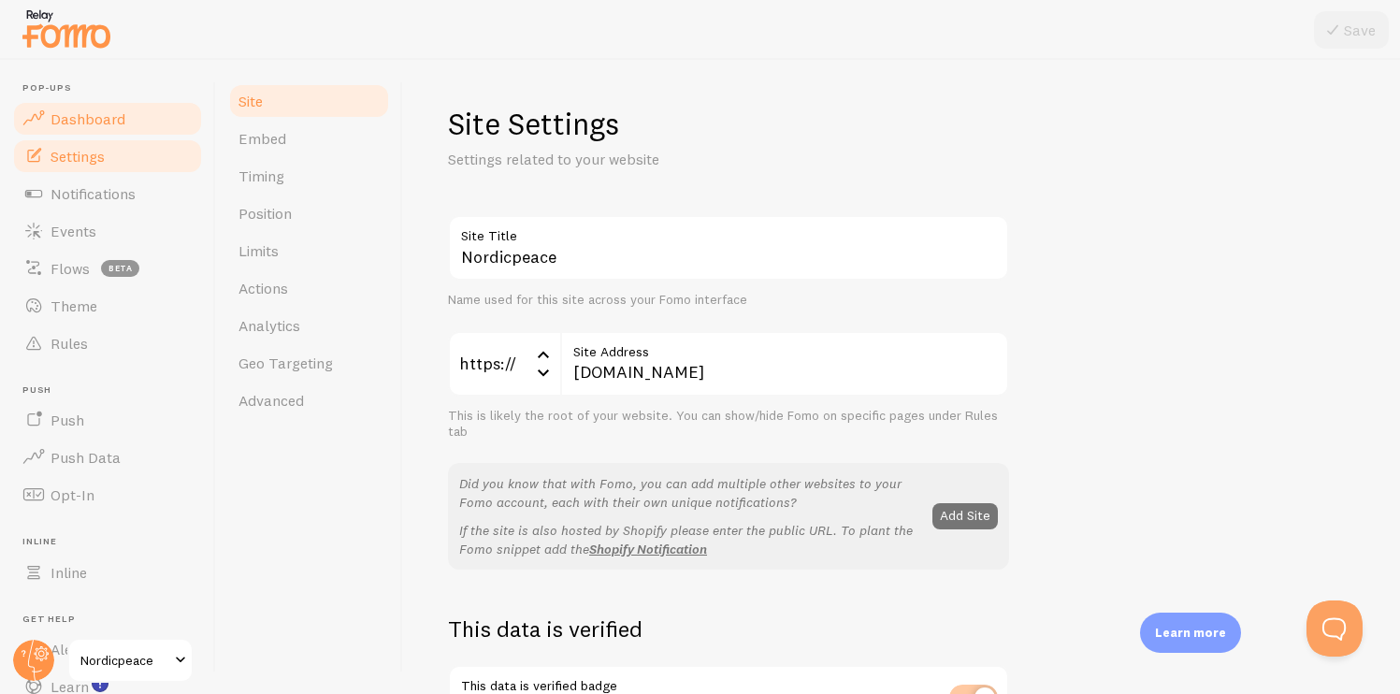
click at [94, 133] on link "Dashboard" at bounding box center [107, 118] width 193 height 37
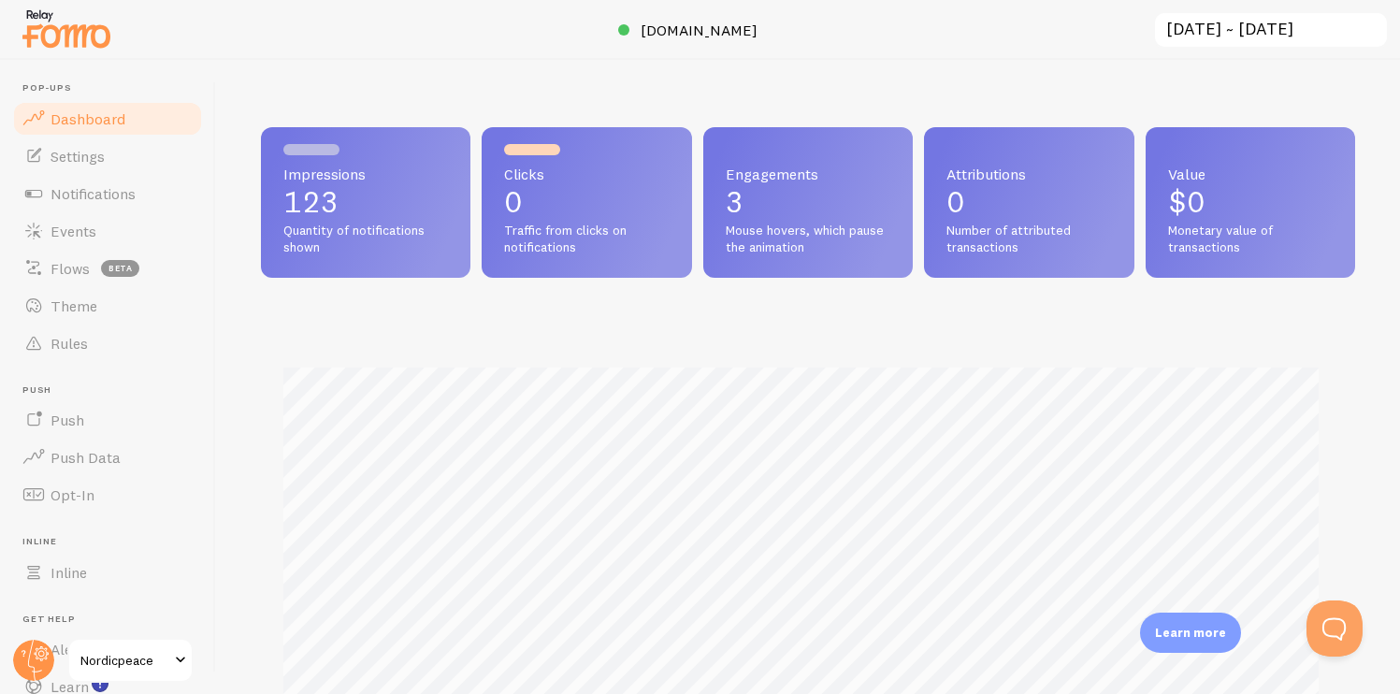
scroll to position [491, 1080]
click at [106, 199] on span "Notifications" at bounding box center [93, 193] width 85 height 19
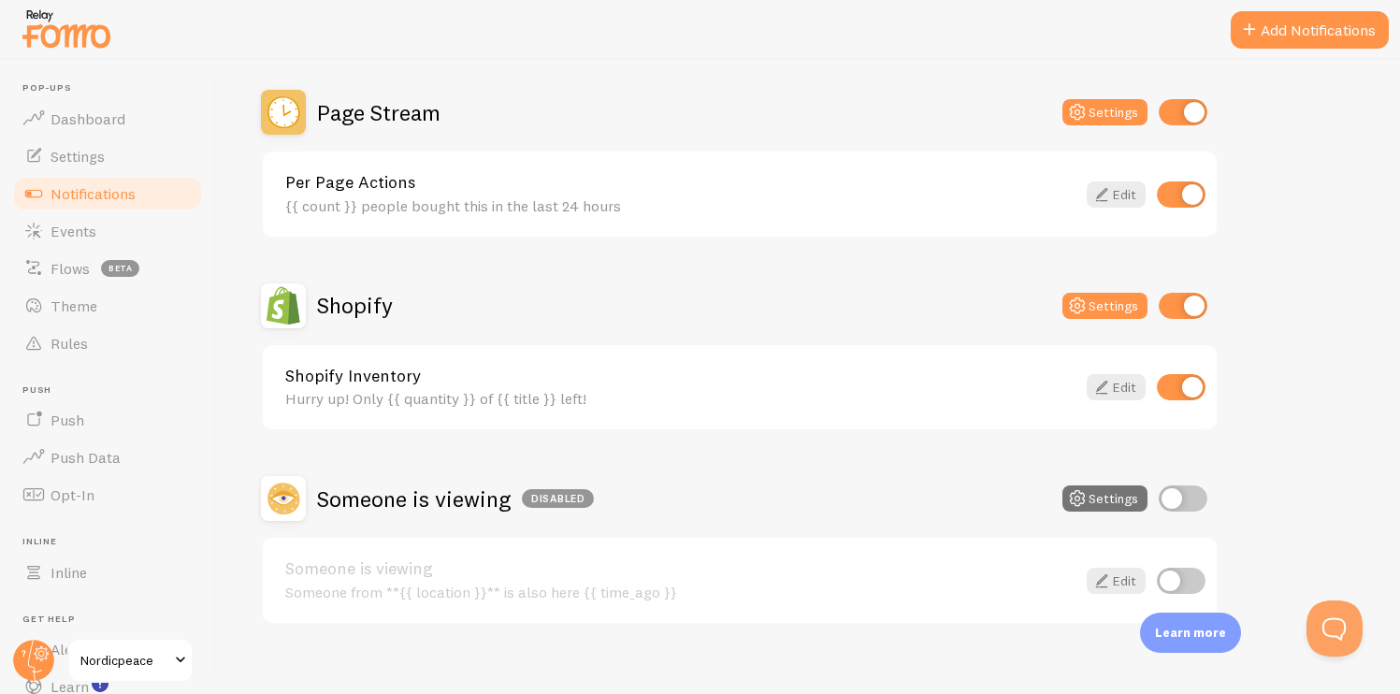
scroll to position [853, 0]
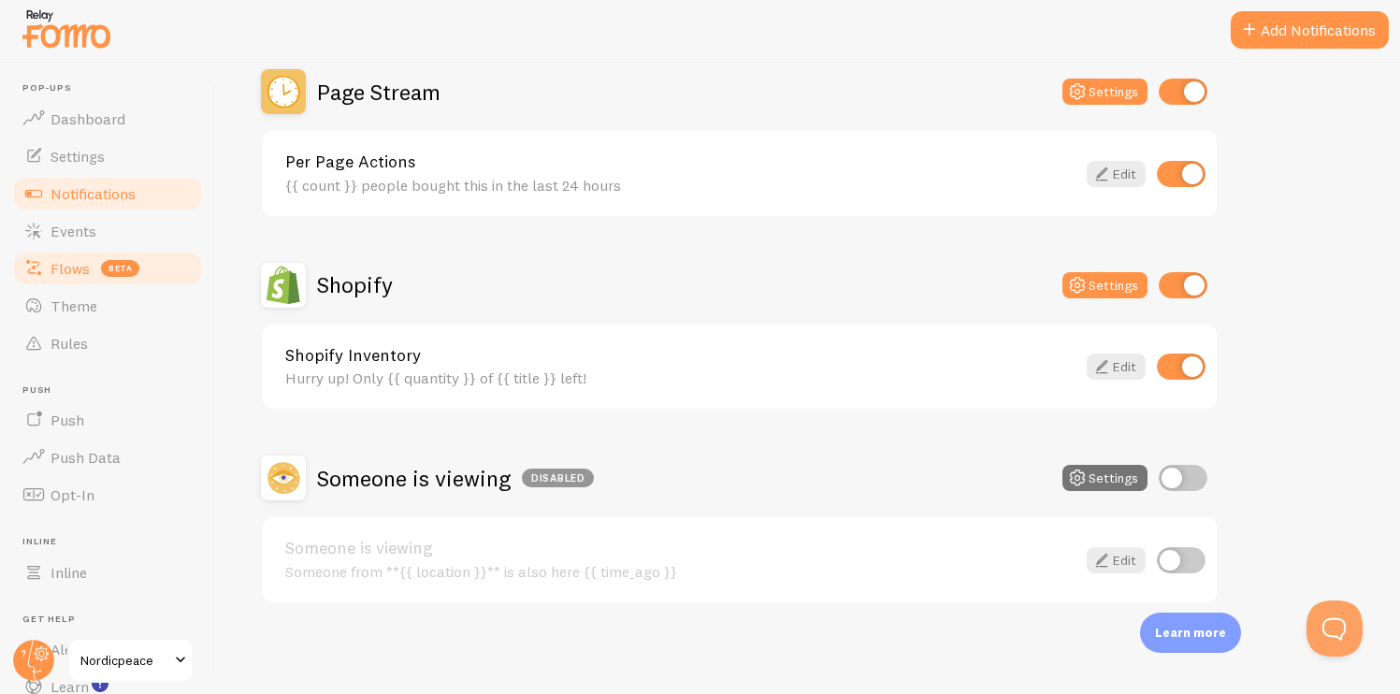
click at [109, 257] on link "Flows beta" at bounding box center [107, 268] width 193 height 37
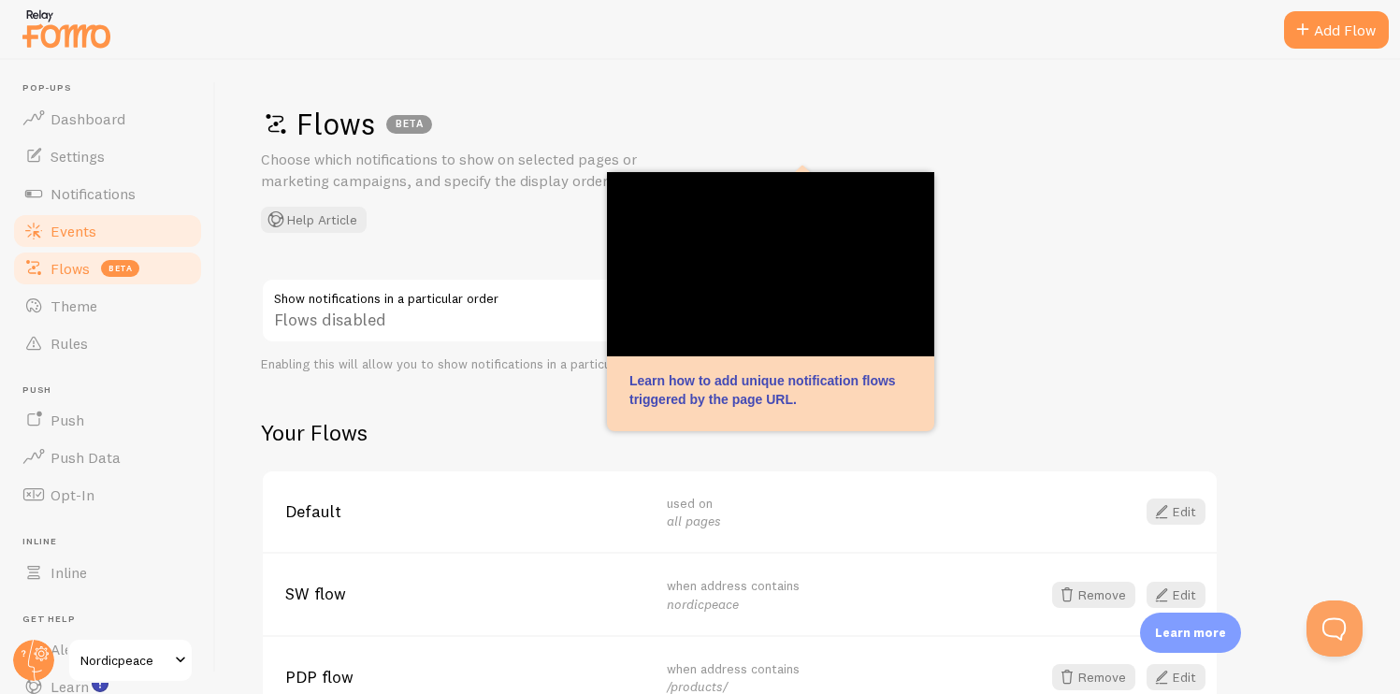
click at [115, 240] on link "Events" at bounding box center [107, 230] width 193 height 37
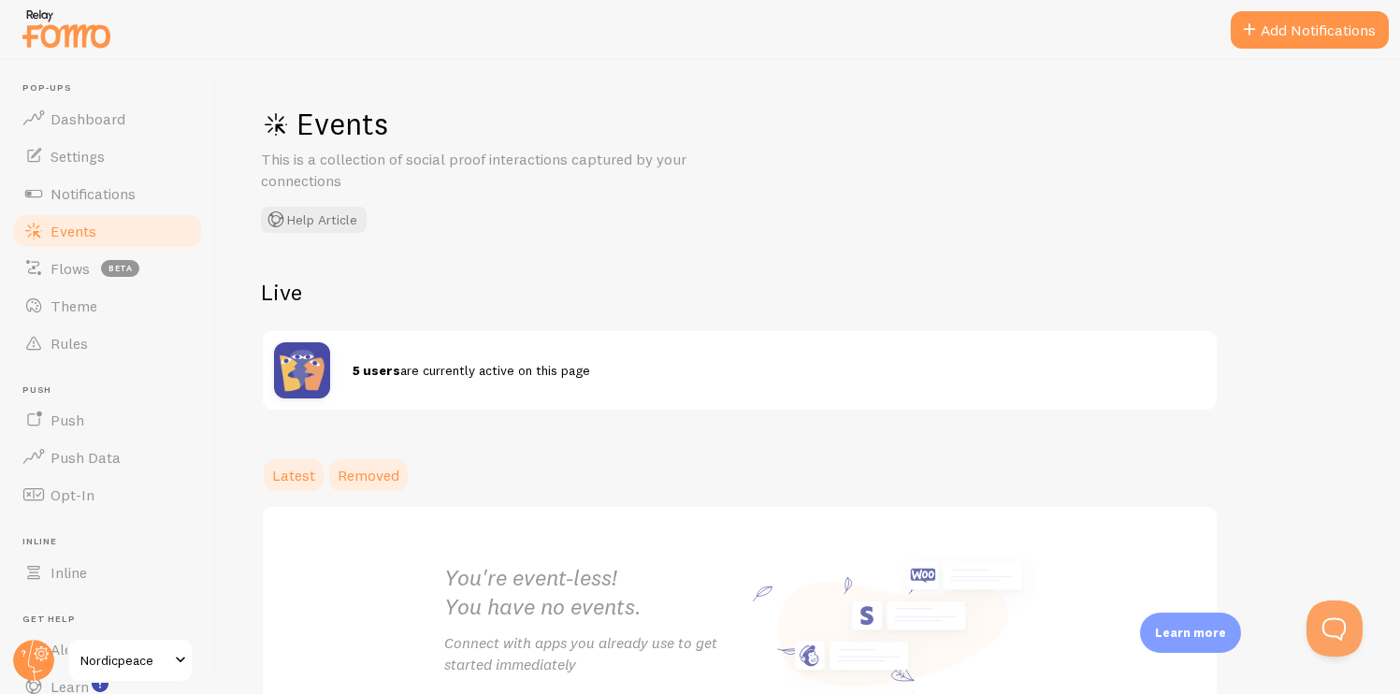
click at [364, 474] on span "Removed" at bounding box center [369, 475] width 62 height 19
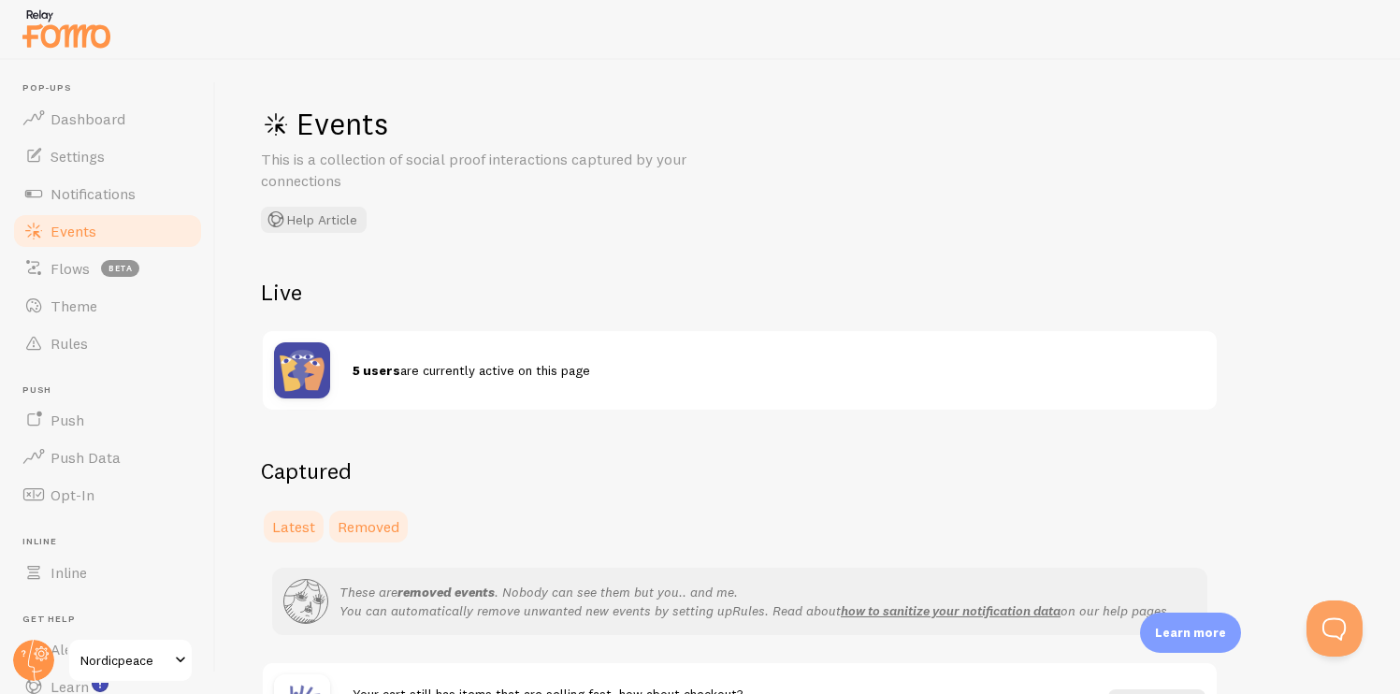
click at [284, 526] on span "Latest" at bounding box center [293, 526] width 43 height 19
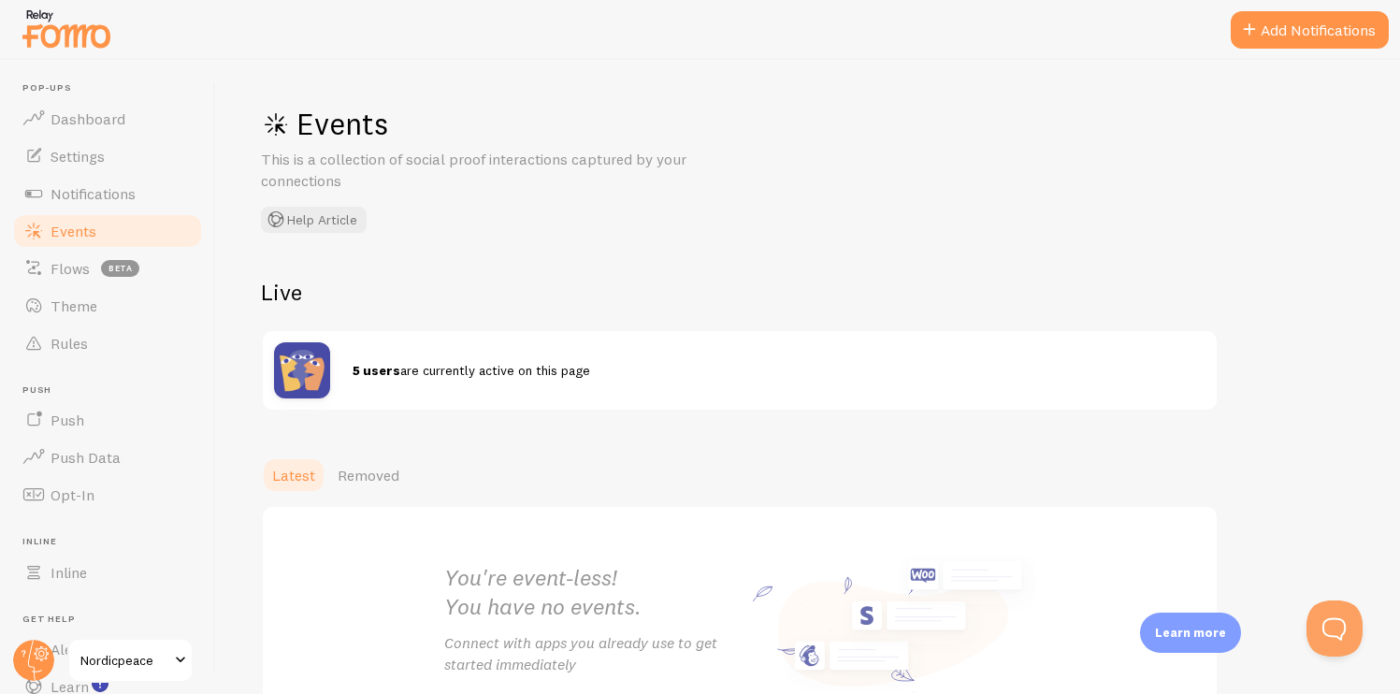
click at [322, 367] on img at bounding box center [302, 370] width 56 height 56
click at [1296, 30] on button "Add Notifications" at bounding box center [1310, 29] width 158 height 37
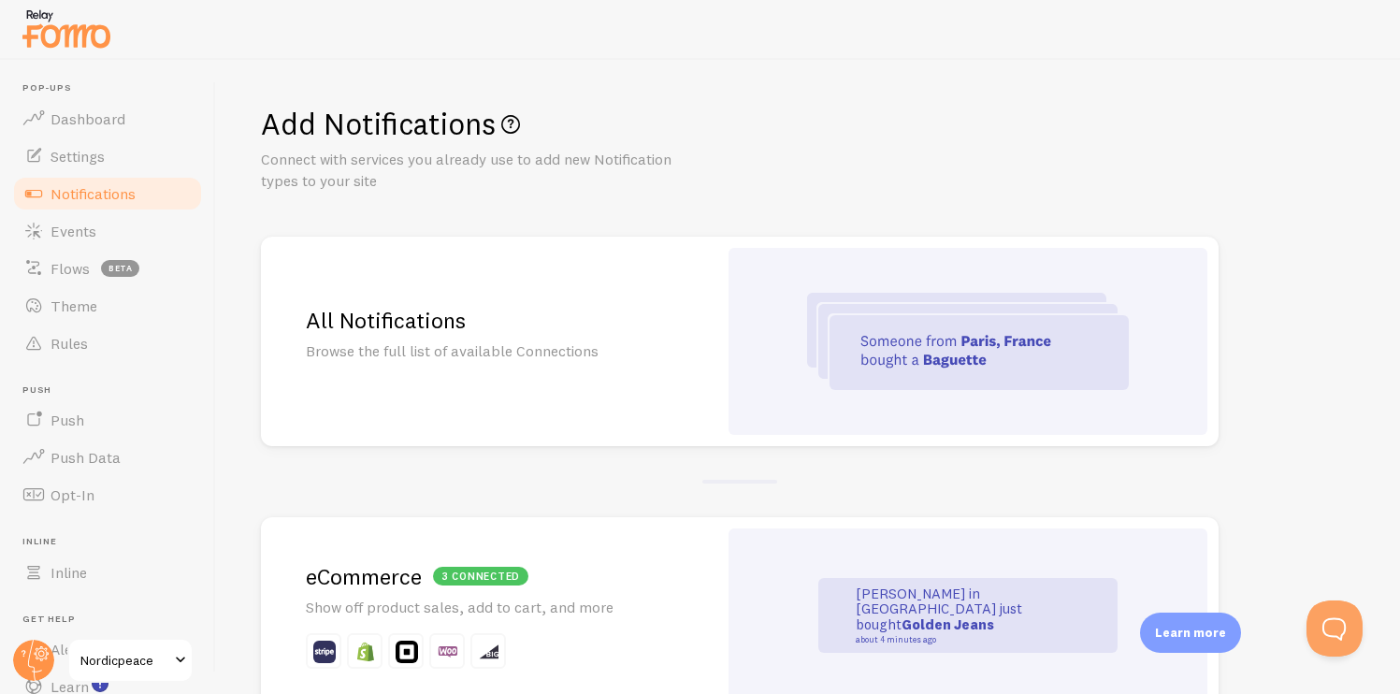
click at [502, 328] on h2 "All Notifications" at bounding box center [489, 320] width 367 height 29
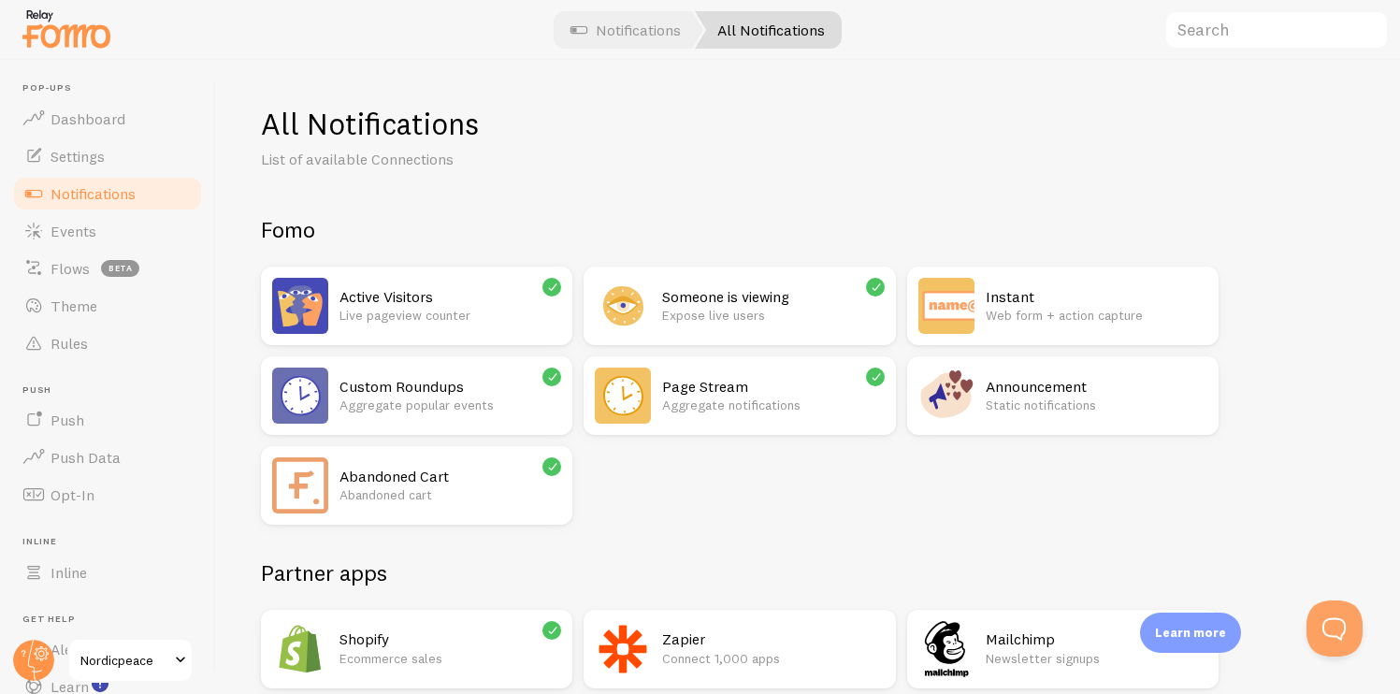
click at [85, 203] on link "Notifications" at bounding box center [107, 193] width 193 height 37
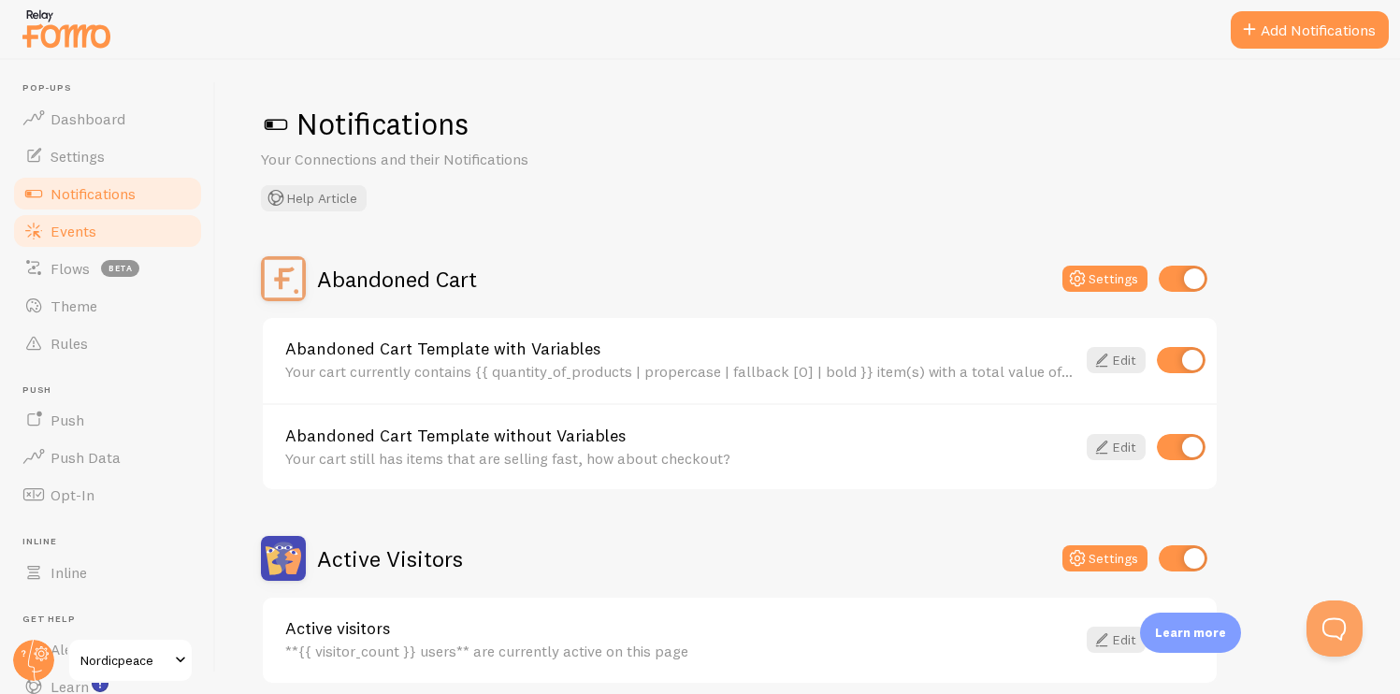
click at [87, 235] on span "Events" at bounding box center [74, 231] width 46 height 19
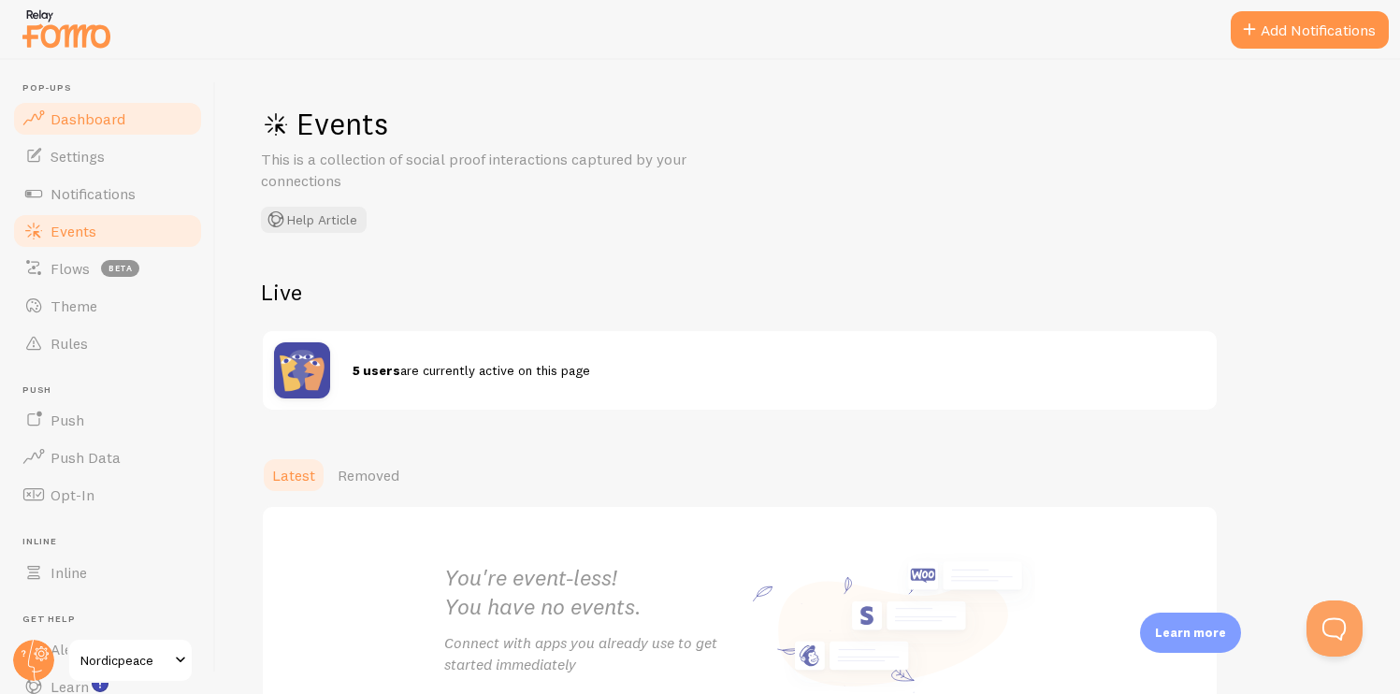
click at [121, 122] on span "Dashboard" at bounding box center [88, 118] width 75 height 19
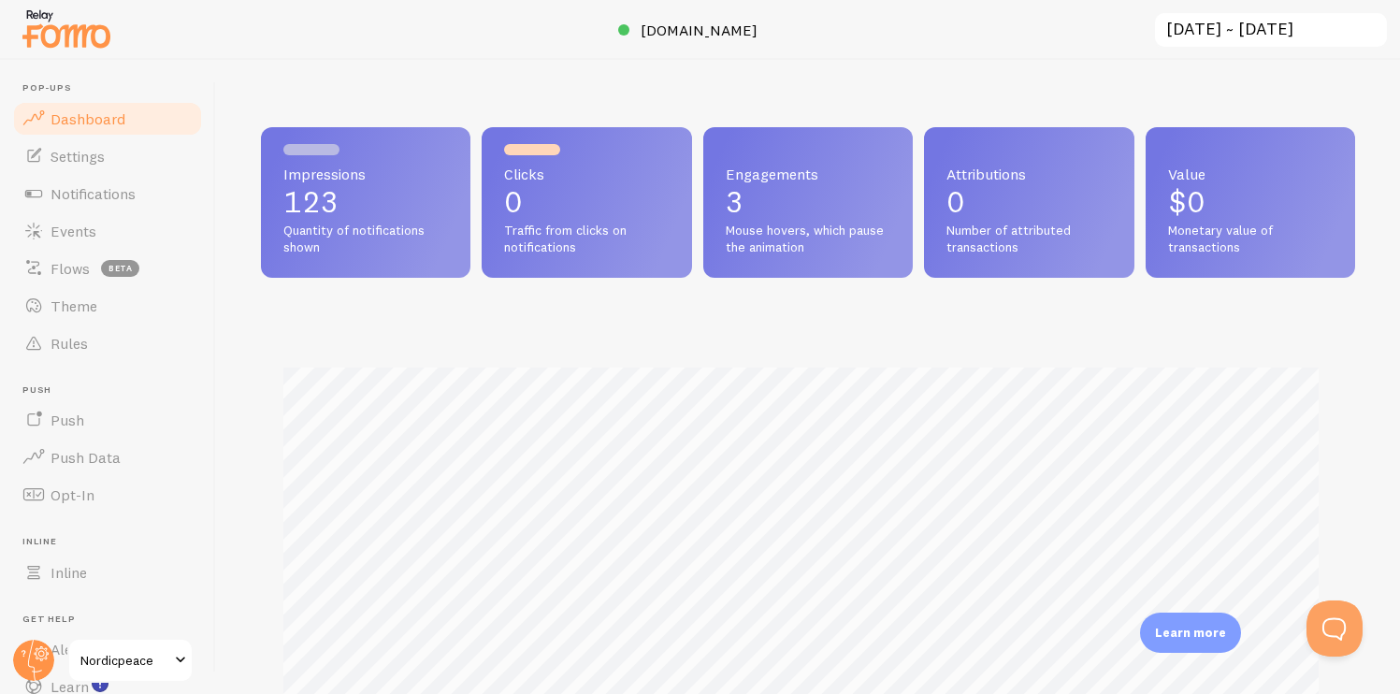
scroll to position [491, 1080]
click at [123, 165] on link "Settings" at bounding box center [107, 156] width 193 height 37
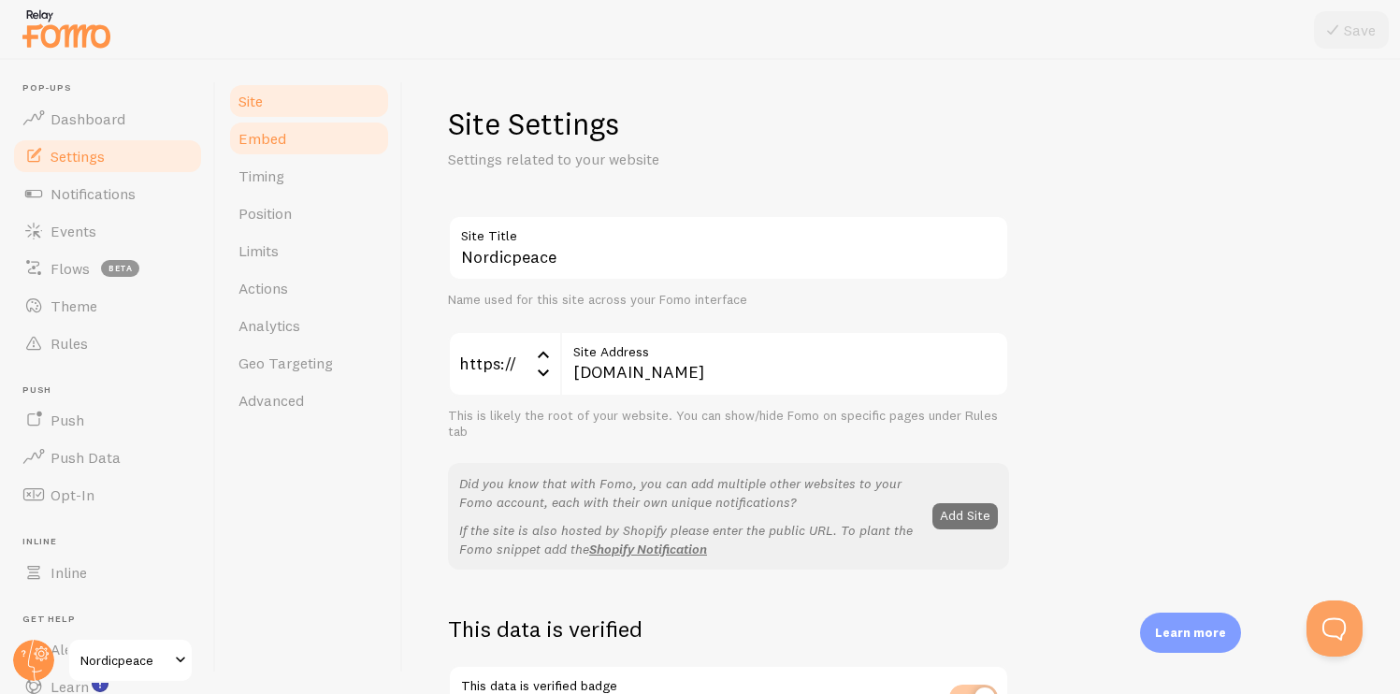
click at [299, 146] on link "Embed" at bounding box center [309, 138] width 164 height 37
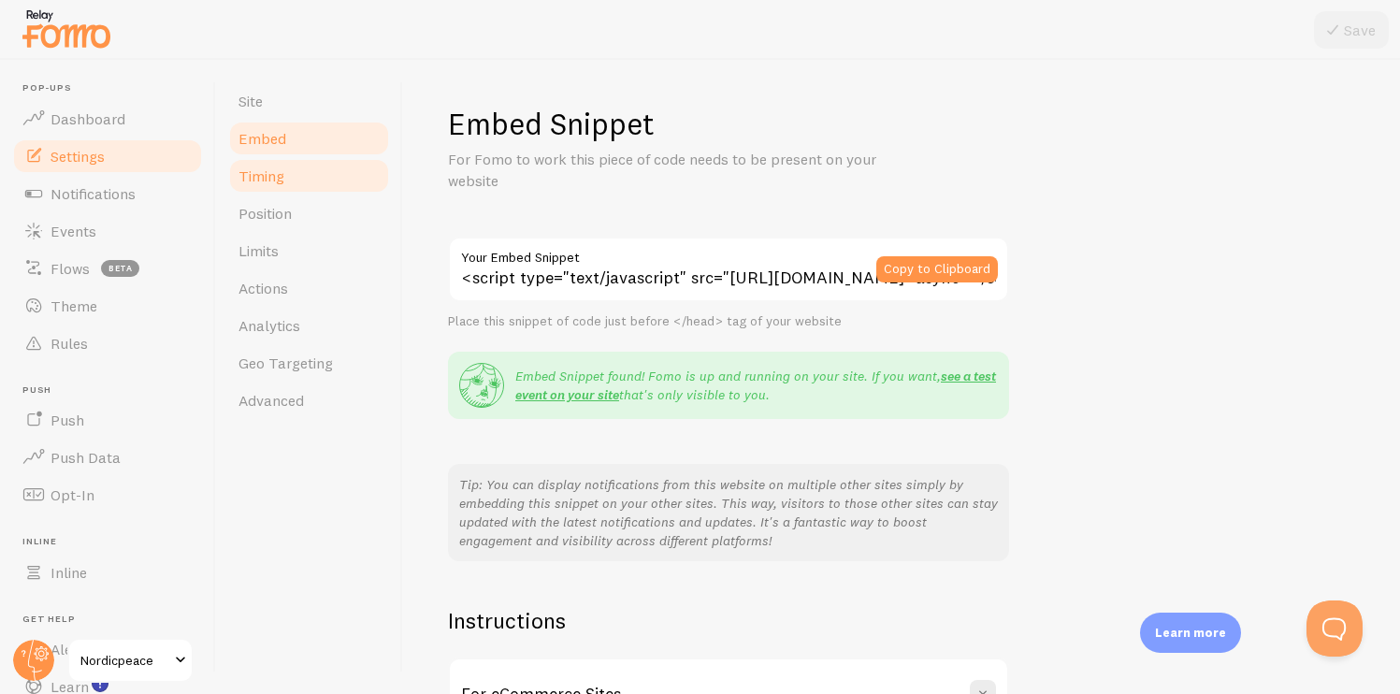
click at [293, 168] on link "Timing" at bounding box center [309, 175] width 164 height 37
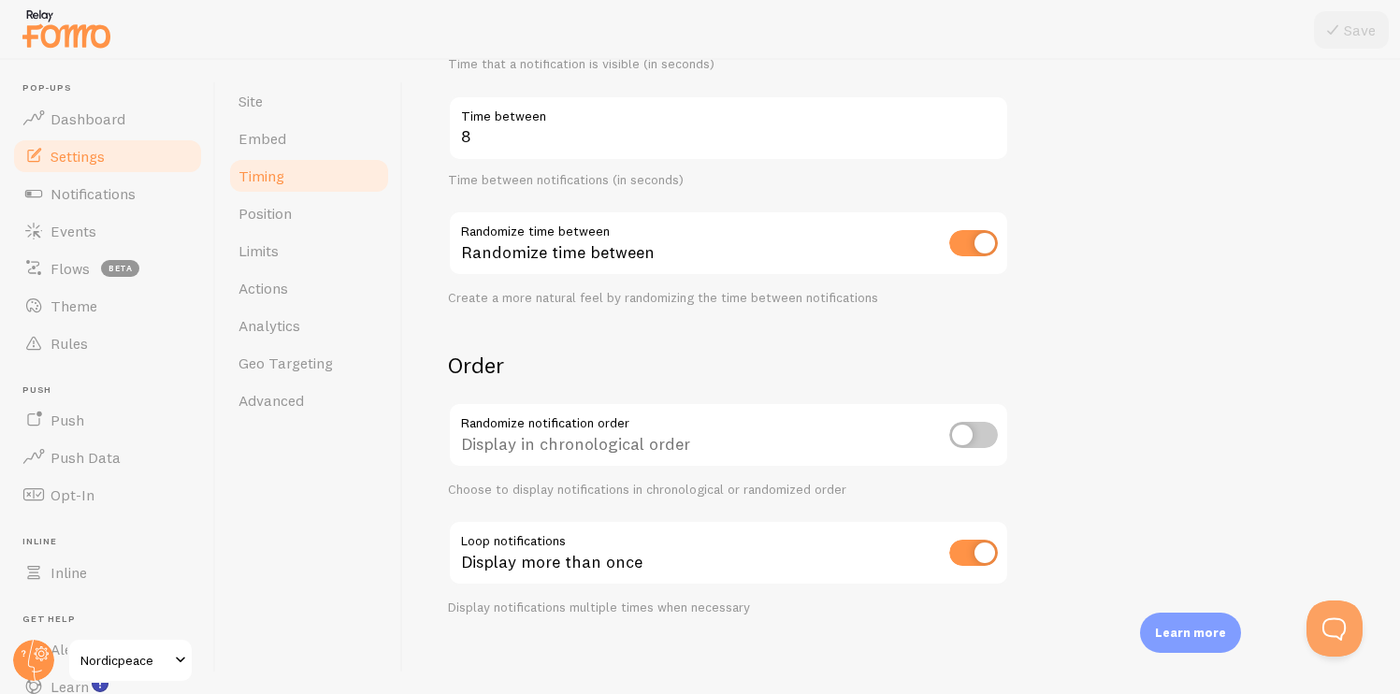
scroll to position [468, 0]
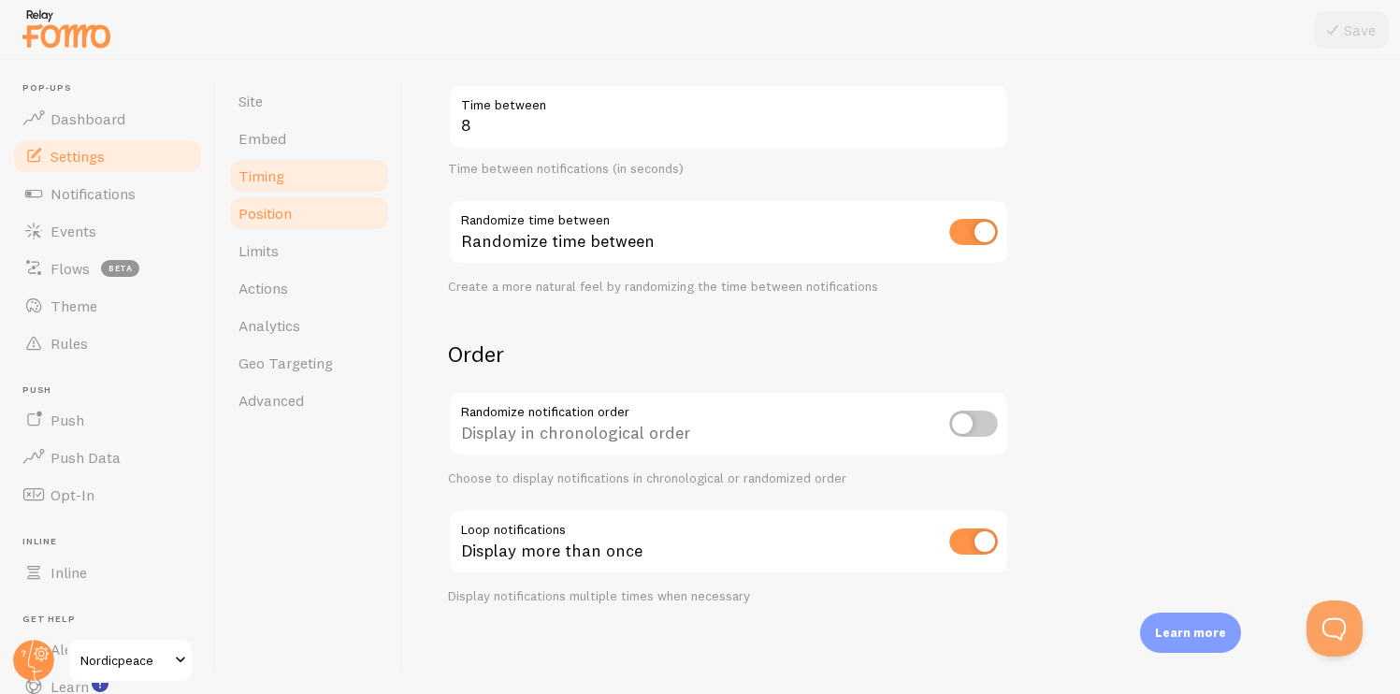
click at [319, 204] on link "Position" at bounding box center [309, 213] width 164 height 37
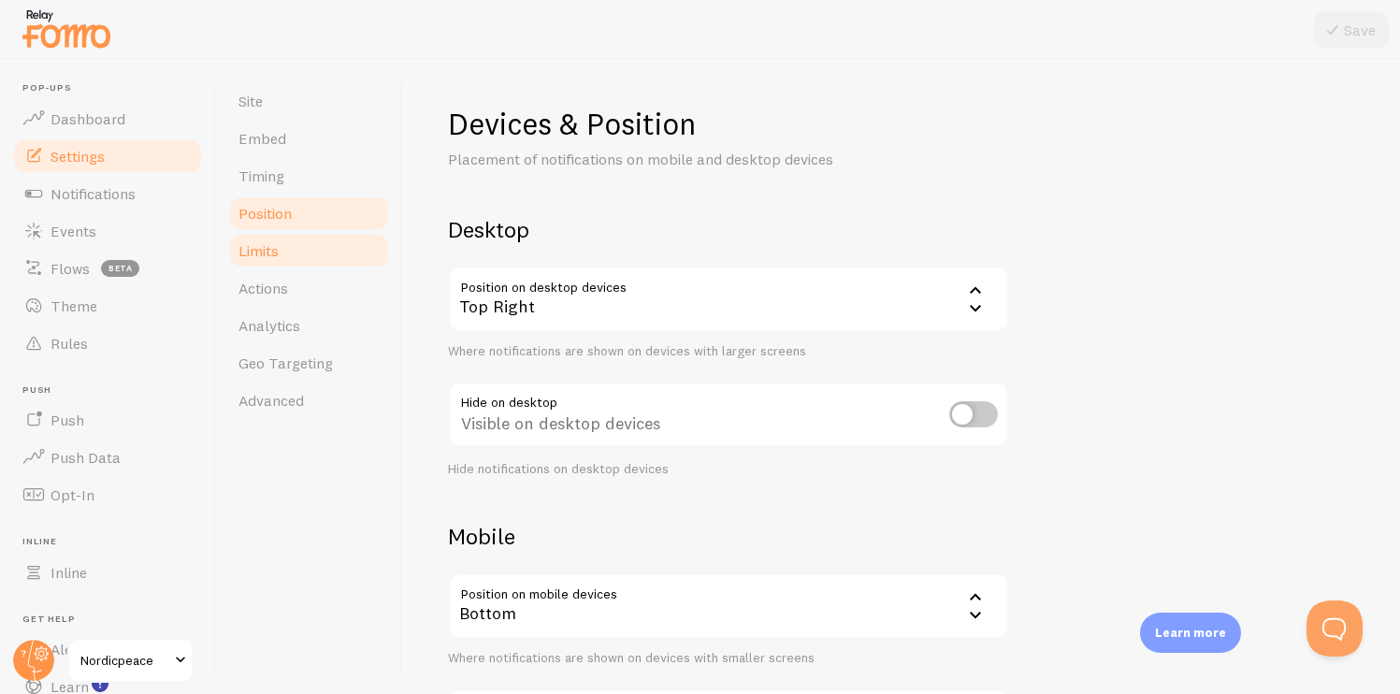
click at [297, 251] on link "Limits" at bounding box center [309, 250] width 164 height 37
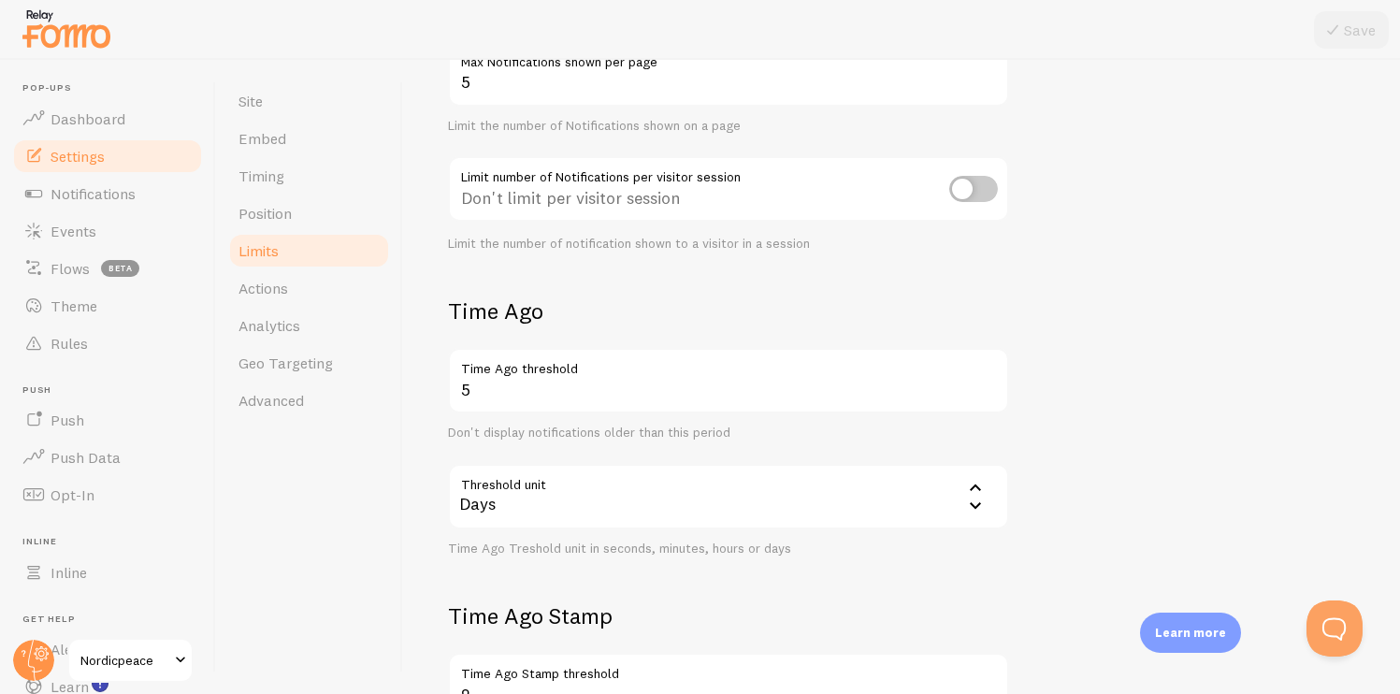
scroll to position [247, 0]
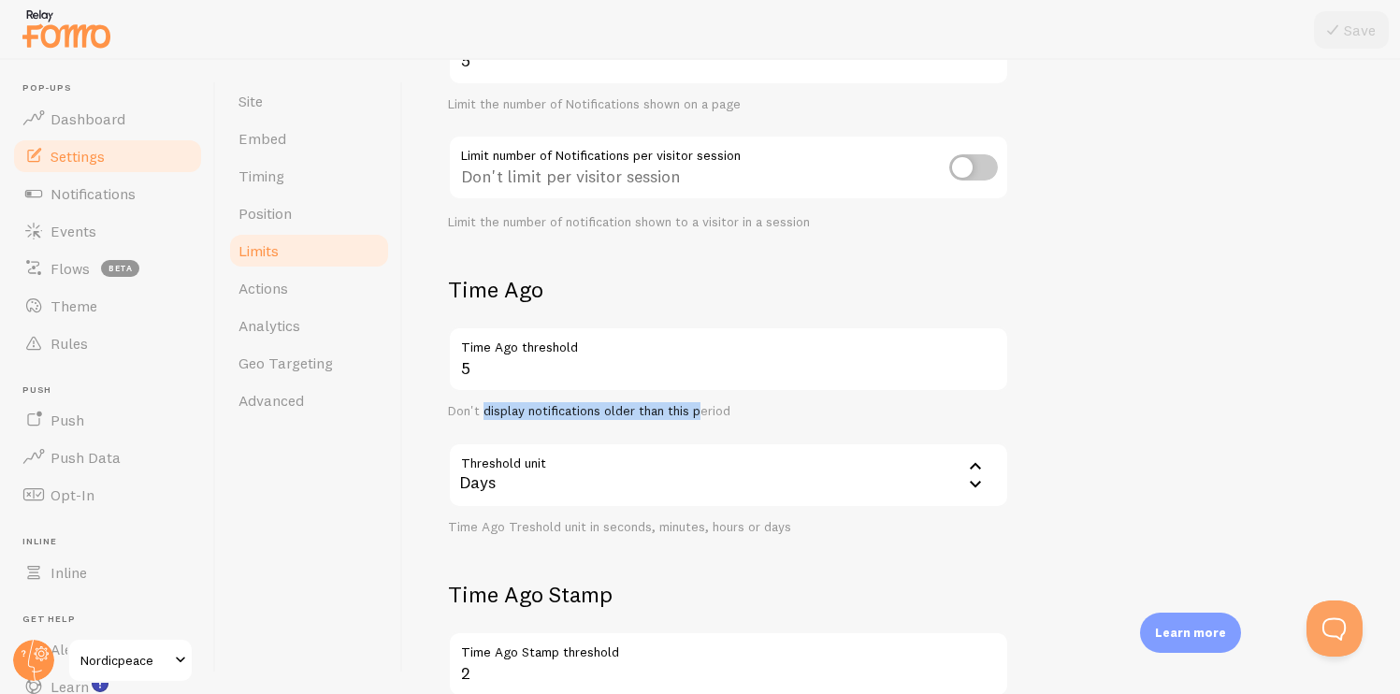
drag, startPoint x: 482, startPoint y: 410, endPoint x: 708, endPoint y: 410, distance: 226.4
click at [707, 410] on div "Don't display notifications older than this period" at bounding box center [728, 411] width 561 height 17
click at [708, 410] on div "Don't display notifications older than this period" at bounding box center [728, 411] width 561 height 17
click at [612, 455] on div "Days" at bounding box center [728, 474] width 561 height 65
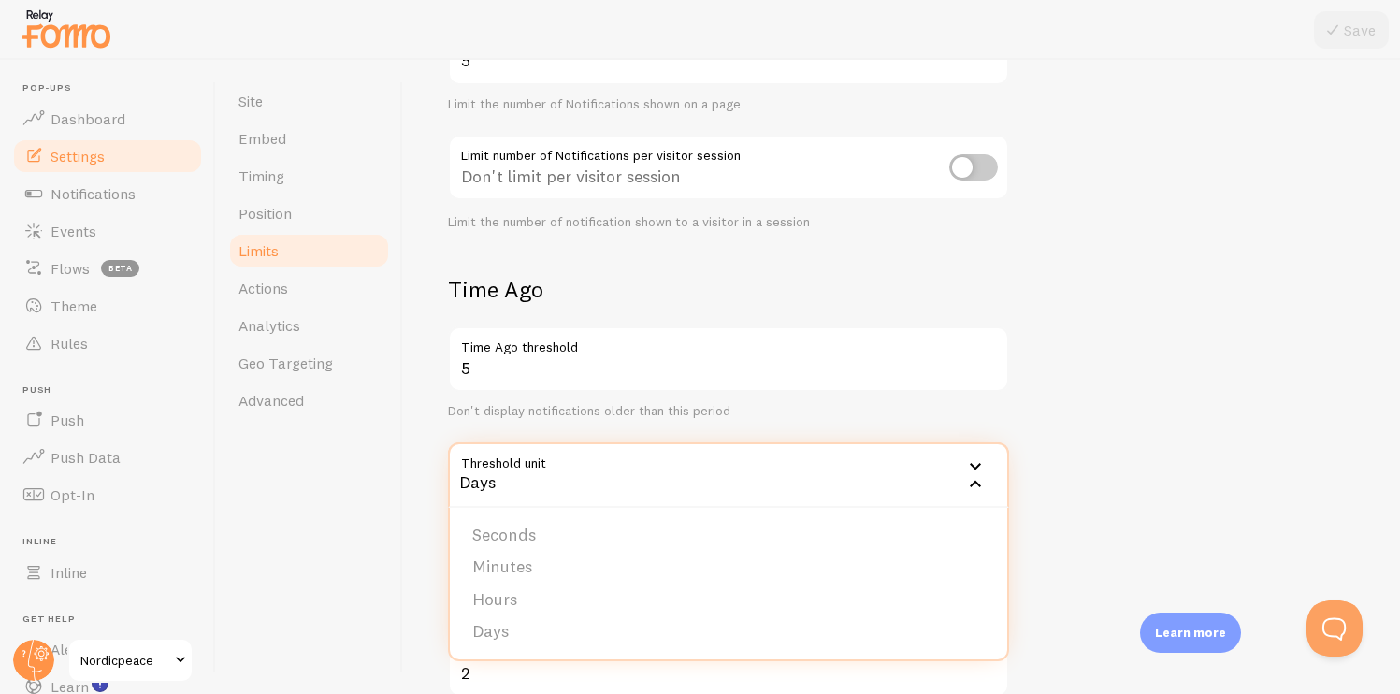
click at [575, 420] on div "5 Time Ago threshold Don't display notifications older than this period Thresho…" at bounding box center [728, 430] width 561 height 209
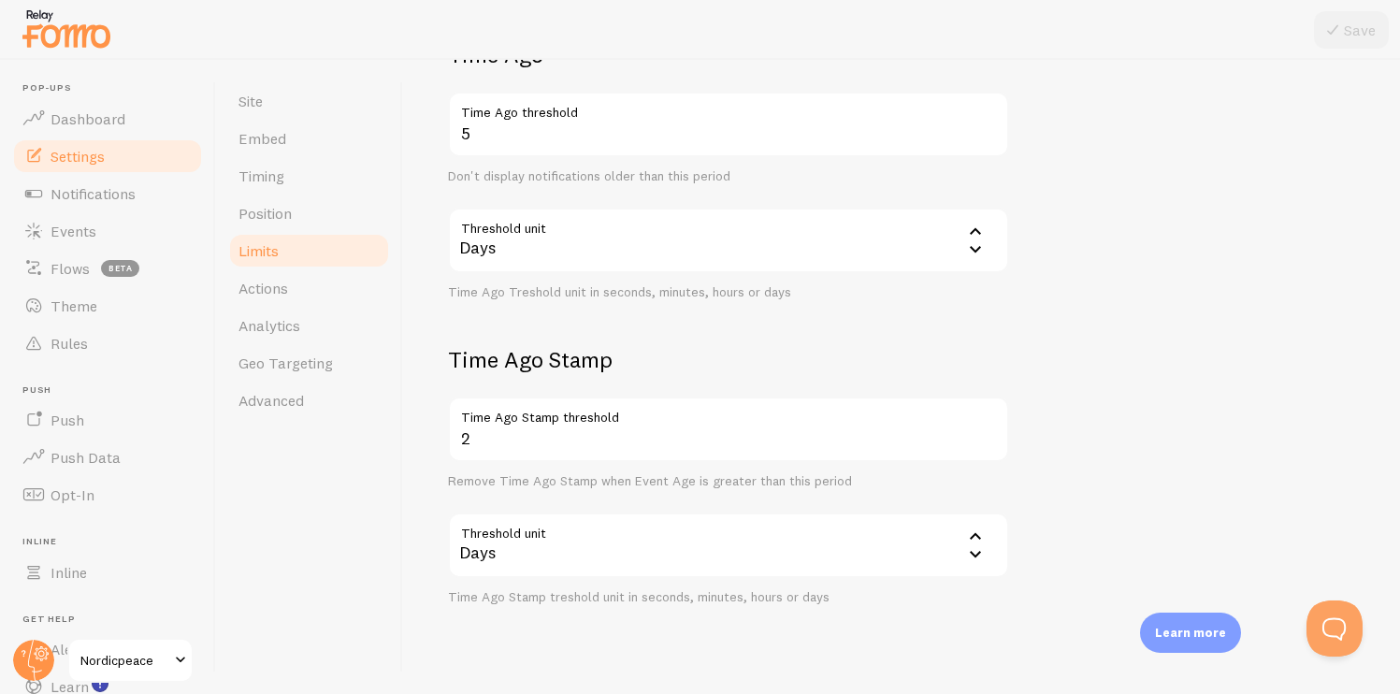
scroll to position [483, 0]
drag, startPoint x: 467, startPoint y: 595, endPoint x: 671, endPoint y: 595, distance: 203.9
click at [667, 595] on div "Time Ago Stamp treshold unit in seconds, minutes, hours or days" at bounding box center [728, 596] width 561 height 17
click at [671, 595] on div "Time Ago Stamp treshold unit in seconds, minutes, hours or days" at bounding box center [728, 596] width 561 height 17
click at [340, 287] on link "Actions" at bounding box center [309, 287] width 164 height 37
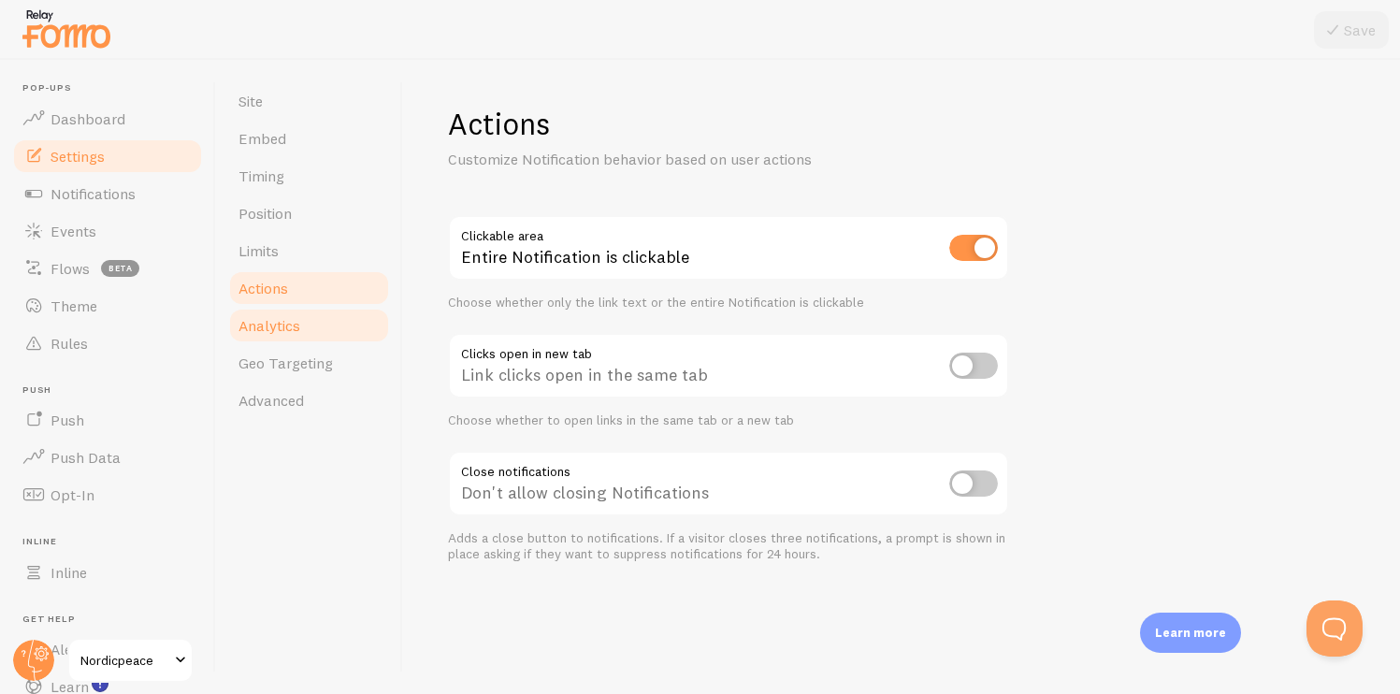
click at [312, 321] on link "Analytics" at bounding box center [309, 325] width 164 height 37
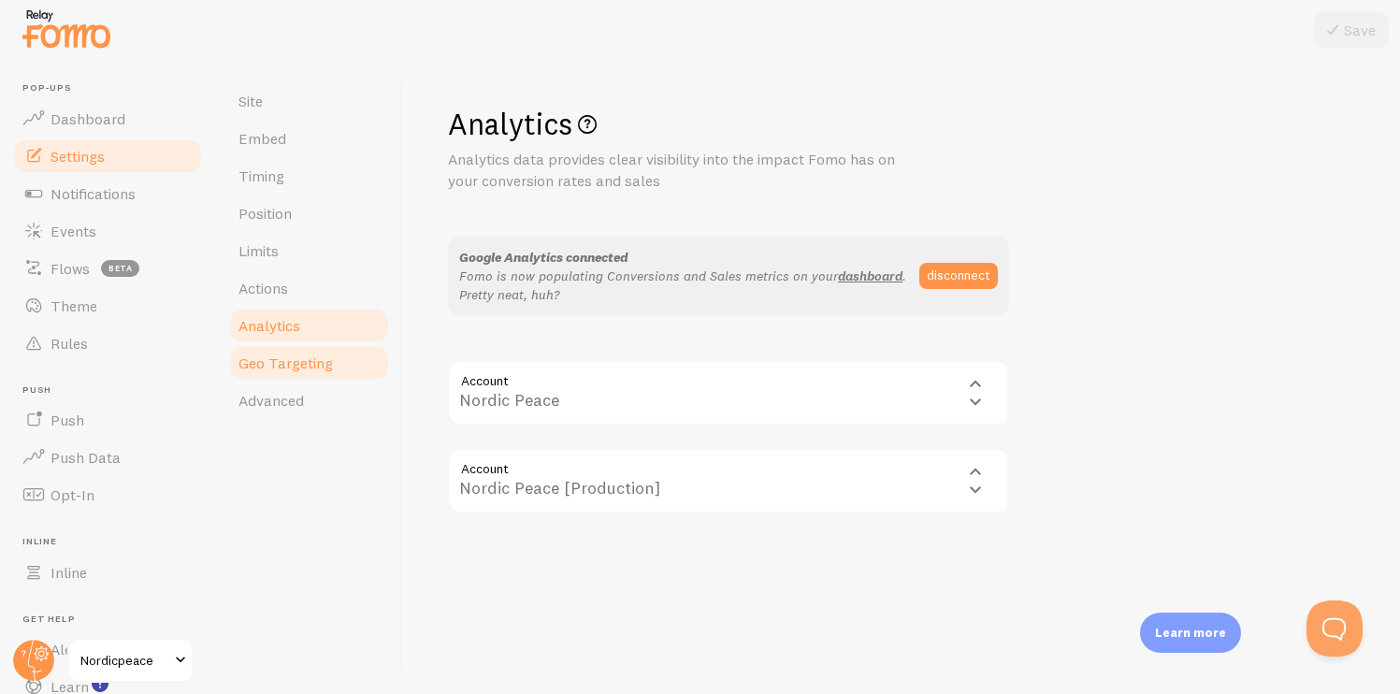
click at [301, 355] on span "Geo Targeting" at bounding box center [286, 363] width 94 height 19
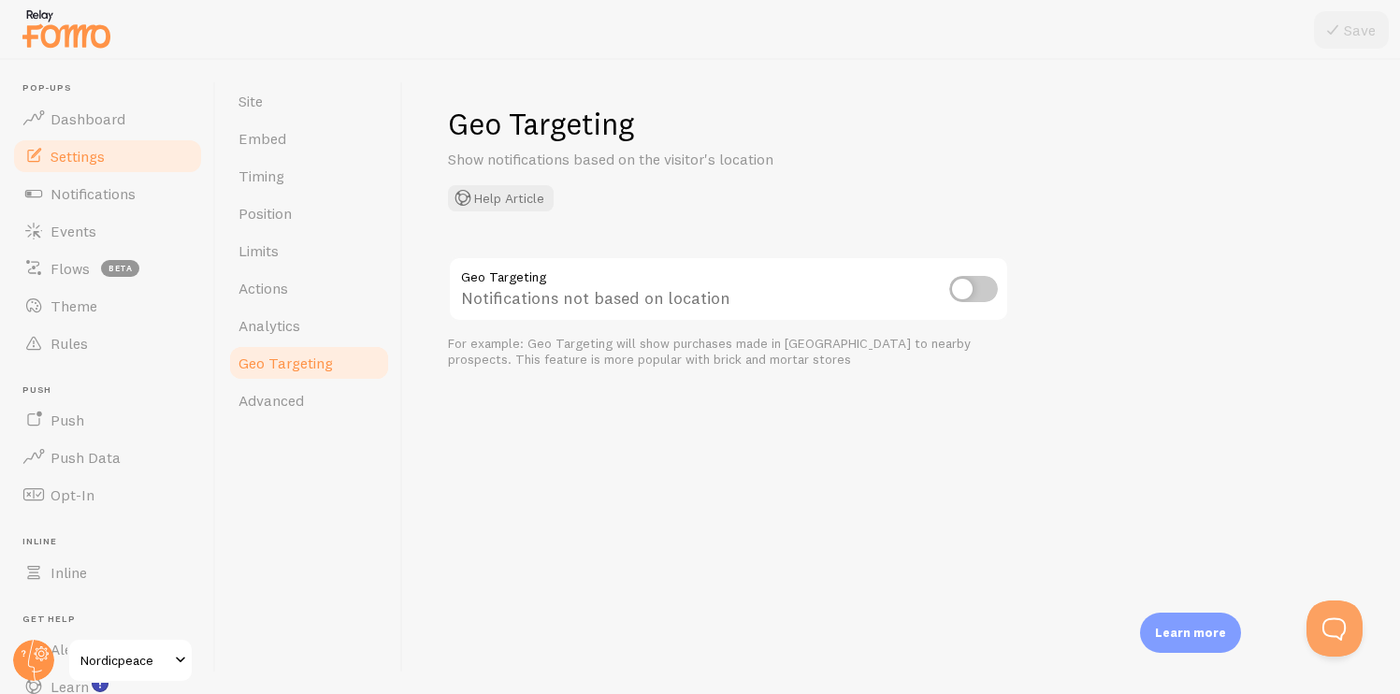
click at [292, 379] on link "Geo Targeting" at bounding box center [309, 362] width 164 height 37
click at [292, 391] on span "Advanced" at bounding box center [271, 400] width 65 height 19
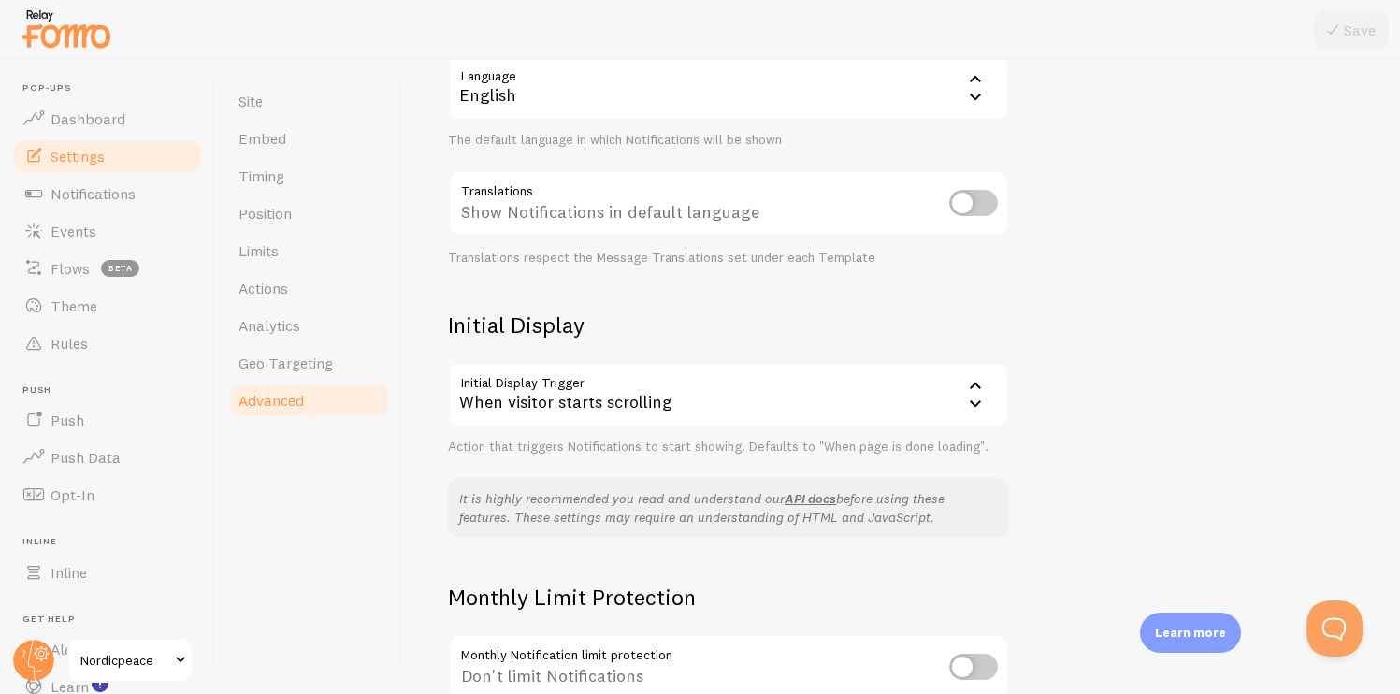
scroll to position [391, 0]
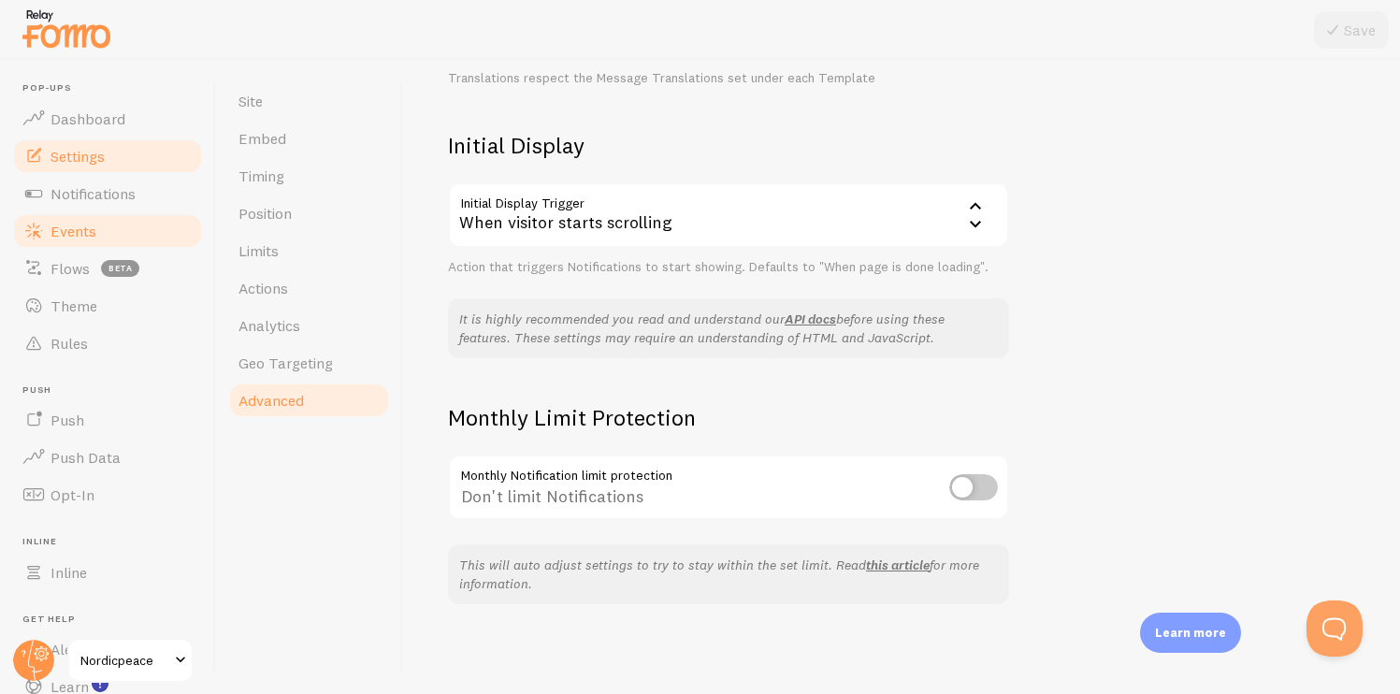
click at [117, 230] on link "Events" at bounding box center [107, 230] width 193 height 37
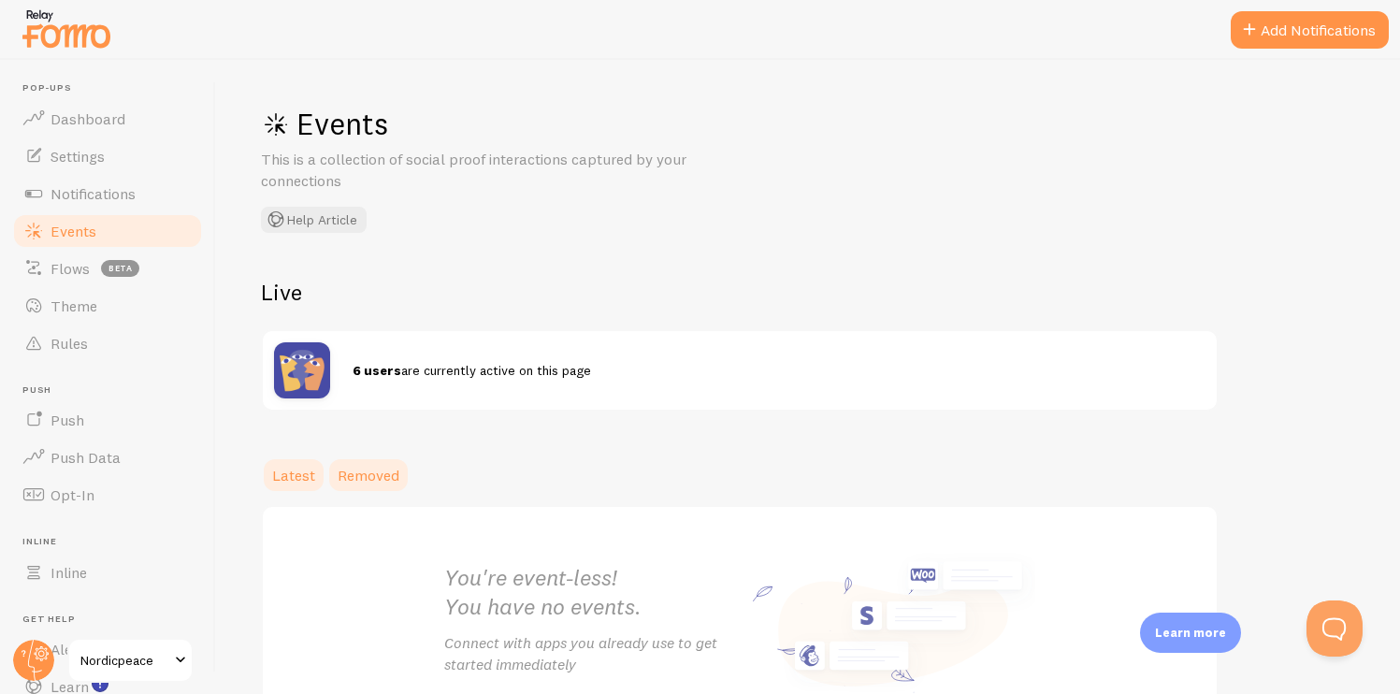
click at [379, 481] on span "Removed" at bounding box center [369, 475] width 62 height 19
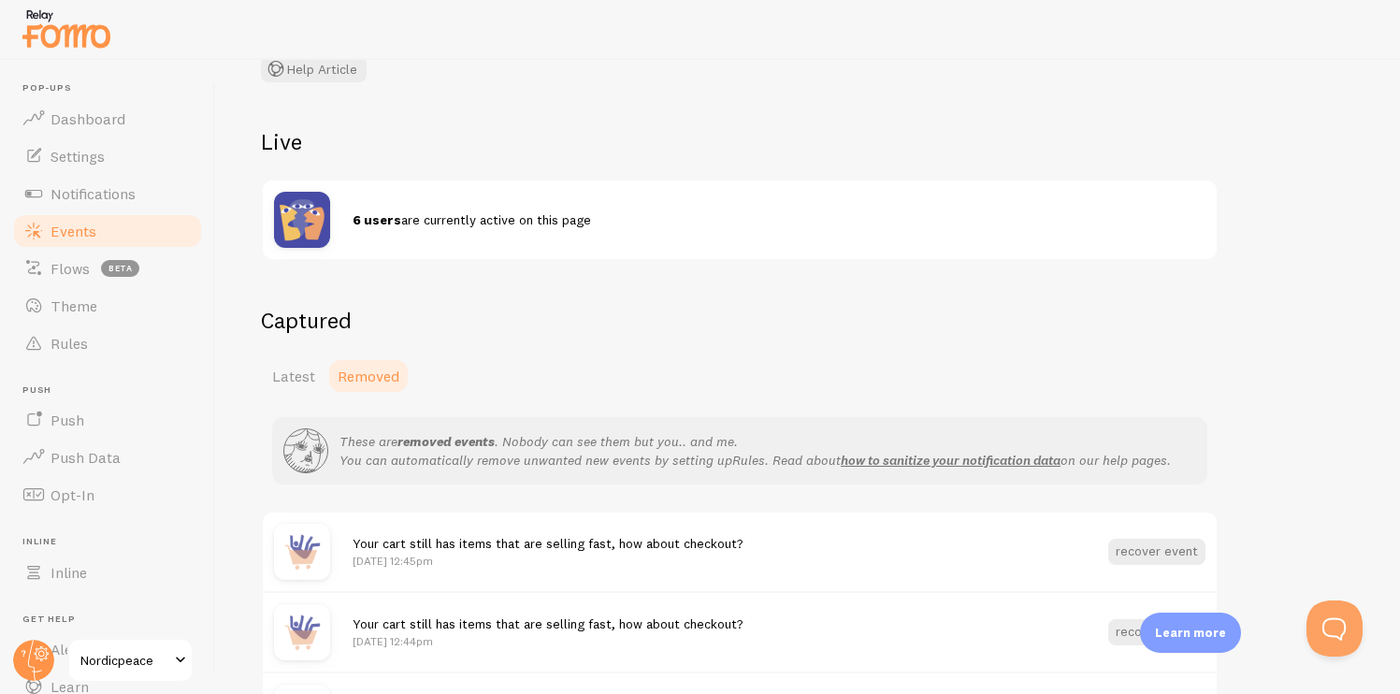
scroll to position [165, 0]
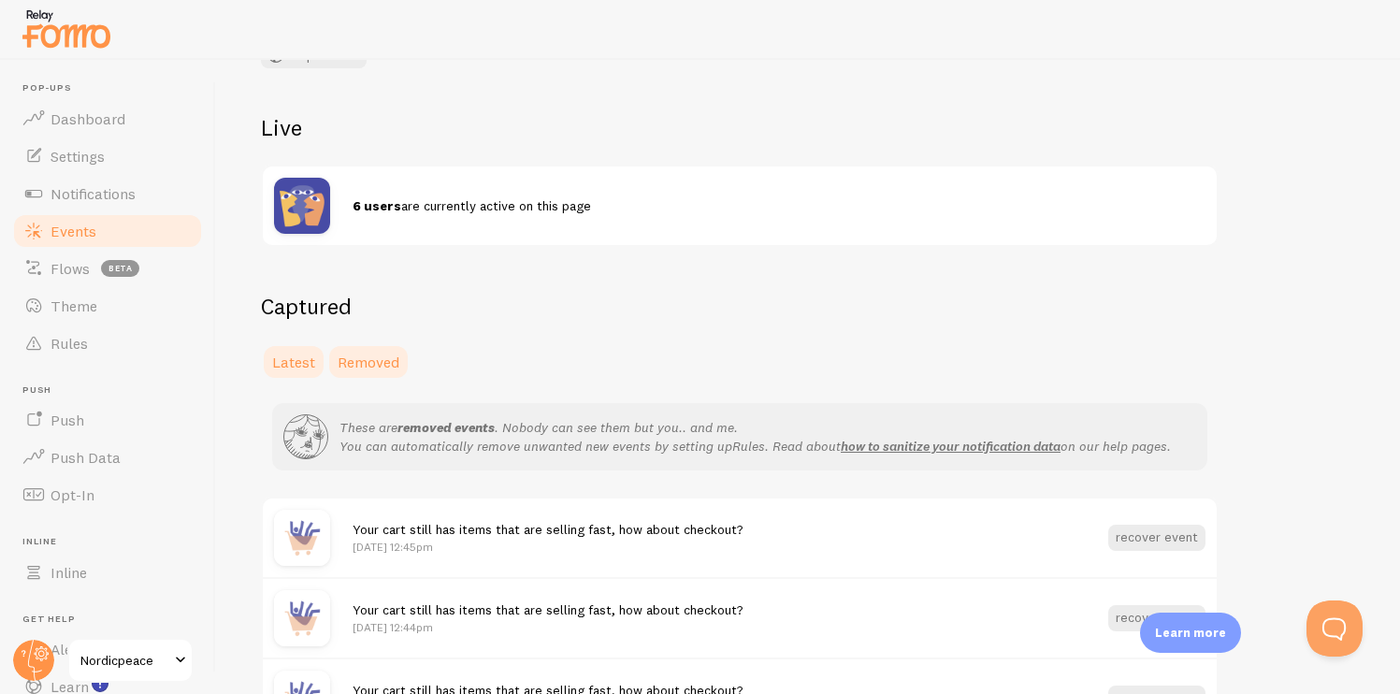
click at [297, 360] on span "Latest" at bounding box center [293, 362] width 43 height 19
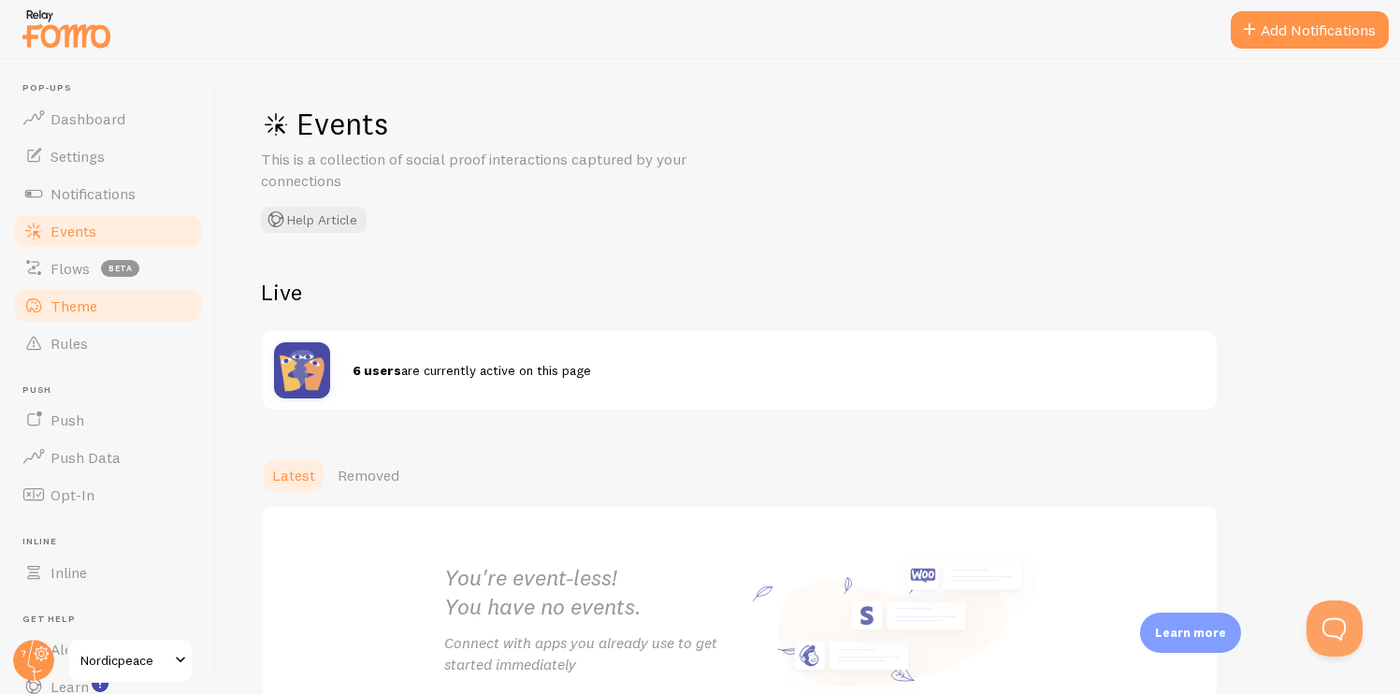
click at [89, 287] on link "Theme" at bounding box center [107, 305] width 193 height 37
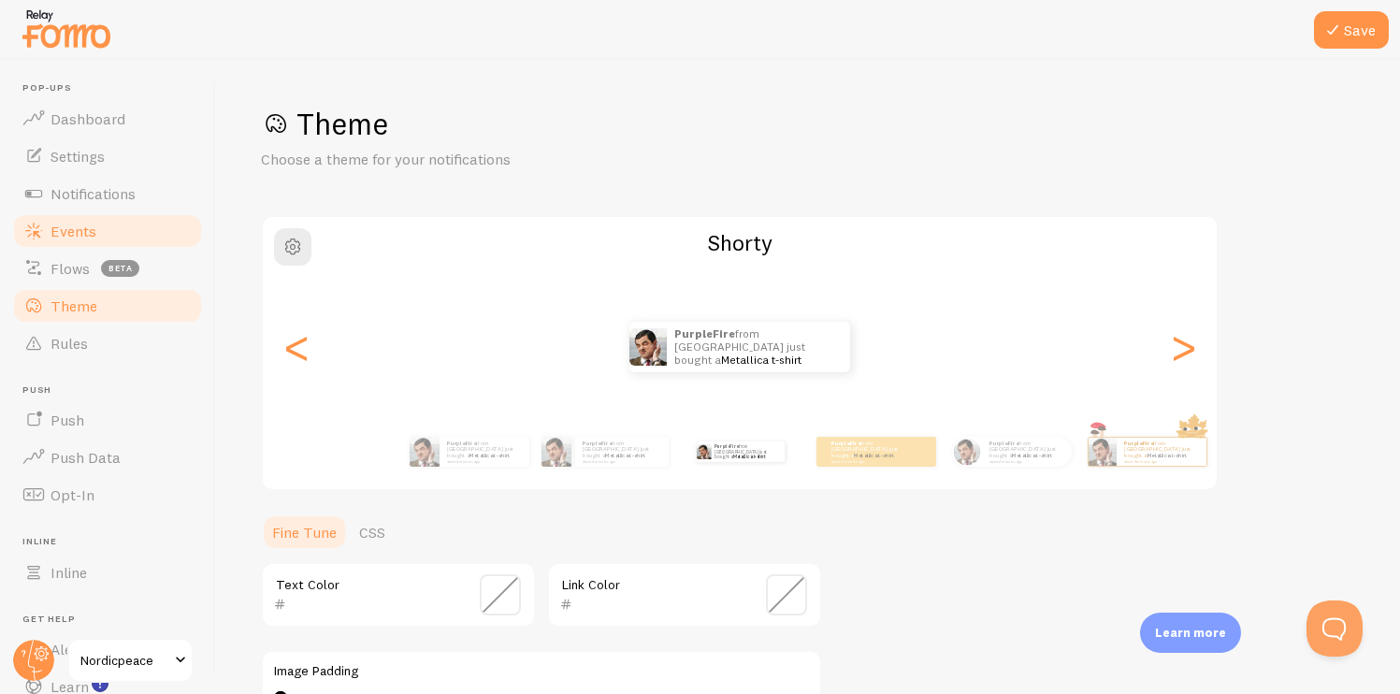
click at [77, 231] on span "Events" at bounding box center [74, 231] width 46 height 19
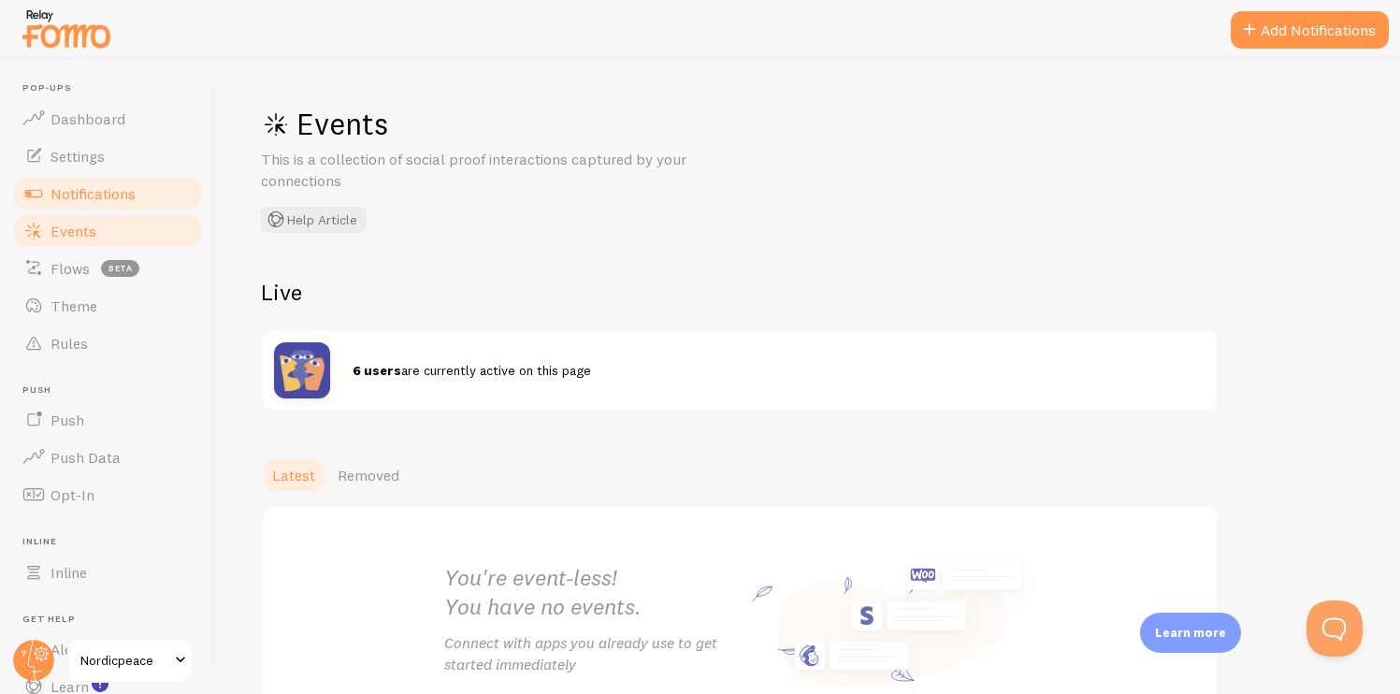
click at [139, 186] on link "Notifications" at bounding box center [107, 193] width 193 height 37
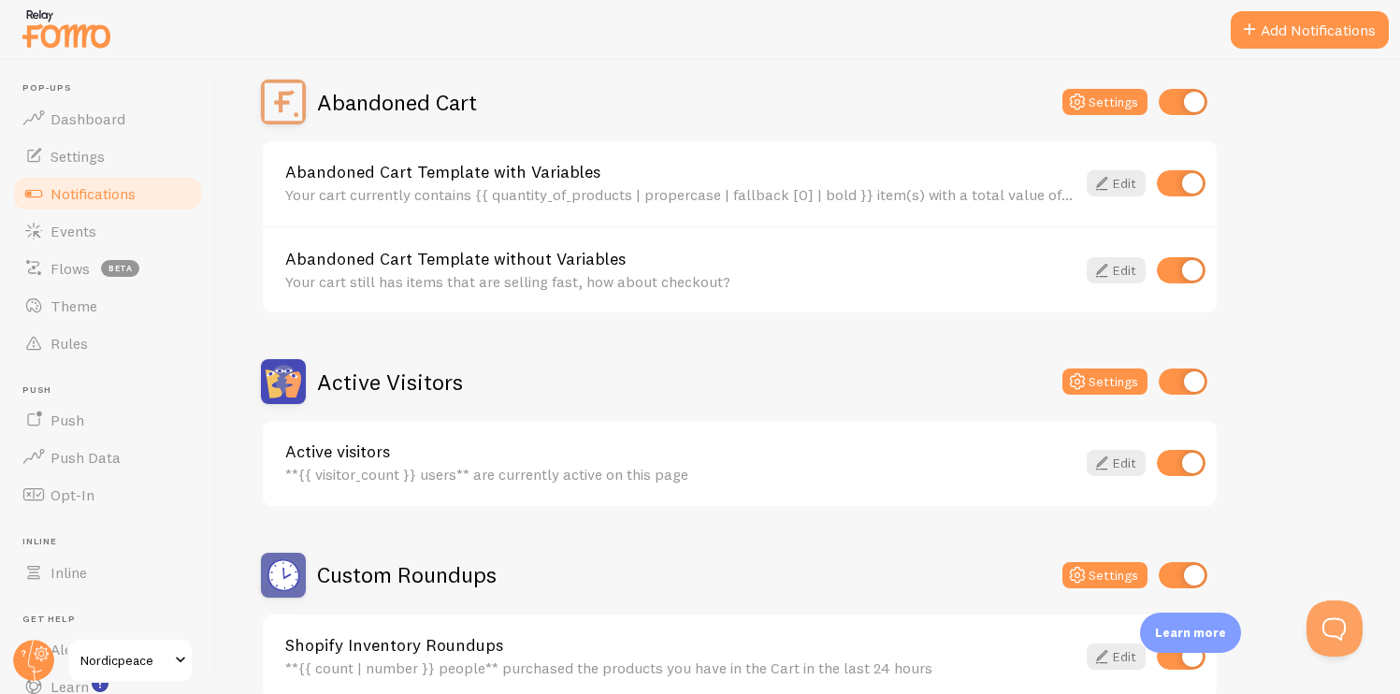
scroll to position [181, 0]
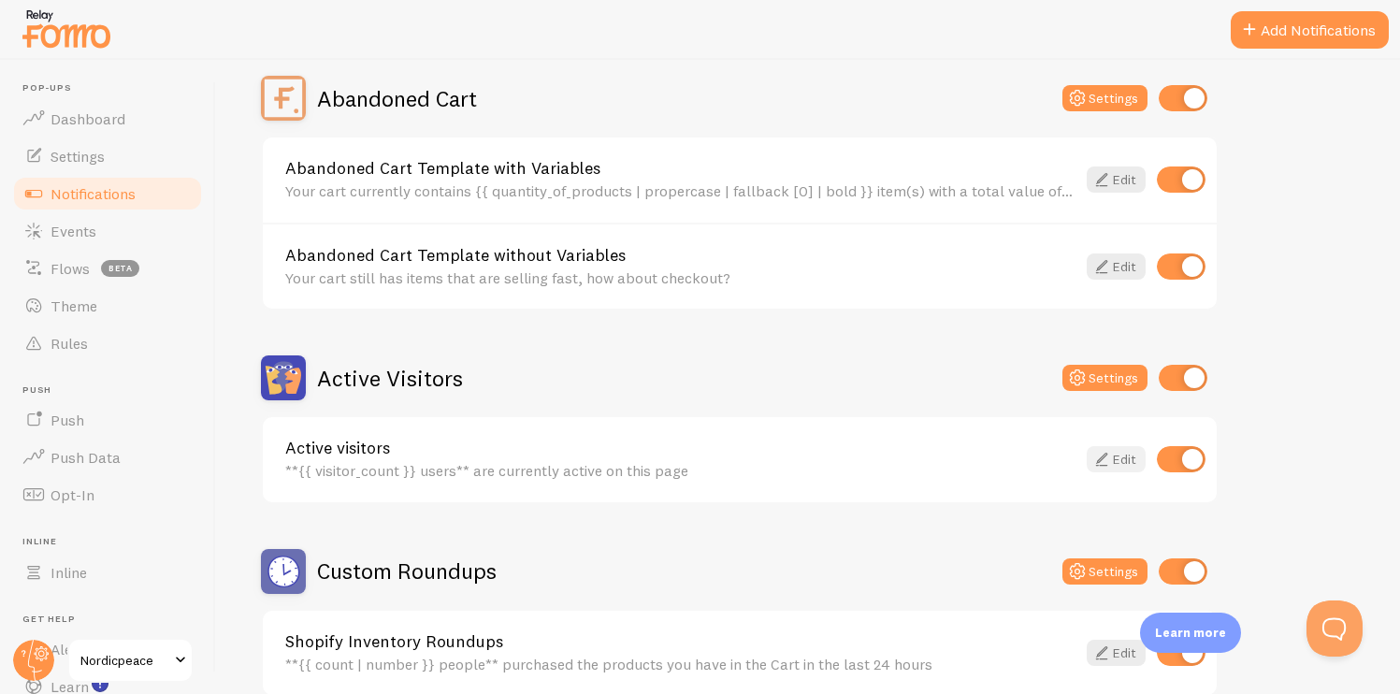
click at [1140, 465] on link "Edit" at bounding box center [1116, 459] width 59 height 26
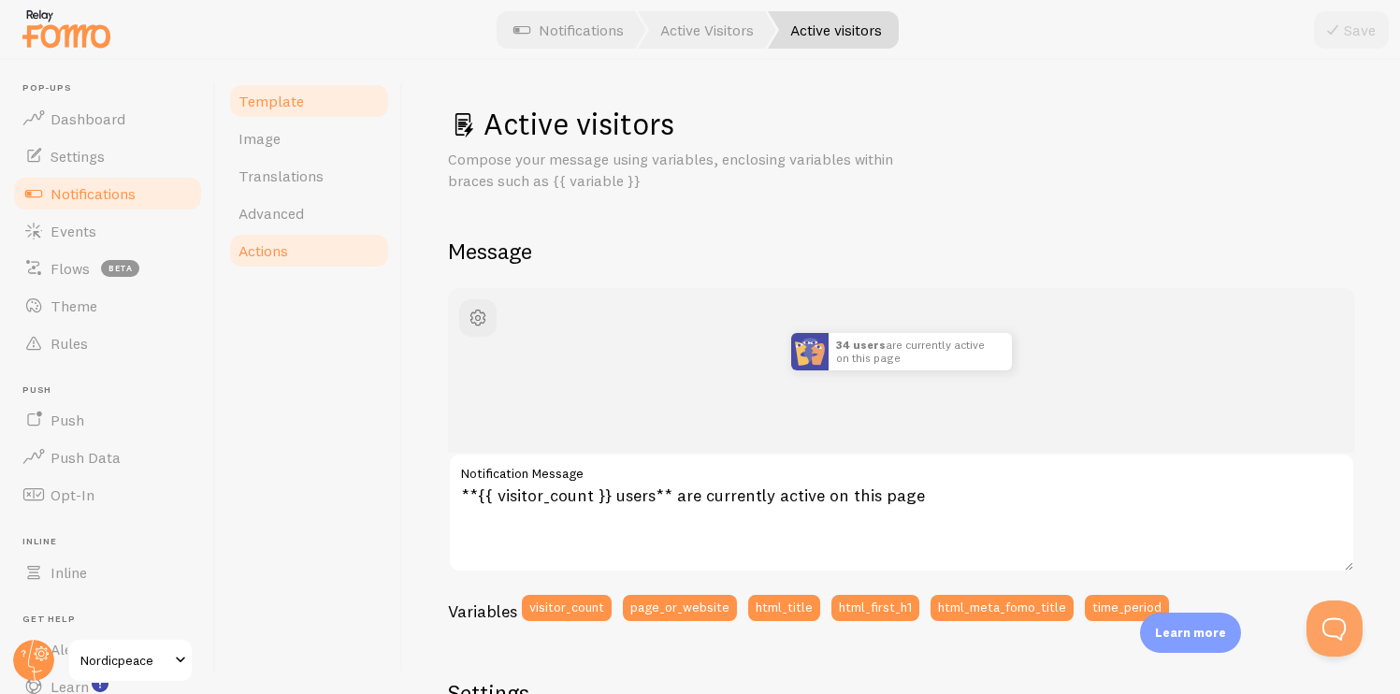
click at [287, 241] on span "Actions" at bounding box center [264, 250] width 50 height 19
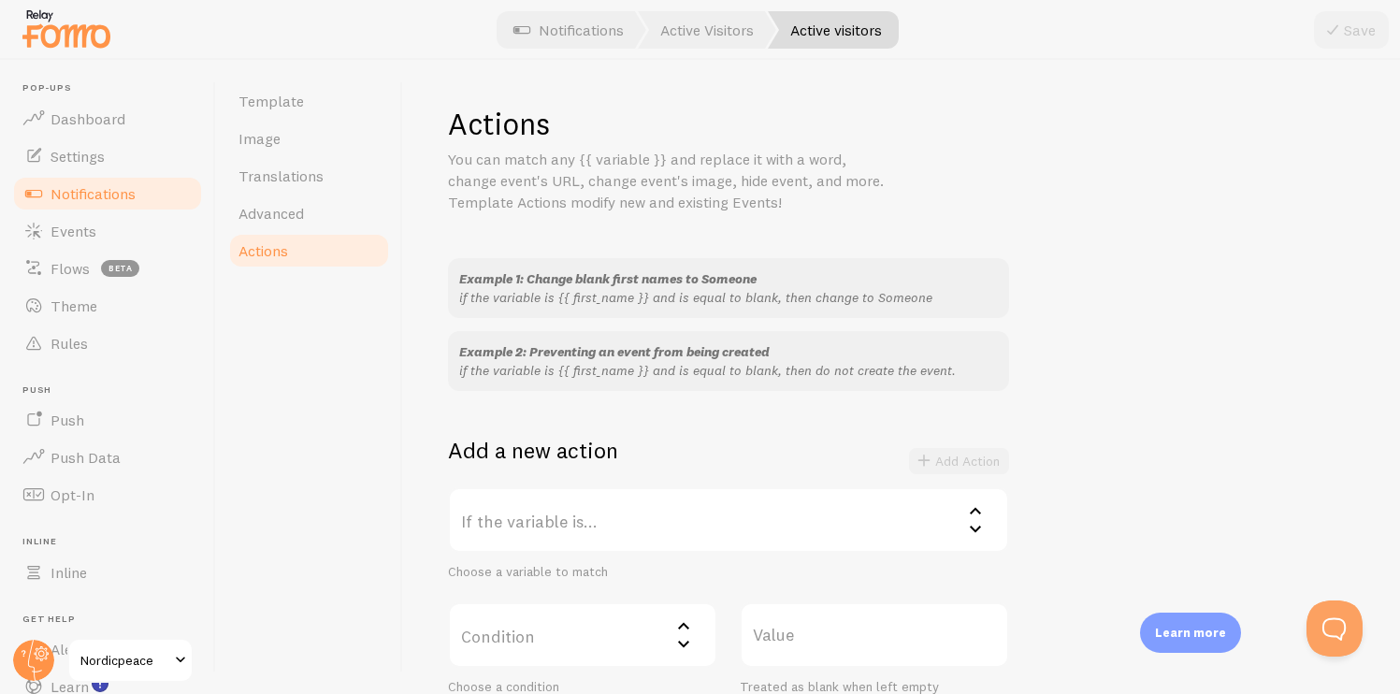
scroll to position [378, 0]
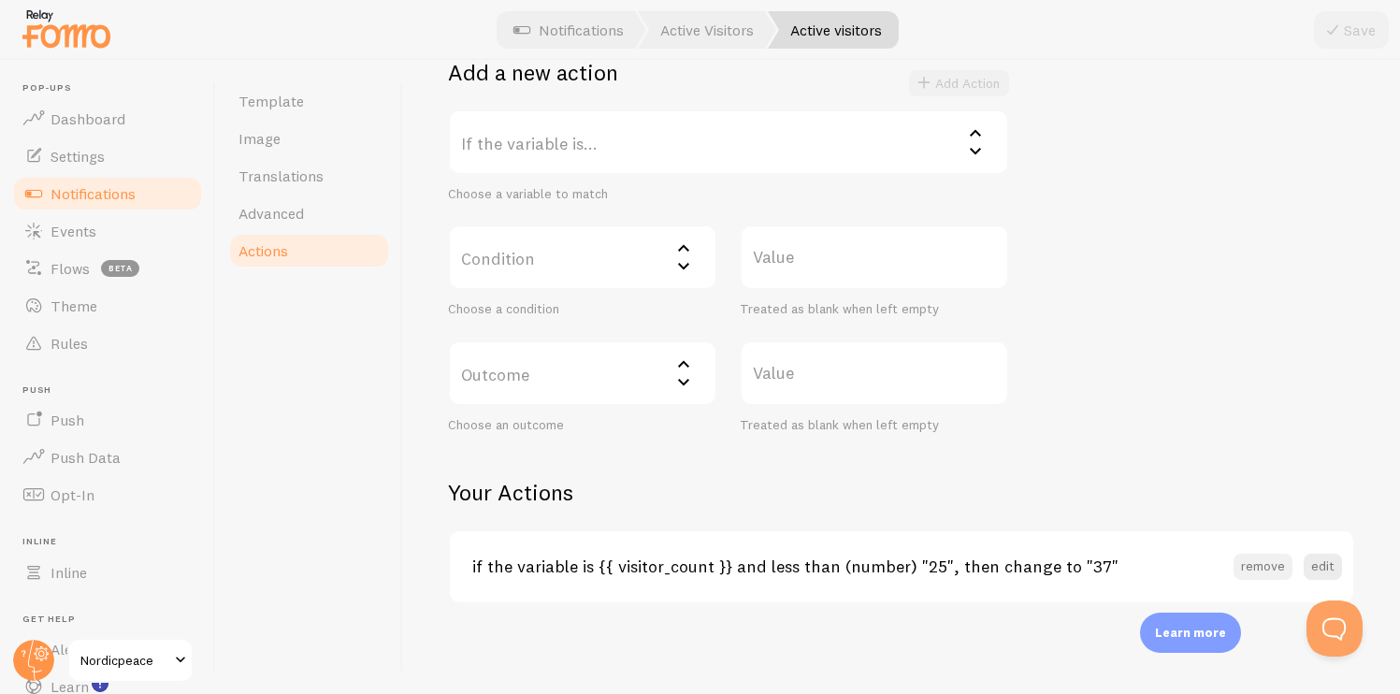
click at [1261, 567] on button "remove" at bounding box center [1263, 567] width 59 height 26
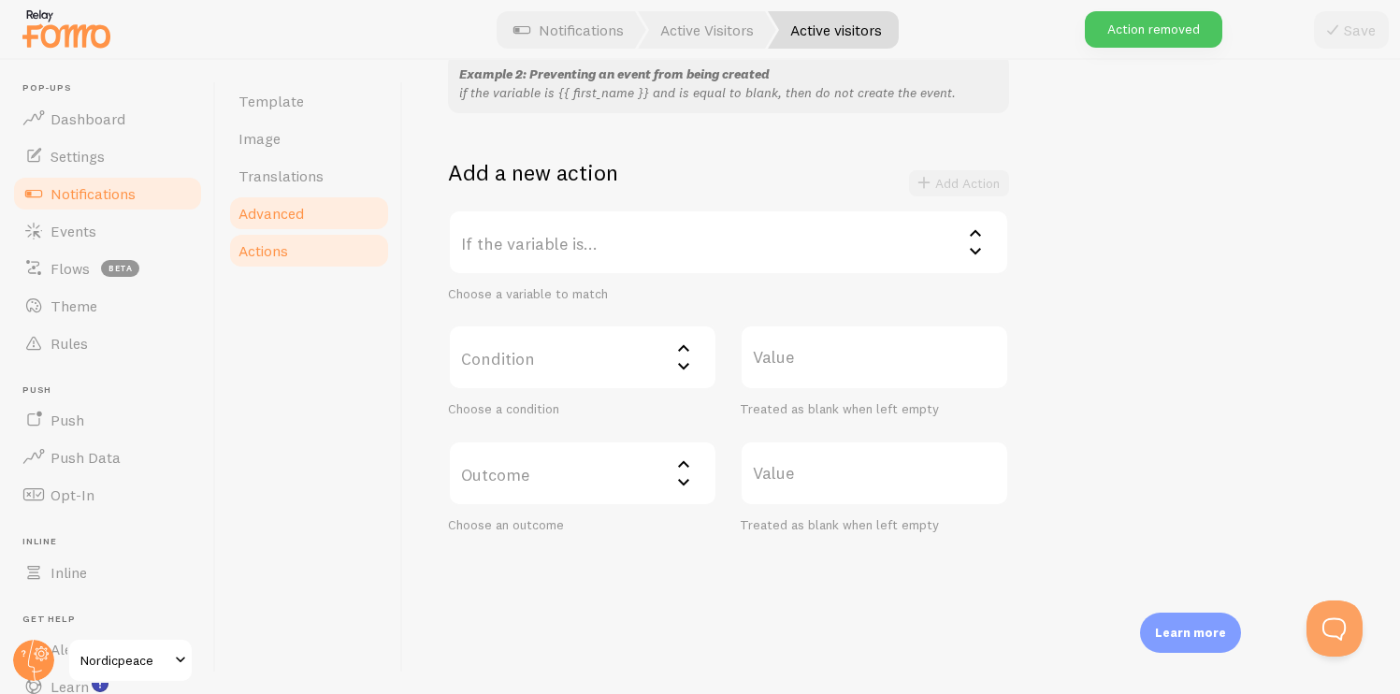
click at [342, 220] on link "Advanced" at bounding box center [309, 213] width 164 height 37
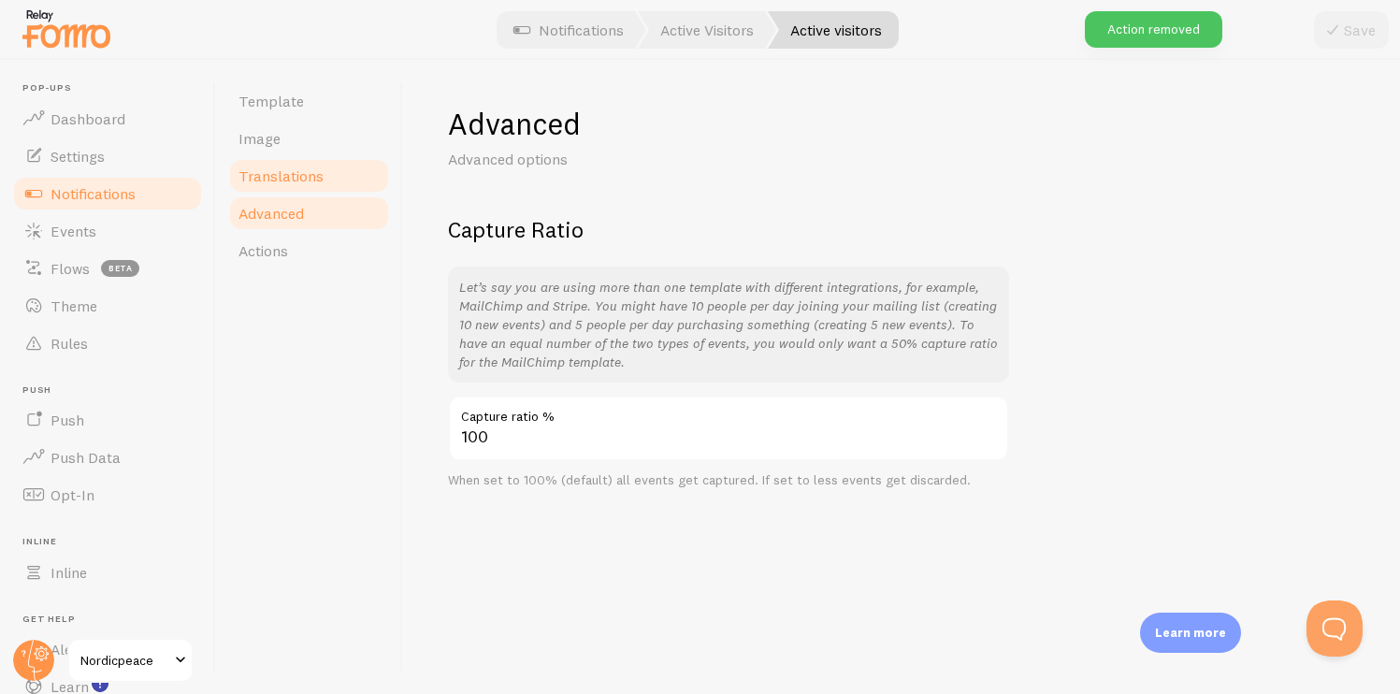
click at [310, 181] on span "Translations" at bounding box center [281, 176] width 85 height 19
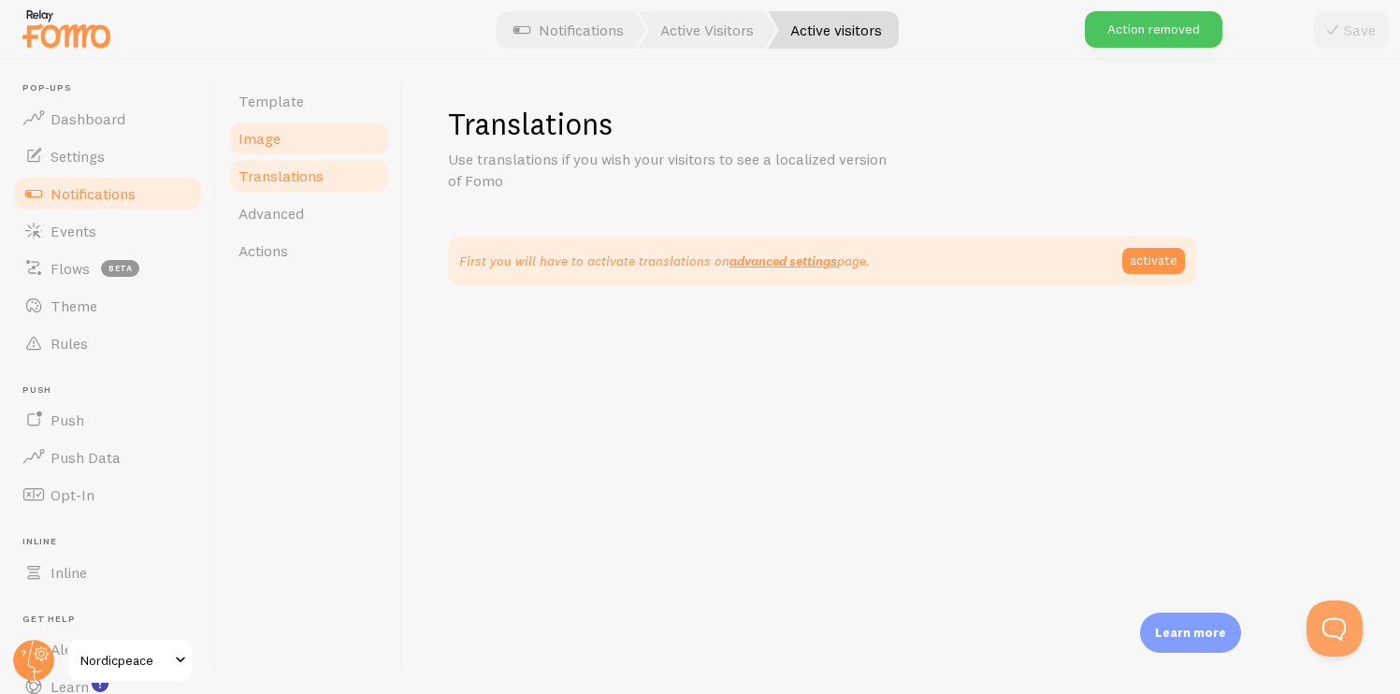
click at [300, 142] on link "Image" at bounding box center [309, 138] width 164 height 37
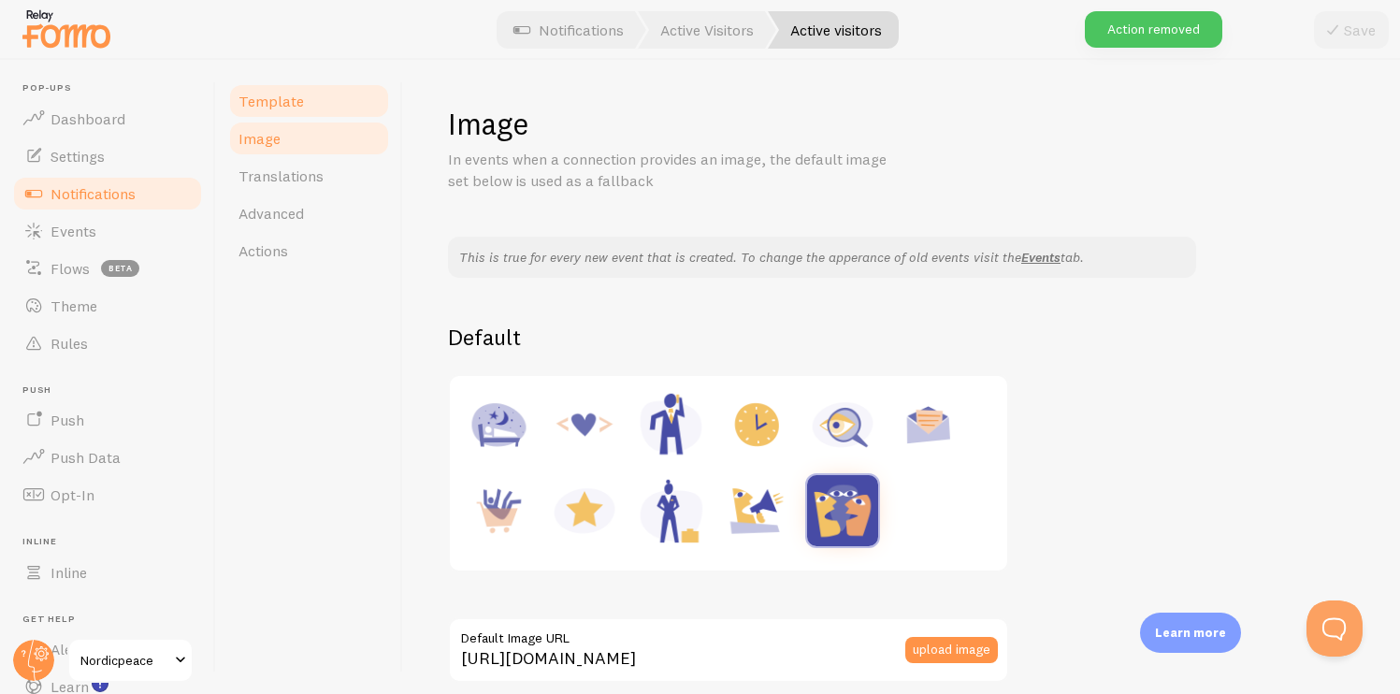
click at [287, 107] on span "Template" at bounding box center [271, 101] width 65 height 19
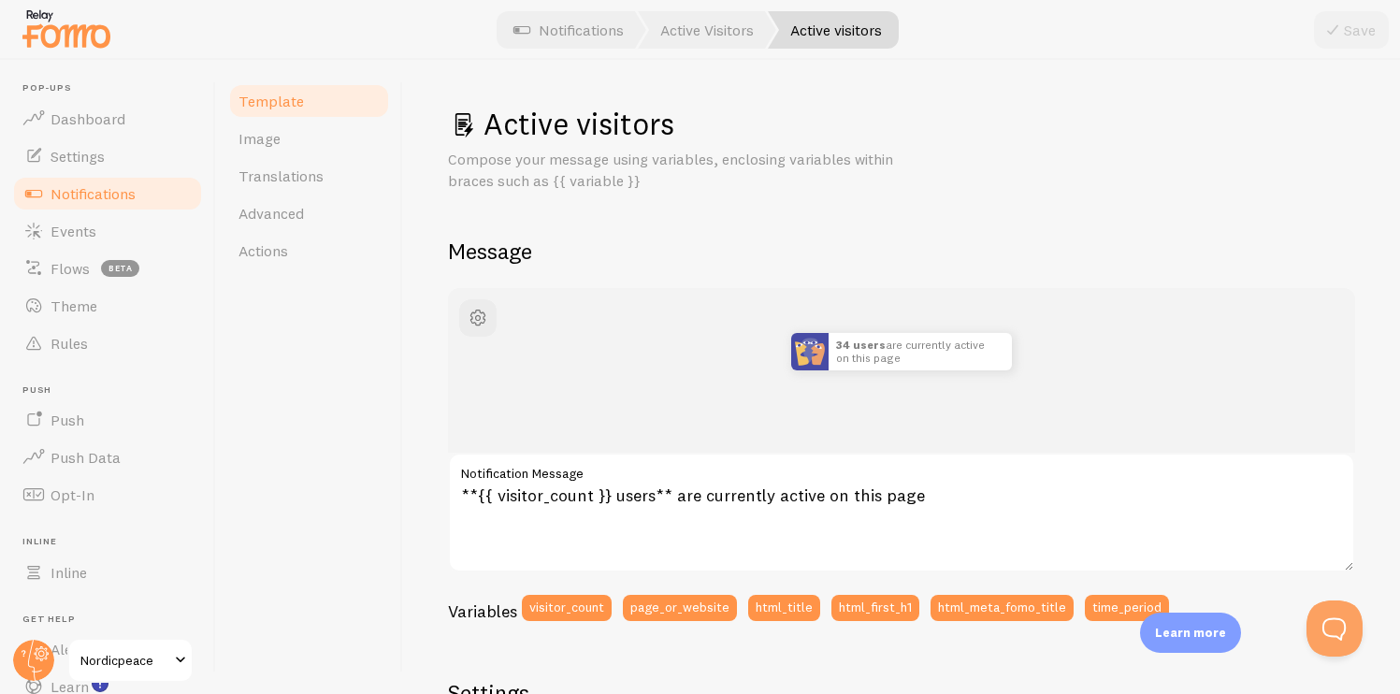
click at [571, 52] on div at bounding box center [700, 30] width 1400 height 60
click at [579, 43] on link "Notifications" at bounding box center [568, 29] width 155 height 37
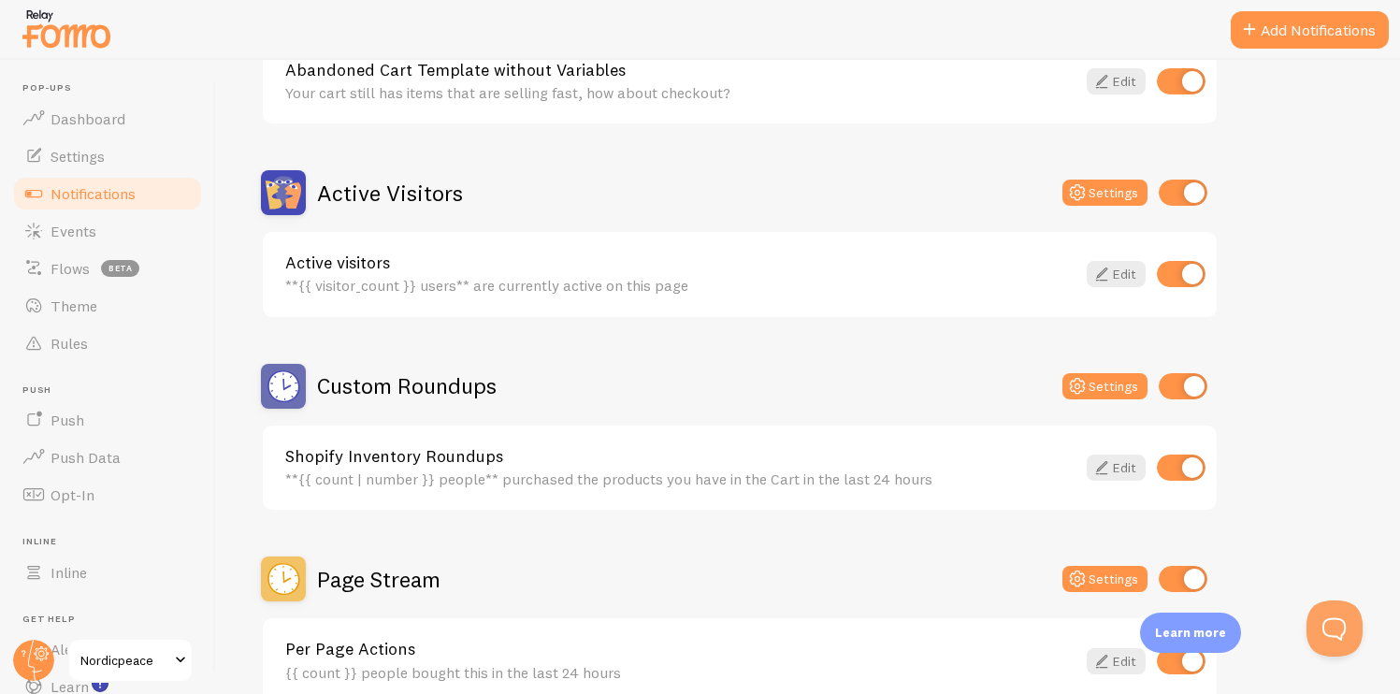
scroll to position [373, 0]
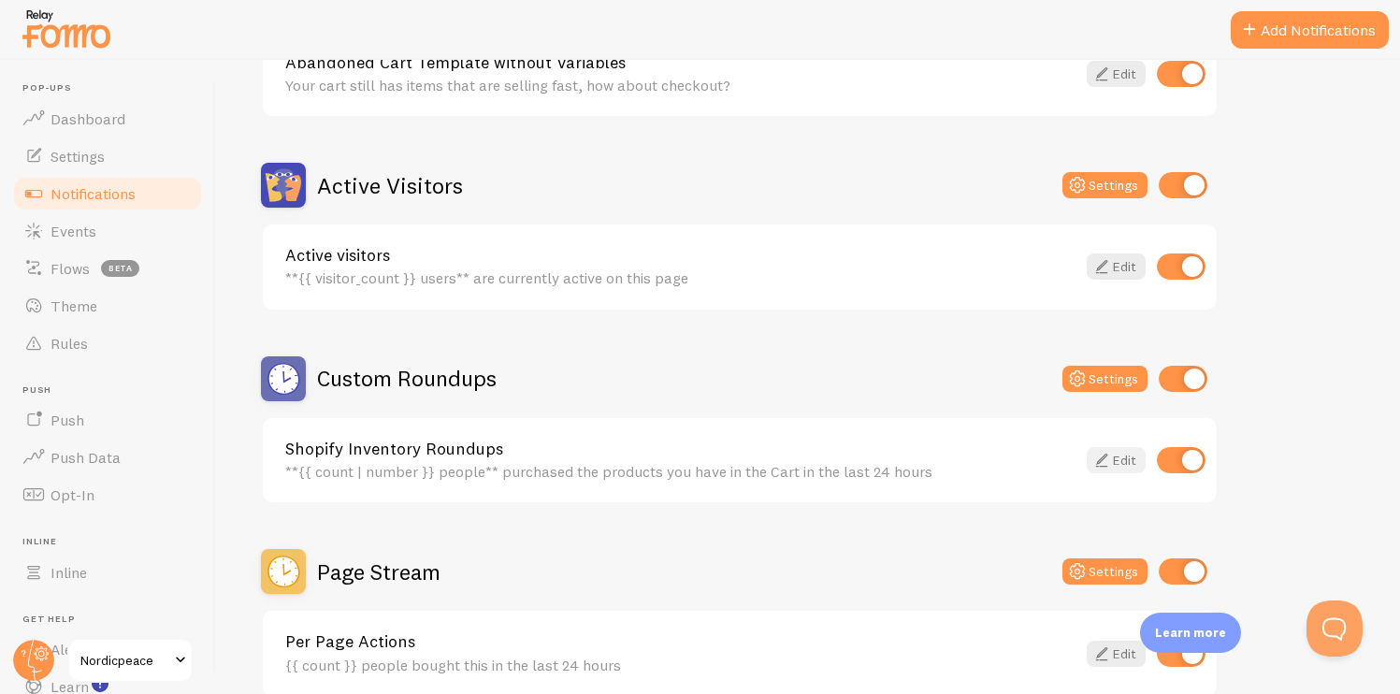
click at [1111, 466] on icon at bounding box center [1102, 460] width 22 height 22
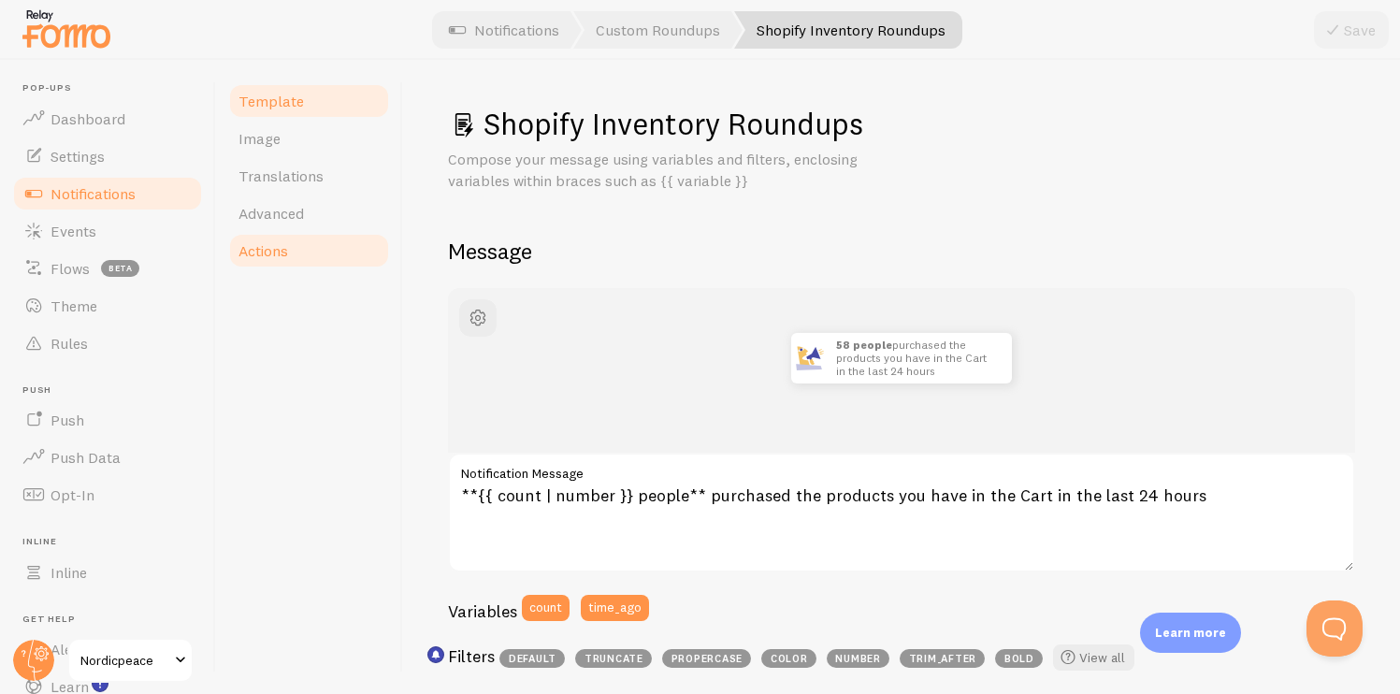
click at [352, 241] on link "Actions" at bounding box center [309, 250] width 164 height 37
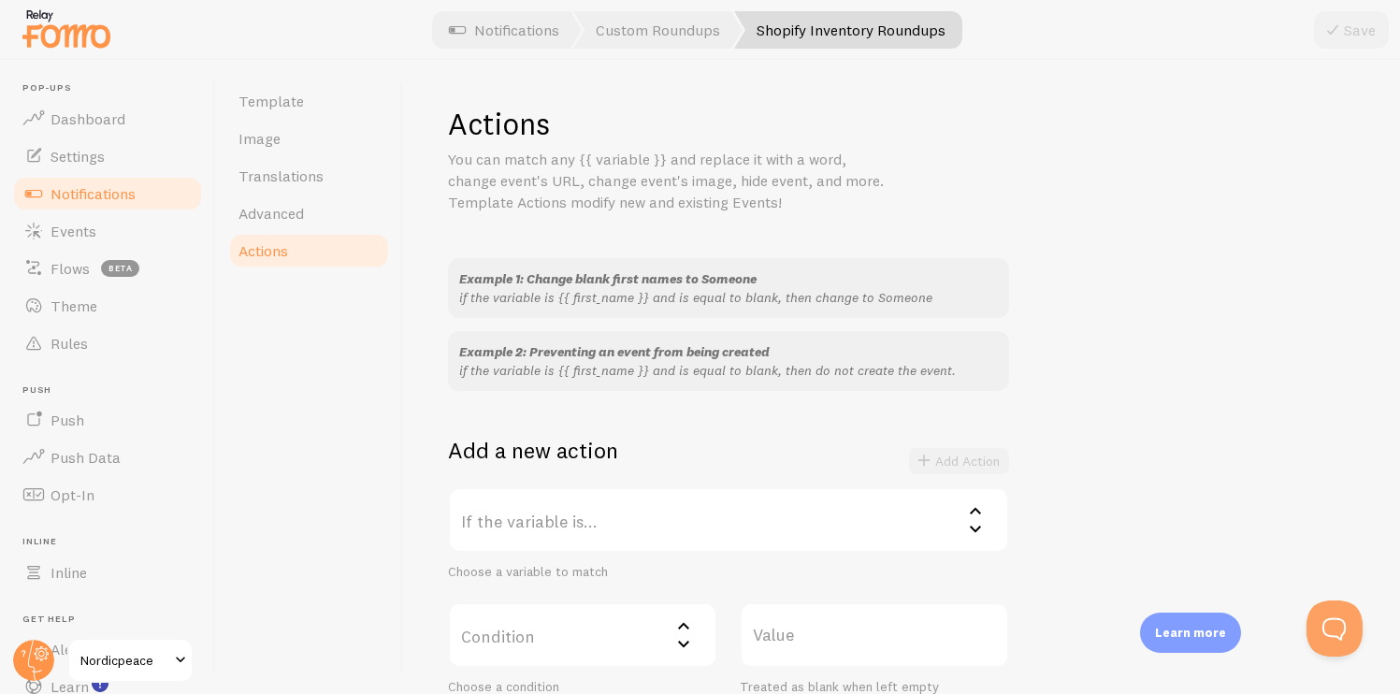
scroll to position [278, 0]
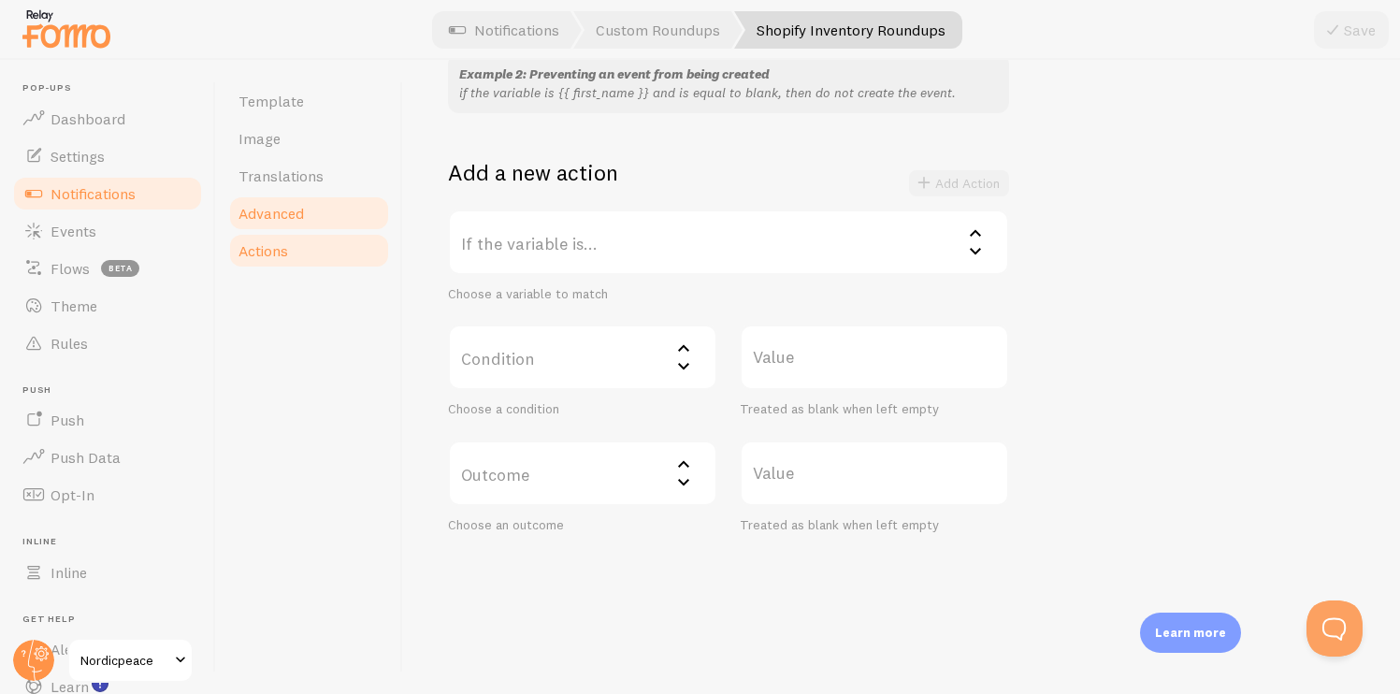
click at [367, 200] on link "Advanced" at bounding box center [309, 213] width 164 height 37
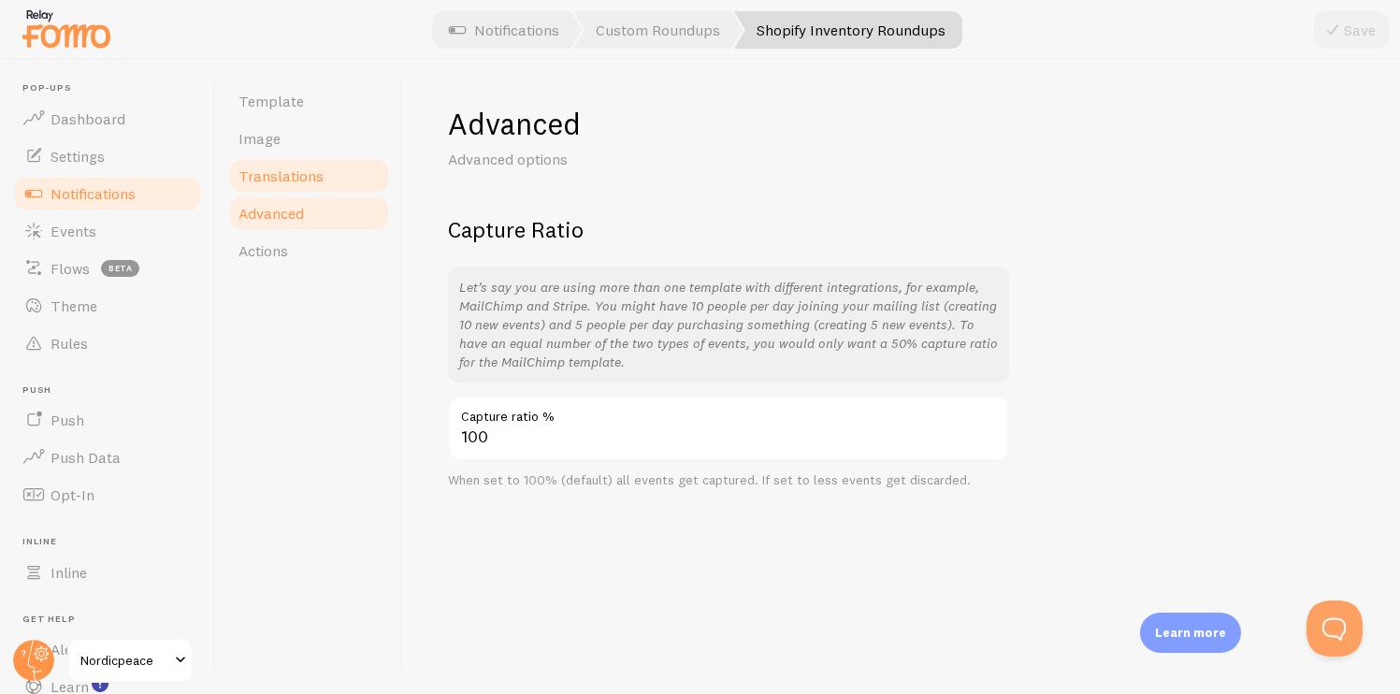
click at [310, 176] on span "Translations" at bounding box center [281, 176] width 85 height 19
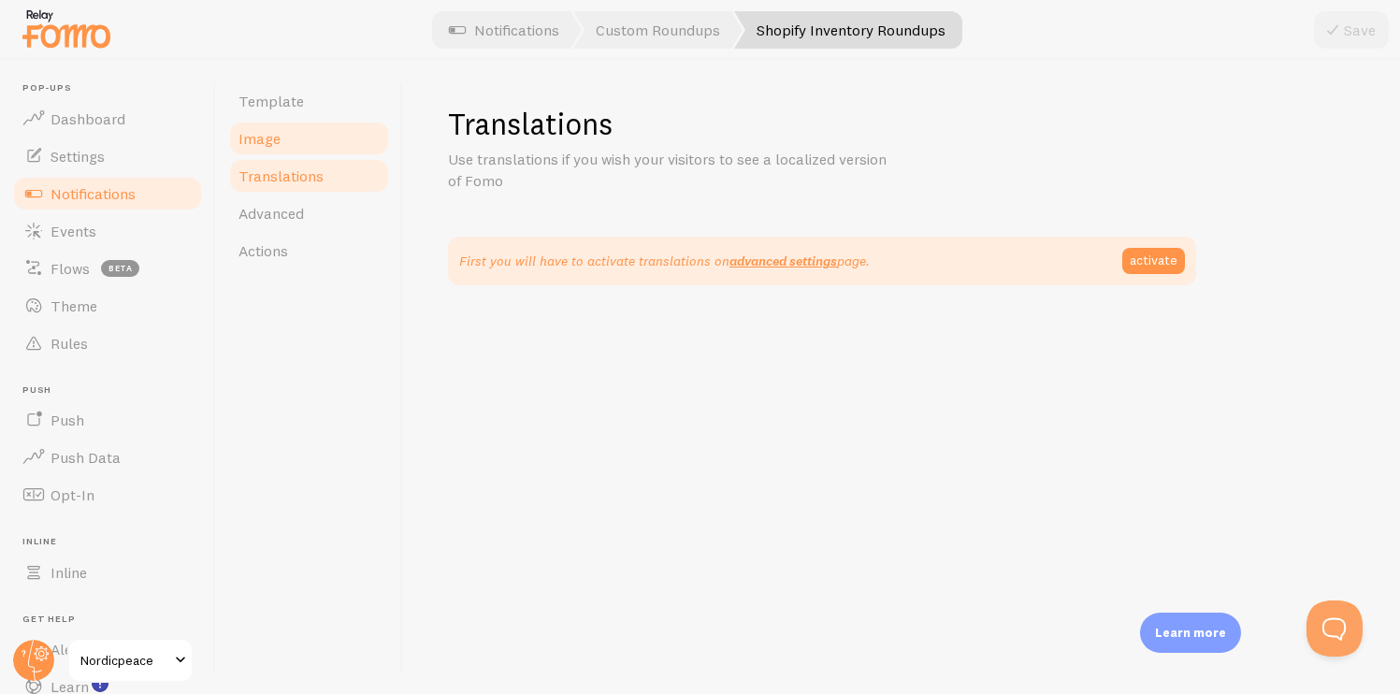
click at [291, 147] on link "Image" at bounding box center [309, 138] width 164 height 37
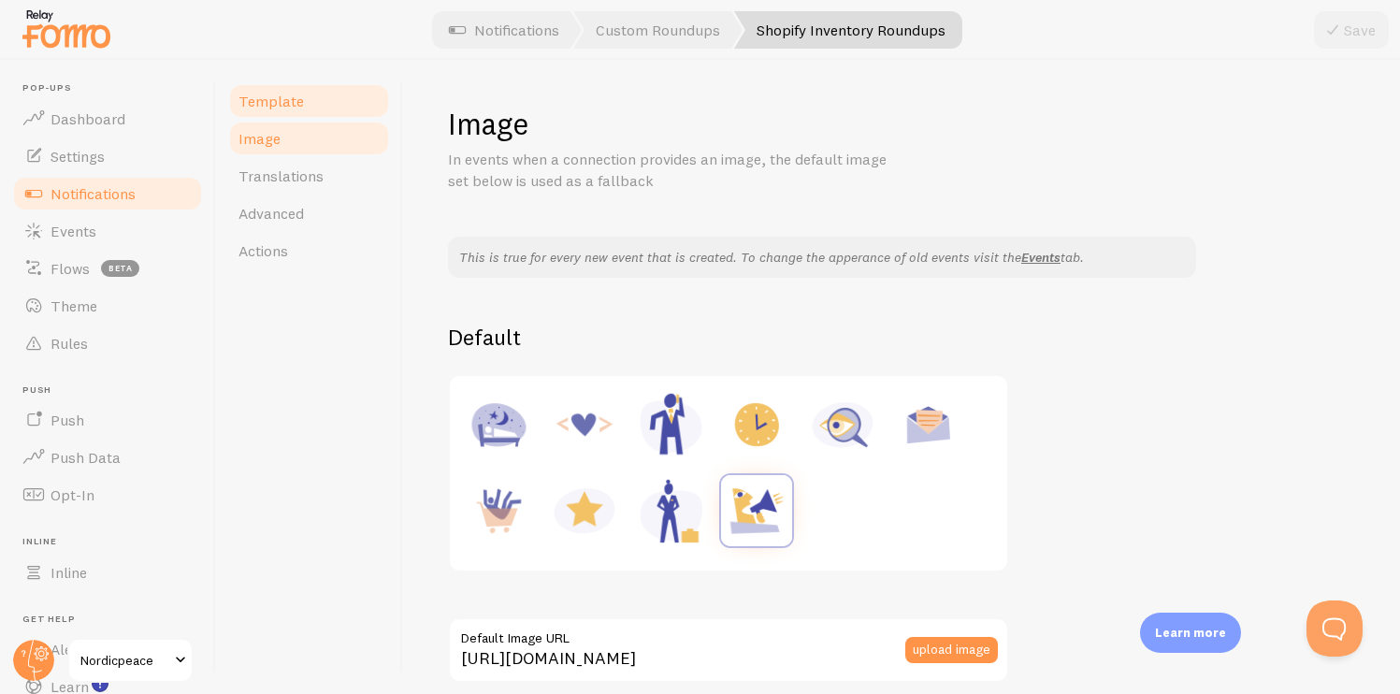
click at [292, 93] on span "Template" at bounding box center [271, 101] width 65 height 19
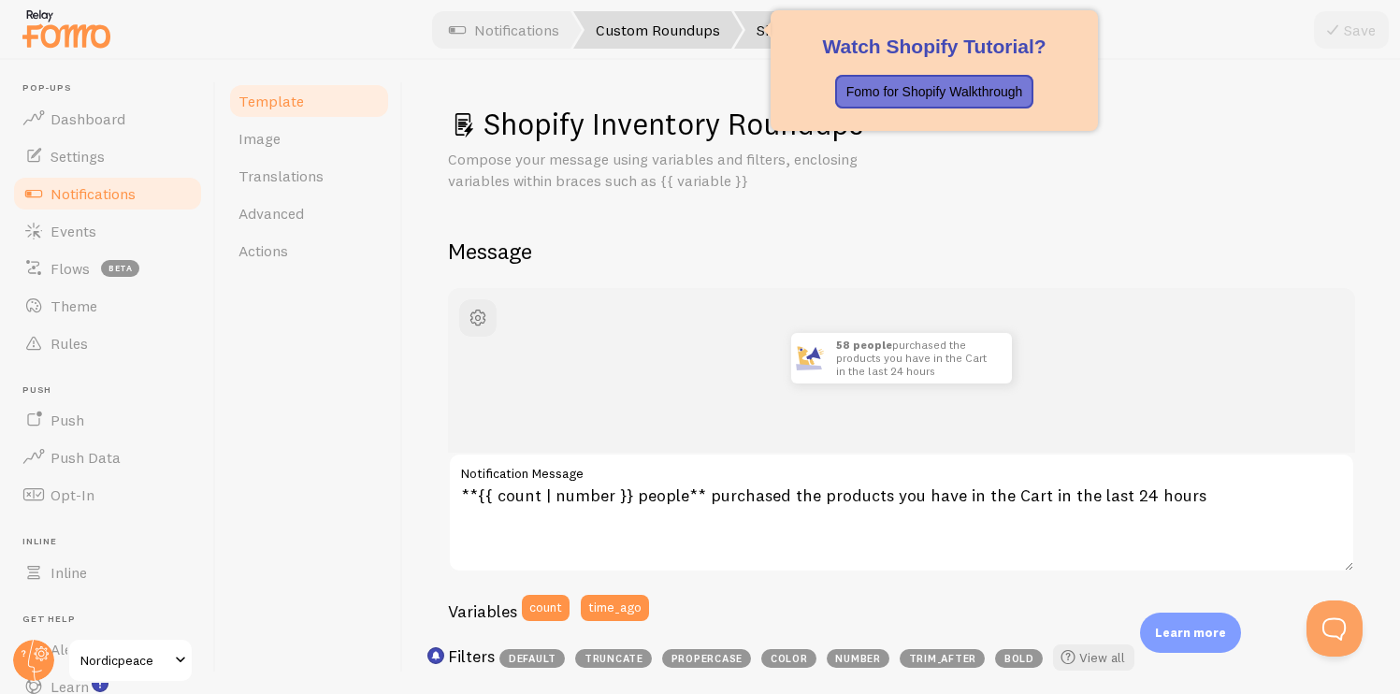
click at [636, 32] on link "Custom Roundups" at bounding box center [657, 29] width 169 height 37
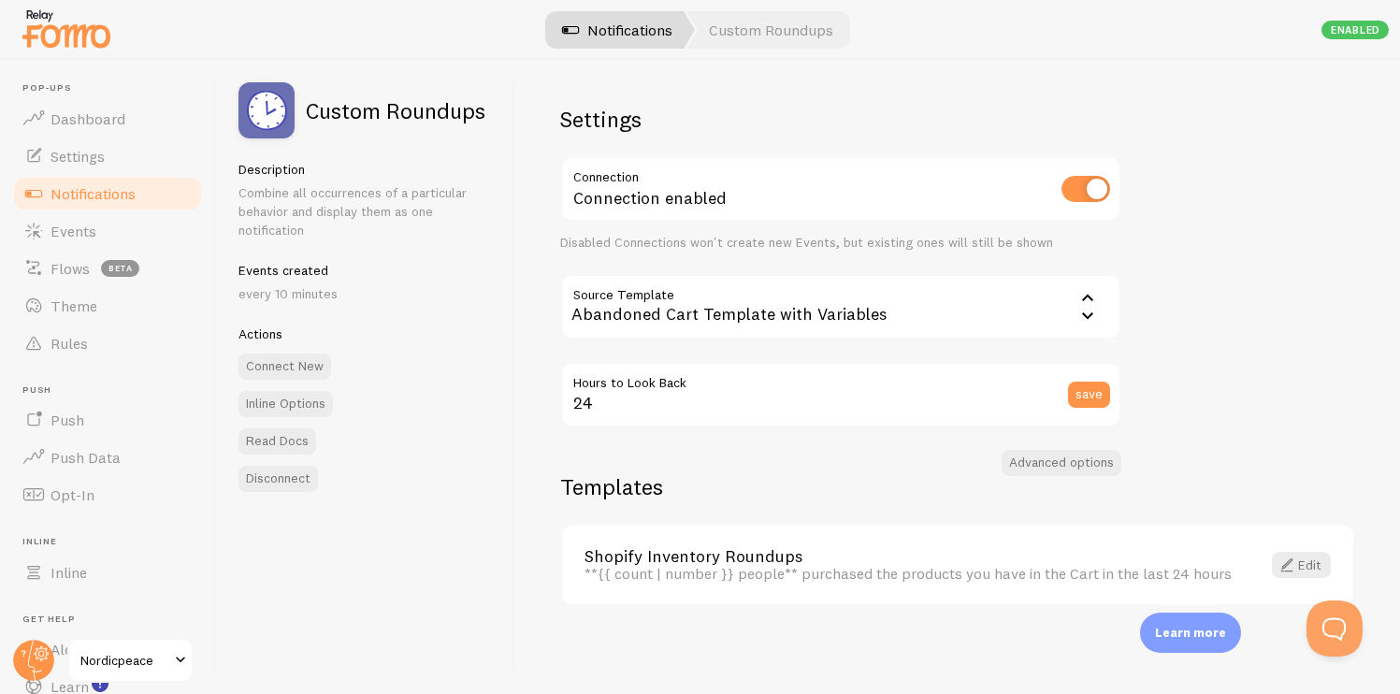
click at [586, 42] on link "Notifications" at bounding box center [617, 29] width 155 height 37
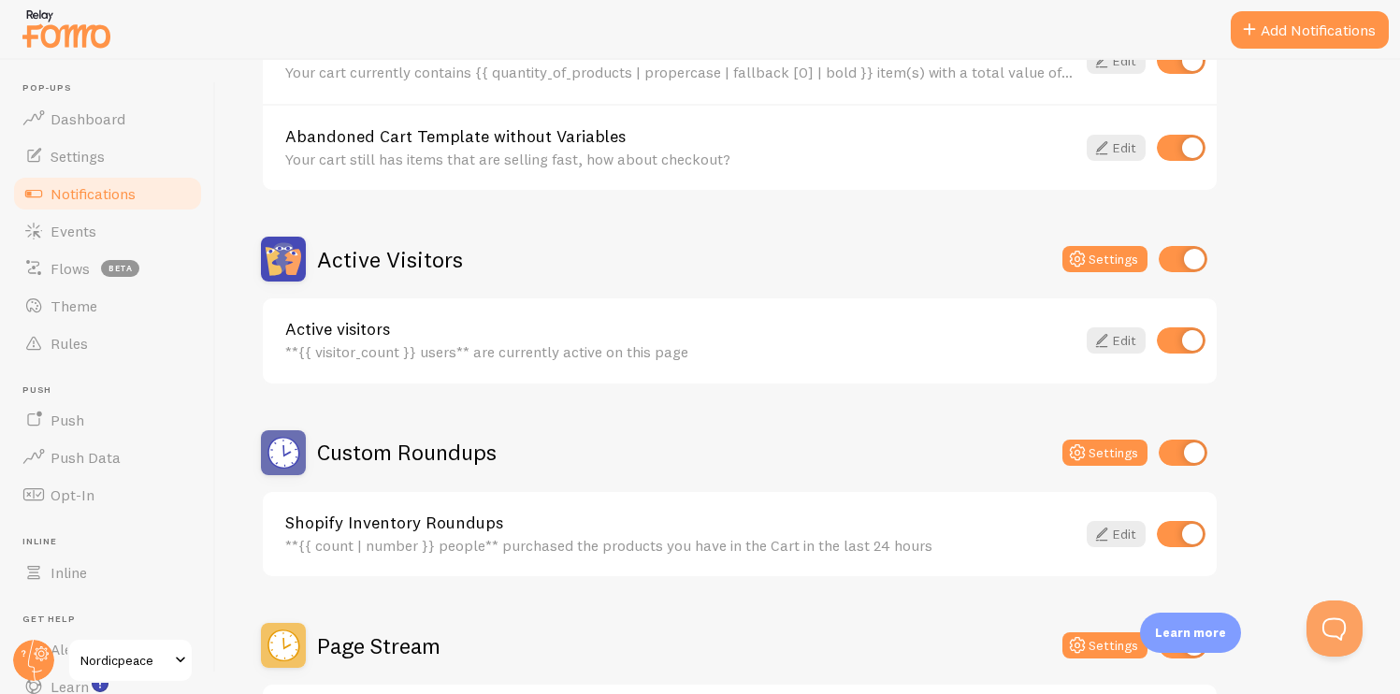
scroll to position [301, 0]
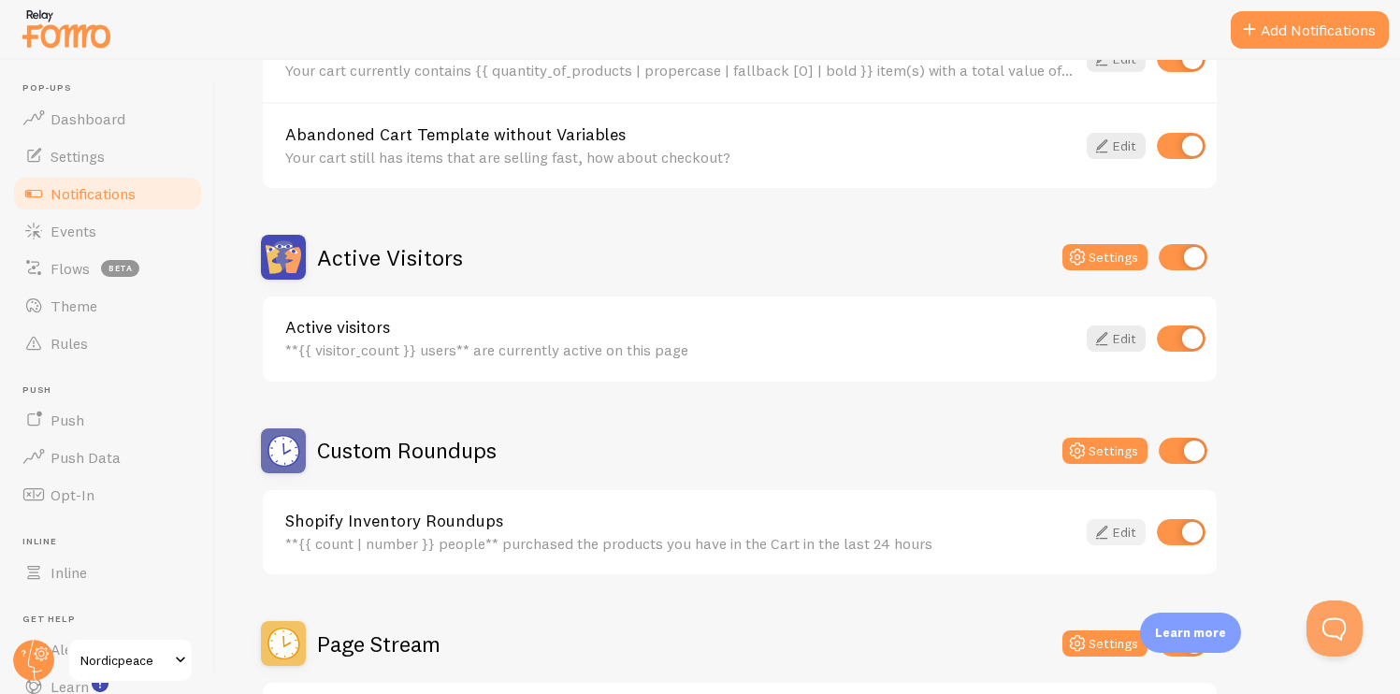
click at [1118, 534] on link "Edit" at bounding box center [1116, 532] width 59 height 26
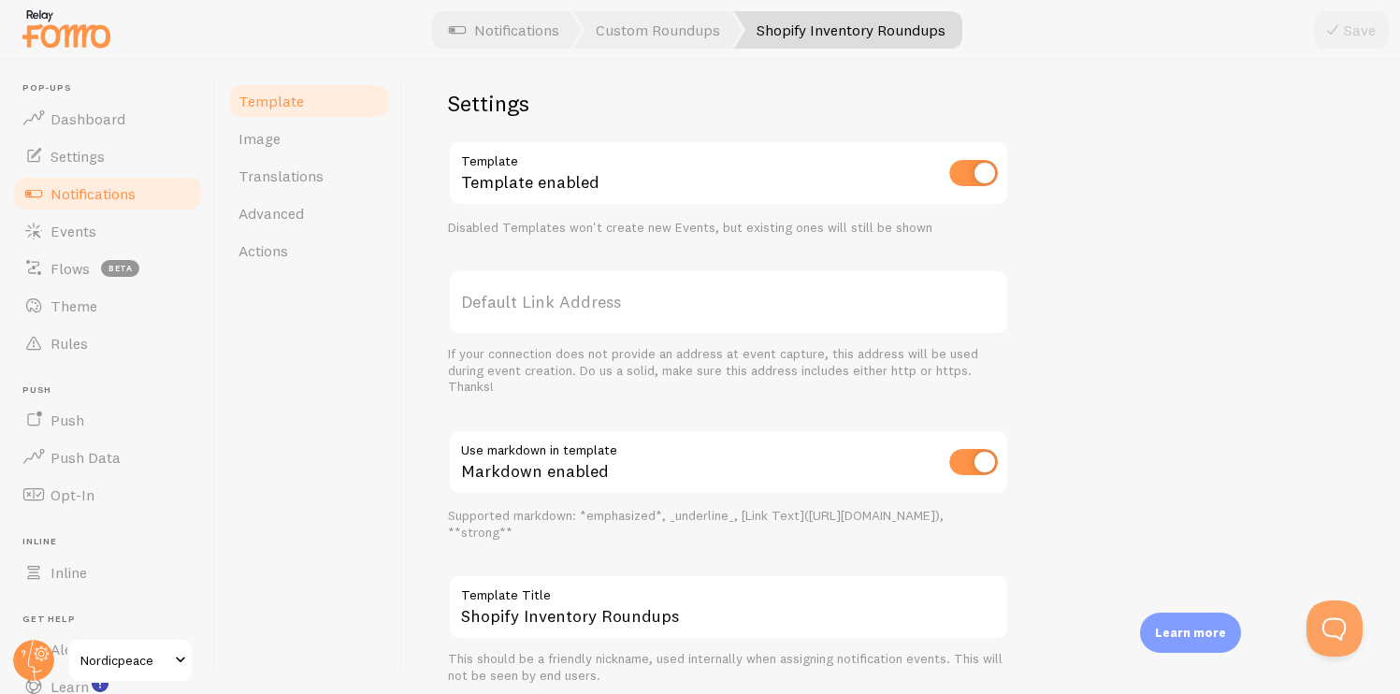
scroll to position [638, 0]
click at [701, 288] on label "Default Link Address" at bounding box center [728, 299] width 561 height 65
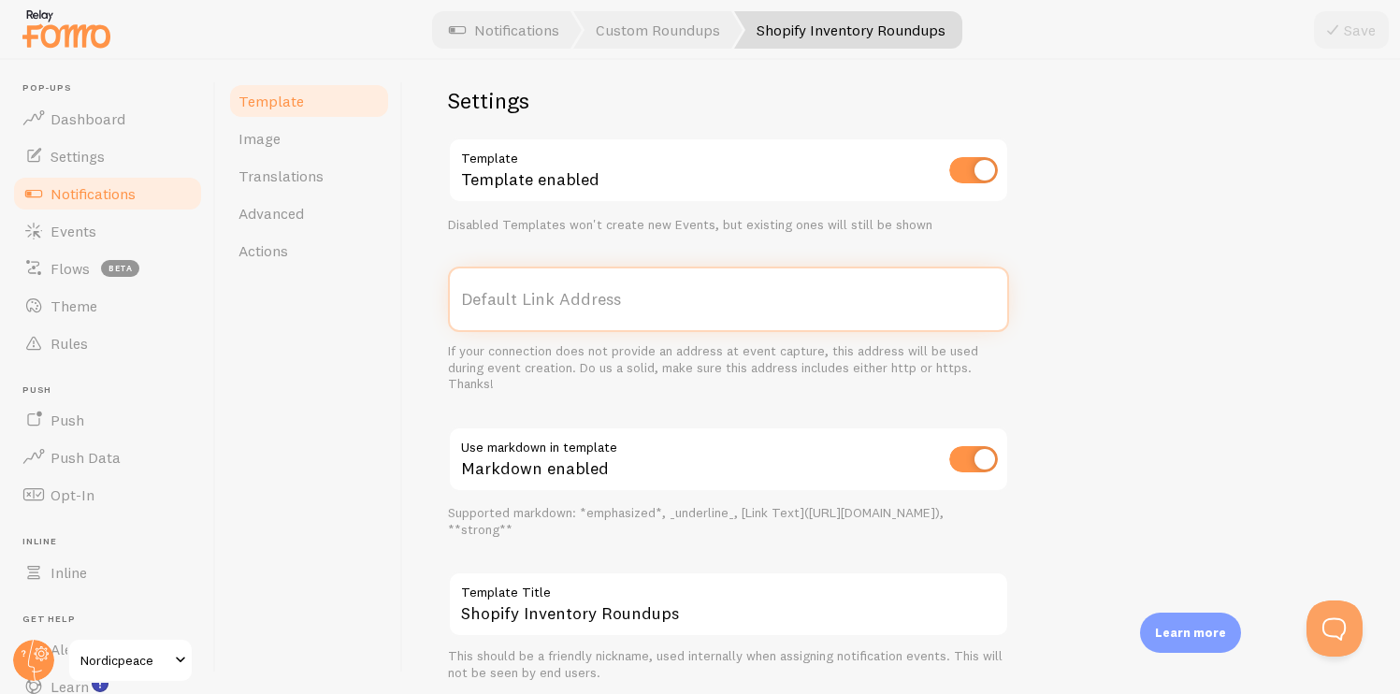
click at [701, 288] on input "Default Link Address" at bounding box center [728, 299] width 561 height 65
paste input "https://www.nordicpeace.com/"
type input "[URL][DOMAIN_NAME]"
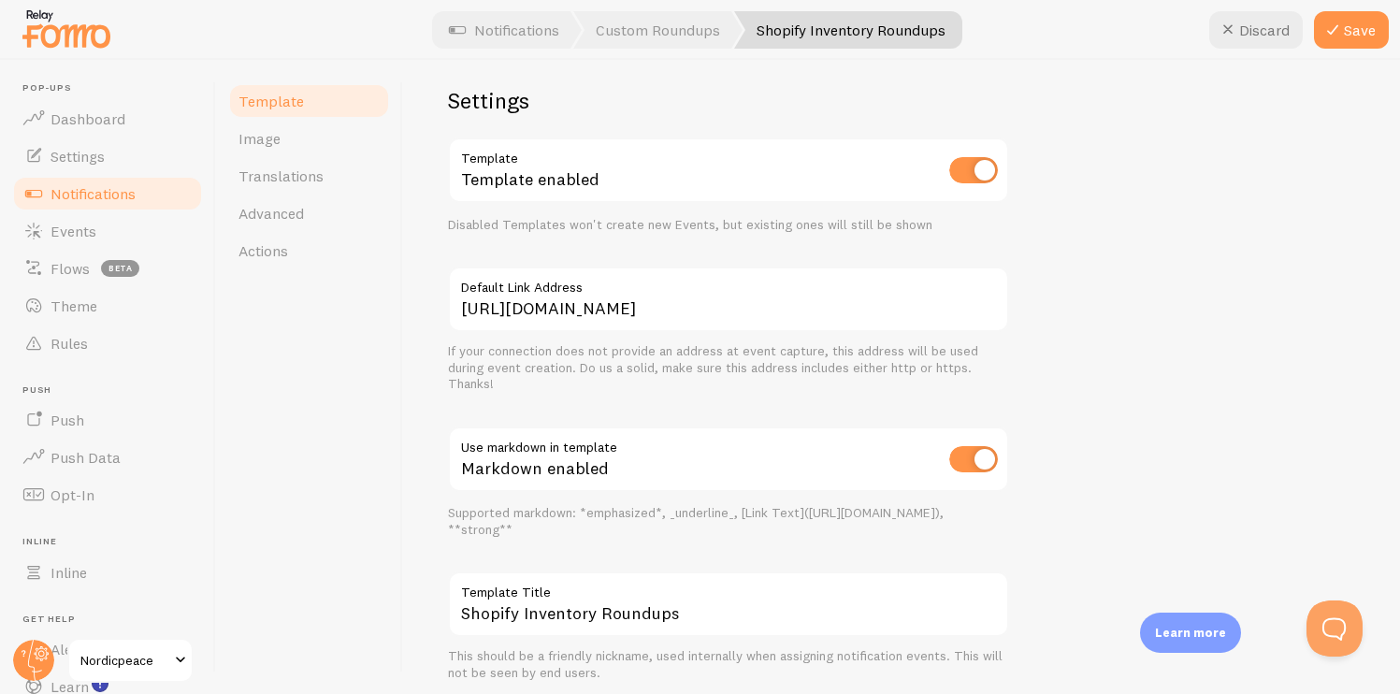
click at [742, 344] on div "If your connection does not provide an address at event capture, this address w…" at bounding box center [728, 368] width 561 height 50
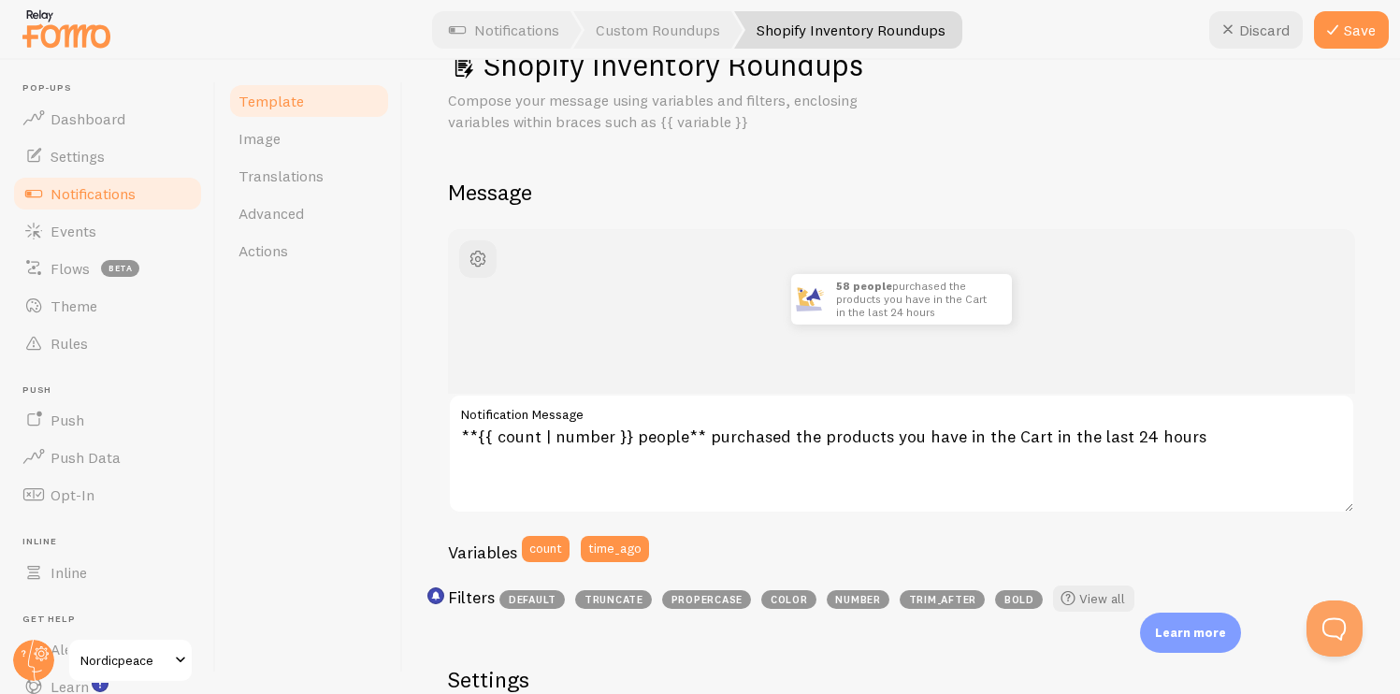
scroll to position [0, 0]
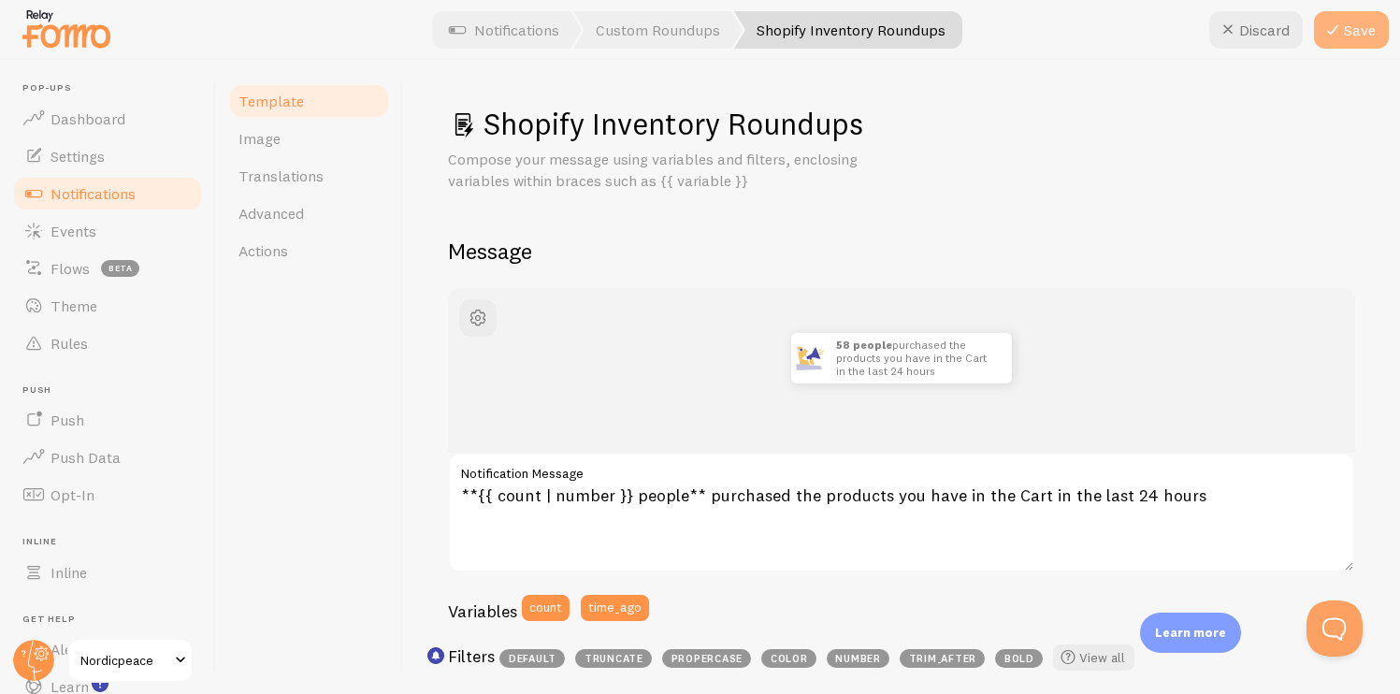
click at [1357, 24] on button "Save" at bounding box center [1351, 29] width 75 height 37
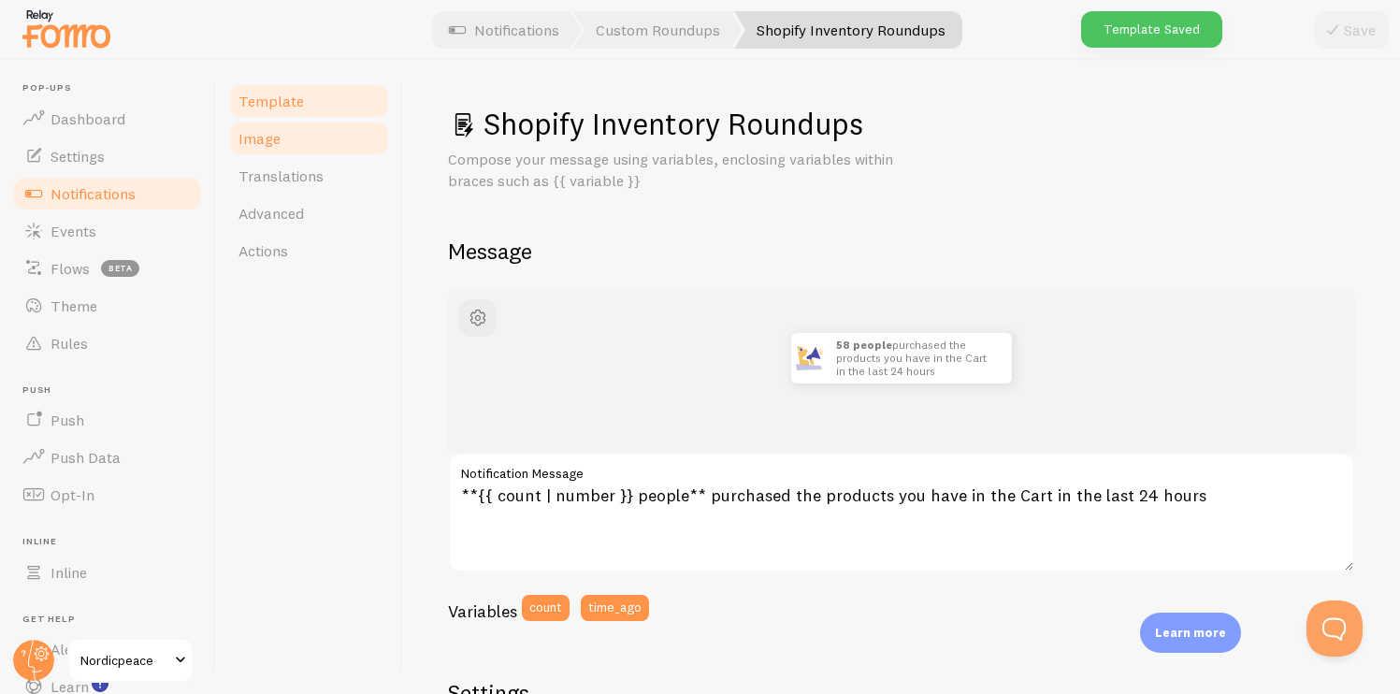
click at [297, 140] on link "Image" at bounding box center [309, 138] width 164 height 37
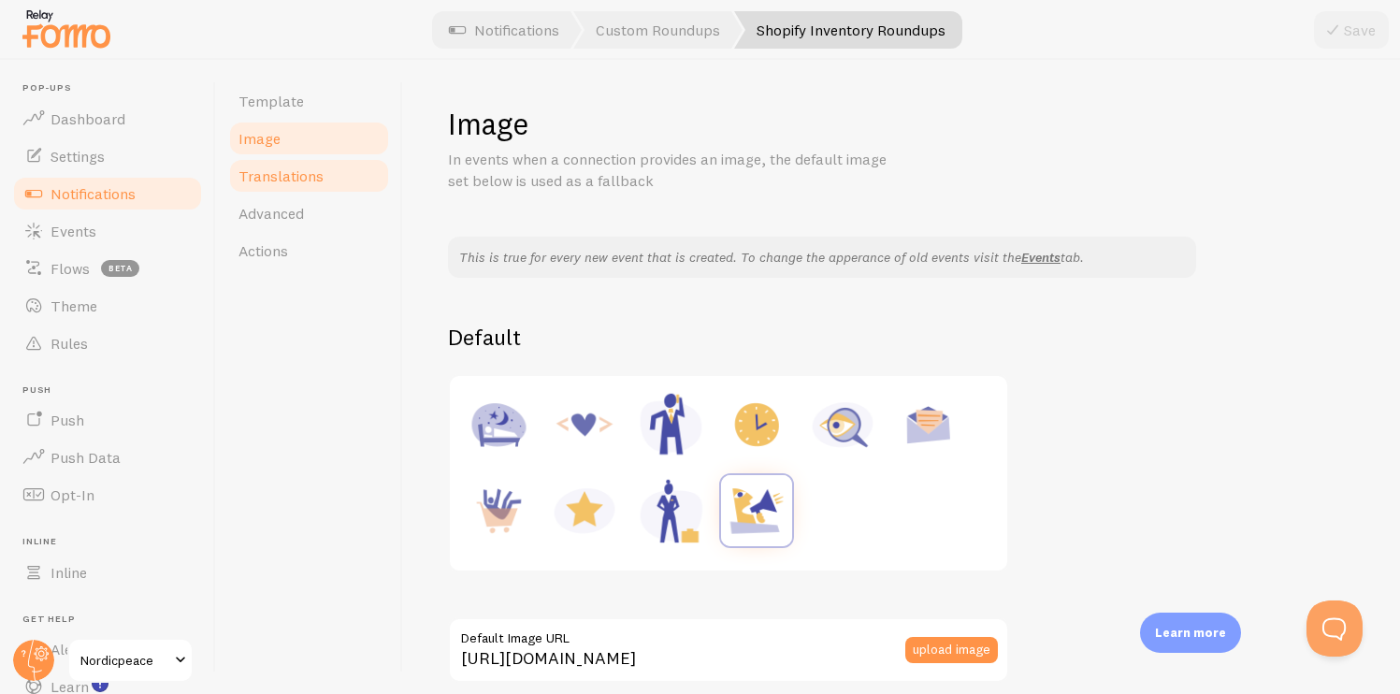
click at [298, 170] on span "Translations" at bounding box center [281, 176] width 85 height 19
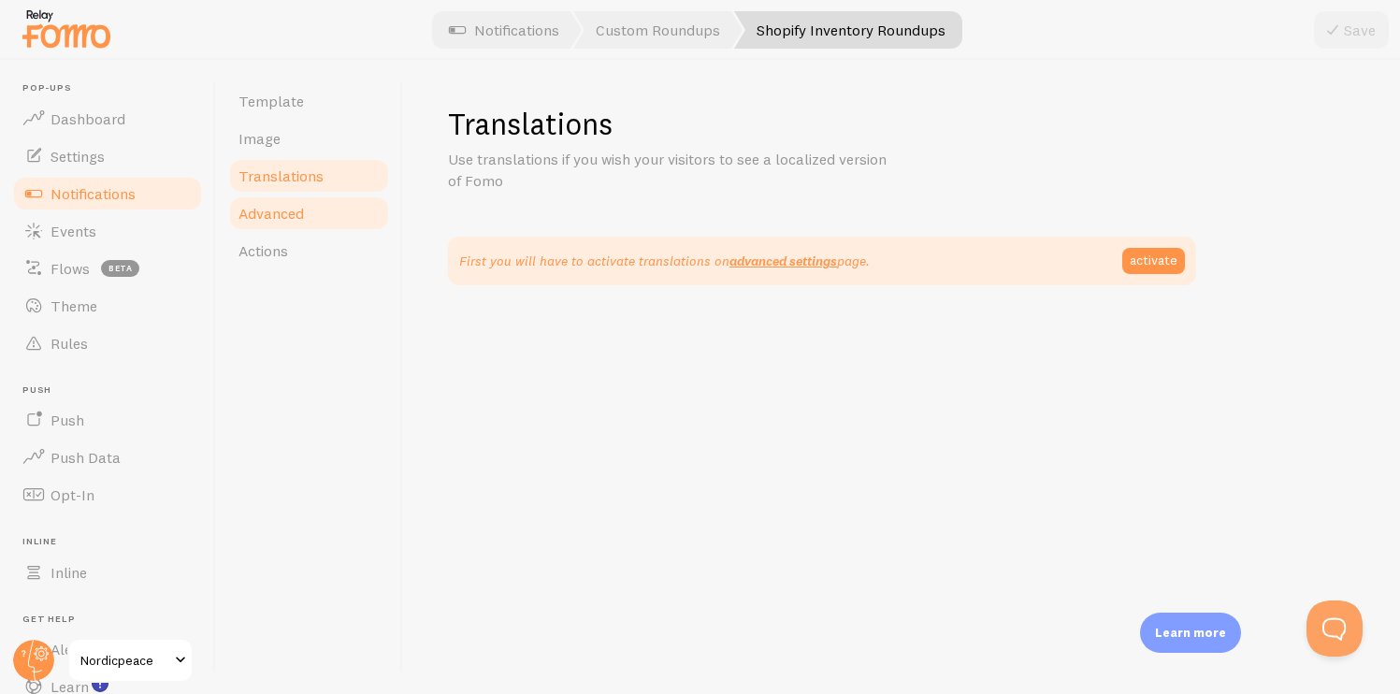
click at [300, 204] on span "Advanced" at bounding box center [271, 213] width 65 height 19
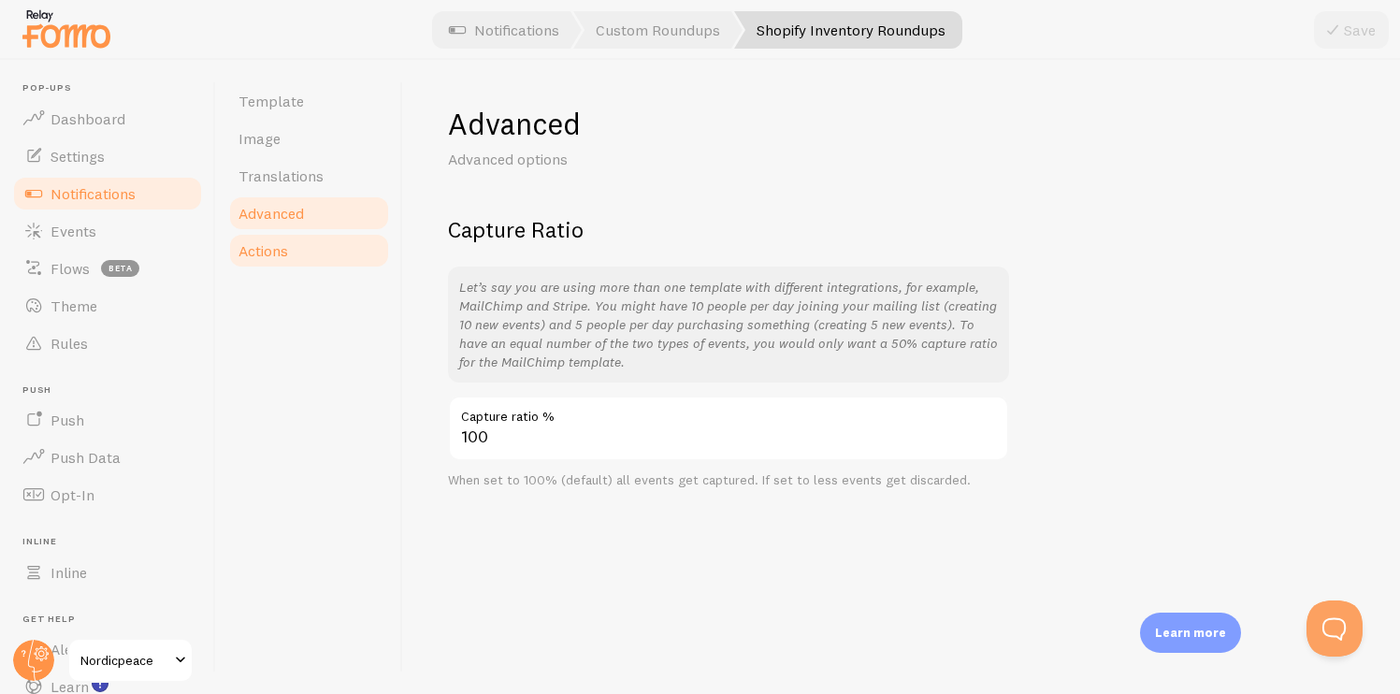
click at [300, 235] on link "Actions" at bounding box center [309, 250] width 164 height 37
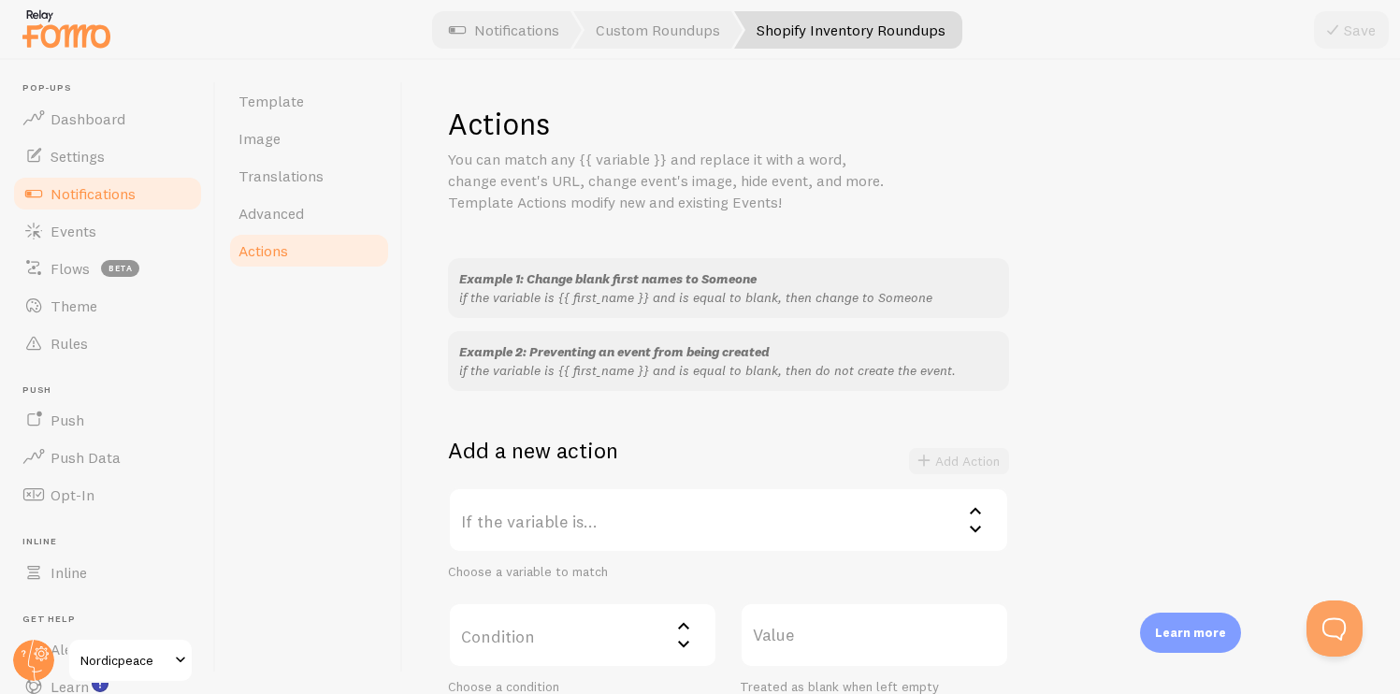
scroll to position [278, 0]
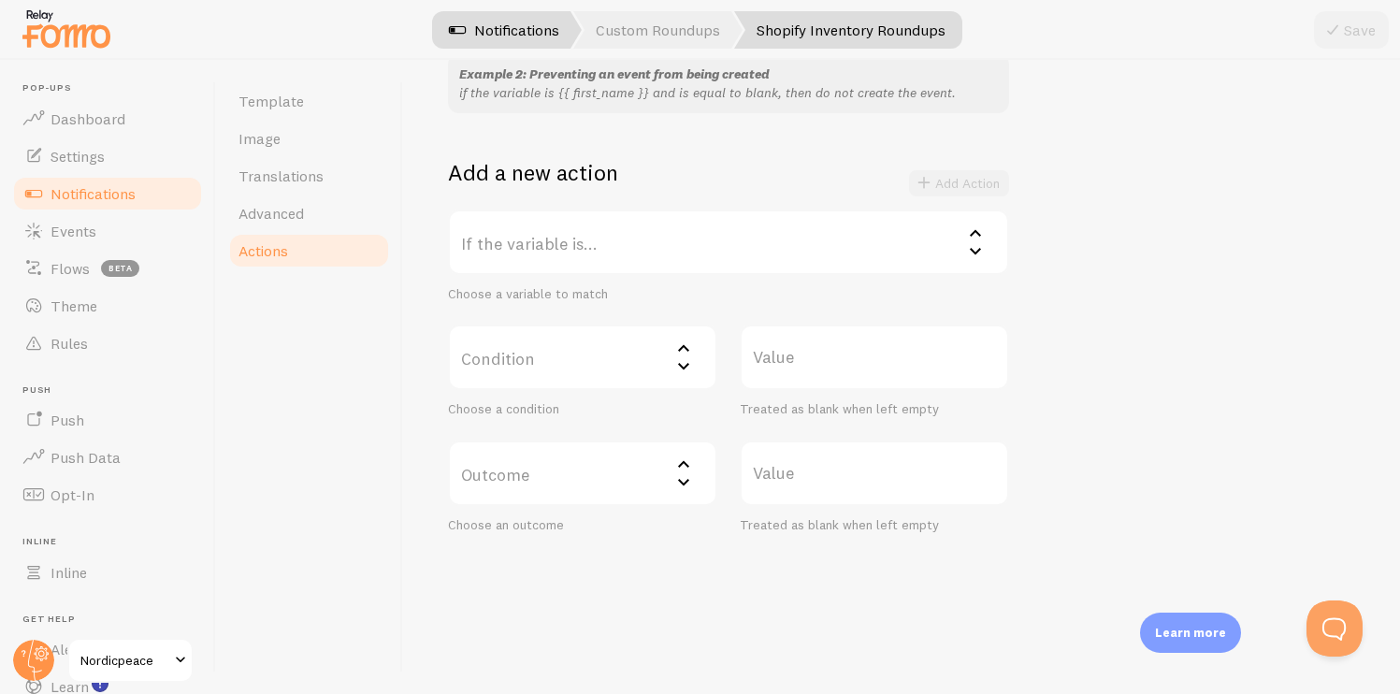
click at [535, 43] on link "Notifications" at bounding box center [504, 29] width 155 height 37
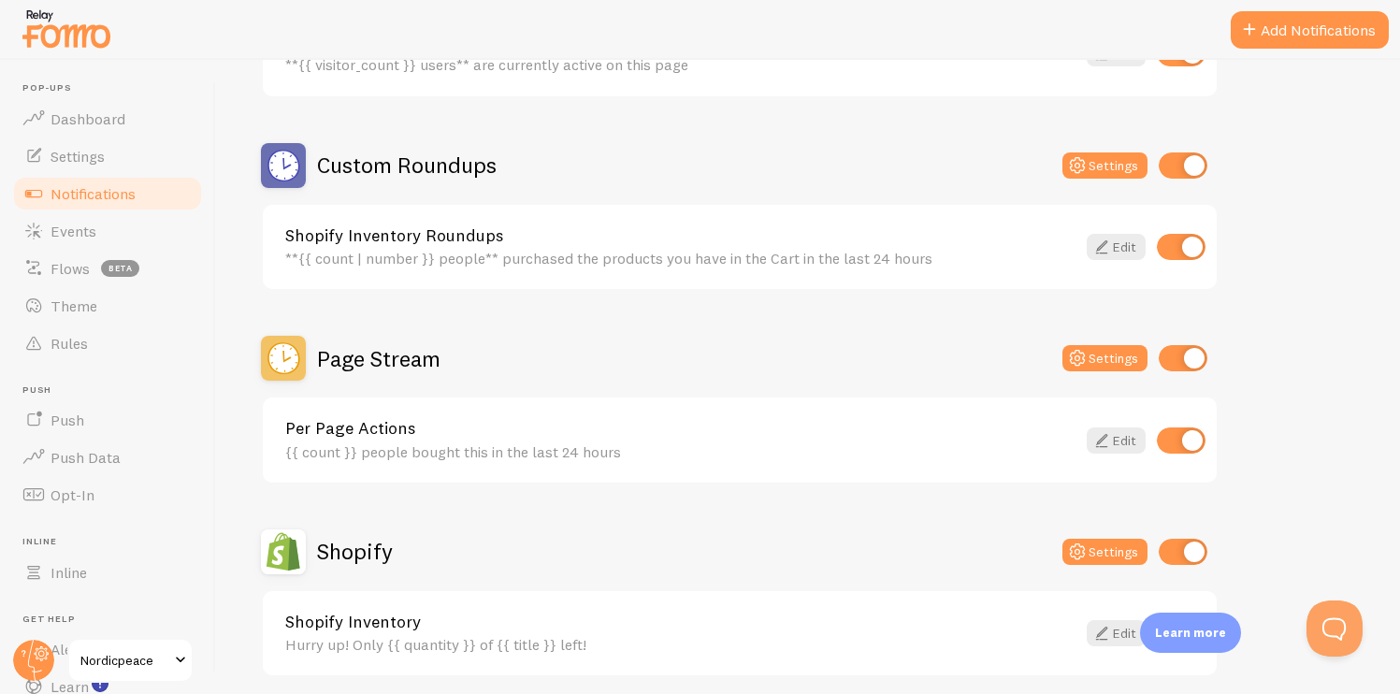
scroll to position [853, 0]
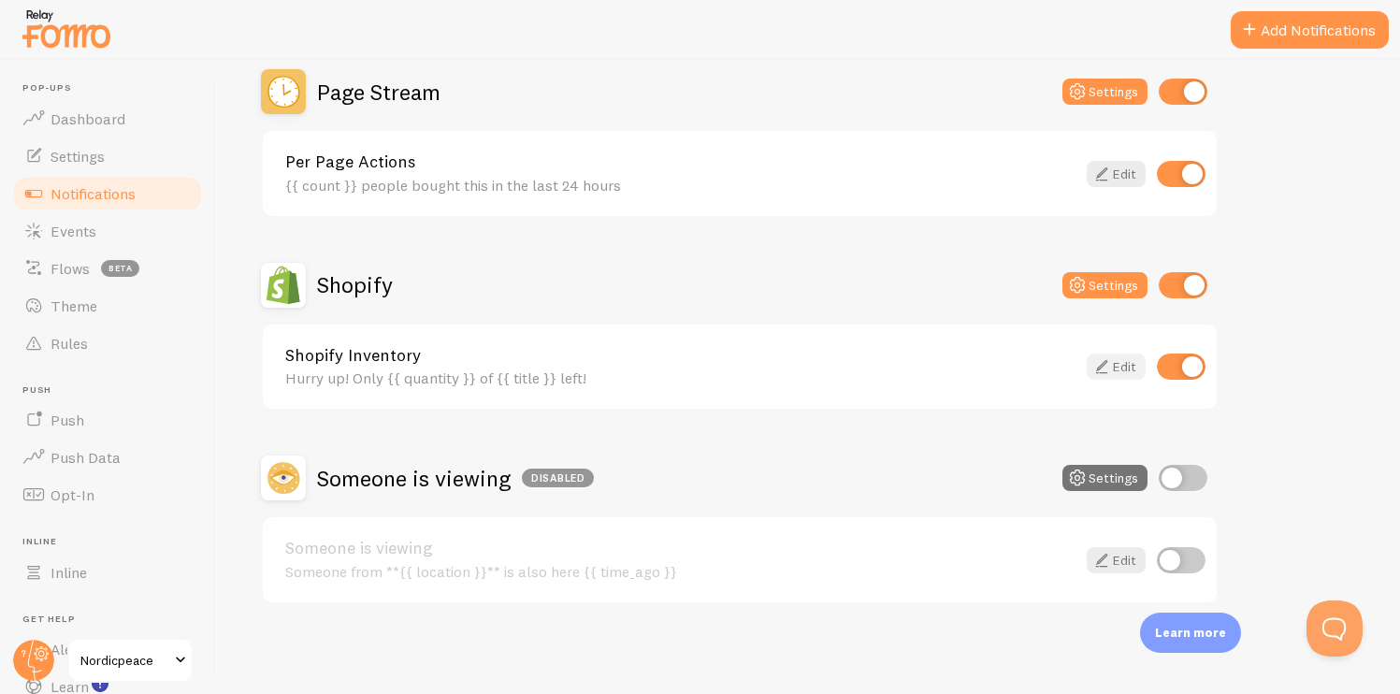
click at [1101, 371] on icon at bounding box center [1102, 366] width 22 height 22
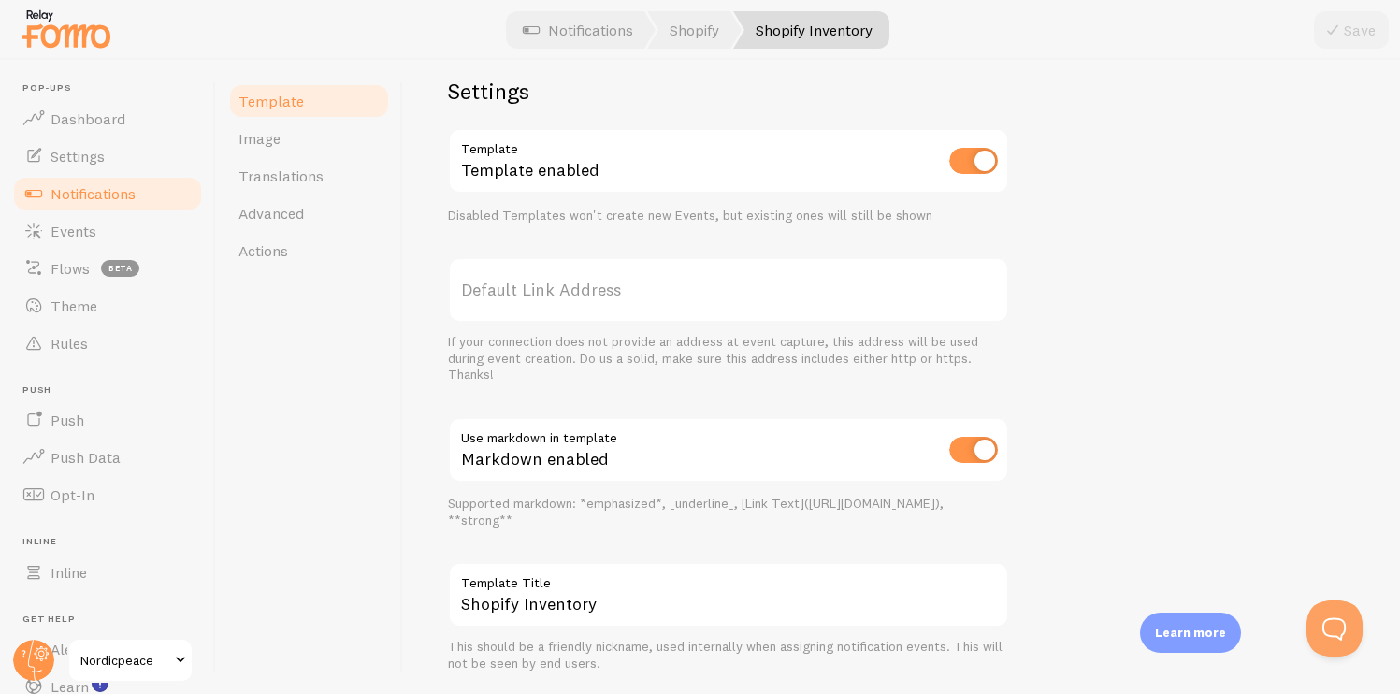
scroll to position [602, 0]
click at [582, 322] on label "Default Link Address" at bounding box center [728, 288] width 561 height 65
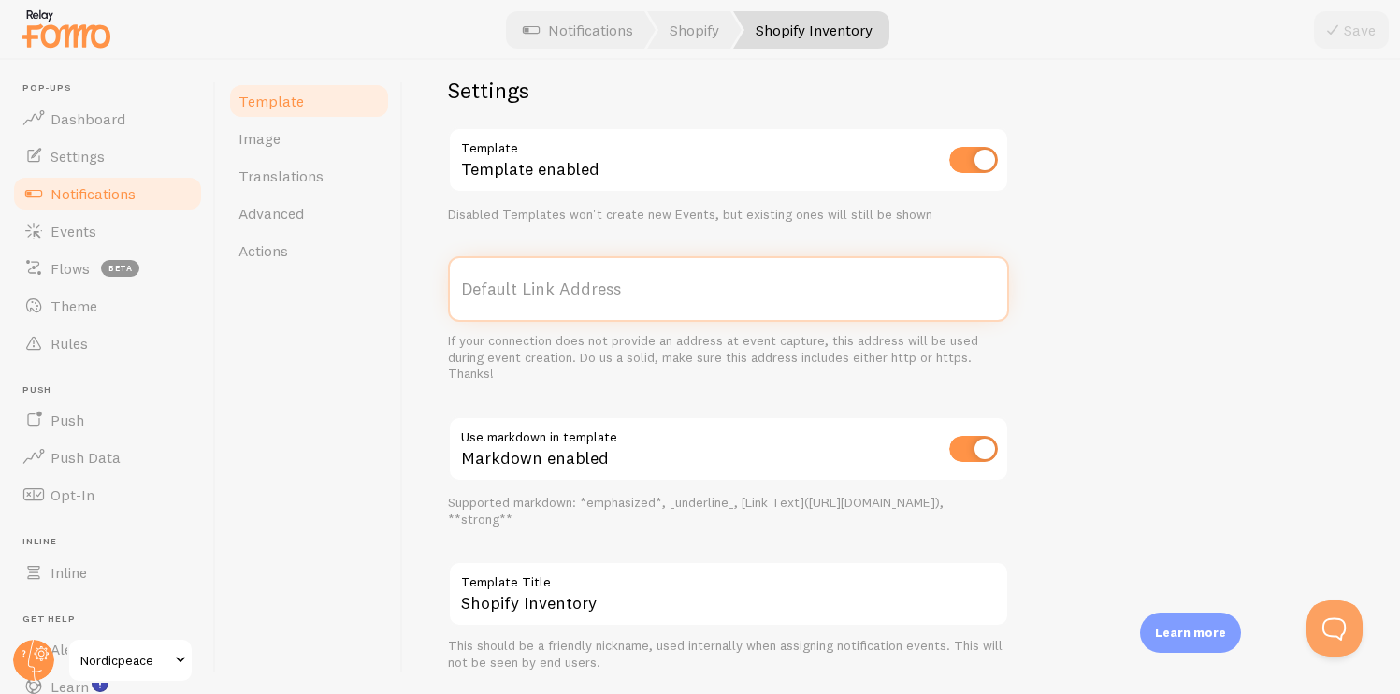
click at [582, 322] on input "Default Link Address" at bounding box center [728, 288] width 561 height 65
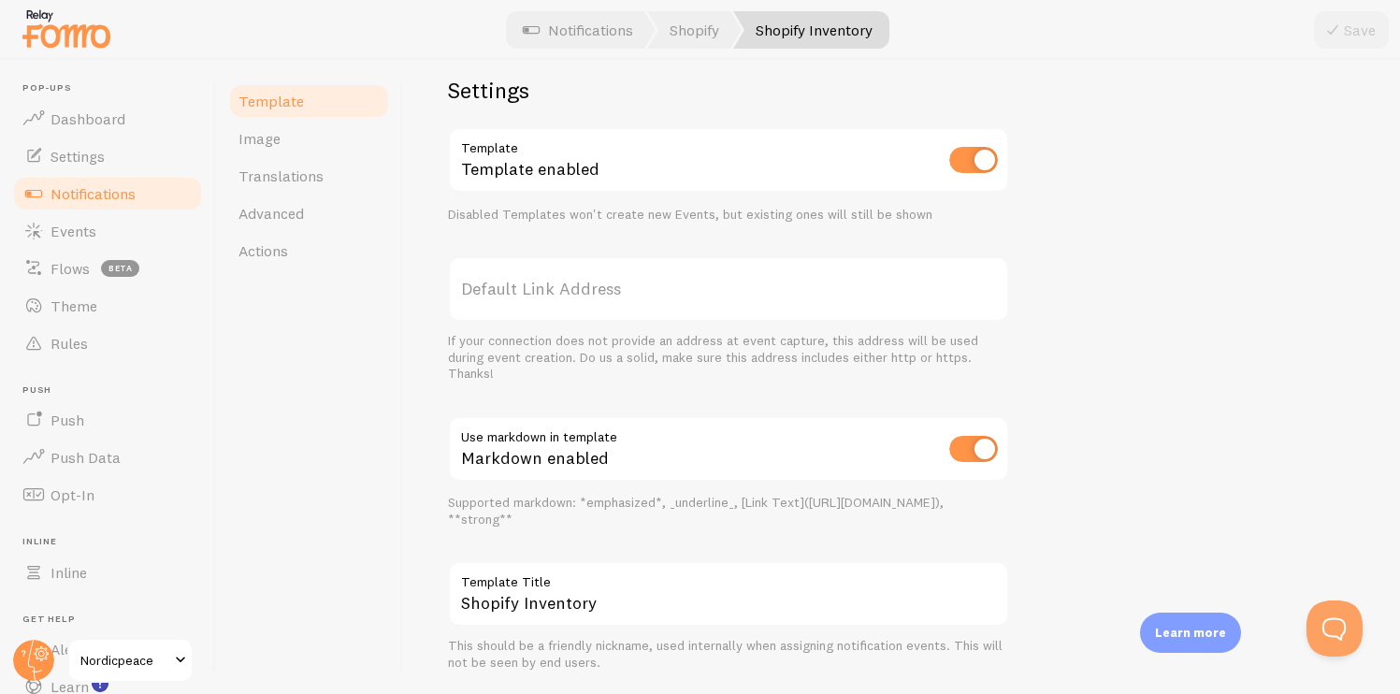
click at [596, 306] on label "Default Link Address" at bounding box center [728, 288] width 561 height 65
click at [596, 306] on input "Default Link Address" at bounding box center [728, 288] width 561 height 65
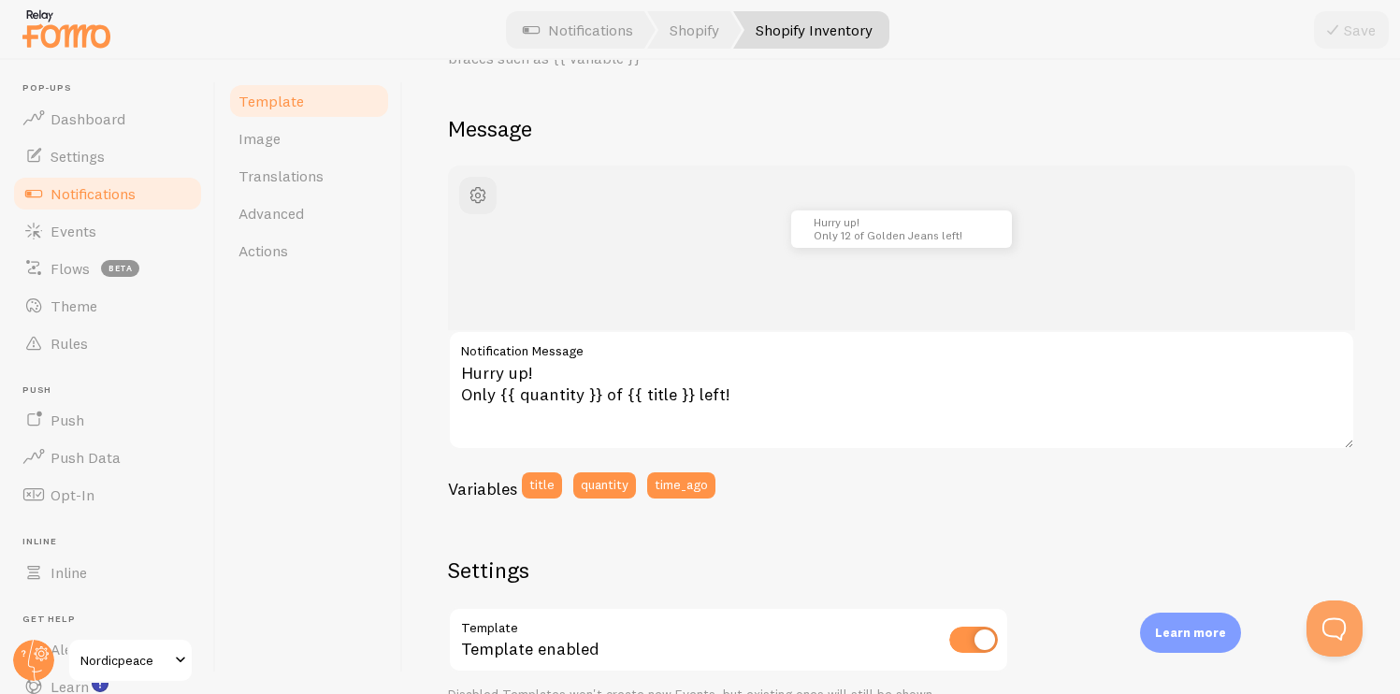
paste input "https://www.nordicpeace.com/"
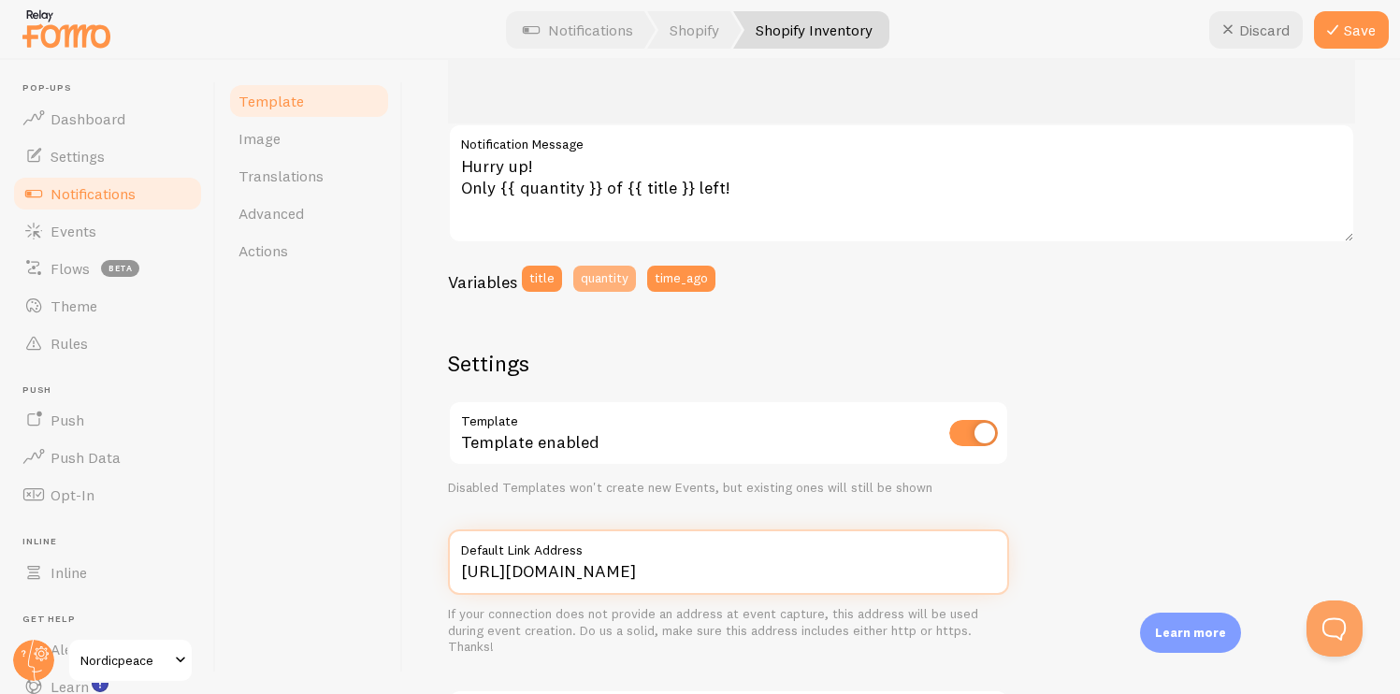
scroll to position [332, 0]
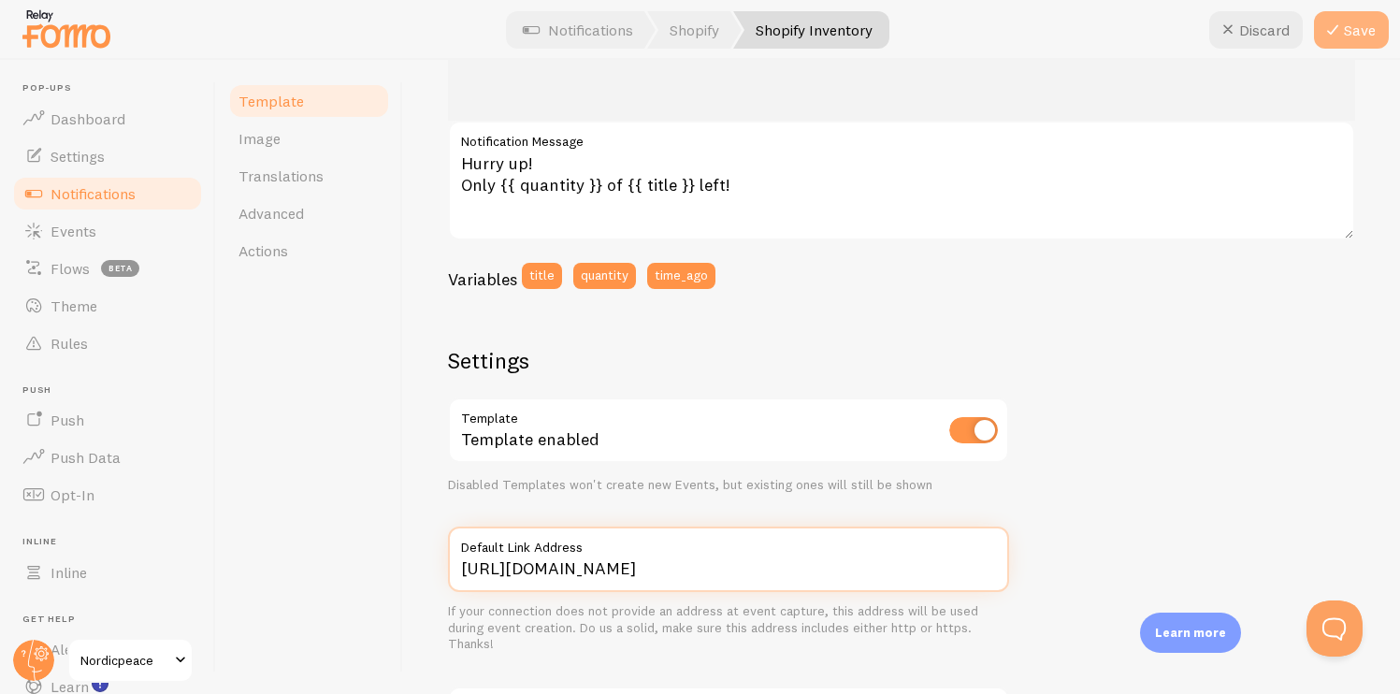
type input "[URL][DOMAIN_NAME]"
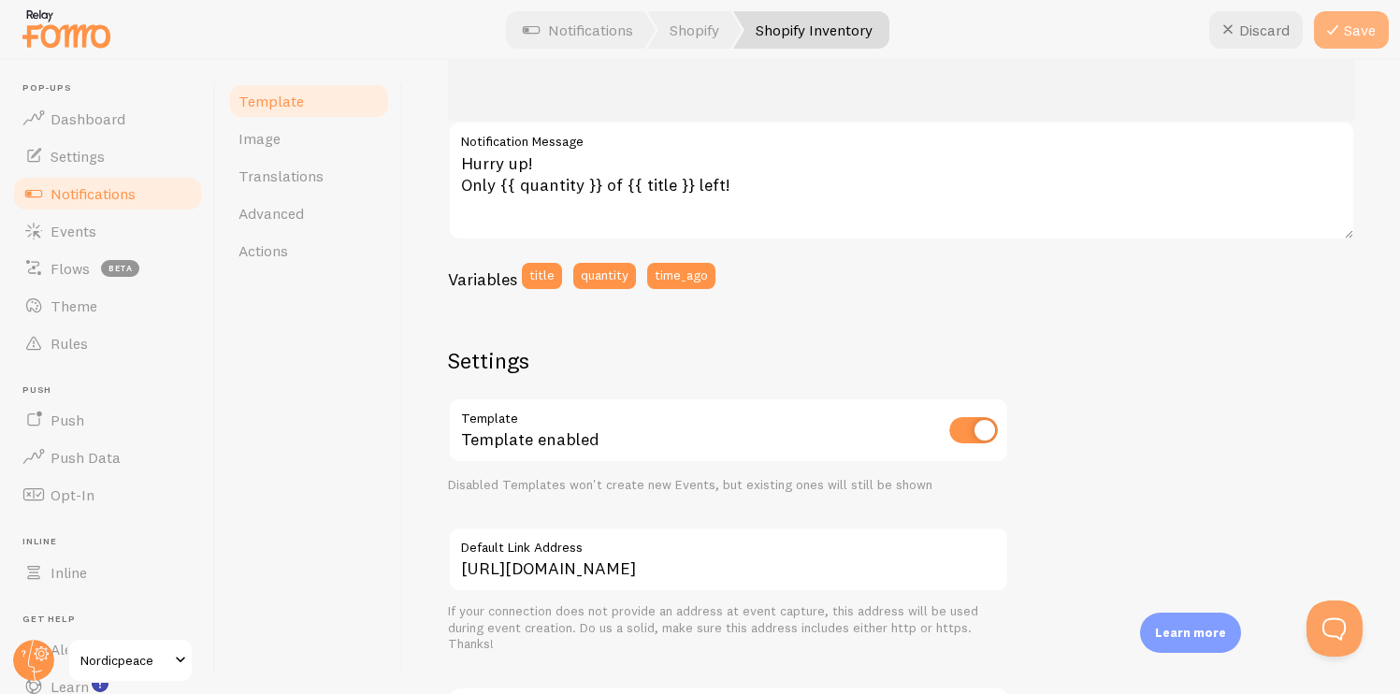
click at [1341, 35] on icon at bounding box center [1333, 30] width 22 height 22
click at [540, 16] on link "Notifications" at bounding box center [577, 29] width 155 height 37
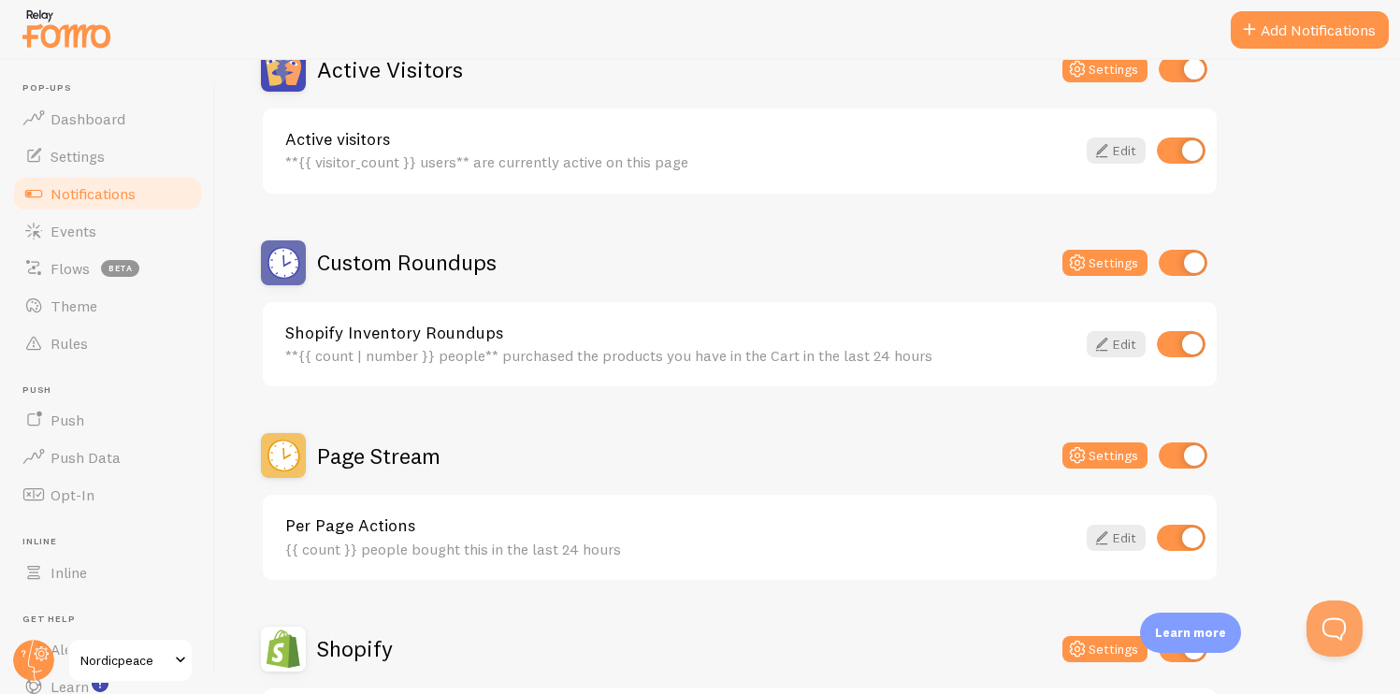
scroll to position [494, 0]
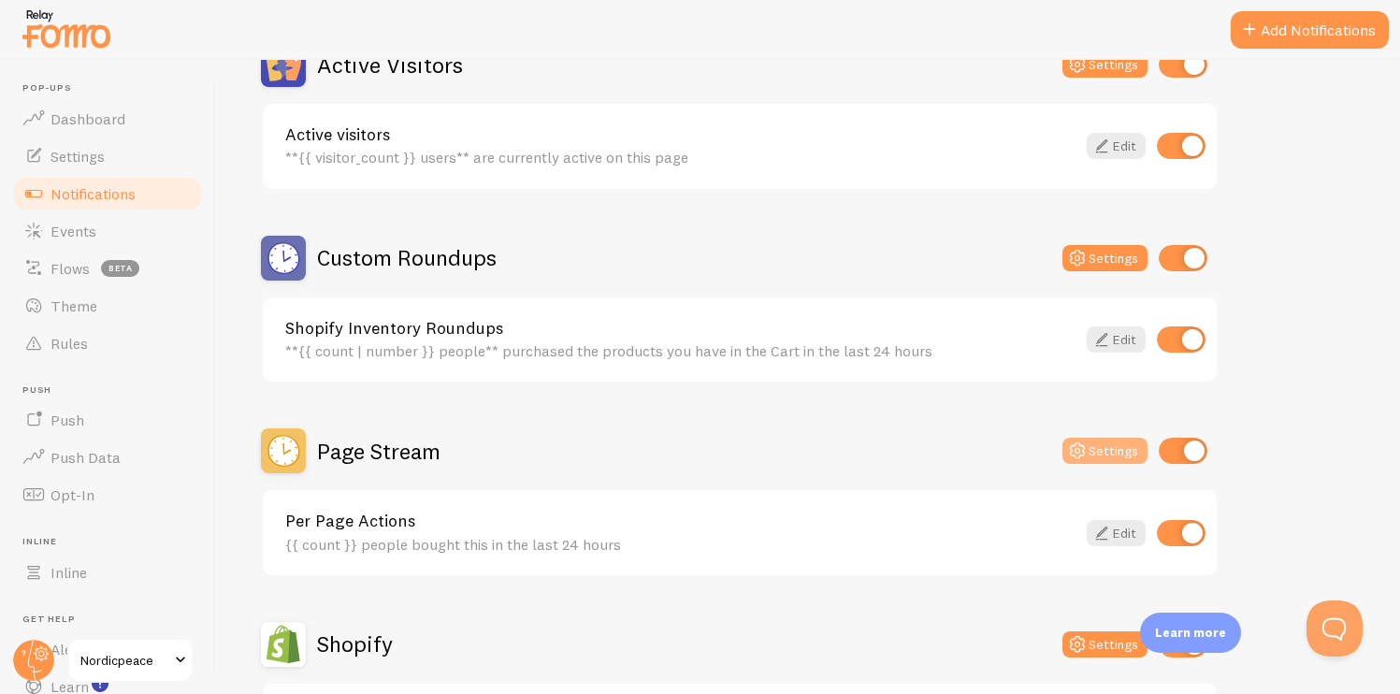
click at [1108, 460] on button "Settings" at bounding box center [1105, 451] width 85 height 26
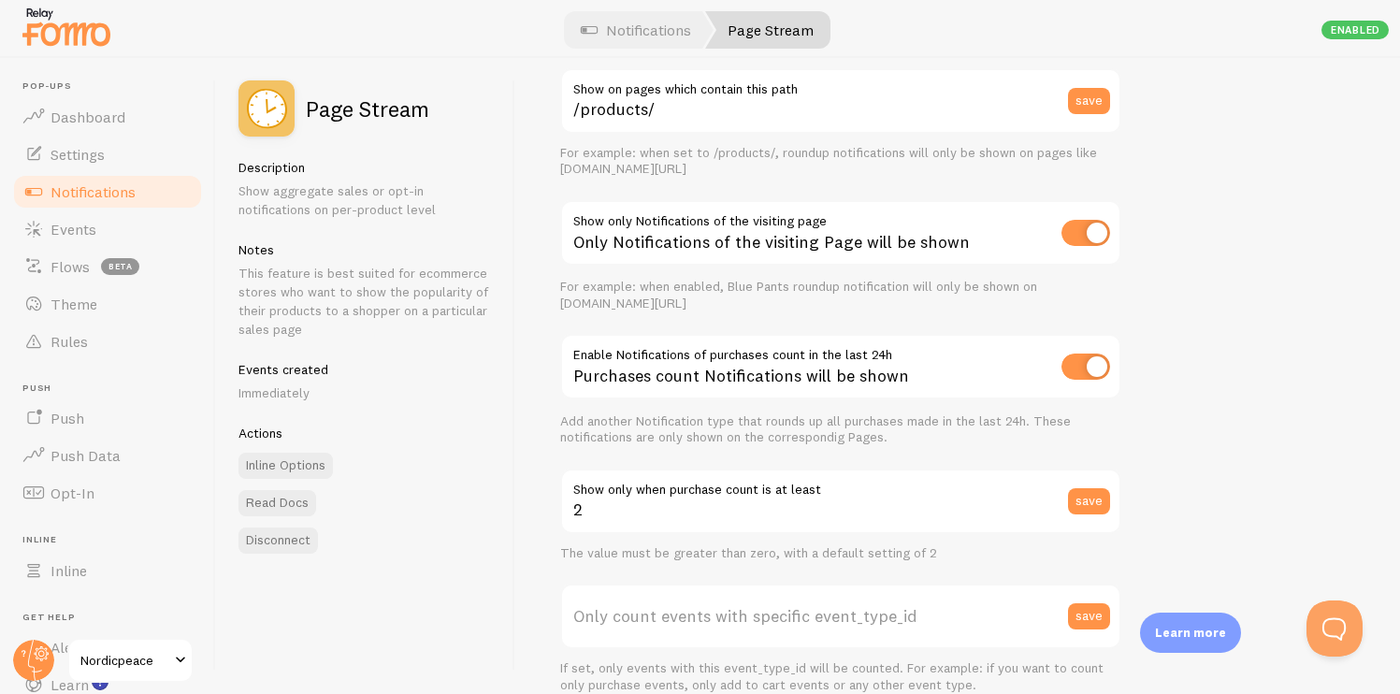
scroll to position [190, 0]
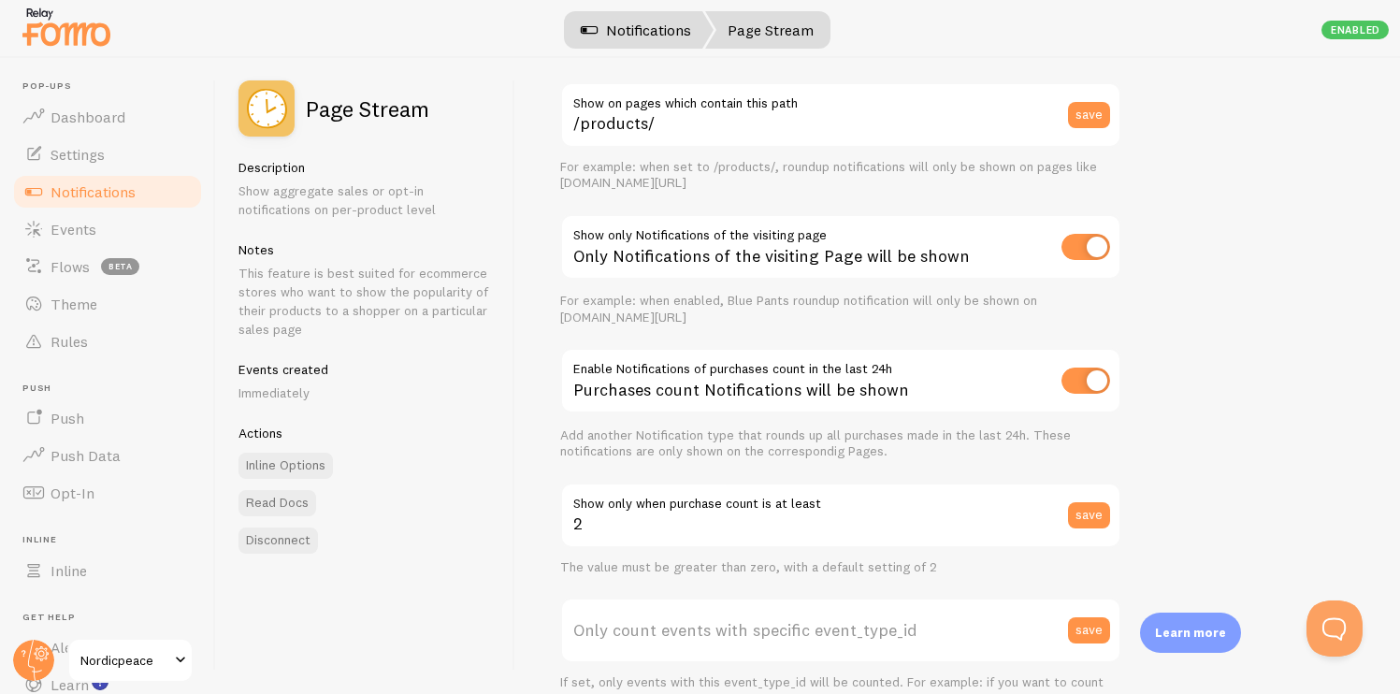
click at [652, 37] on link "Notifications" at bounding box center [635, 29] width 155 height 37
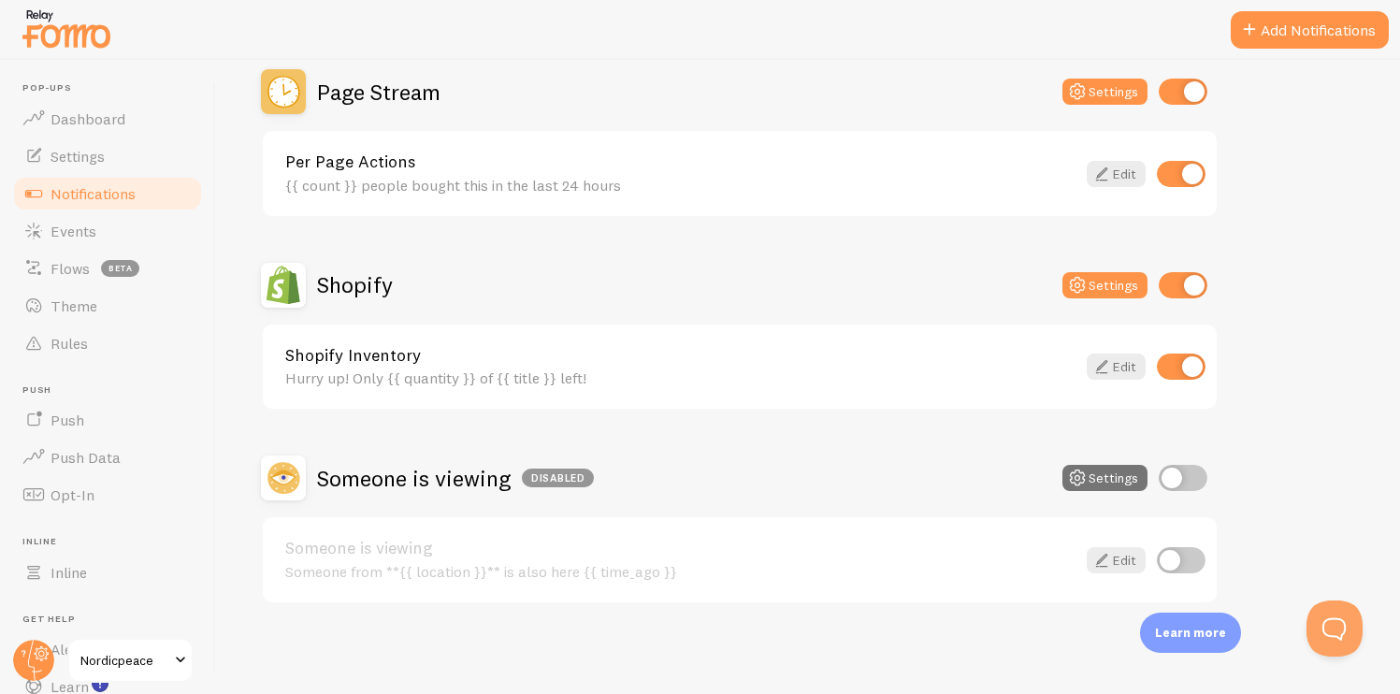
scroll to position [9, 0]
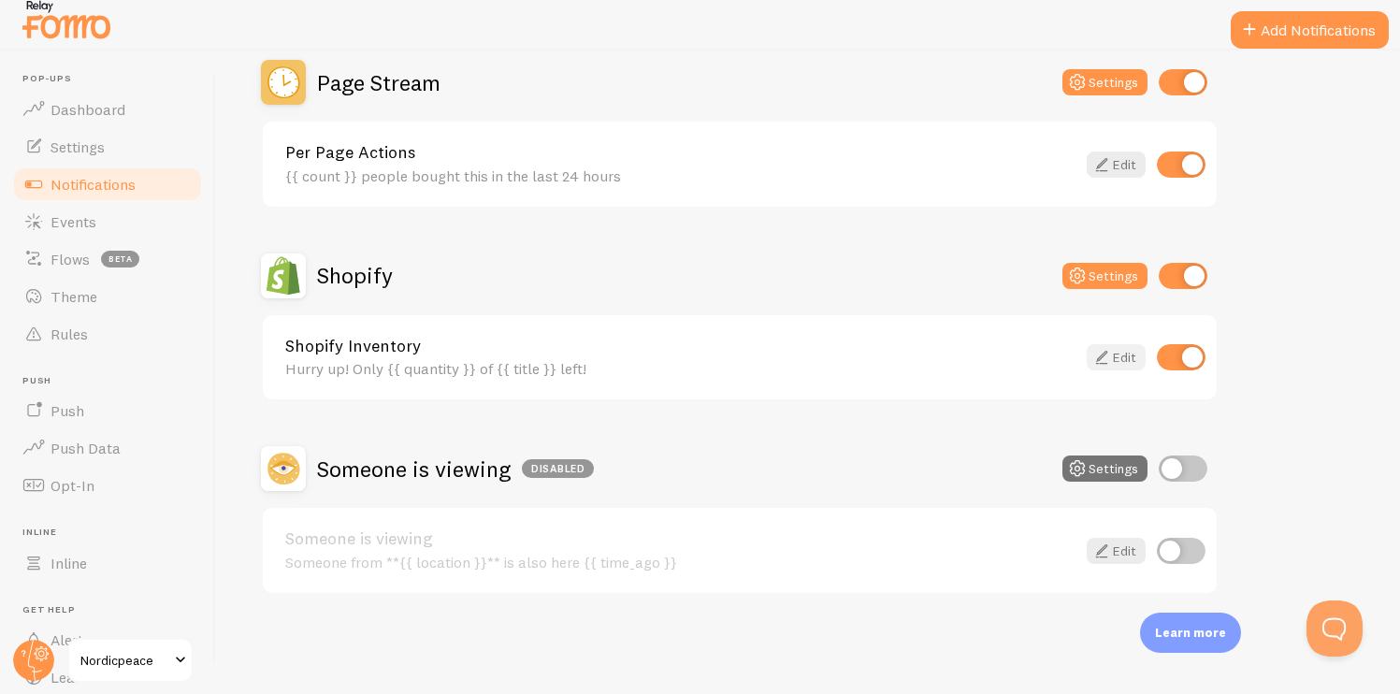
click at [1116, 362] on link "Edit" at bounding box center [1116, 357] width 59 height 26
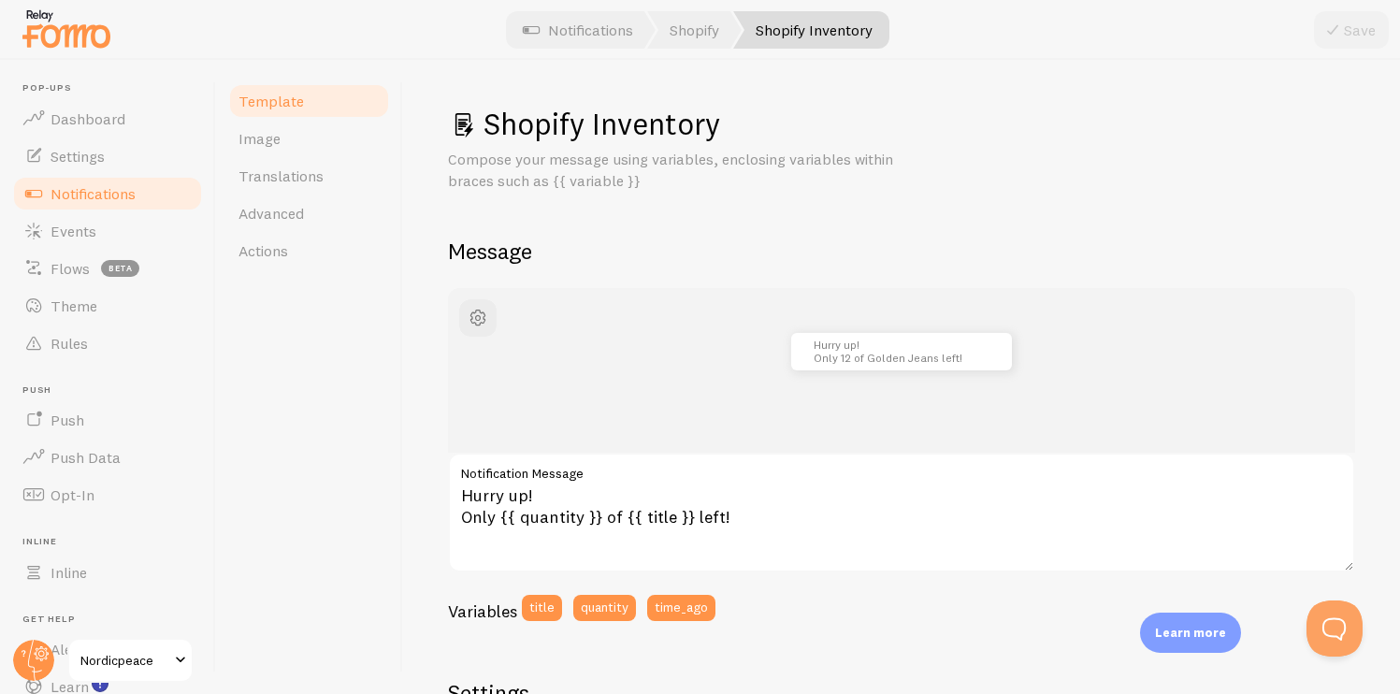
scroll to position [658, 0]
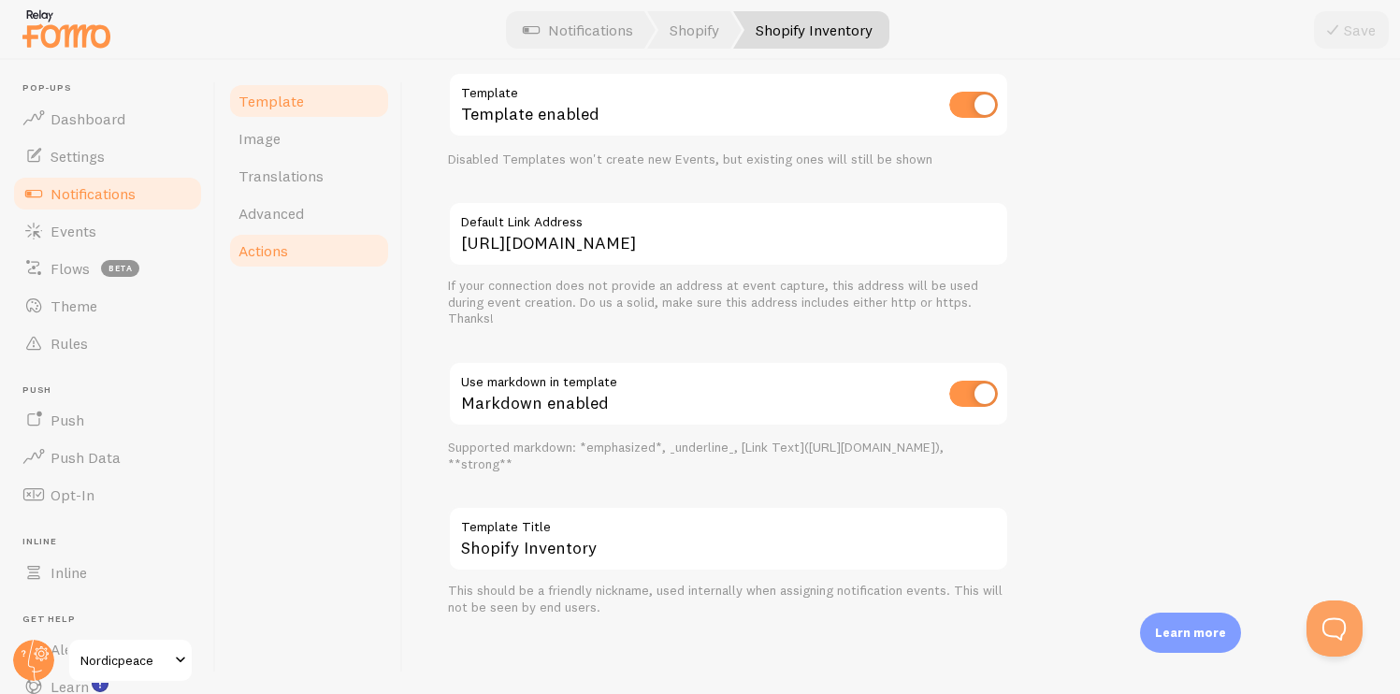
click at [317, 244] on link "Actions" at bounding box center [309, 250] width 164 height 37
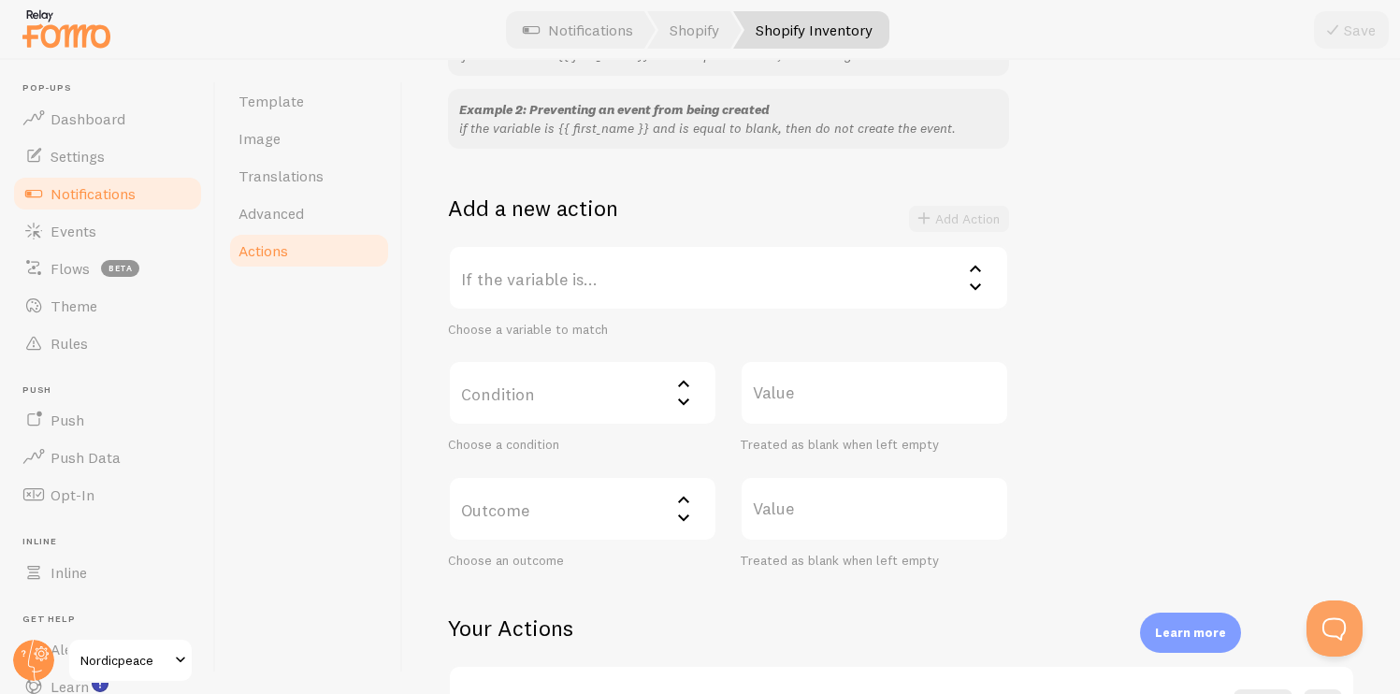
scroll to position [378, 0]
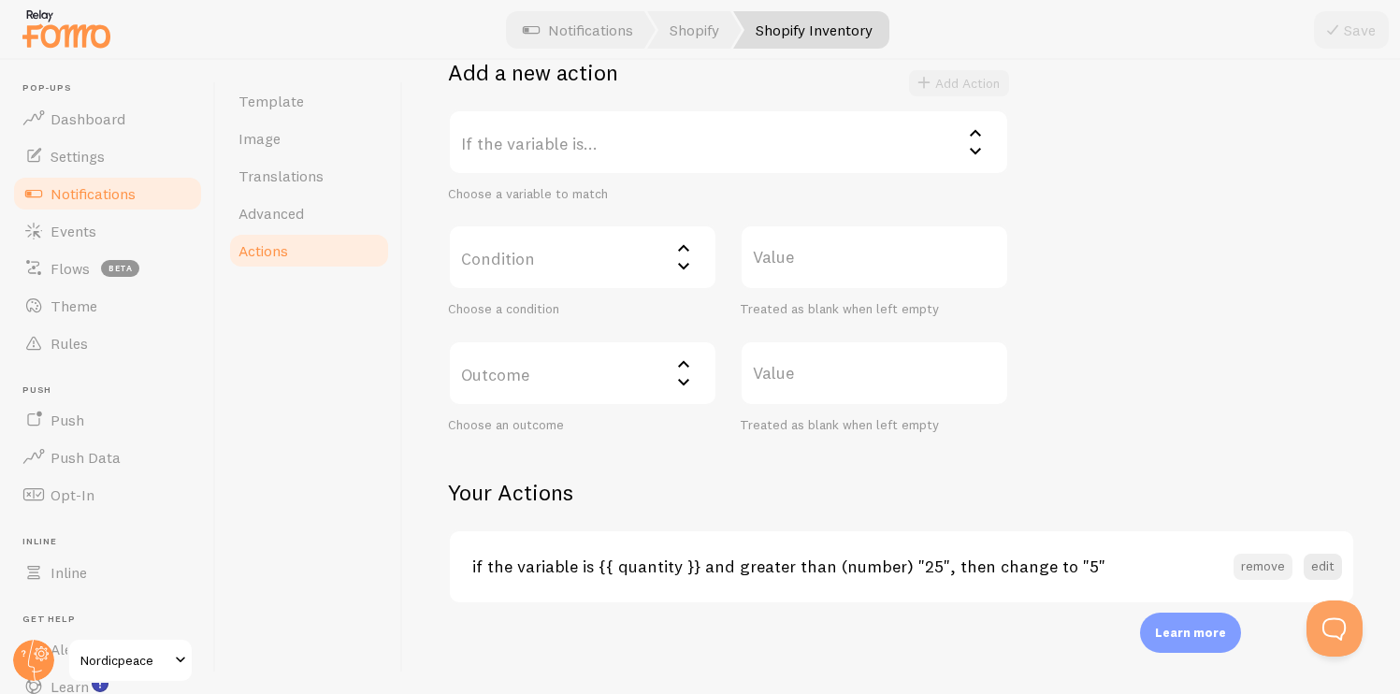
click at [1239, 559] on button "remove" at bounding box center [1263, 567] width 59 height 26
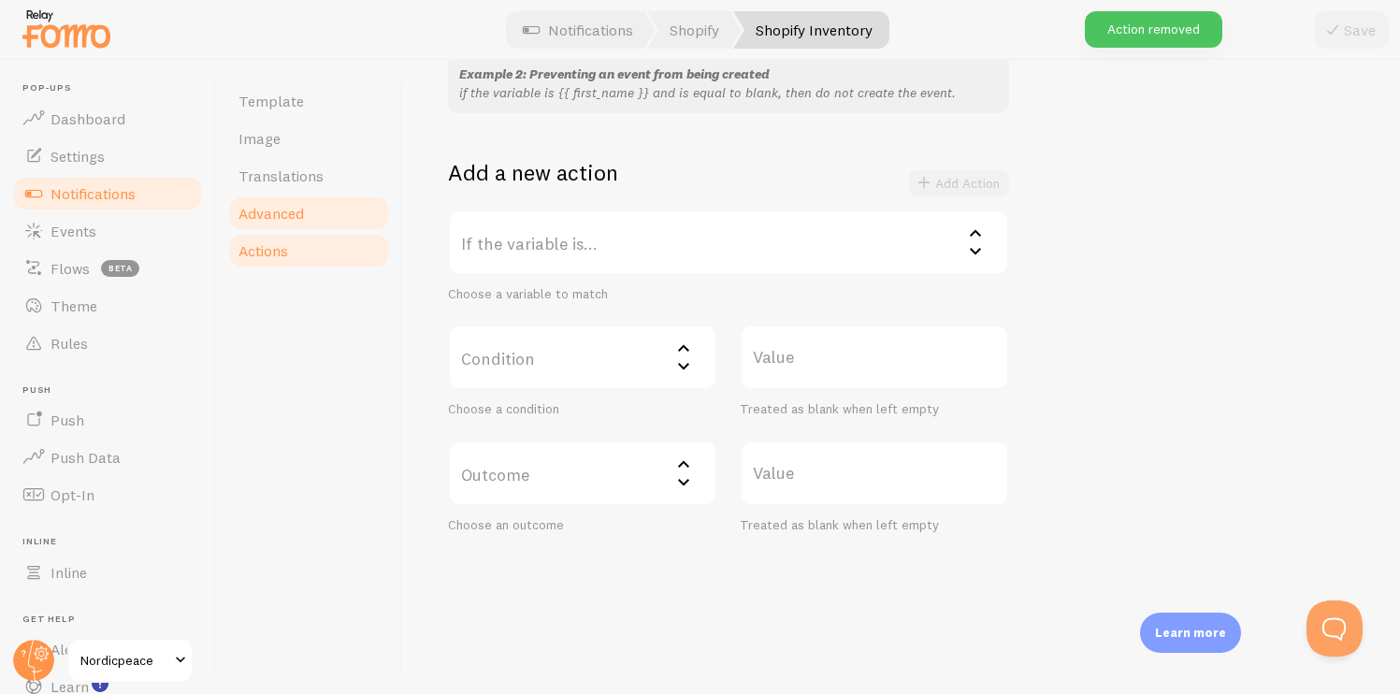
click at [327, 212] on link "Advanced" at bounding box center [309, 213] width 164 height 37
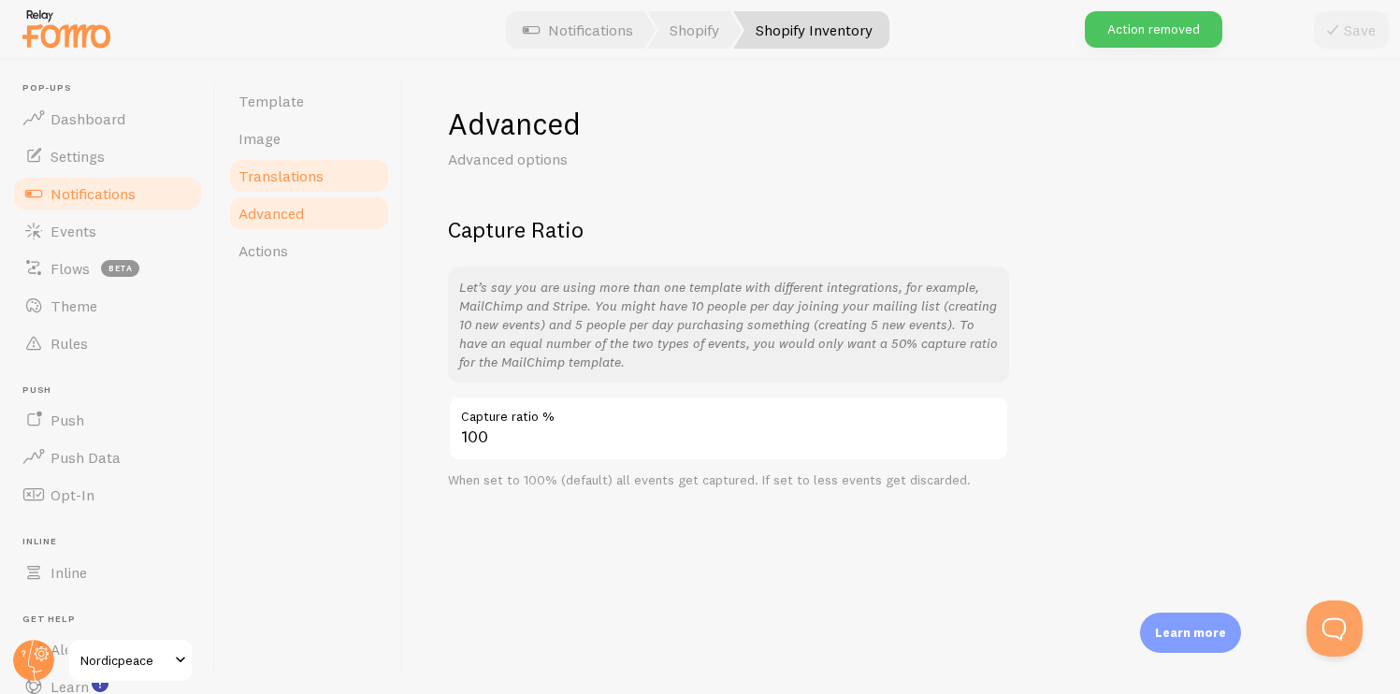
click at [312, 179] on span "Translations" at bounding box center [281, 176] width 85 height 19
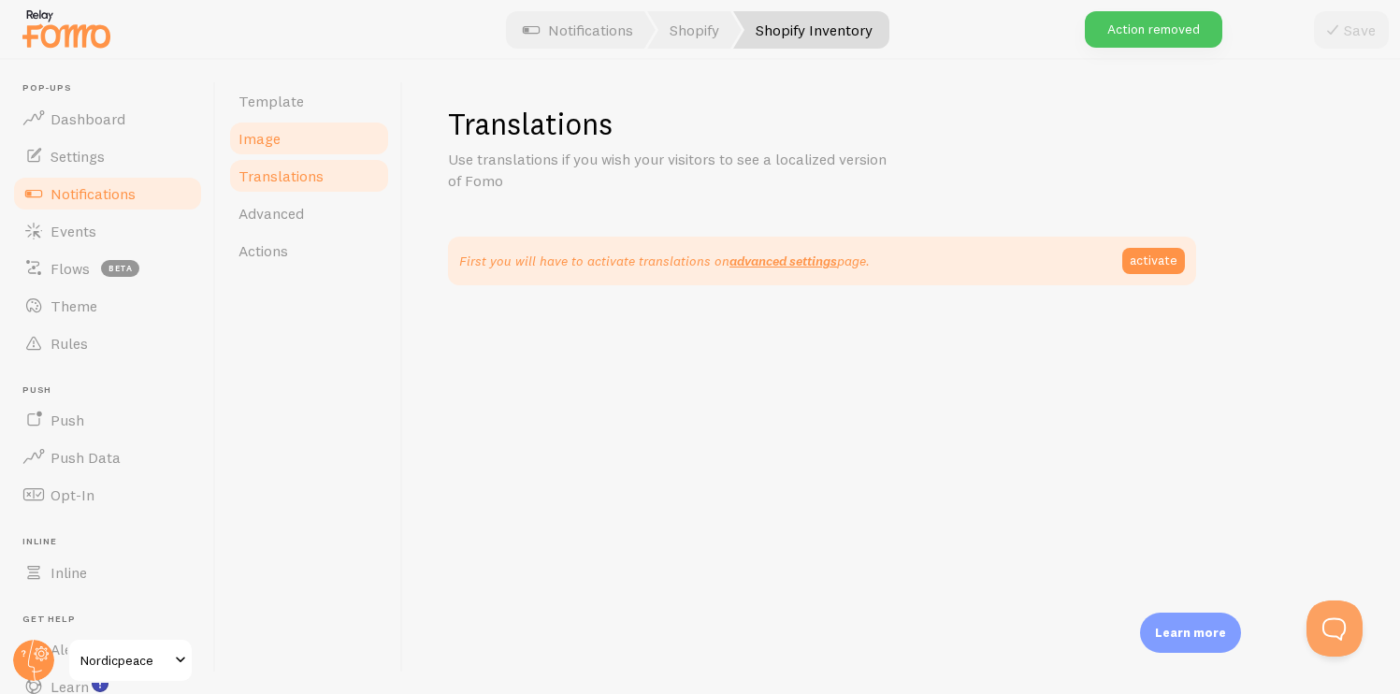
click at [306, 137] on link "Image" at bounding box center [309, 138] width 164 height 37
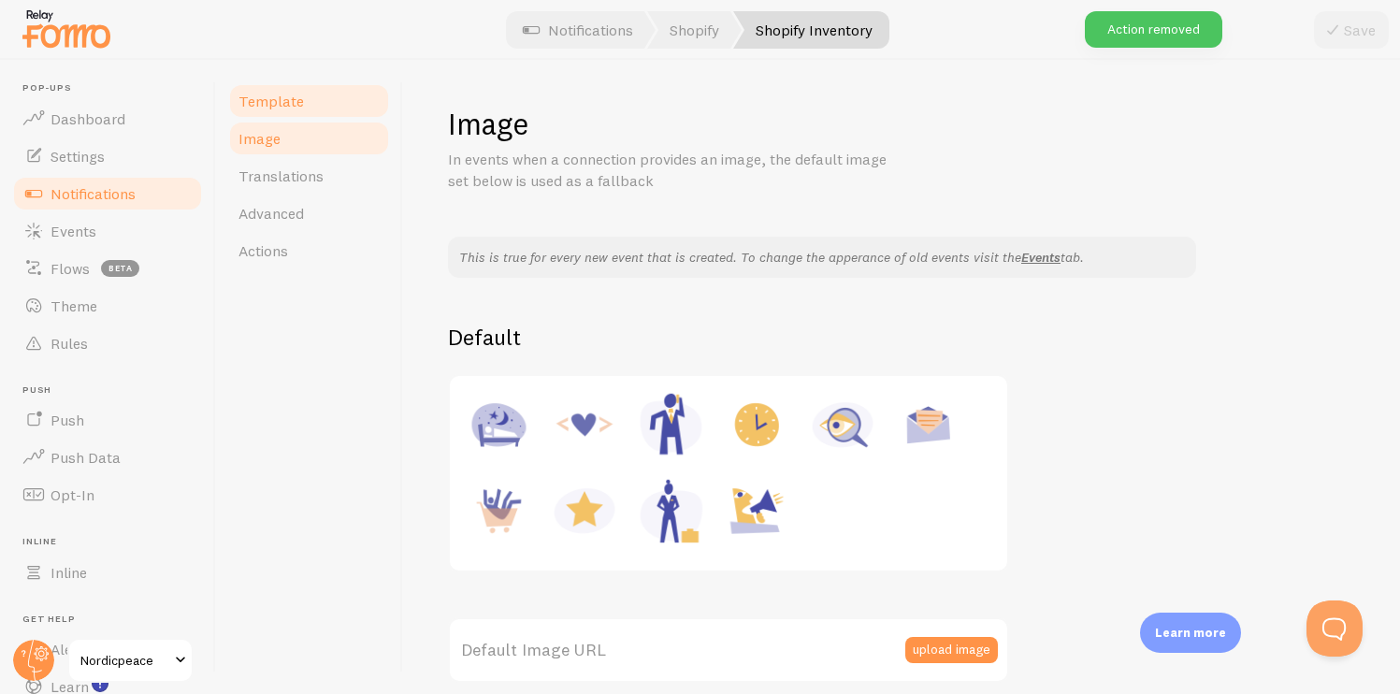
click at [302, 94] on link "Template" at bounding box center [309, 100] width 164 height 37
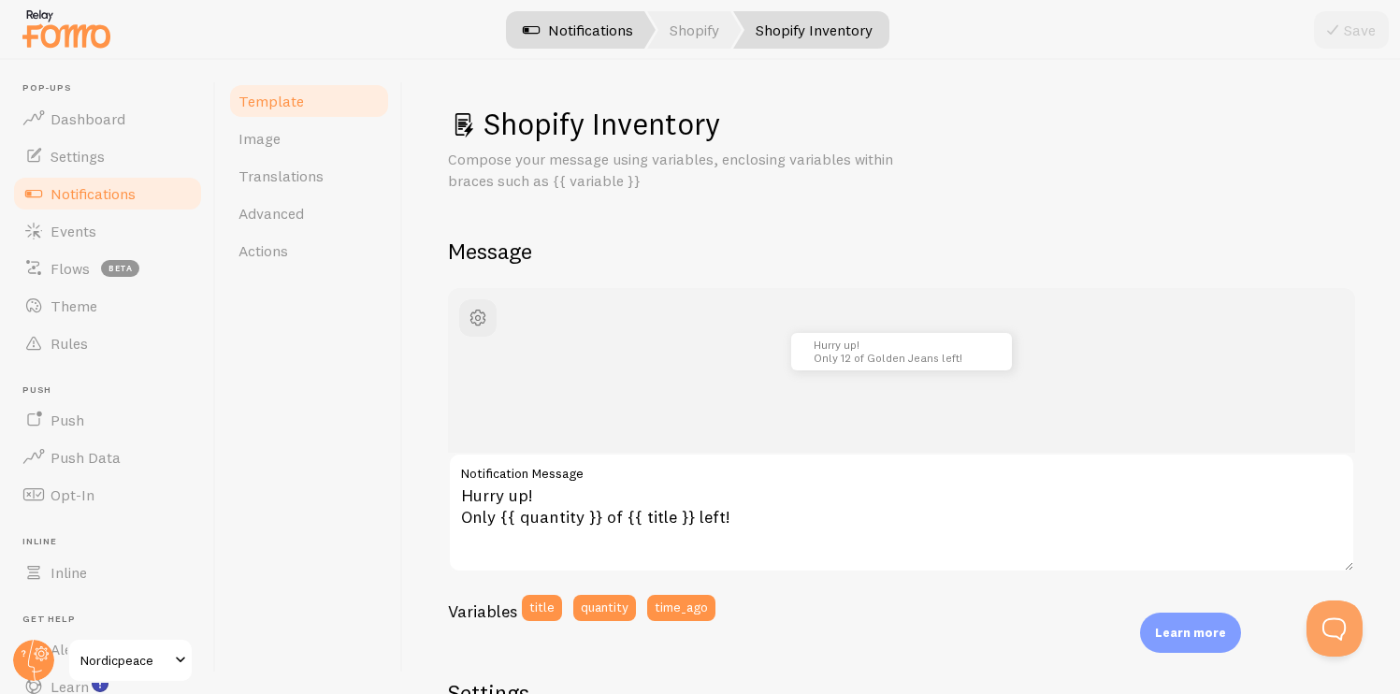
click at [573, 14] on link "Notifications" at bounding box center [577, 29] width 155 height 37
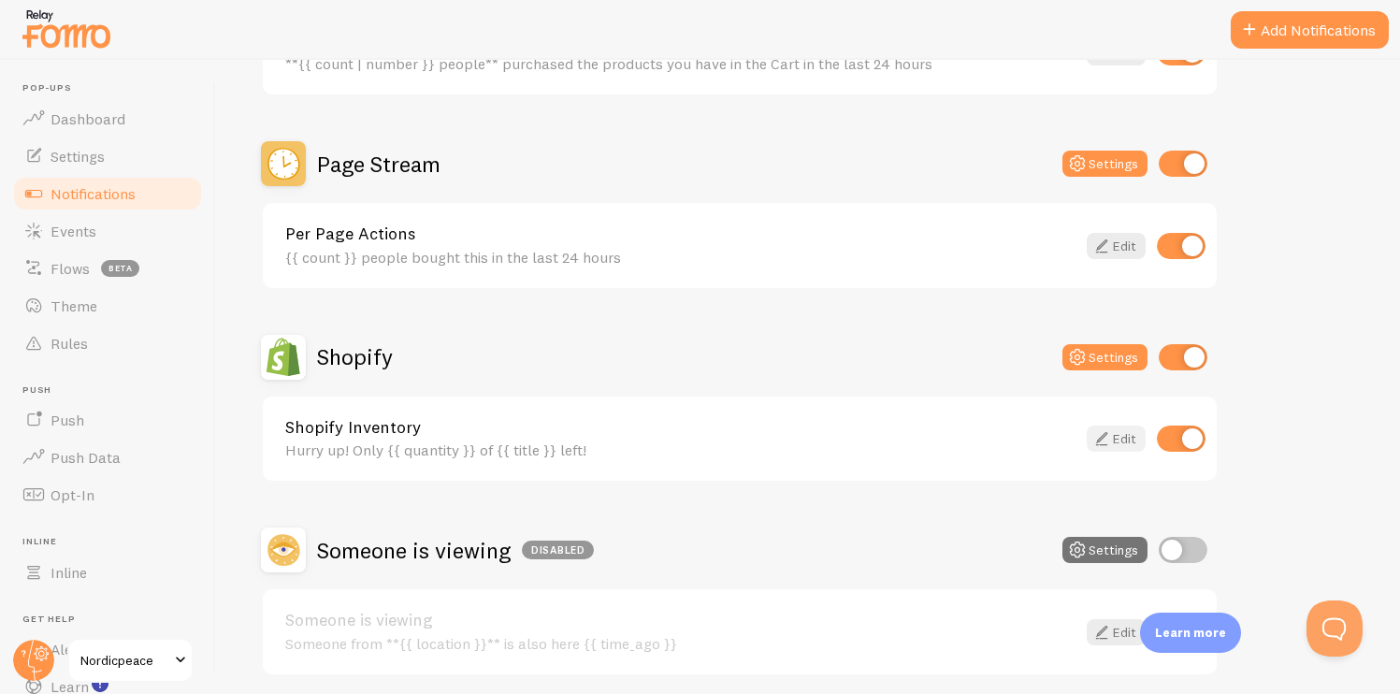
scroll to position [740, 0]
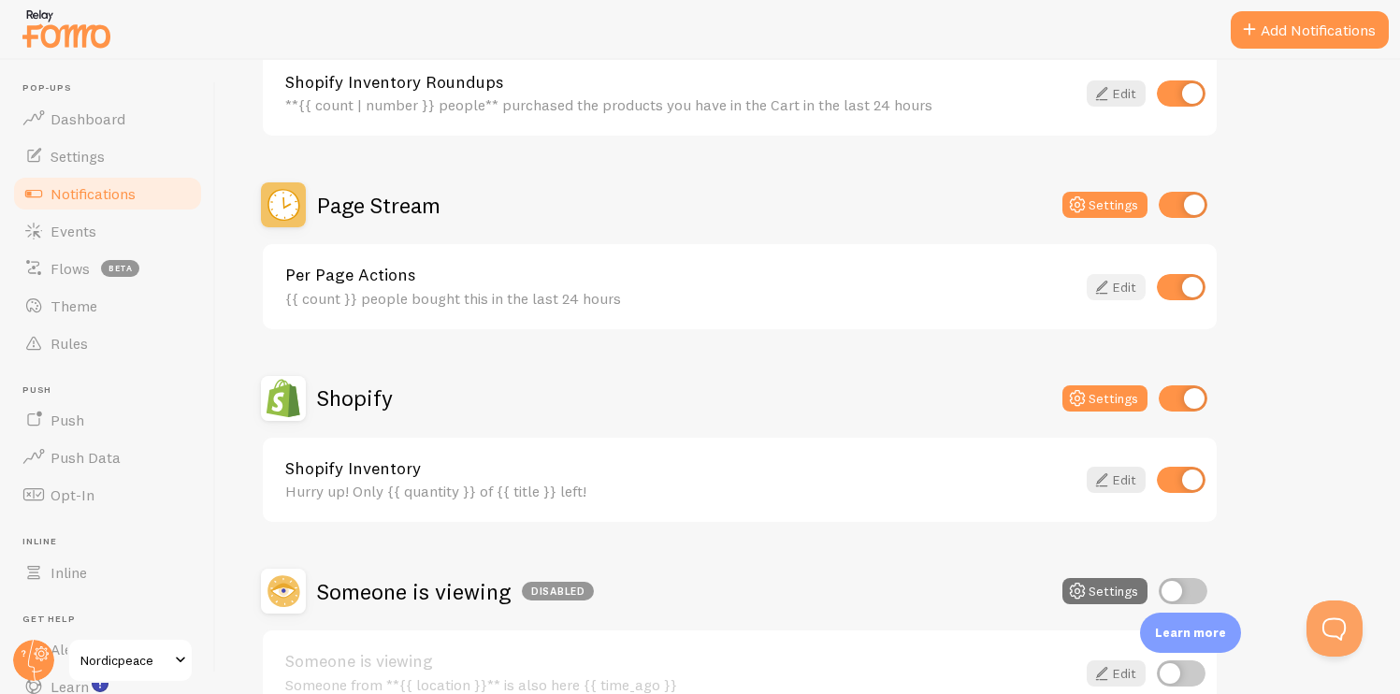
click at [1130, 292] on link "Edit" at bounding box center [1116, 287] width 59 height 26
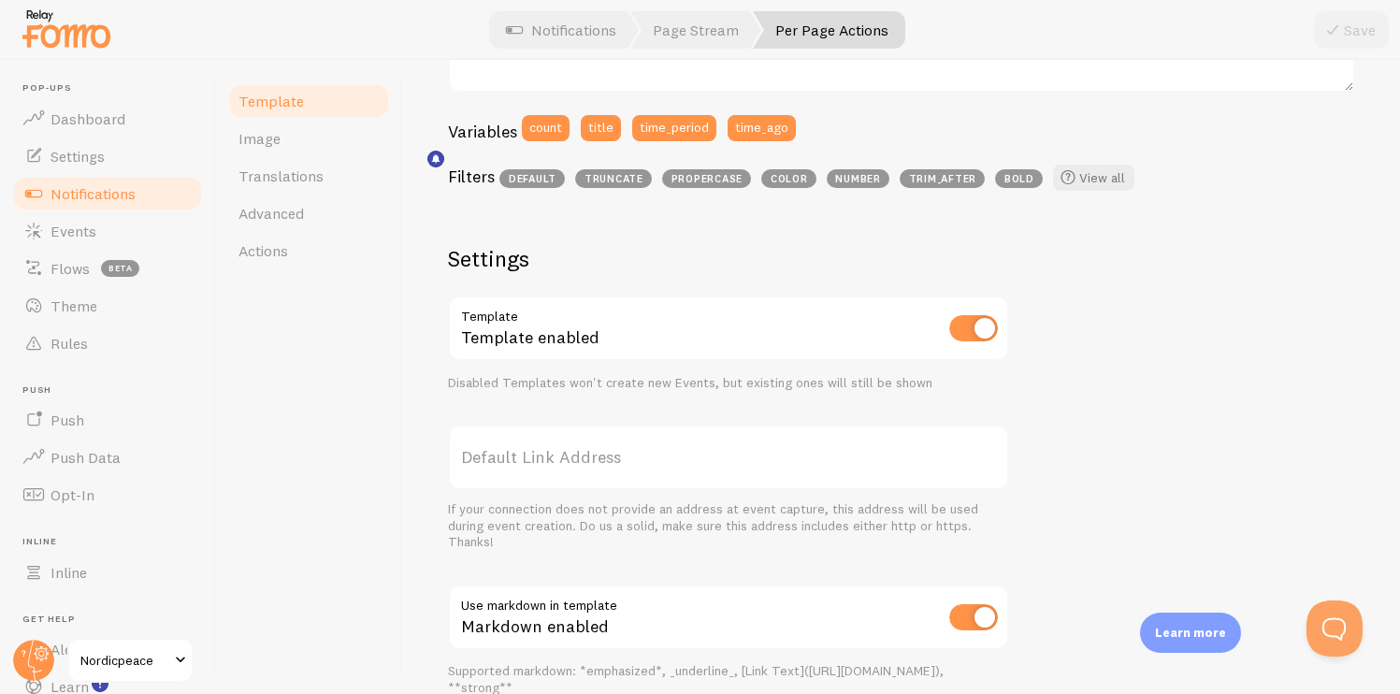
scroll to position [500, 0]
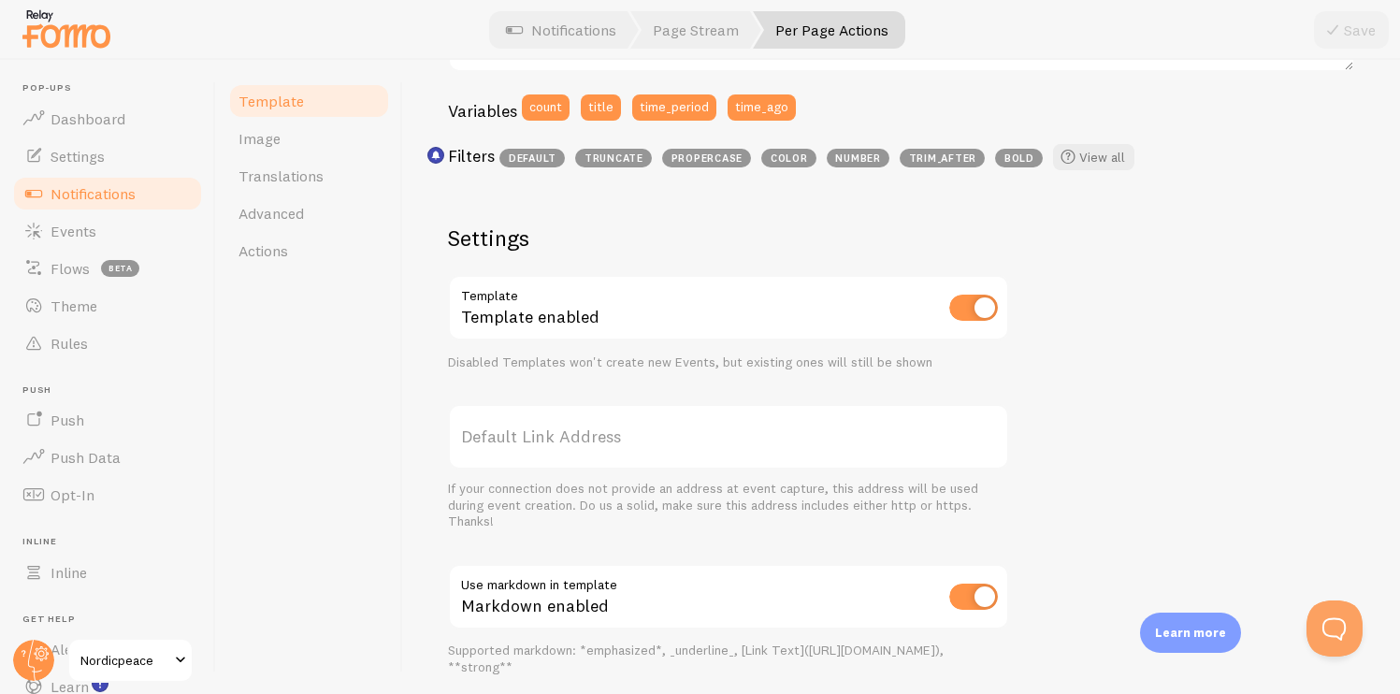
click at [679, 430] on label "Default Link Address" at bounding box center [728, 436] width 561 height 65
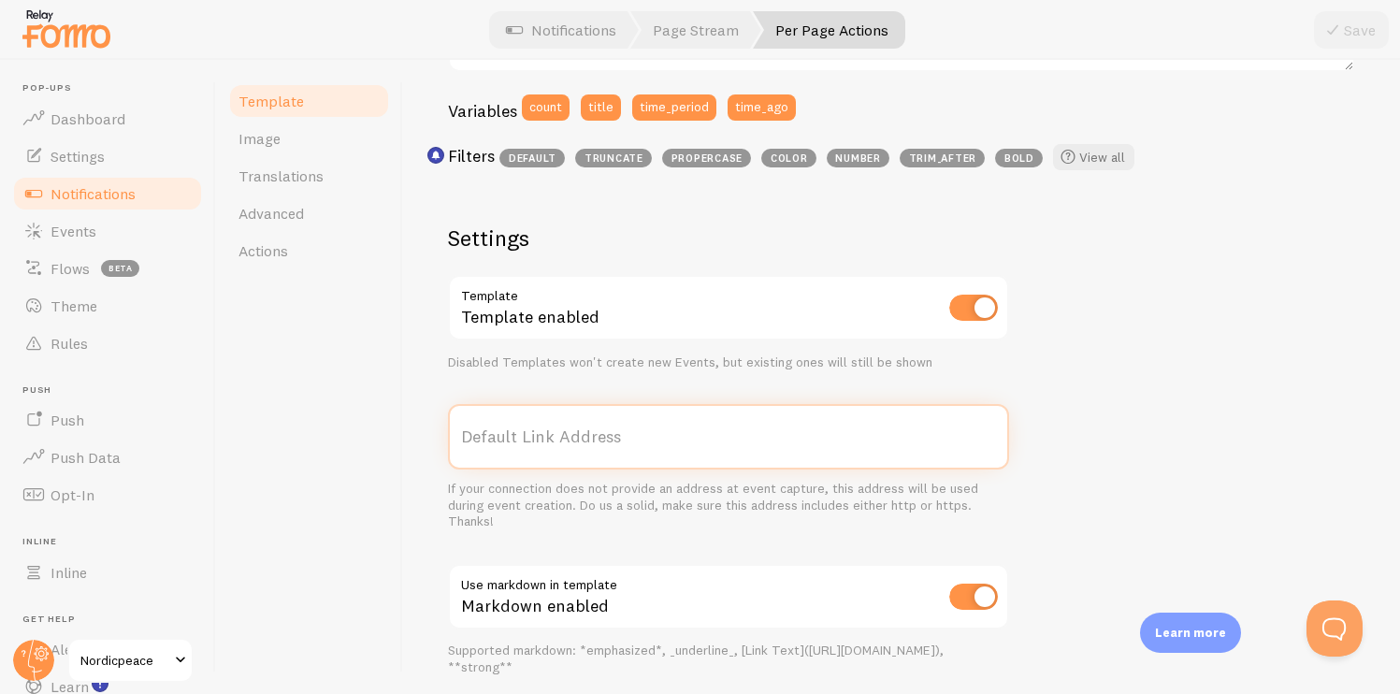
click at [679, 430] on input "Default Link Address" at bounding box center [728, 436] width 561 height 65
paste input "https://www.nordicpeace.com/"
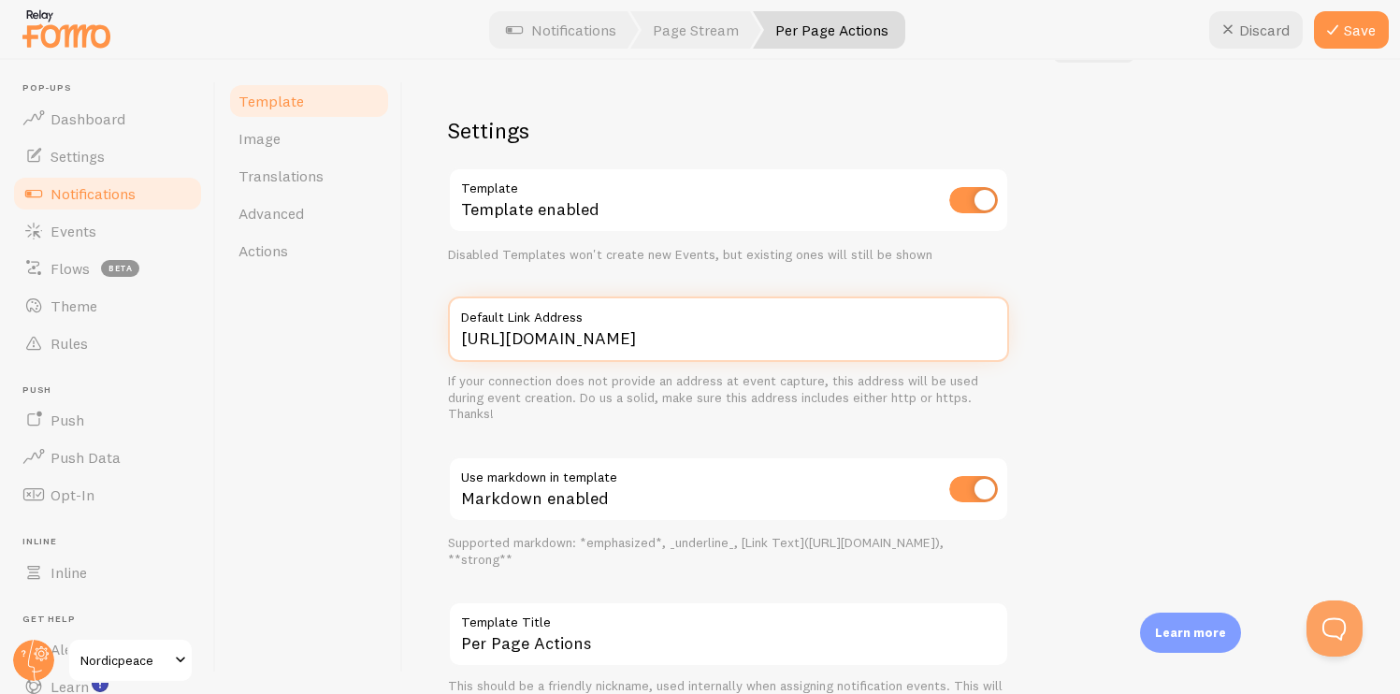
scroll to position [573, 0]
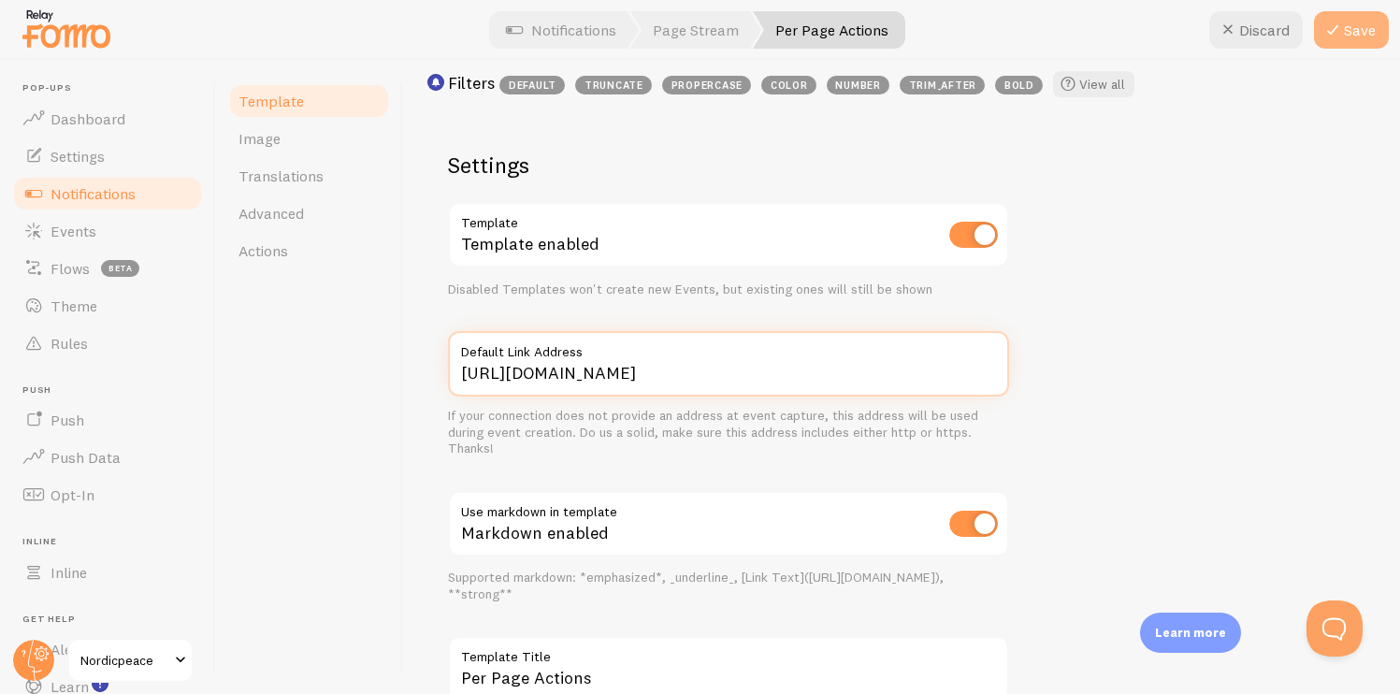
type input "[URL][DOMAIN_NAME]"
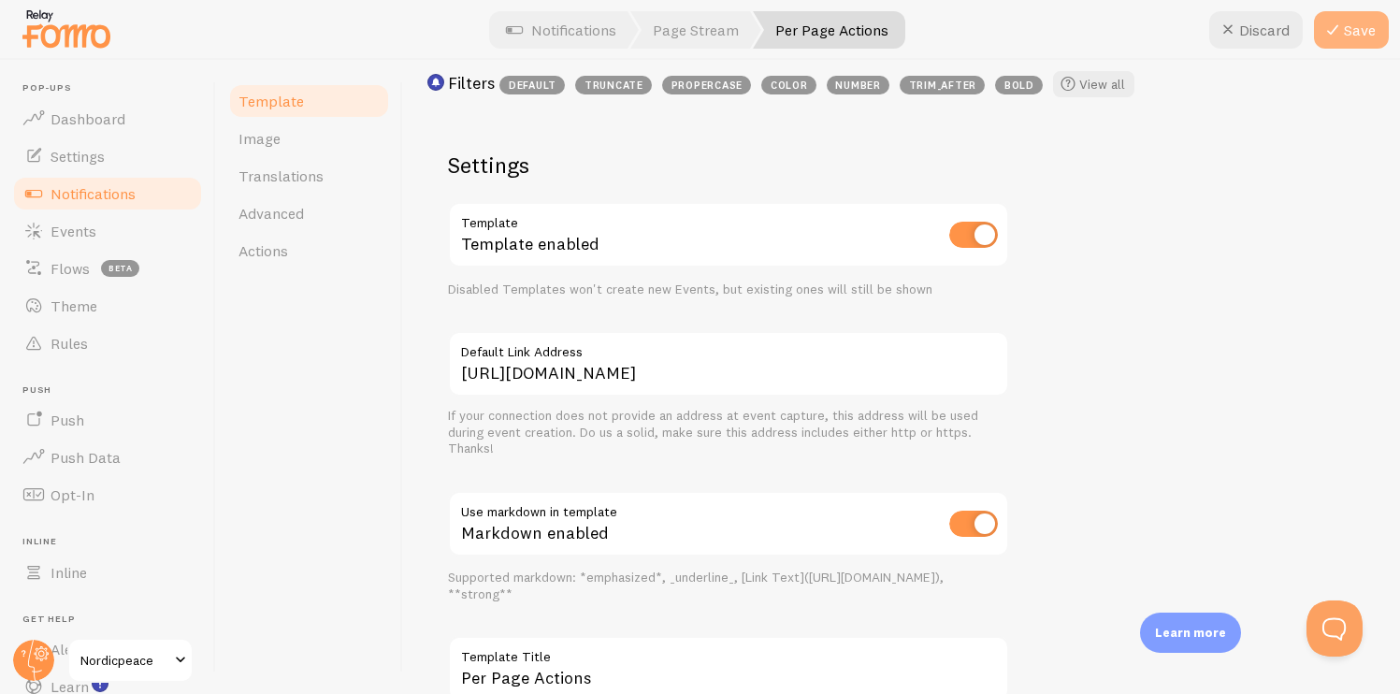
click at [1351, 38] on button "Save" at bounding box center [1351, 29] width 75 height 37
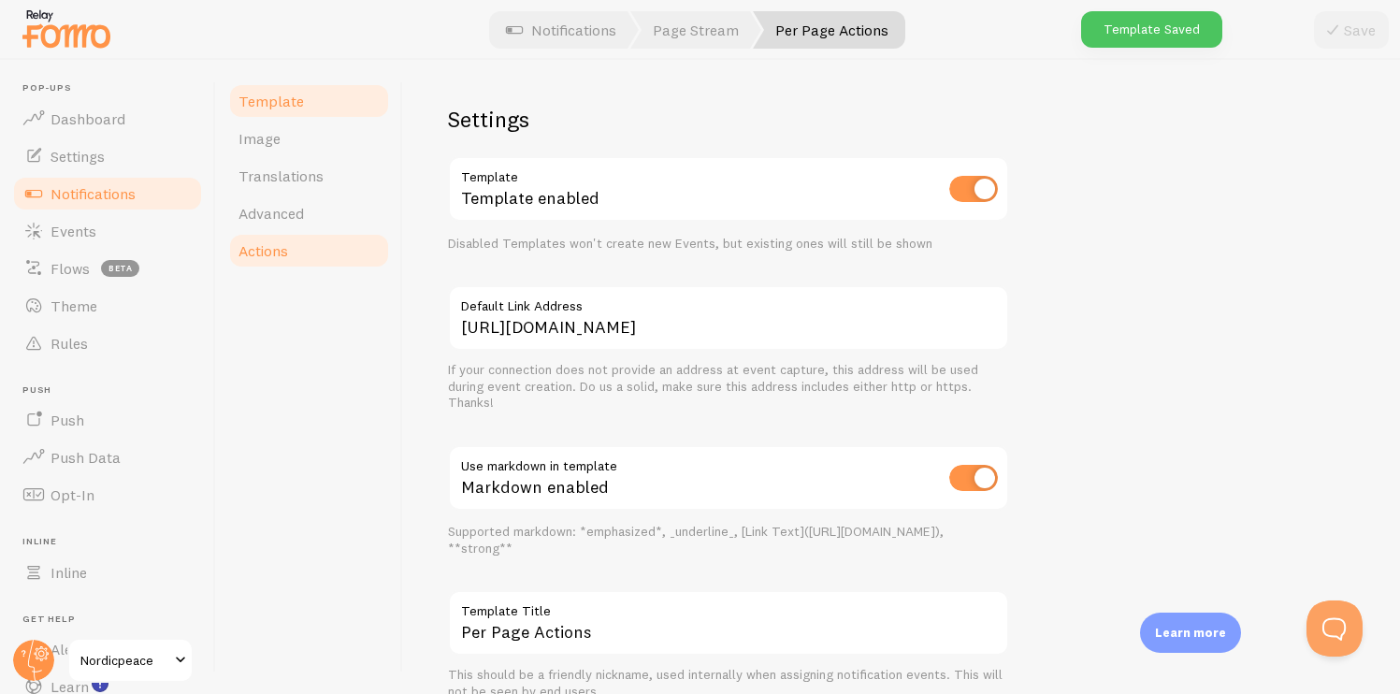
click at [311, 263] on link "Actions" at bounding box center [309, 250] width 164 height 37
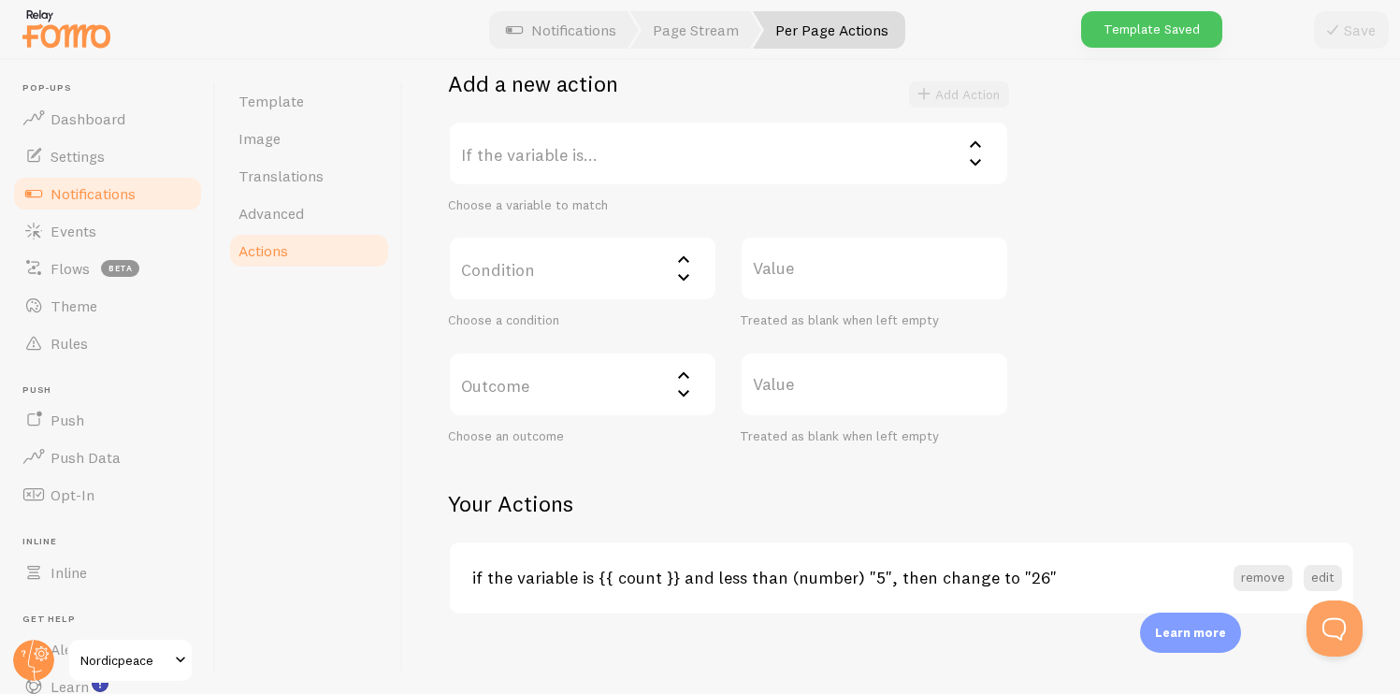
scroll to position [378, 0]
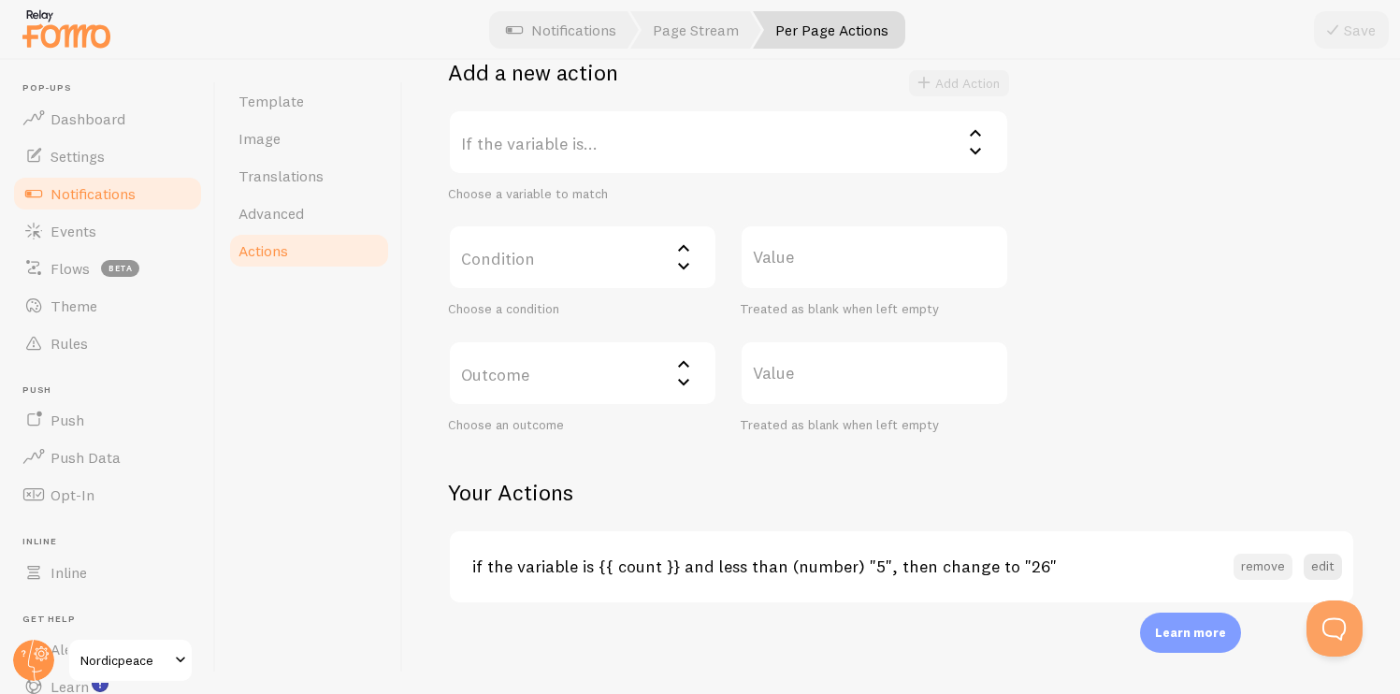
click at [1238, 577] on button "remove" at bounding box center [1263, 567] width 59 height 26
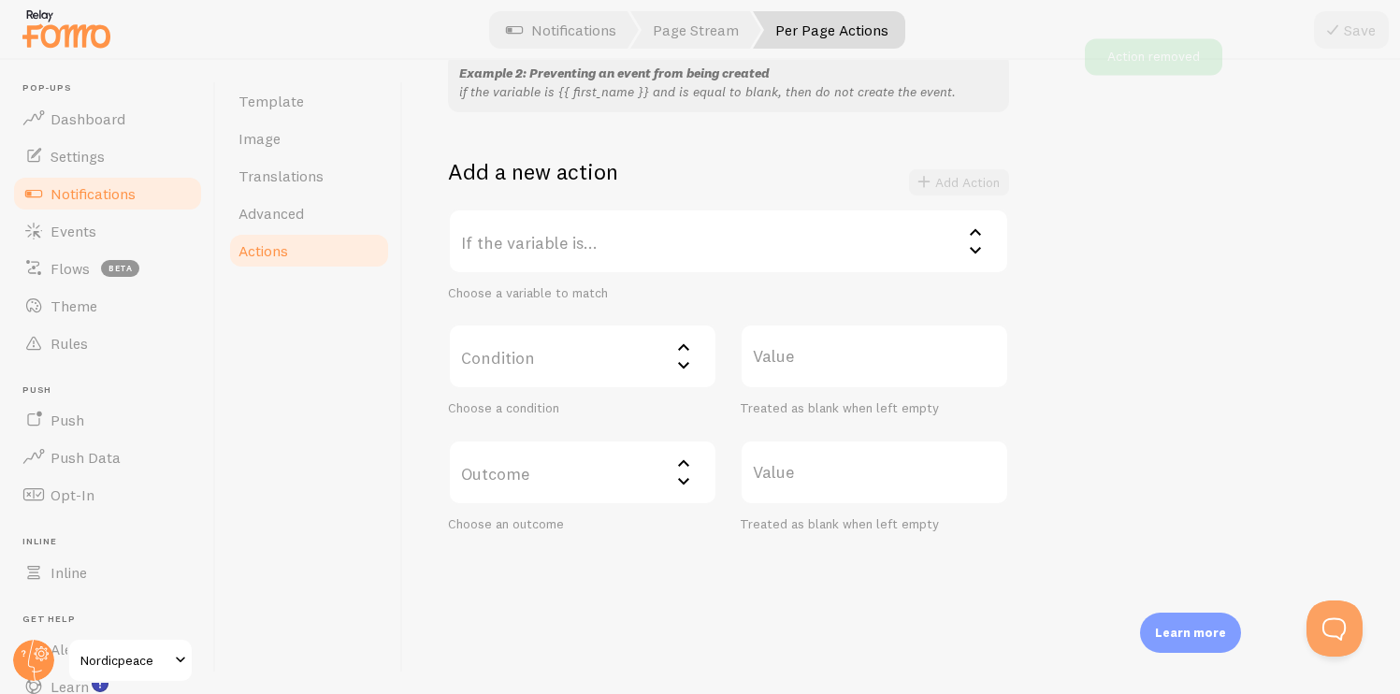
scroll to position [278, 0]
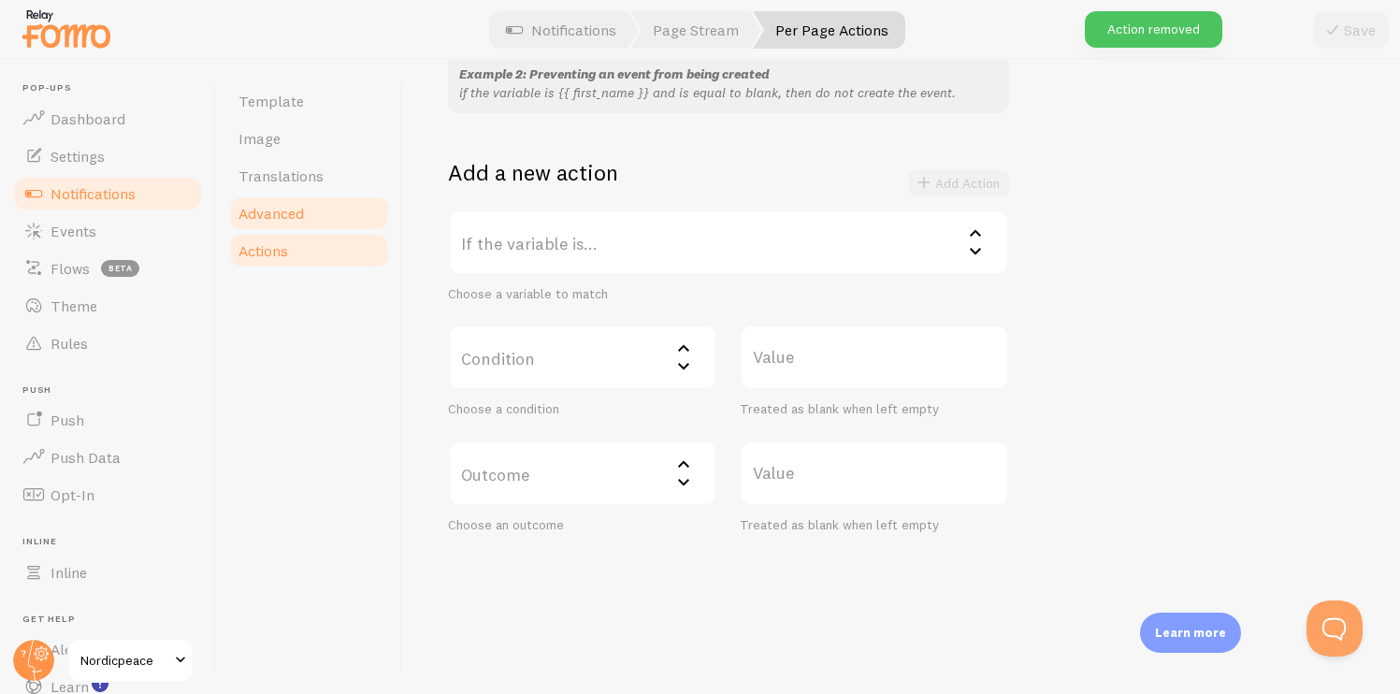
click at [337, 218] on link "Advanced" at bounding box center [309, 213] width 164 height 37
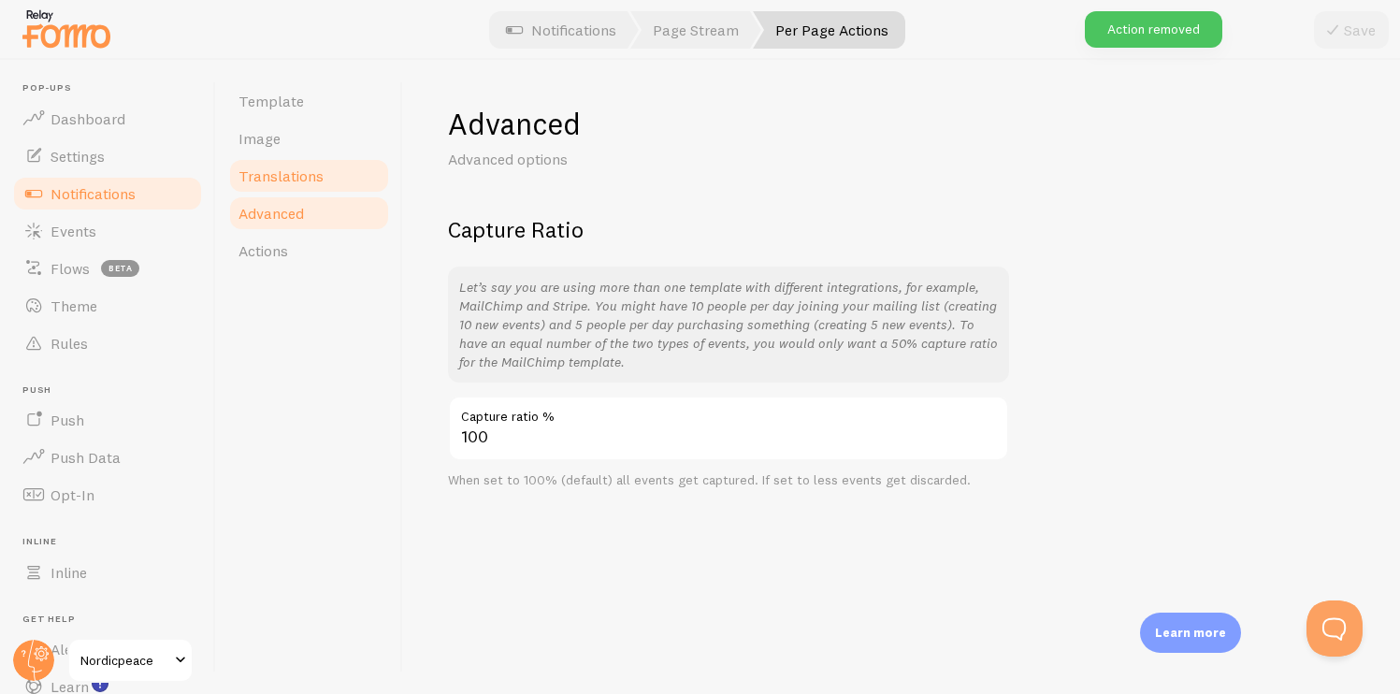
click at [331, 183] on link "Translations" at bounding box center [309, 175] width 164 height 37
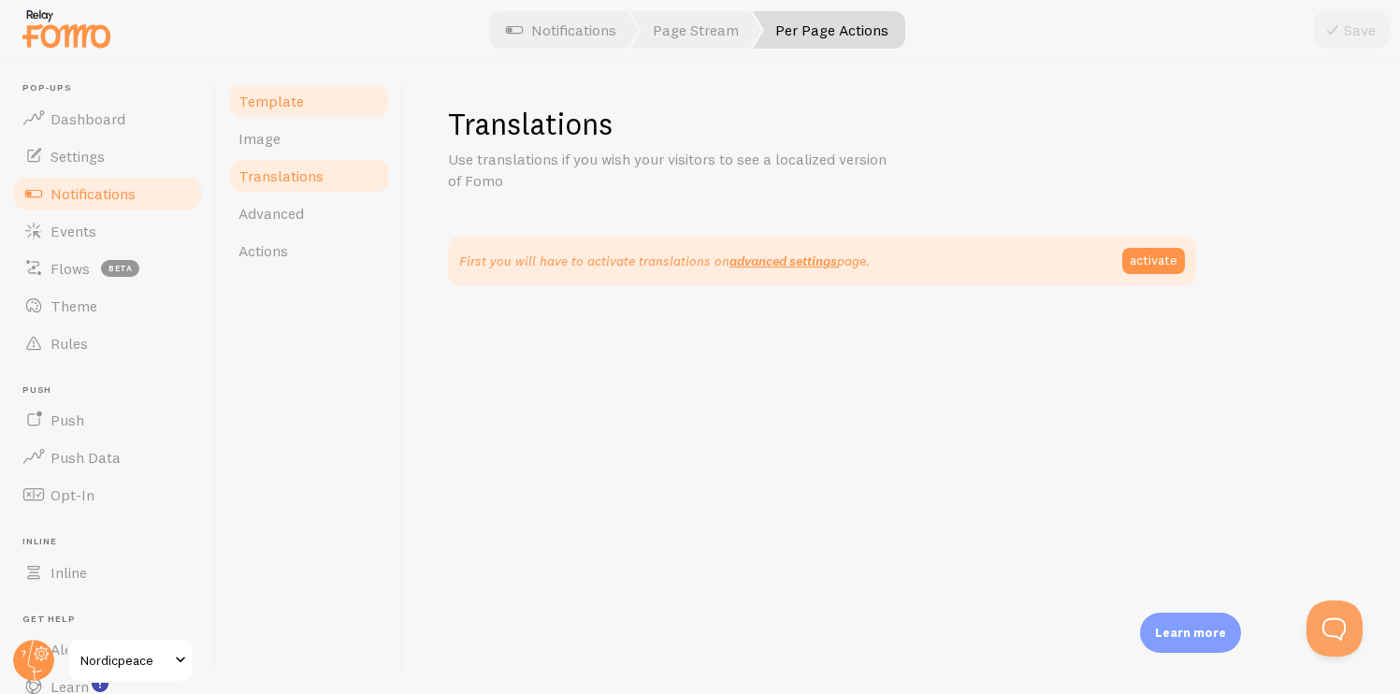
click at [310, 116] on link "Template" at bounding box center [309, 100] width 164 height 37
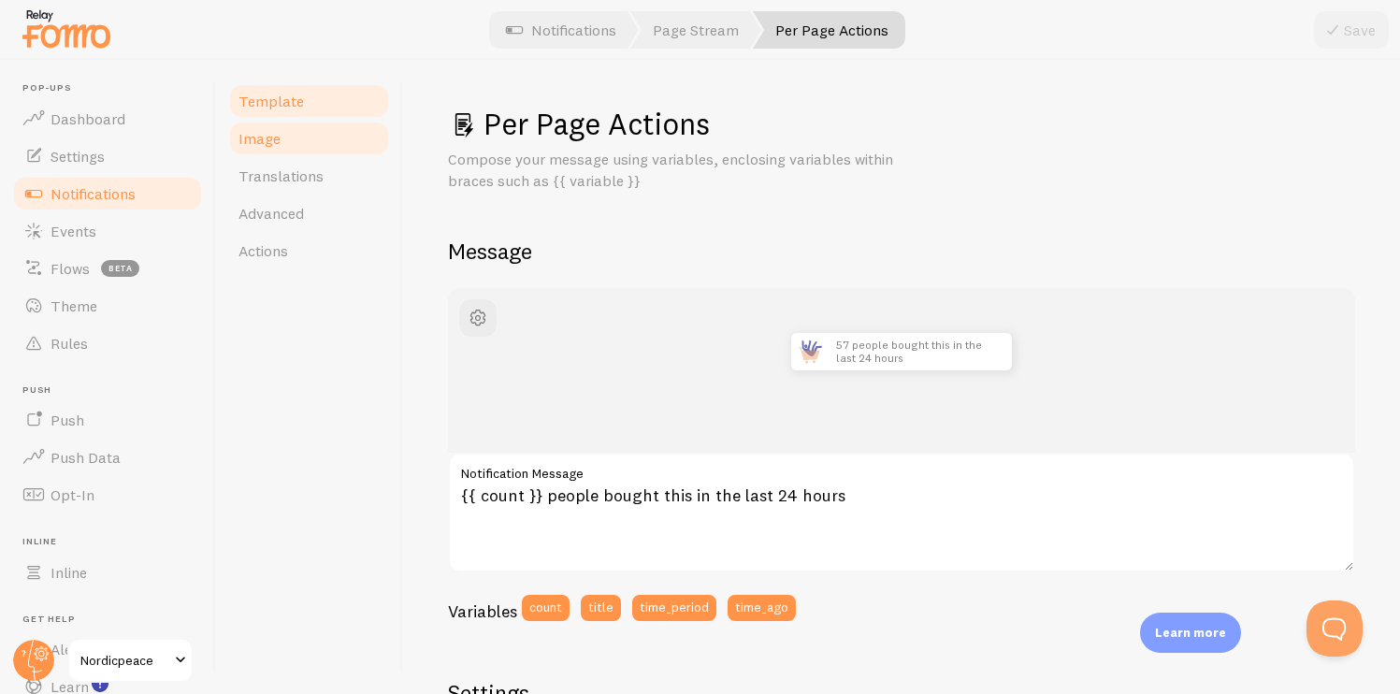
click at [310, 143] on link "Image" at bounding box center [309, 138] width 164 height 37
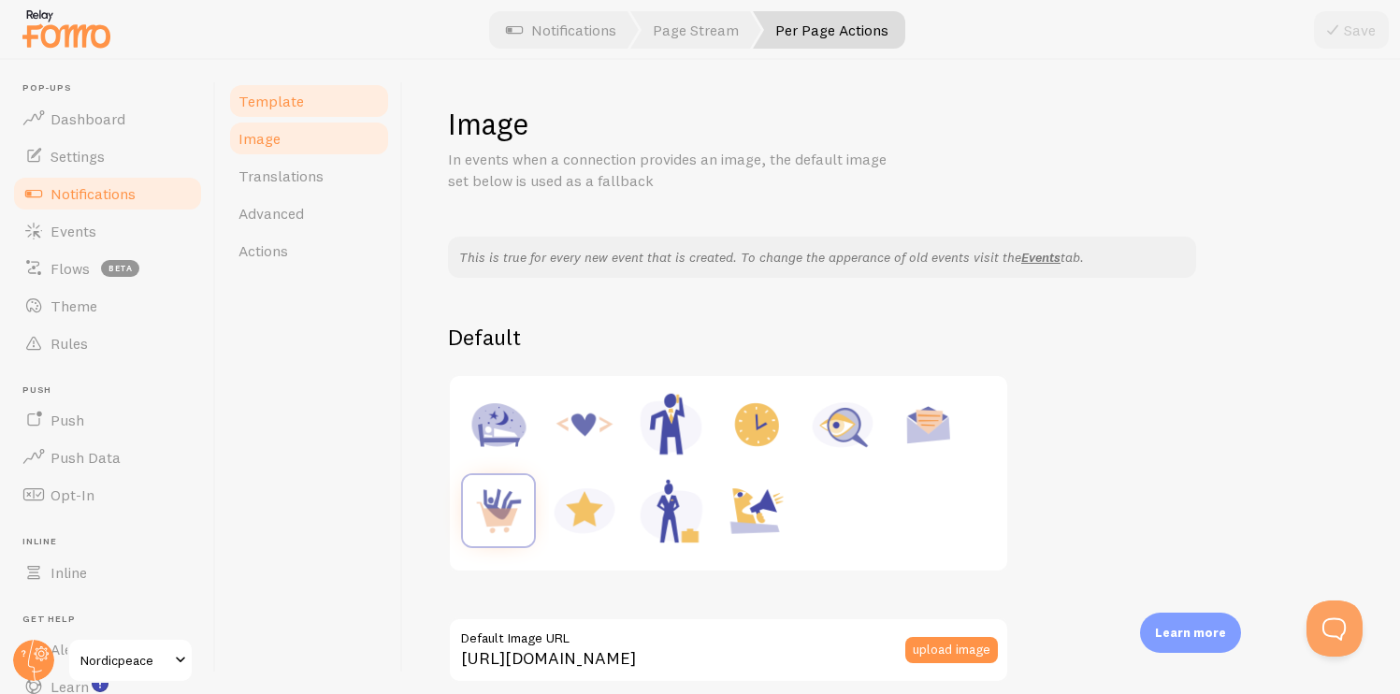
click at [262, 109] on span "Template" at bounding box center [271, 101] width 65 height 19
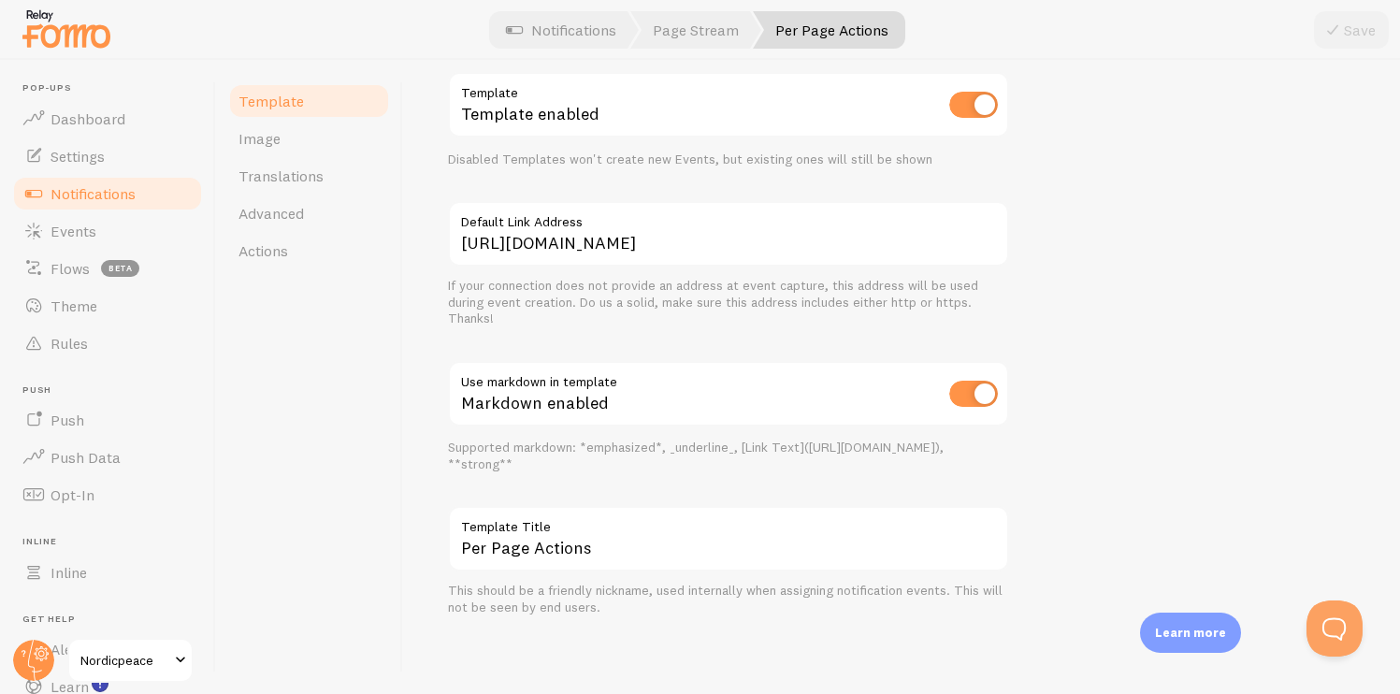
scroll to position [9, 0]
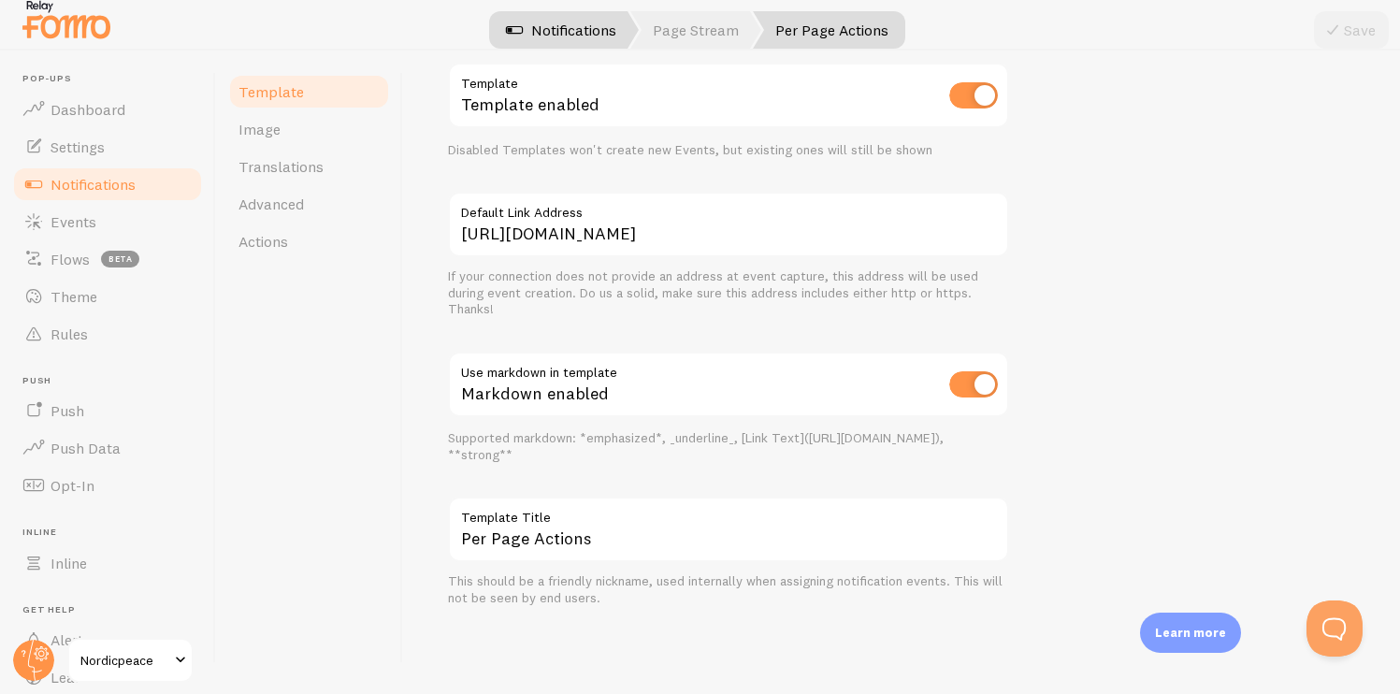
click at [514, 27] on span at bounding box center [514, 30] width 22 height 22
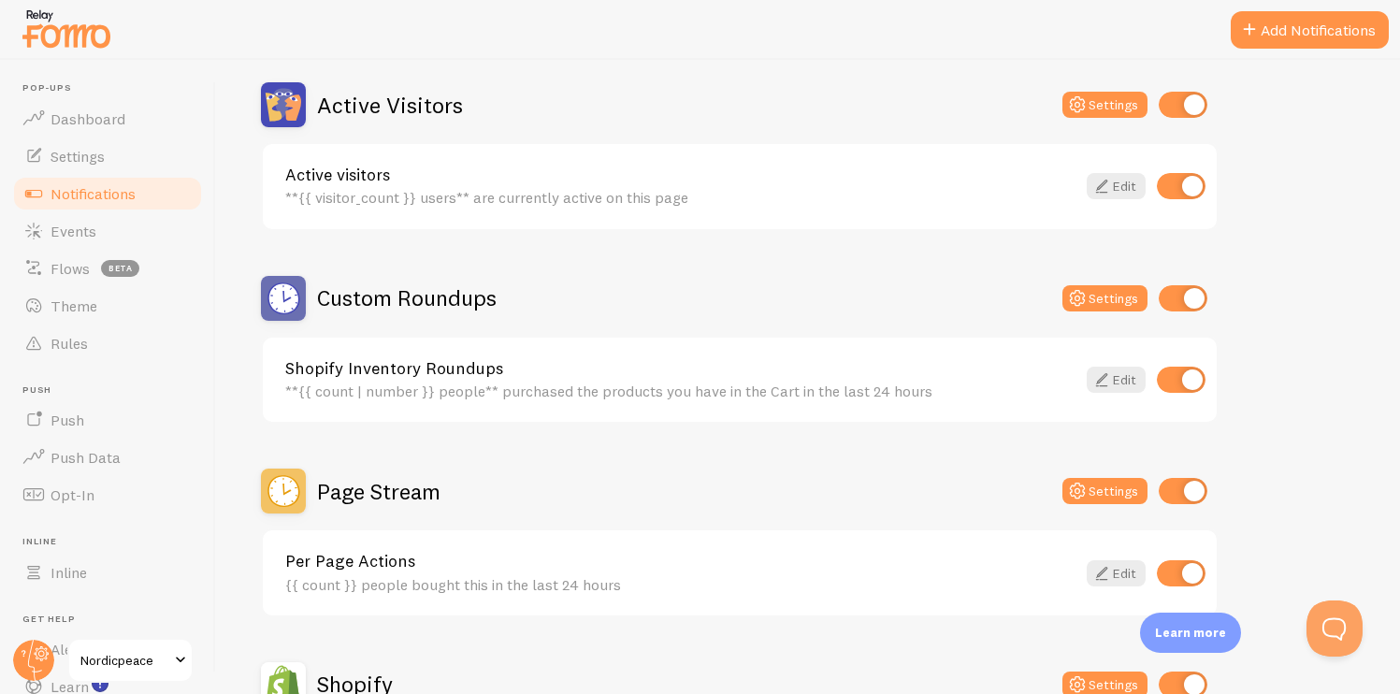
scroll to position [487, 0]
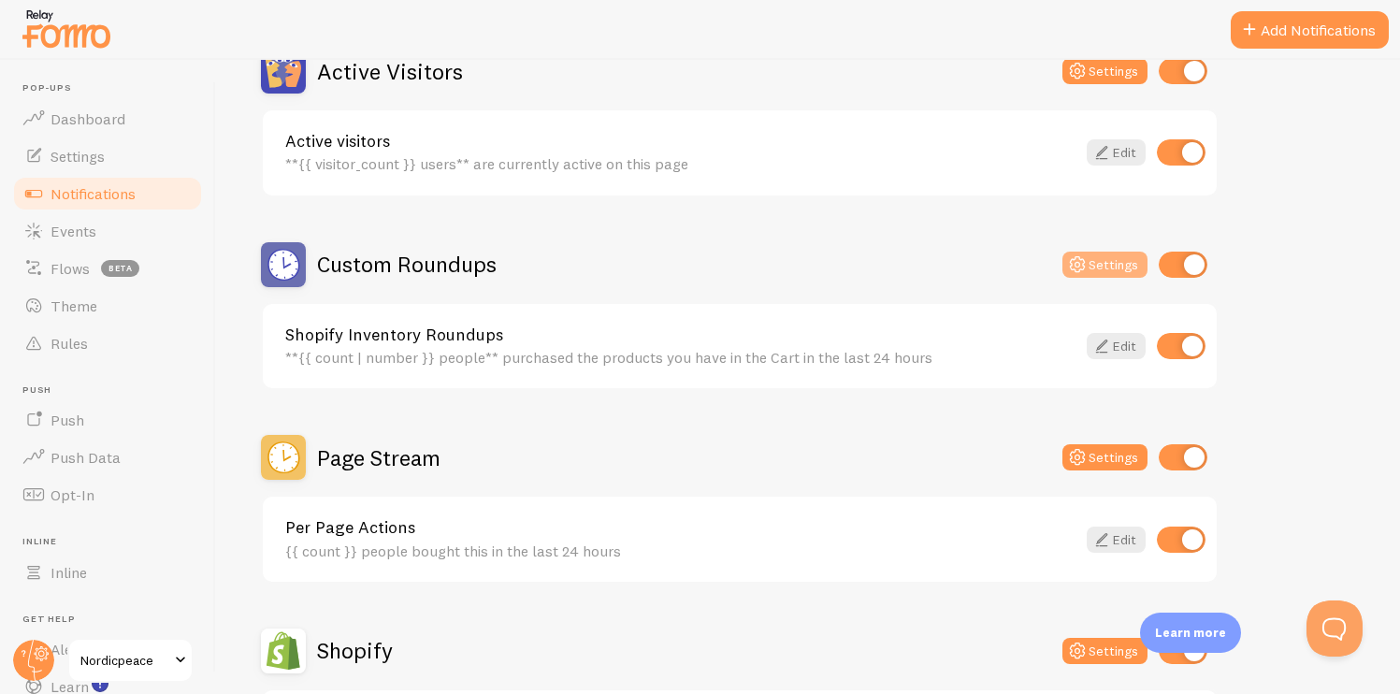
click at [1074, 263] on icon at bounding box center [1077, 264] width 22 height 22
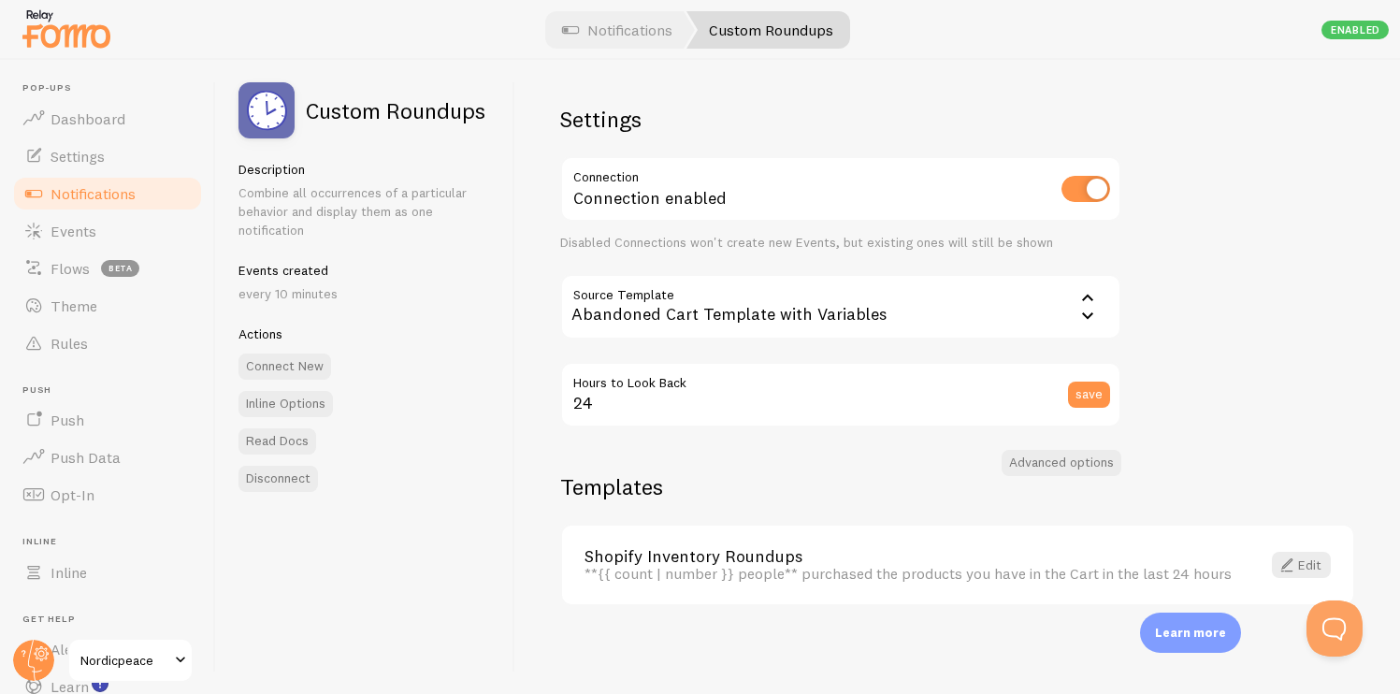
scroll to position [2, 0]
click at [1286, 577] on div "Shopify Inventory Roundups **{{ count | number }} people** purchased the produc…" at bounding box center [957, 564] width 791 height 80
click at [1286, 568] on link "Edit" at bounding box center [1301, 563] width 59 height 26
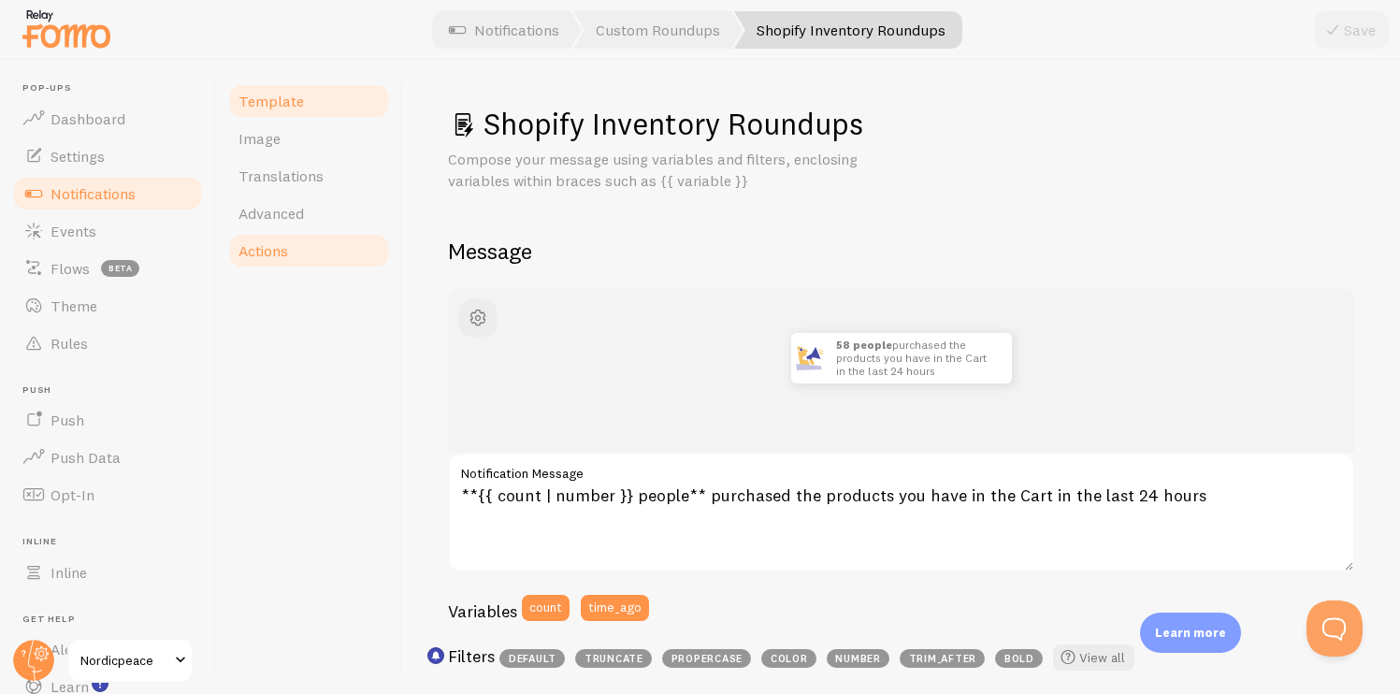
click at [343, 250] on link "Actions" at bounding box center [309, 250] width 164 height 37
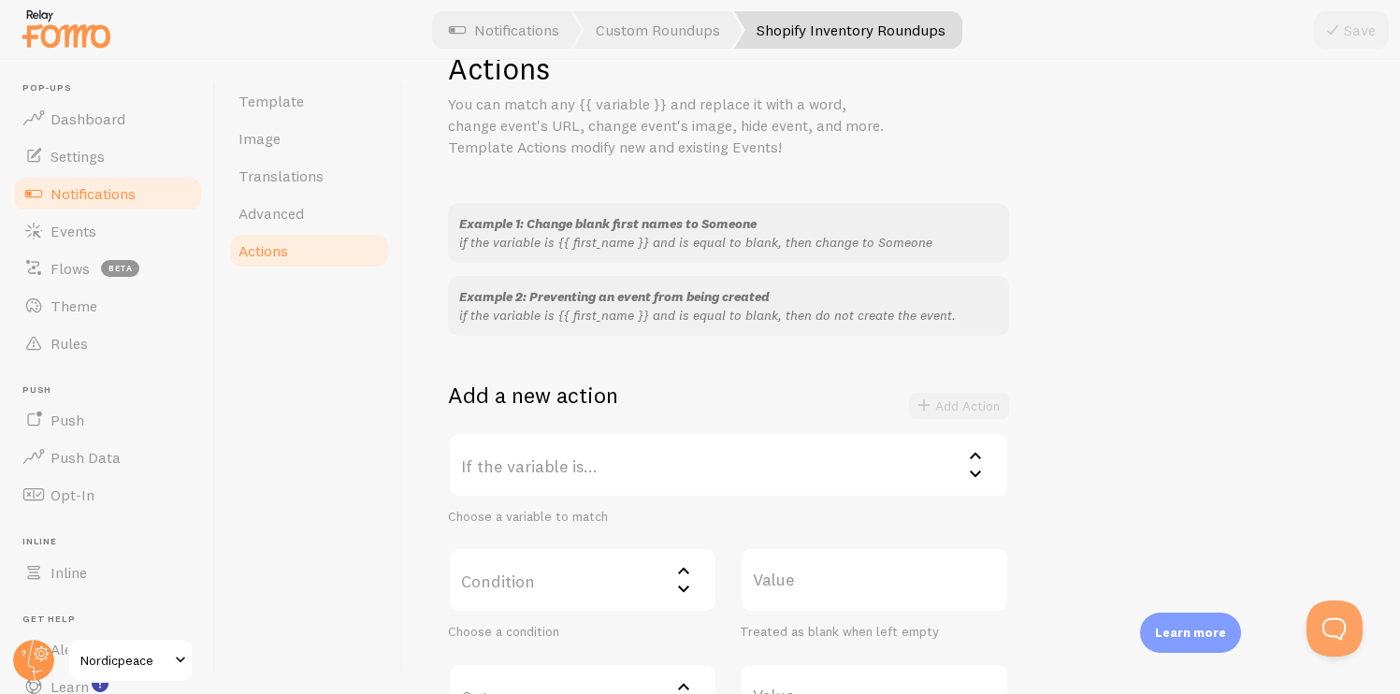
scroll to position [30, 0]
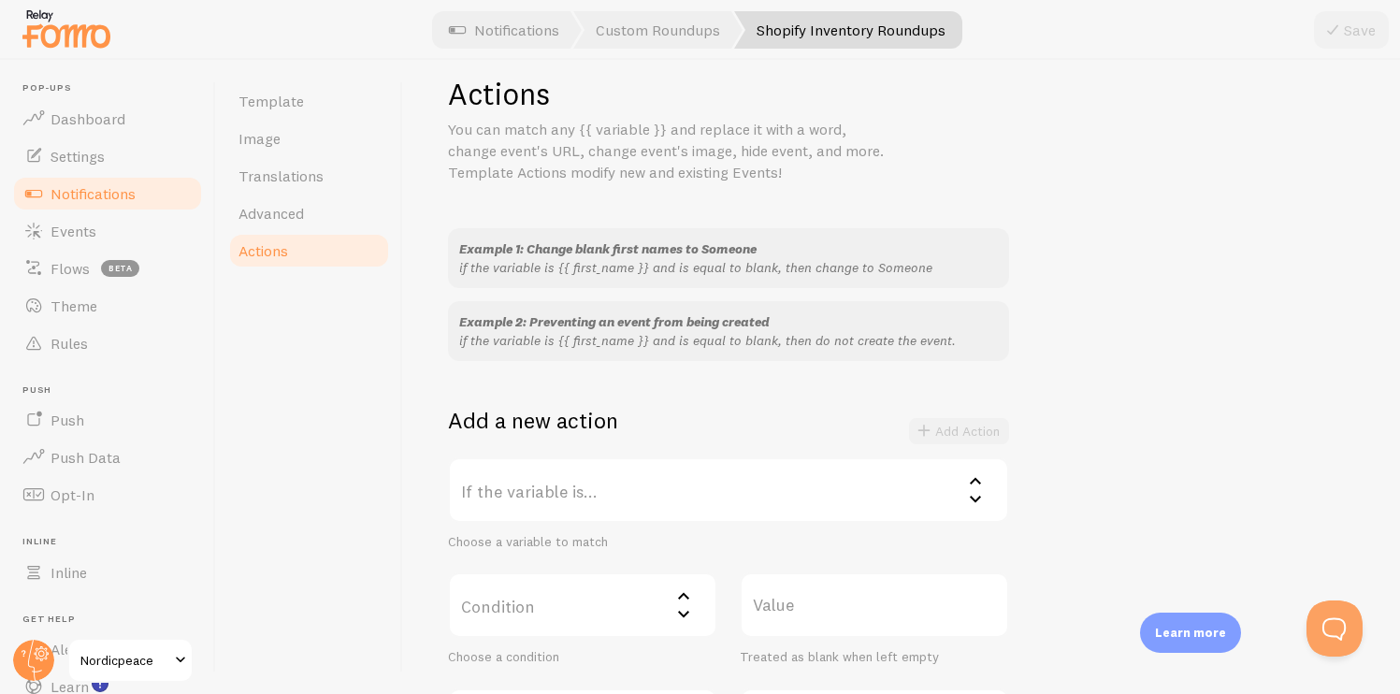
click at [541, 51] on div at bounding box center [700, 30] width 1400 height 60
click at [538, 28] on link "Notifications" at bounding box center [504, 29] width 155 height 37
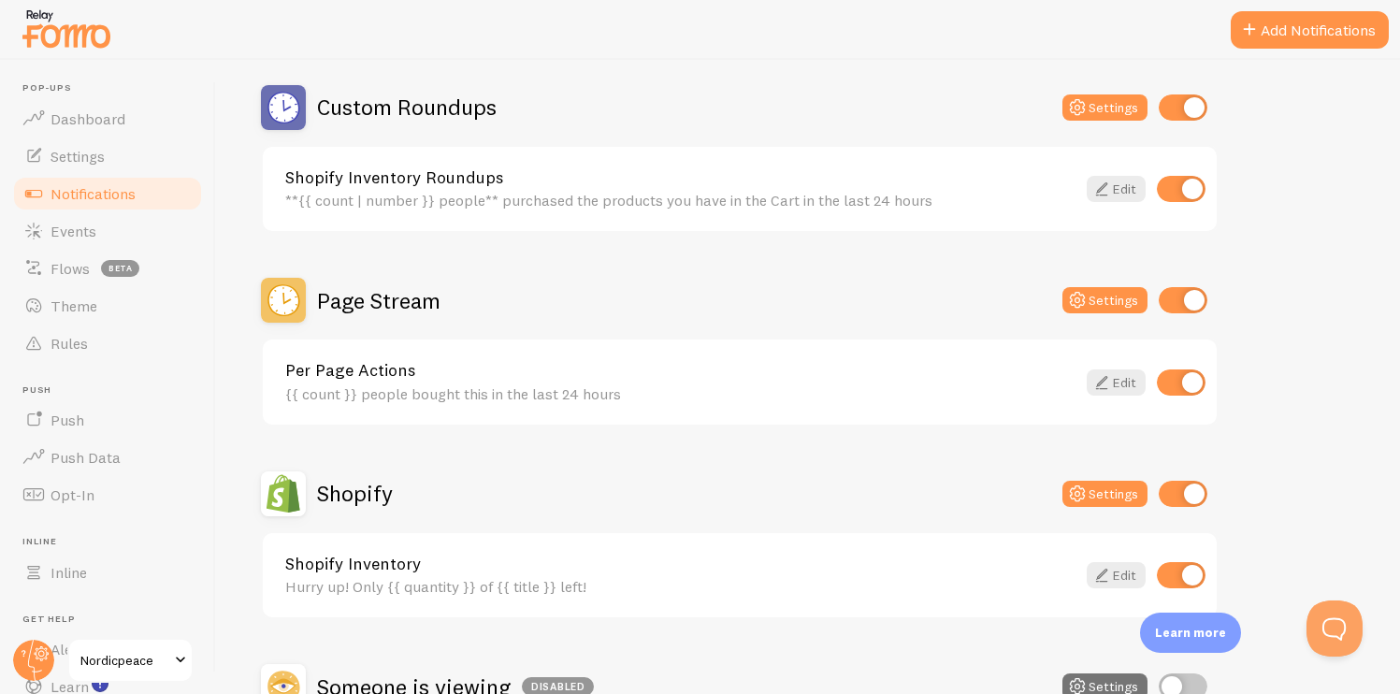
scroll to position [640, 0]
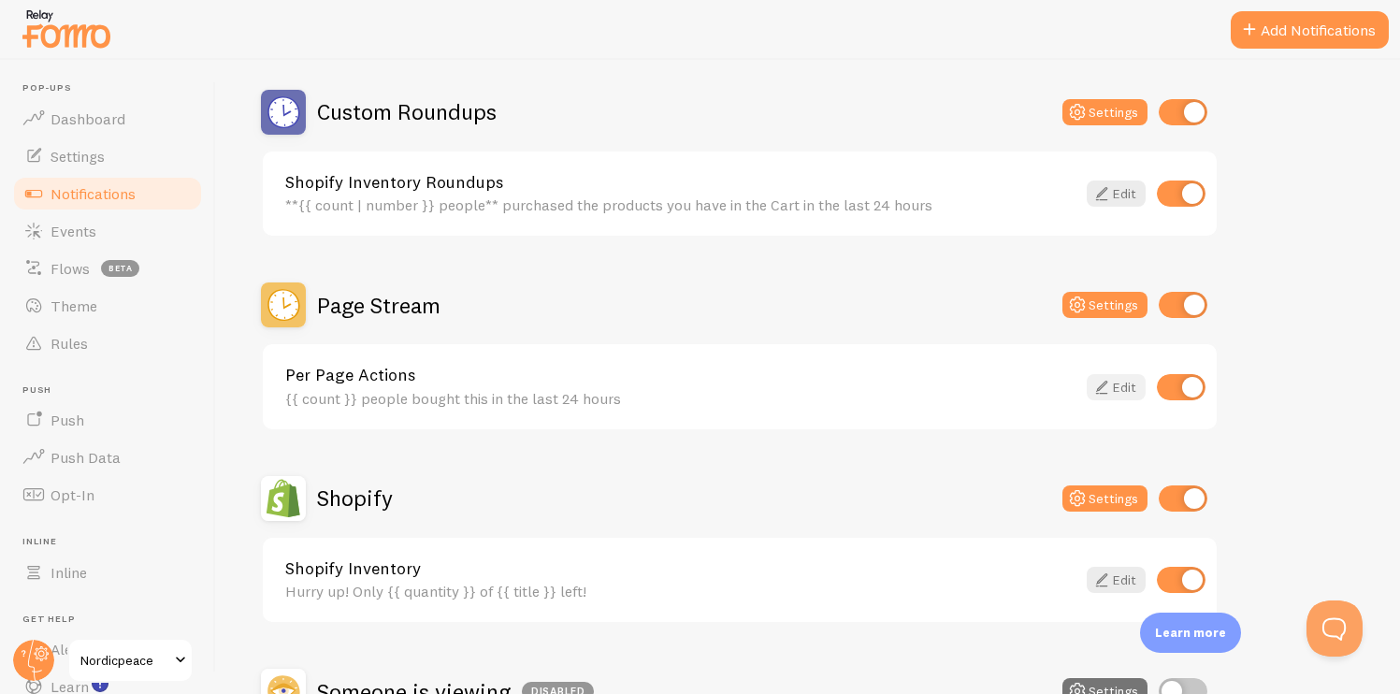
click at [1122, 391] on link "Edit" at bounding box center [1116, 387] width 59 height 26
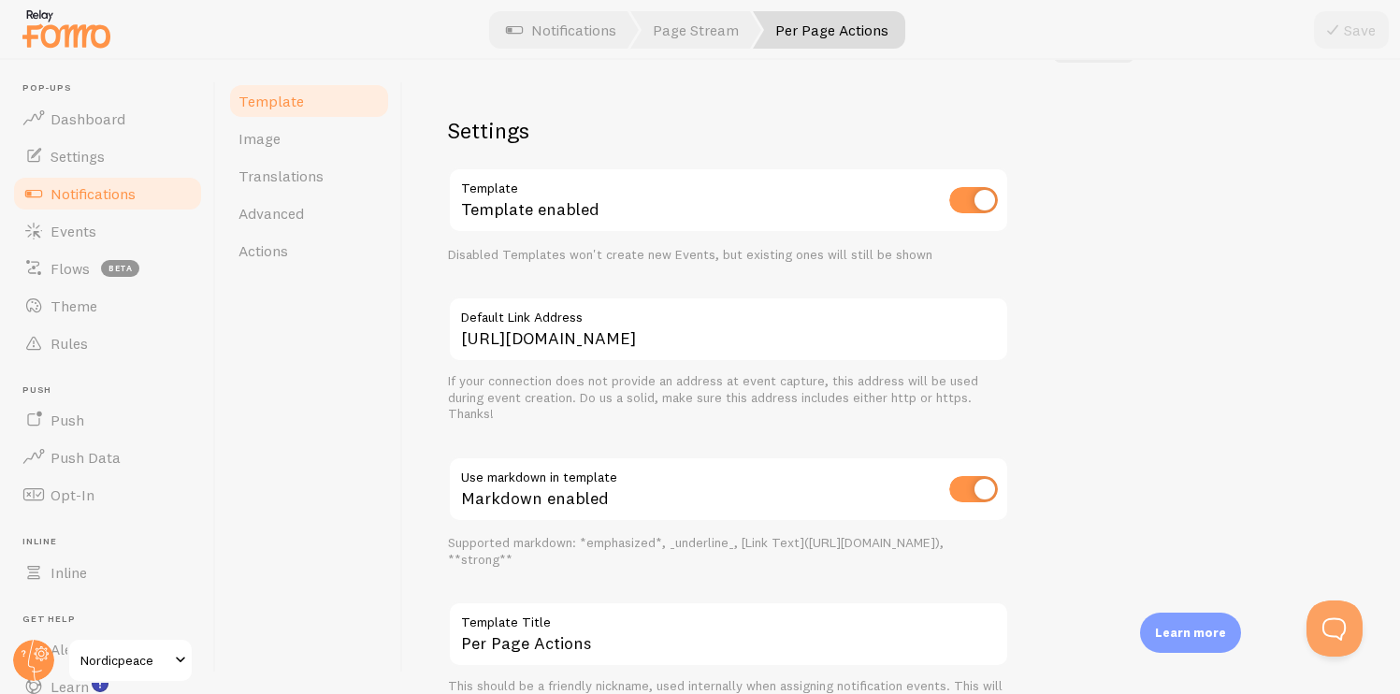
scroll to position [610, 0]
click at [572, 27] on link "Notifications" at bounding box center [561, 29] width 155 height 37
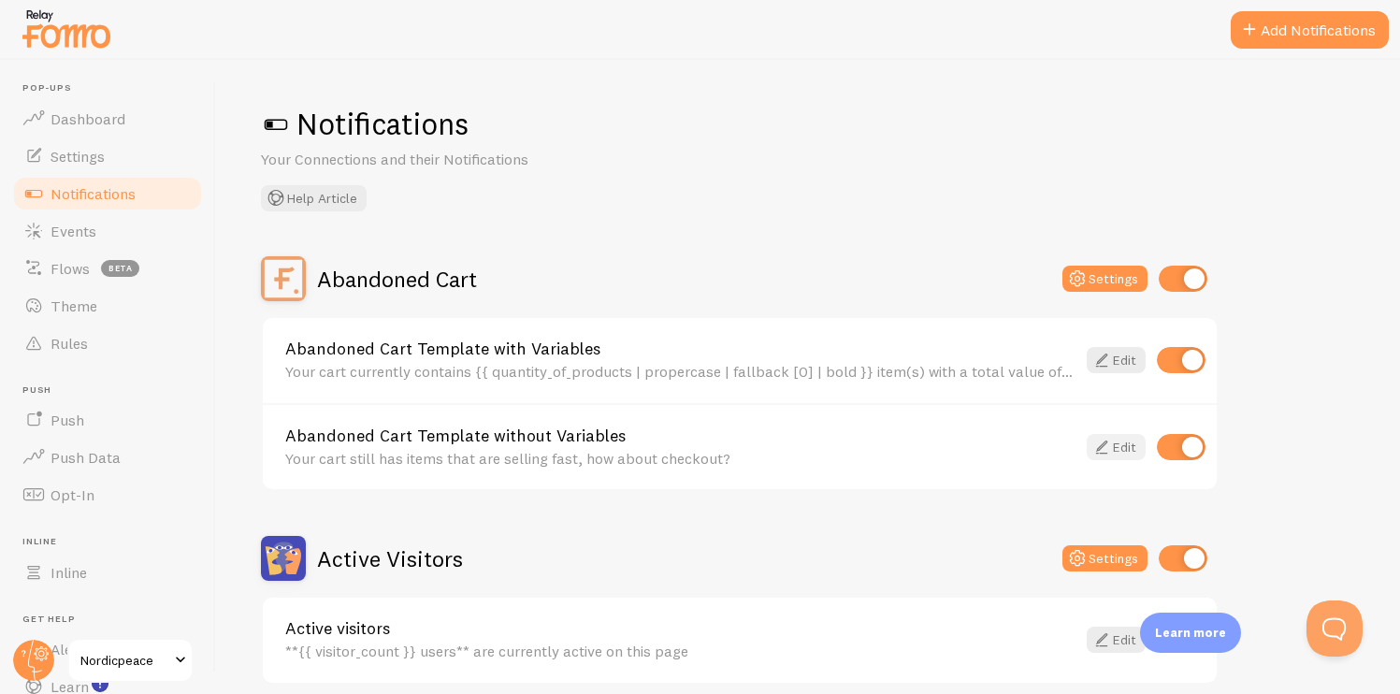
click at [1118, 442] on link "Edit" at bounding box center [1116, 447] width 59 height 26
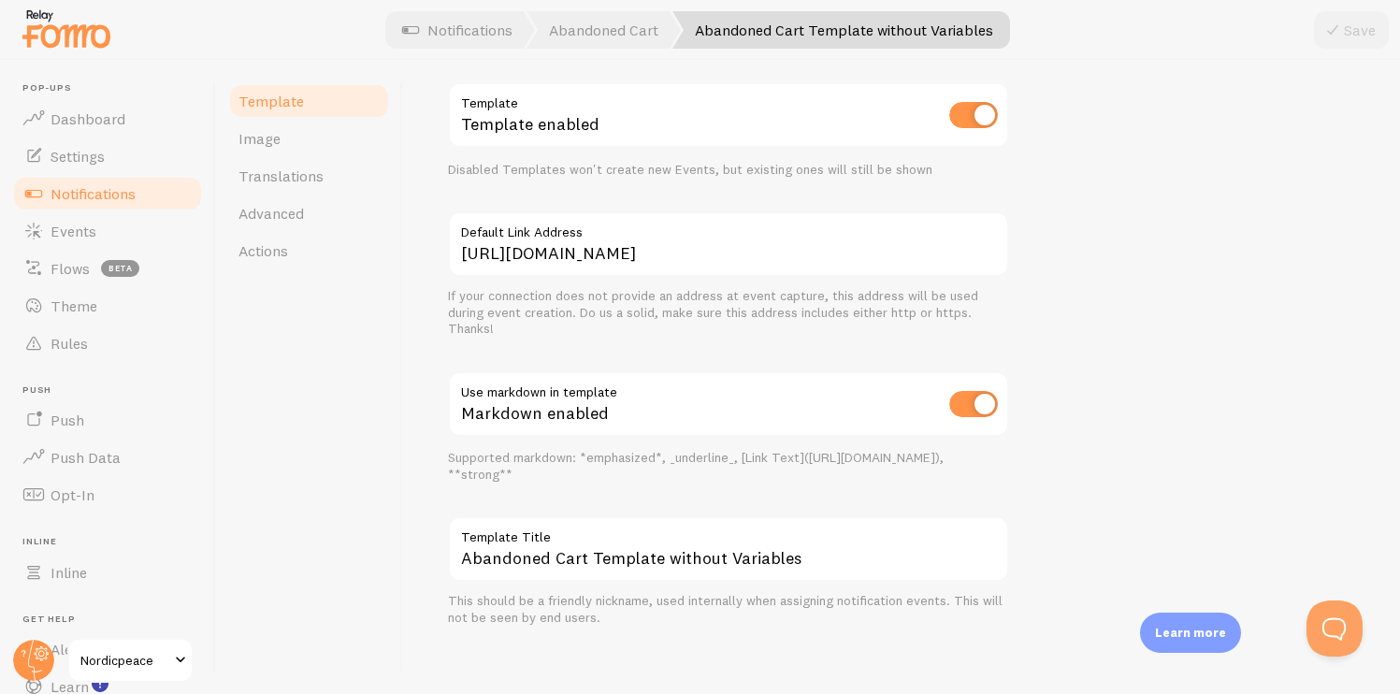
scroll to position [703, 0]
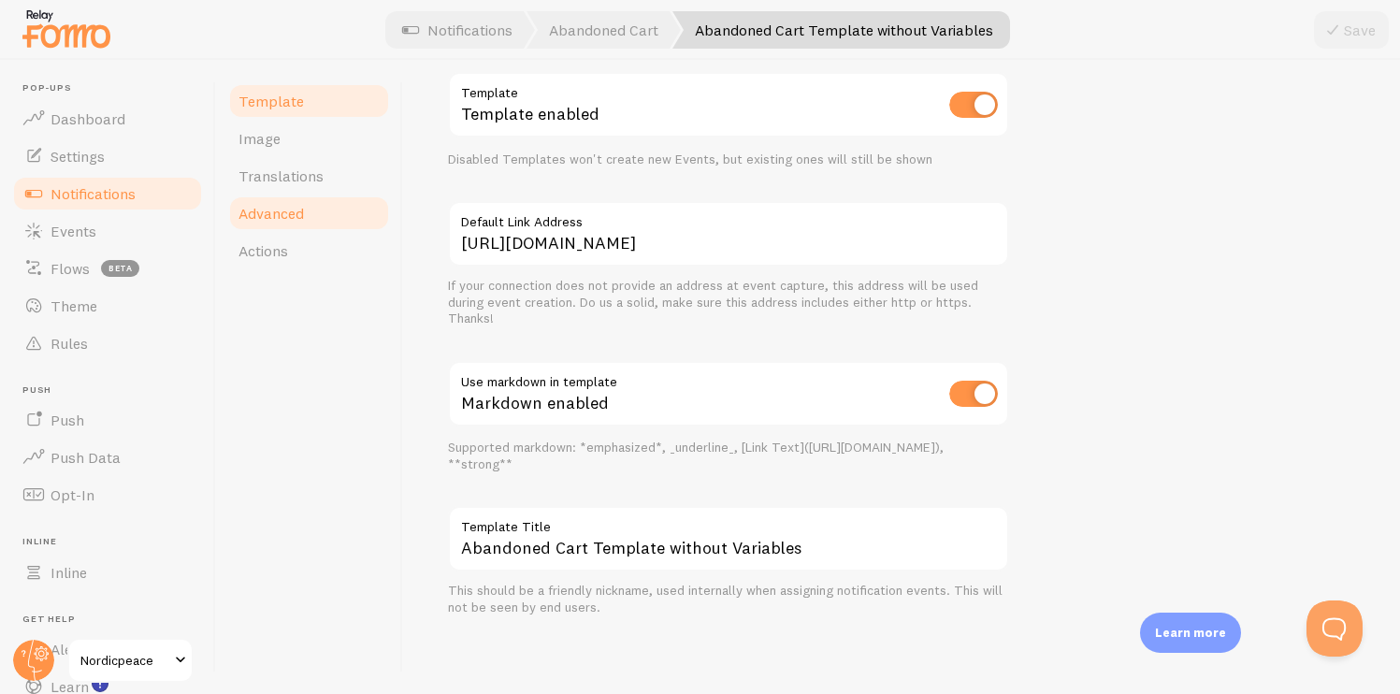
click at [331, 201] on link "Advanced" at bounding box center [309, 213] width 164 height 37
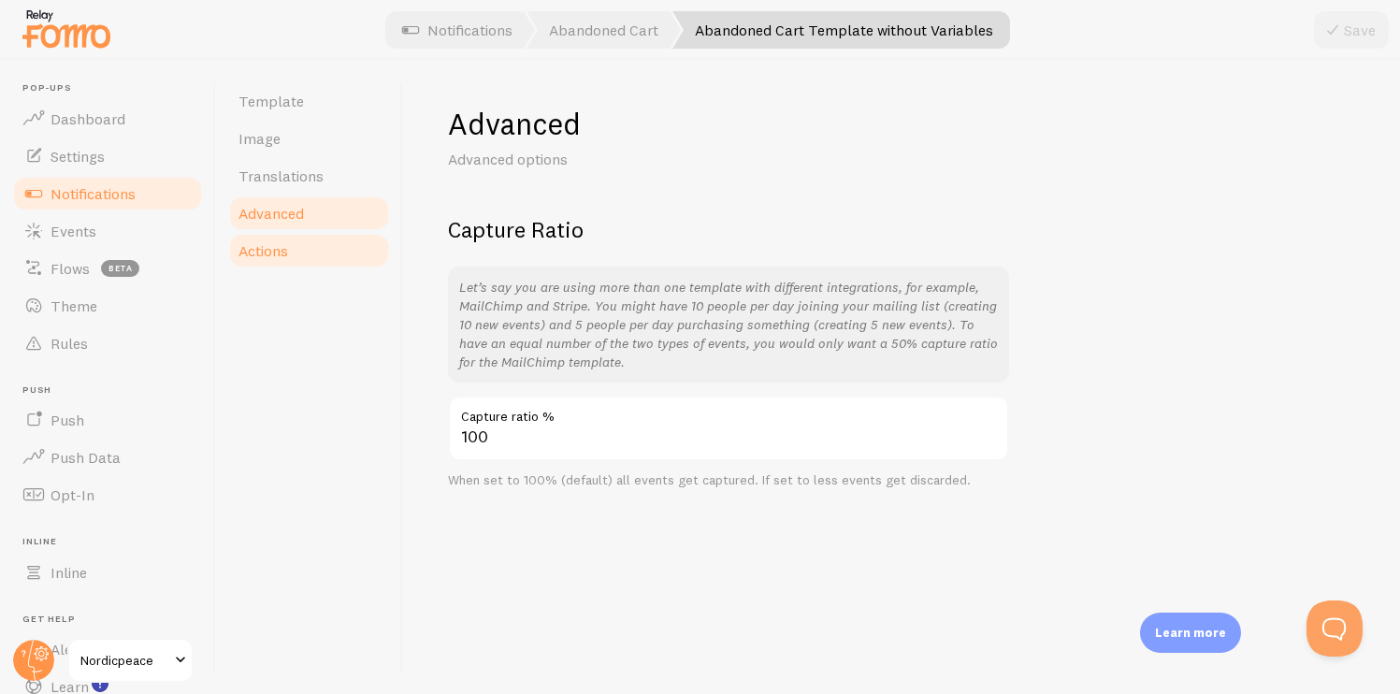
click at [298, 251] on link "Actions" at bounding box center [309, 250] width 164 height 37
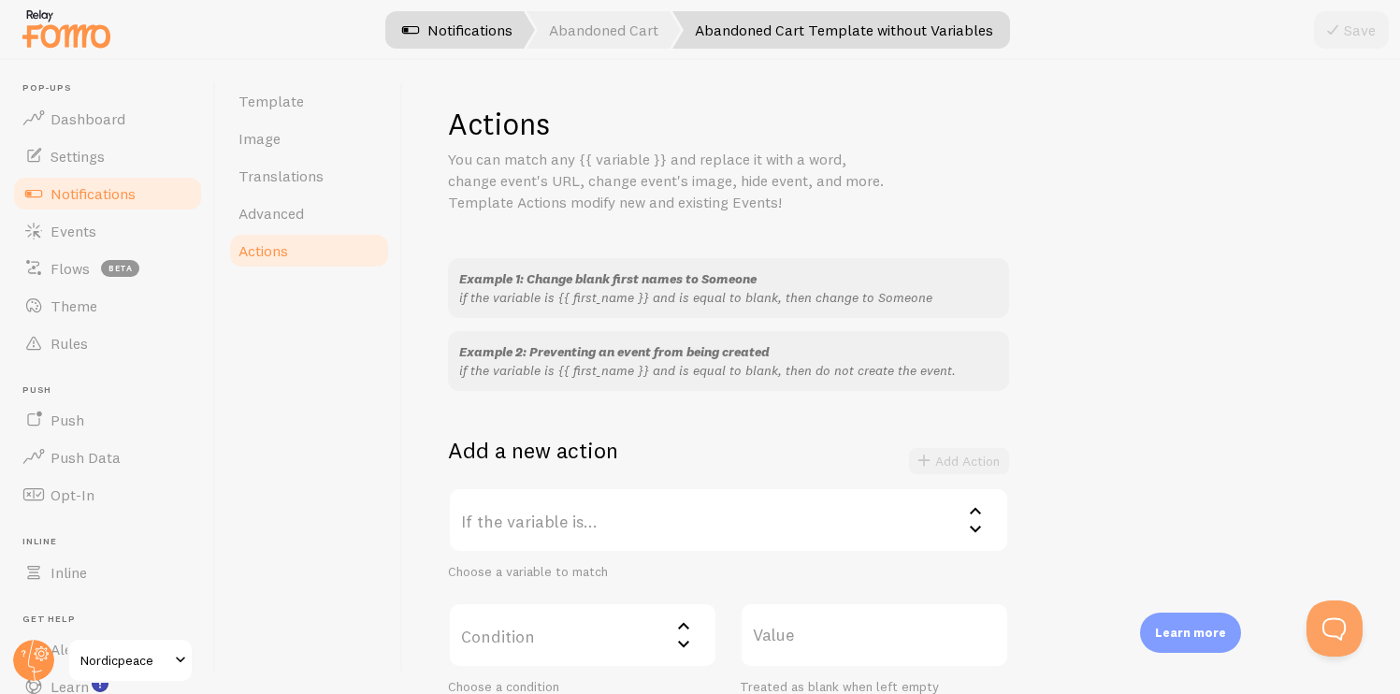
click at [412, 40] on span at bounding box center [410, 30] width 22 height 22
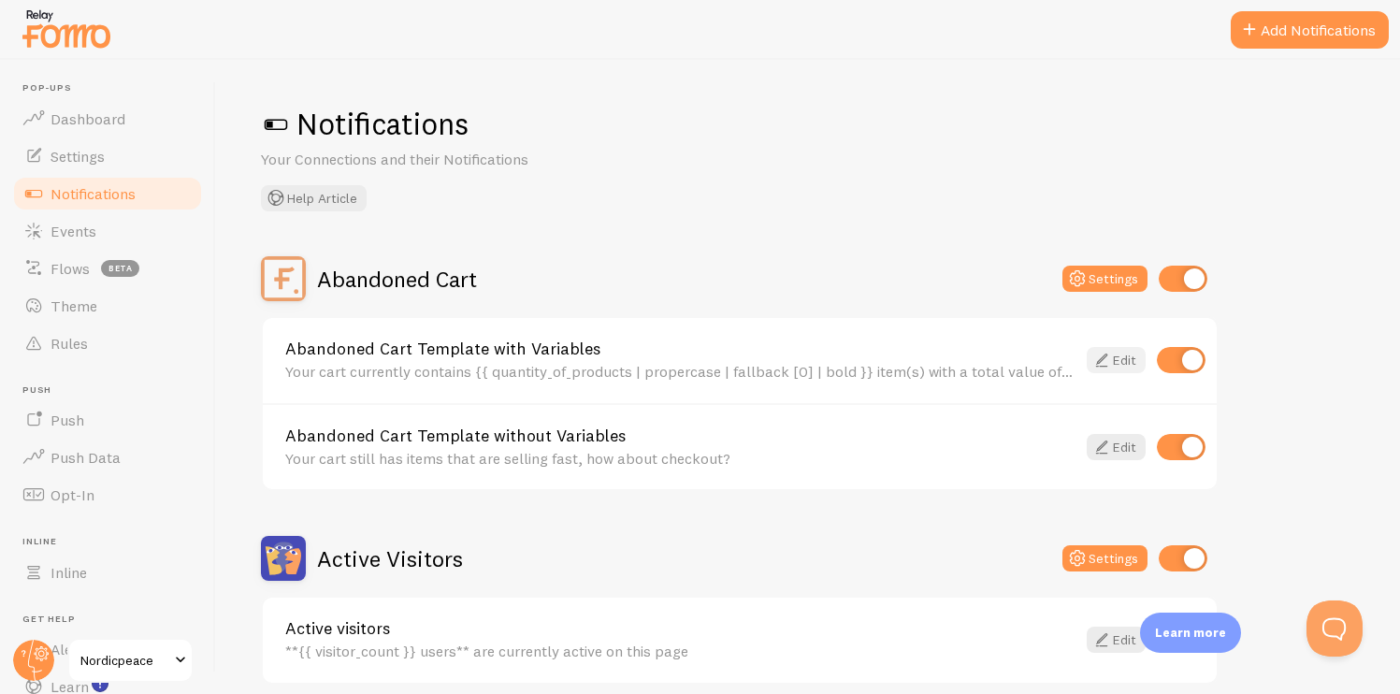
scroll to position [65, 0]
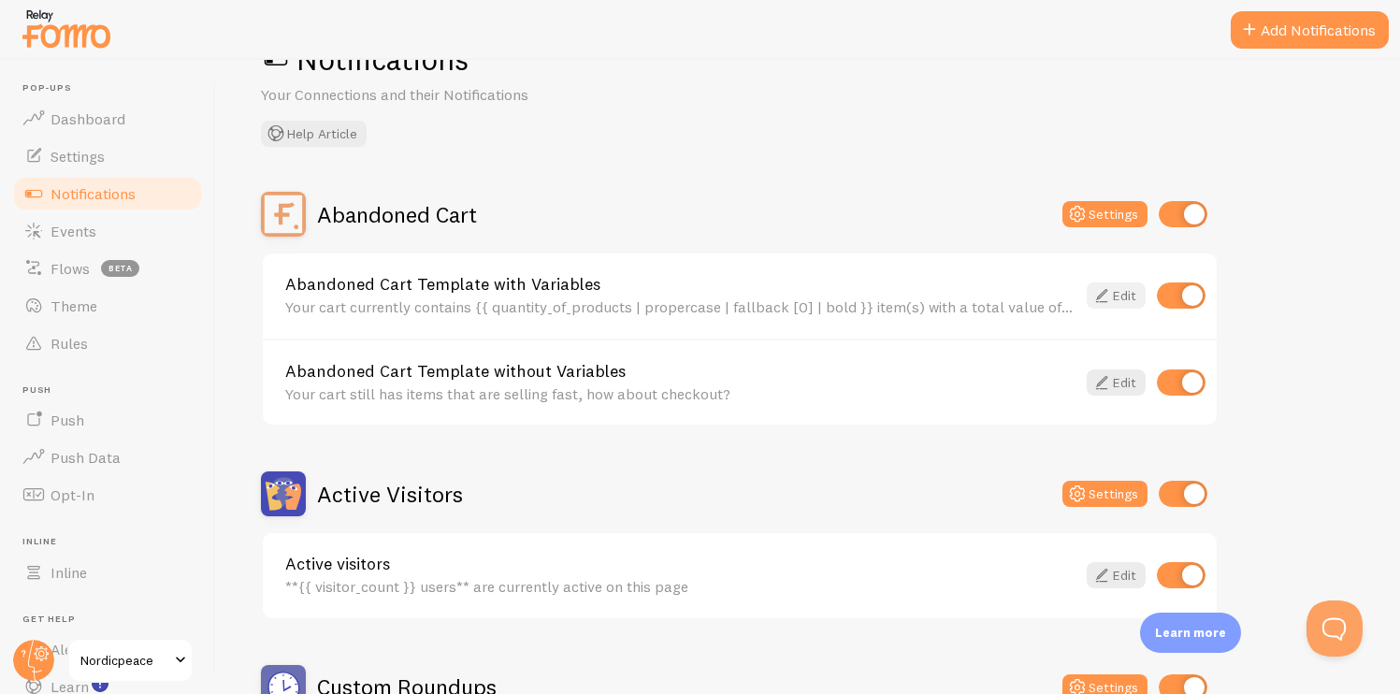
click at [1123, 299] on link "Edit" at bounding box center [1116, 295] width 59 height 26
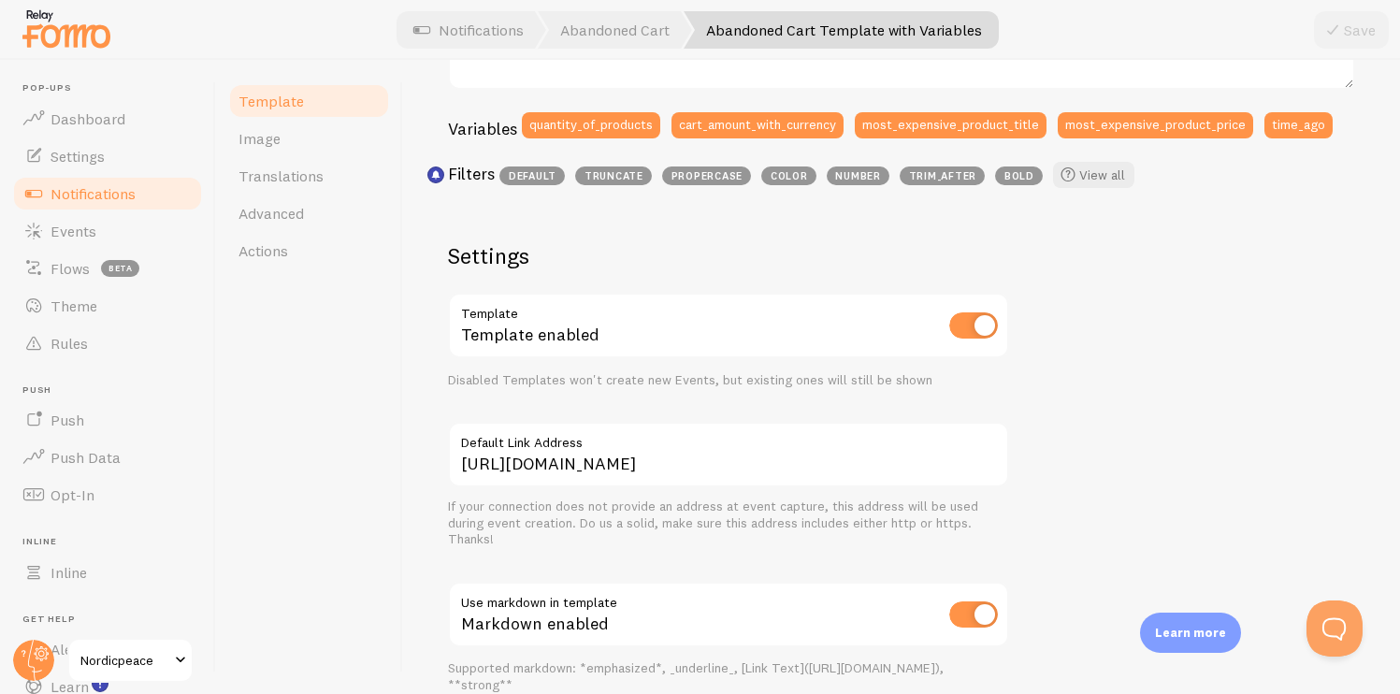
scroll to position [487, 0]
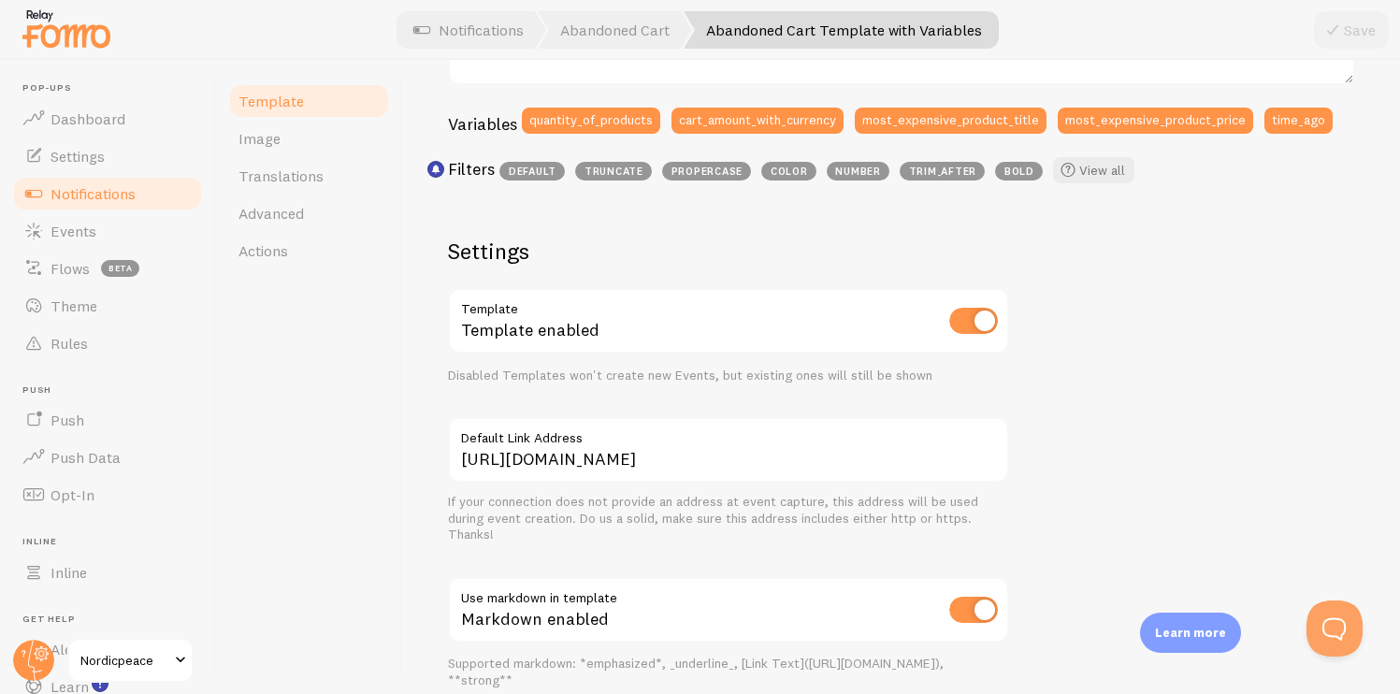
click at [846, 440] on label "Default Link Address" at bounding box center [728, 433] width 561 height 32
click at [846, 440] on input "https://www.nordicpeace.com/" at bounding box center [728, 449] width 561 height 65
click at [846, 442] on label "Default Link Address" at bounding box center [728, 433] width 561 height 32
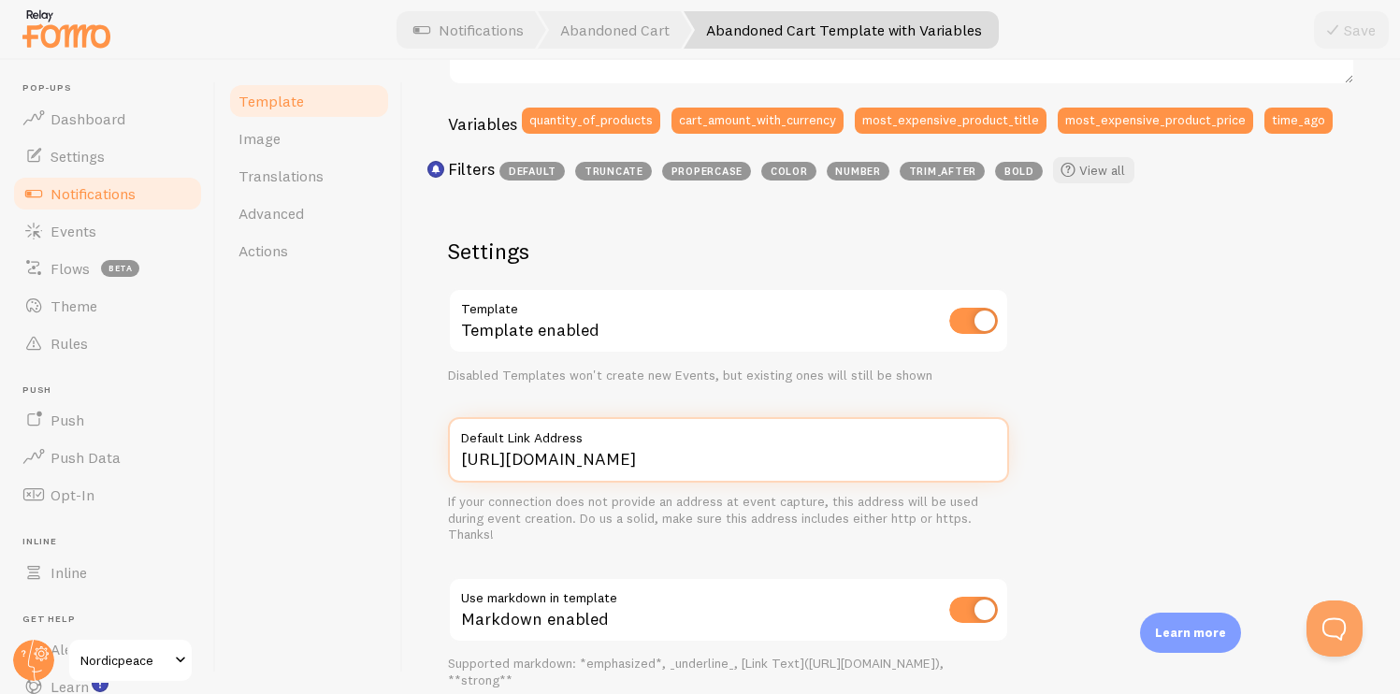
click at [846, 442] on input "https://www.nordicpeace.com/" at bounding box center [728, 449] width 561 height 65
type input "[URL][DOMAIN_NAME]"
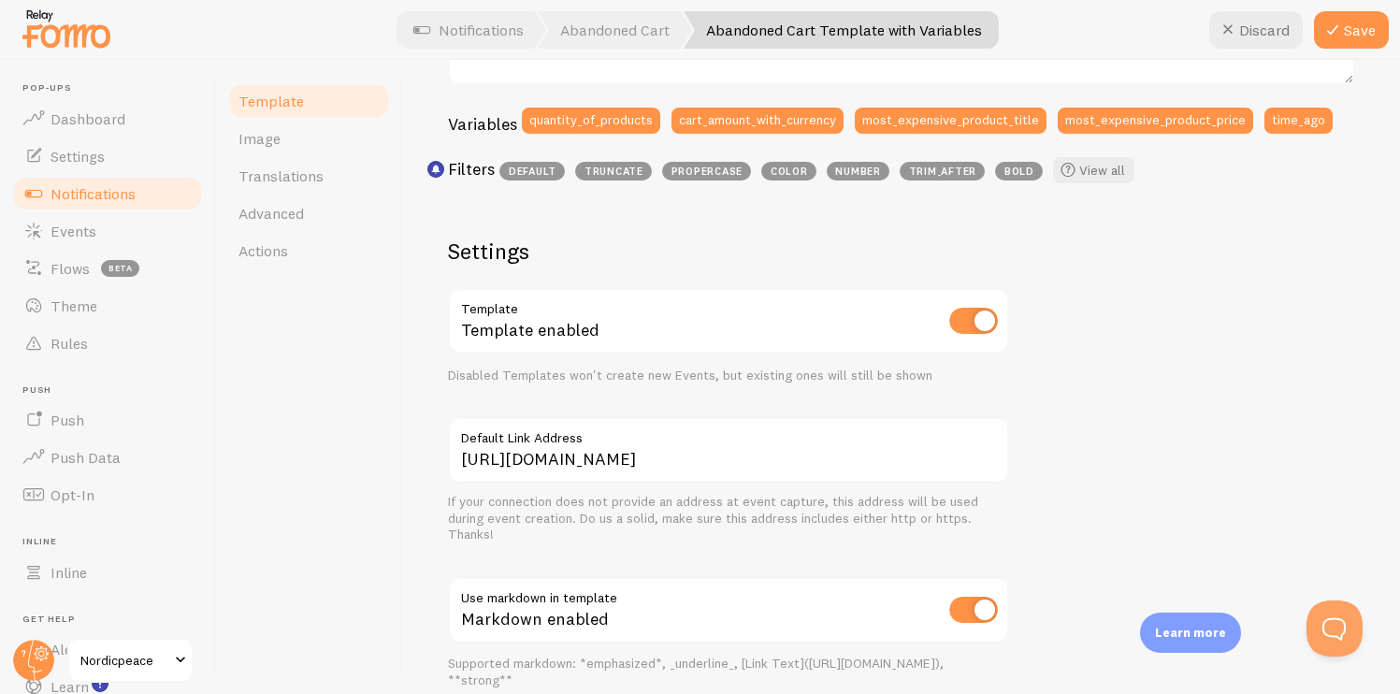
click at [824, 366] on div "Template Template enabled Disabled Templates won't create new Events, but exist…" at bounding box center [728, 335] width 561 height 95
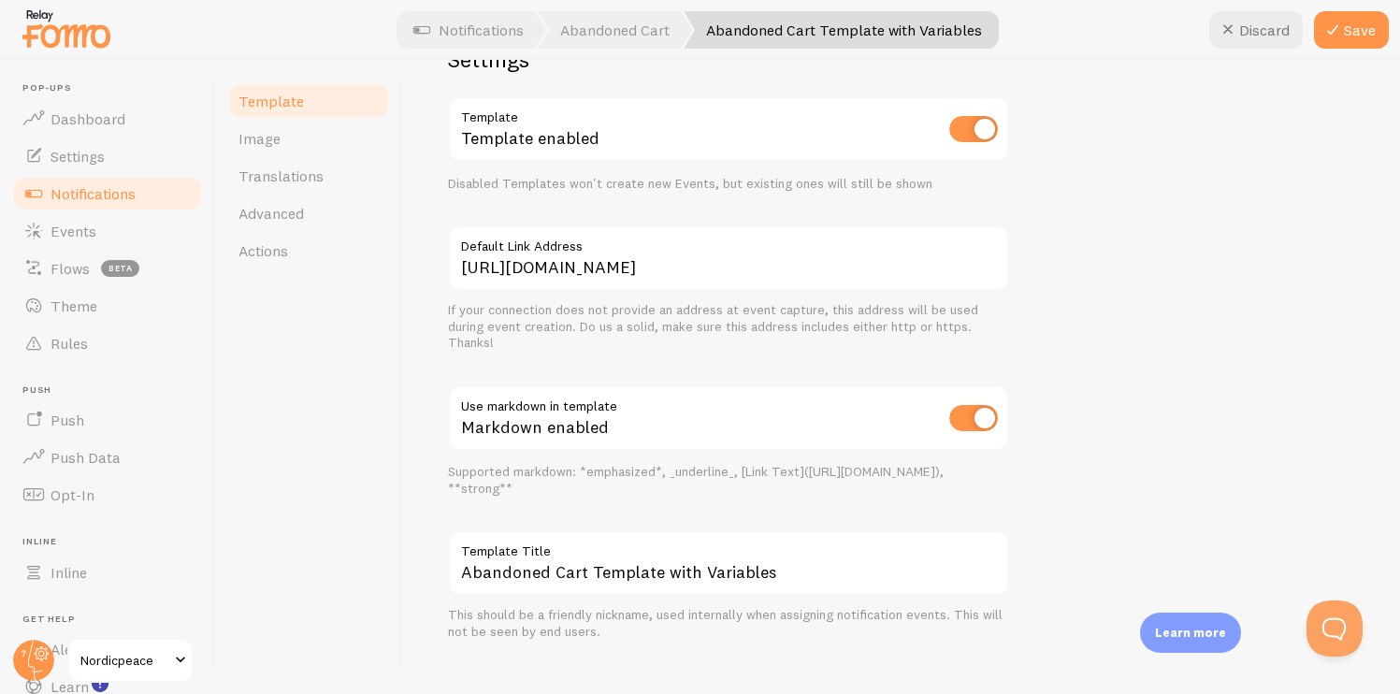
scroll to position [677, 0]
click at [1390, 38] on div at bounding box center [700, 30] width 1400 height 60
click at [1384, 37] on button "Save" at bounding box center [1351, 29] width 75 height 37
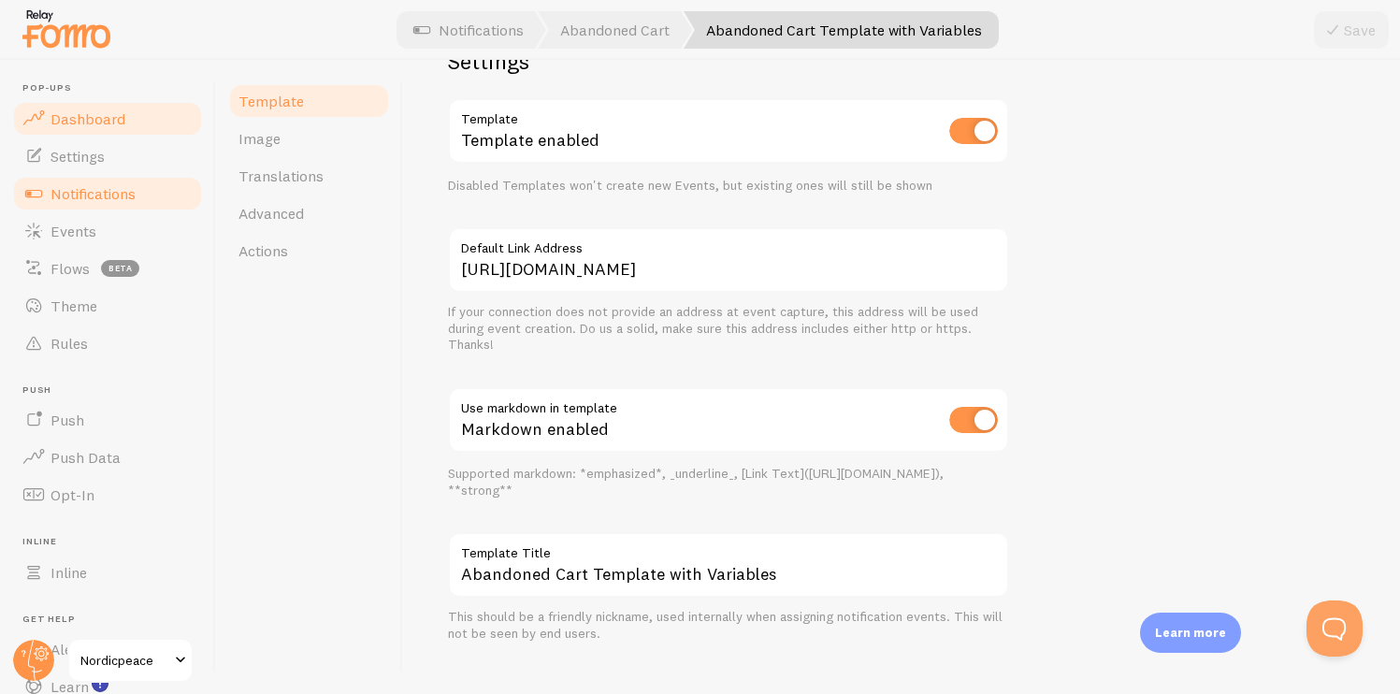
click at [124, 128] on link "Dashboard" at bounding box center [107, 118] width 193 height 37
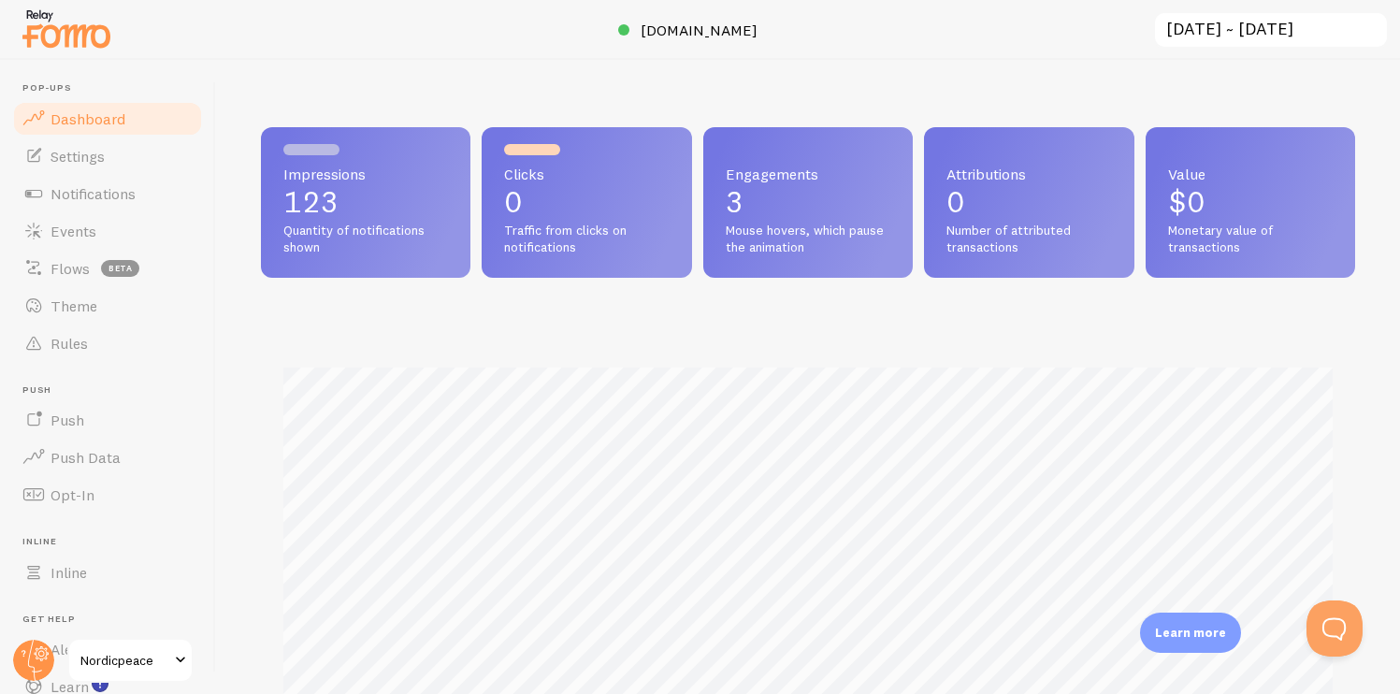
scroll to position [491, 1080]
click at [1339, 635] on button "Open Beacon popover" at bounding box center [1331, 625] width 56 height 56
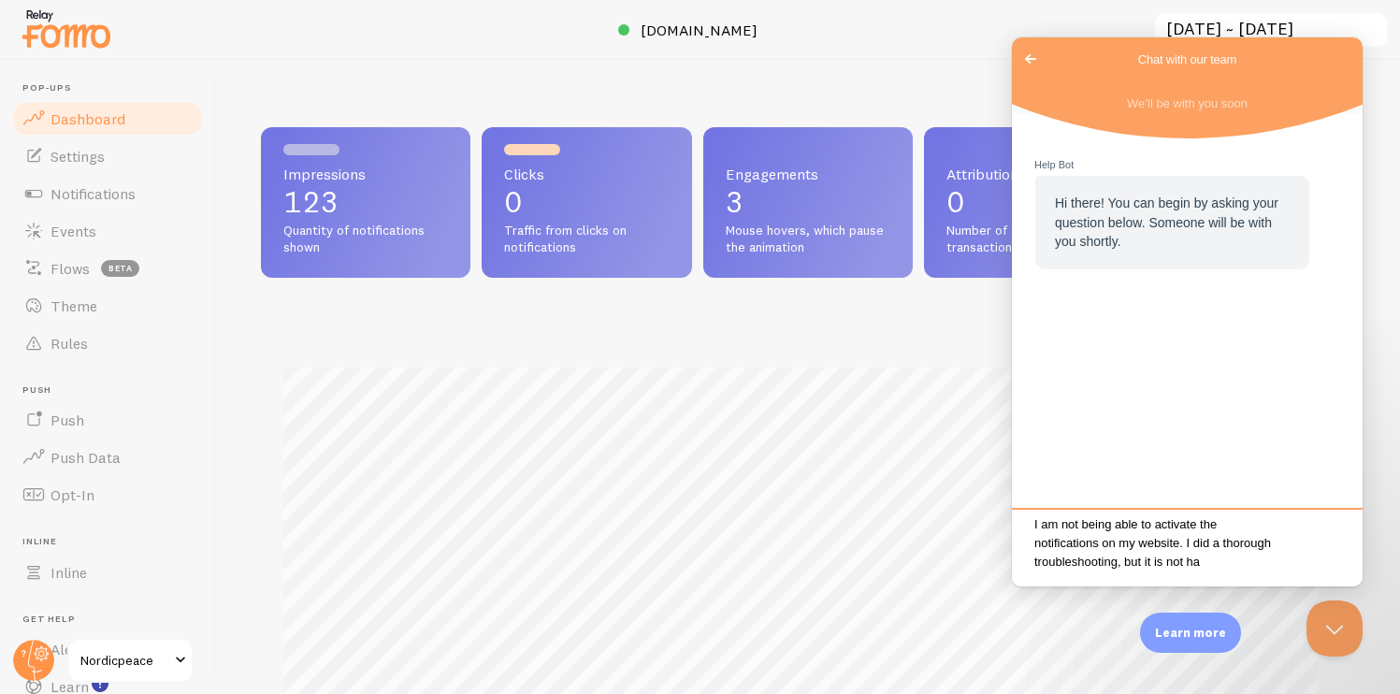
scroll to position [17, 0]
type textarea "I am not being able to activate the notifications on my website. I did a thorou…"
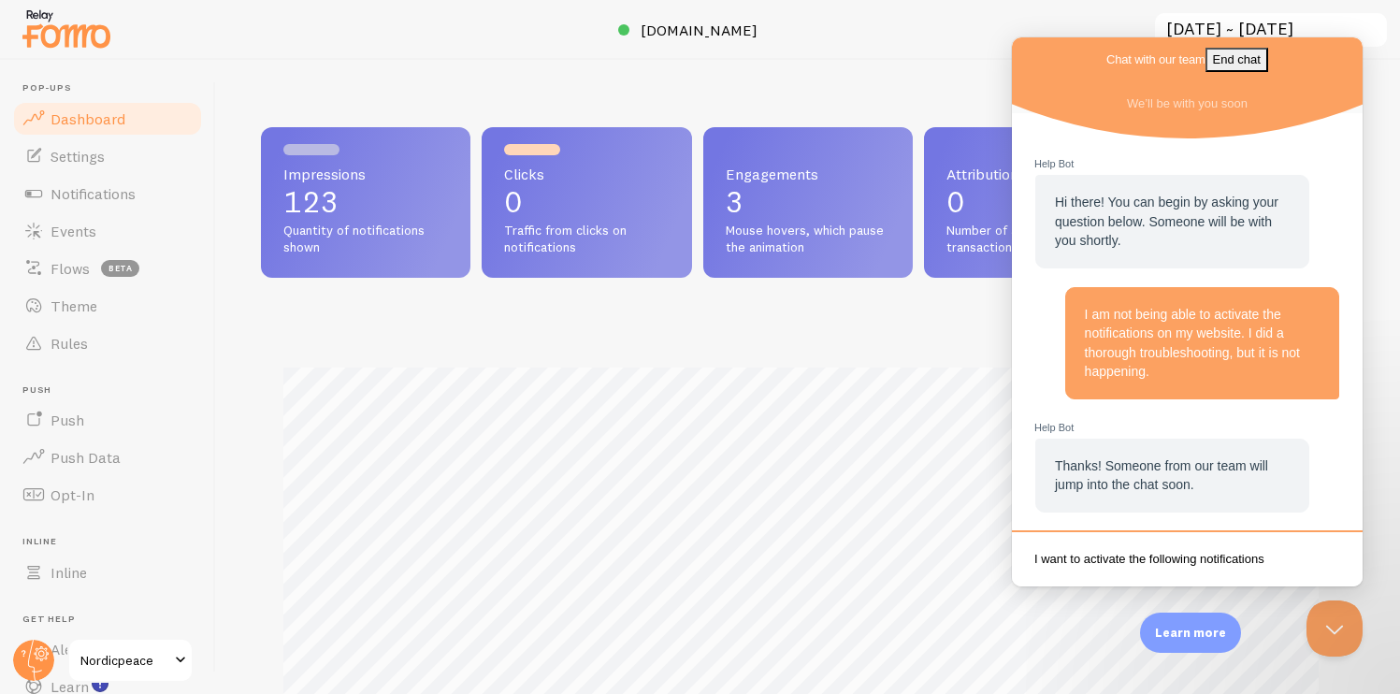
scroll to position [2, 0]
type textarea "I want to activate the following notifications on the PDPs:"
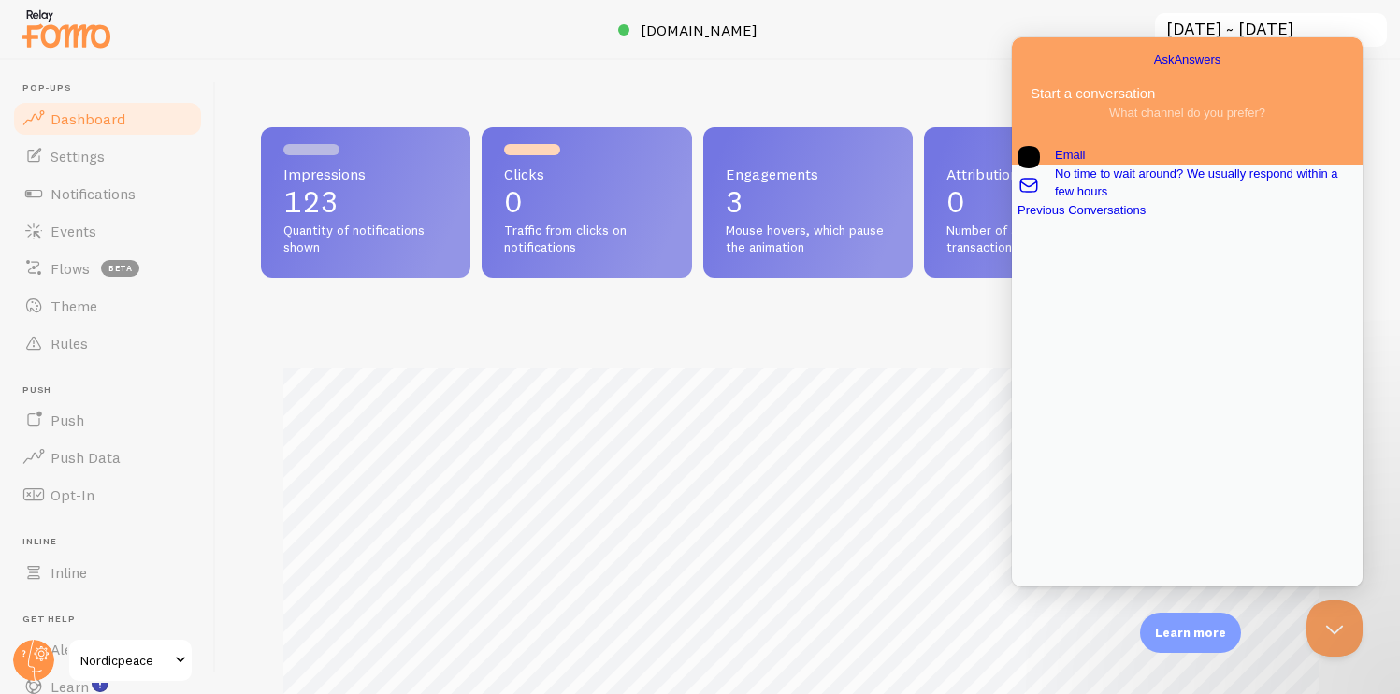
scroll to position [9, 0]
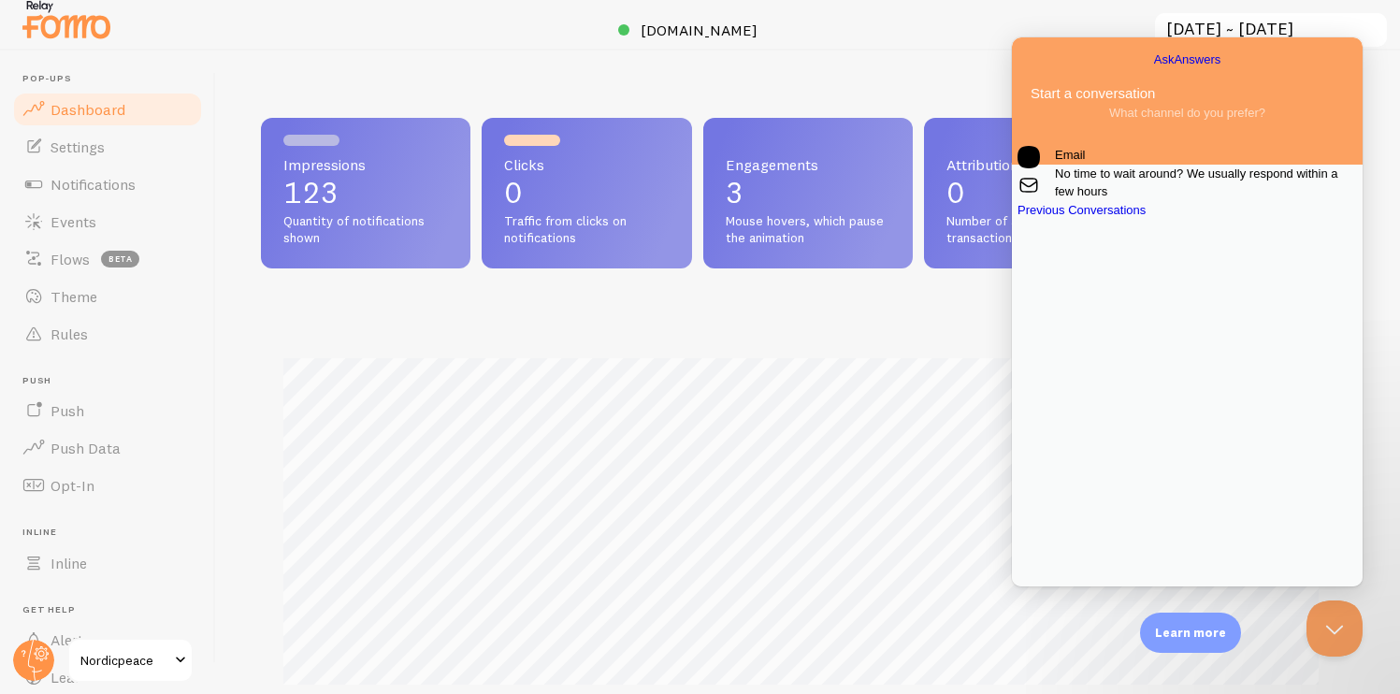
click at [1165, 201] on link "Email No time to wait around? We usually respond within a few hours" at bounding box center [1188, 173] width 340 height 55
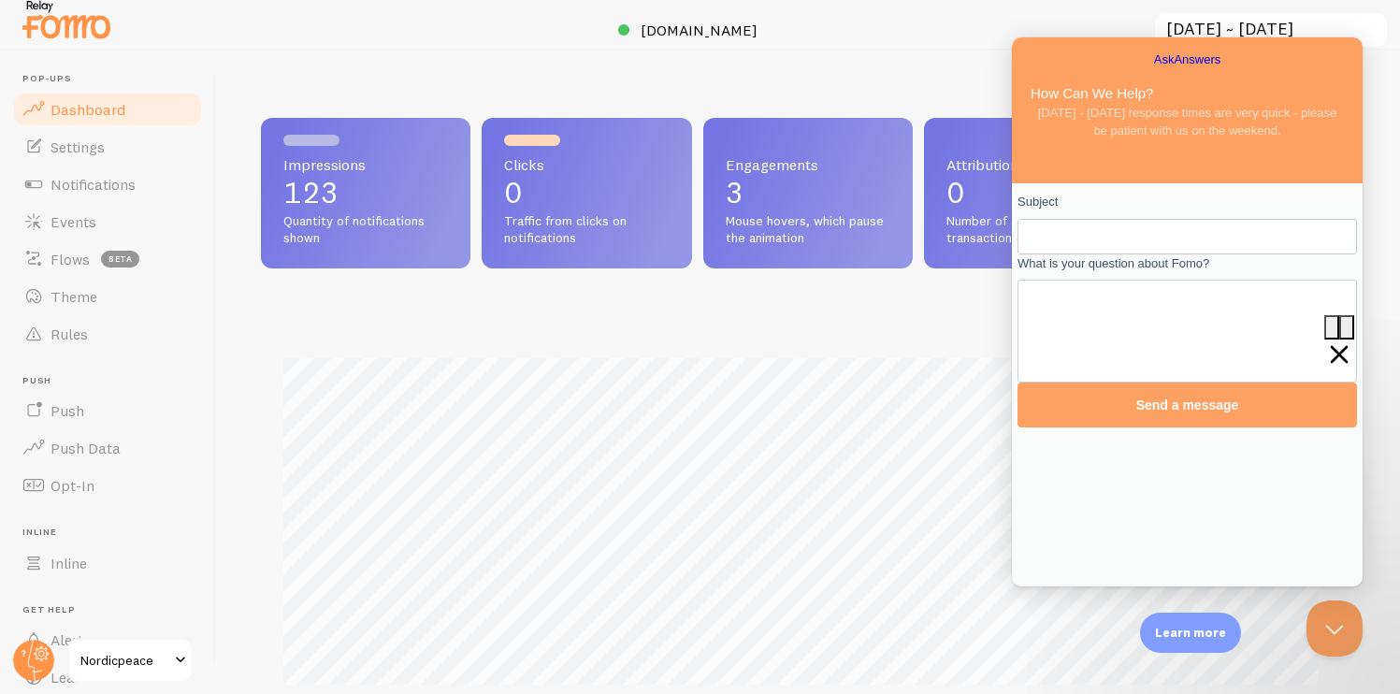
click at [1154, 63] on span "Go back" at bounding box center [1154, 59] width 0 height 14
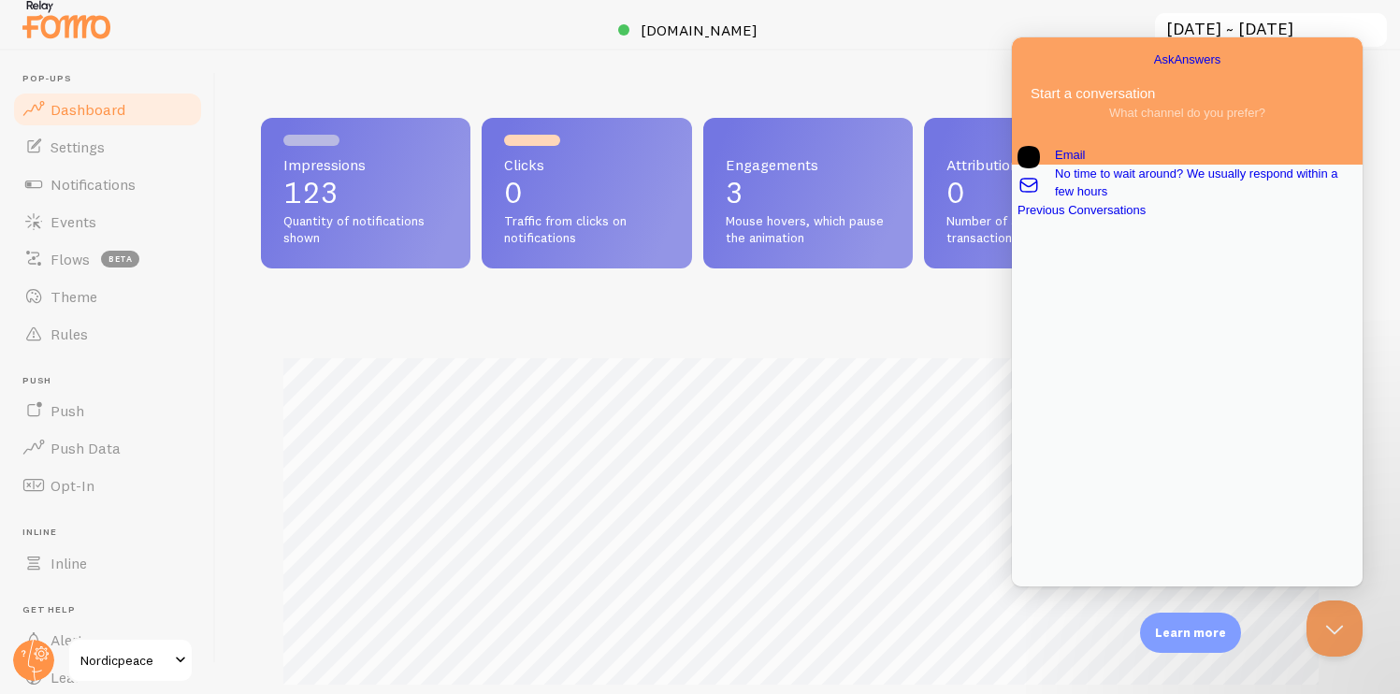
click at [1150, 220] on div "Previous Conversations" at bounding box center [1188, 210] width 340 height 19
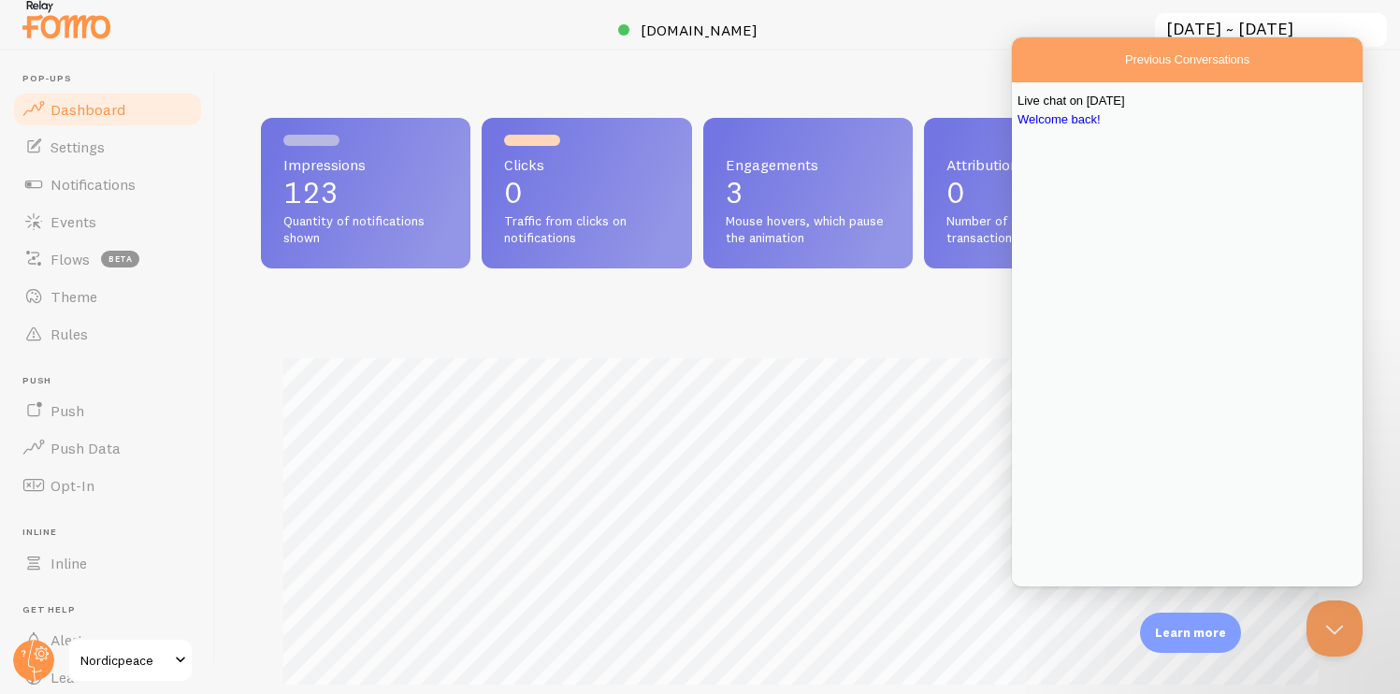
click at [1139, 110] on link "Live chat on [DATE]" at bounding box center [1188, 101] width 340 height 19
drag, startPoint x: 1140, startPoint y: 194, endPoint x: 1036, endPoint y: 155, distance: 110.7
click at [1036, 611] on section "Live chat on [DATE] You 11m I am not being able to activate the notifications o…" at bounding box center [1187, 655] width 351 height 88
copy div "I am not being able to activate the notifications on my website. I did a thorou…"
click at [1027, 586] on button "Close" at bounding box center [1019, 598] width 15 height 24
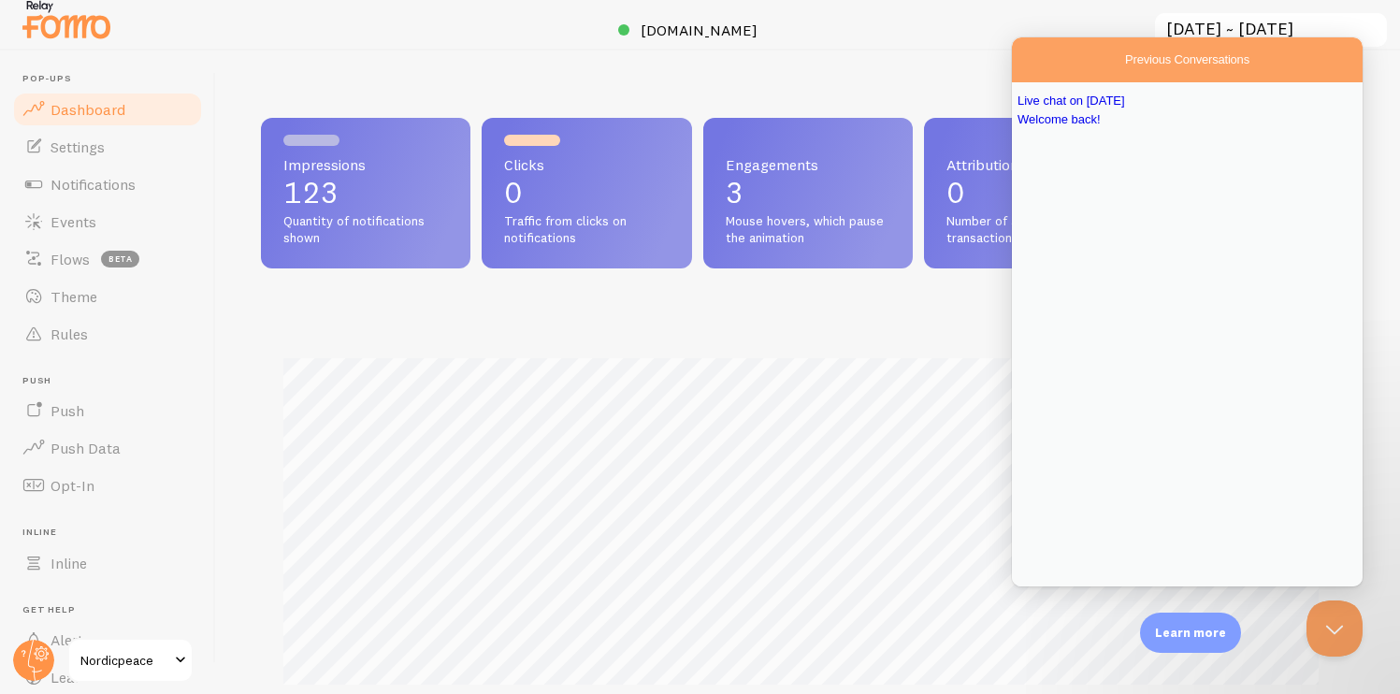
click at [1125, 69] on link "Go back" at bounding box center [1125, 69] width 0 height 0
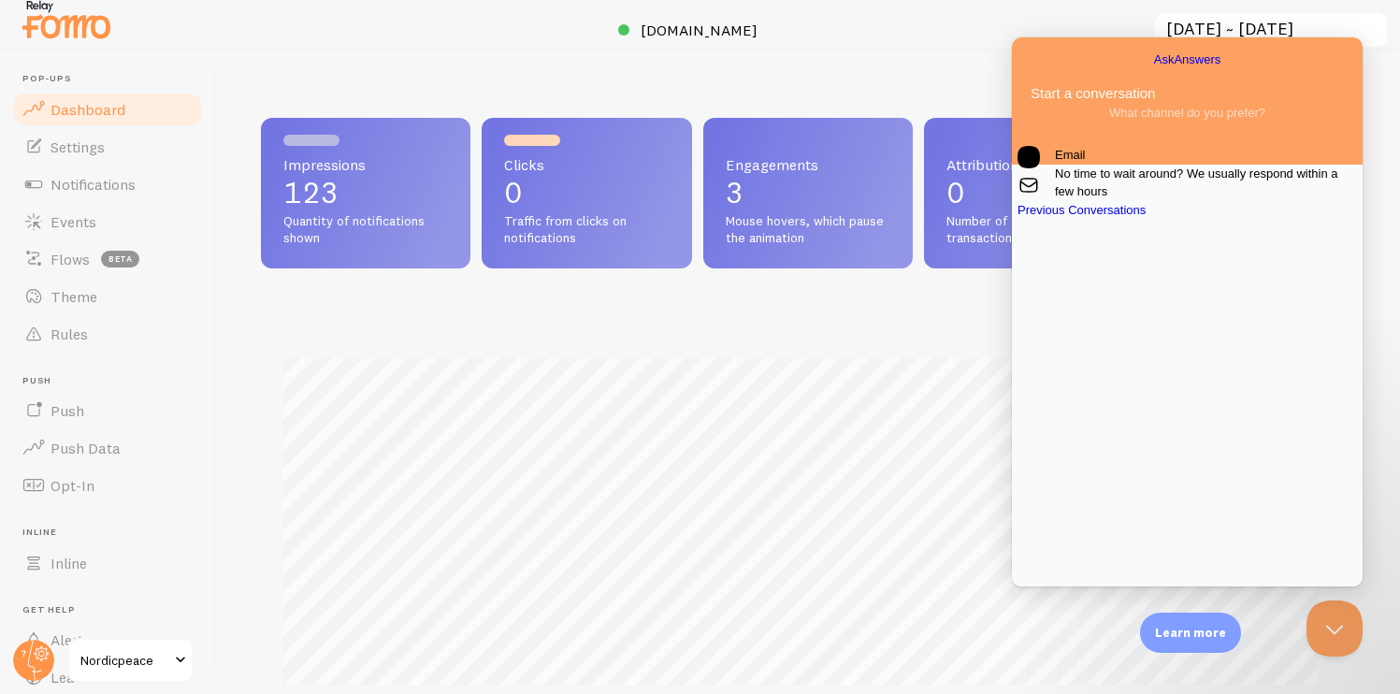
click at [1164, 201] on span "No time to wait around? We usually respond within a few hours" at bounding box center [1206, 183] width 302 height 36
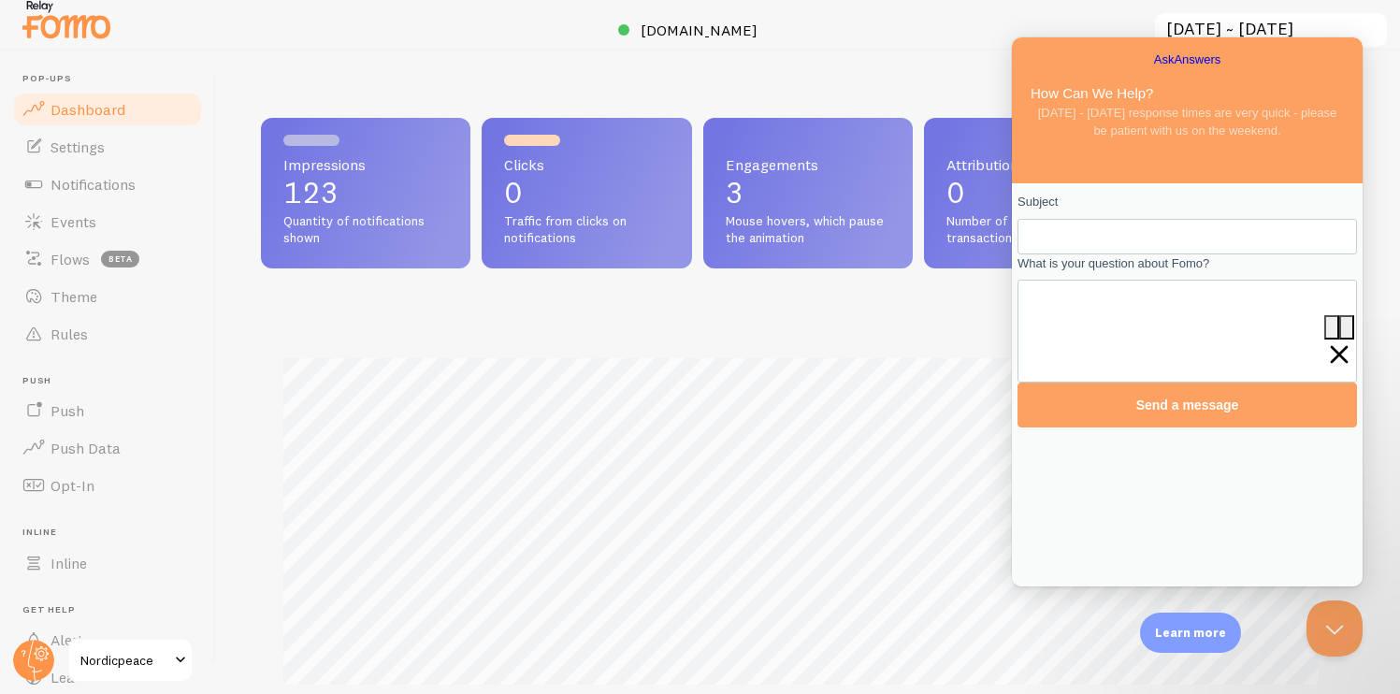
click at [1120, 250] on input "Subject" at bounding box center [1115, 237] width 165 height 34
type input "Notifications not showing"
click at [1077, 326] on textarea "What is your question about Fomo?" at bounding box center [1188, 315] width 336 height 66
paste textarea "I am not being able to activate the notifications on my website. I did a thorou…"
type textarea "I am not being able to activate the notifications on my website. I did a thorou…"
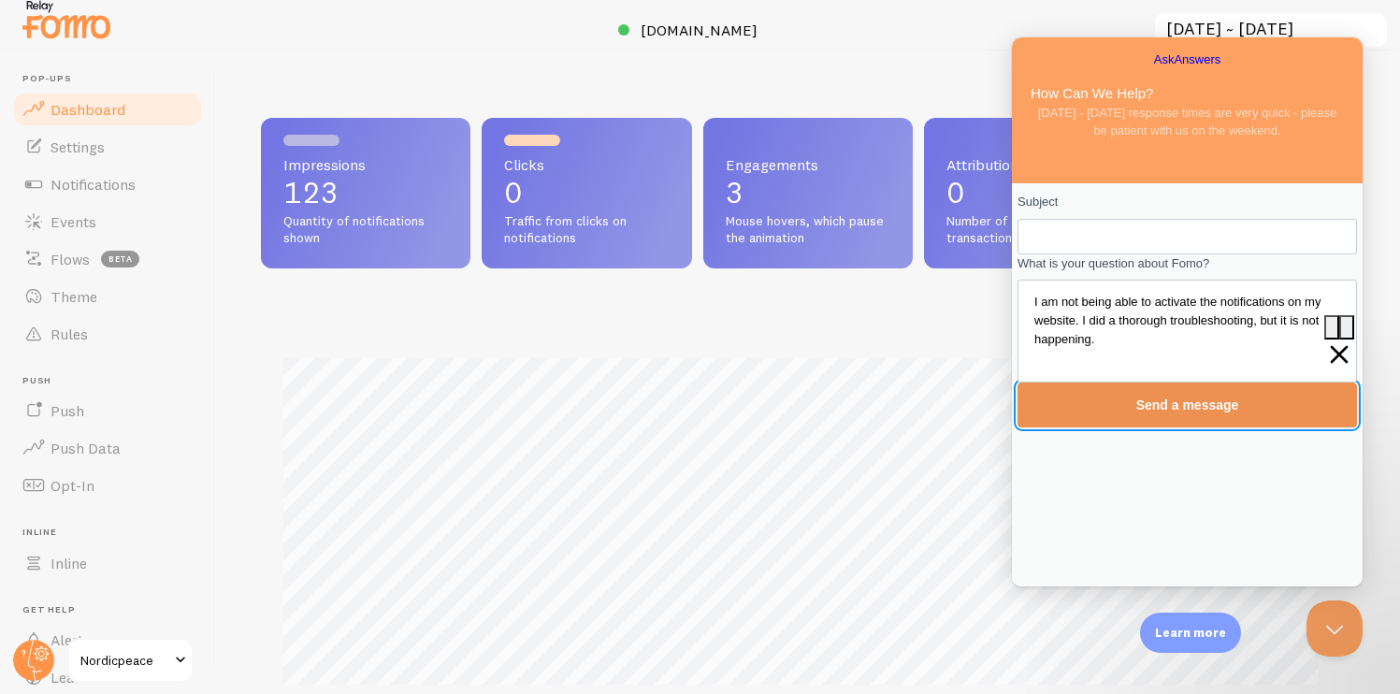
click at [1140, 413] on span "Send a message" at bounding box center [1188, 405] width 103 height 15
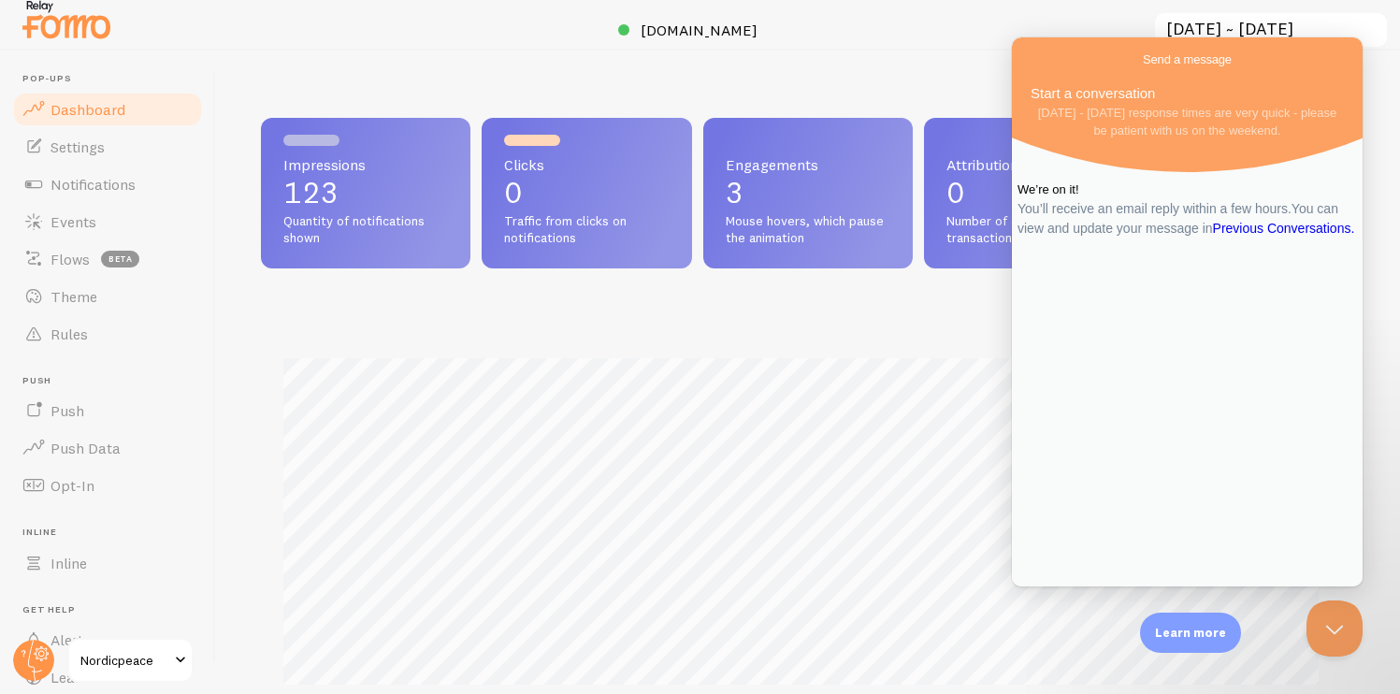
click at [404, 217] on span "Quantity of notifications shown" at bounding box center [365, 229] width 165 height 33
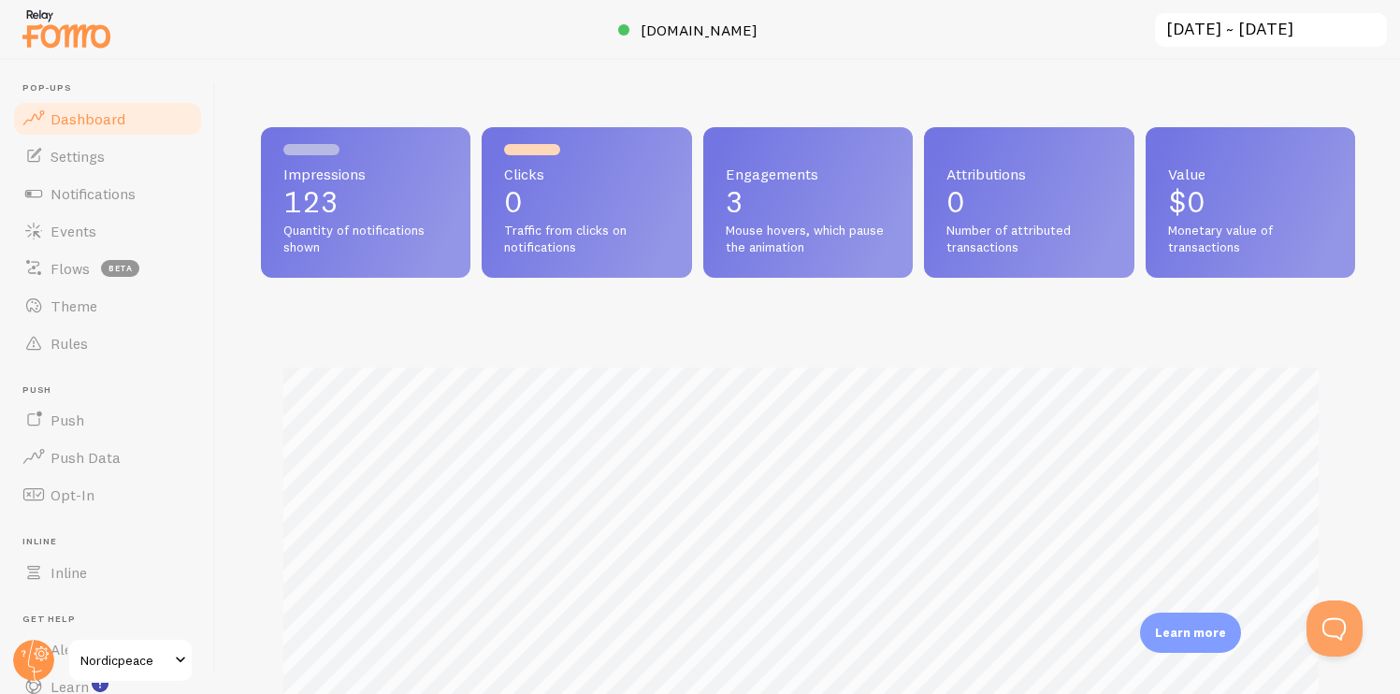
scroll to position [491, 1080]
click at [1327, 629] on button "Open Beacon popover" at bounding box center [1331, 625] width 56 height 56
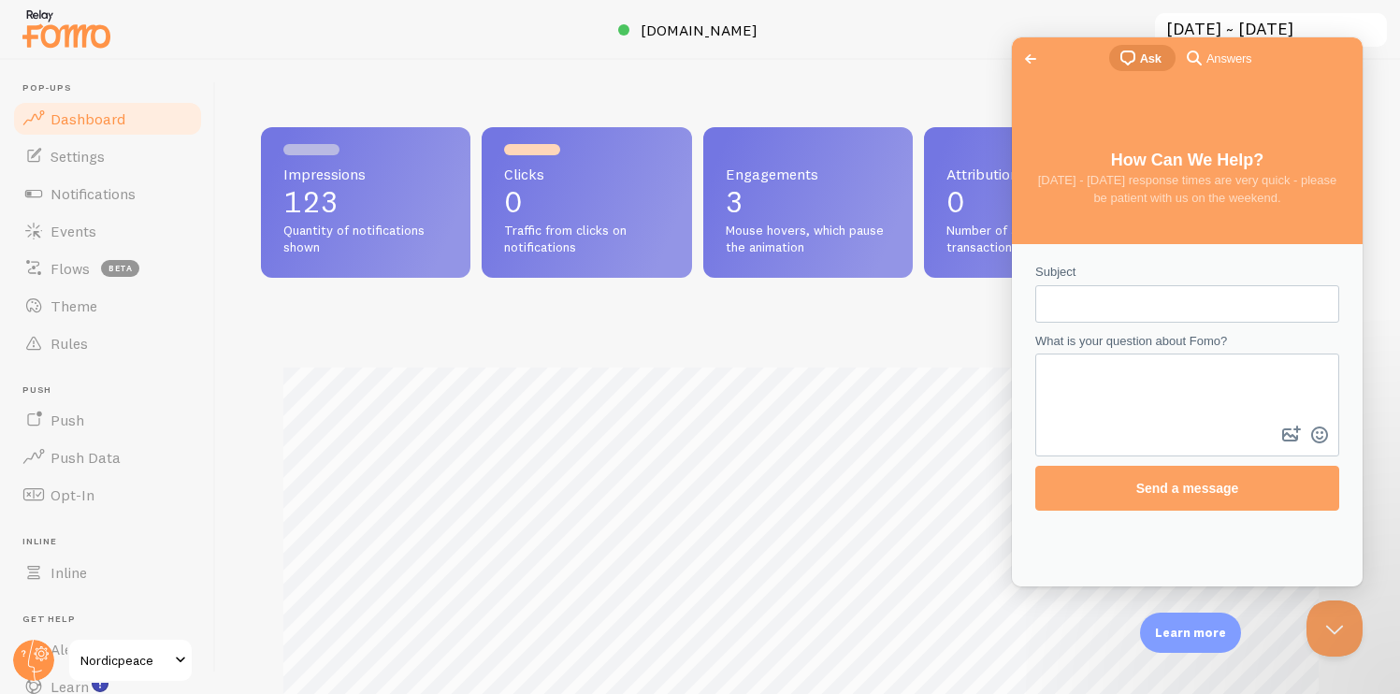
scroll to position [0, 0]
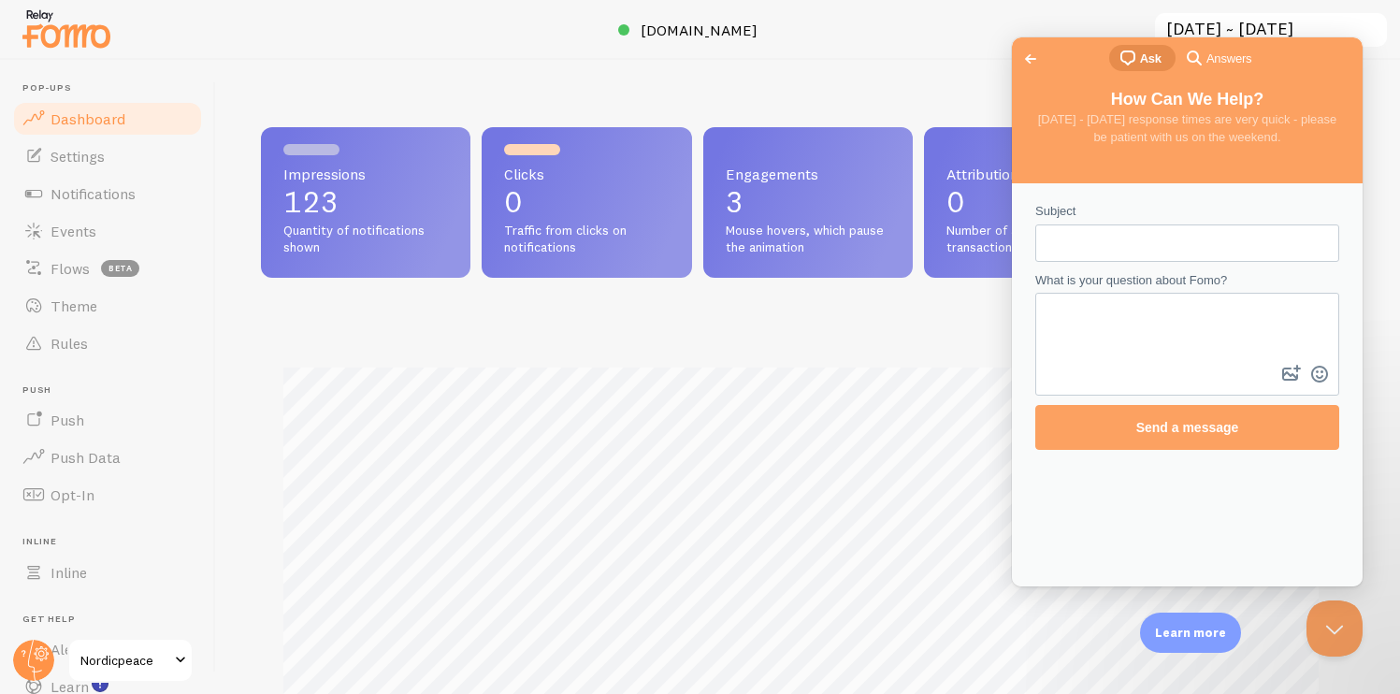
click at [1209, 59] on span "Answers" at bounding box center [1229, 59] width 45 height 19
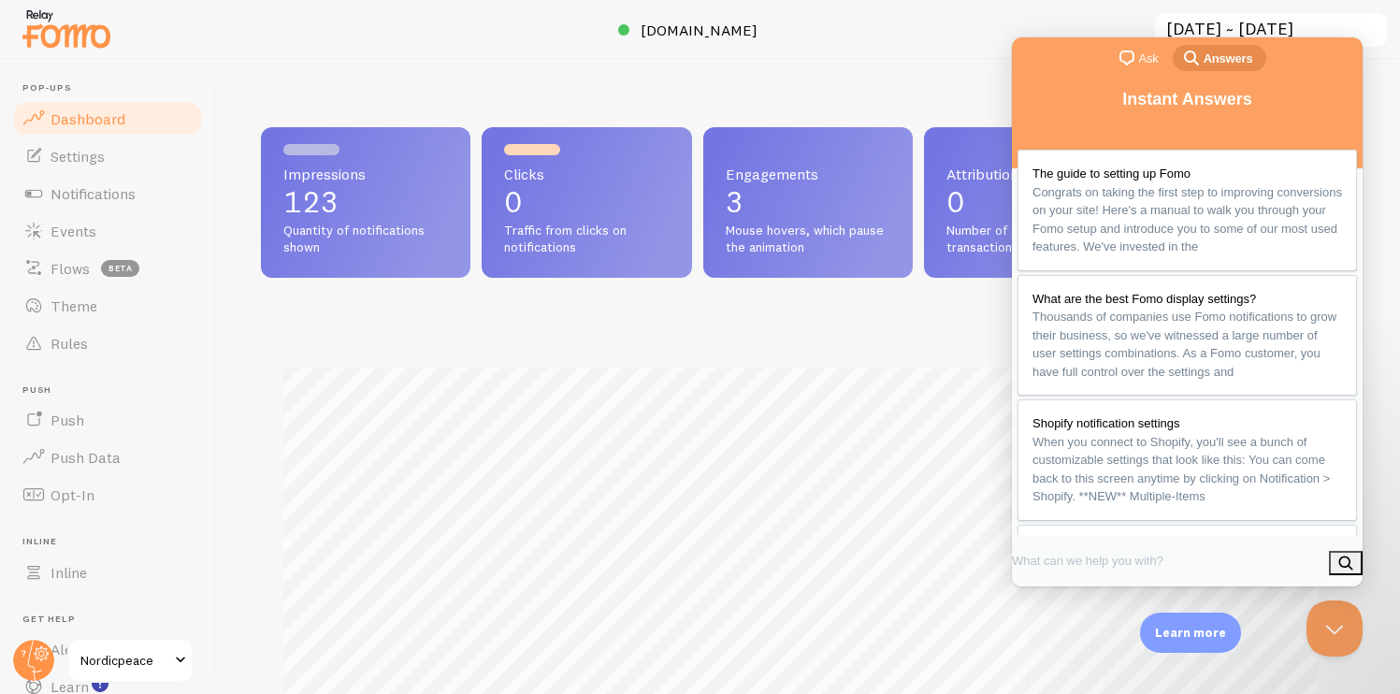
click at [1127, 68] on span "chat-square" at bounding box center [1127, 58] width 22 height 22
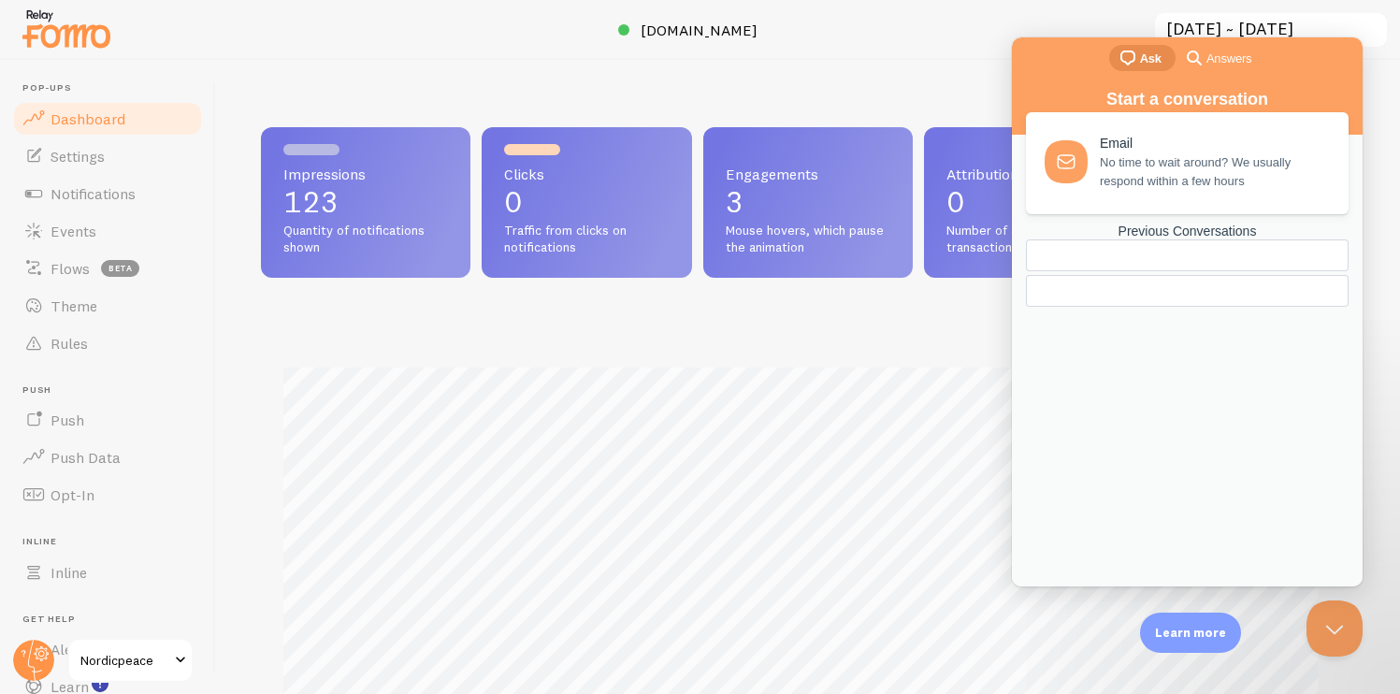
click at [1138, 164] on span "No time to wait around? We usually respond within a few hours" at bounding box center [1213, 171] width 227 height 37
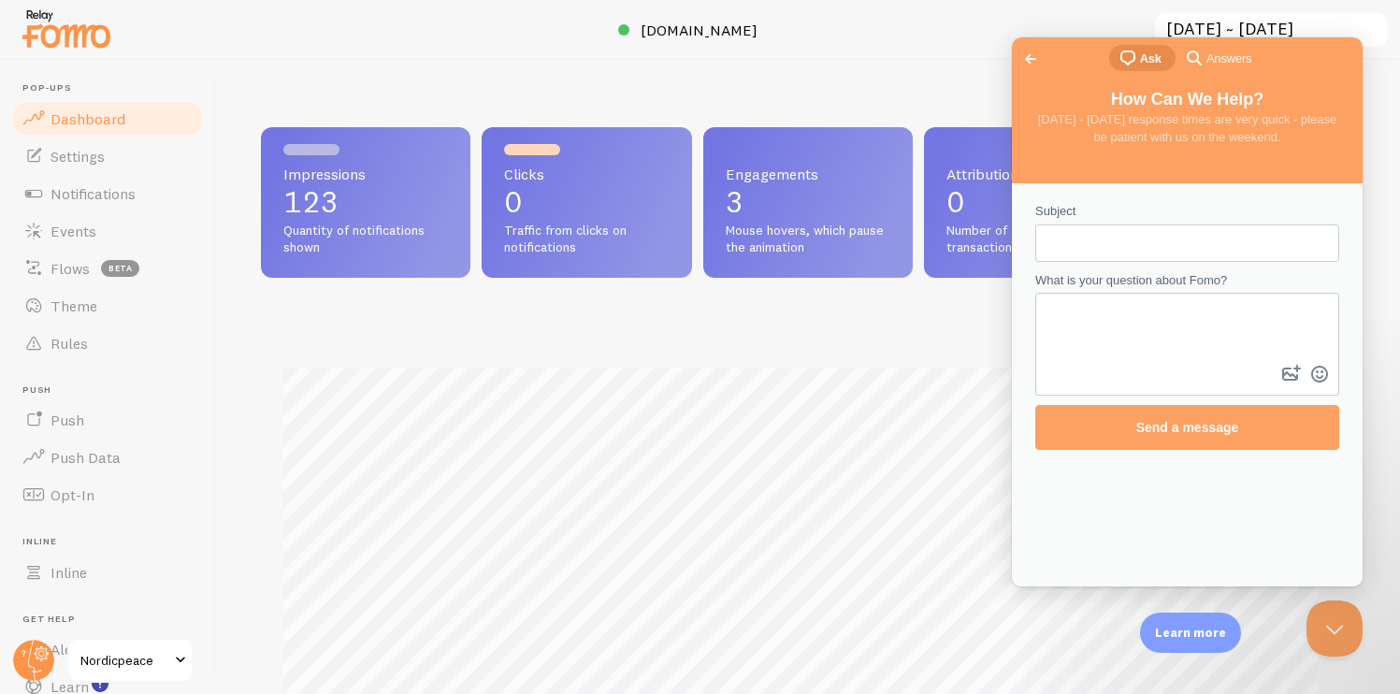
click at [1220, 60] on span "Answers" at bounding box center [1229, 59] width 45 height 19
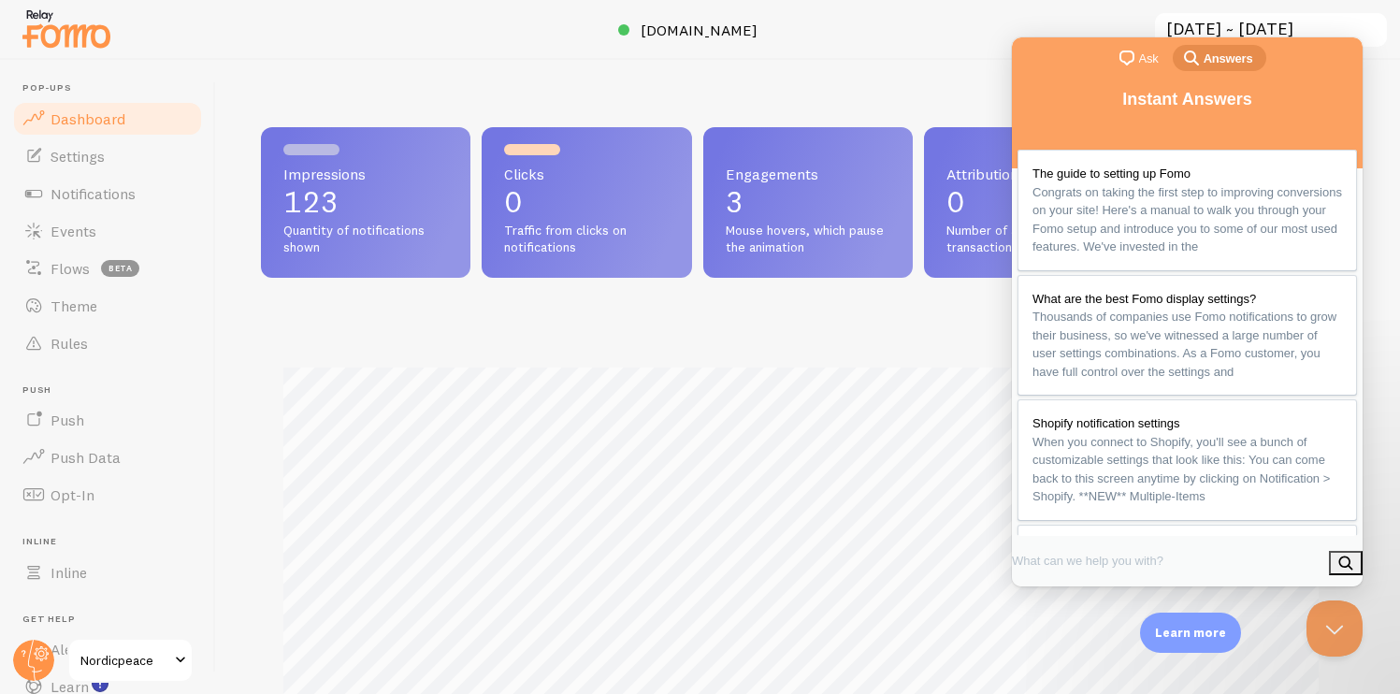
click at [1139, 58] on span "Ask" at bounding box center [1149, 59] width 20 height 19
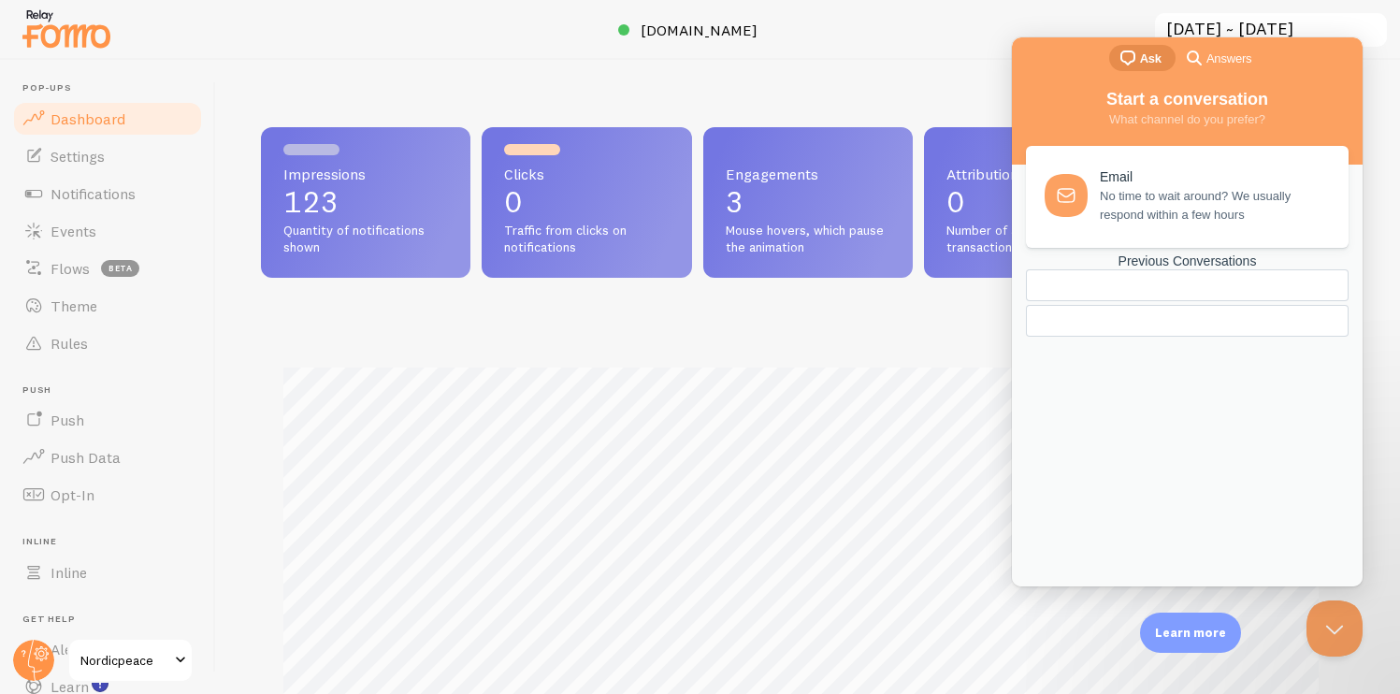
click at [919, 94] on div "Impressions 123 Quantity of notifications shown Clicks 0 Traffic from clicks on…" at bounding box center [808, 377] width 1184 height 634
click at [36, 659] on circle at bounding box center [33, 660] width 41 height 41
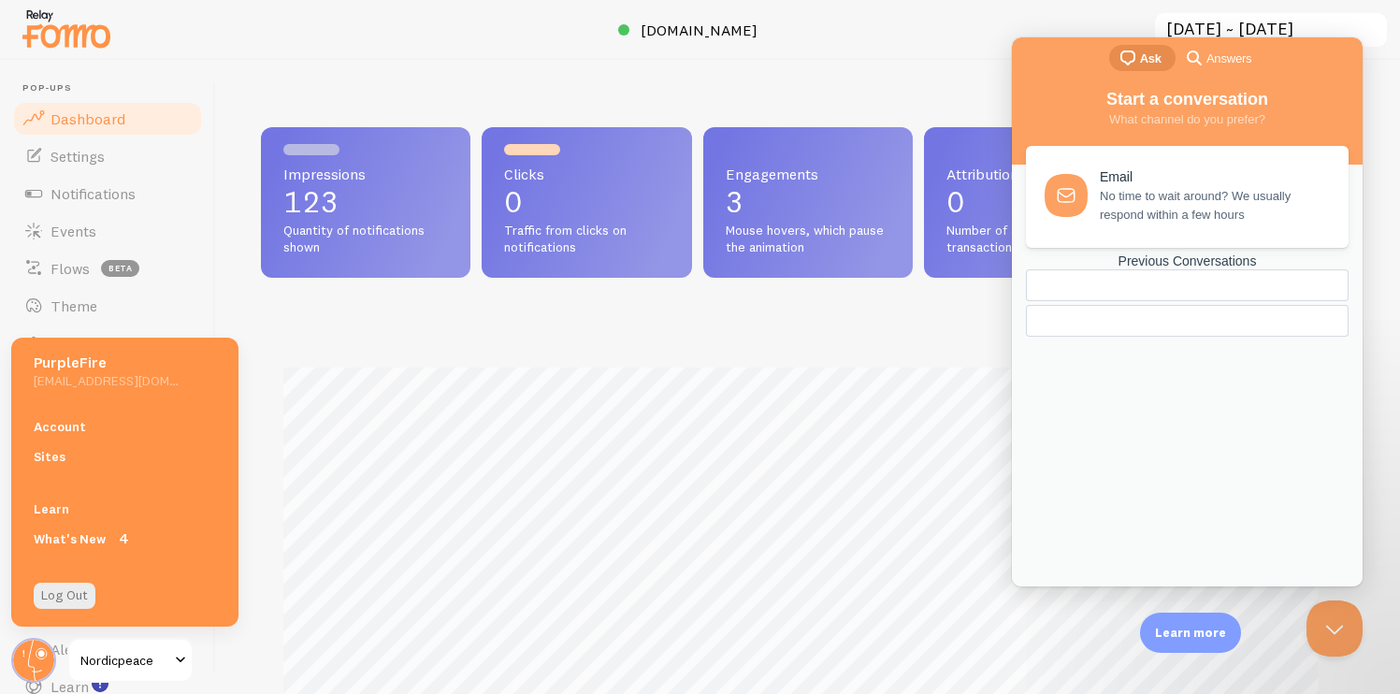
click at [342, 329] on div "Impressions Clicks" at bounding box center [808, 569] width 1094 height 492
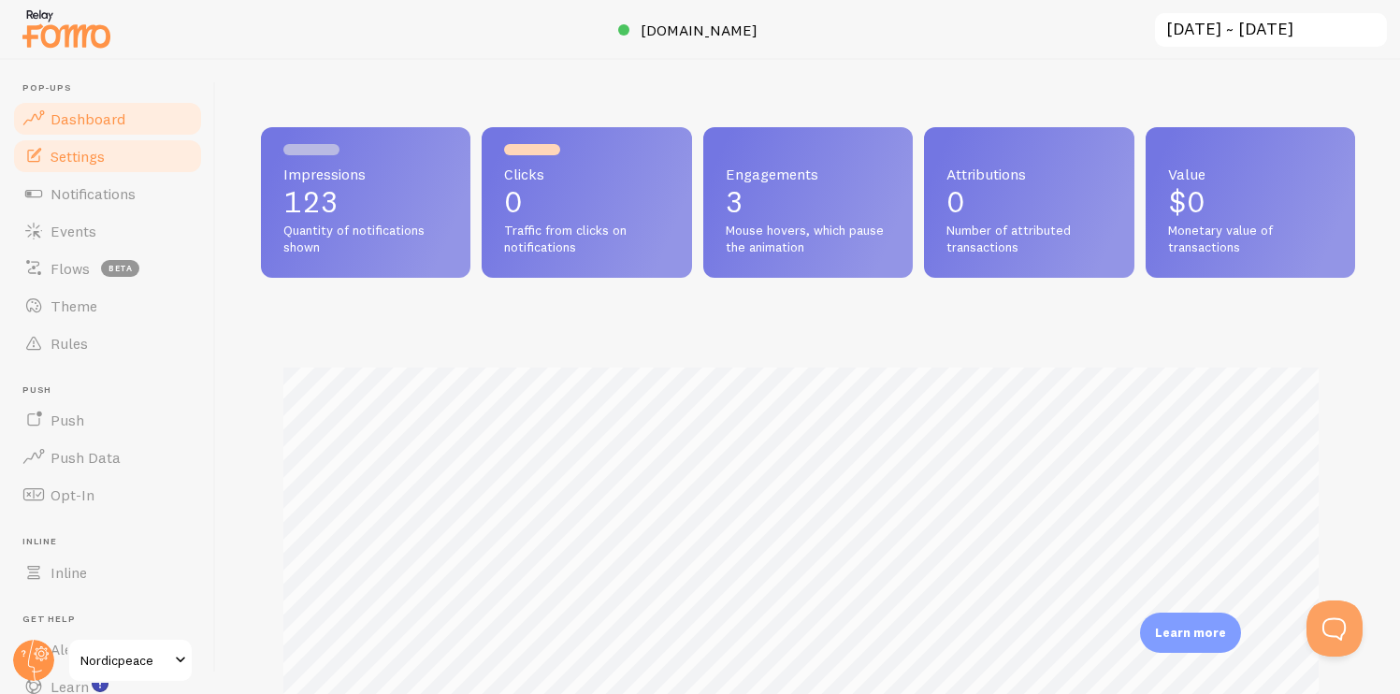
click at [89, 168] on link "Settings" at bounding box center [107, 156] width 193 height 37
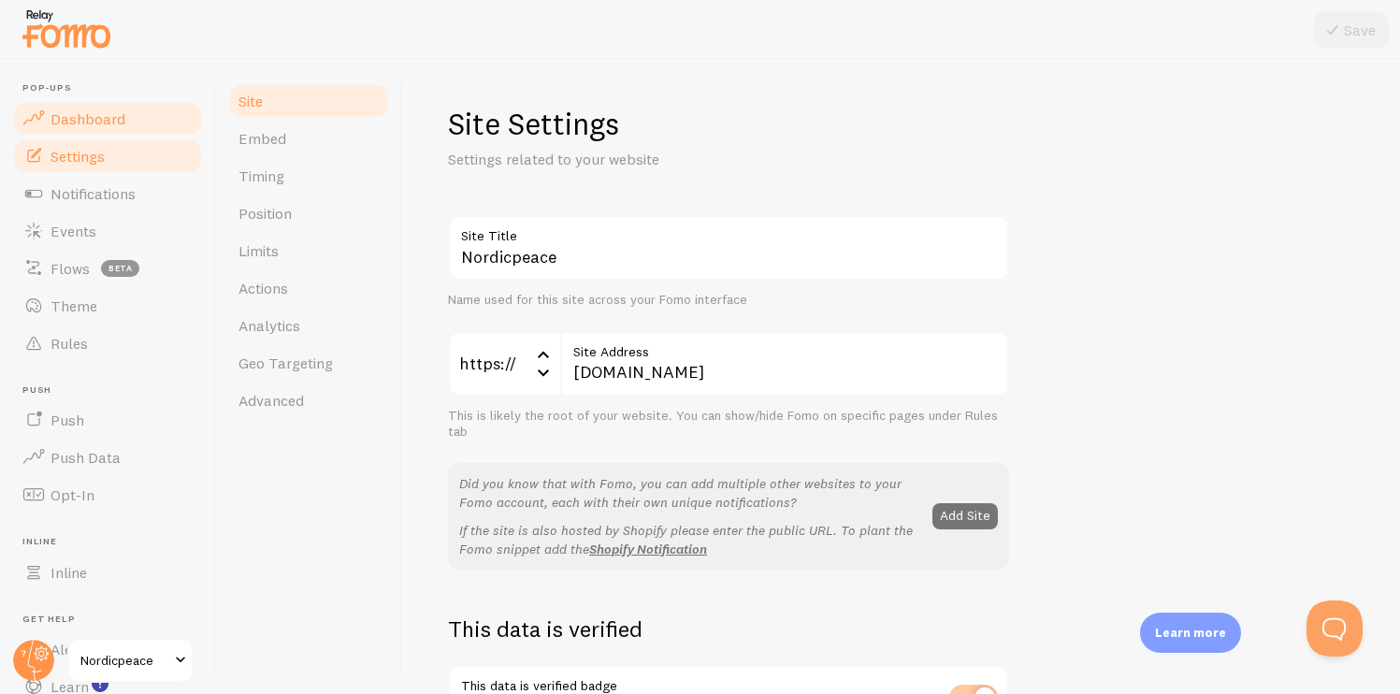
click at [135, 123] on link "Dashboard" at bounding box center [107, 118] width 193 height 37
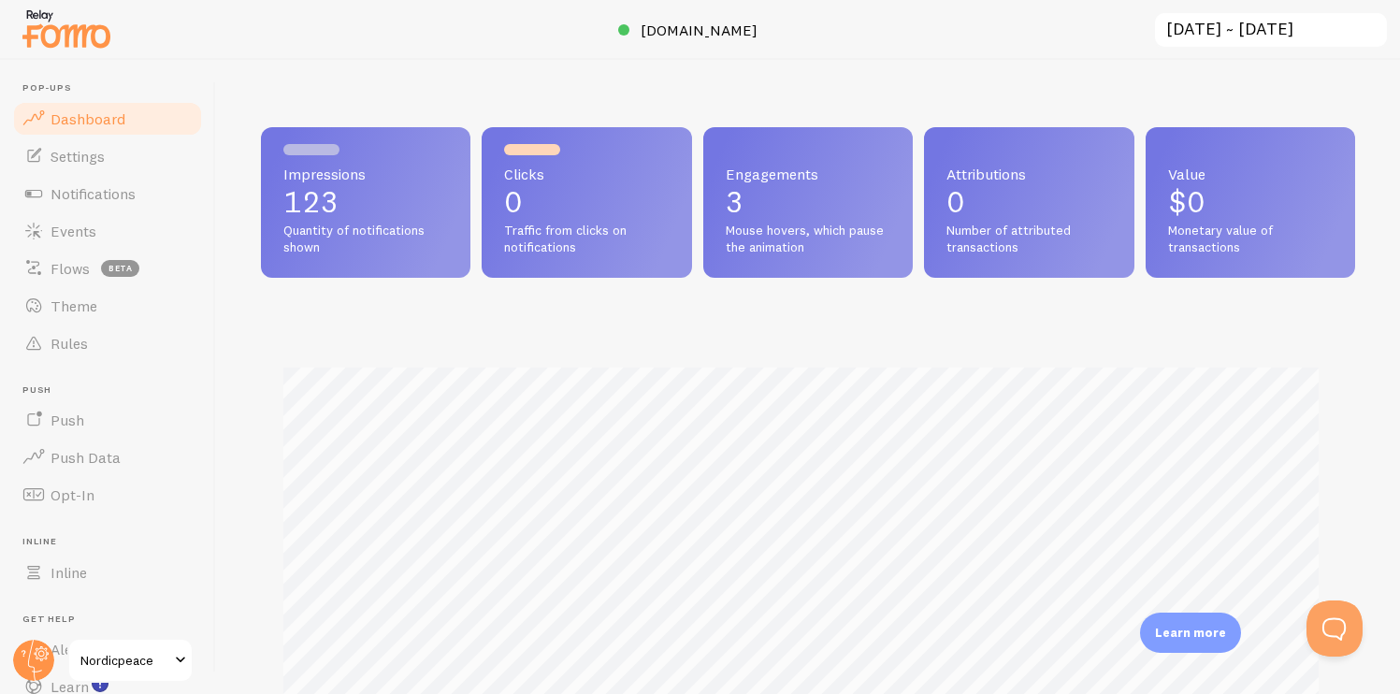
scroll to position [491, 1080]
click at [66, 151] on span "Settings" at bounding box center [78, 156] width 54 height 19
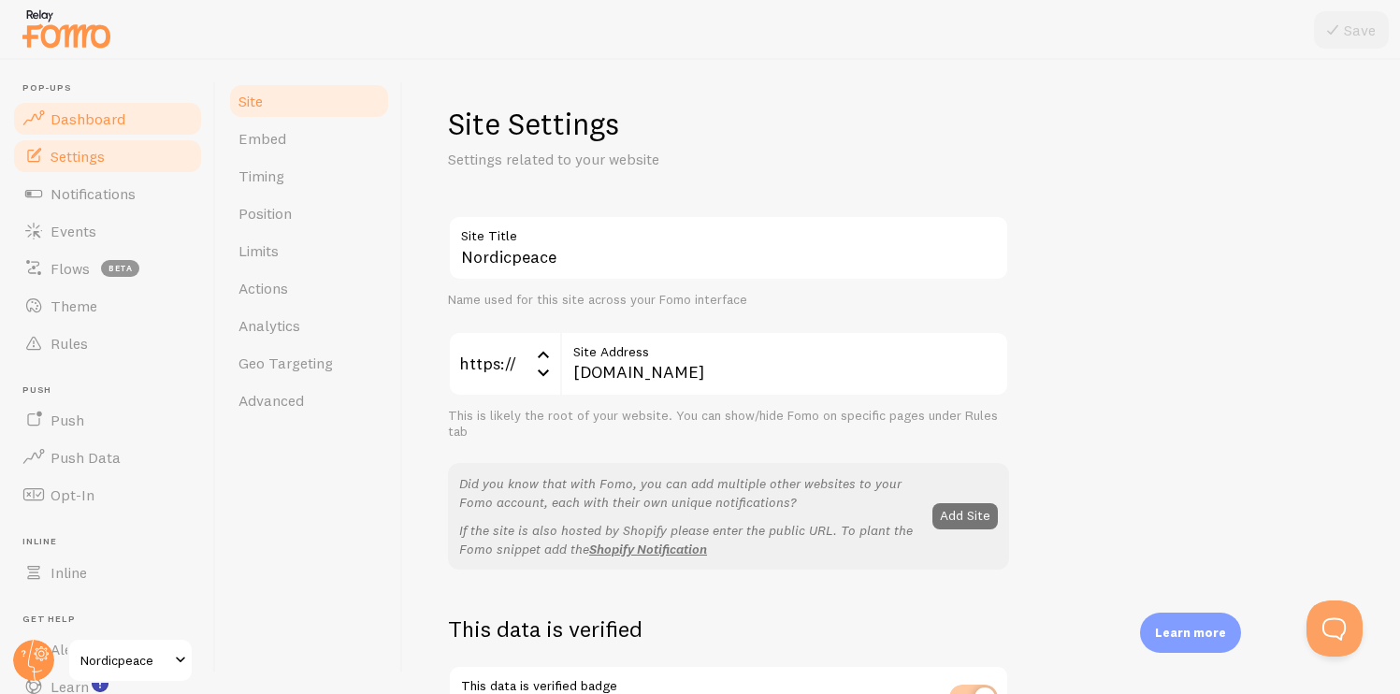
click at [94, 104] on link "Dashboard" at bounding box center [107, 118] width 193 height 37
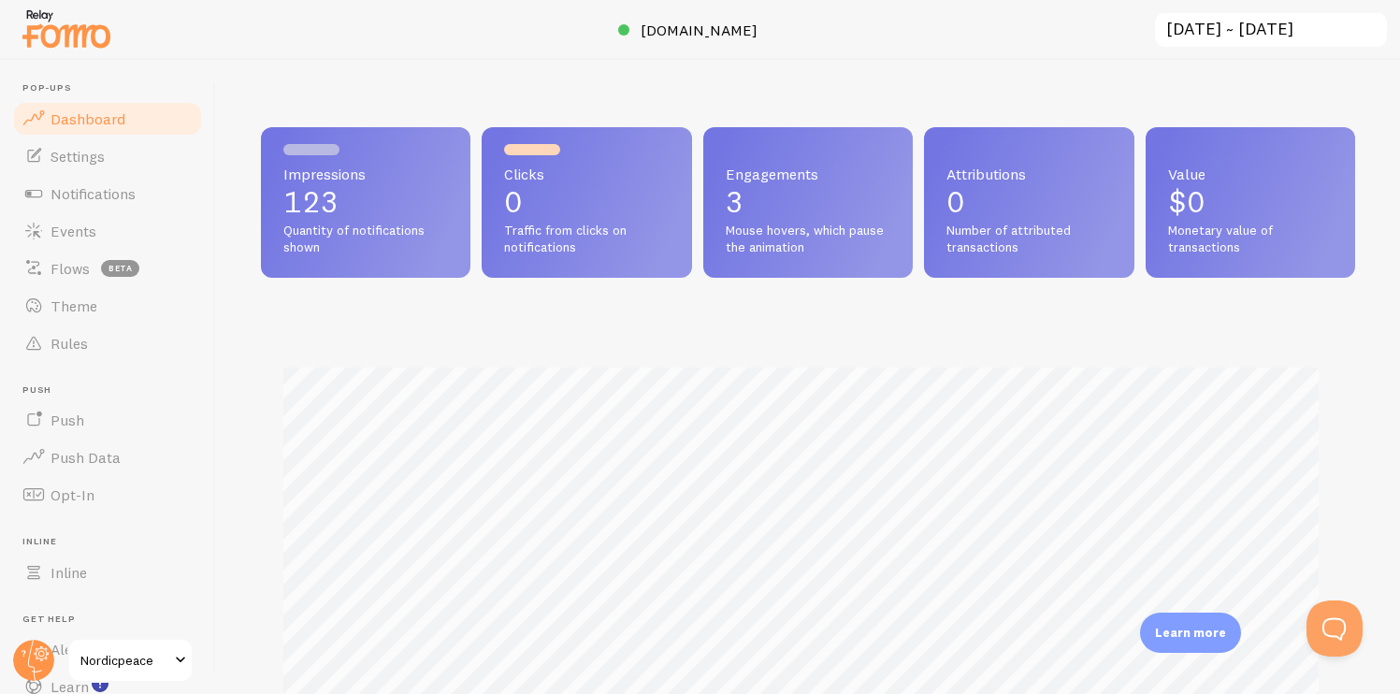
scroll to position [491, 1080]
